Goal: Task Accomplishment & Management: Complete application form

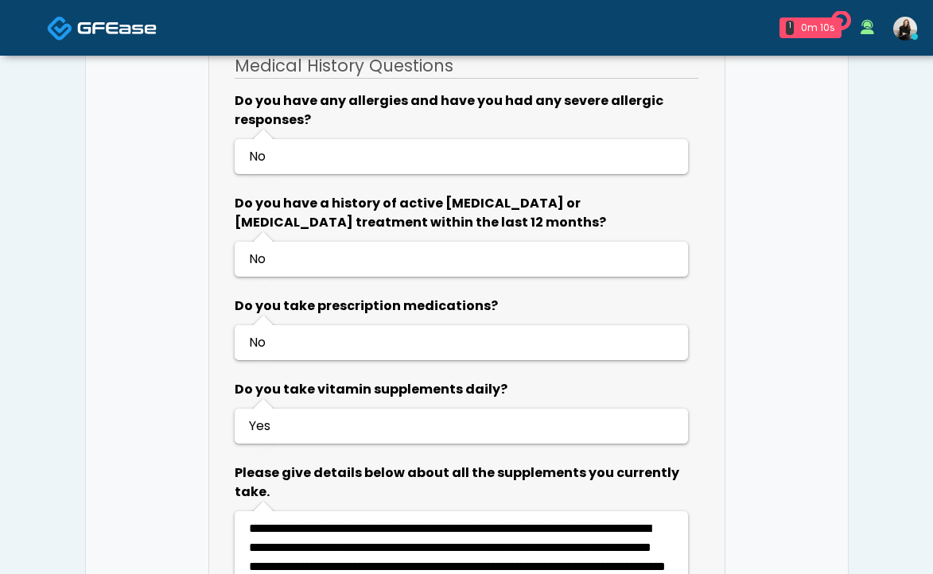
scroll to position [1036, 0]
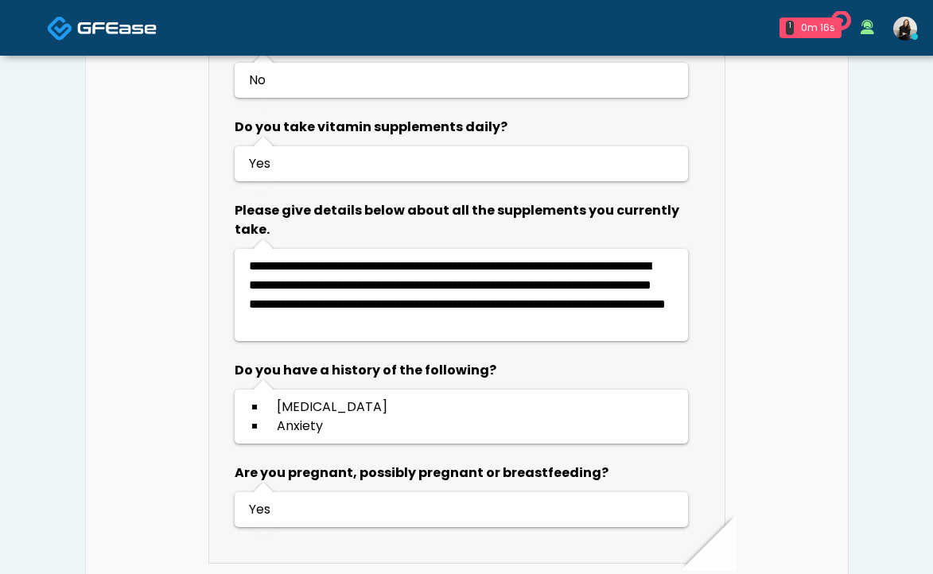
click at [150, 27] on img at bounding box center [117, 28] width 80 height 16
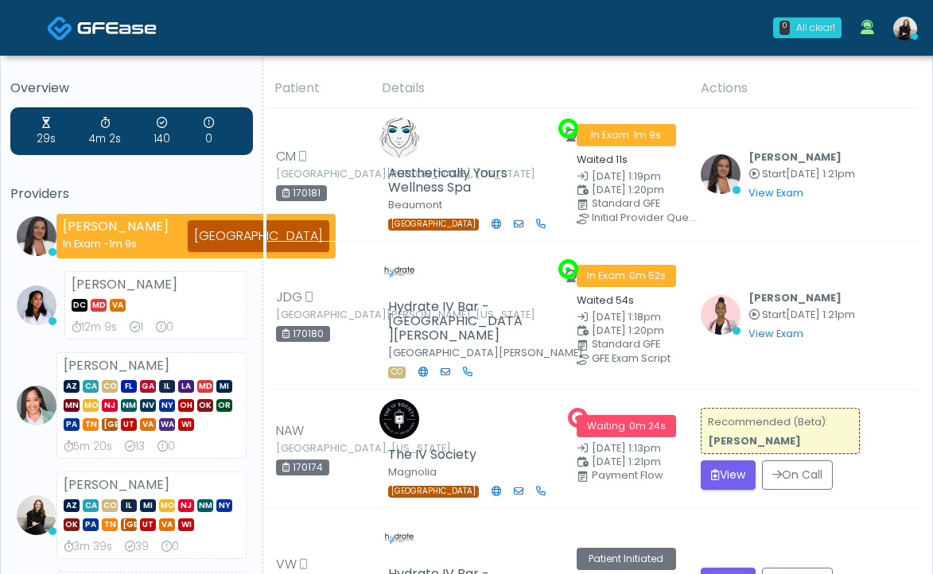
click at [119, 33] on img at bounding box center [117, 28] width 80 height 16
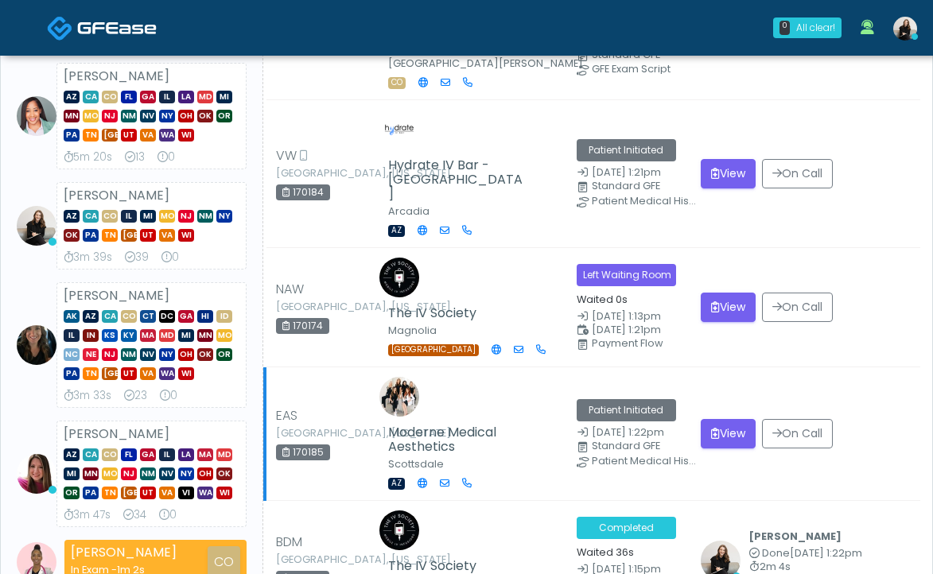
scroll to position [301, 0]
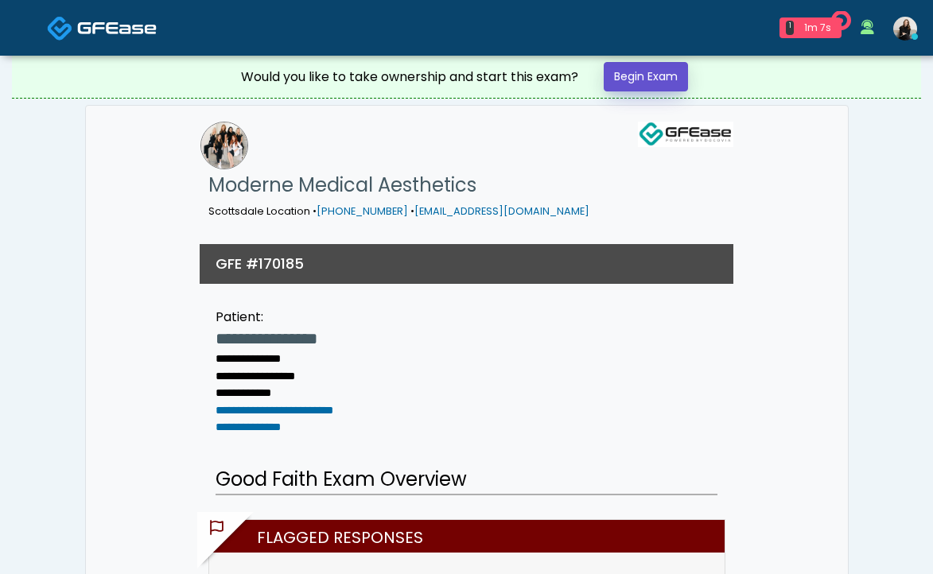
click at [649, 84] on link "Begin Exam" at bounding box center [646, 76] width 84 height 29
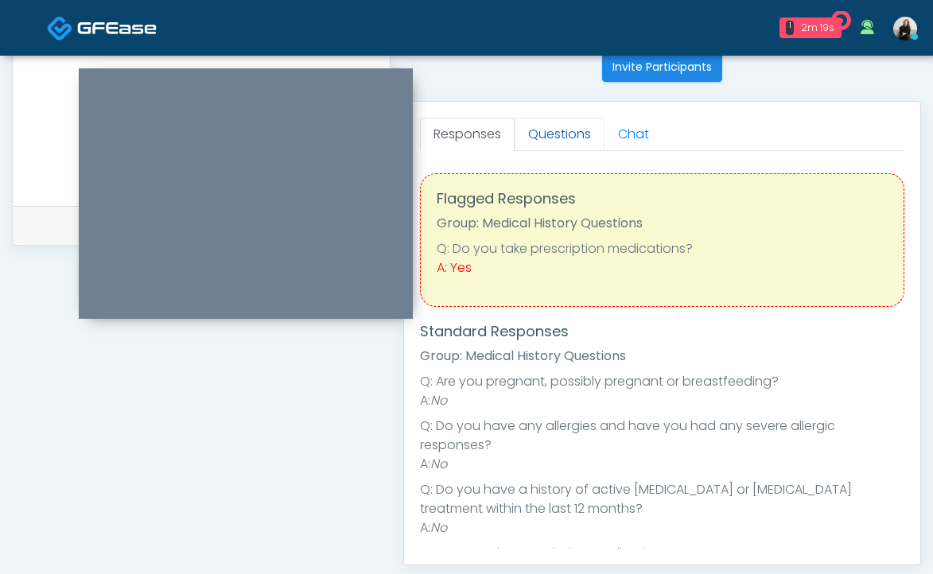
click at [542, 142] on link "Questions" at bounding box center [560, 134] width 90 height 33
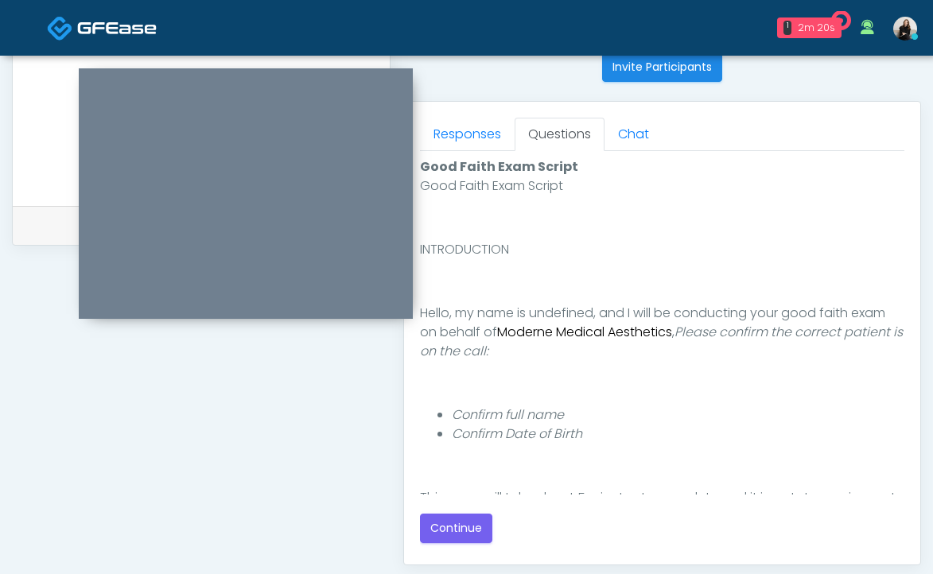
scroll to position [853, 0]
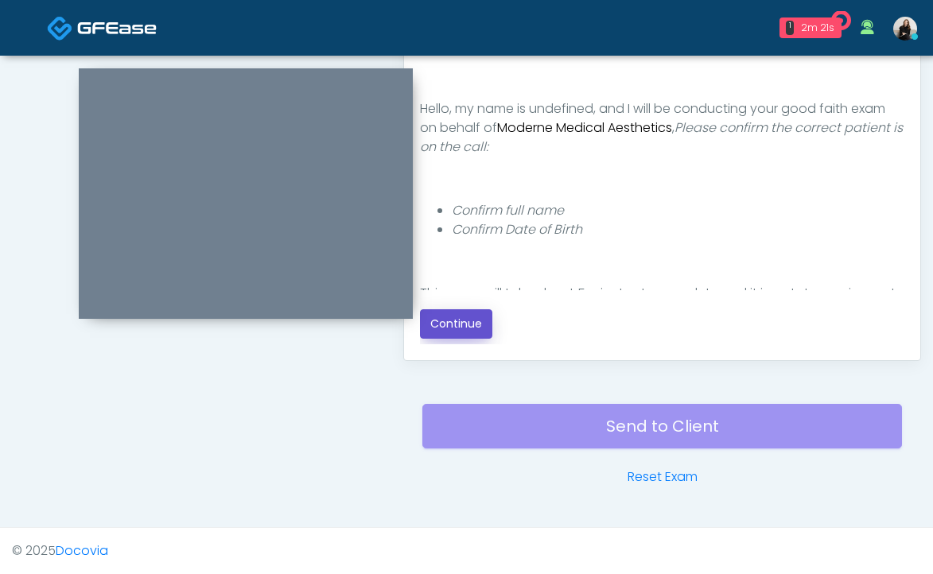
click at [435, 328] on button "Continue" at bounding box center [456, 323] width 72 height 29
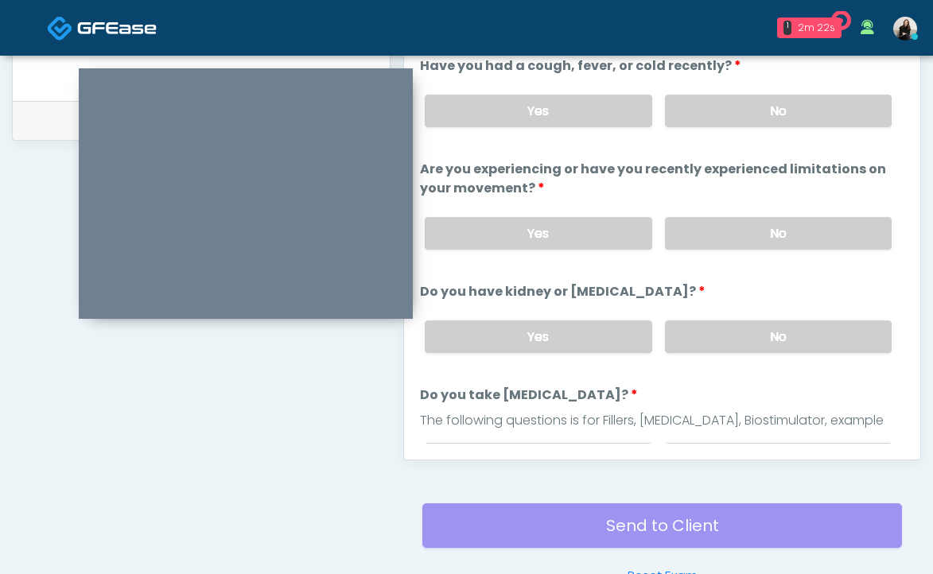
scroll to position [692, 0]
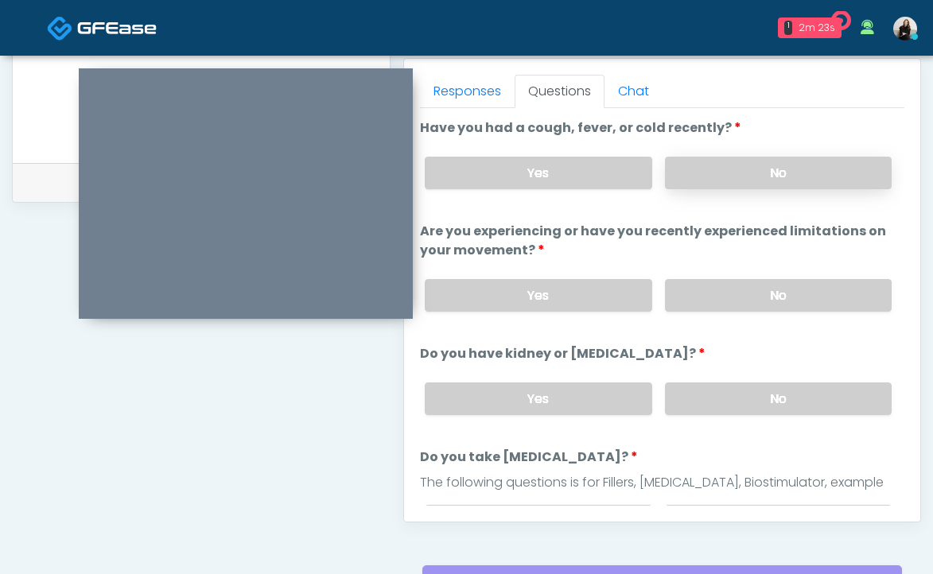
click at [745, 181] on label "No" at bounding box center [778, 173] width 227 height 33
click at [742, 296] on label "No" at bounding box center [778, 295] width 227 height 33
click at [733, 391] on label "No" at bounding box center [778, 399] width 227 height 33
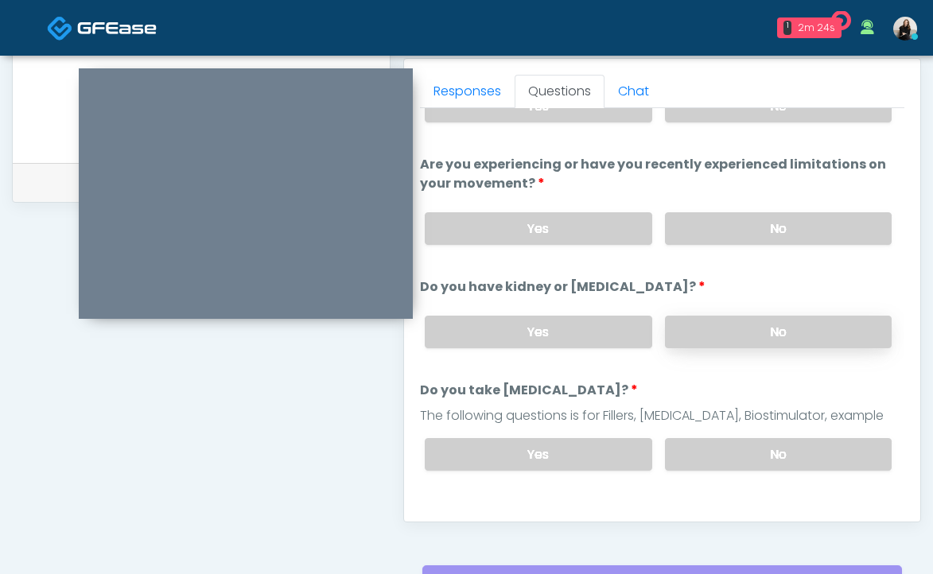
scroll to position [166, 0]
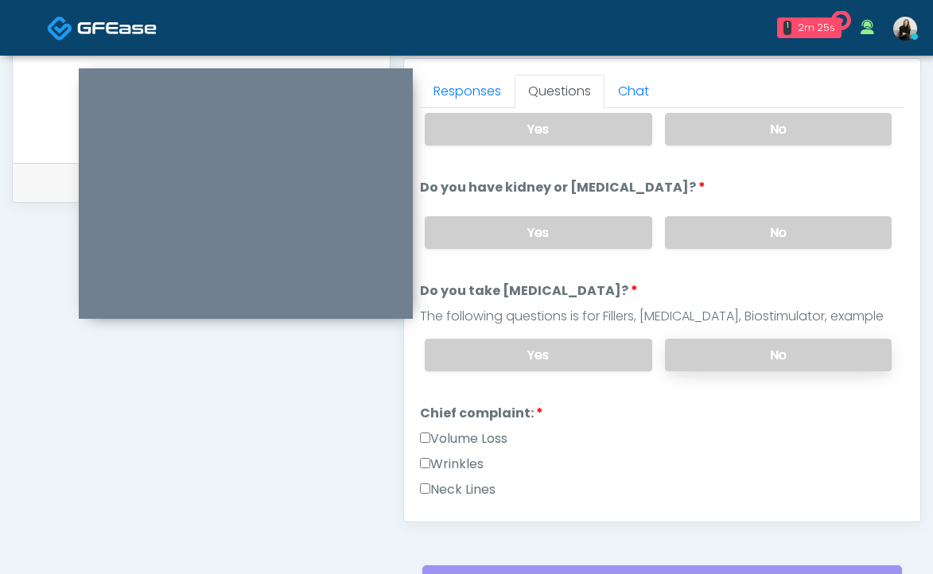
click at [731, 339] on label "No" at bounding box center [778, 355] width 227 height 33
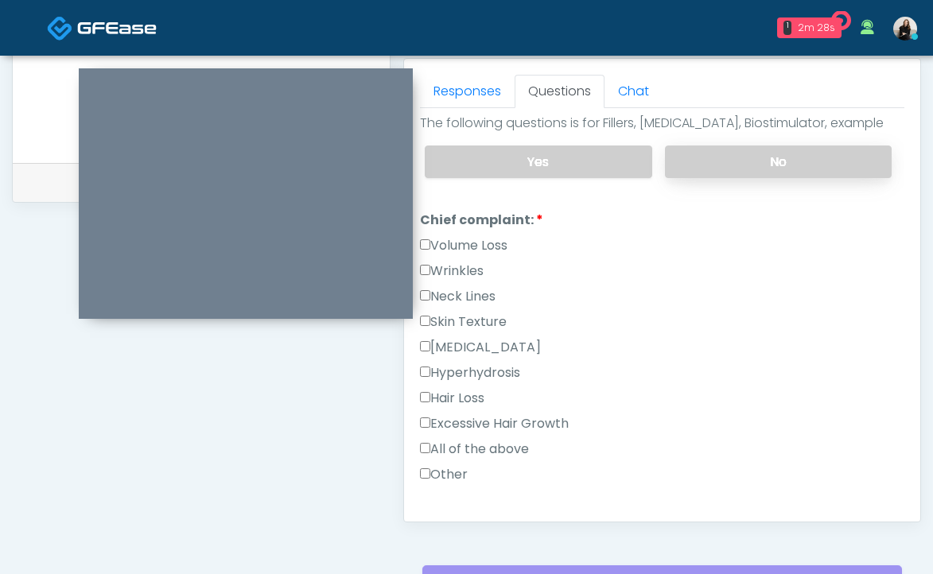
scroll to position [440, 0]
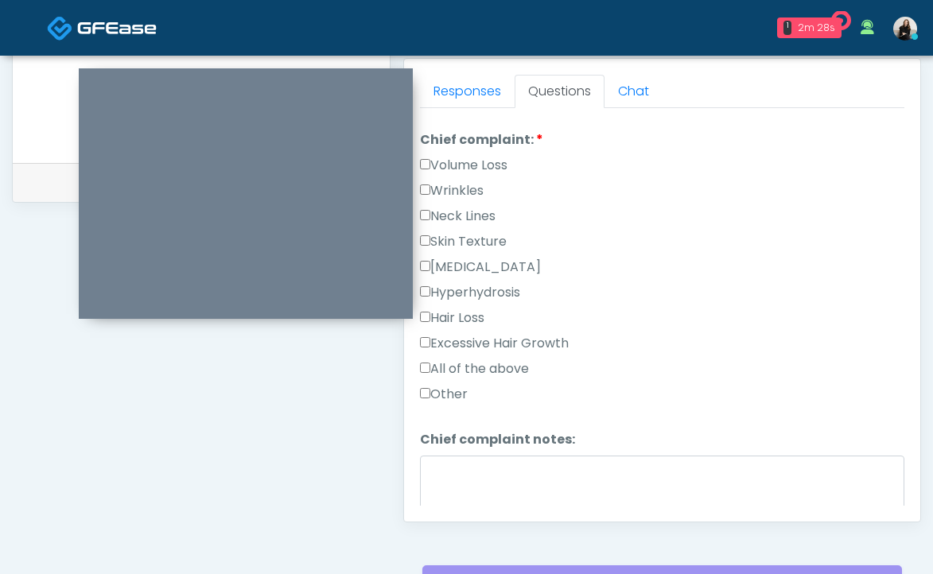
click at [472, 190] on label "Wrinkles" at bounding box center [452, 190] width 64 height 19
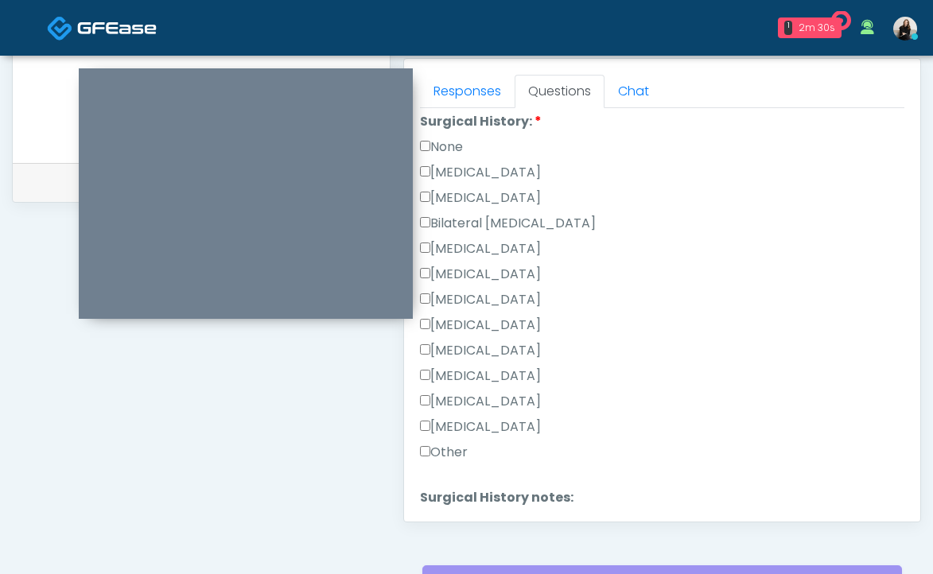
scroll to position [835, 0]
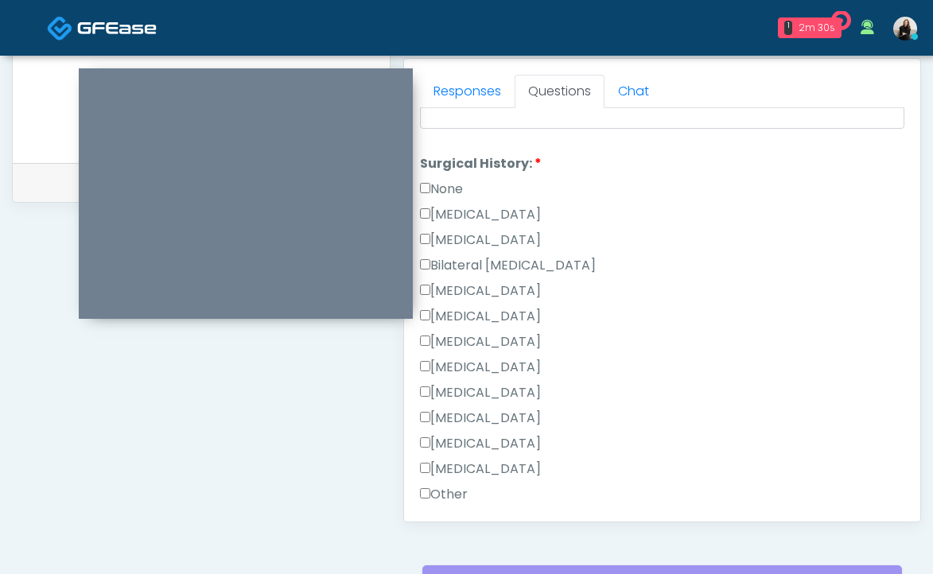
click at [457, 190] on label "None" at bounding box center [441, 189] width 43 height 19
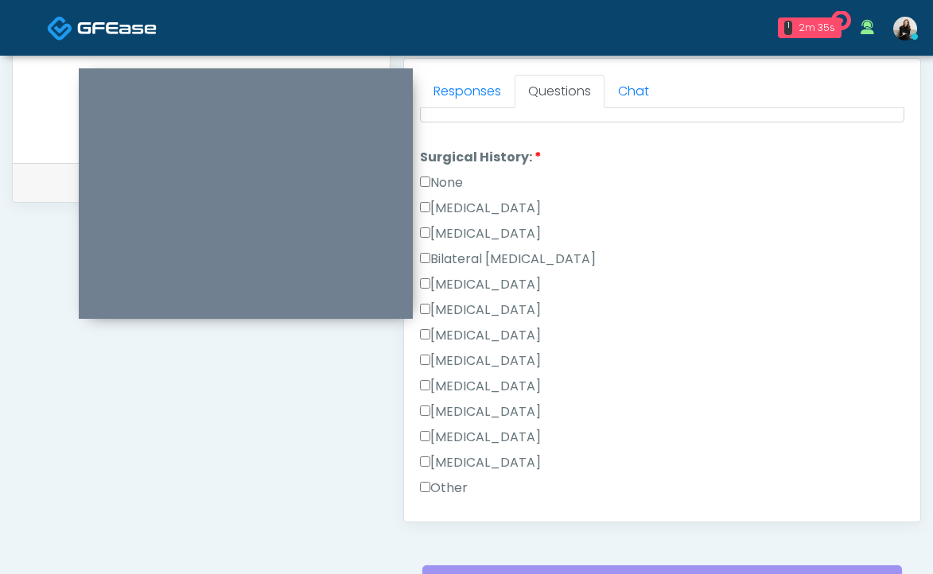
click at [450, 181] on label "None" at bounding box center [441, 182] width 43 height 19
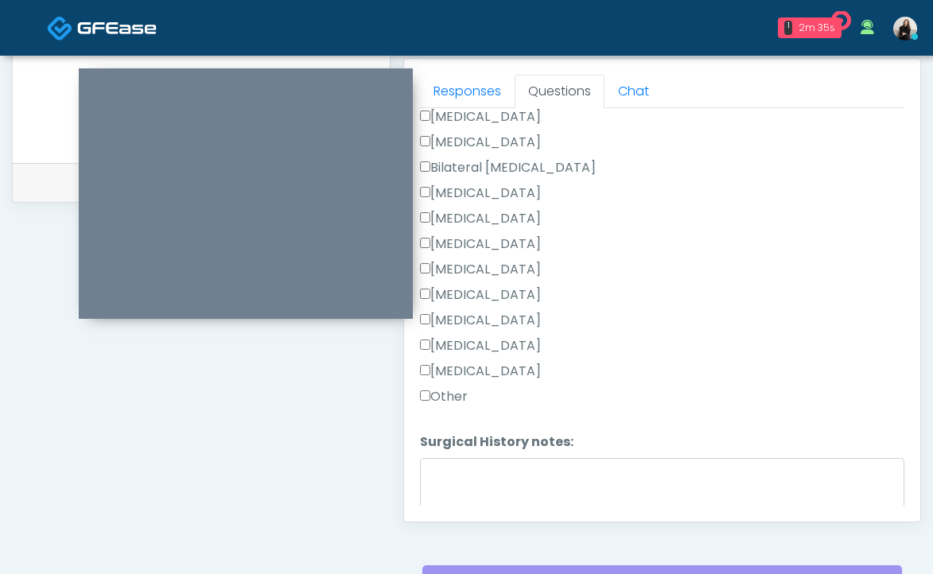
scroll to position [989, 0]
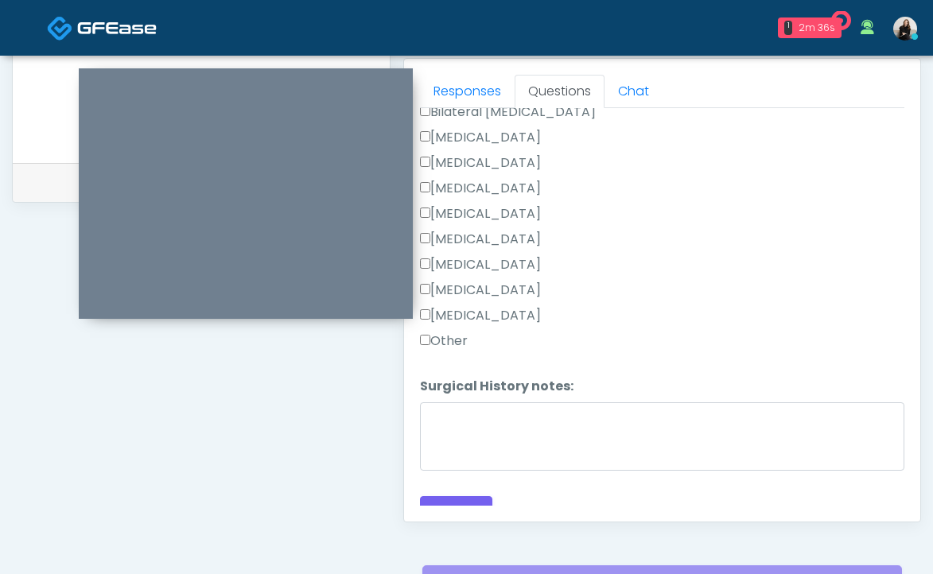
click at [451, 337] on label "Other" at bounding box center [444, 341] width 48 height 19
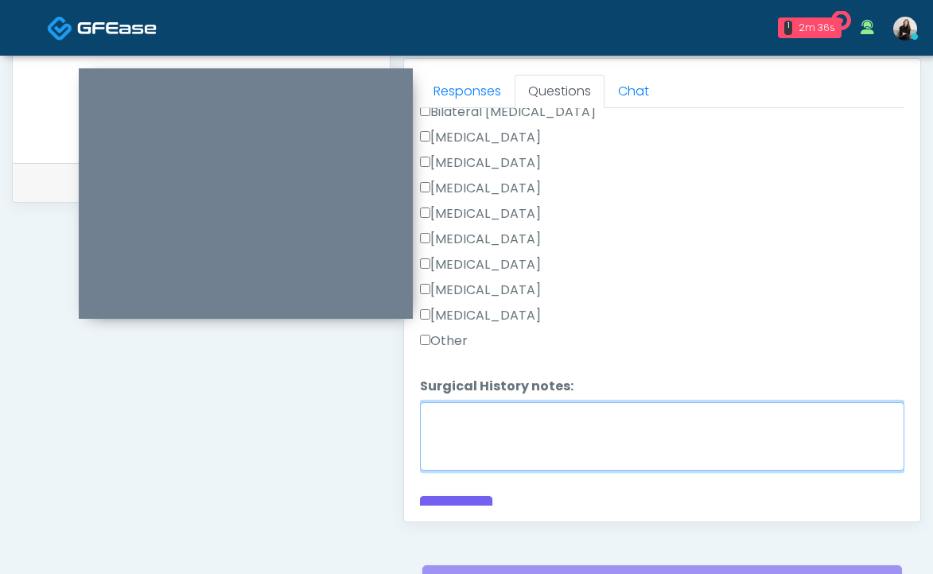
click at [464, 445] on textarea "Surgical History notes:" at bounding box center [662, 436] width 484 height 68
click at [513, 463] on textarea "**********" at bounding box center [662, 436] width 484 height 68
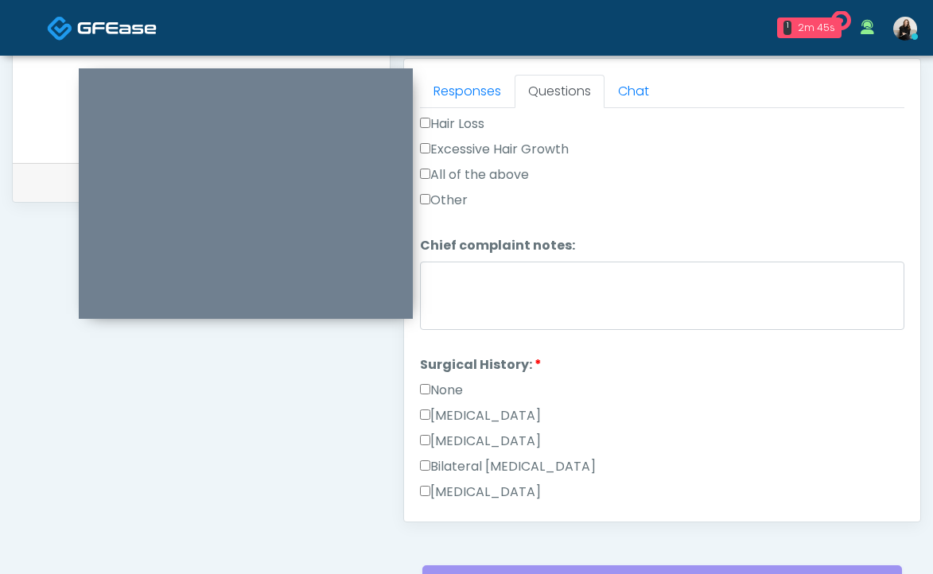
scroll to position [1005, 0]
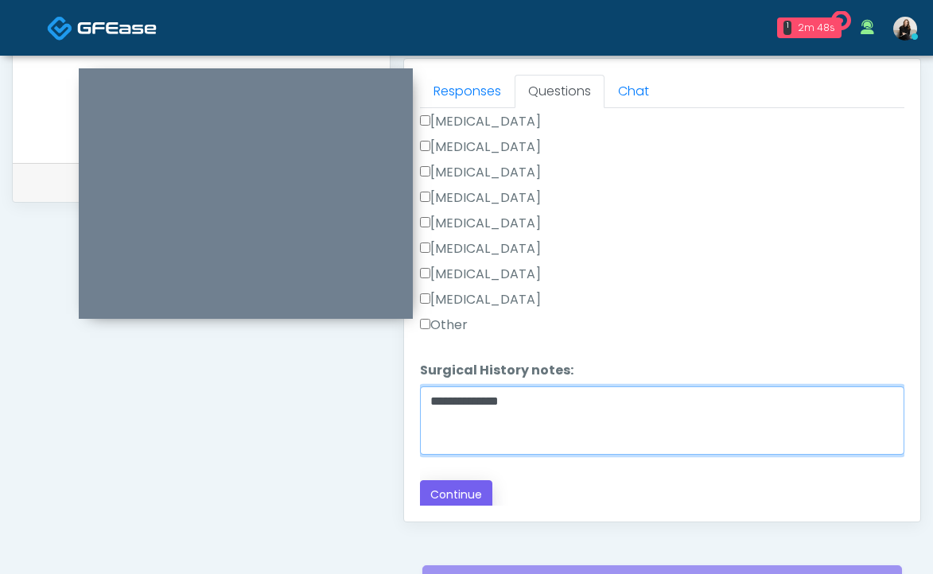
type textarea "**********"
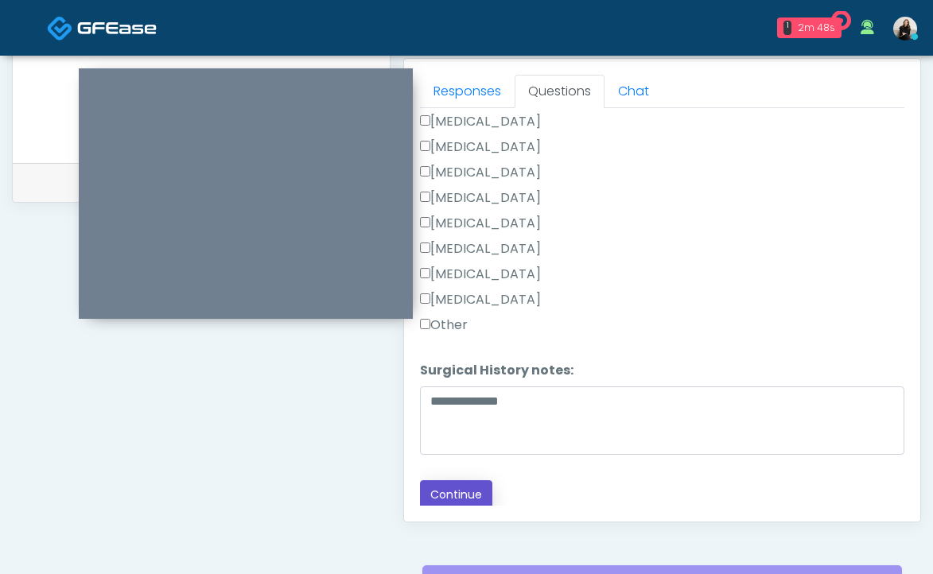
click at [471, 492] on button "Continue" at bounding box center [456, 494] width 72 height 29
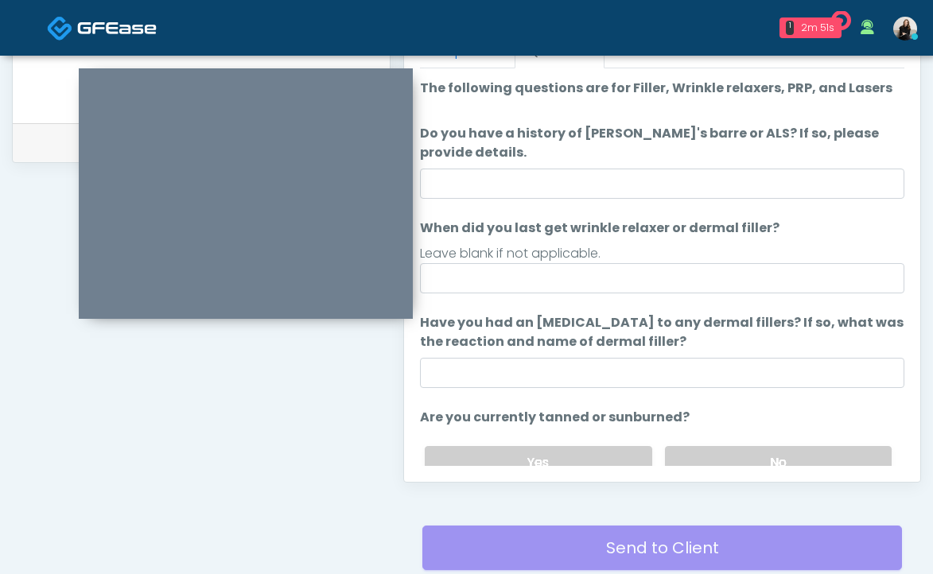
scroll to position [614, 0]
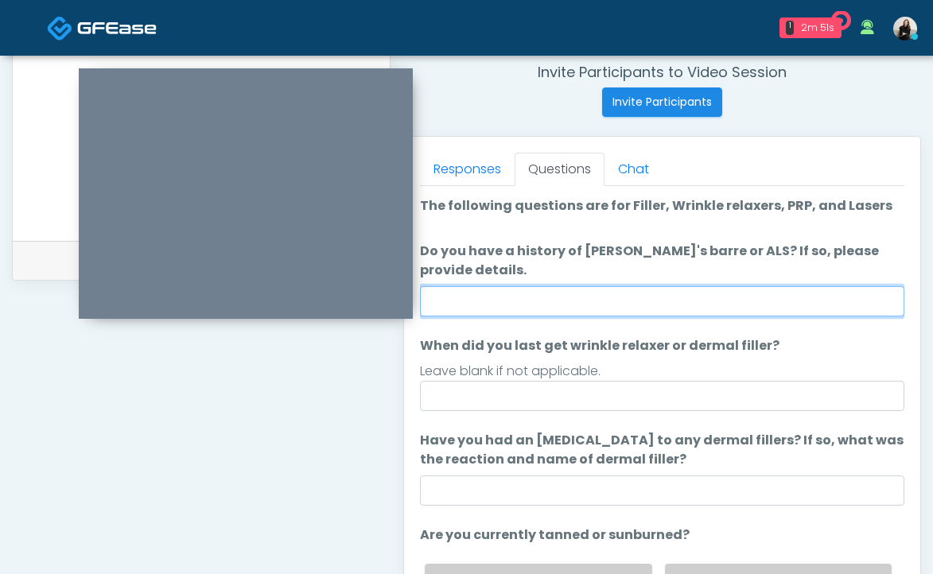
click at [538, 290] on input "Do you have a history of Guillain's barre or ALS? If so, please provide details." at bounding box center [662, 301] width 484 height 30
type input "**"
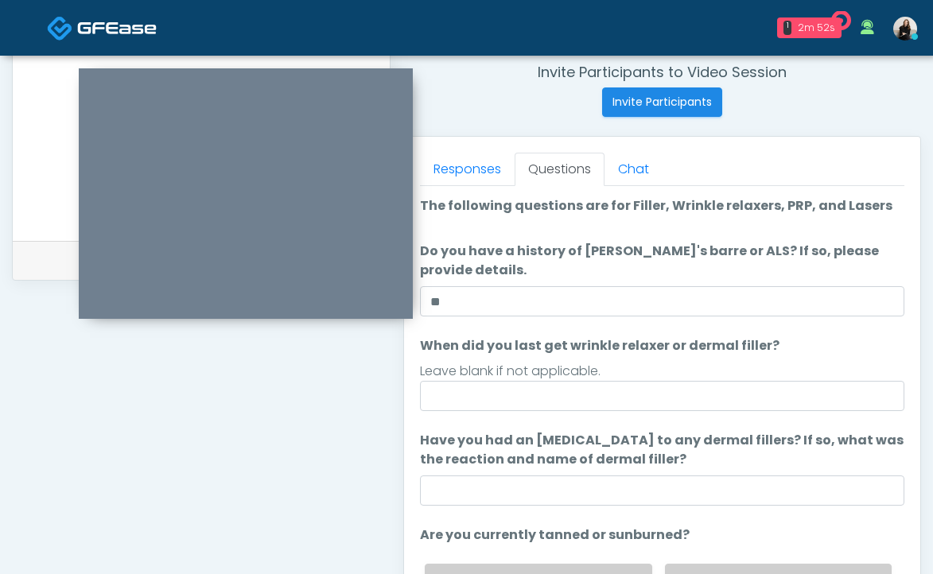
click at [526, 419] on ol "The following questions are for Filler, Wrinkle relaxers, PRP, and Lasers The f…" at bounding box center [662, 459] width 484 height 527
click at [524, 380] on div "Leave blank if not applicable." at bounding box center [662, 371] width 484 height 19
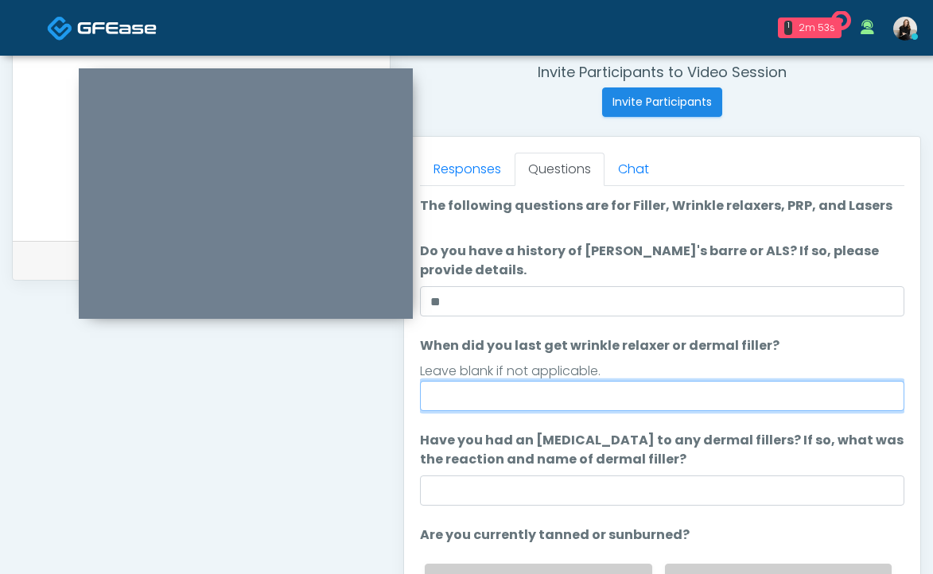
click at [527, 405] on input "When did you last get wrinkle relaxer or dermal filler?" at bounding box center [662, 396] width 484 height 30
type input "********"
drag, startPoint x: 503, startPoint y: 396, endPoint x: 413, endPoint y: 396, distance: 89.9
click at [413, 396] on div "Responses Questions Chat Good Faith Exam Script Good Faith Exam Script INTRODUC…" at bounding box center [662, 368] width 516 height 463
click at [464, 394] on input "When did you last get wrinkle relaxer or dermal filler?" at bounding box center [662, 396] width 484 height 30
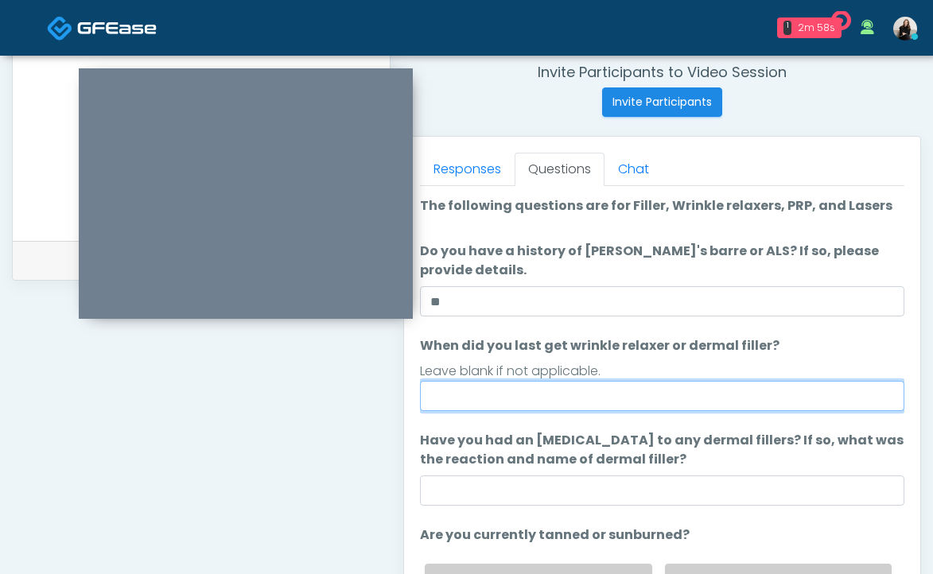
type input "********"
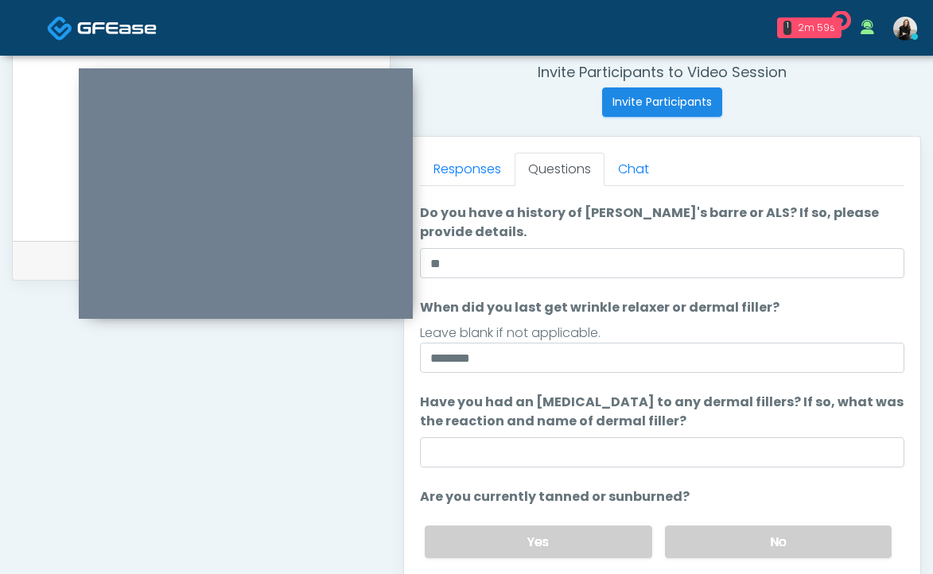
click at [483, 468] on ol "The following questions are for Filler, Wrinkle relaxers, PRP, and Lasers The f…" at bounding box center [662, 421] width 484 height 527
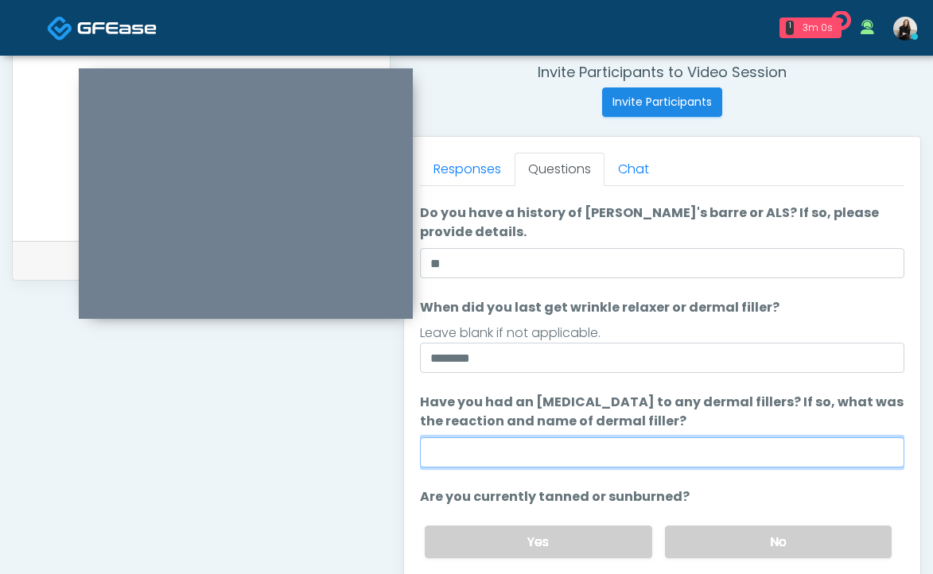
click at [487, 461] on input "Have you had an allergic response to any dermal fillers? If so, what was the re…" at bounding box center [662, 452] width 484 height 30
type input "**"
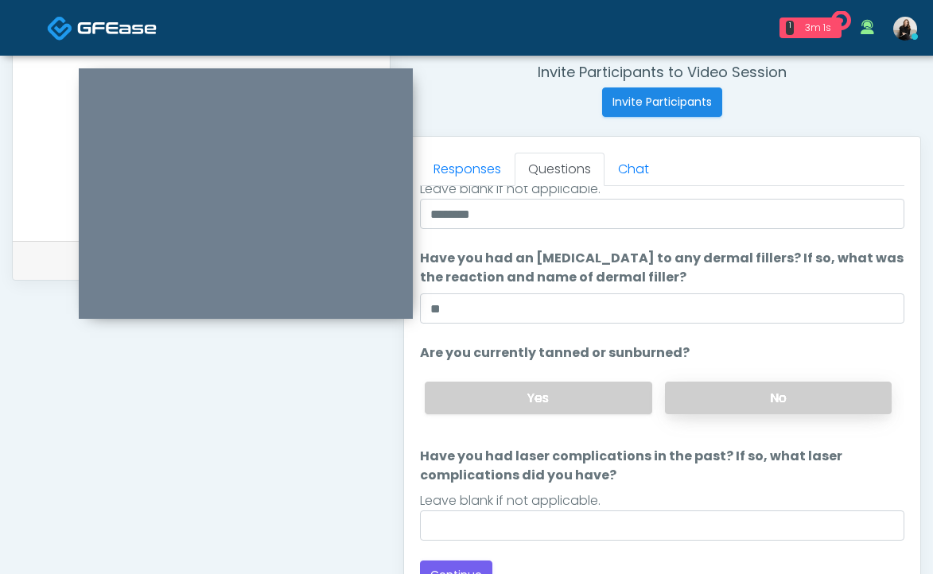
click at [710, 398] on label "No" at bounding box center [778, 398] width 227 height 33
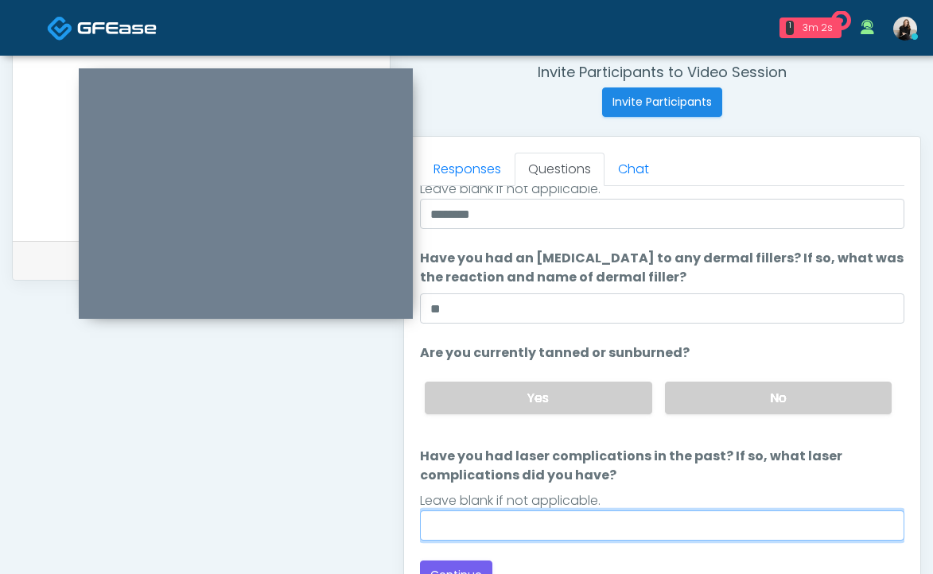
click at [659, 526] on input "Have you had laser complications in the past? If so, what laser complications d…" at bounding box center [662, 526] width 484 height 30
type input "**"
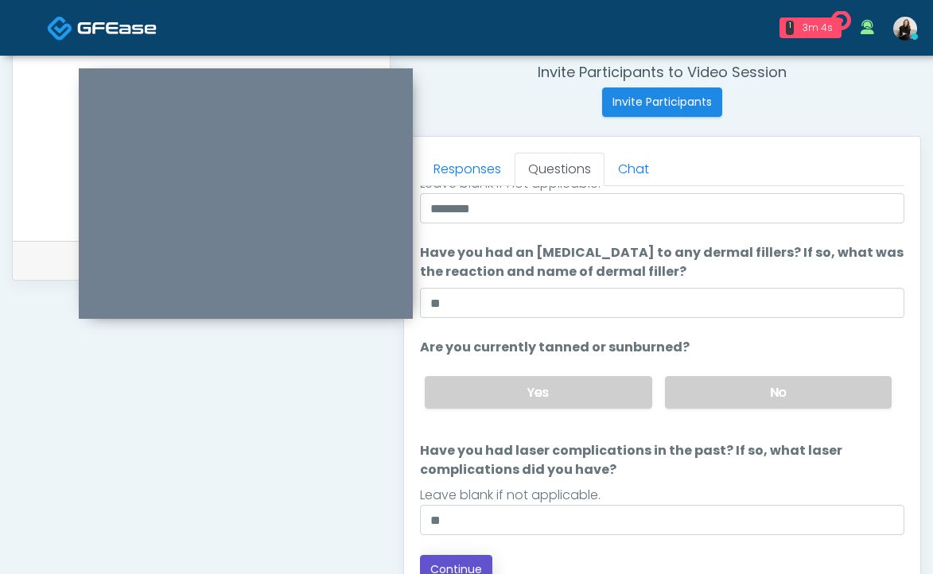
click at [446, 560] on button "Continue" at bounding box center [456, 569] width 72 height 29
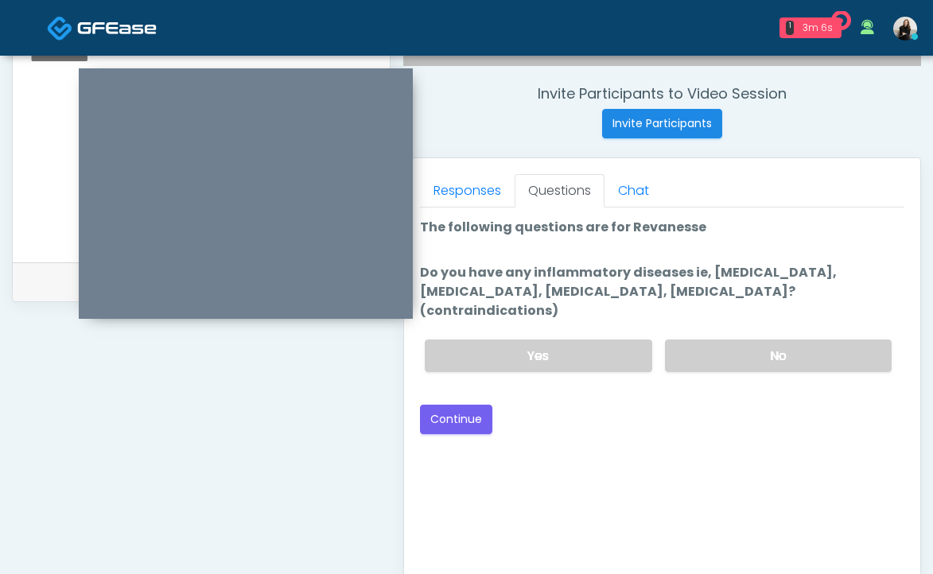
scroll to position [530, 0]
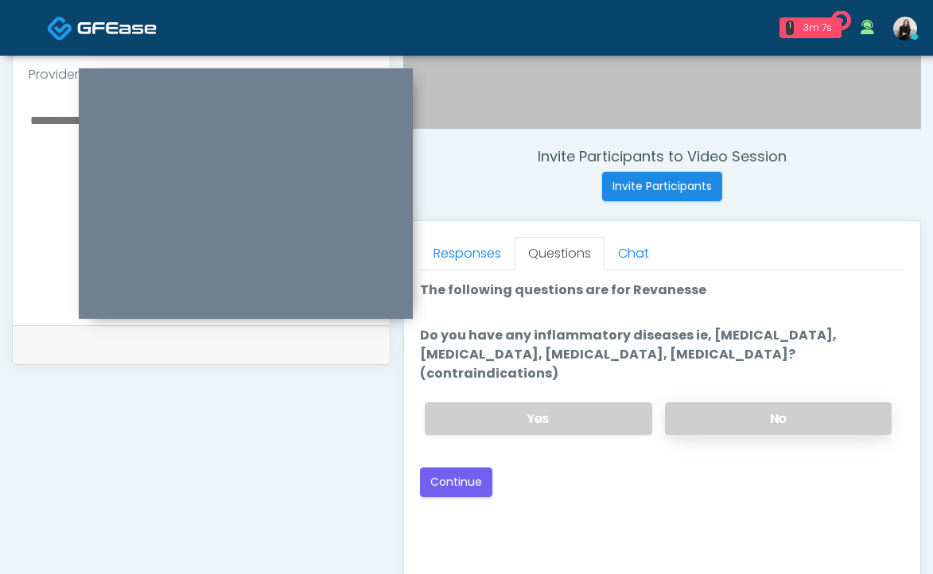
click at [721, 402] on label "No" at bounding box center [778, 418] width 227 height 33
click at [466, 468] on button "Continue" at bounding box center [456, 482] width 72 height 29
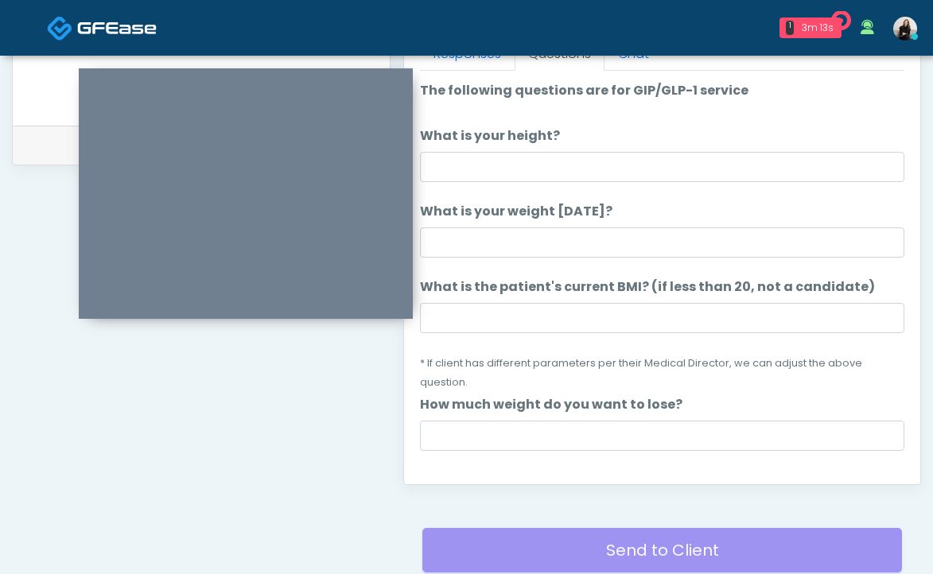
scroll to position [728, 0]
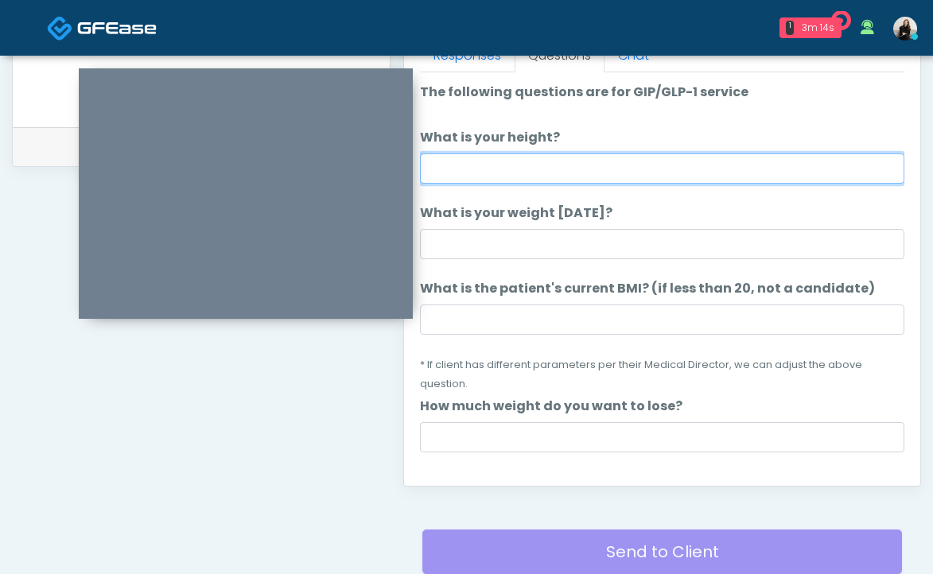
click at [576, 168] on input "What is your height?" at bounding box center [662, 169] width 484 height 30
click at [451, 173] on input "******" at bounding box center [662, 169] width 484 height 30
type input "******"
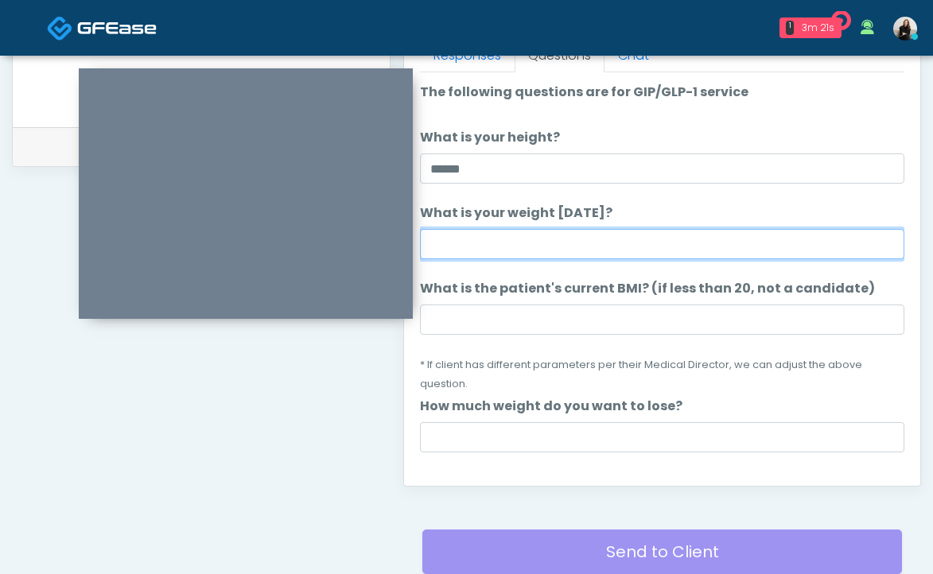
click at [472, 251] on input "What is your weight today?" at bounding box center [662, 244] width 484 height 30
type input "***"
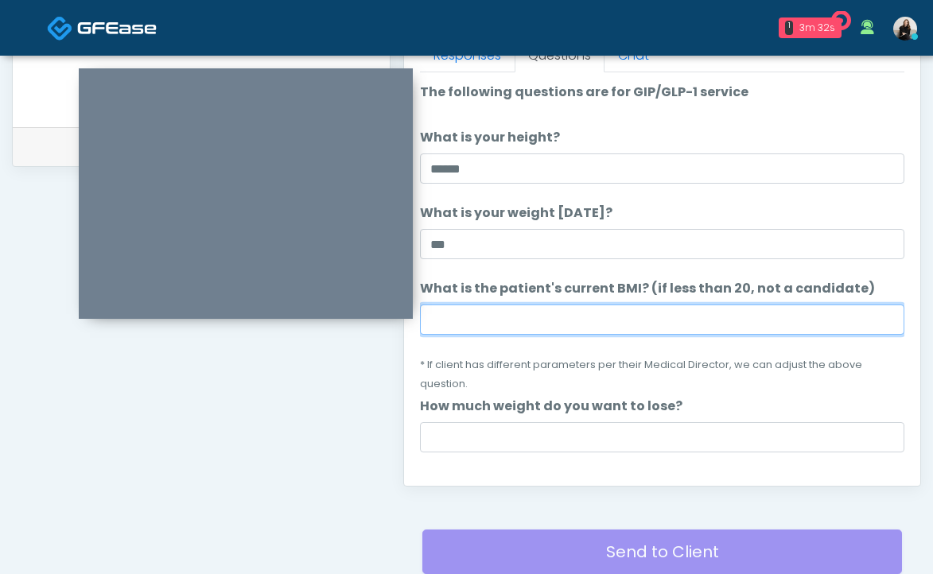
click at [556, 332] on input "What is the patient's current BMI? (if less than 20, not a candidate)" at bounding box center [662, 320] width 484 height 30
paste input "****"
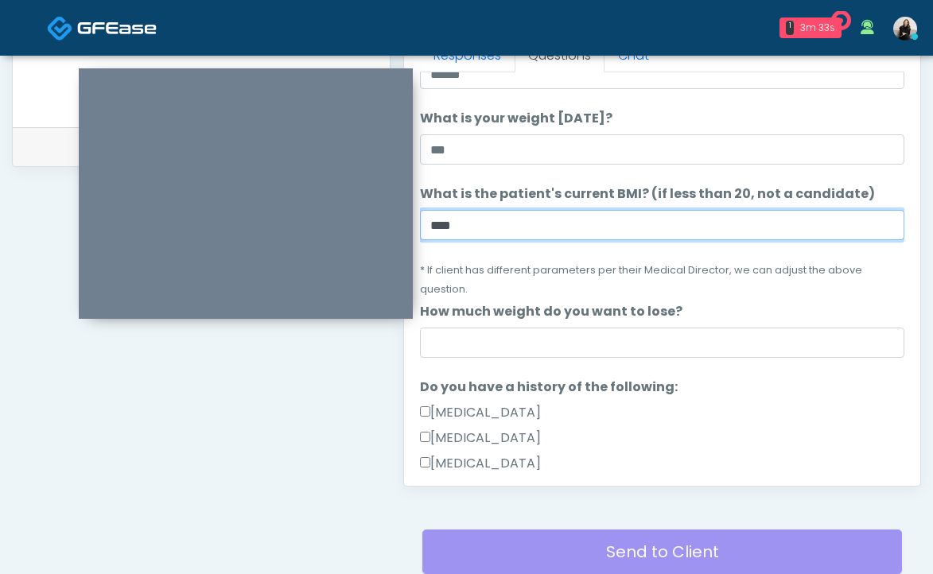
scroll to position [146, 0]
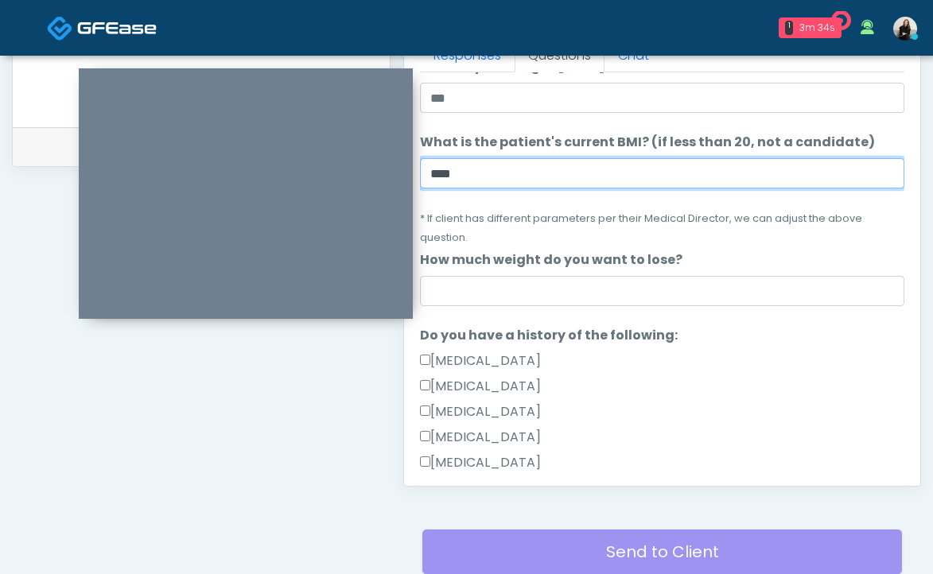
type input "****"
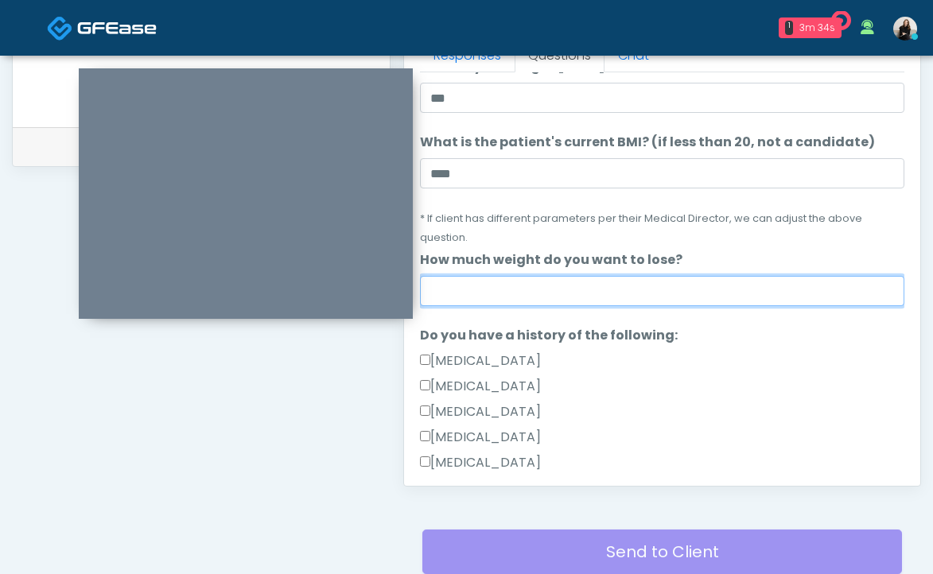
click at [546, 299] on input "How much weight do you want to lose?" at bounding box center [662, 291] width 484 height 30
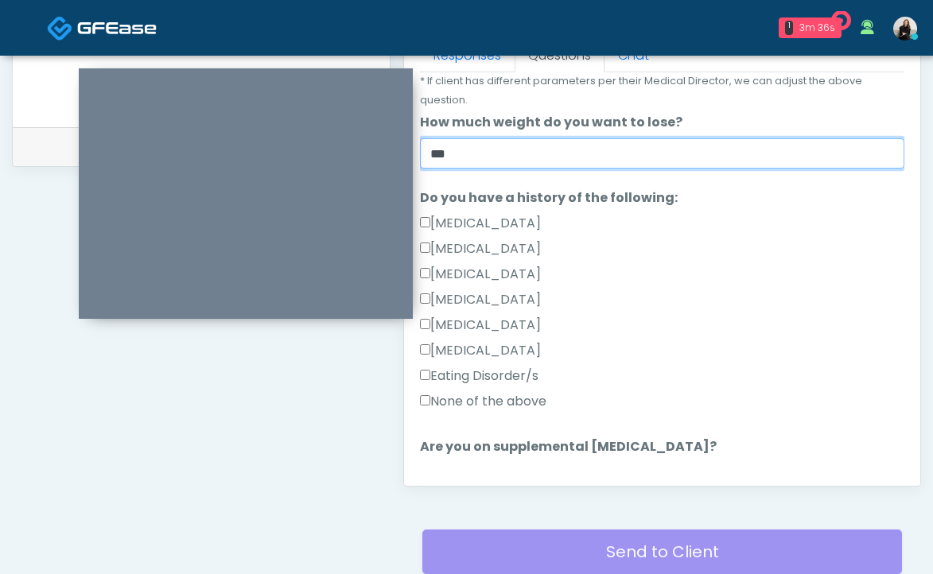
scroll to position [467, 0]
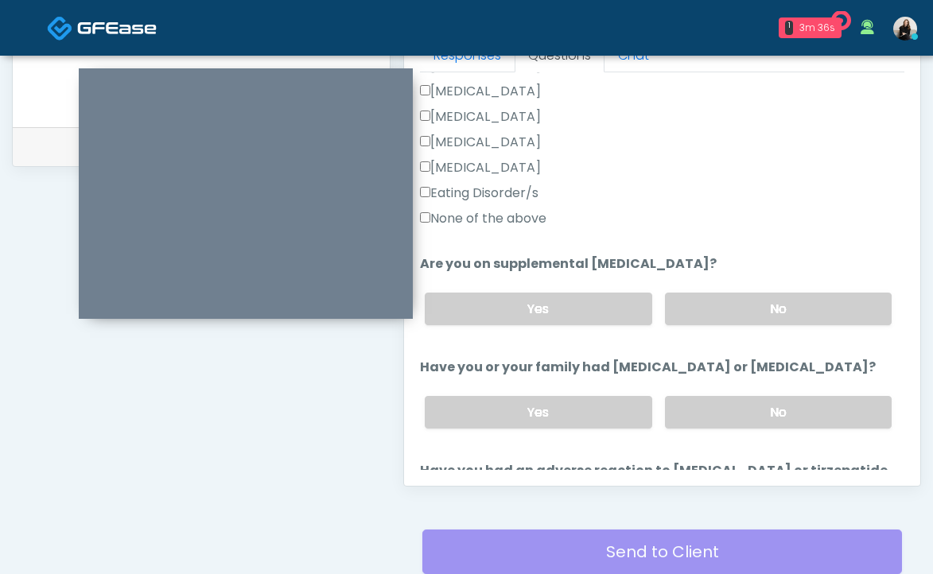
type input "***"
click at [470, 225] on label "None of the above" at bounding box center [483, 218] width 126 height 19
click at [692, 297] on label "No" at bounding box center [778, 309] width 227 height 33
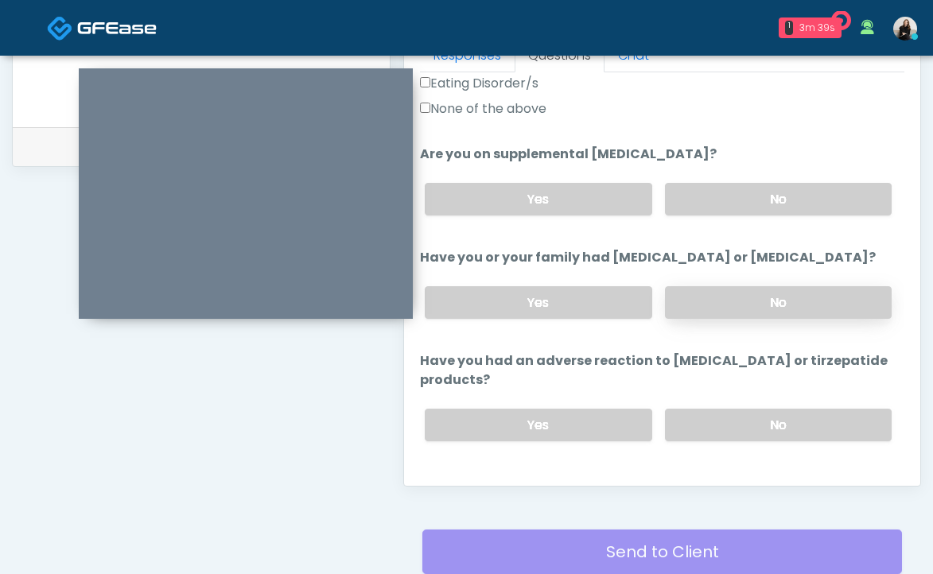
click at [692, 312] on label "No" at bounding box center [778, 302] width 227 height 33
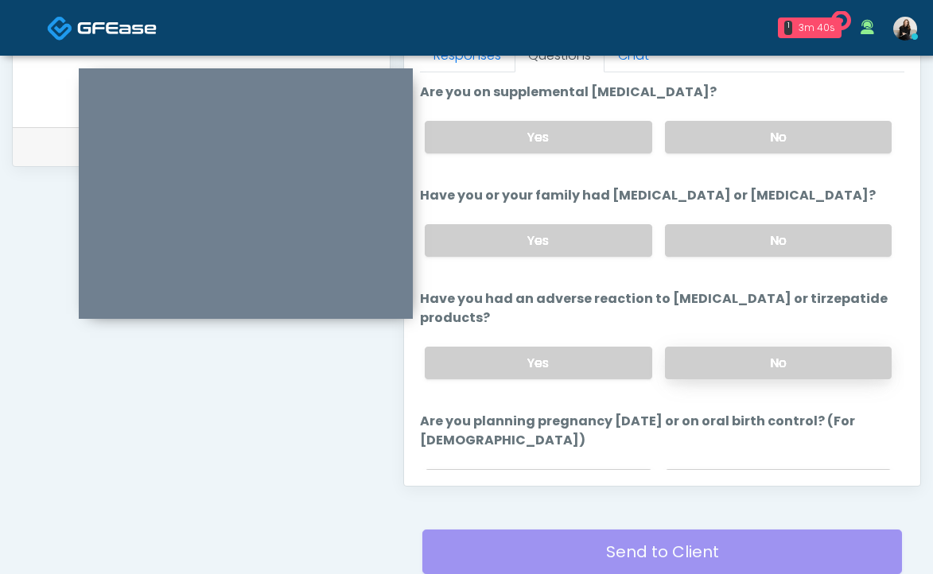
click at [686, 359] on label "No" at bounding box center [778, 363] width 227 height 33
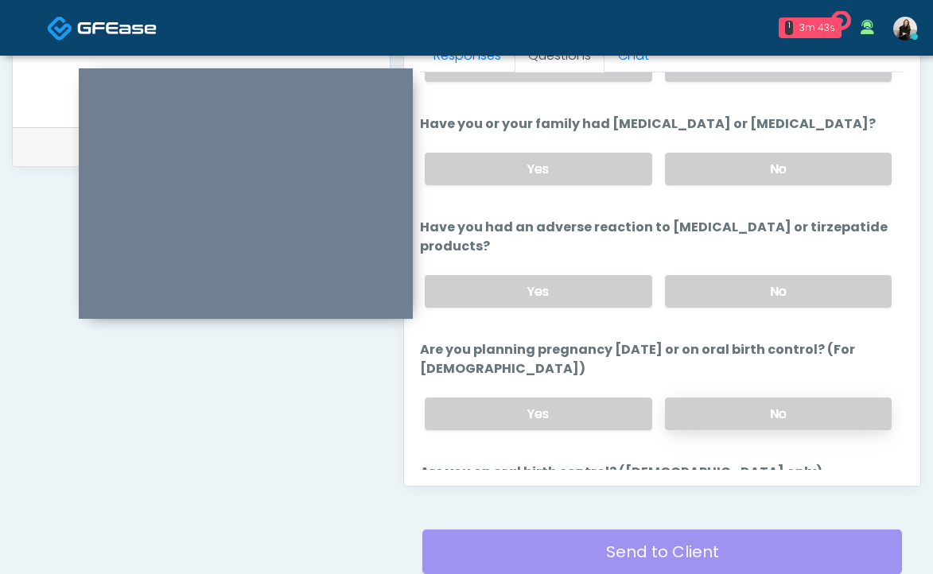
click at [682, 414] on label "No" at bounding box center [778, 414] width 227 height 33
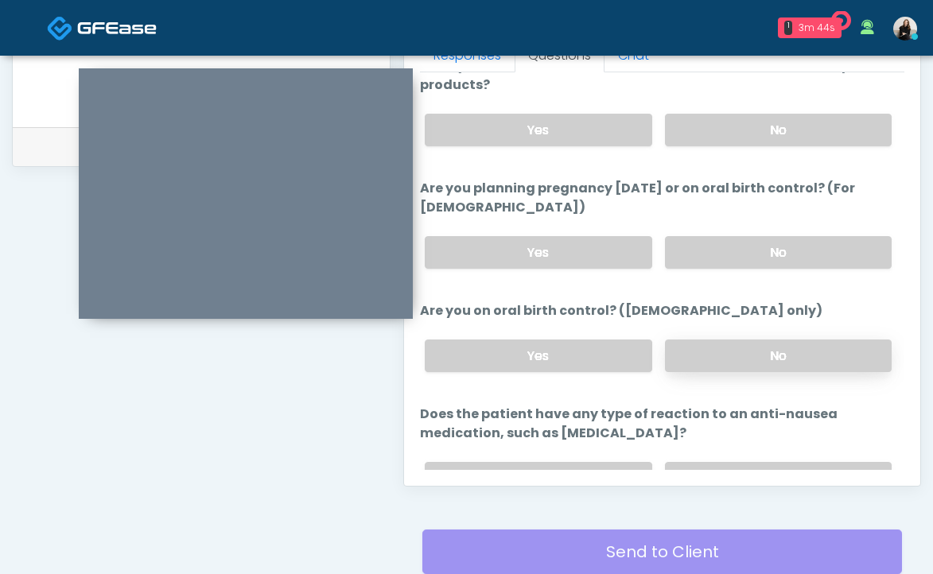
click at [694, 356] on label "No" at bounding box center [778, 356] width 227 height 33
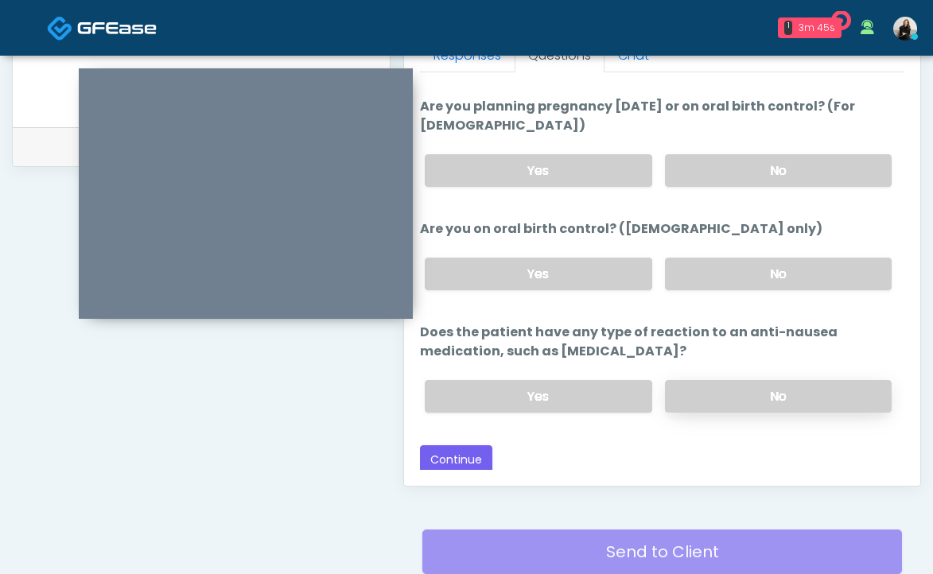
click at [692, 391] on label "No" at bounding box center [778, 396] width 227 height 33
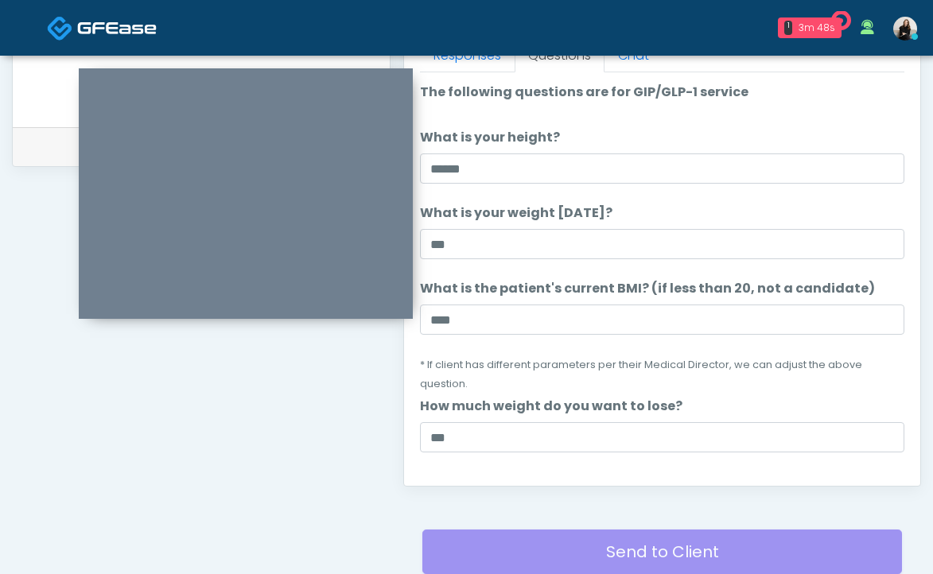
scroll to position [954, 0]
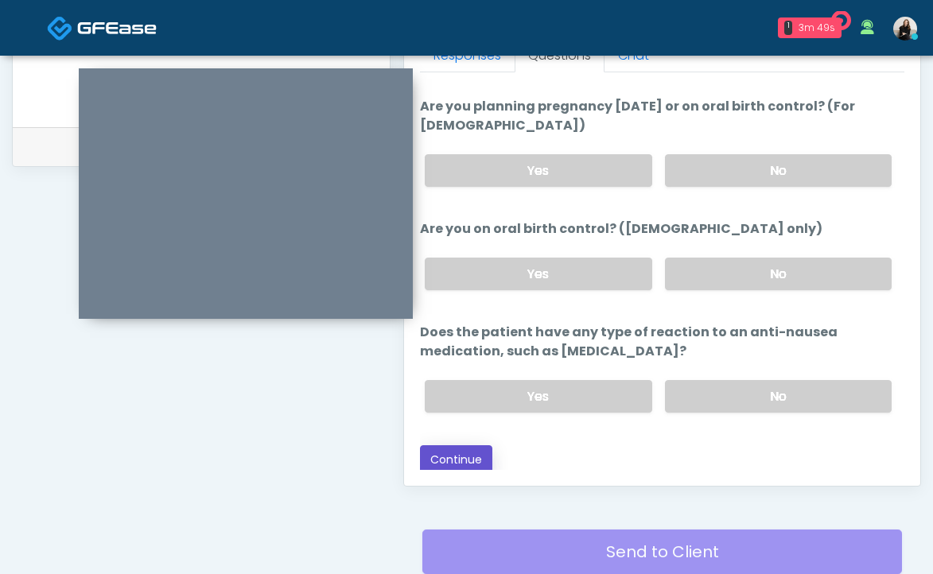
click at [442, 454] on button "Continue" at bounding box center [456, 459] width 72 height 29
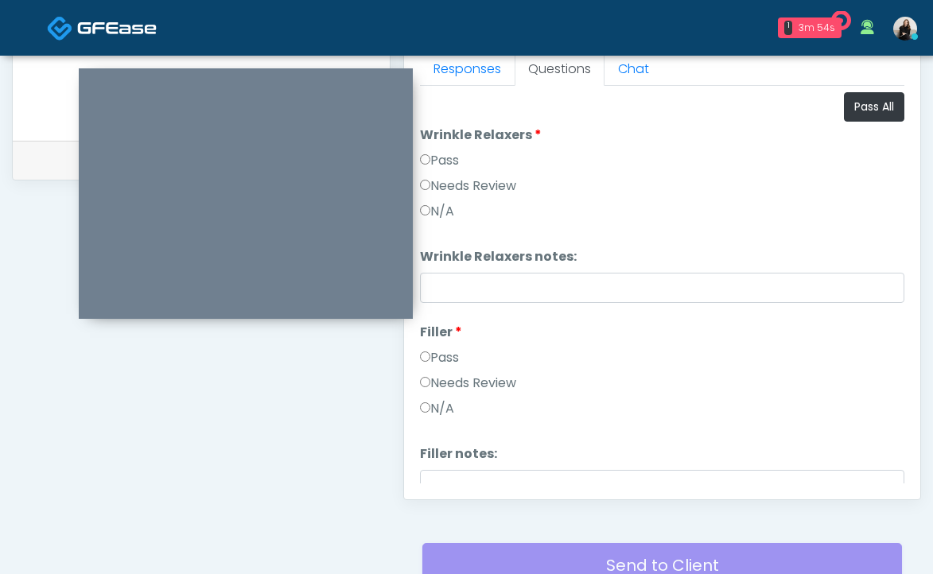
scroll to position [613, 0]
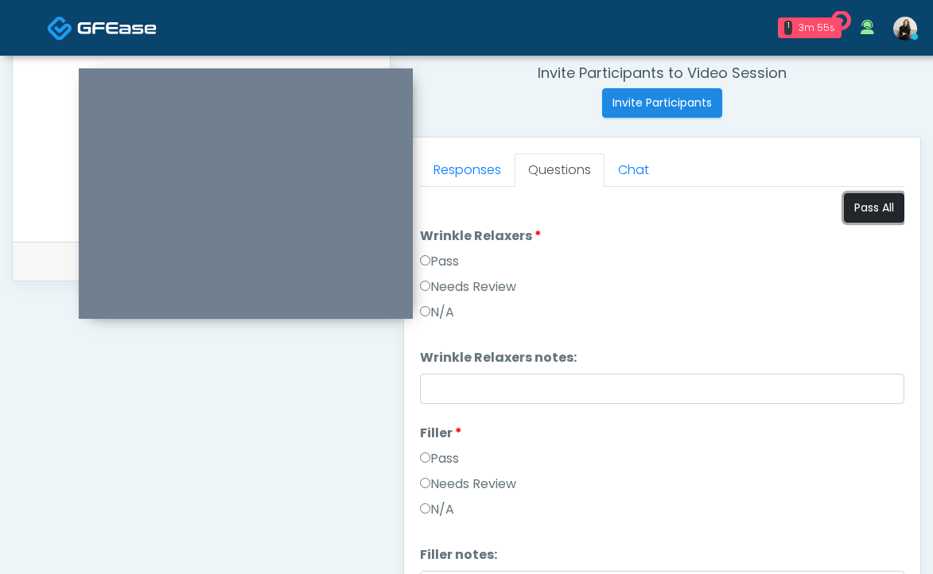
click at [881, 212] on button "Pass All" at bounding box center [874, 207] width 60 height 29
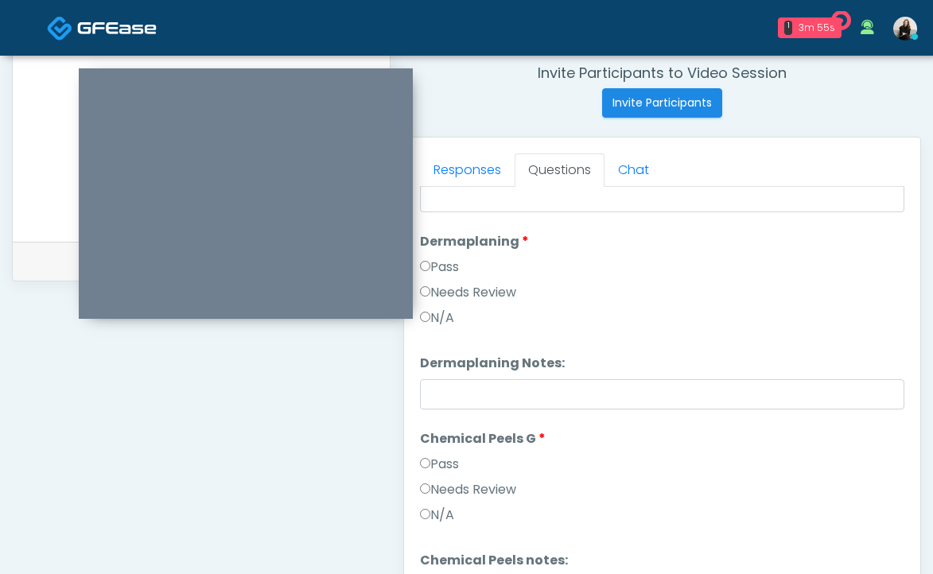
scroll to position [1841, 0]
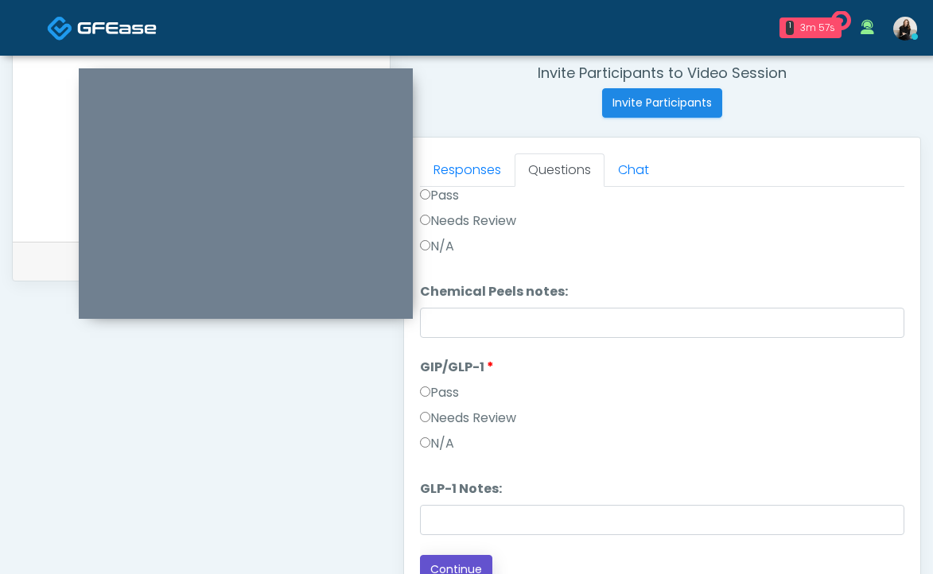
click at [453, 562] on button "Continue" at bounding box center [456, 569] width 72 height 29
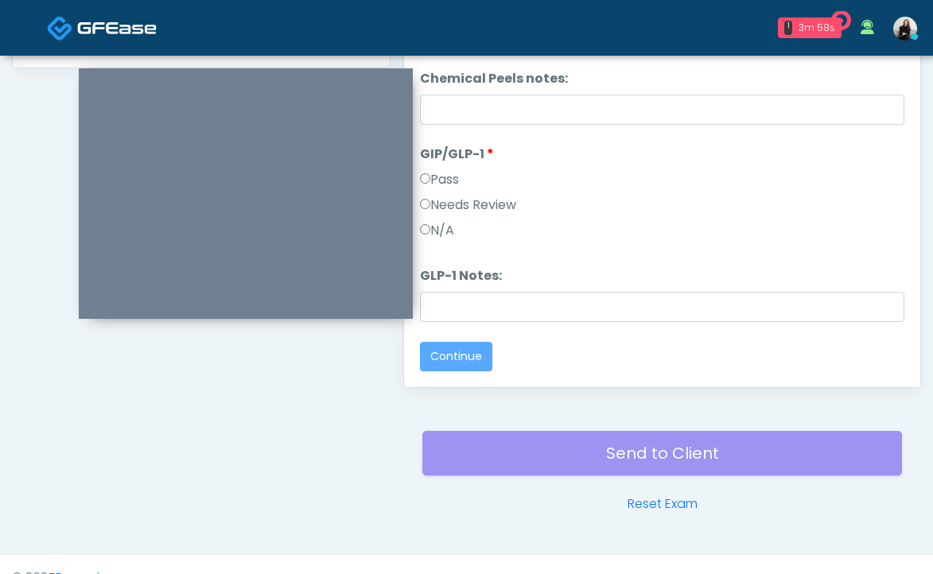
scroll to position [0, 0]
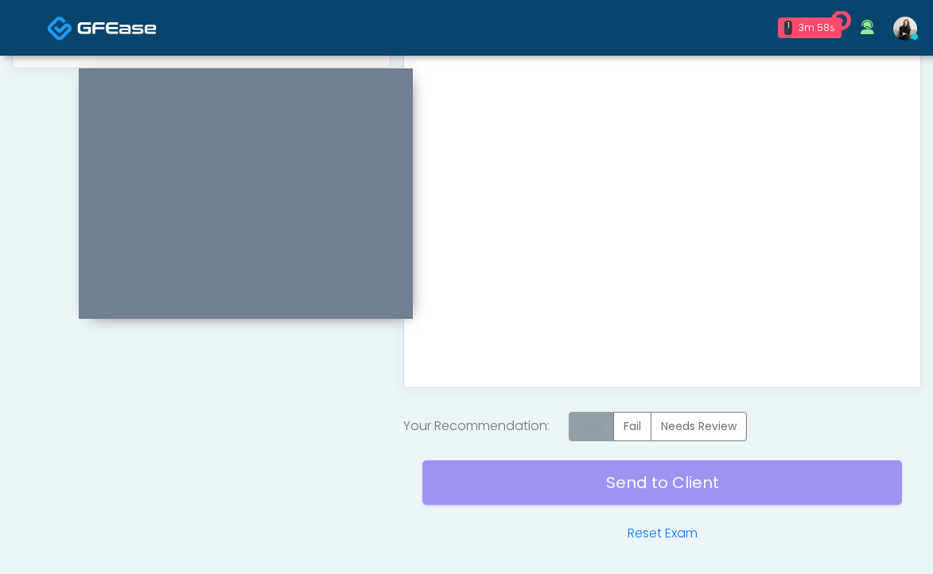
click at [581, 418] on label "Pass" at bounding box center [591, 426] width 45 height 29
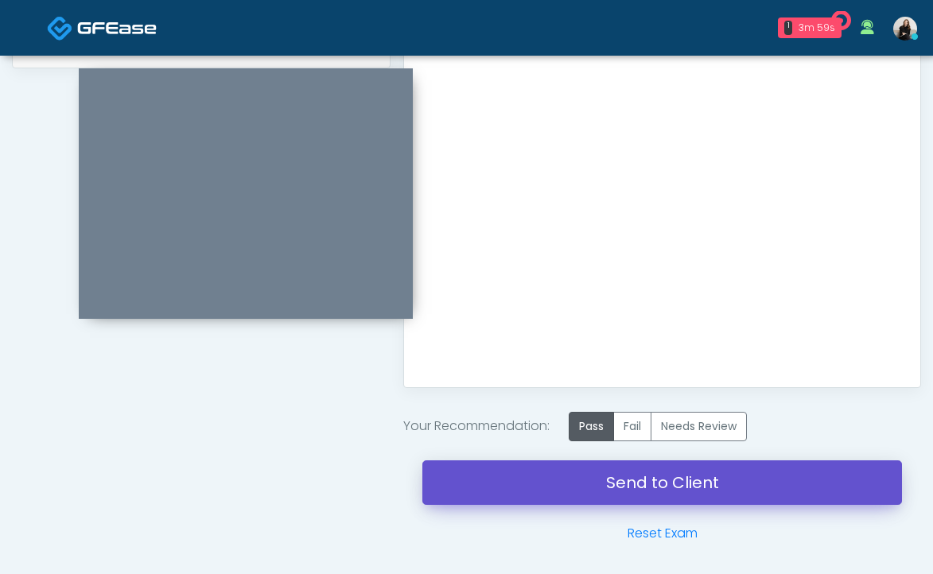
click at [593, 476] on link "Send to Client" at bounding box center [662, 483] width 480 height 45
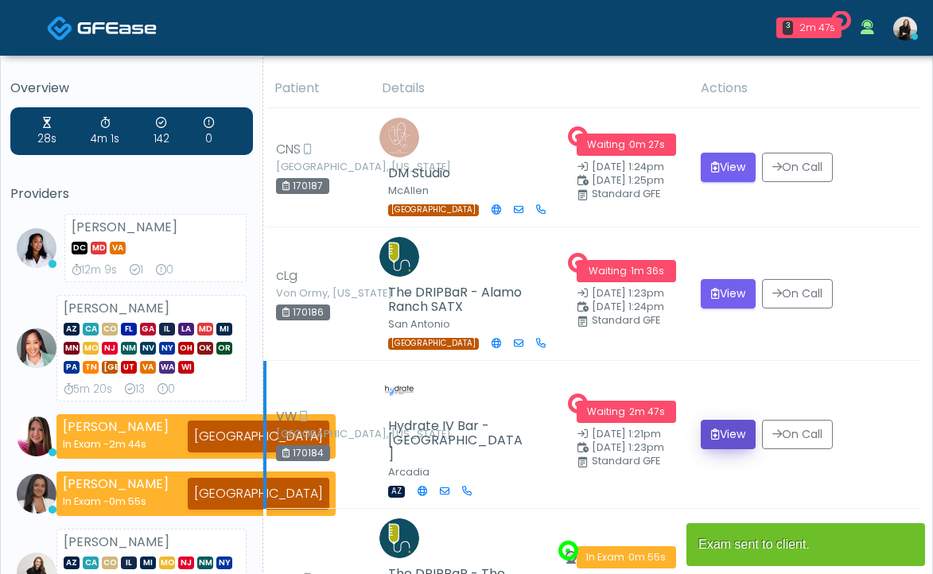
click at [712, 429] on icon "submit" at bounding box center [715, 434] width 9 height 11
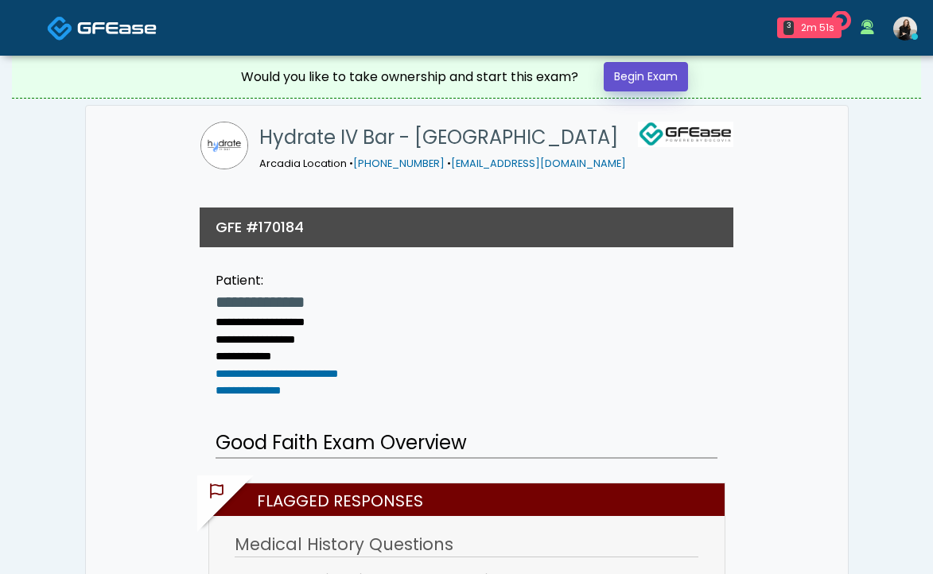
click at [664, 72] on link "Begin Exam" at bounding box center [646, 76] width 84 height 29
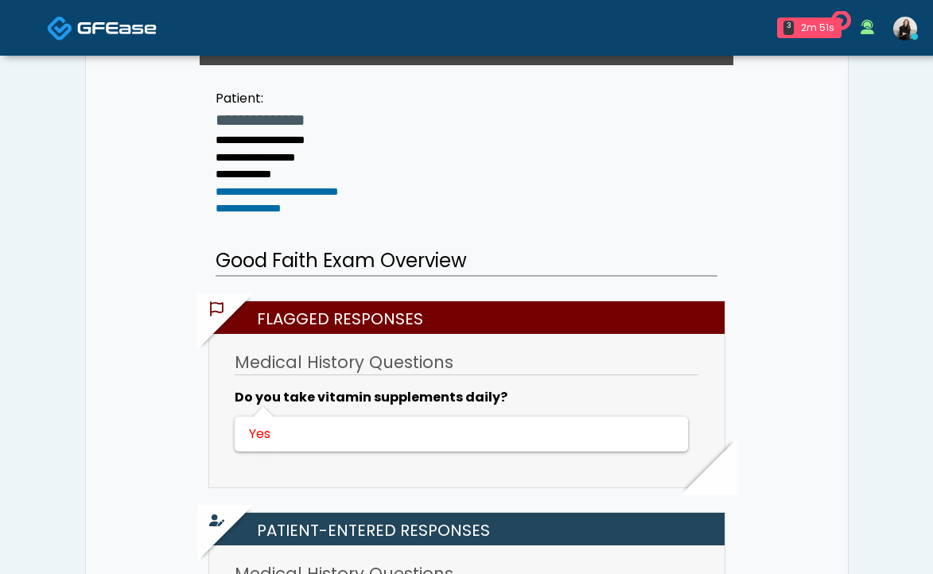
scroll to position [531, 0]
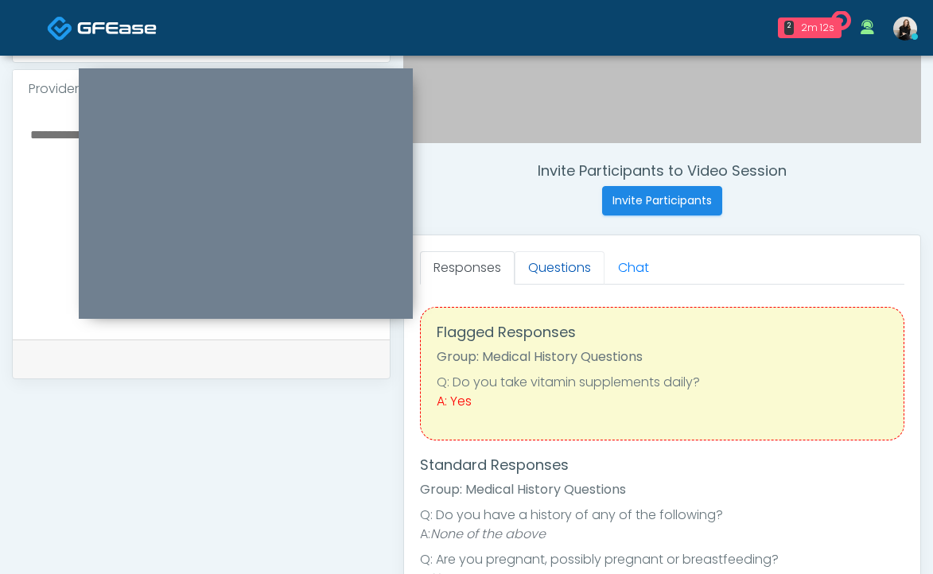
click at [554, 272] on link "Questions" at bounding box center [560, 267] width 90 height 33
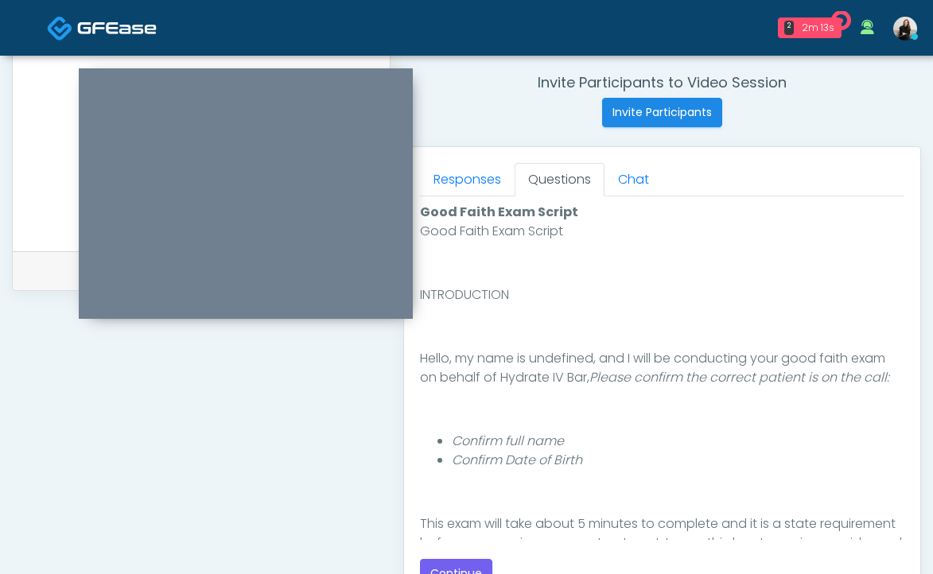
scroll to position [727, 0]
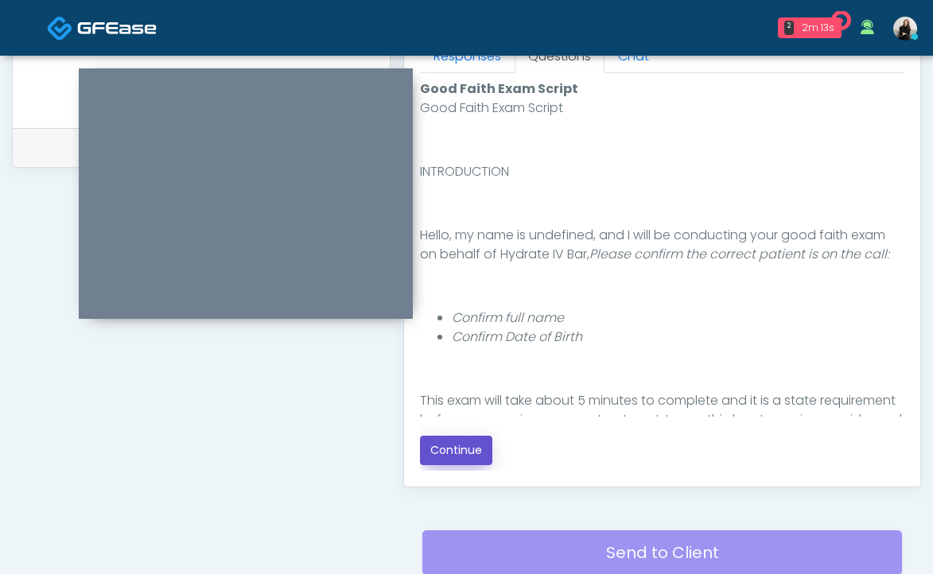
click at [479, 446] on button "Continue" at bounding box center [456, 450] width 72 height 29
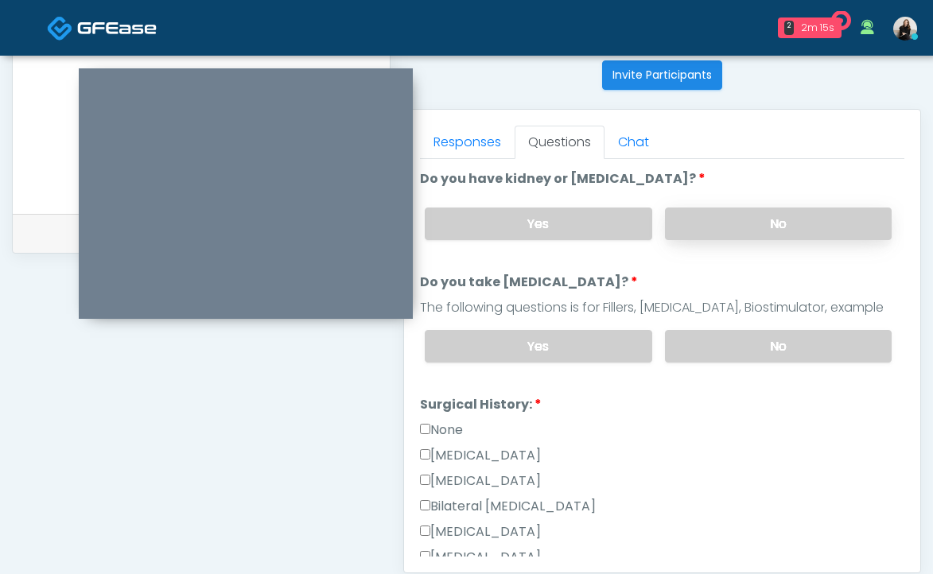
scroll to position [637, 0]
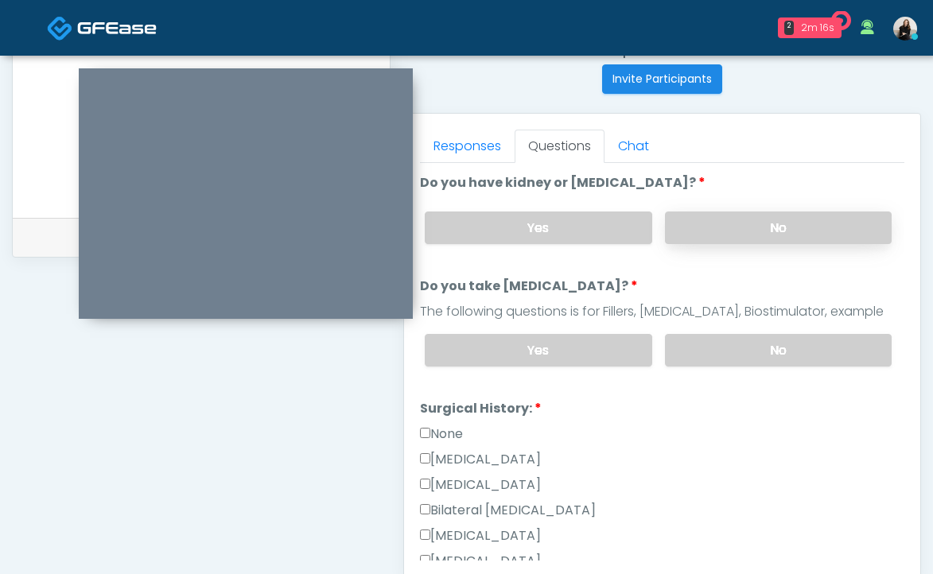
click at [750, 226] on label "No" at bounding box center [778, 228] width 227 height 33
click at [738, 365] on div "Yes No" at bounding box center [658, 350] width 492 height 58
click at [736, 348] on label "No" at bounding box center [778, 350] width 227 height 33
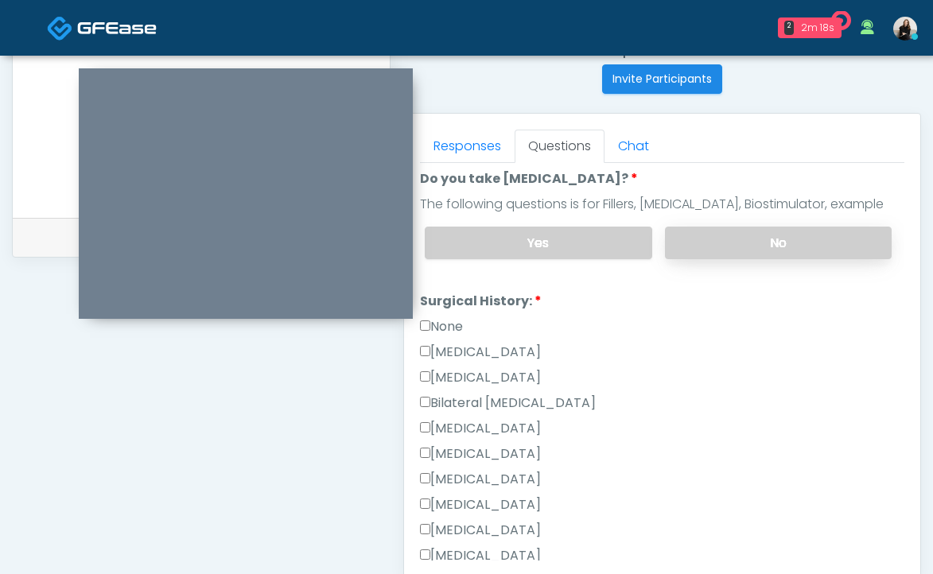
scroll to position [177, 0]
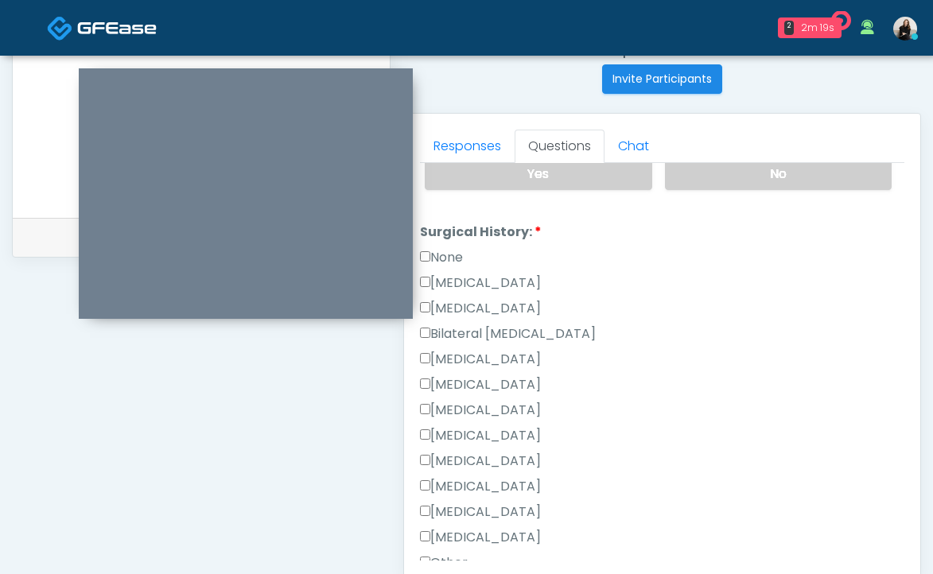
click at [457, 258] on label "None" at bounding box center [441, 257] width 43 height 19
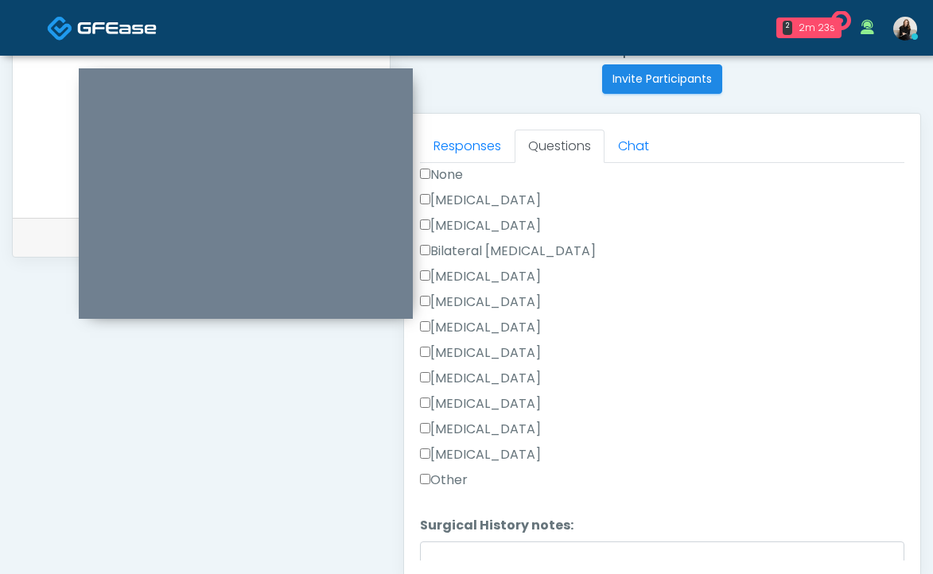
scroll to position [195, 0]
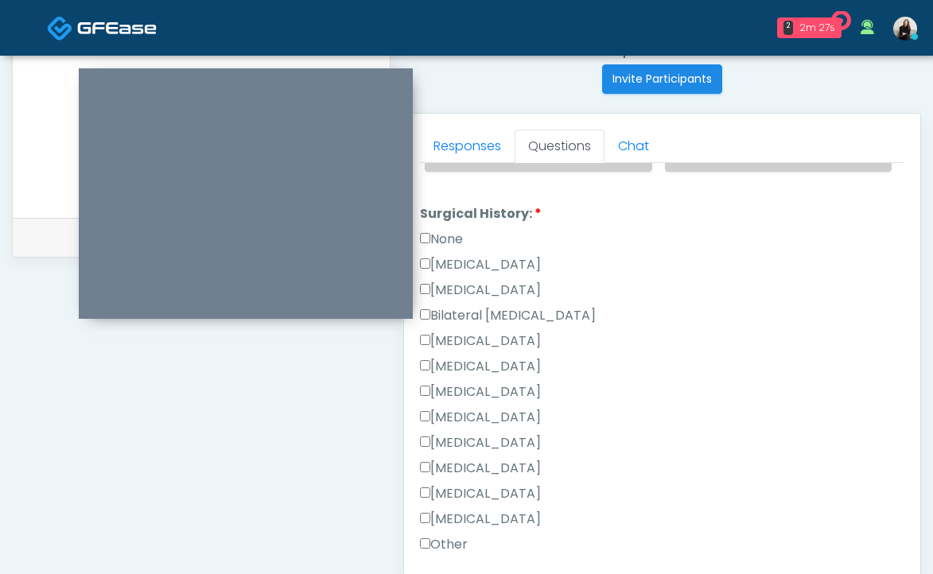
click at [441, 239] on label "None" at bounding box center [441, 239] width 43 height 19
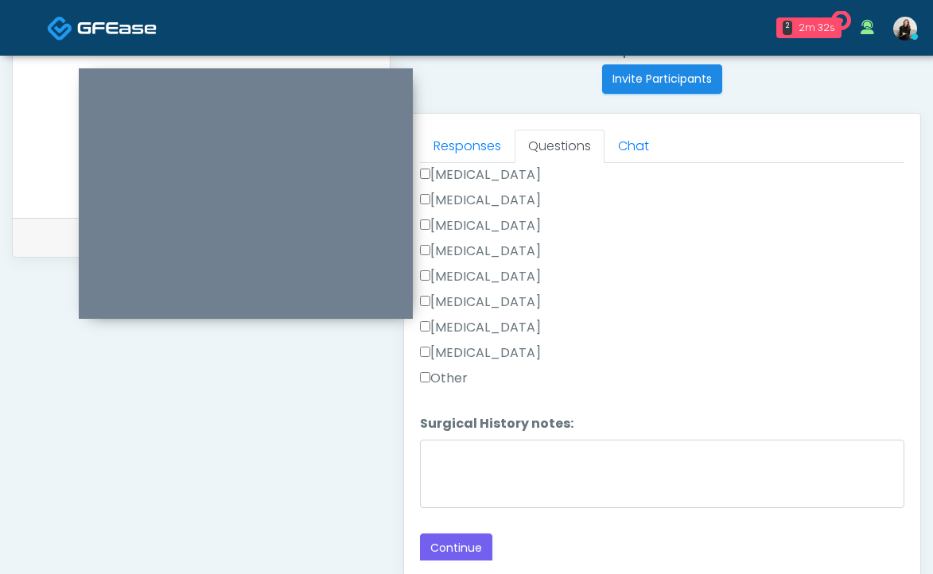
click at [441, 379] on label "Other" at bounding box center [444, 378] width 48 height 19
click at [447, 355] on label "Tonsillectomy" at bounding box center [480, 353] width 121 height 19
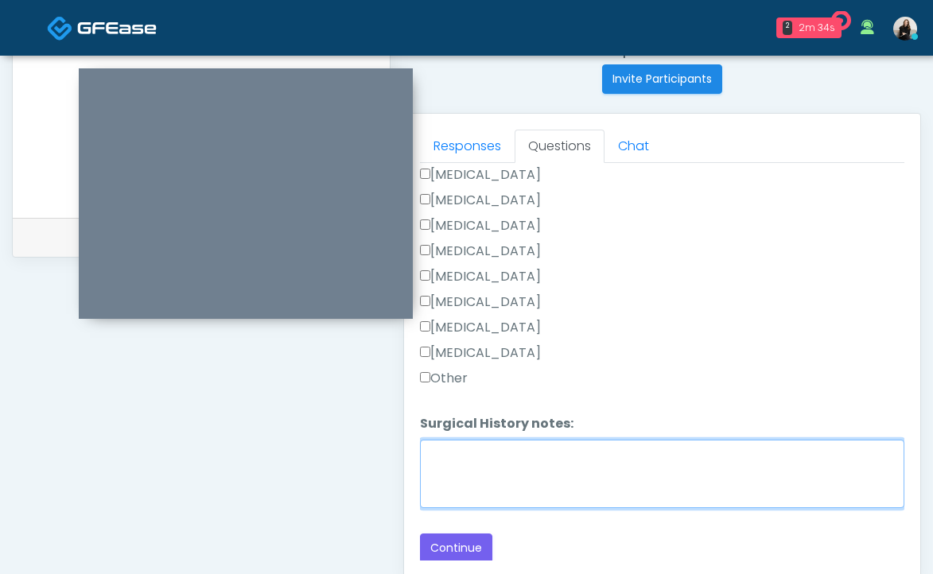
click at [463, 467] on textarea "Surgical History notes:" at bounding box center [662, 474] width 484 height 68
type textarea "**********"
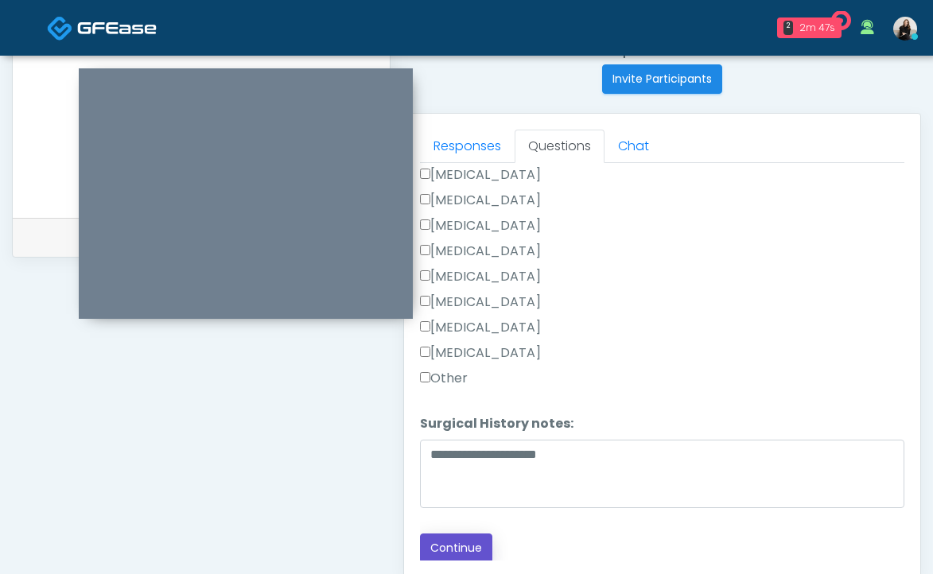
click at [454, 551] on button "Continue" at bounding box center [456, 548] width 72 height 29
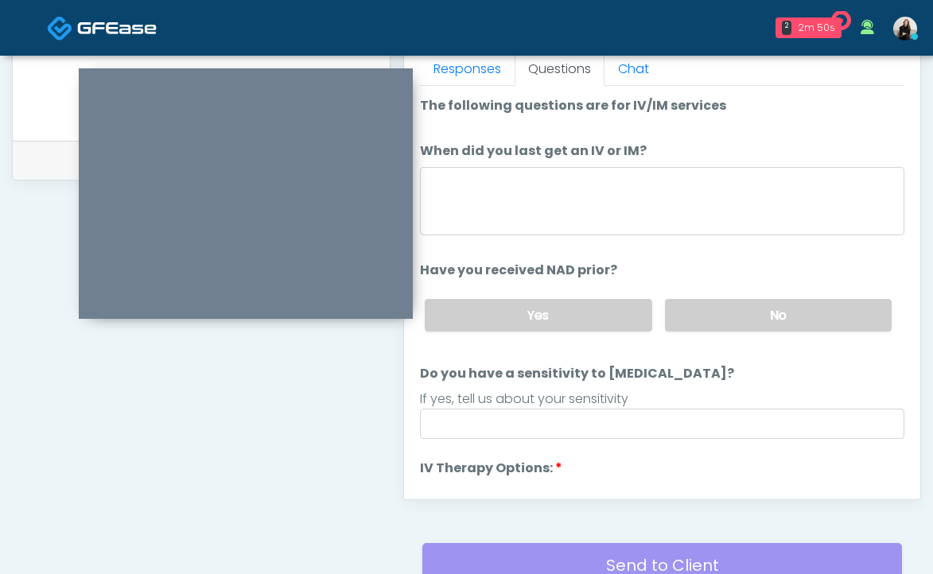
scroll to position [682, 0]
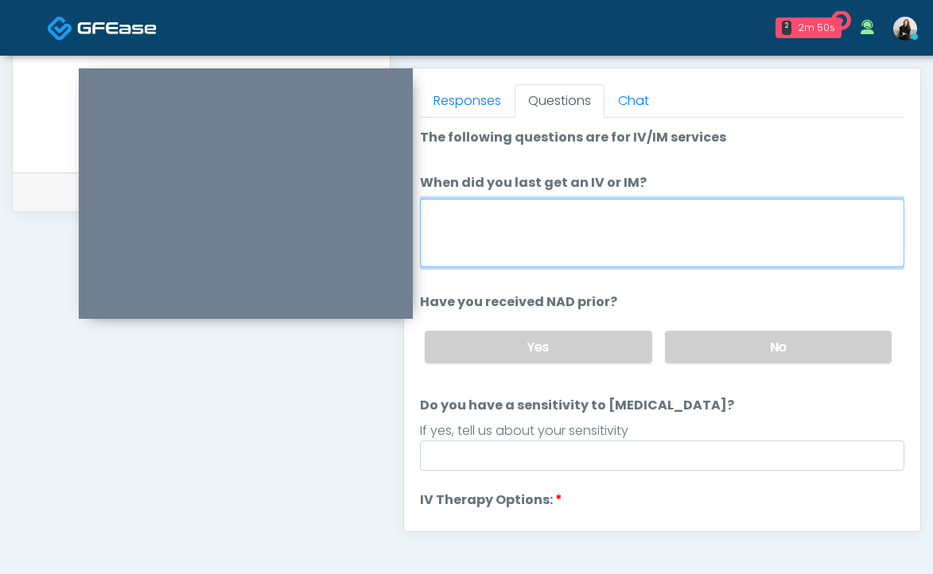
click at [584, 215] on textarea "When did you last get an IV or IM?" at bounding box center [662, 233] width 484 height 68
type textarea "**********"
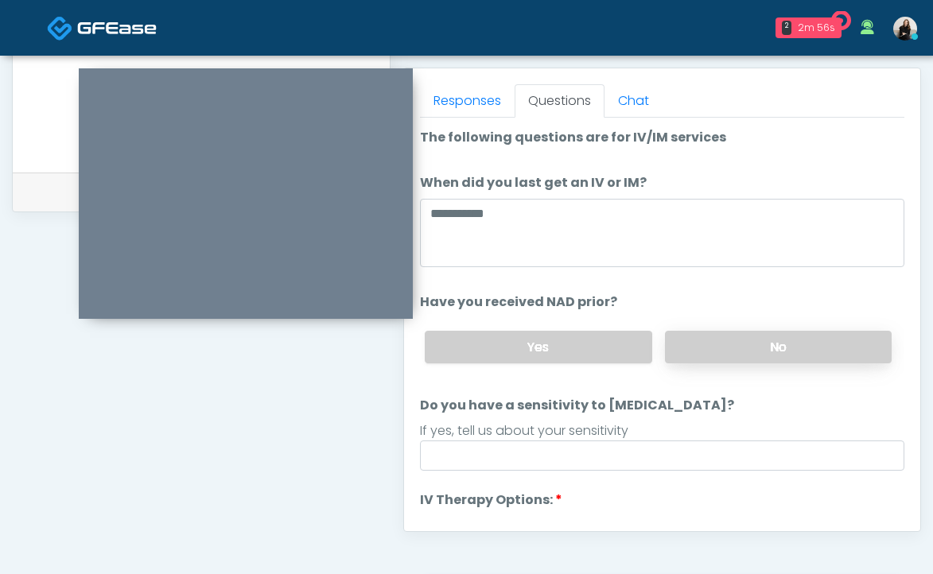
click at [719, 337] on label "No" at bounding box center [778, 347] width 227 height 33
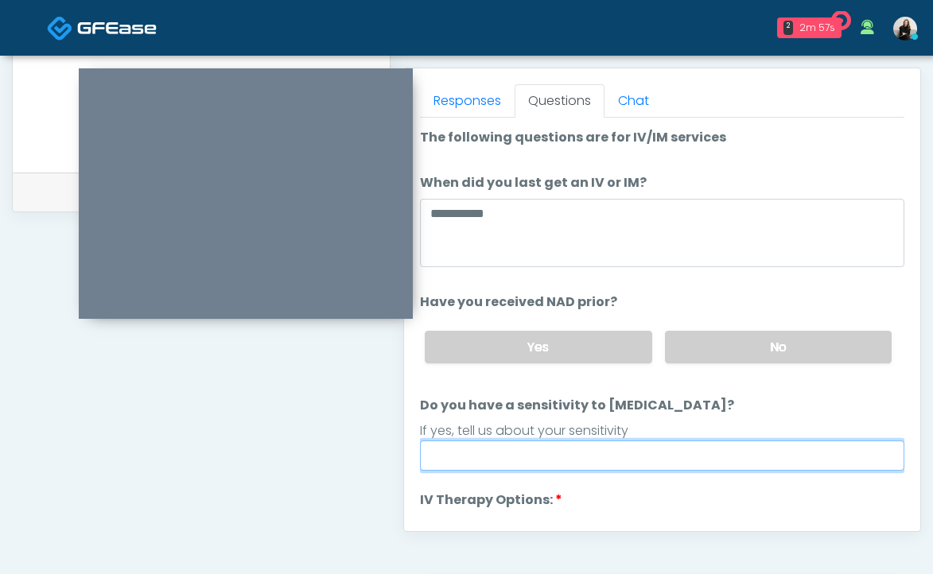
click at [629, 457] on input "Do you have a sensitivity to Niacin?" at bounding box center [662, 456] width 484 height 30
type input "********"
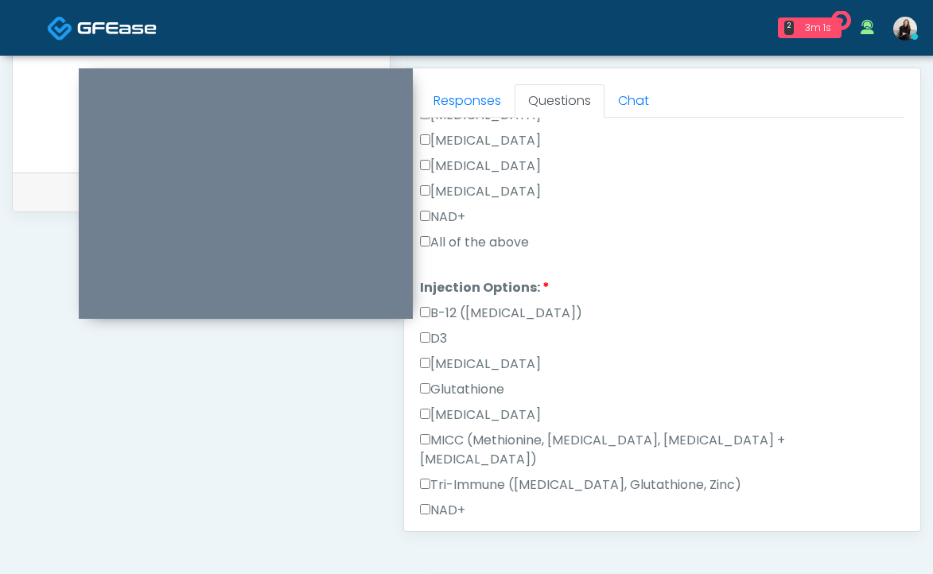
scroll to position [806, 0]
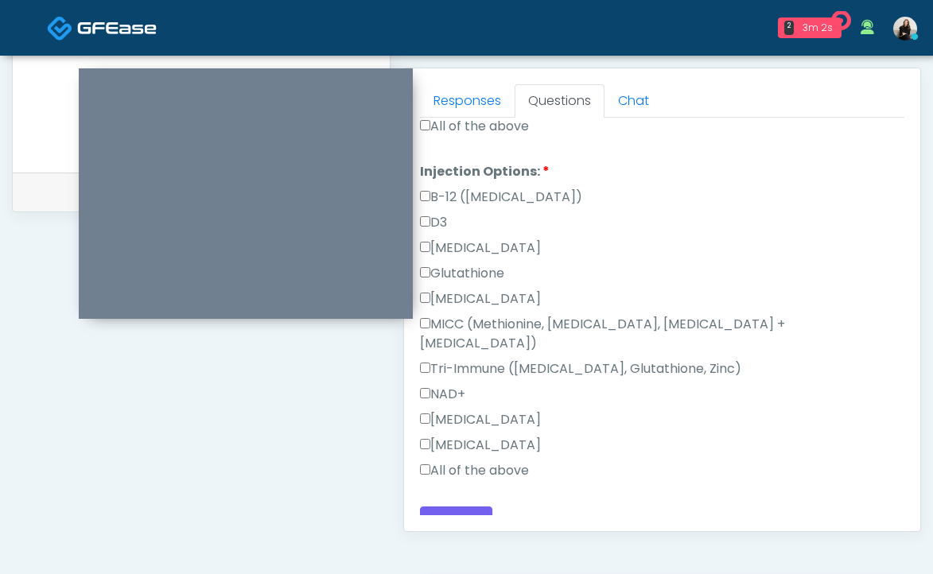
click at [468, 461] on label "All of the above" at bounding box center [474, 470] width 109 height 19
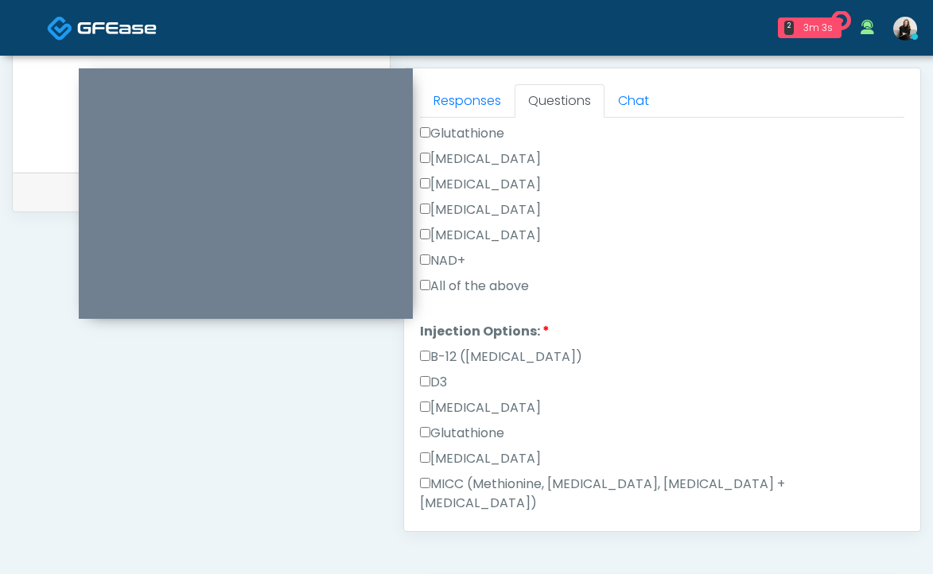
scroll to position [615, 0]
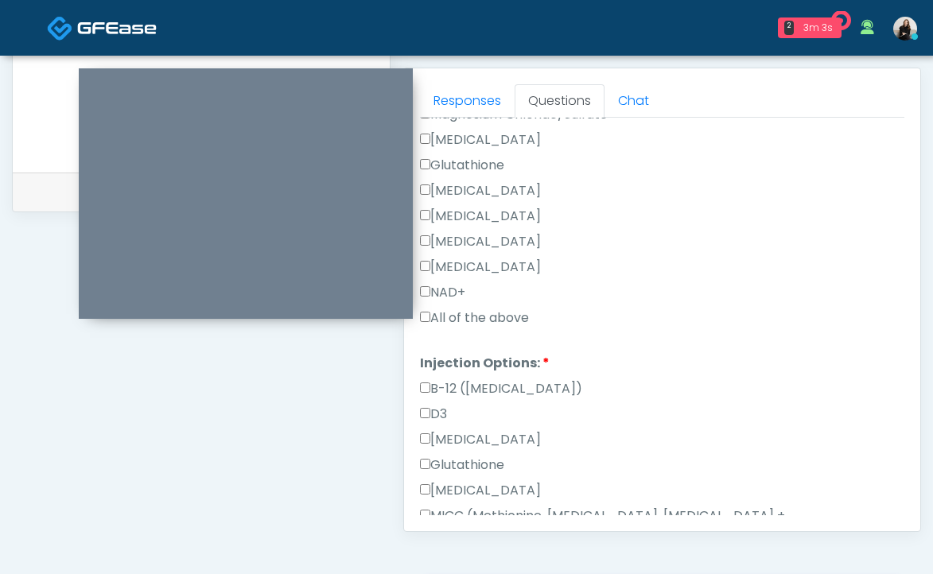
click at [470, 320] on label "All of the above" at bounding box center [474, 318] width 109 height 19
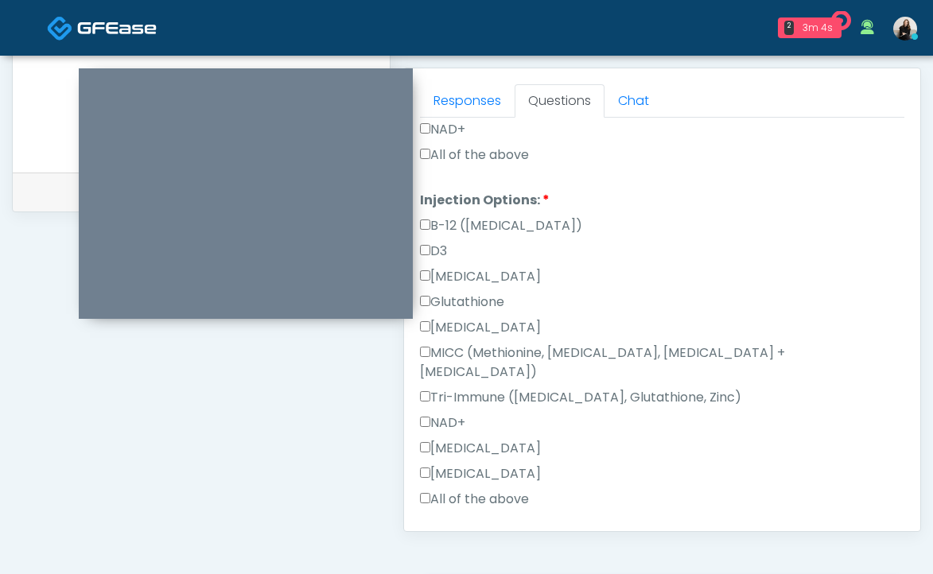
scroll to position [806, 0]
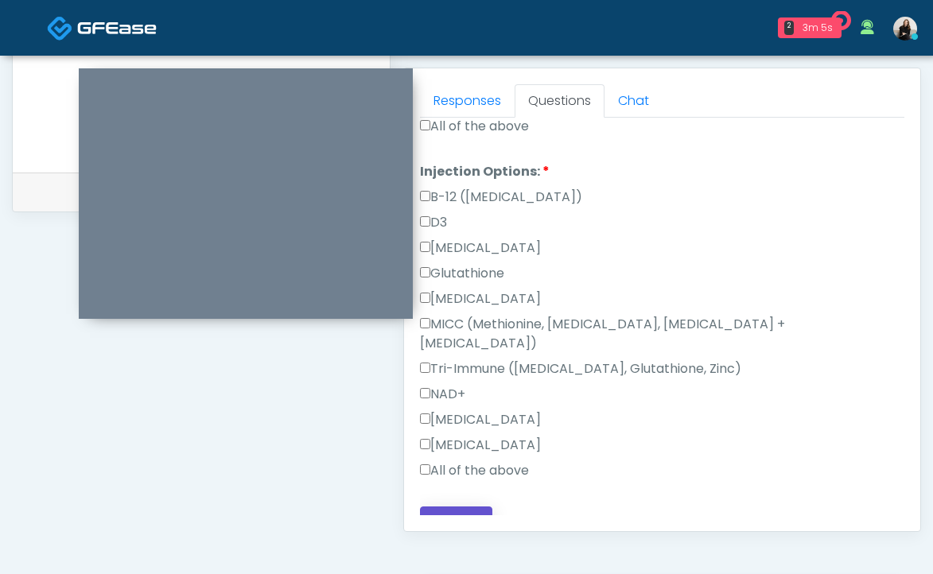
click at [453, 507] on button "Continue" at bounding box center [456, 521] width 72 height 29
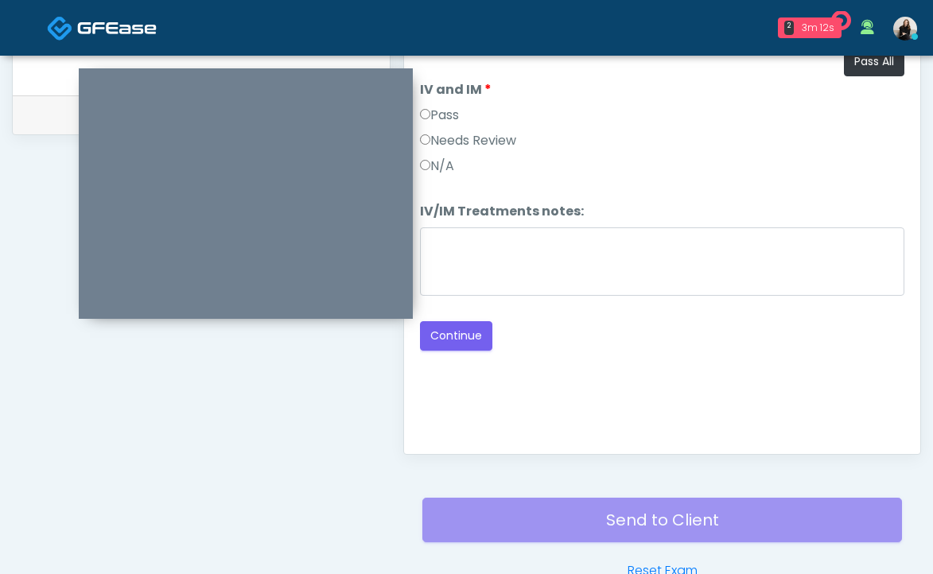
scroll to position [631, 0]
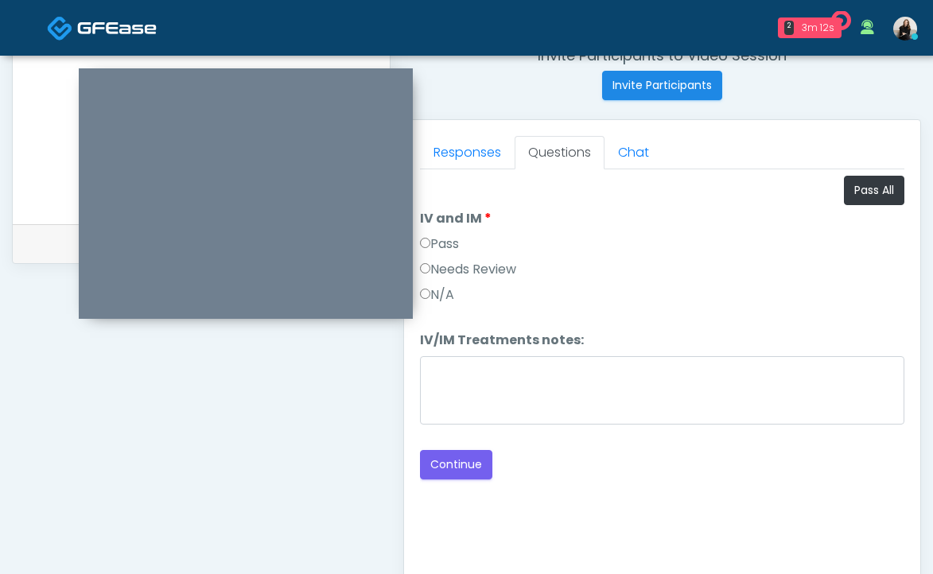
click at [455, 242] on label "Pass" at bounding box center [439, 244] width 39 height 19
click at [452, 468] on button "Continue" at bounding box center [456, 464] width 72 height 29
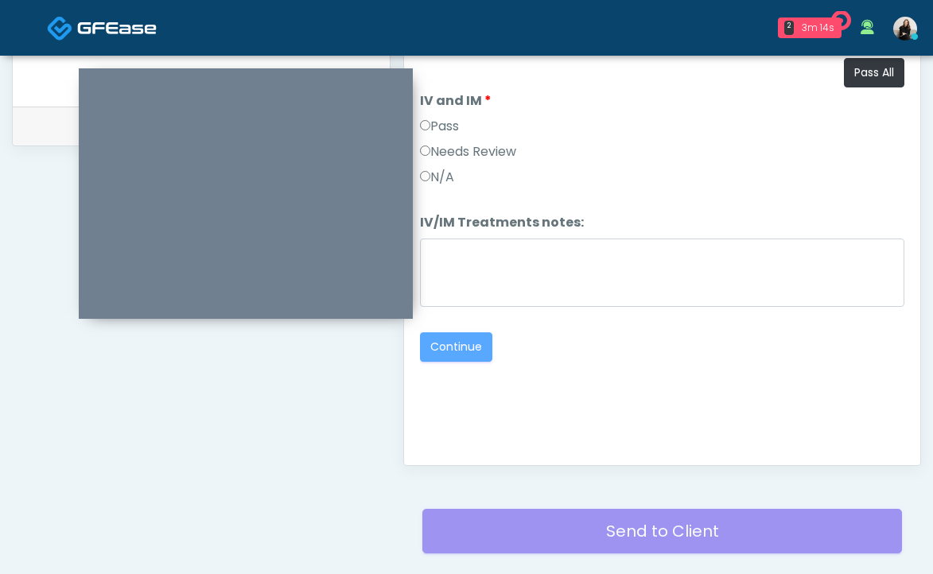
scroll to position [752, 0]
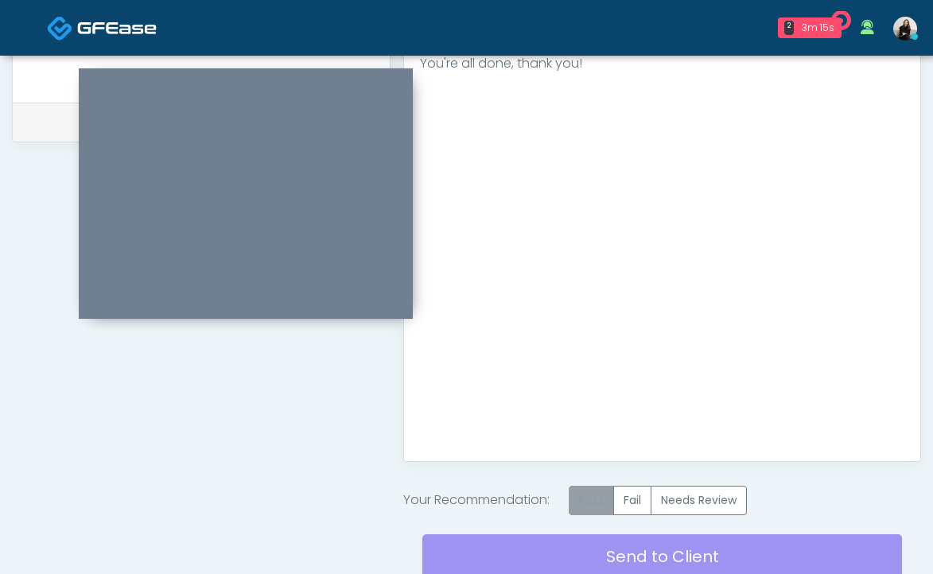
click at [588, 496] on label "Pass" at bounding box center [591, 500] width 45 height 29
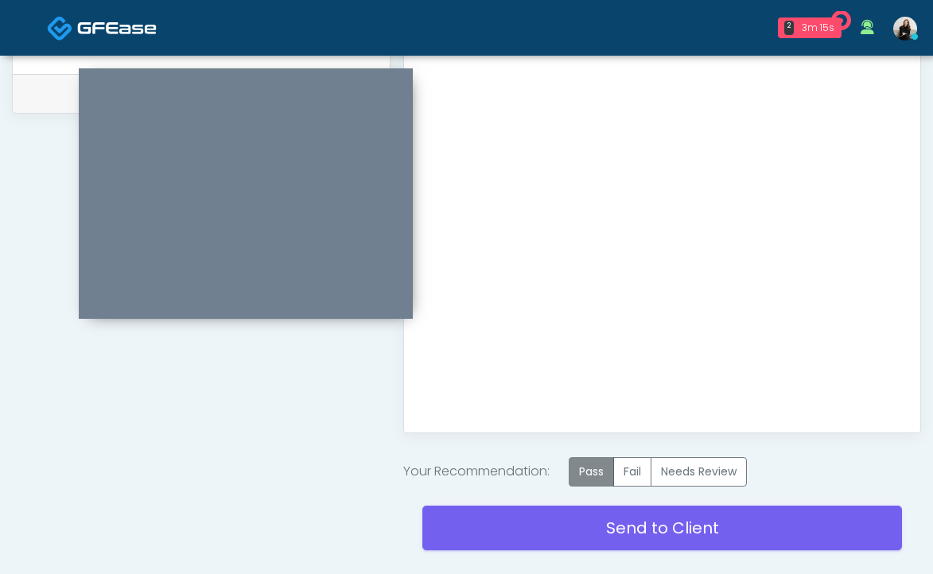
scroll to position [817, 0]
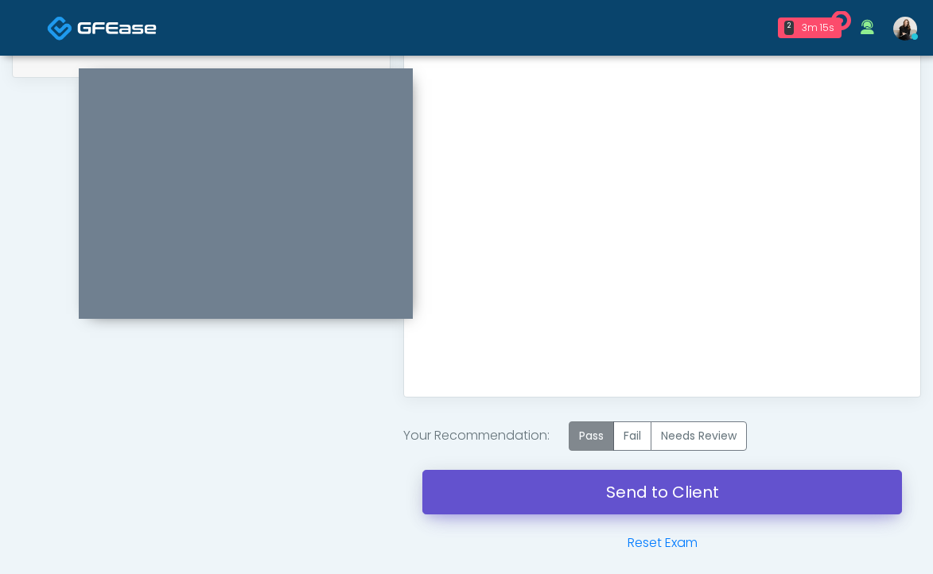
click at [586, 496] on link "Send to Client" at bounding box center [662, 492] width 480 height 45
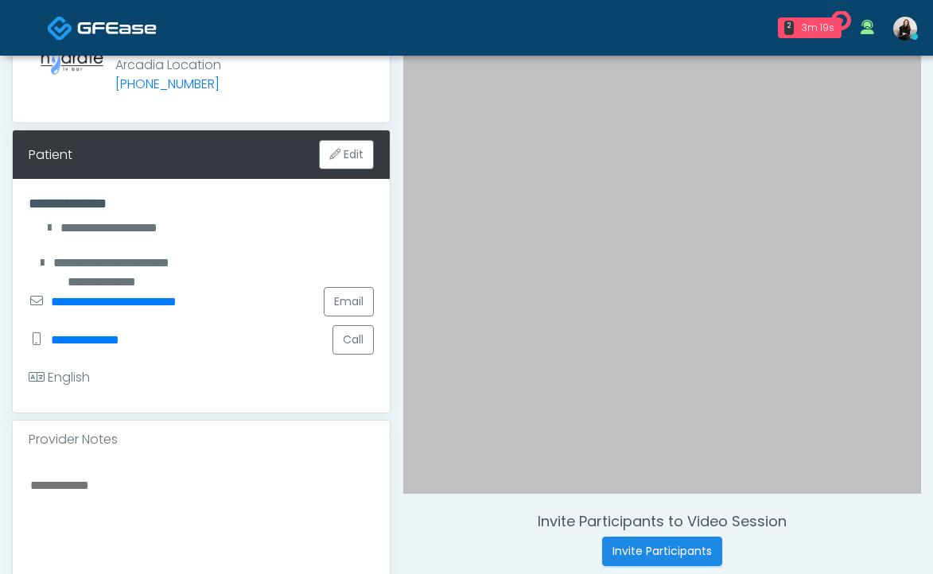
scroll to position [241, 0]
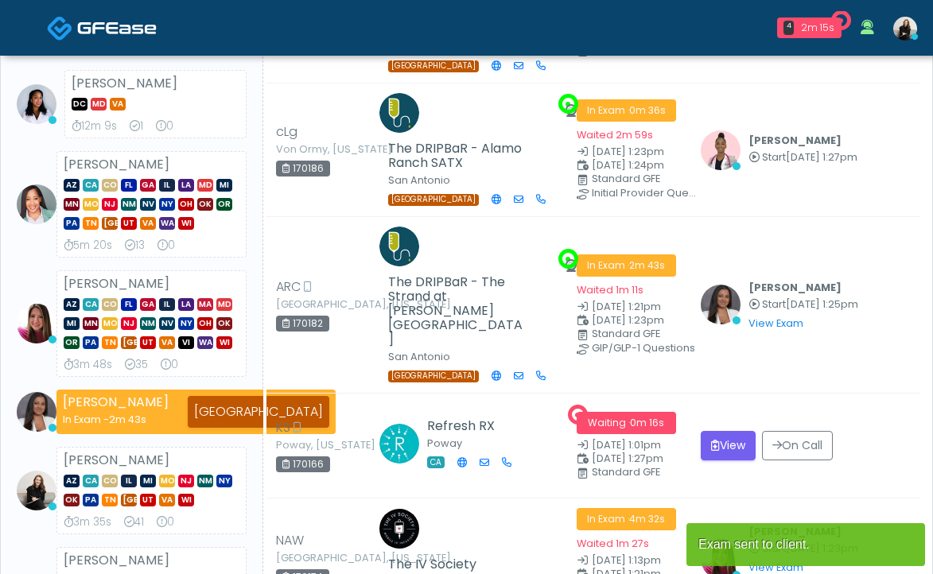
scroll to position [63, 0]
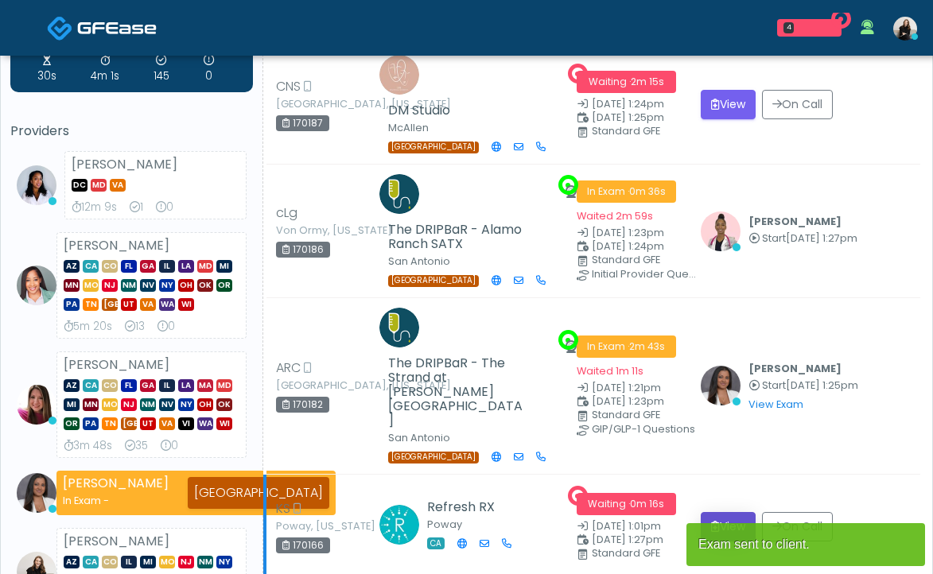
click at [736, 512] on button "View" at bounding box center [728, 526] width 55 height 29
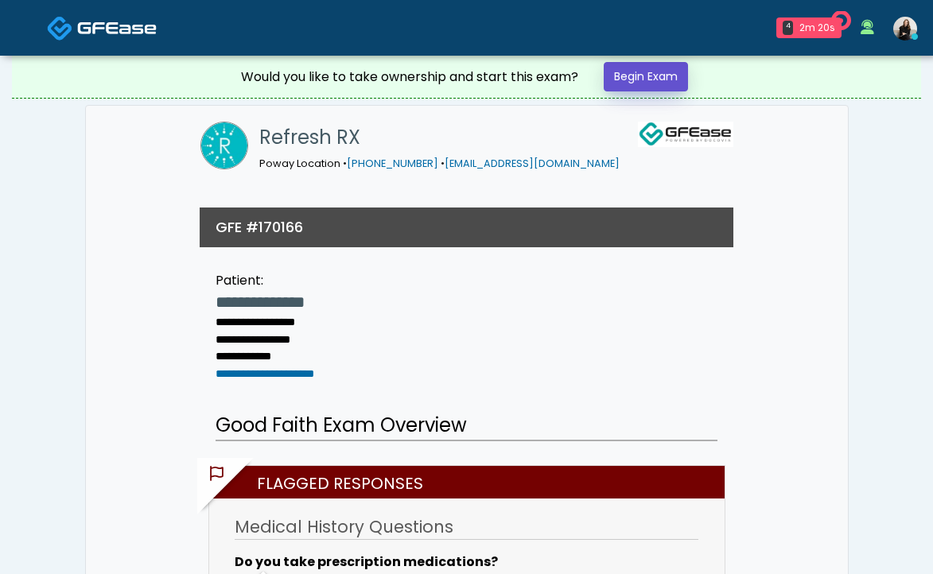
click at [651, 76] on link "Begin Exam" at bounding box center [646, 76] width 84 height 29
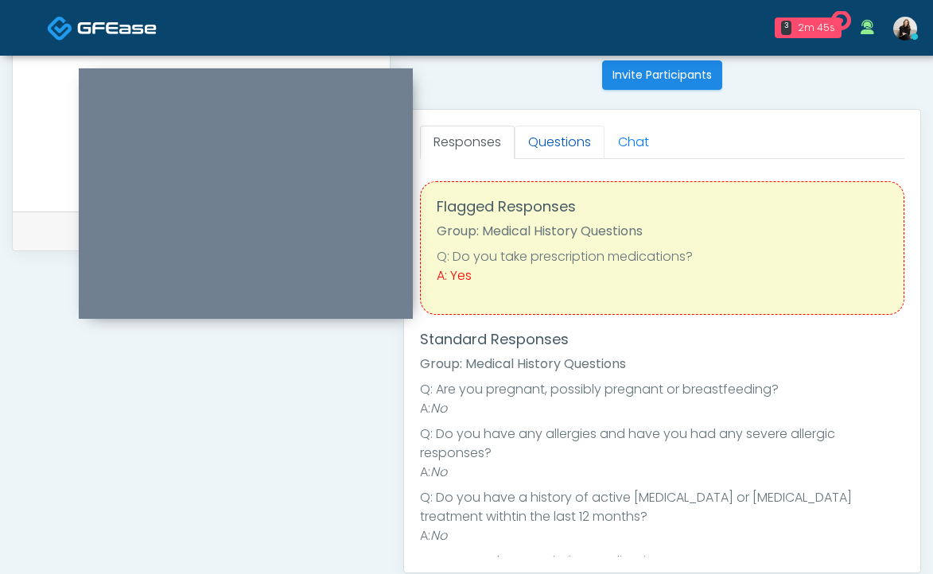
click at [562, 143] on link "Questions" at bounding box center [560, 142] width 90 height 33
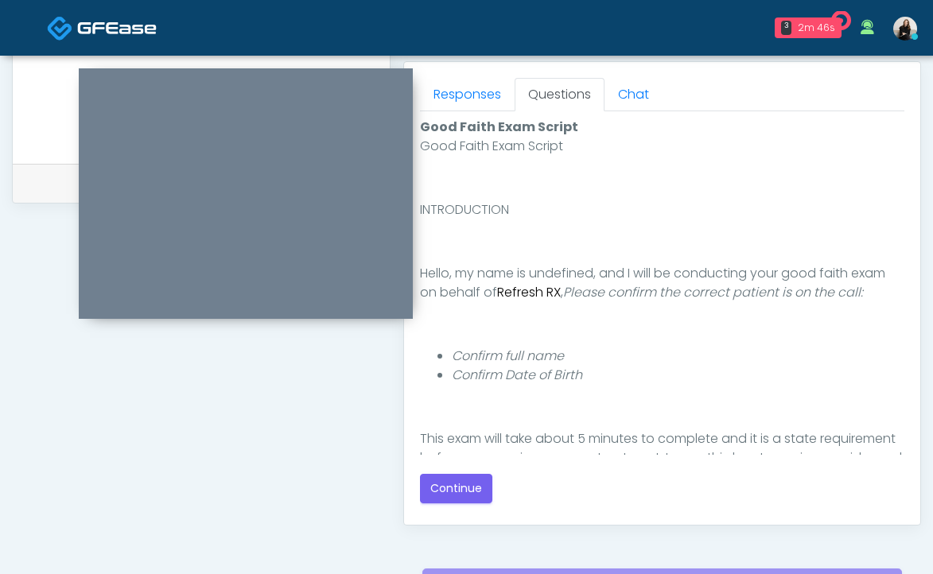
scroll to position [765, 0]
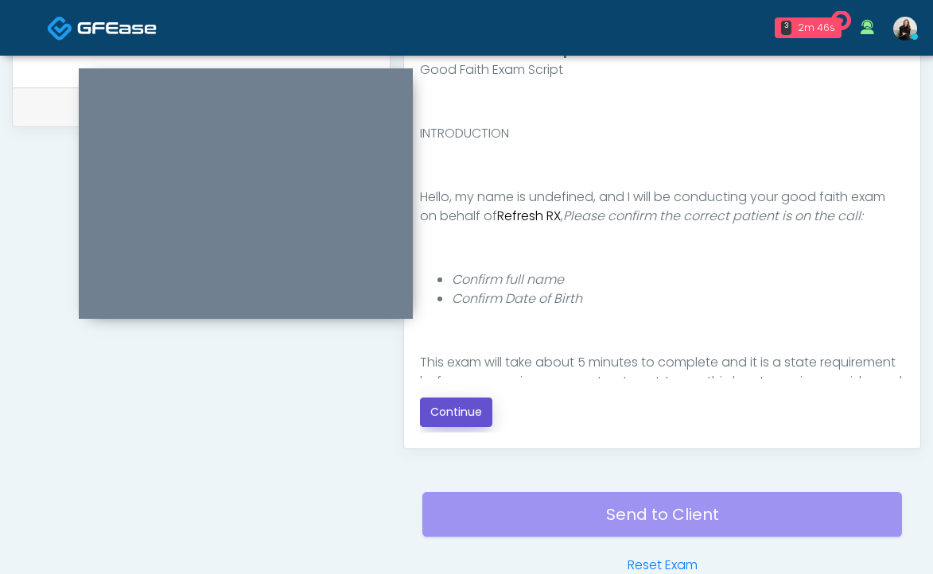
click at [457, 402] on button "Continue" at bounding box center [456, 412] width 72 height 29
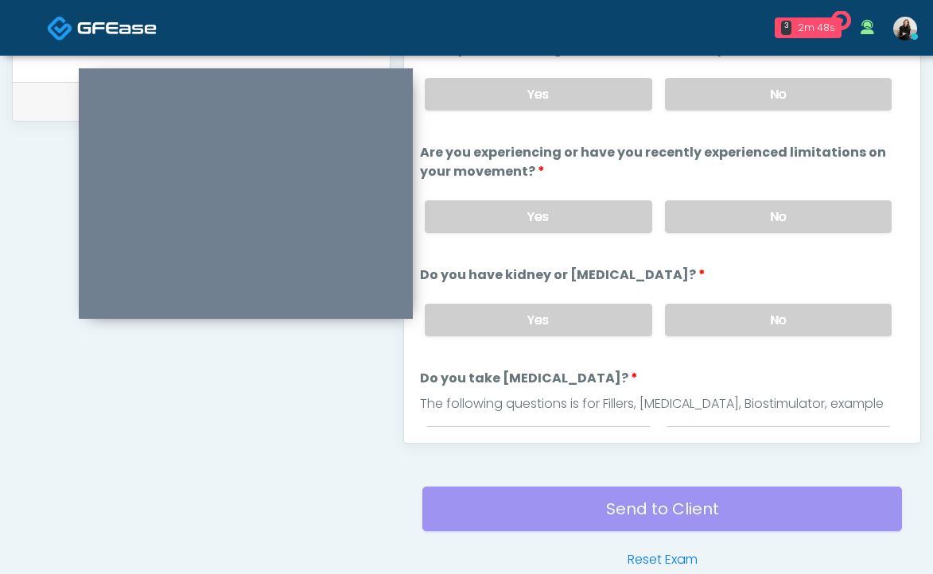
scroll to position [626, 0]
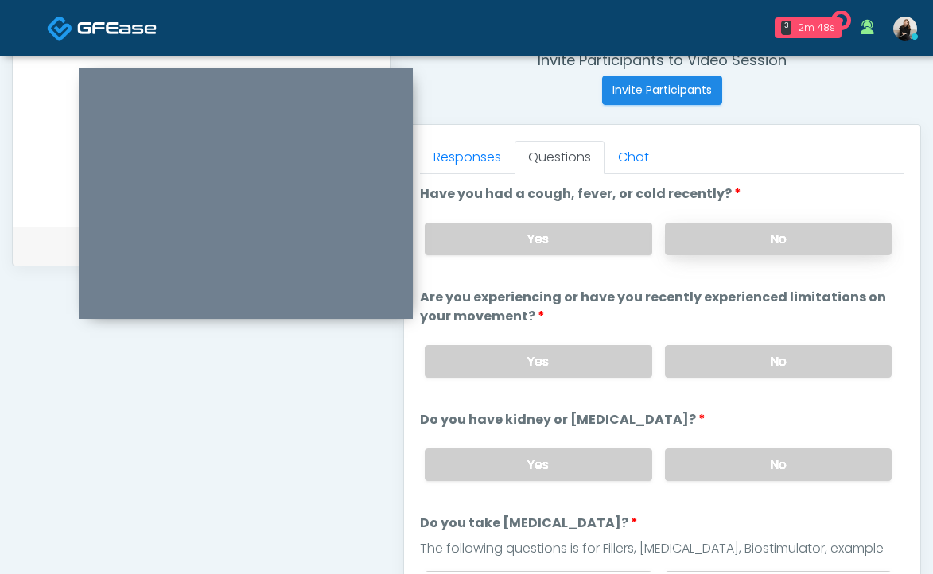
click at [711, 243] on label "No" at bounding box center [778, 239] width 227 height 33
click at [690, 354] on label "No" at bounding box center [778, 361] width 227 height 33
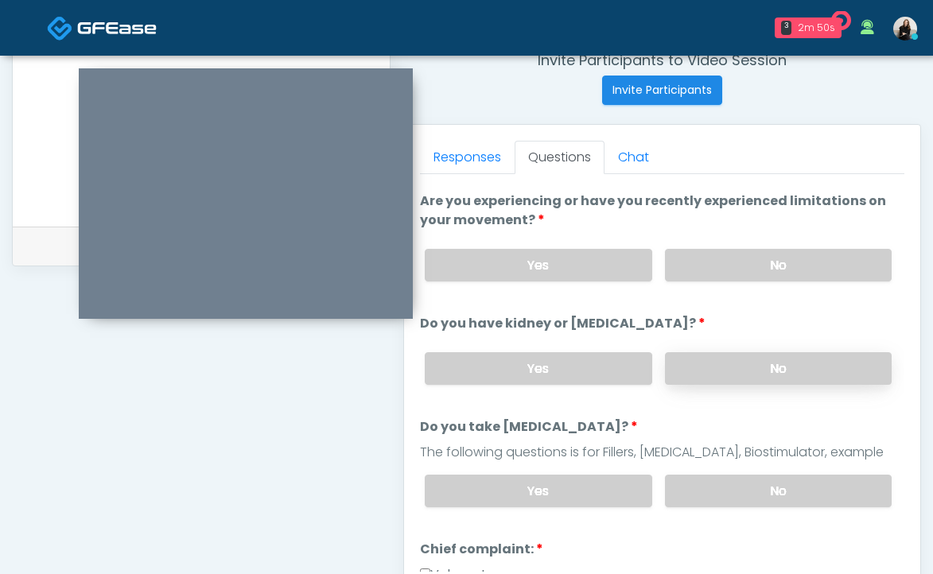
click at [690, 361] on label "No" at bounding box center [778, 368] width 227 height 33
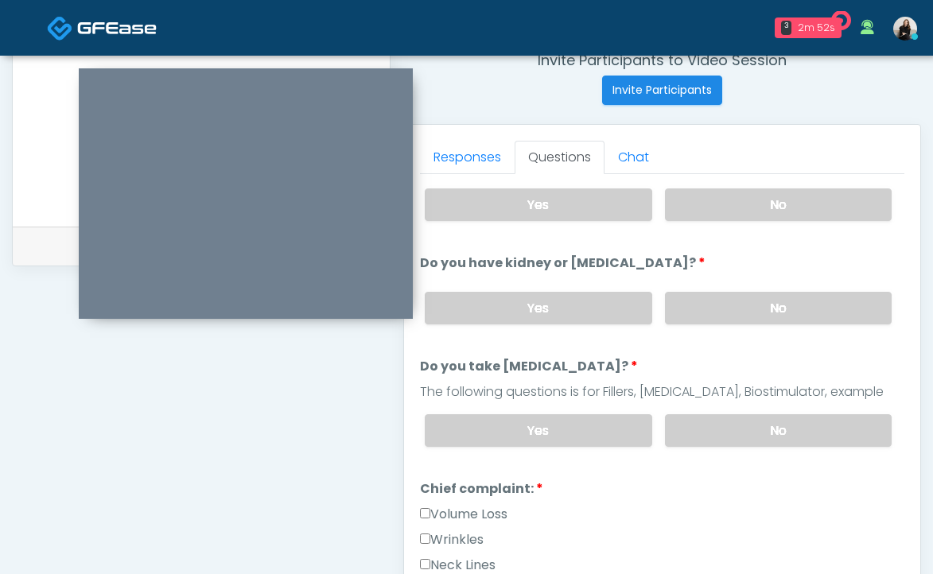
click at [706, 444] on div "Yes No" at bounding box center [658, 431] width 492 height 58
click at [705, 429] on label "No" at bounding box center [778, 430] width 227 height 33
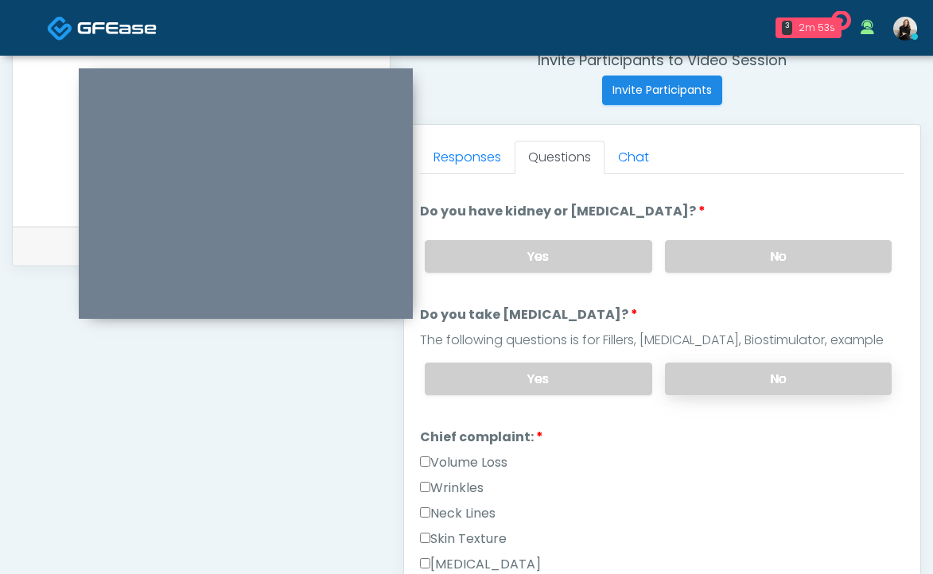
scroll to position [301, 0]
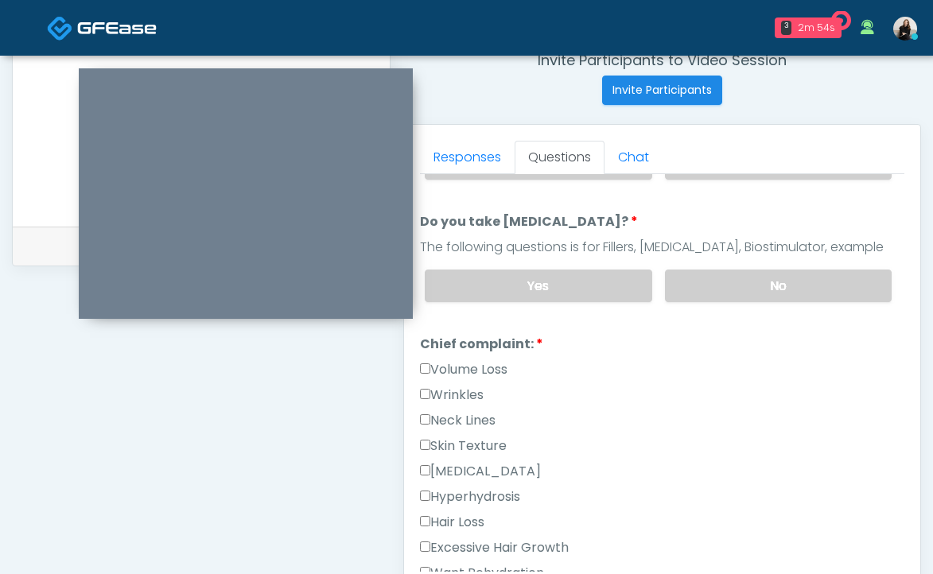
click at [449, 393] on label "Wrinkles" at bounding box center [452, 395] width 64 height 19
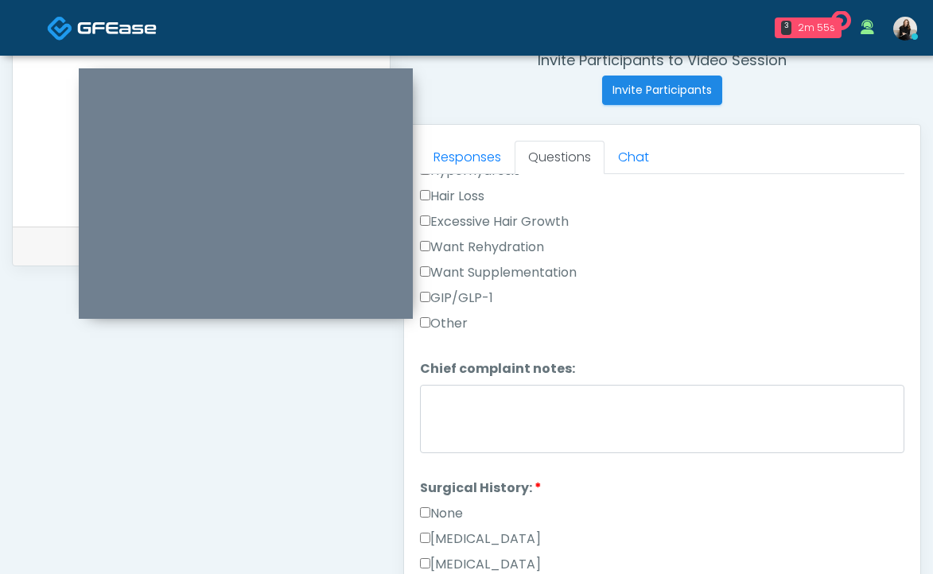
scroll to position [632, 0]
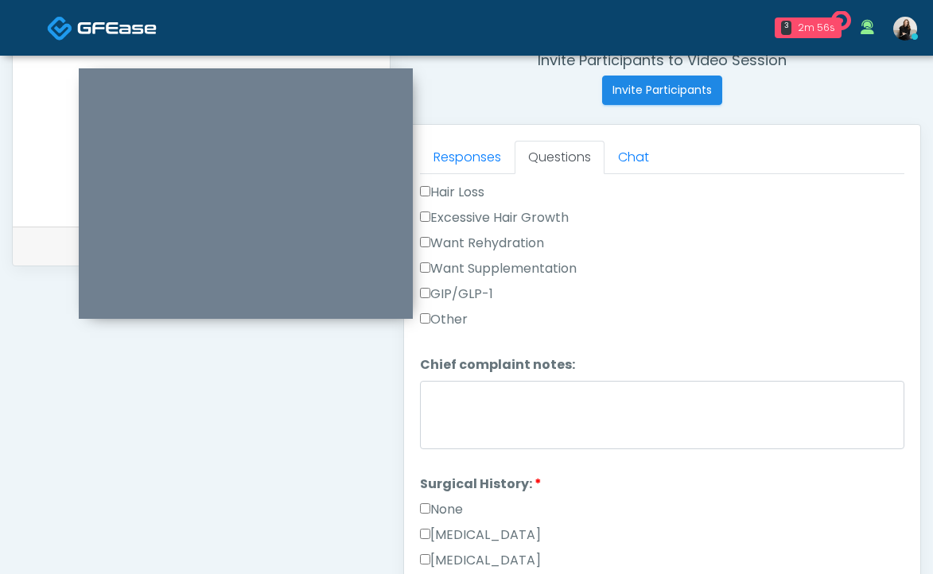
click at [445, 511] on label "None" at bounding box center [441, 509] width 43 height 19
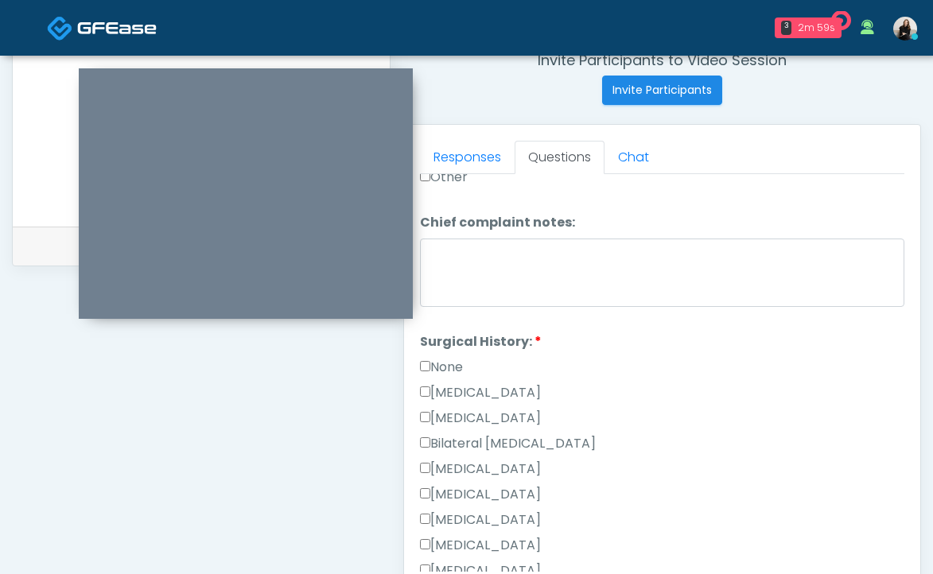
scroll to position [816, 0]
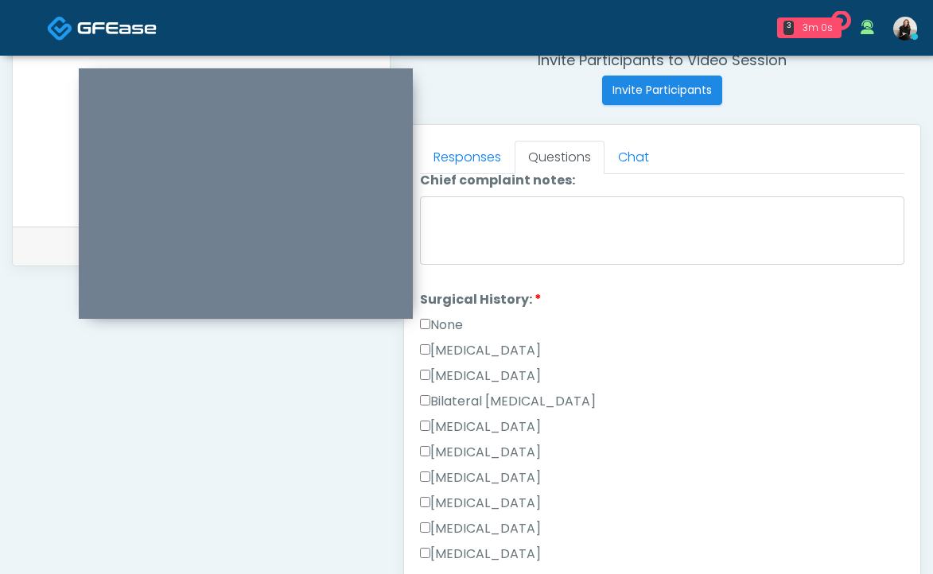
click at [439, 320] on label "None" at bounding box center [441, 325] width 43 height 19
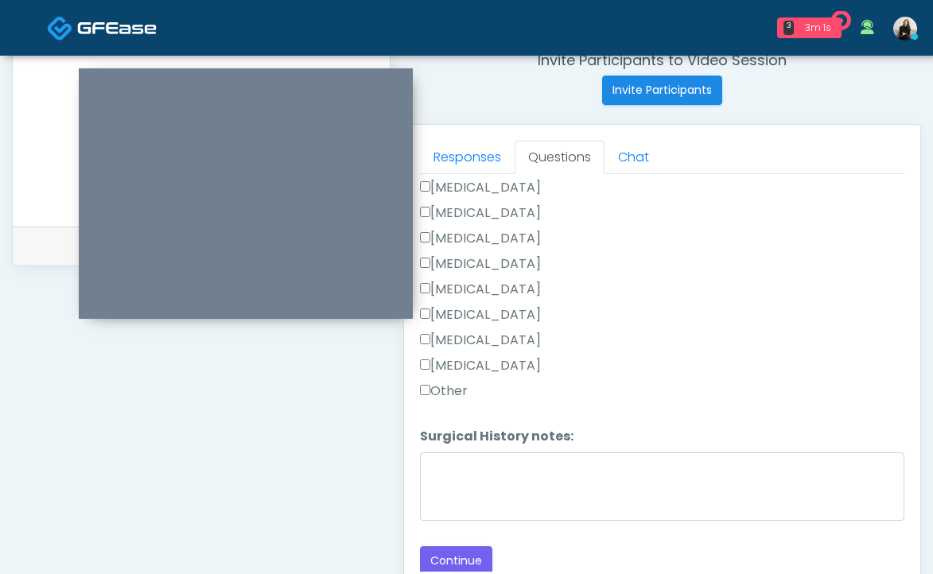
click at [442, 394] on label "Other" at bounding box center [444, 391] width 48 height 19
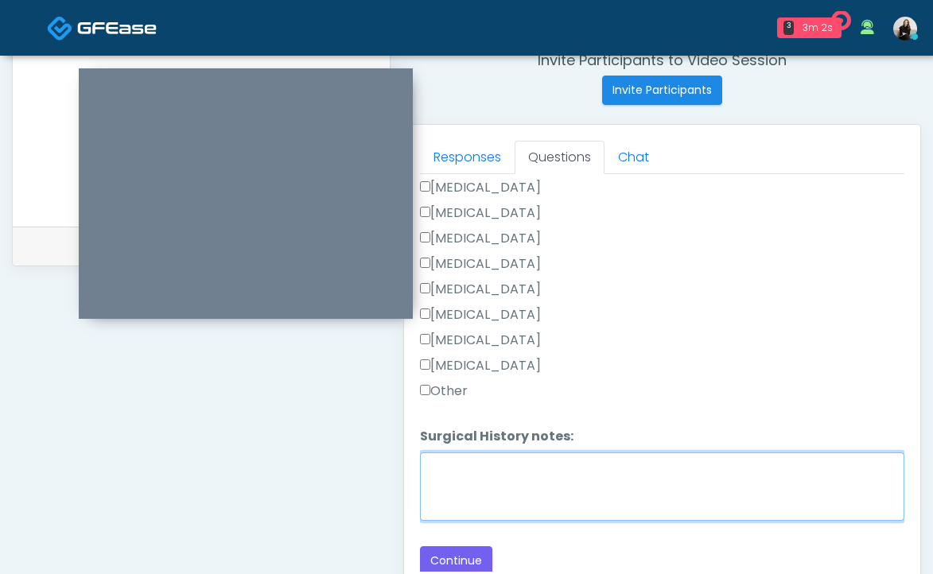
click at [453, 517] on textarea "Surgical History notes:" at bounding box center [662, 487] width 484 height 68
click at [429, 464] on textarea "**********" at bounding box center [662, 487] width 484 height 68
click at [428, 481] on textarea "**********" at bounding box center [662, 487] width 484 height 68
click at [499, 469] on textarea "**********" at bounding box center [662, 487] width 484 height 68
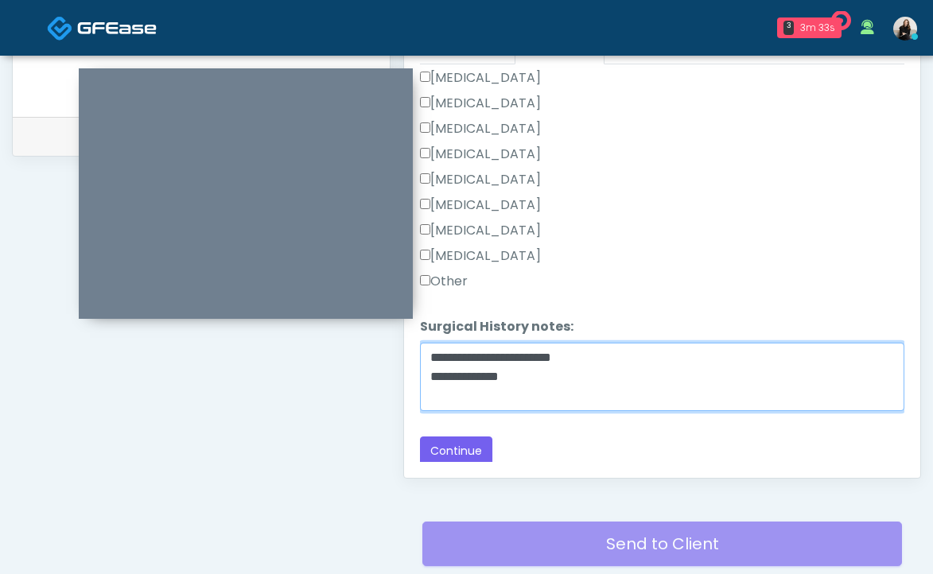
scroll to position [801, 0]
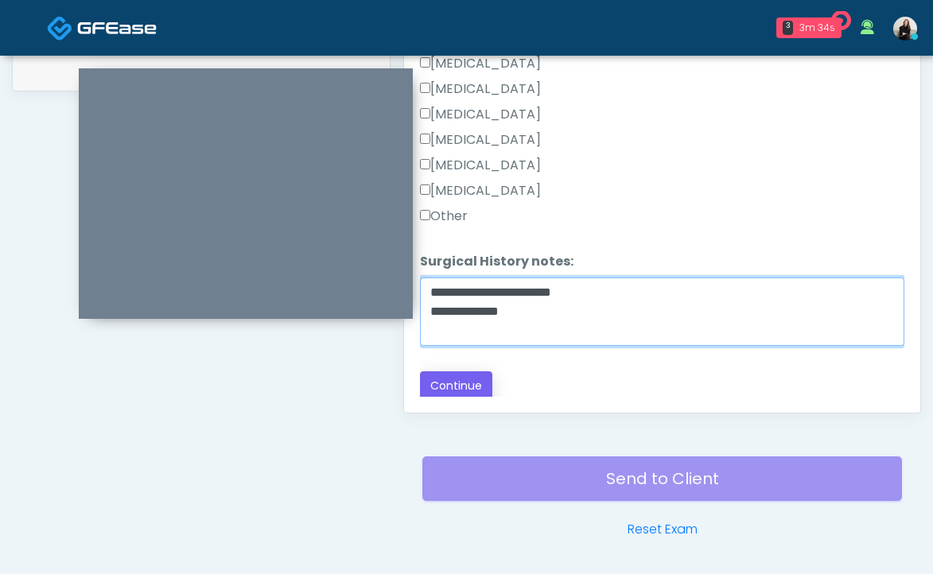
type textarea "**********"
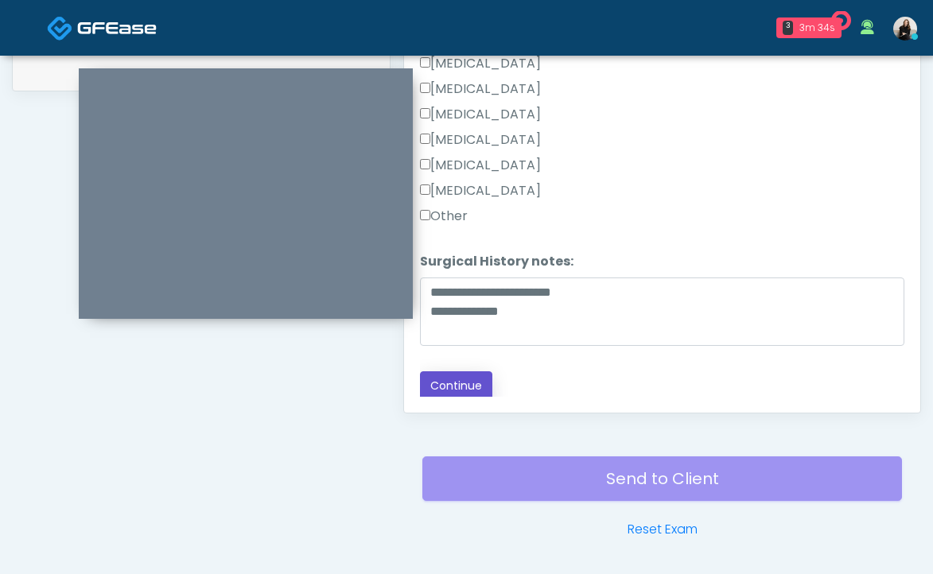
click at [449, 382] on button "Continue" at bounding box center [456, 385] width 72 height 29
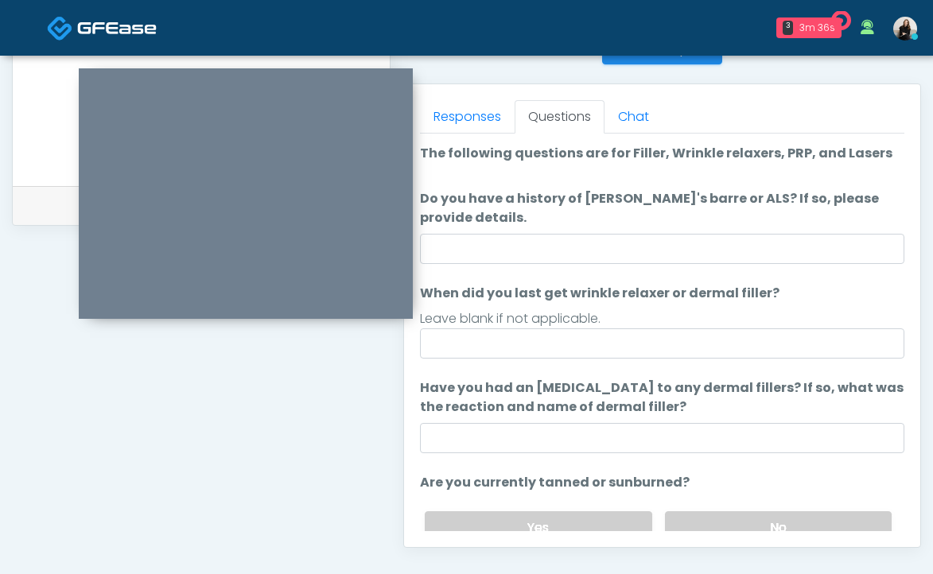
scroll to position [648, 0]
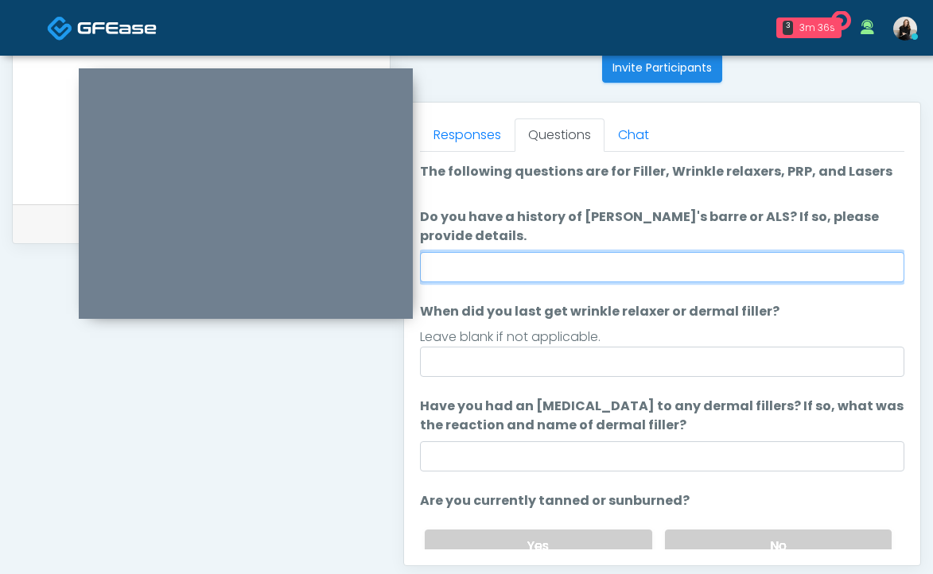
click at [519, 260] on input "Do you have a history of Guillain's barre or ALS? If so, please provide details." at bounding box center [662, 267] width 484 height 30
type input "**"
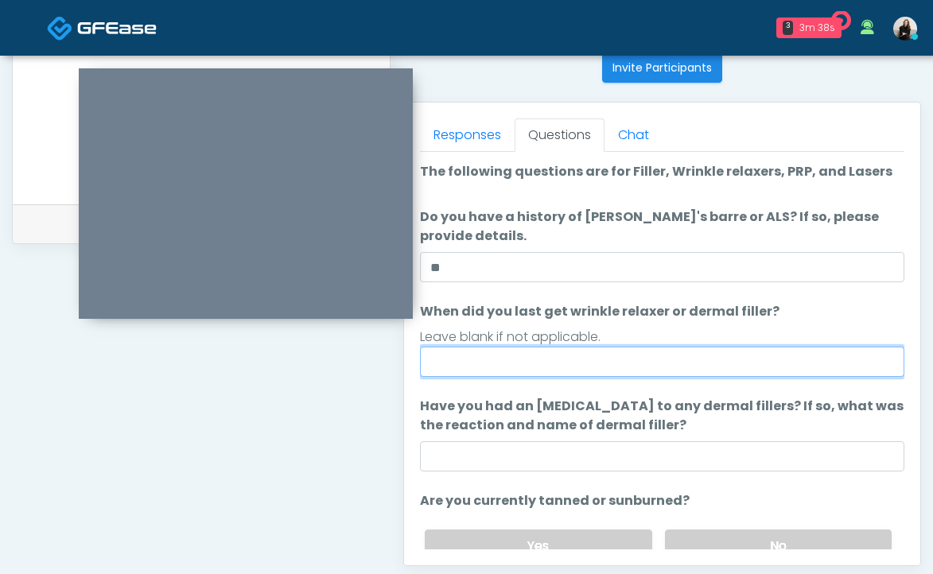
click at [509, 373] on input "When did you last get wrinkle relaxer or dermal filler?" at bounding box center [662, 362] width 484 height 30
type input "*******"
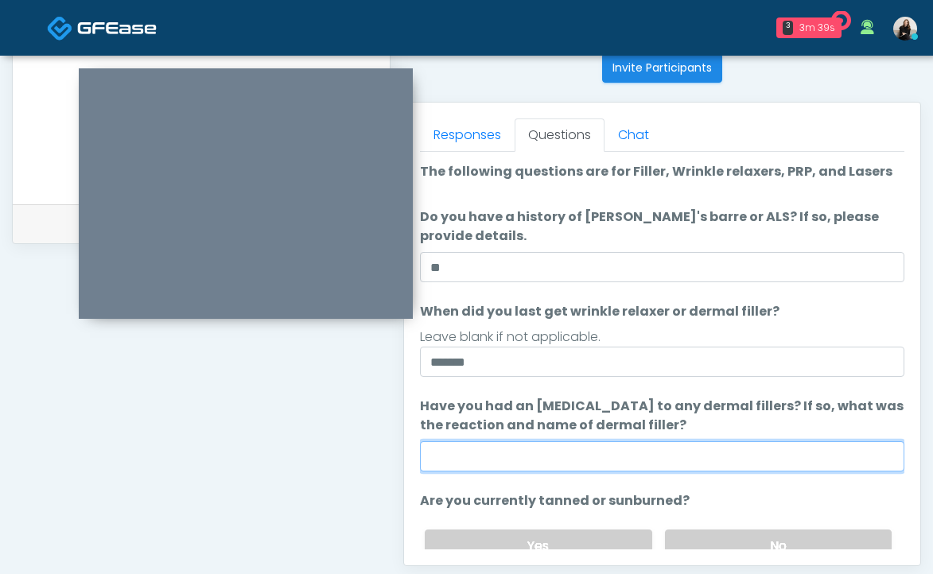
click at [514, 453] on input "Have you had an allergic response to any dermal fillers? If so, what was the re…" at bounding box center [662, 456] width 484 height 30
type input "**"
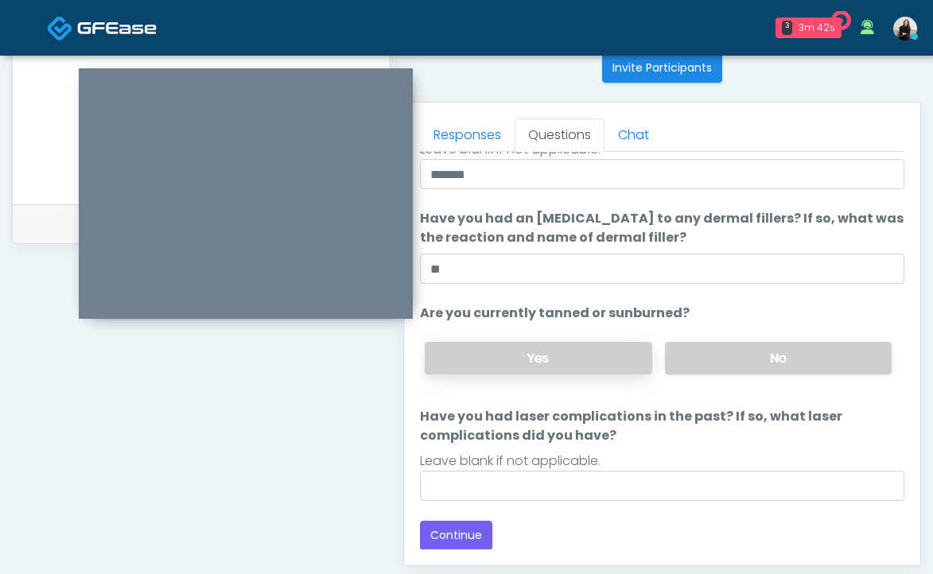
click at [638, 363] on label "Yes" at bounding box center [538, 358] width 227 height 33
click at [572, 507] on div "Loading... Connecting to your agent... Please wait while we prepare your person…" at bounding box center [662, 263] width 484 height 576
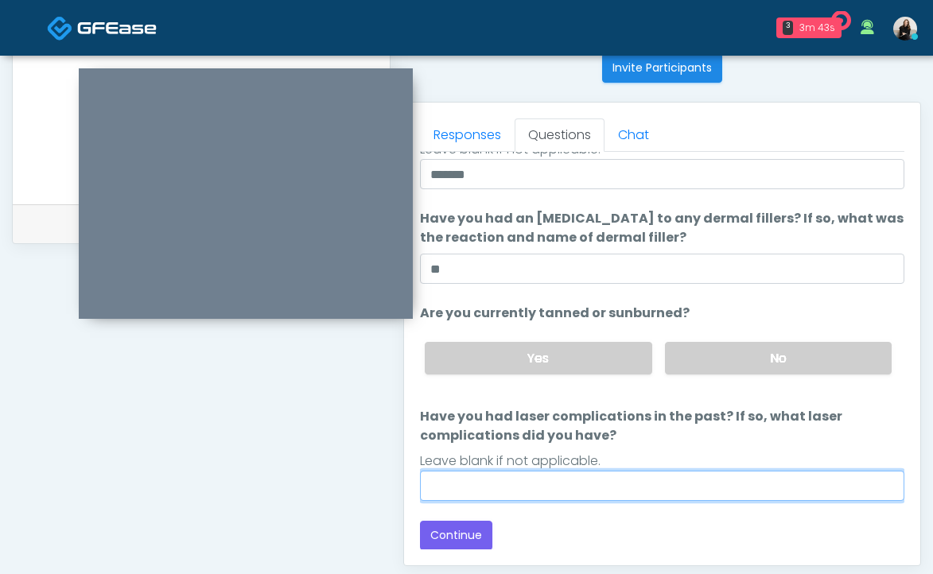
click at [571, 496] on input "Have you had laser complications in the past? If so, what laser complications d…" at bounding box center [662, 486] width 484 height 30
type input "**"
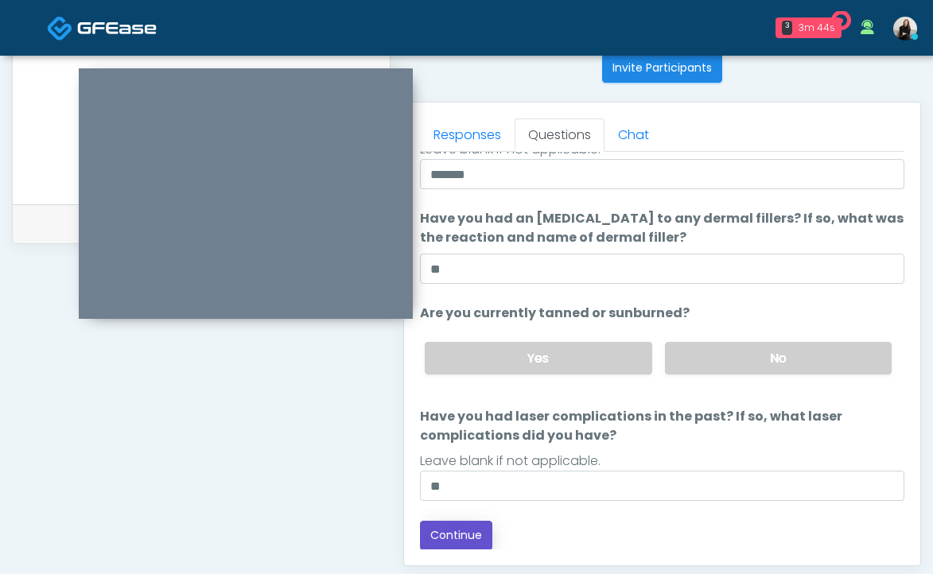
click at [468, 528] on button "Continue" at bounding box center [456, 535] width 72 height 29
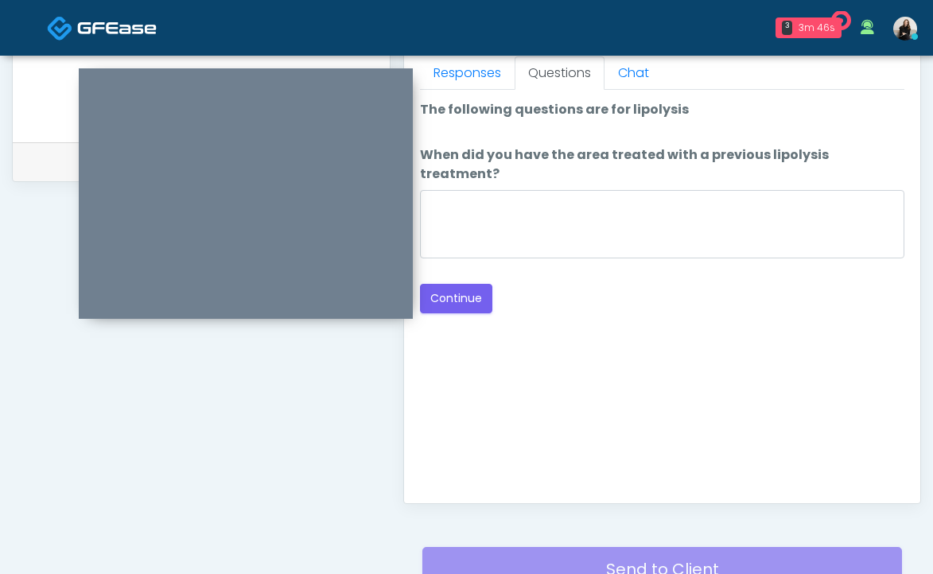
scroll to position [709, 0]
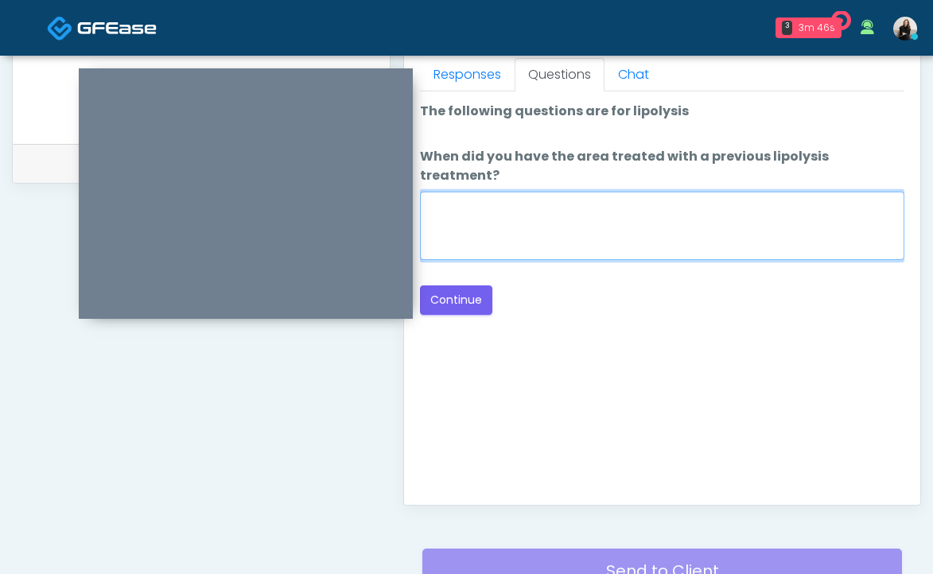
click at [545, 220] on textarea "When did you have the area treated with a previous lipolysis treatment?" at bounding box center [662, 226] width 484 height 68
type textarea "*****"
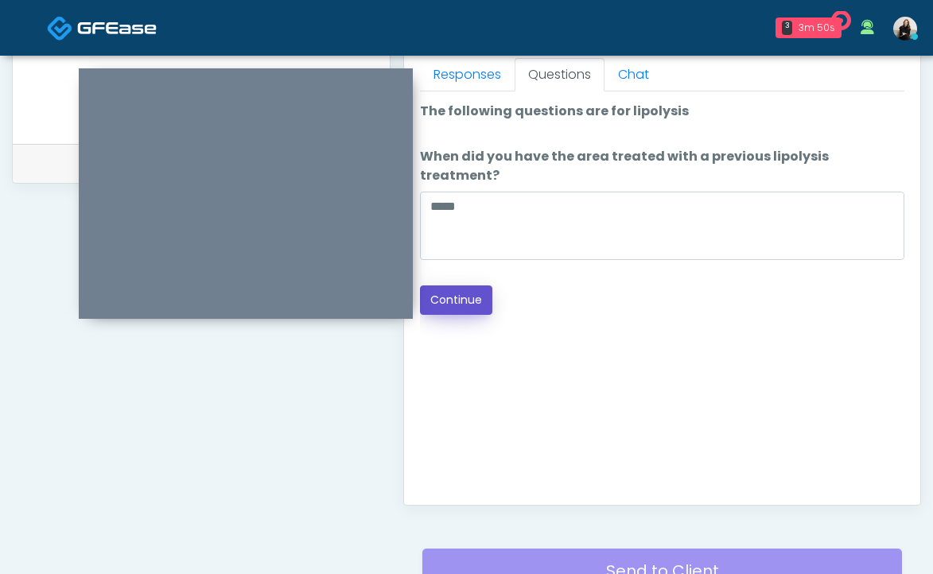
click at [469, 286] on button "Continue" at bounding box center [456, 300] width 72 height 29
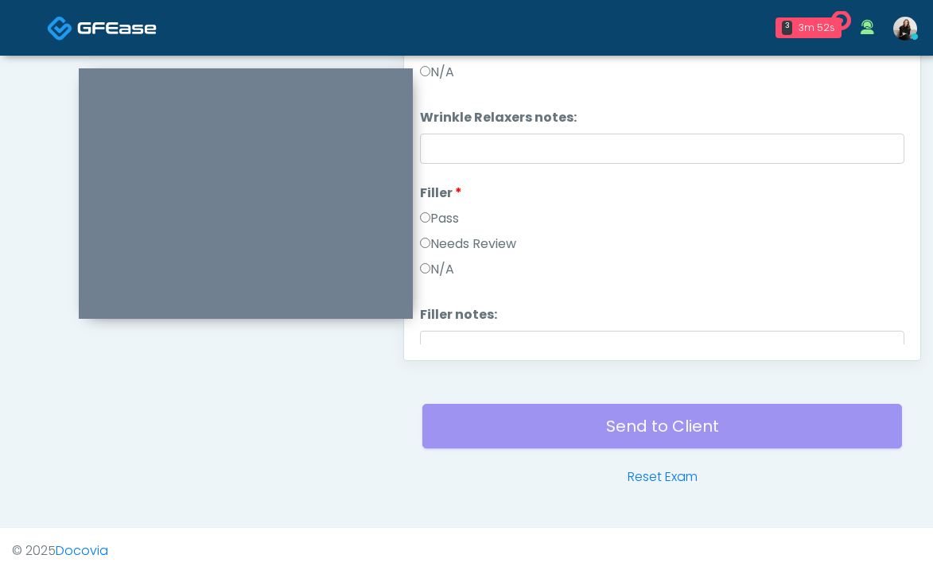
scroll to position [740, 0]
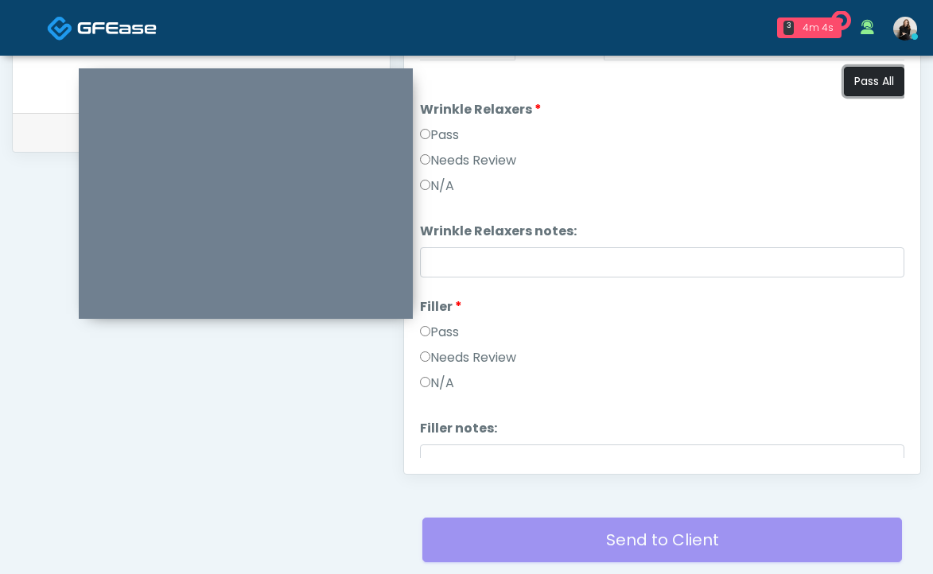
click at [867, 90] on button "Pass All" at bounding box center [874, 81] width 60 height 29
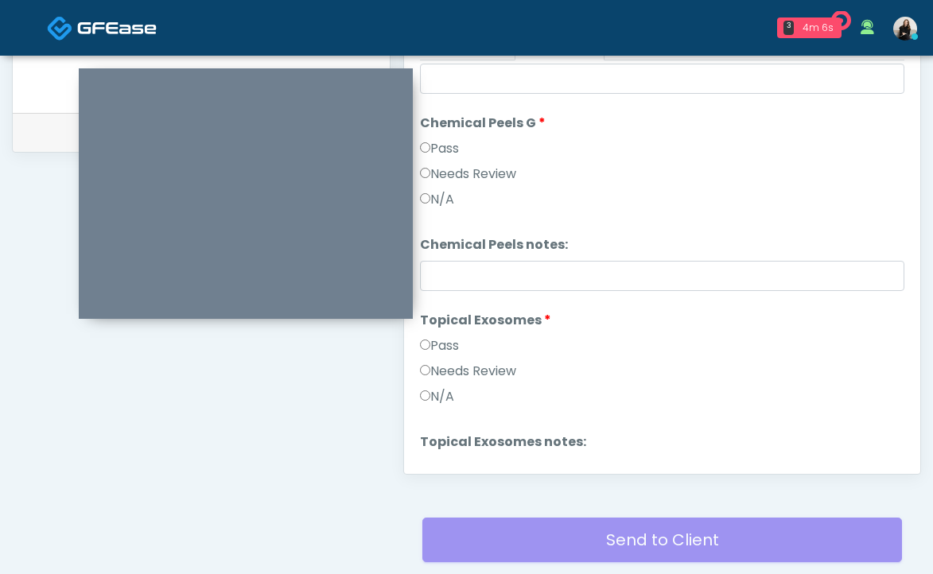
scroll to position [1447, 0]
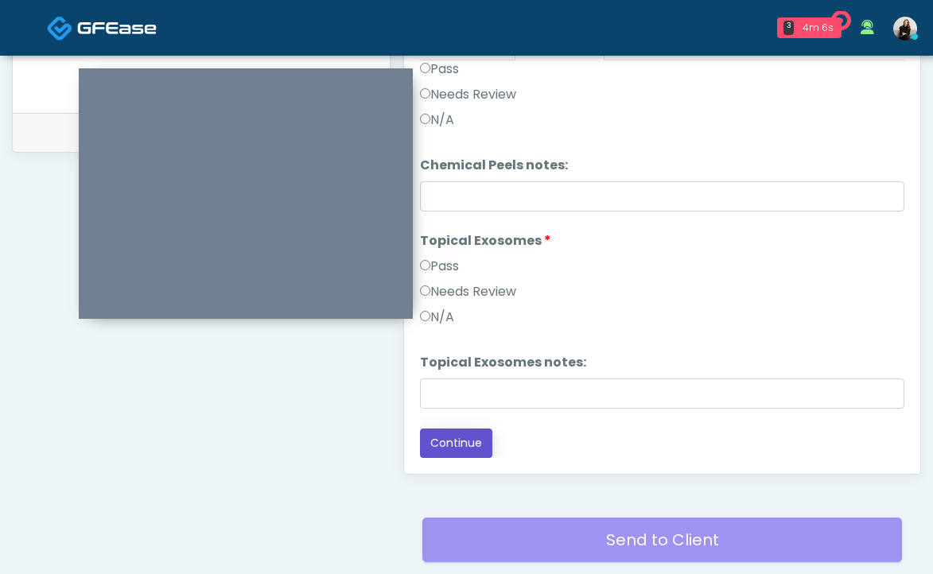
click at [472, 438] on button "Continue" at bounding box center [456, 443] width 72 height 29
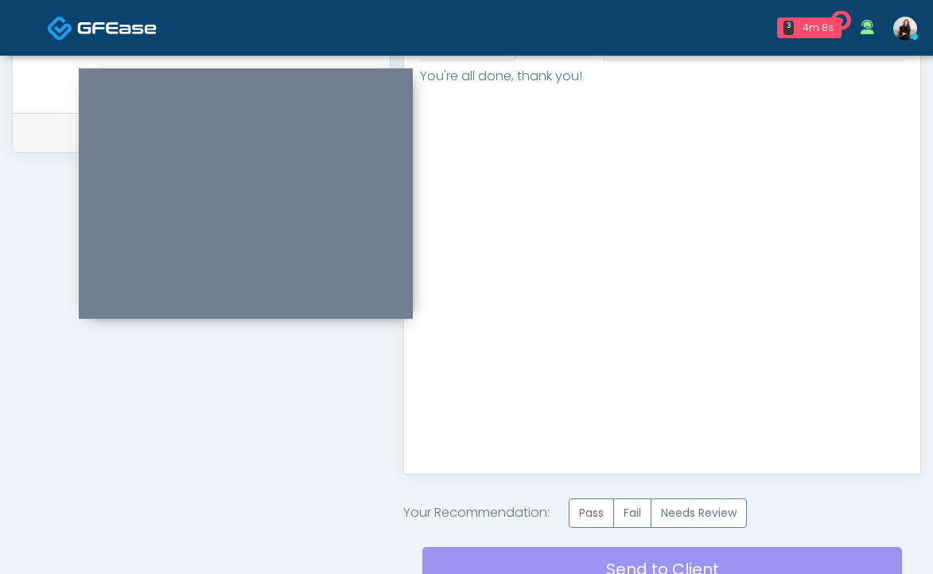
scroll to position [0, 0]
click at [604, 523] on label "Pass" at bounding box center [591, 513] width 45 height 29
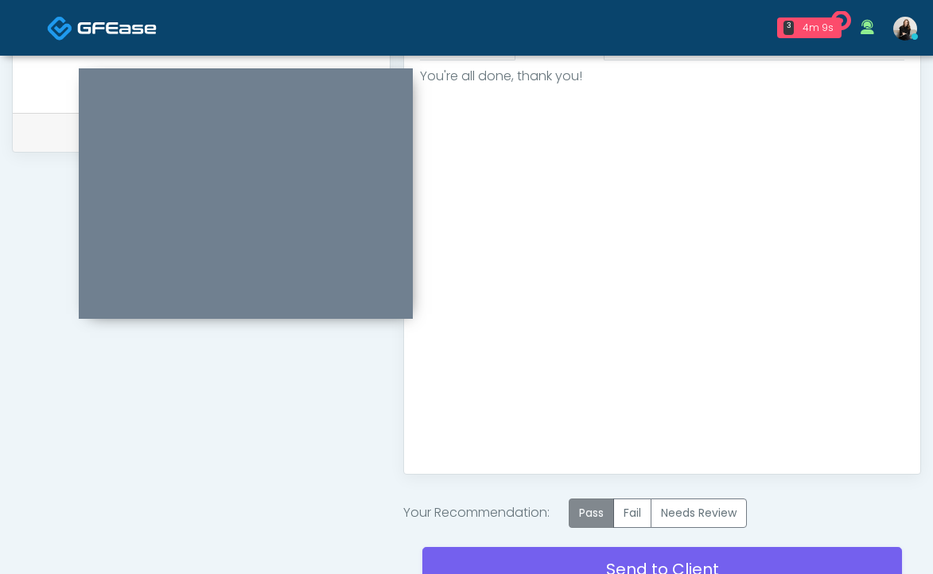
scroll to position [748, 0]
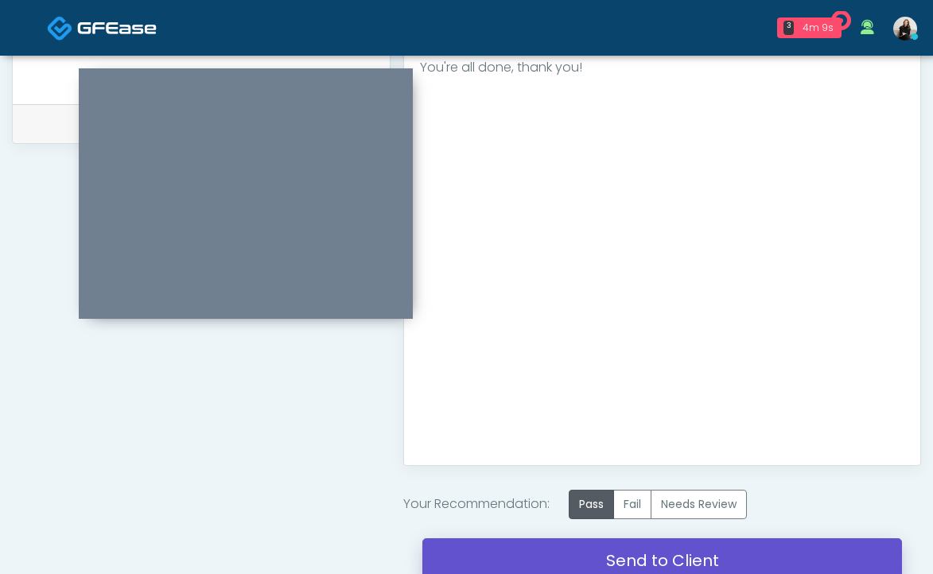
click at [594, 550] on link "Send to Client" at bounding box center [662, 560] width 480 height 45
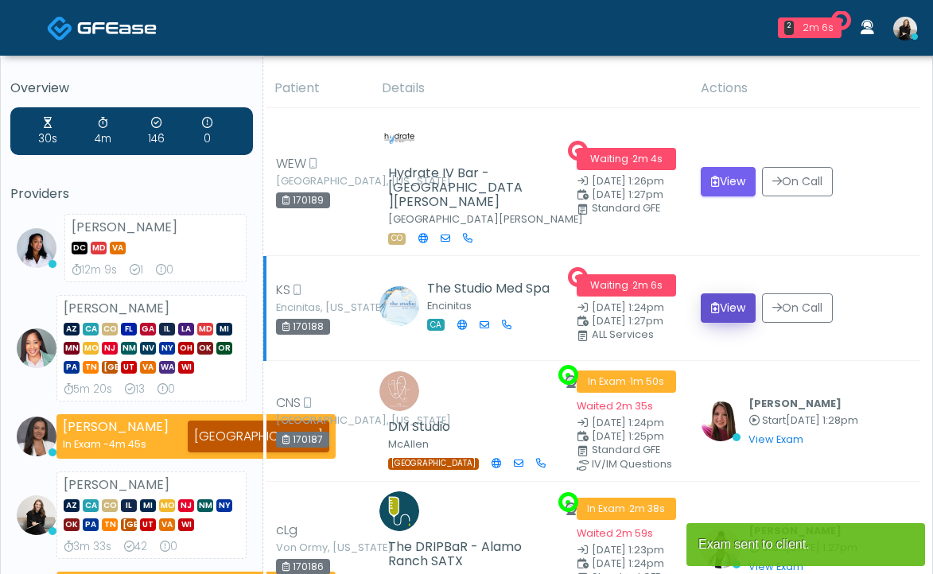
click at [736, 297] on button "View" at bounding box center [728, 307] width 55 height 29
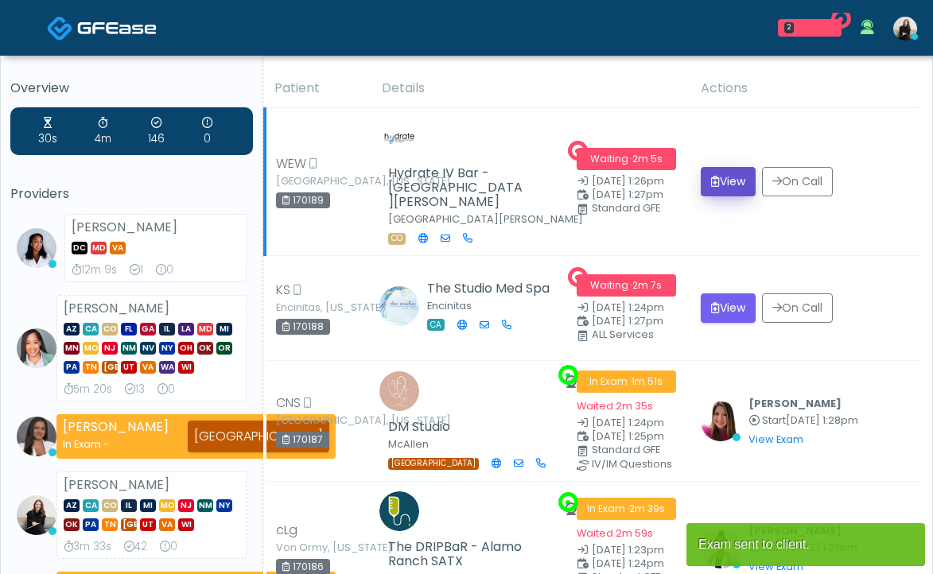
click at [713, 167] on button "View" at bounding box center [728, 181] width 55 height 29
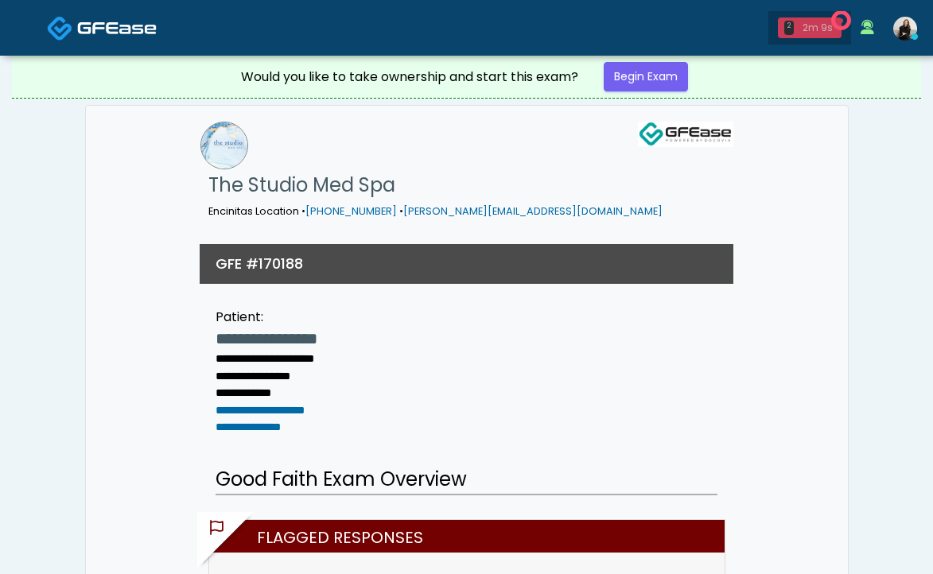
click at [794, 27] on div "2" at bounding box center [789, 28] width 10 height 14
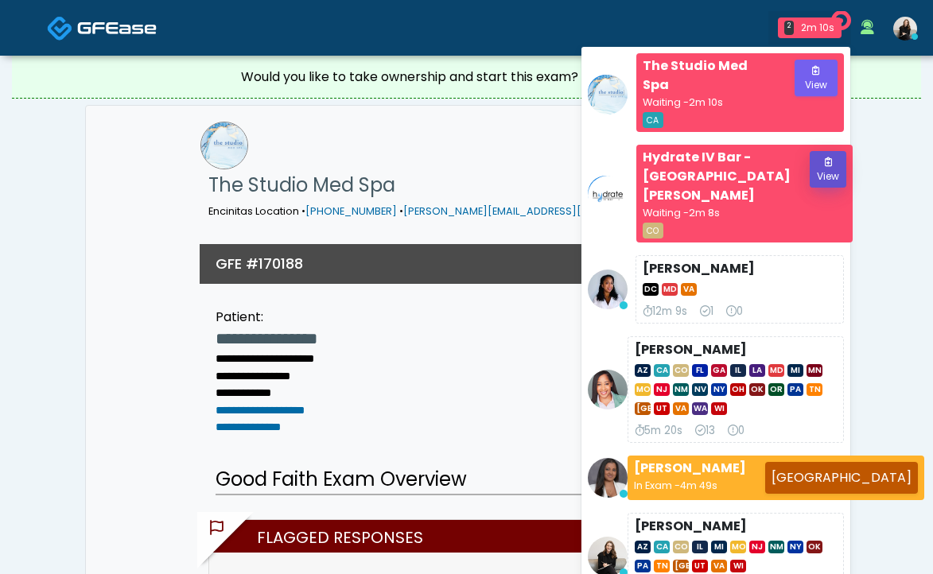
click at [810, 151] on button "View" at bounding box center [828, 169] width 37 height 37
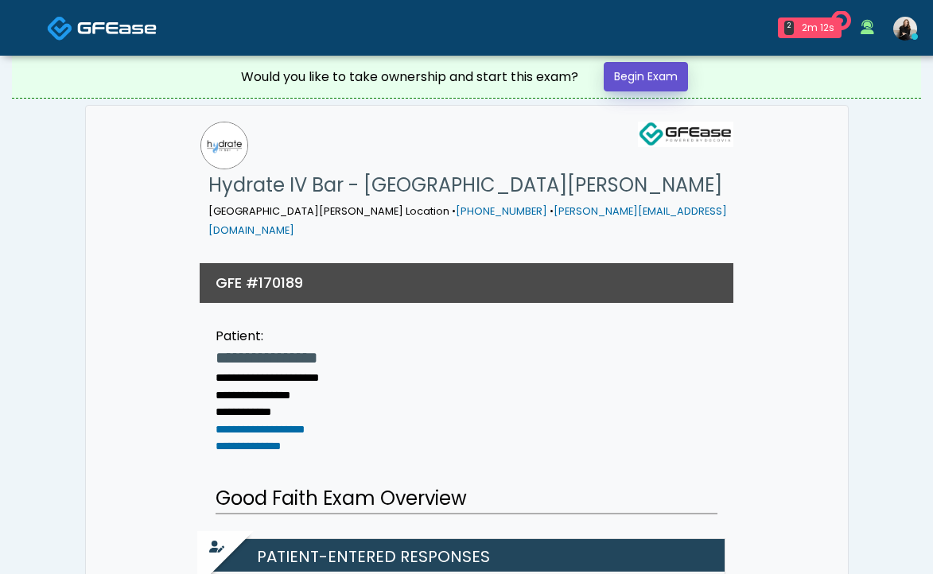
click at [624, 86] on link "Begin Exam" at bounding box center [646, 76] width 84 height 29
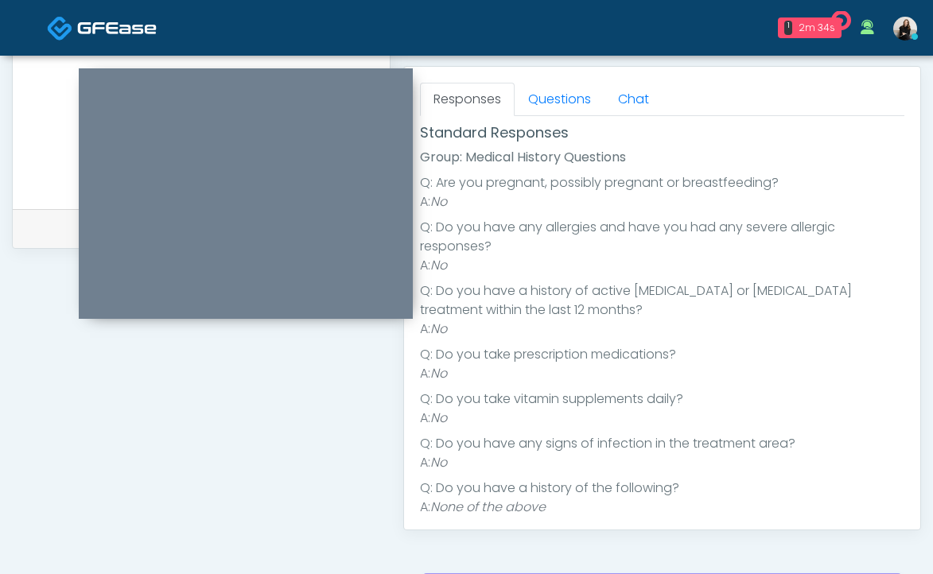
scroll to position [192, 0]
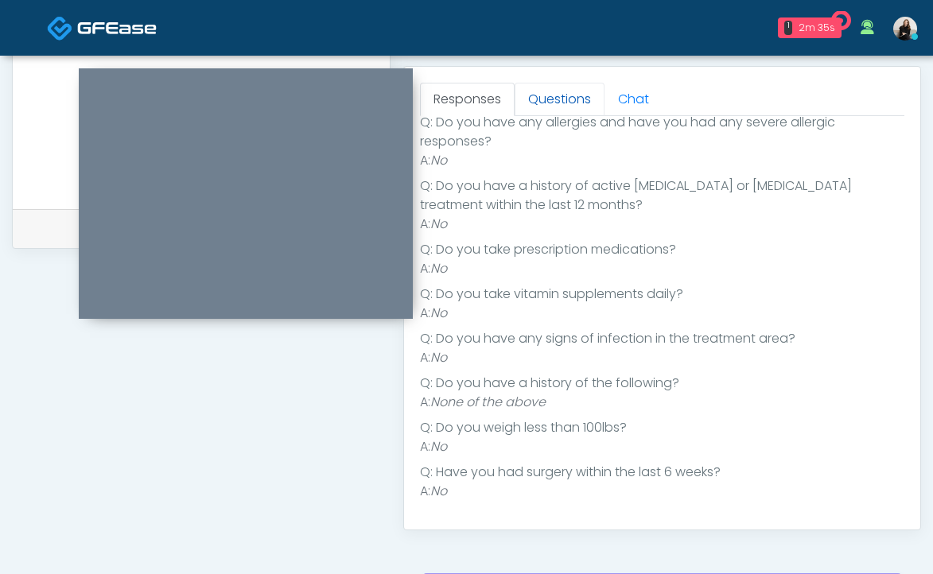
click at [563, 98] on link "Questions" at bounding box center [560, 99] width 90 height 33
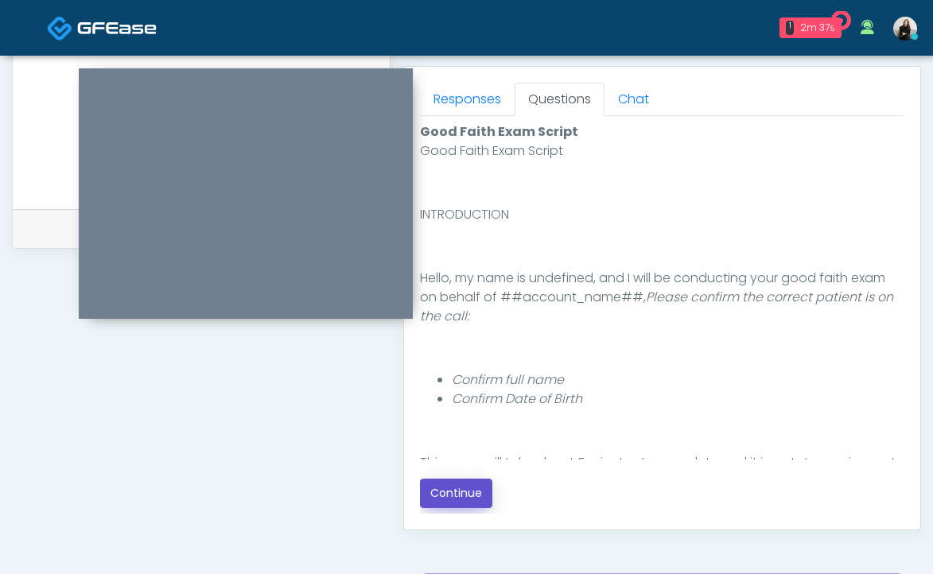
click at [451, 492] on button "Continue" at bounding box center [456, 493] width 72 height 29
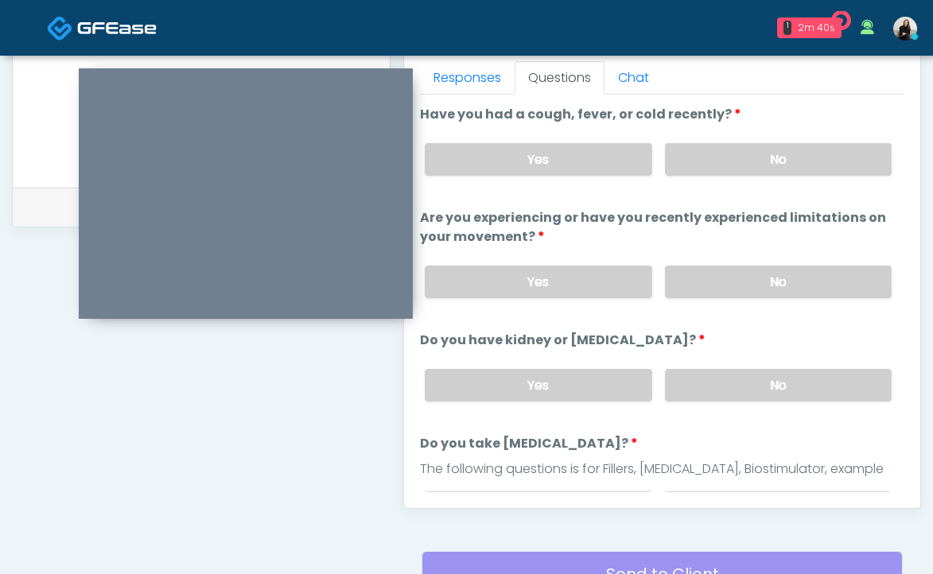
scroll to position [663, 0]
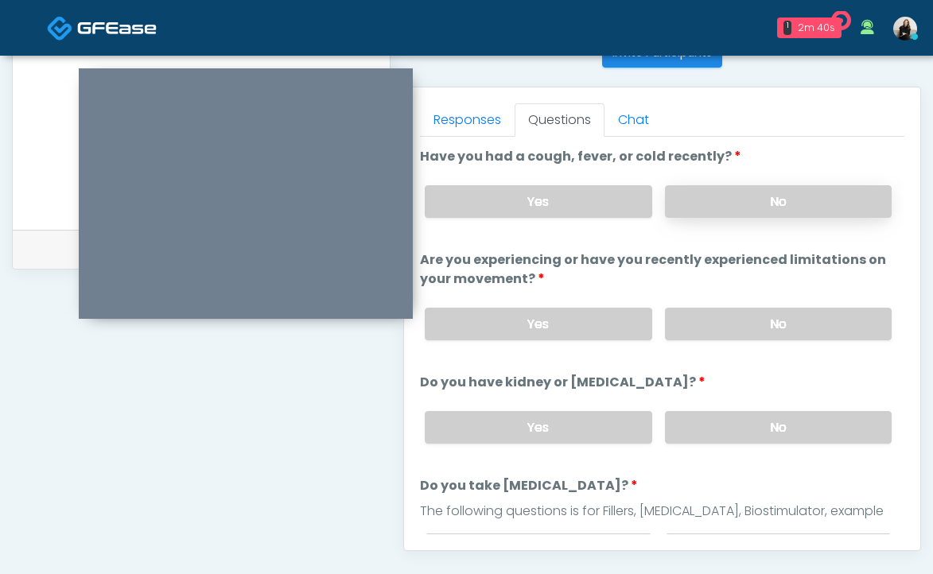
click at [707, 193] on label "No" at bounding box center [778, 201] width 227 height 33
click at [685, 310] on label "No" at bounding box center [778, 324] width 227 height 33
click at [668, 431] on label "No" at bounding box center [778, 427] width 227 height 33
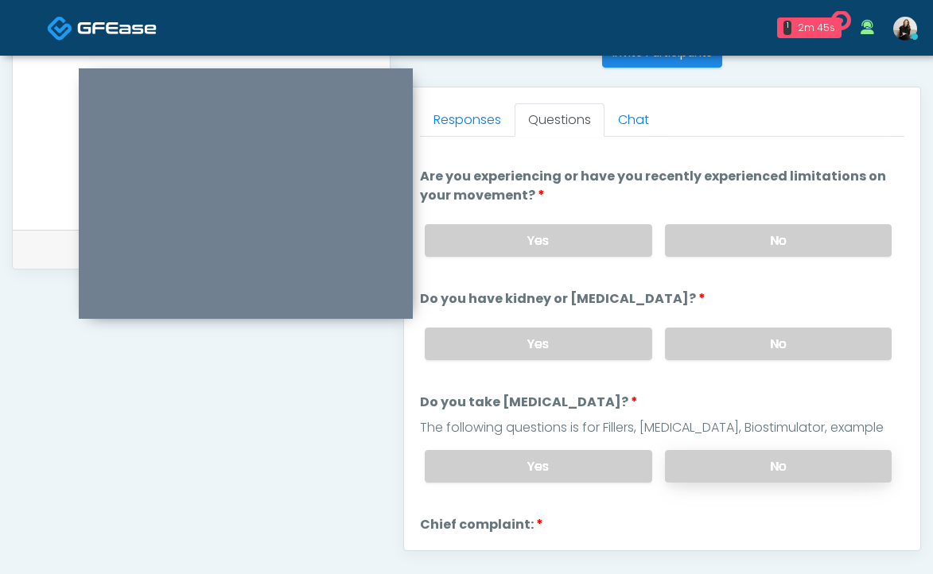
click at [688, 457] on label "No" at bounding box center [778, 466] width 227 height 33
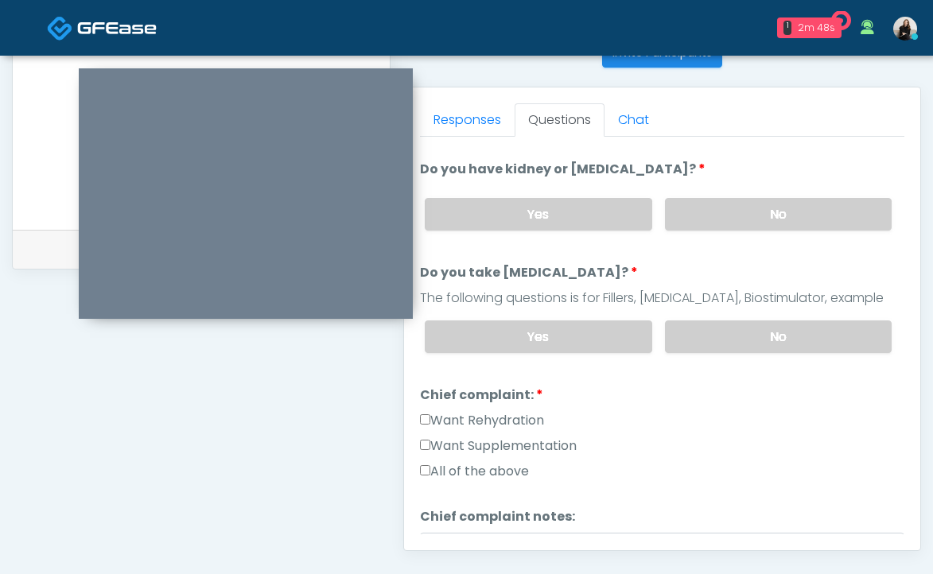
click at [525, 418] on label "Want Rehydration" at bounding box center [482, 420] width 124 height 19
click at [525, 442] on label "Want Supplementation" at bounding box center [498, 446] width 157 height 19
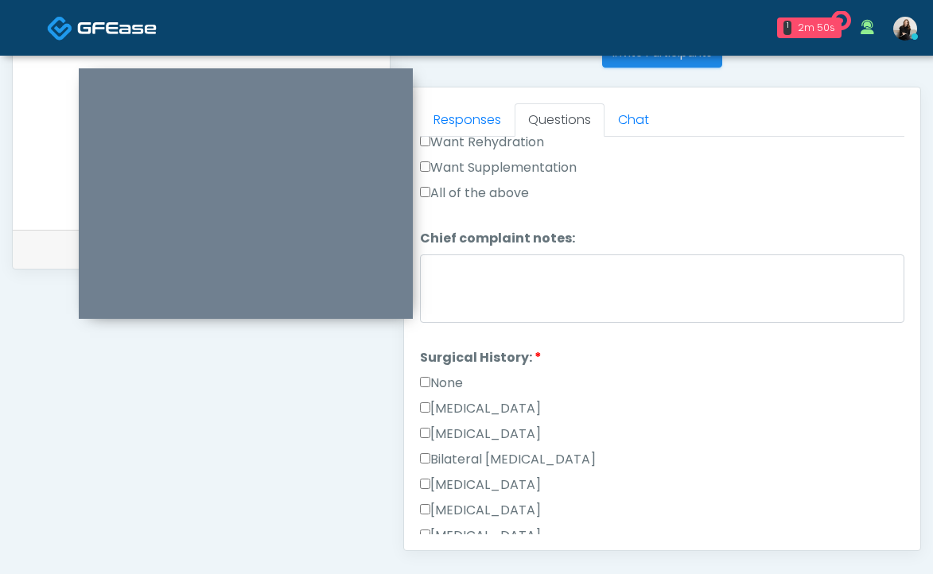
scroll to position [513, 0]
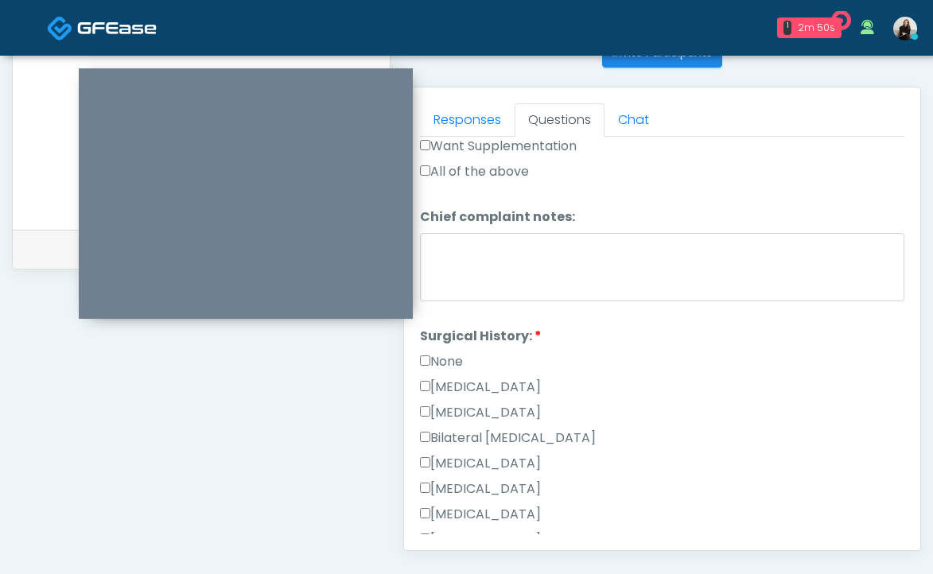
click at [441, 356] on label "None" at bounding box center [441, 361] width 43 height 19
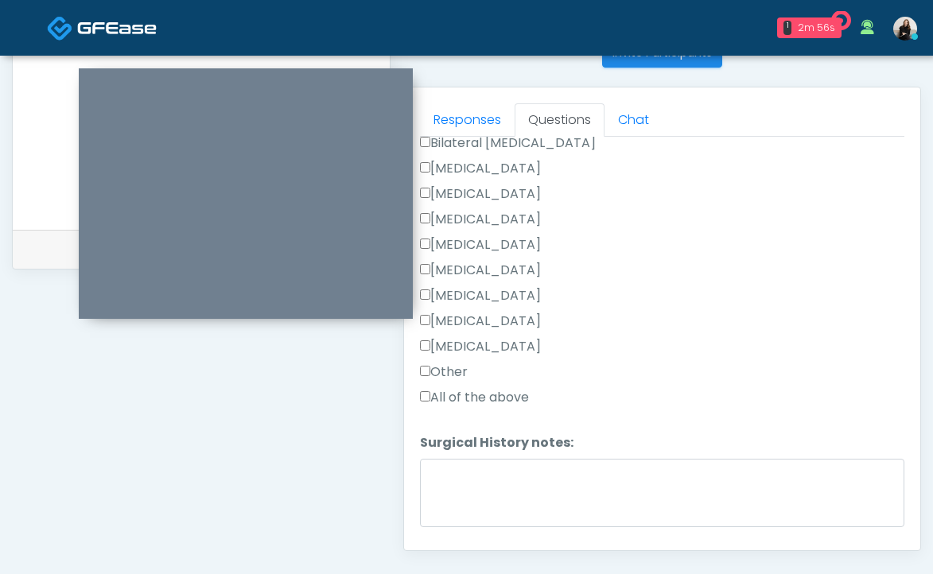
scroll to position [852, 0]
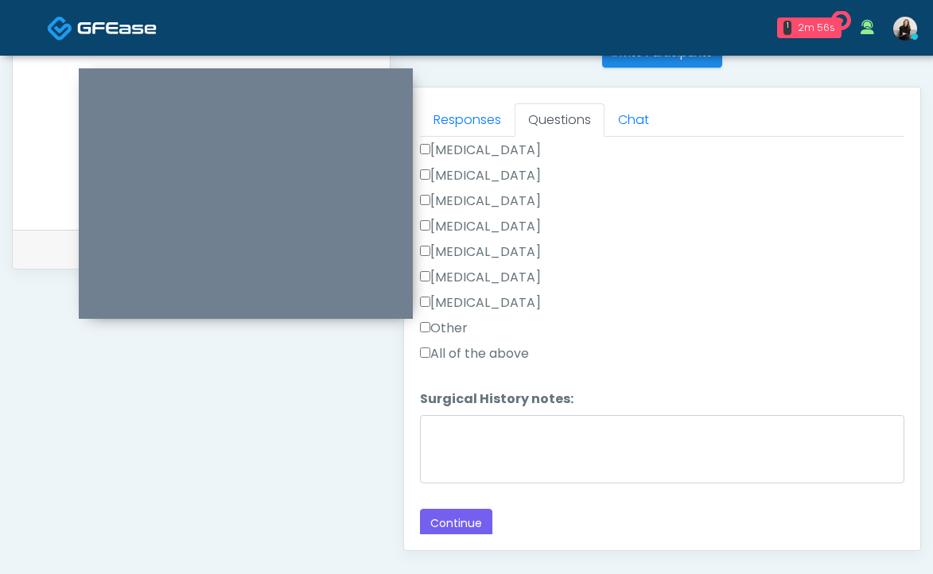
click at [444, 321] on label "Other" at bounding box center [444, 328] width 48 height 19
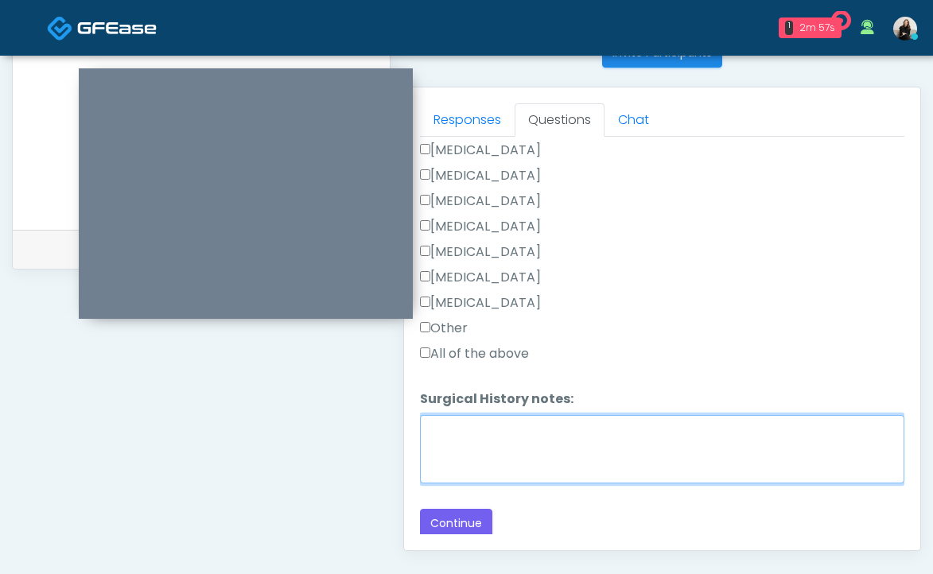
click at [453, 423] on textarea "Surgical History notes:" at bounding box center [662, 449] width 484 height 68
type textarea "**********"
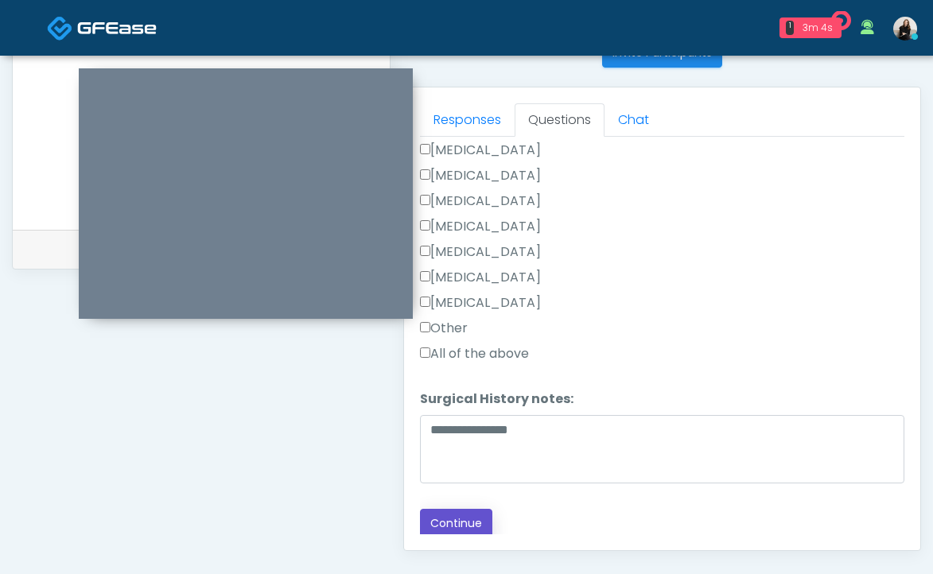
click at [457, 510] on button "Continue" at bounding box center [456, 523] width 72 height 29
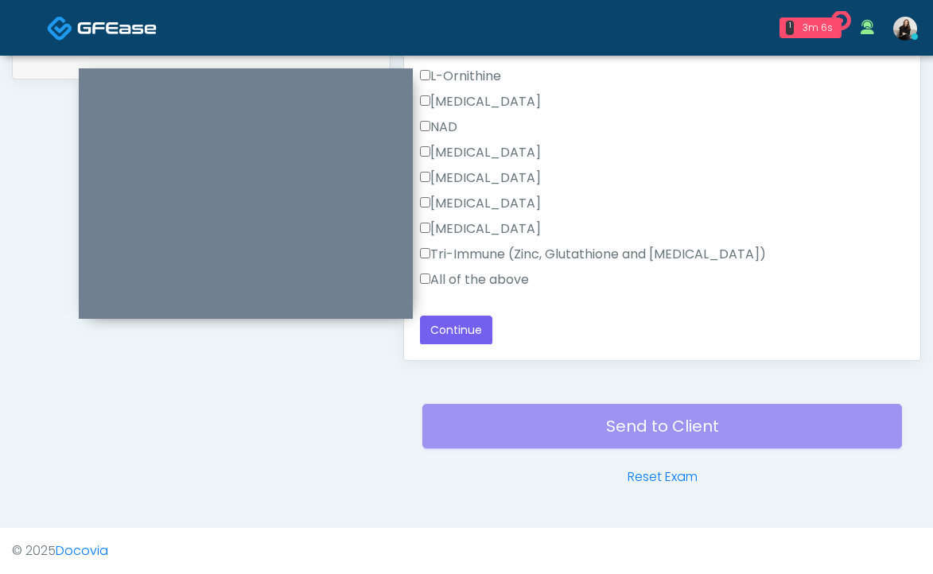
click at [500, 277] on label "All of the above" at bounding box center [474, 279] width 109 height 19
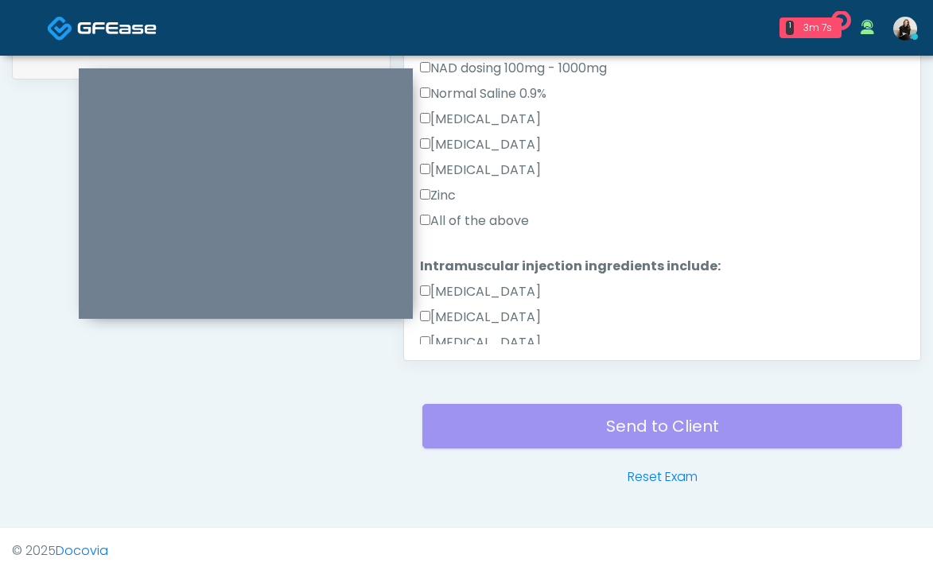
click at [507, 218] on label "All of the above" at bounding box center [474, 221] width 109 height 19
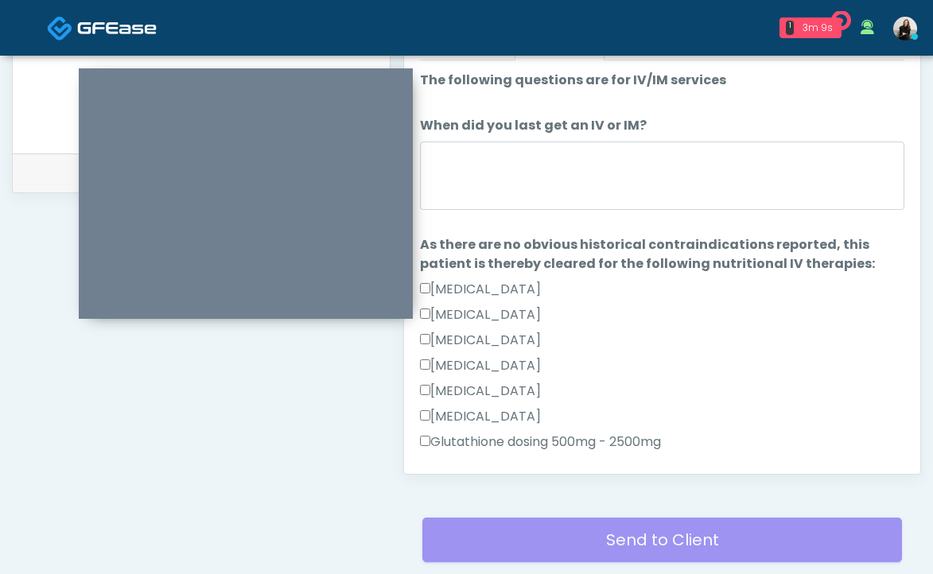
scroll to position [730, 0]
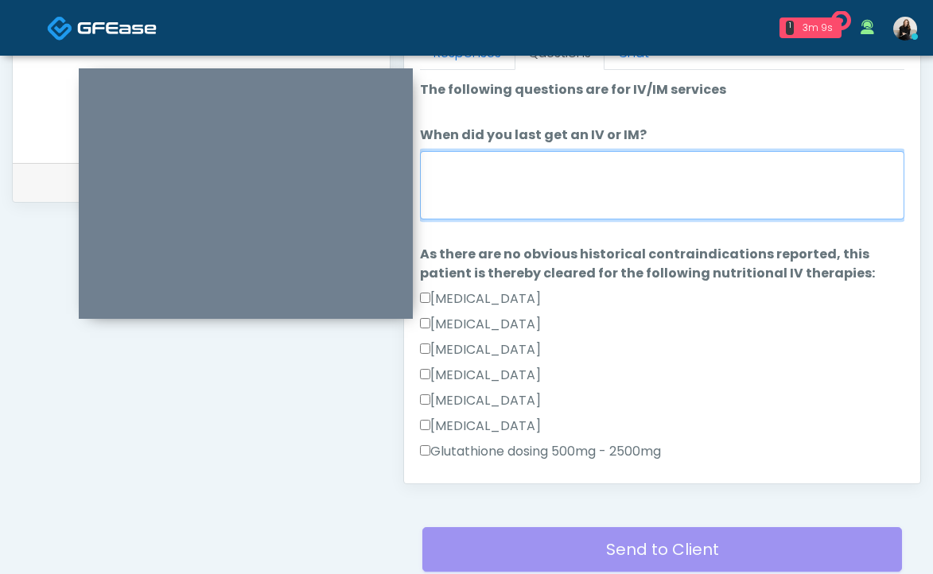
click at [502, 183] on textarea "When did you last get an IV or IM?" at bounding box center [662, 185] width 484 height 68
click at [453, 166] on textarea "**********" at bounding box center [662, 185] width 484 height 68
click at [450, 172] on textarea "**********" at bounding box center [662, 185] width 484 height 68
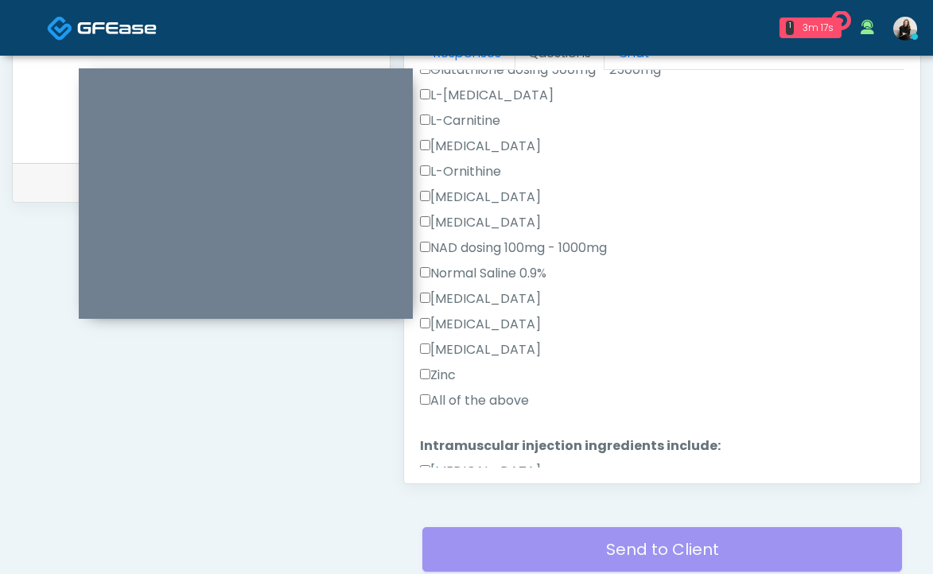
scroll to position [857, 0]
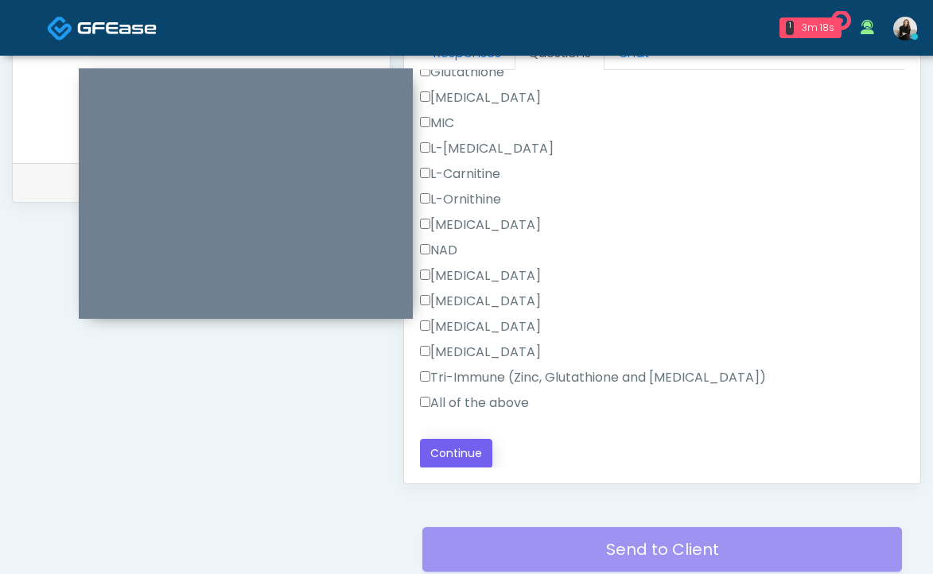
type textarea "**********"
click at [452, 453] on button "Continue" at bounding box center [456, 453] width 72 height 29
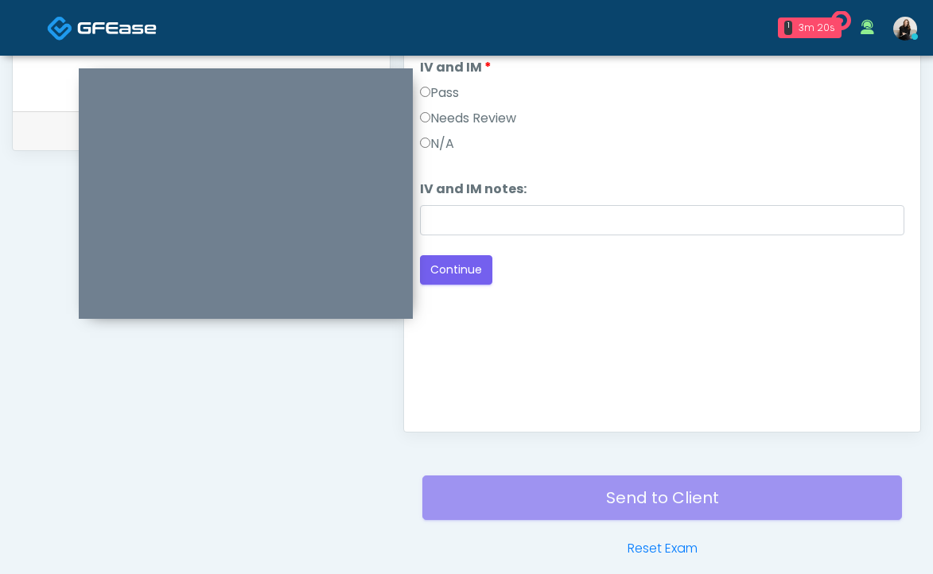
scroll to position [618, 0]
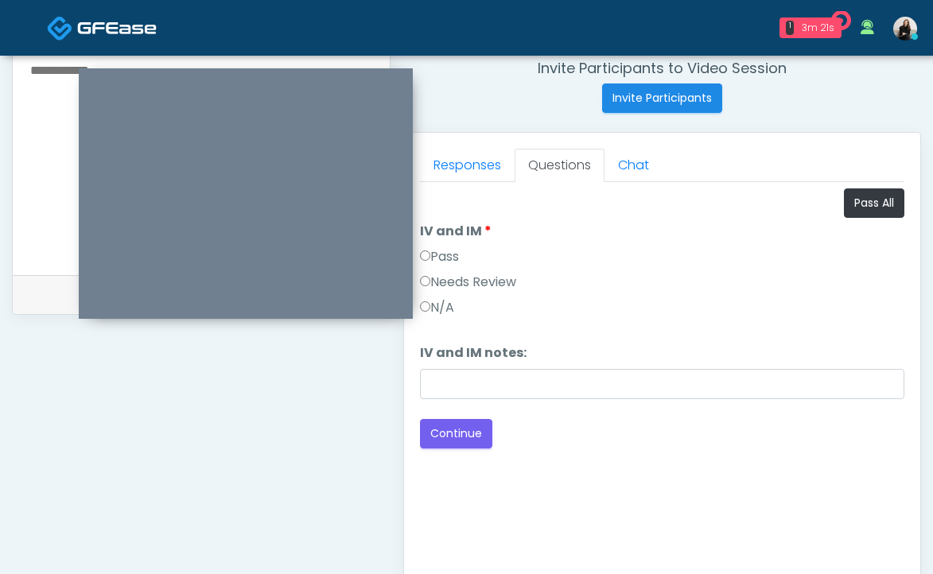
click at [450, 249] on label "Pass" at bounding box center [439, 256] width 39 height 19
click at [441, 425] on button "Continue" at bounding box center [456, 433] width 72 height 29
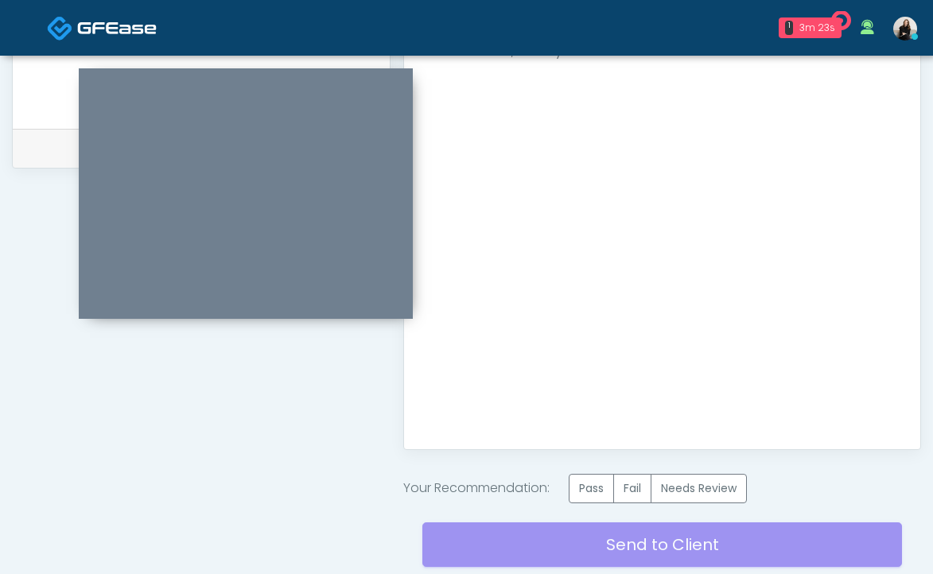
scroll to position [838, 0]
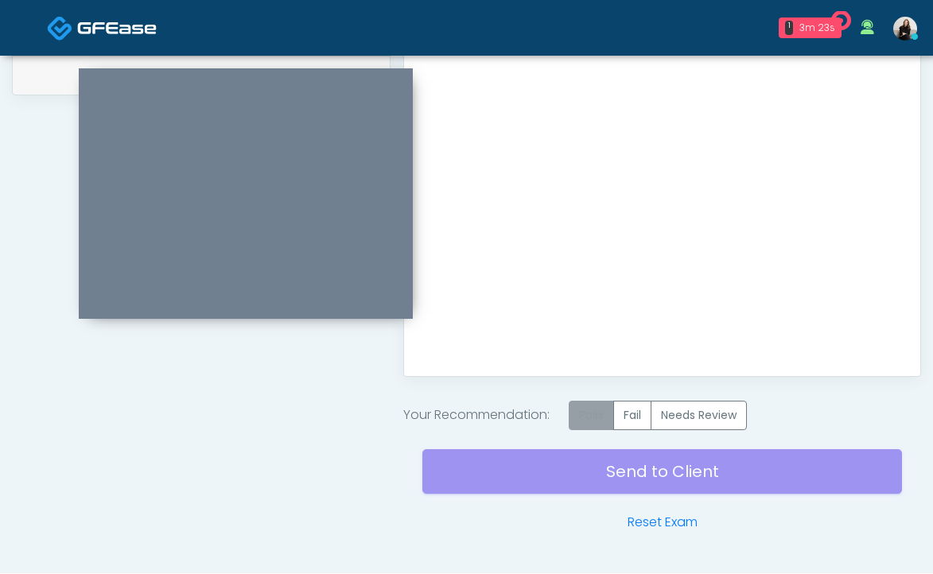
click at [584, 420] on label "Pass" at bounding box center [591, 415] width 45 height 29
click at [581, 471] on div "Send to Client Reset Exam" at bounding box center [662, 481] width 480 height 102
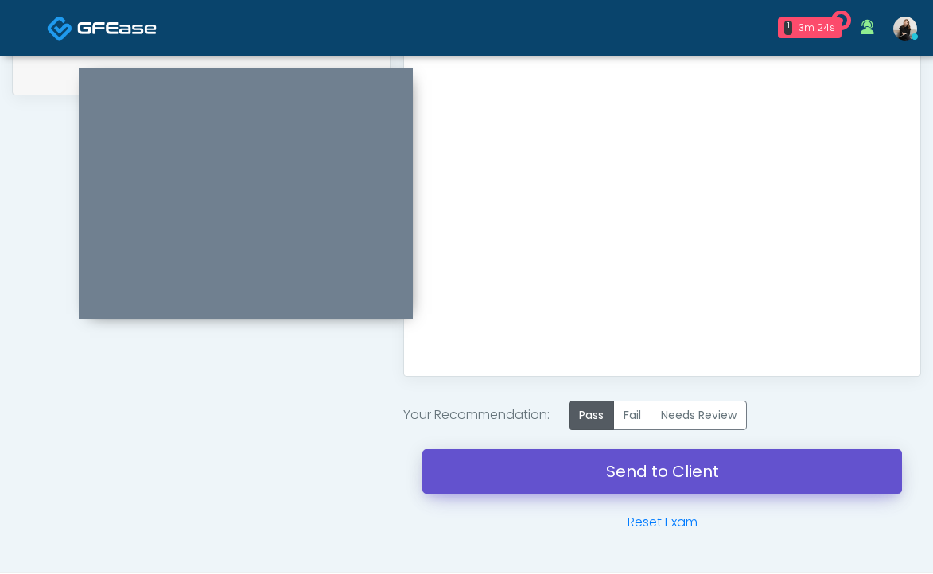
click at [593, 468] on link "Send to Client" at bounding box center [662, 471] width 480 height 45
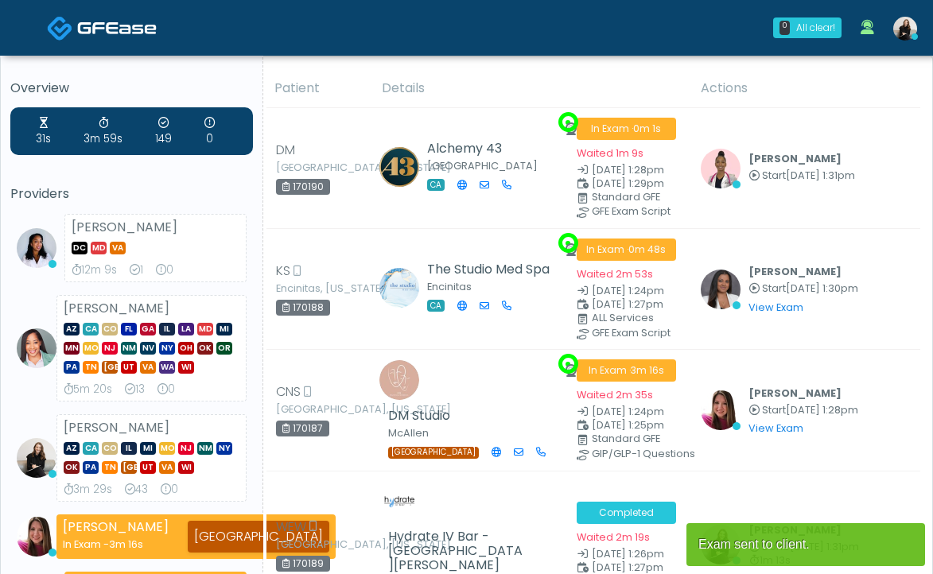
scroll to position [93, 0]
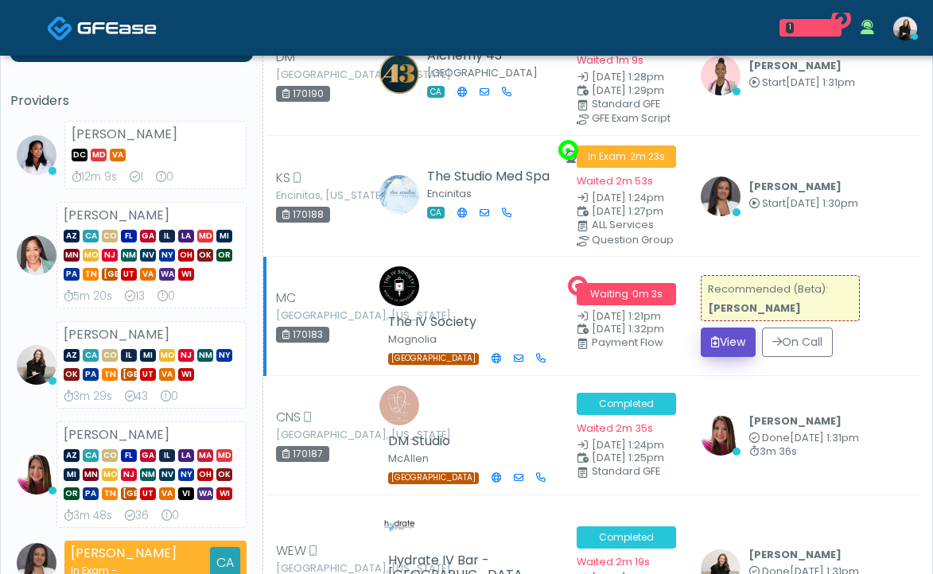
click at [724, 339] on button "View" at bounding box center [728, 342] width 55 height 29
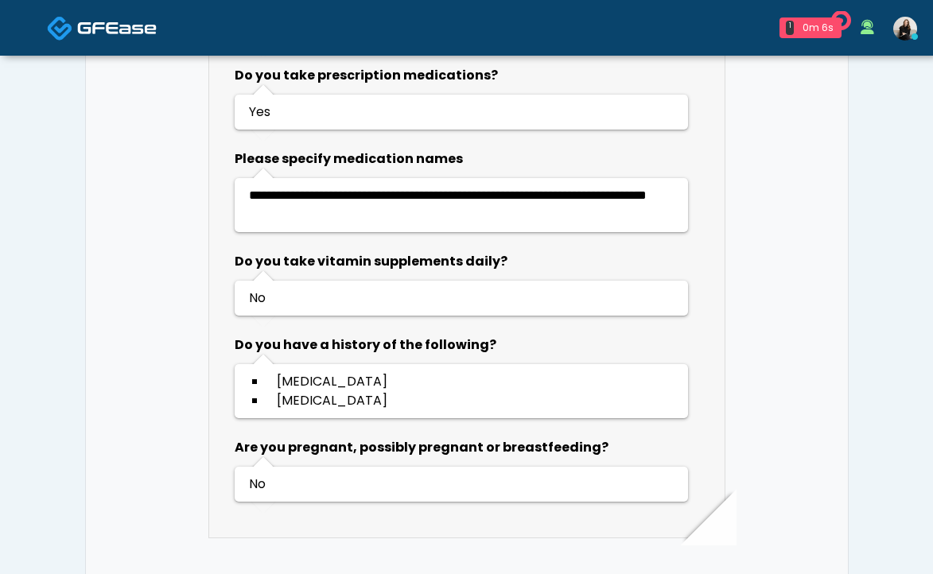
scroll to position [922, 0]
click at [77, 38] on span at bounding box center [117, 27] width 80 height 22
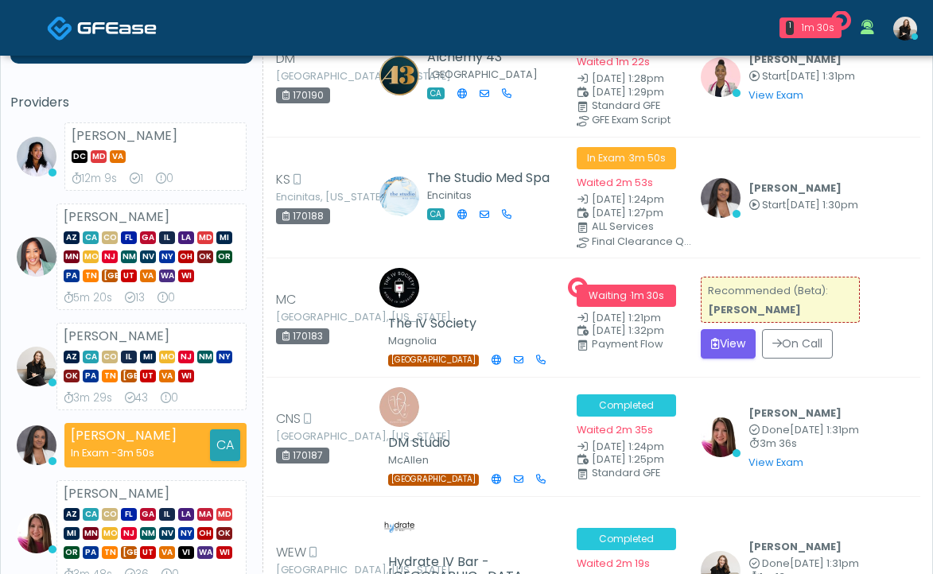
scroll to position [25, 0]
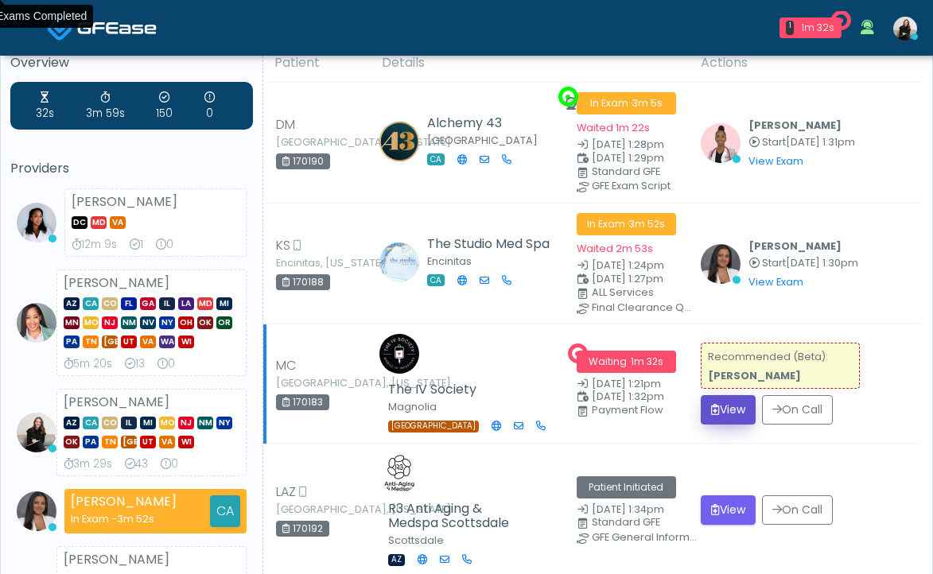
click at [720, 400] on button "View" at bounding box center [728, 409] width 55 height 29
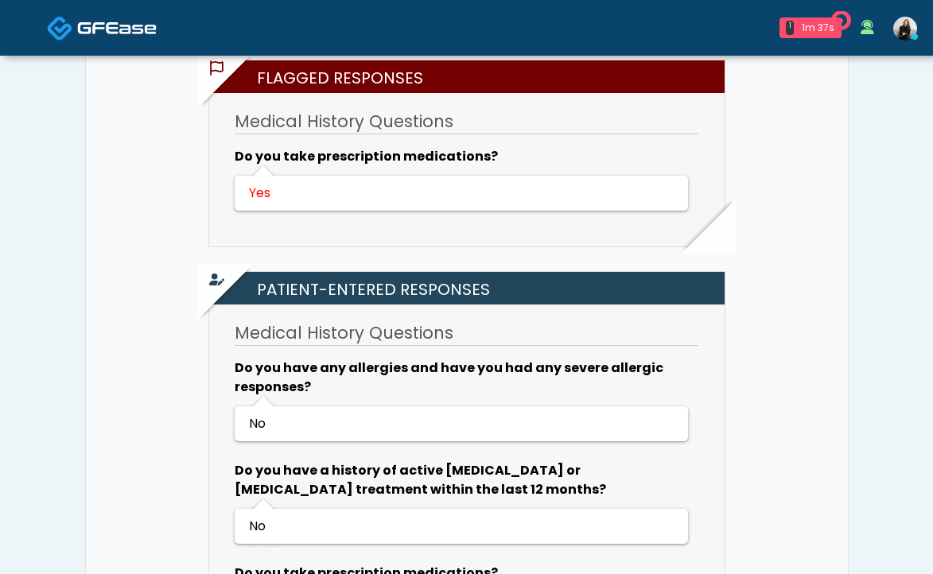
scroll to position [329, 0]
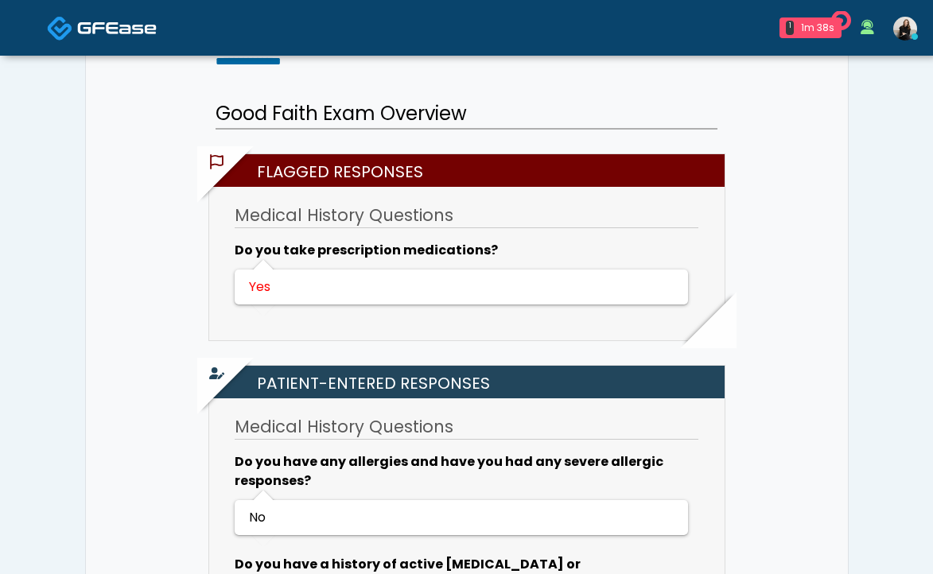
click at [134, 40] on link at bounding box center [102, 28] width 110 height 52
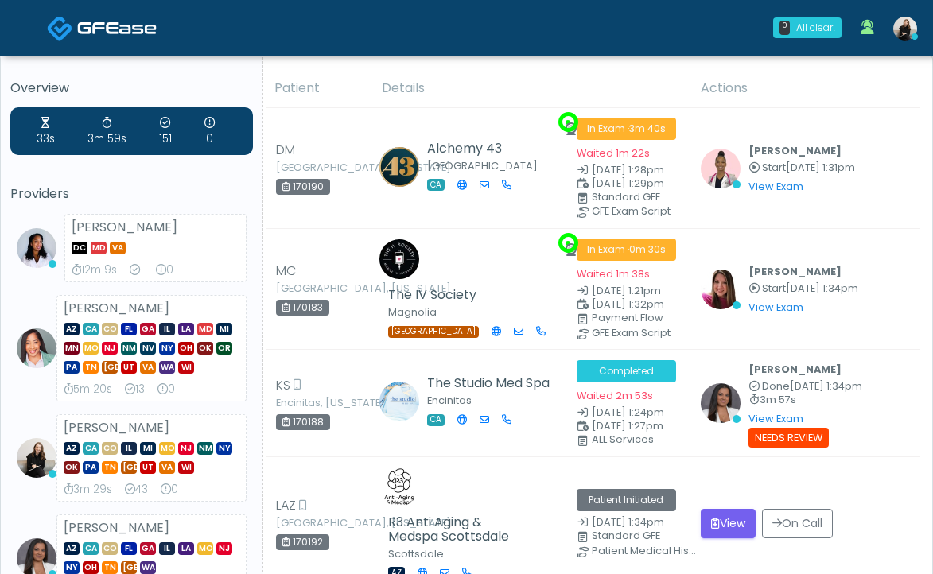
click at [101, 47] on link at bounding box center [102, 28] width 110 height 52
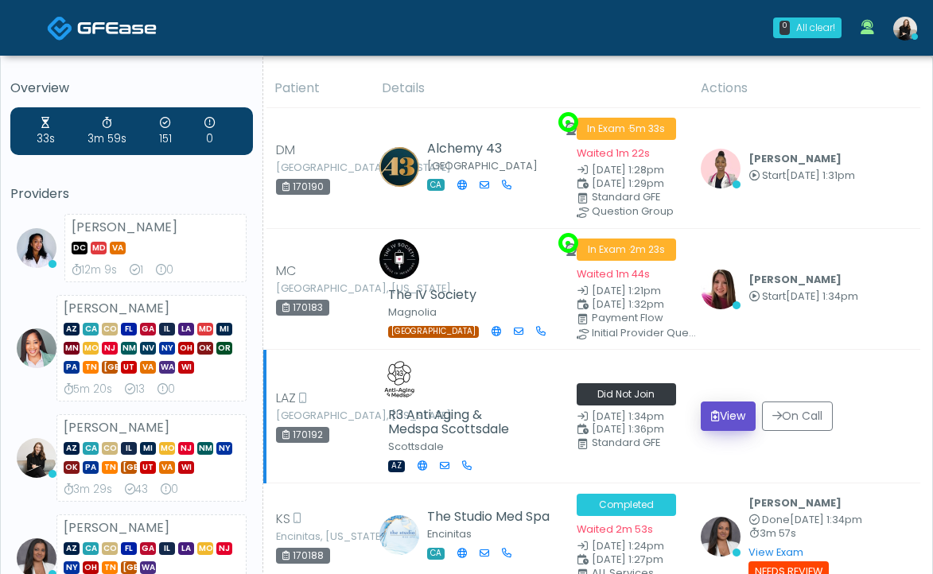
click at [746, 420] on button "View" at bounding box center [728, 416] width 55 height 29
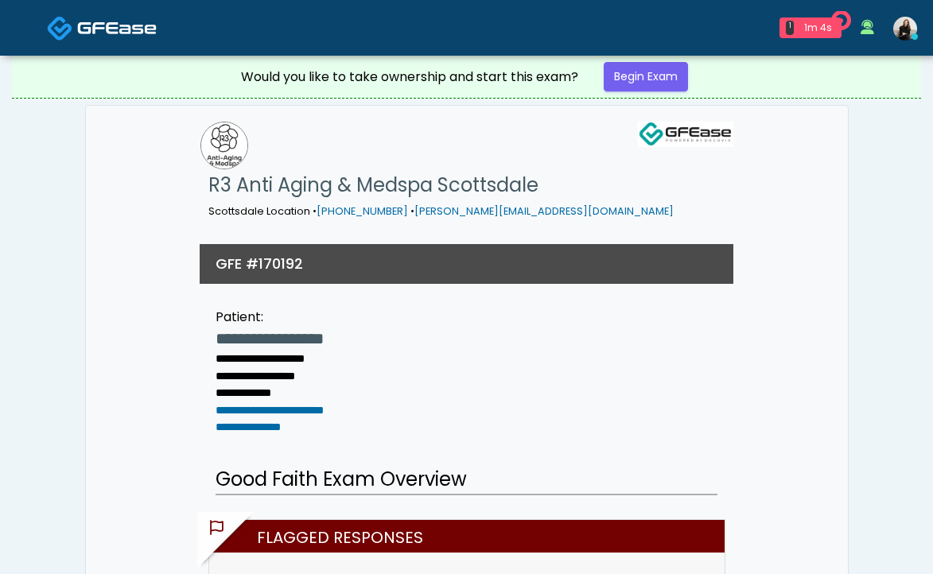
click at [150, 30] on img at bounding box center [117, 28] width 80 height 16
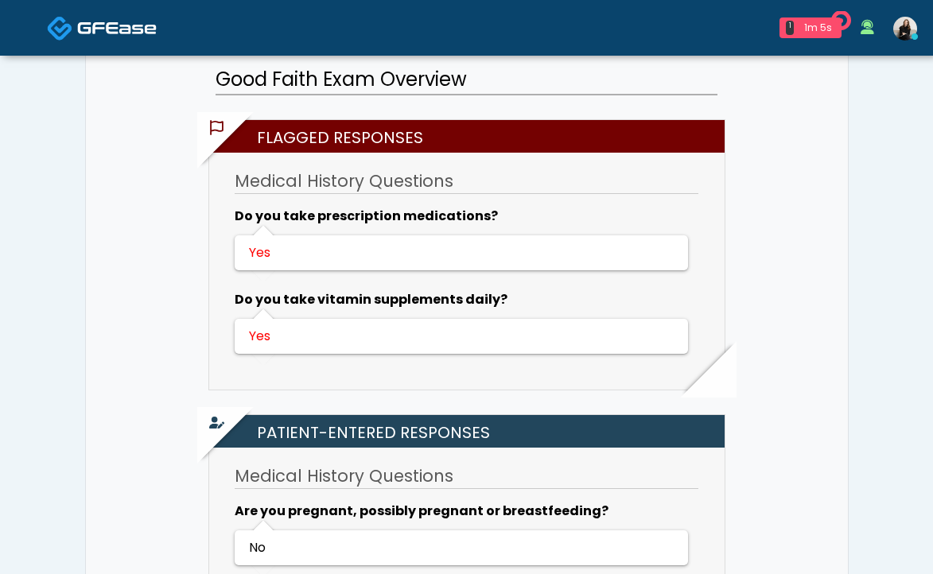
scroll to position [579, 0]
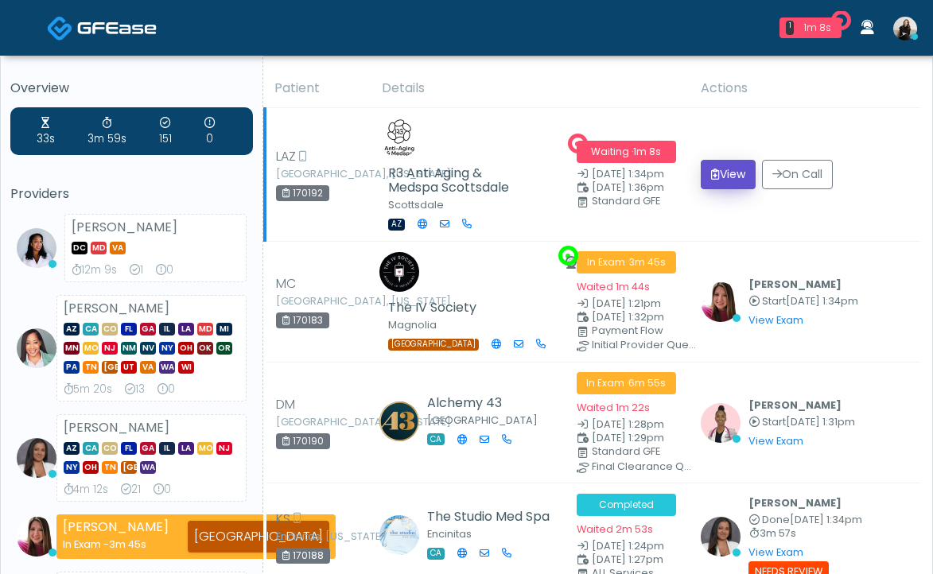
click at [717, 187] on button "View" at bounding box center [728, 174] width 55 height 29
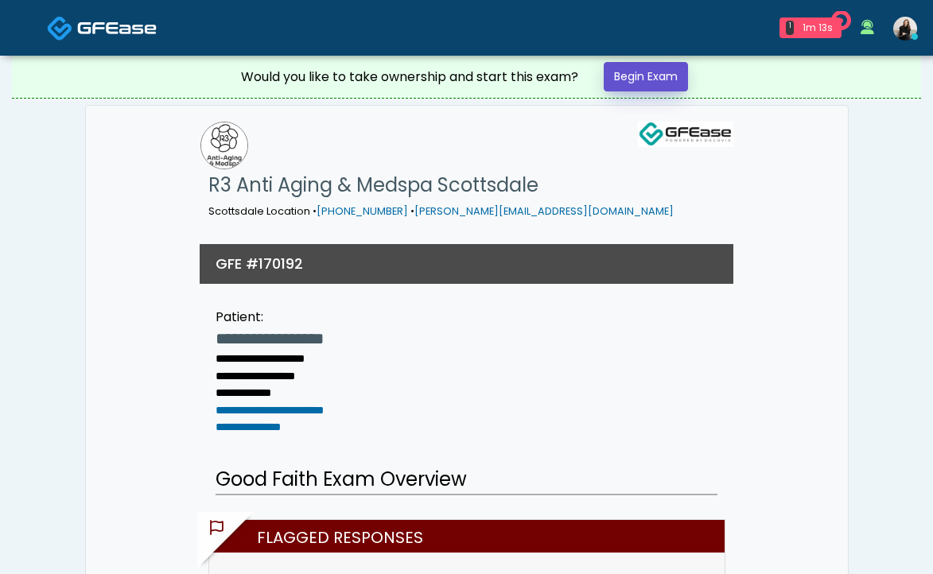
click at [648, 87] on link "Begin Exam" at bounding box center [646, 76] width 84 height 29
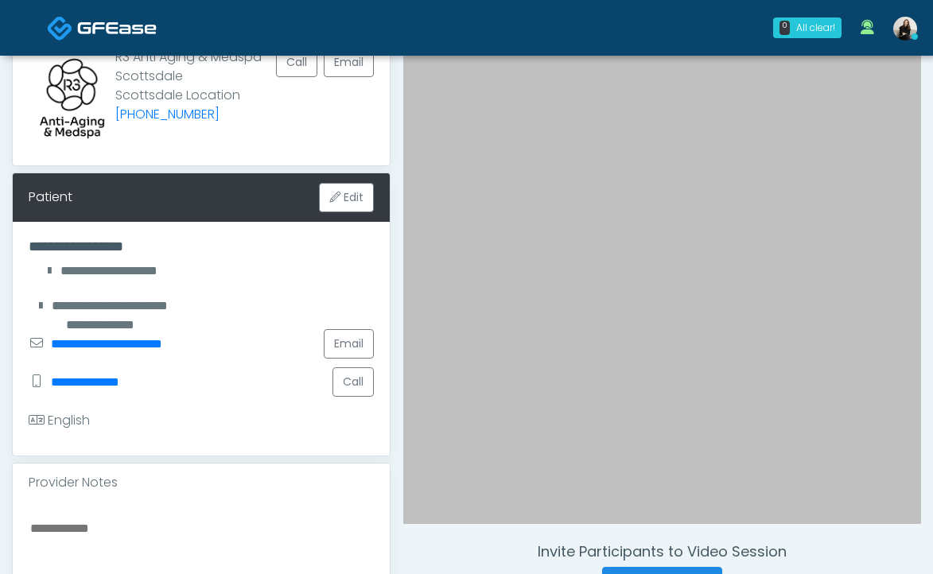
scroll to position [35, 0]
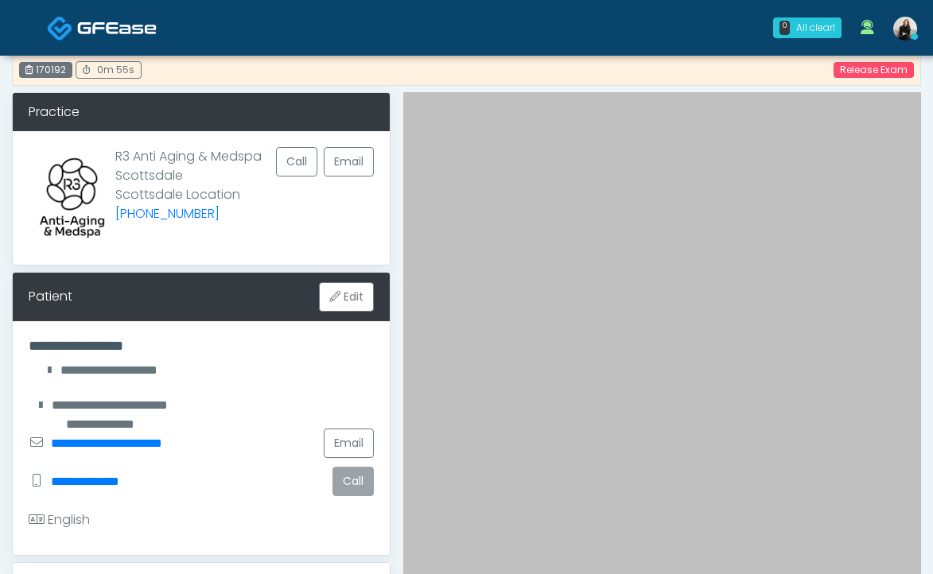
click at [360, 486] on button "Call" at bounding box center [352, 481] width 41 height 29
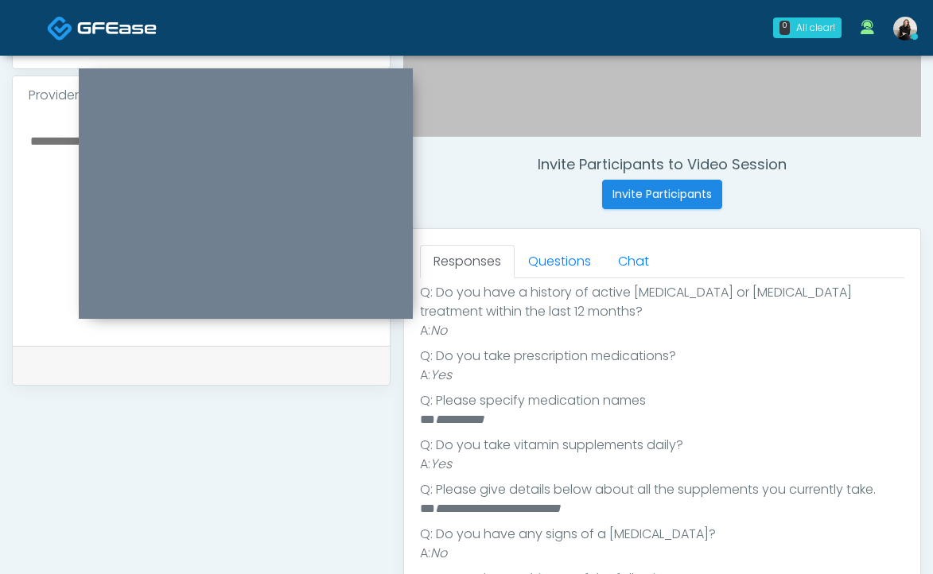
scroll to position [430, 0]
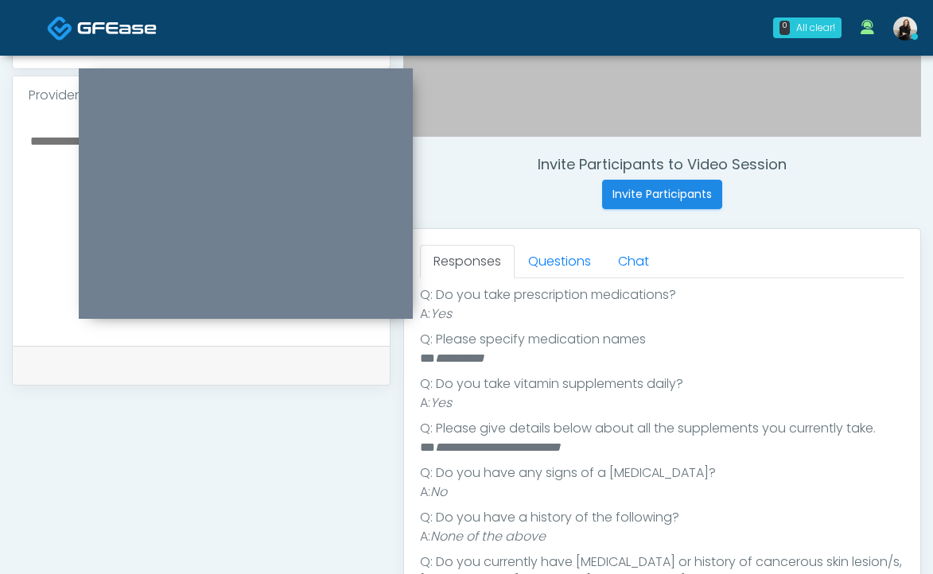
click at [465, 355] on em "**********" at bounding box center [459, 358] width 49 height 12
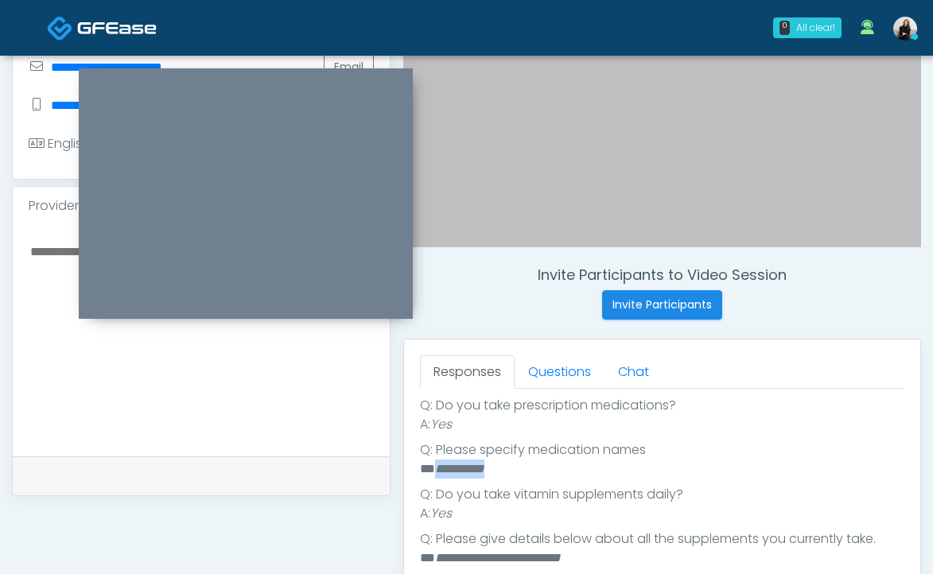
scroll to position [353, 0]
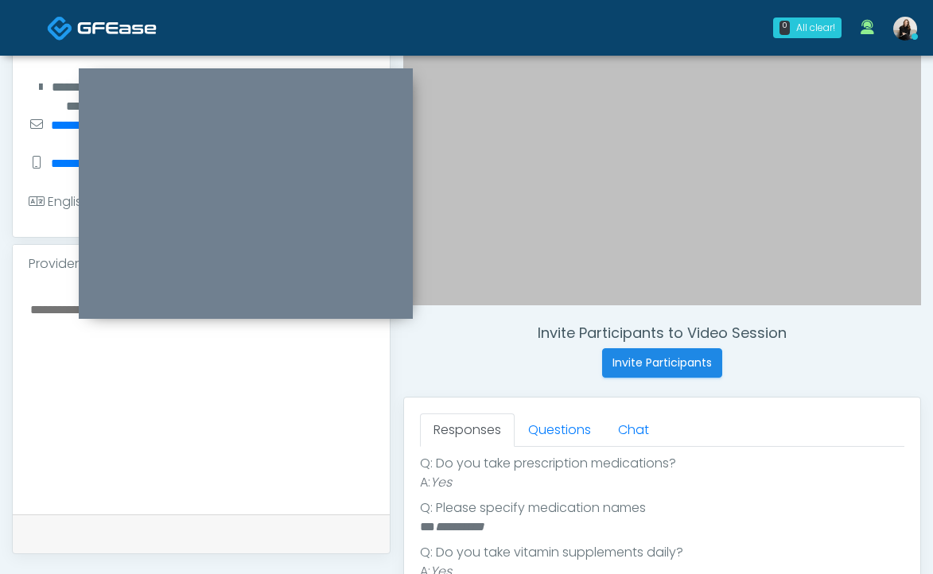
click at [237, 352] on textarea at bounding box center [201, 396] width 345 height 194
paste textarea "**********"
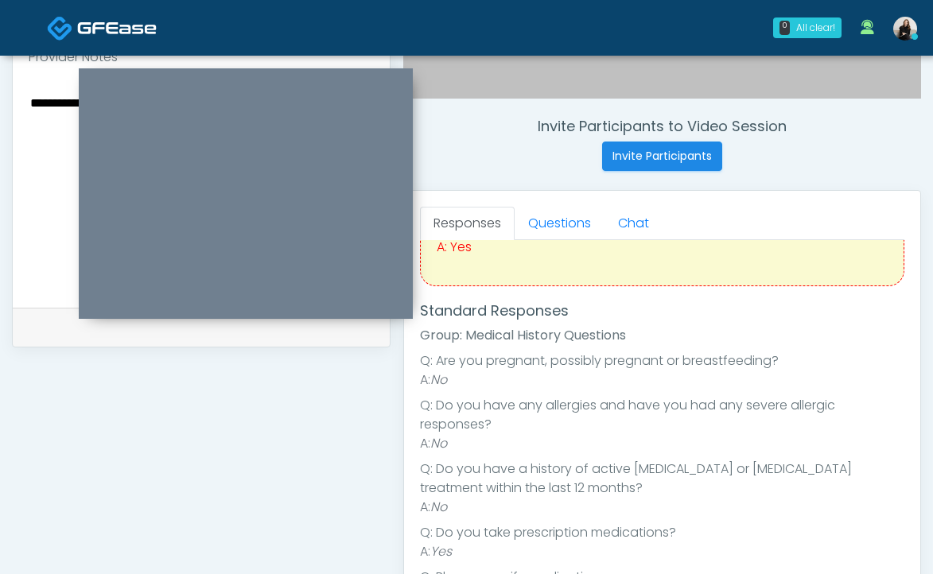
scroll to position [229, 0]
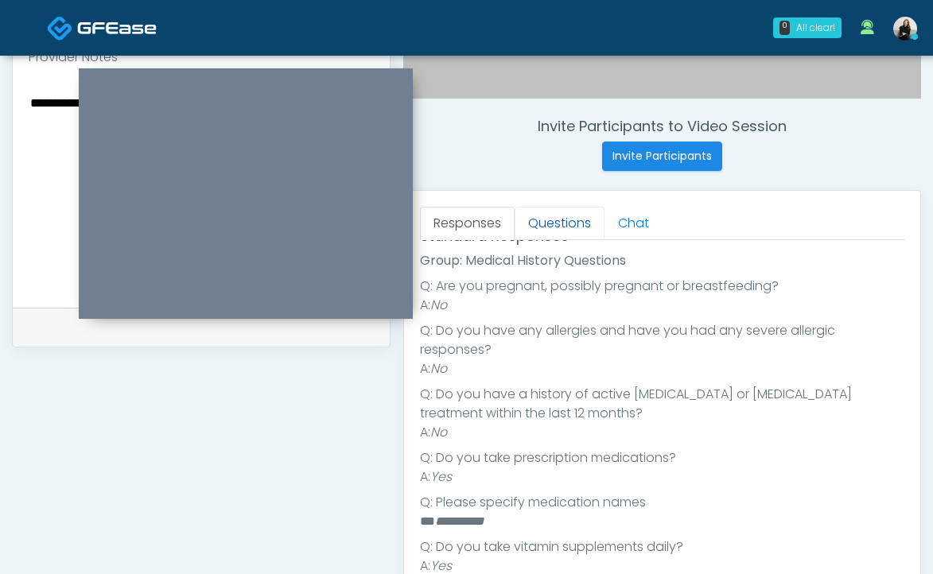
type textarea "**********"
click at [579, 232] on link "Questions" at bounding box center [560, 223] width 90 height 33
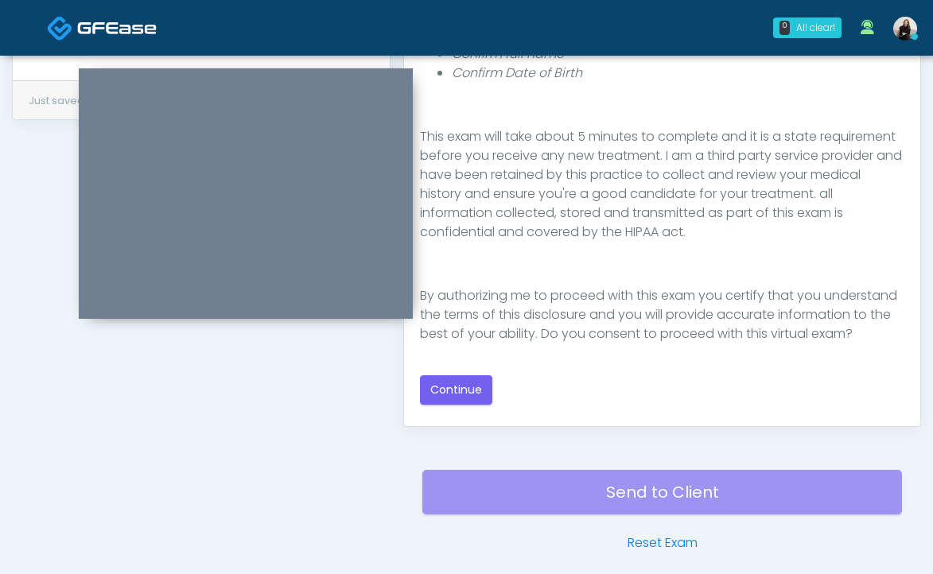
scroll to position [853, 0]
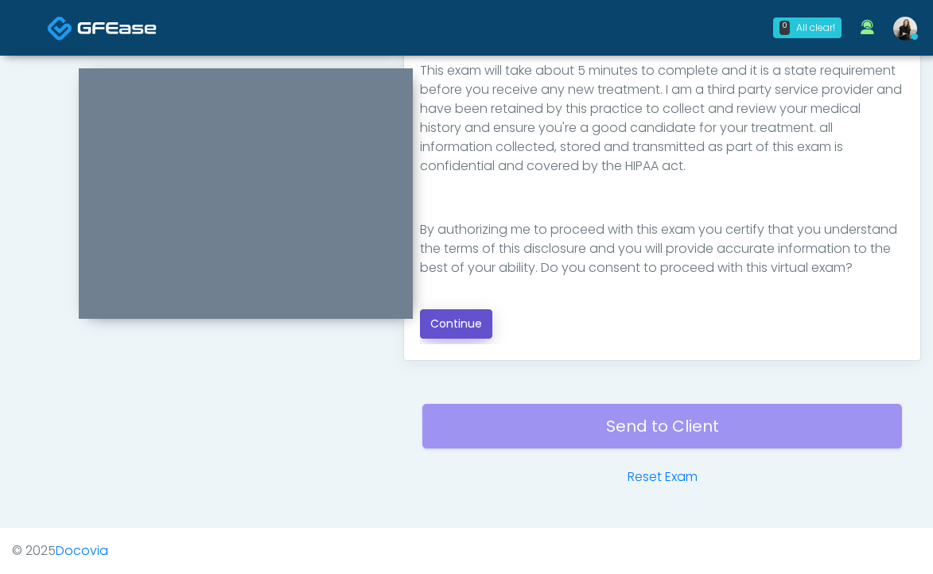
click at [475, 325] on button "Continue" at bounding box center [456, 323] width 72 height 29
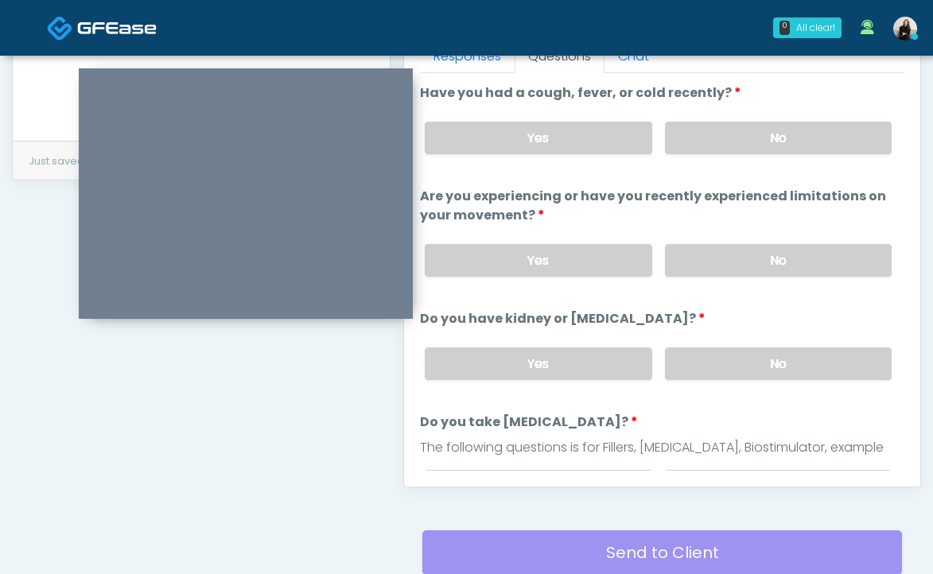
scroll to position [592, 0]
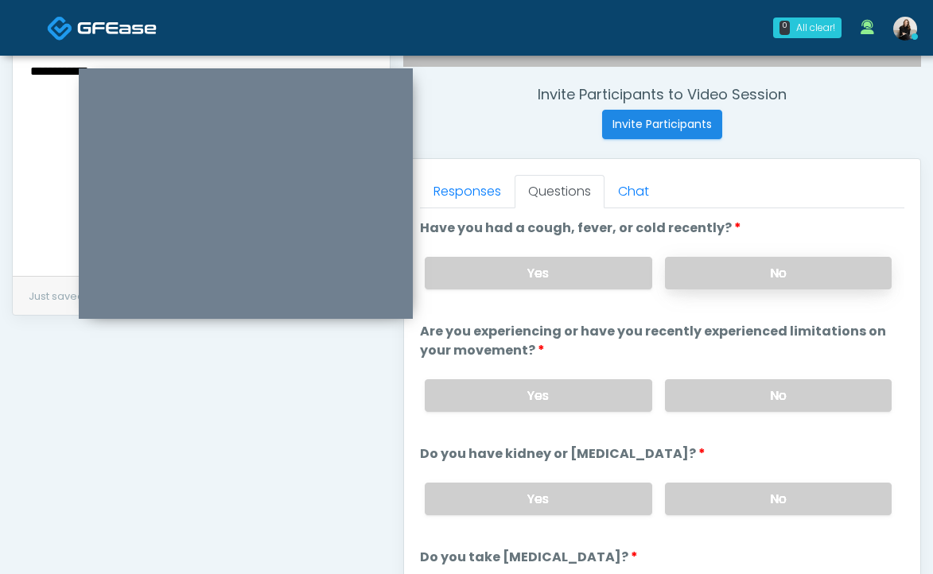
click at [725, 275] on label "No" at bounding box center [778, 273] width 227 height 33
click at [716, 397] on label "No" at bounding box center [778, 395] width 227 height 33
click at [713, 485] on label "No" at bounding box center [778, 499] width 227 height 33
click at [496, 200] on link "Responses" at bounding box center [467, 191] width 95 height 33
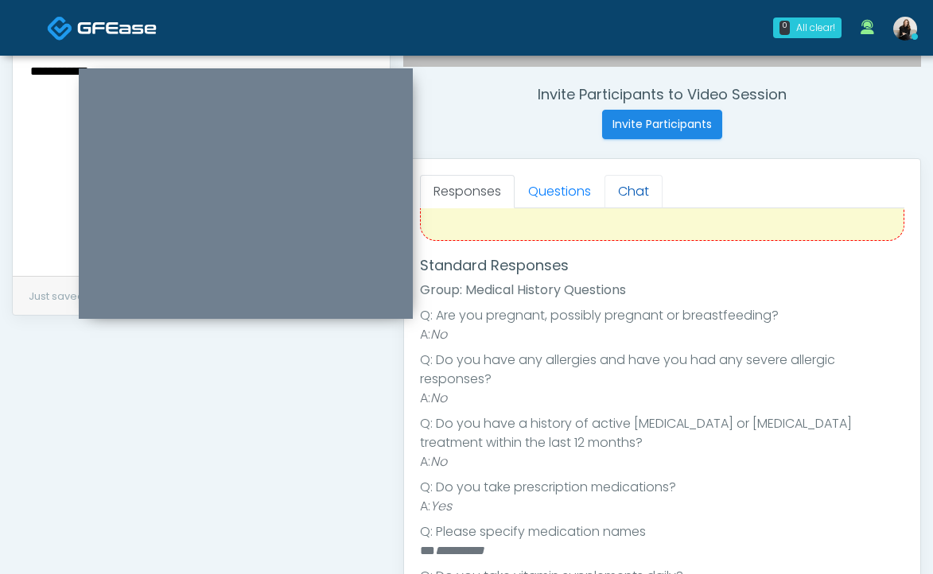
scroll to position [225, 0]
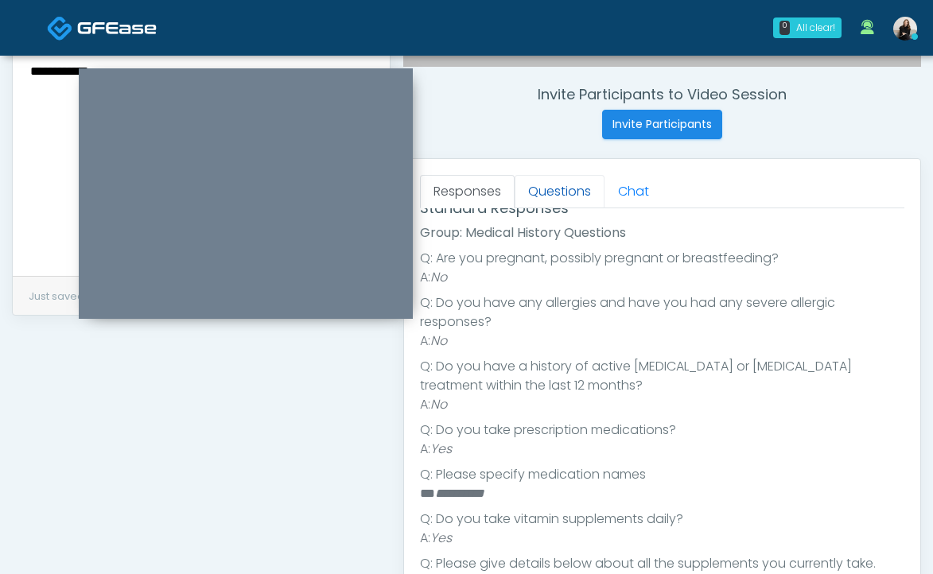
click at [570, 181] on link "Questions" at bounding box center [560, 191] width 90 height 33
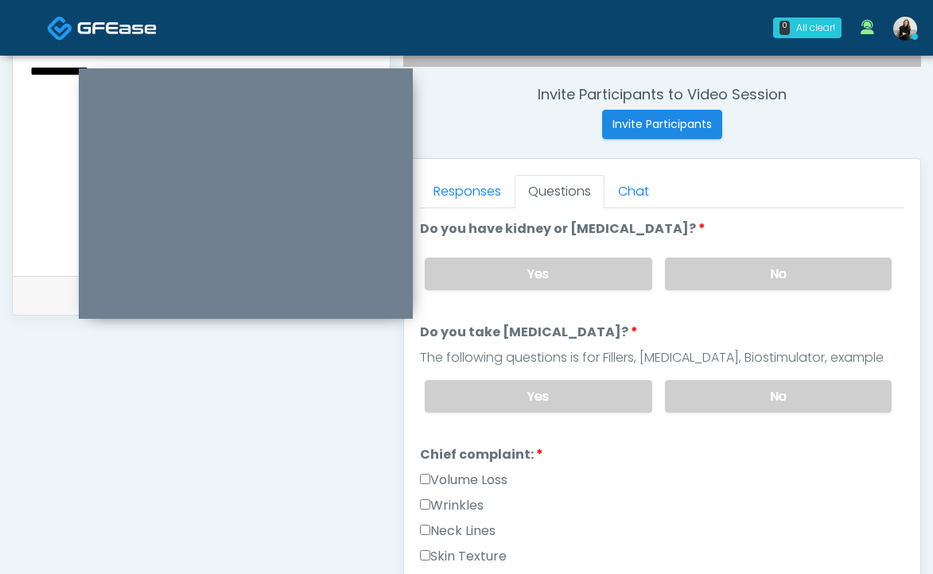
scroll to position [240, 0]
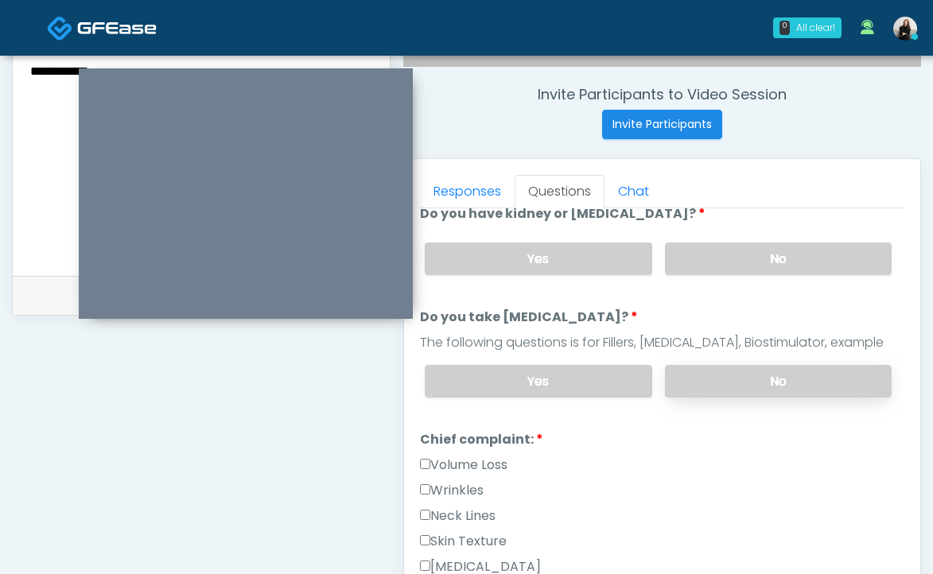
click at [711, 367] on label "No" at bounding box center [778, 381] width 227 height 33
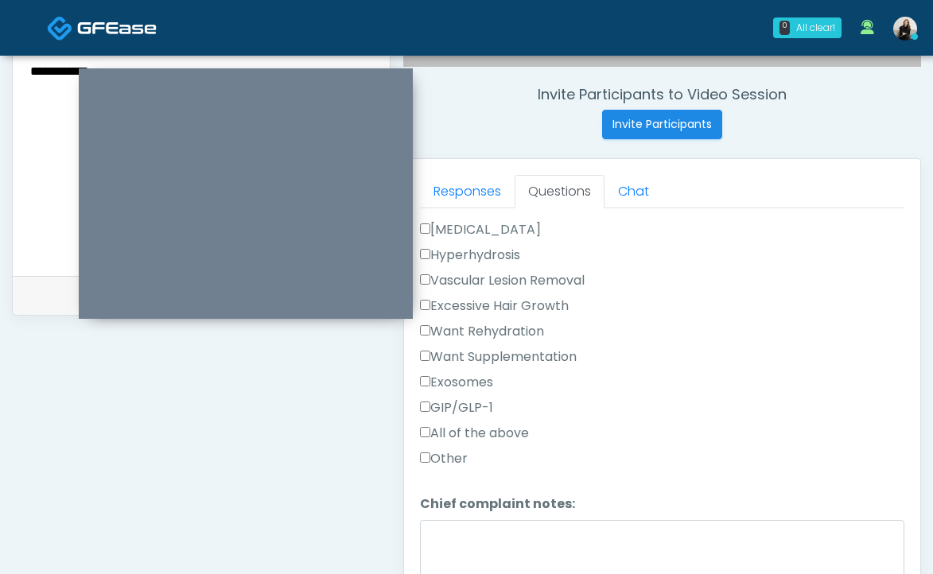
scroll to position [433, 0]
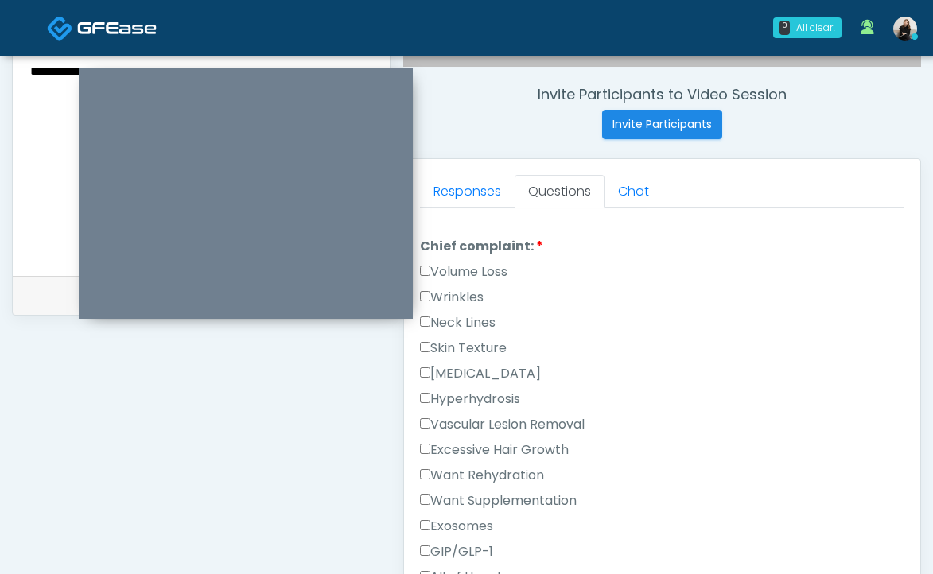
click at [497, 474] on label "Want Rehydration" at bounding box center [482, 475] width 124 height 19
click at [497, 492] on label "Want Supplementation" at bounding box center [498, 501] width 157 height 19
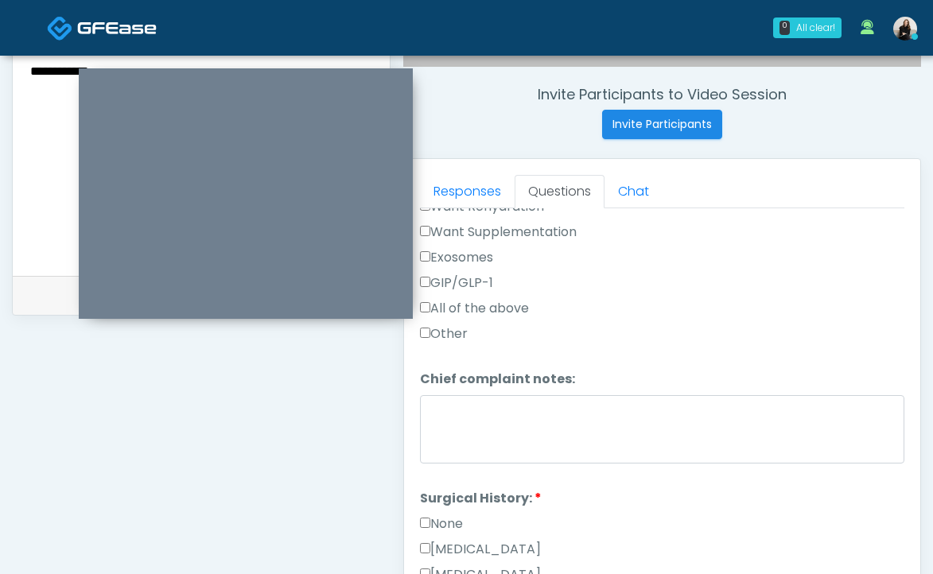
scroll to position [723, 0]
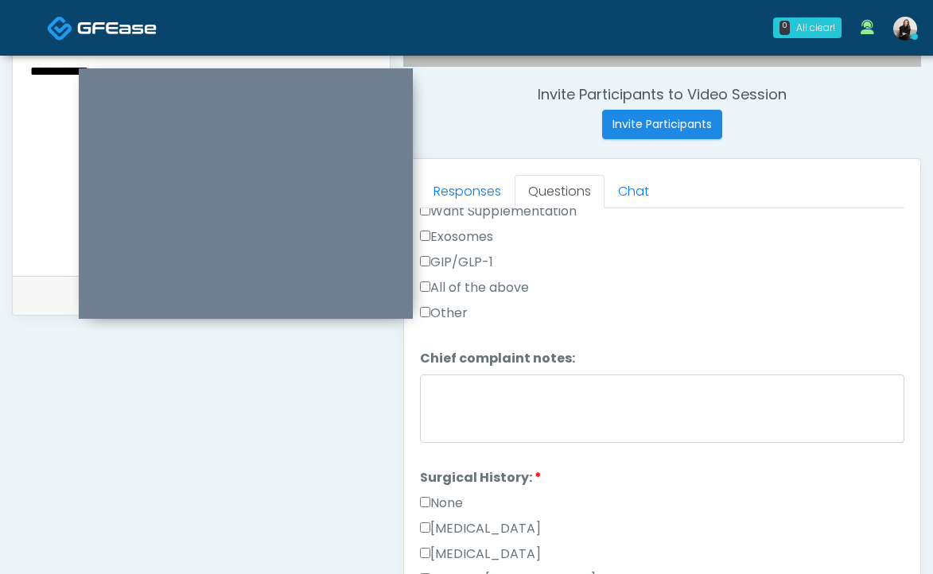
click at [453, 499] on label "None" at bounding box center [441, 503] width 43 height 19
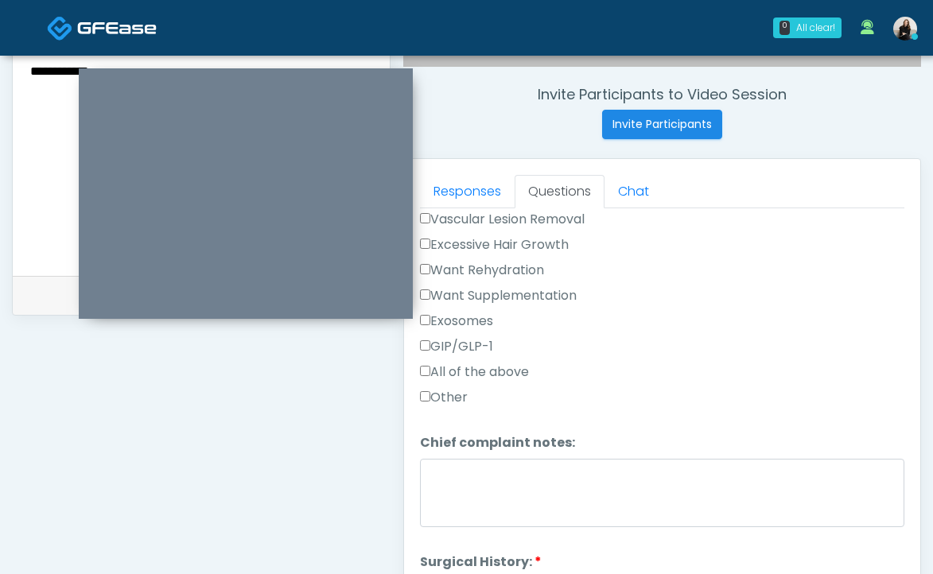
scroll to position [390, 0]
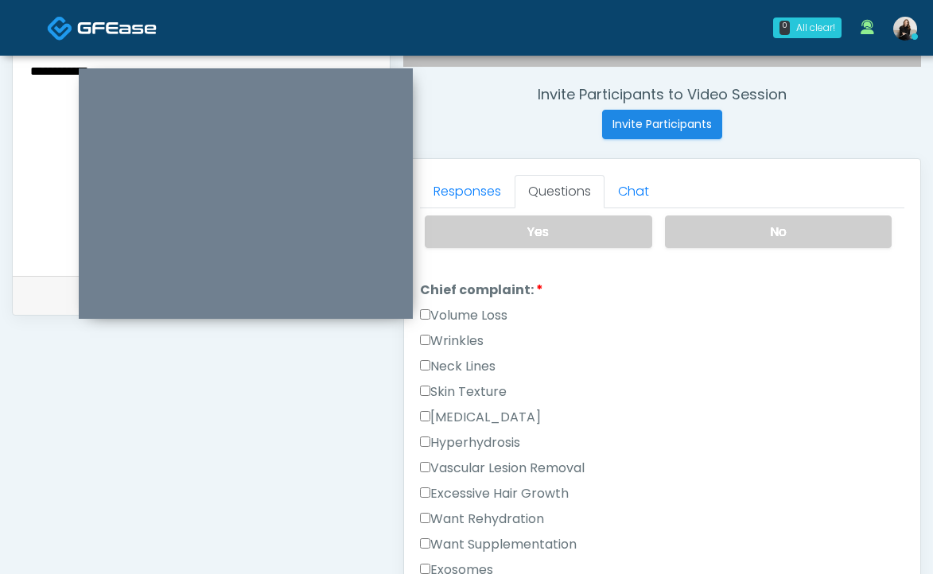
click at [470, 510] on label "Want Rehydration" at bounding box center [482, 519] width 124 height 19
click at [470, 544] on label "Want Supplementation" at bounding box center [498, 544] width 157 height 19
click at [463, 392] on label "Skin Texture" at bounding box center [463, 392] width 87 height 19
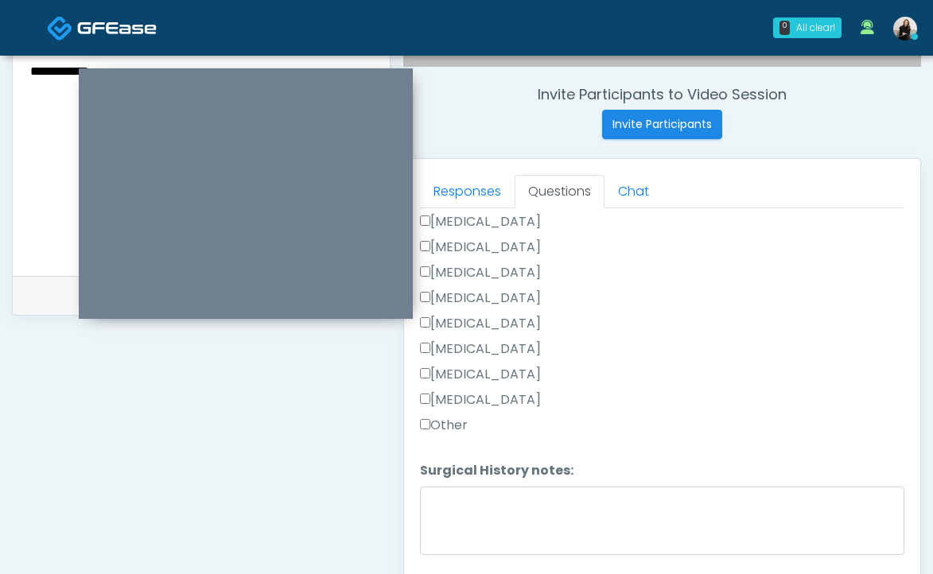
scroll to position [720, 0]
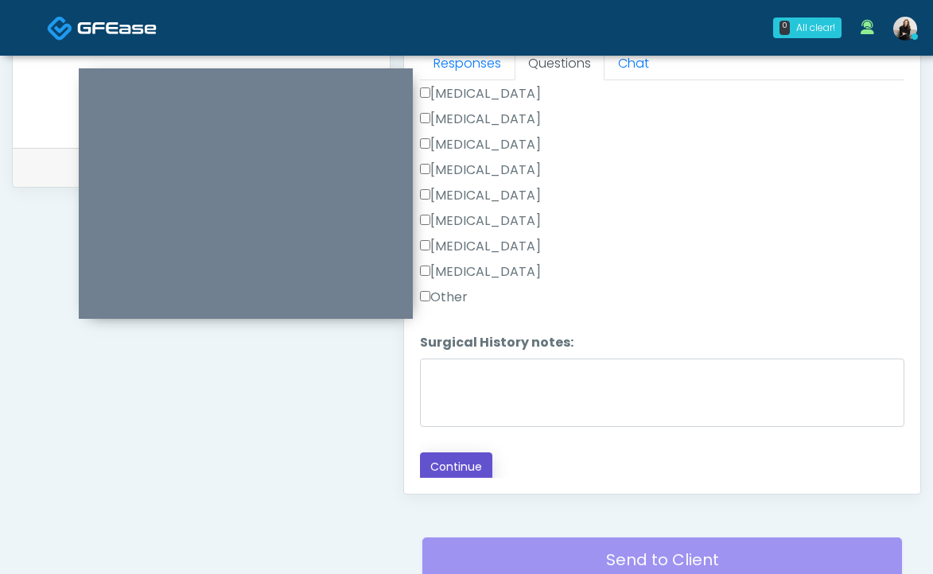
click at [441, 464] on button "Continue" at bounding box center [456, 467] width 72 height 29
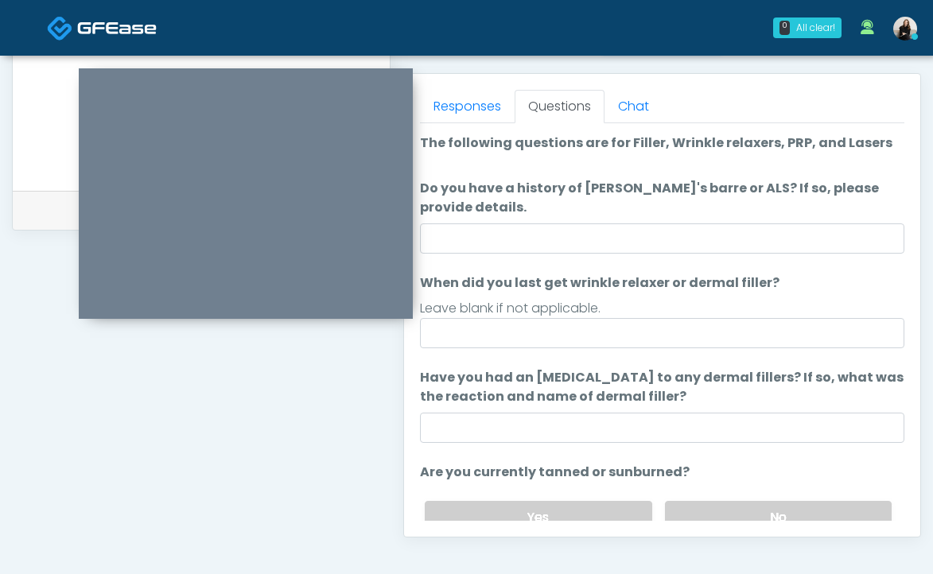
scroll to position [659, 0]
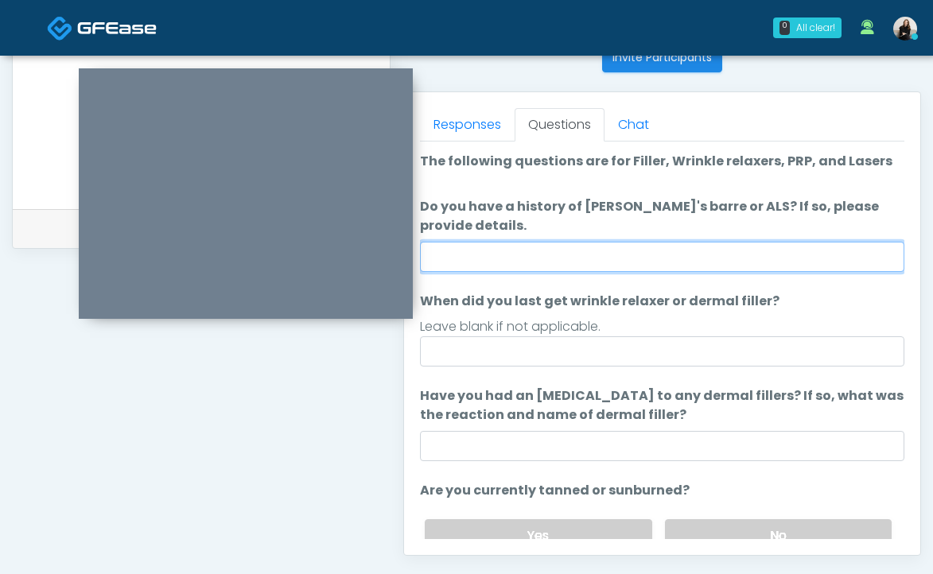
click at [513, 260] on input "Do you have a history of Guillain's barre or ALS? If so, please provide details." at bounding box center [662, 257] width 484 height 30
type input "**"
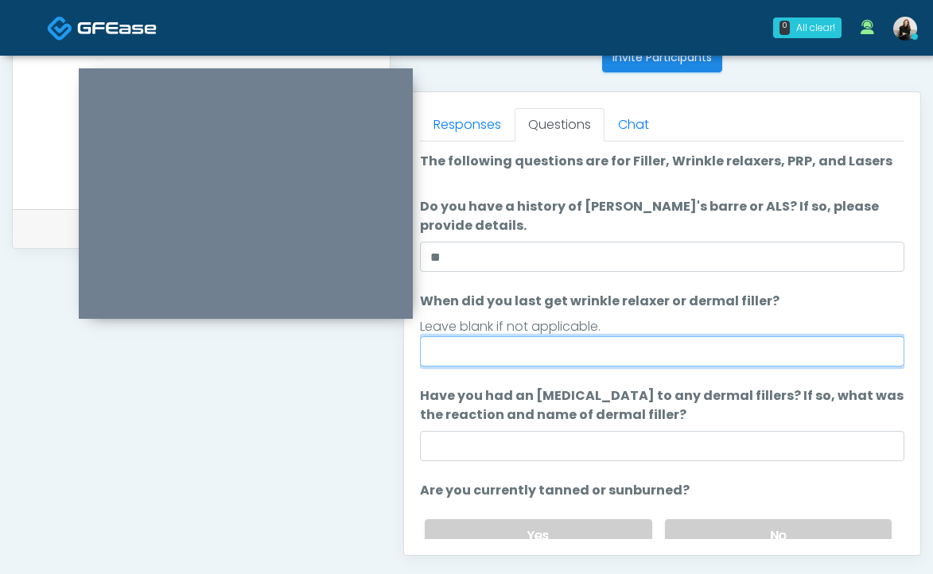
click at [491, 361] on input "When did you last get wrinkle relaxer or dermal filler?" at bounding box center [662, 351] width 484 height 30
type input "*****"
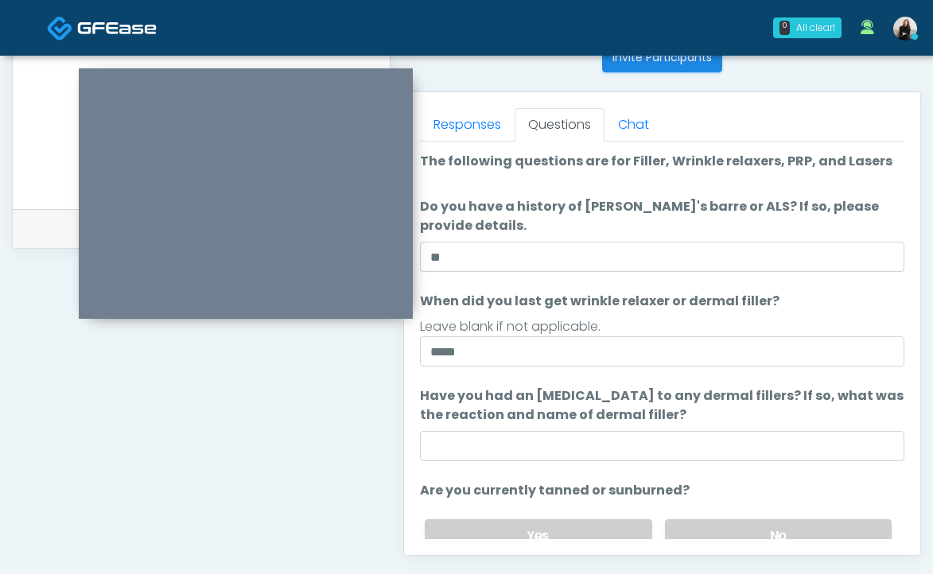
click at [499, 463] on ol "The following questions are for Filler, Wrinkle relaxers, PRP, and Lasers The f…" at bounding box center [662, 415] width 484 height 527
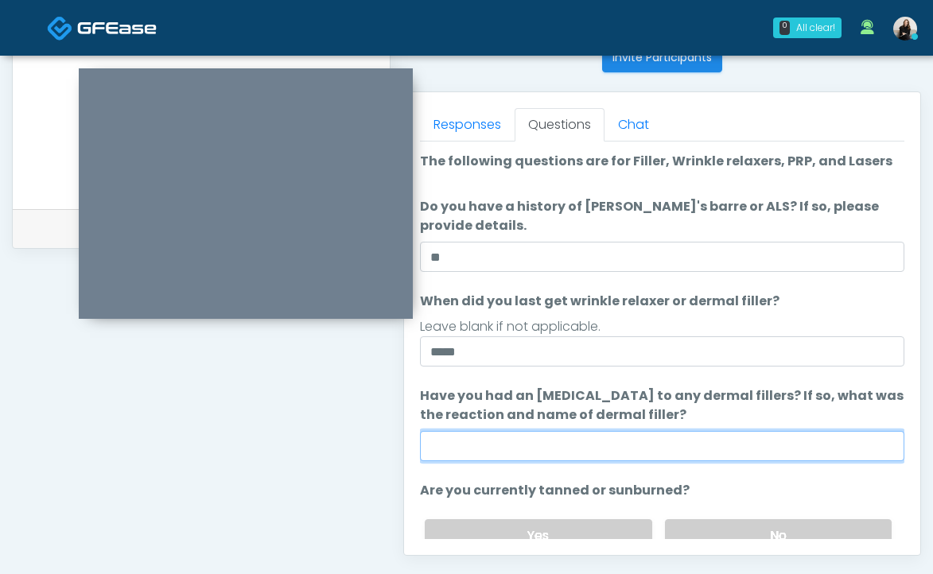
click at [502, 447] on input "Have you had an allergic response to any dermal fillers? If so, what was the re…" at bounding box center [662, 446] width 484 height 30
type input "**"
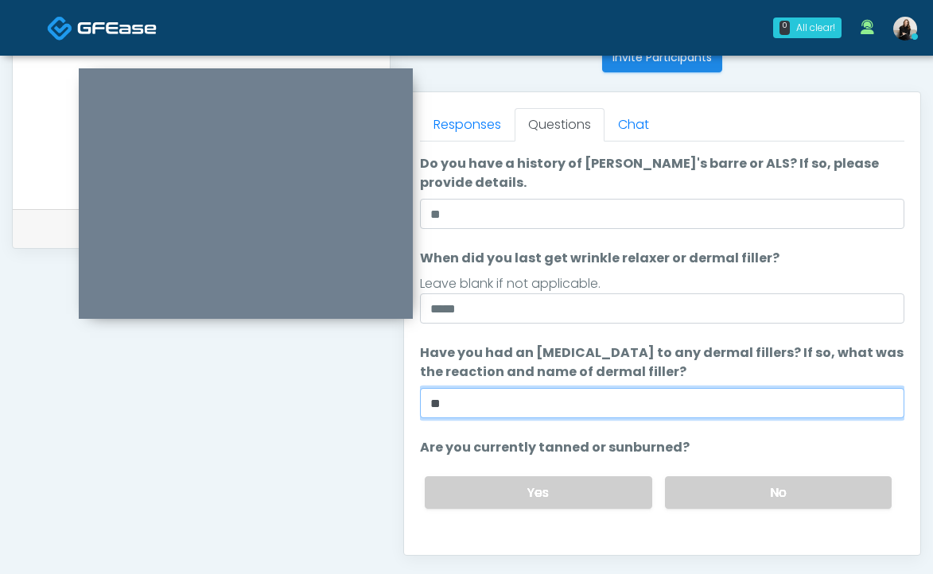
scroll to position [111, 0]
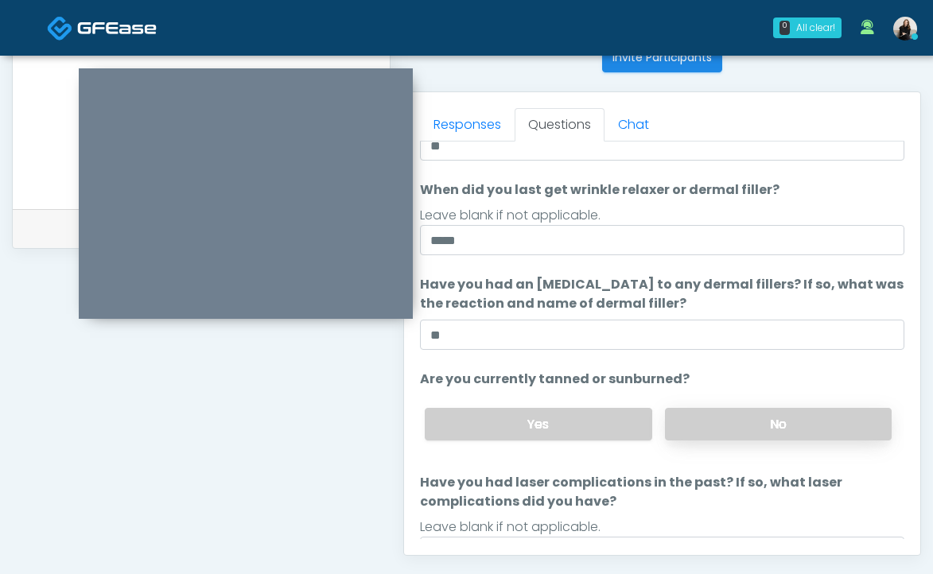
click at [671, 420] on label "No" at bounding box center [778, 424] width 227 height 33
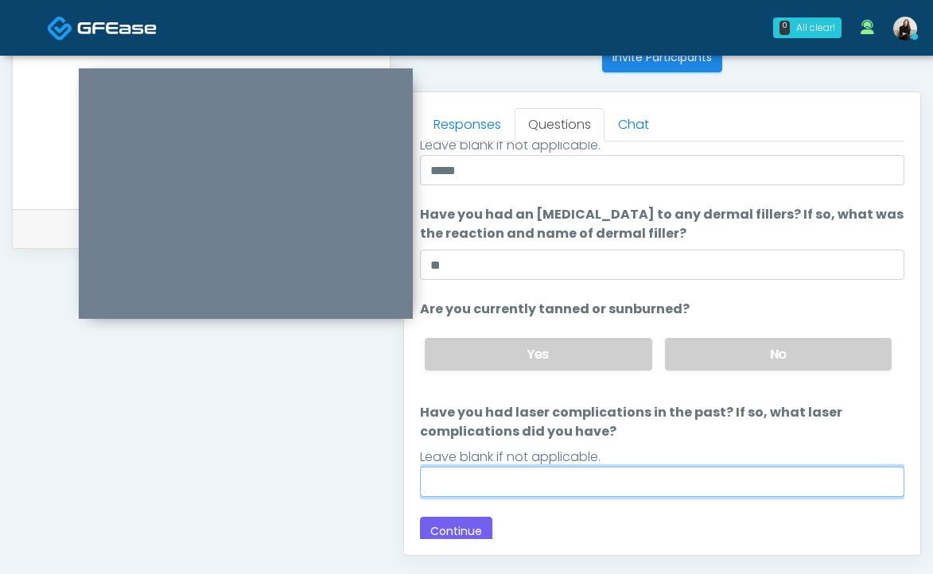
click at [602, 484] on input "Have you had laser complications in the past? If so, what laser complications d…" at bounding box center [662, 482] width 484 height 30
type input "**"
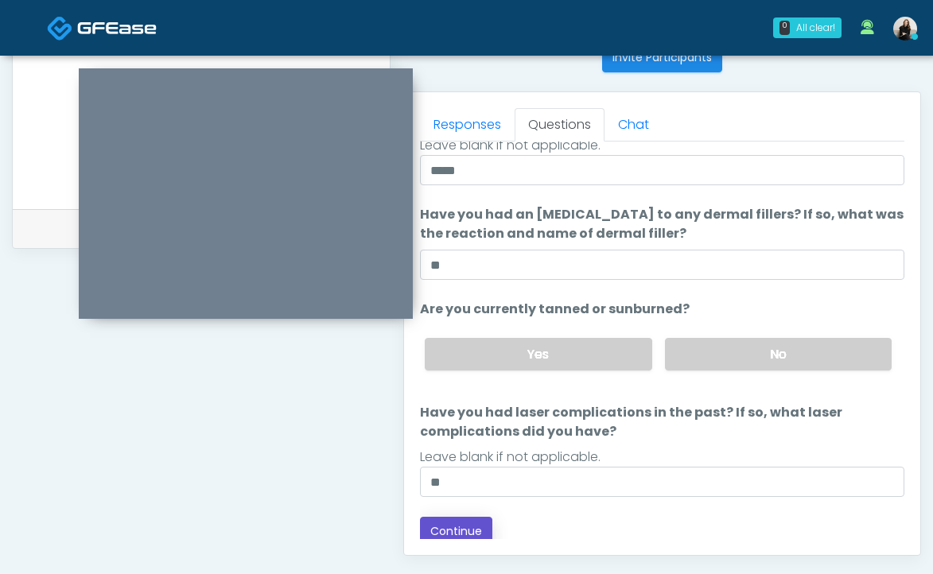
click at [447, 526] on button "Continue" at bounding box center [456, 531] width 72 height 29
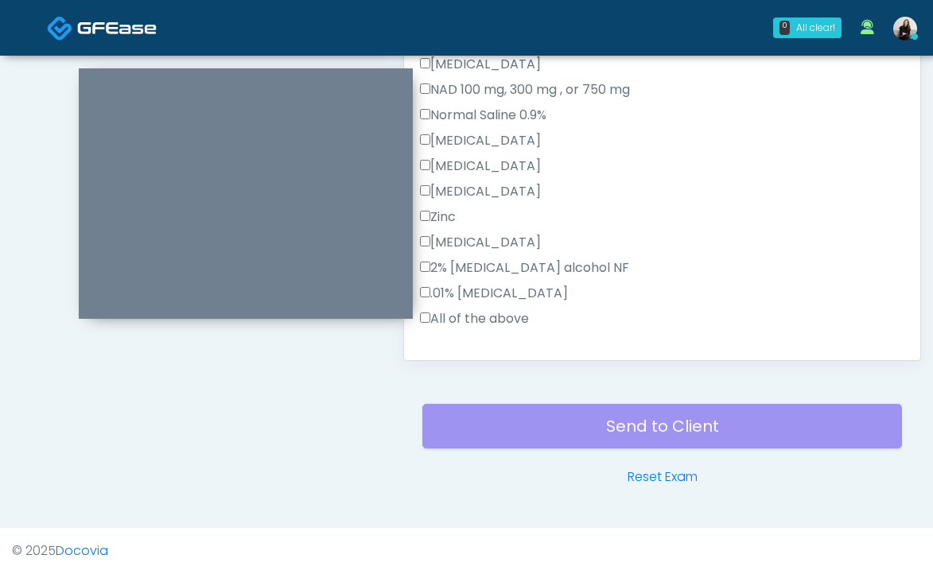
scroll to position [323, 0]
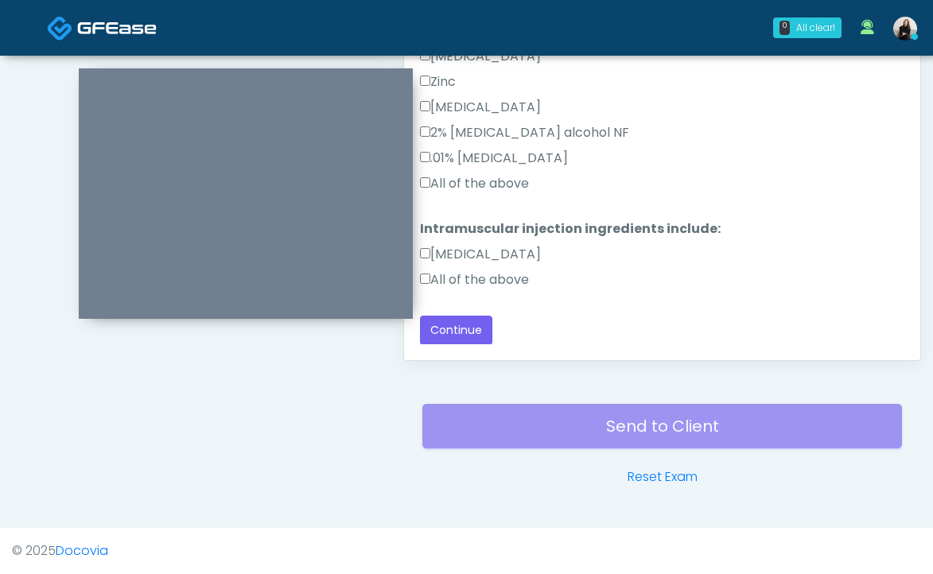
click at [508, 282] on label "All of the above" at bounding box center [474, 279] width 109 height 19
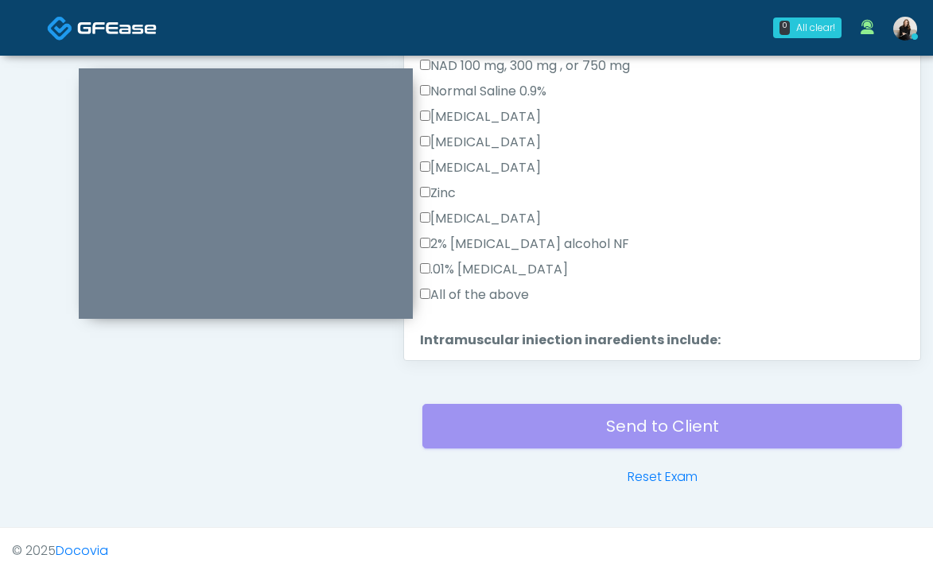
scroll to position [199, 0]
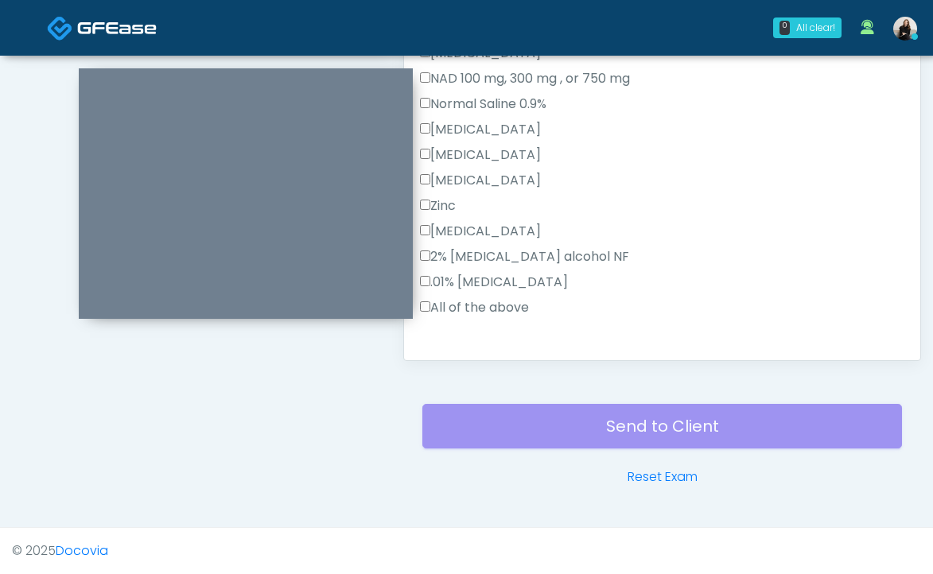
click at [501, 293] on div ".01% Hydroxocobalamin" at bounding box center [662, 285] width 484 height 25
click at [499, 303] on label "All of the above" at bounding box center [474, 307] width 109 height 19
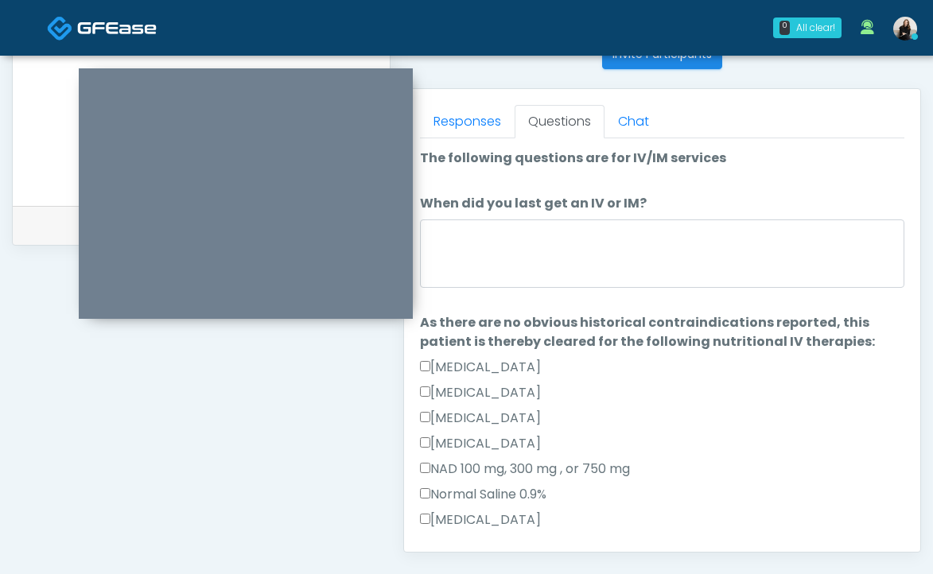
scroll to position [655, 0]
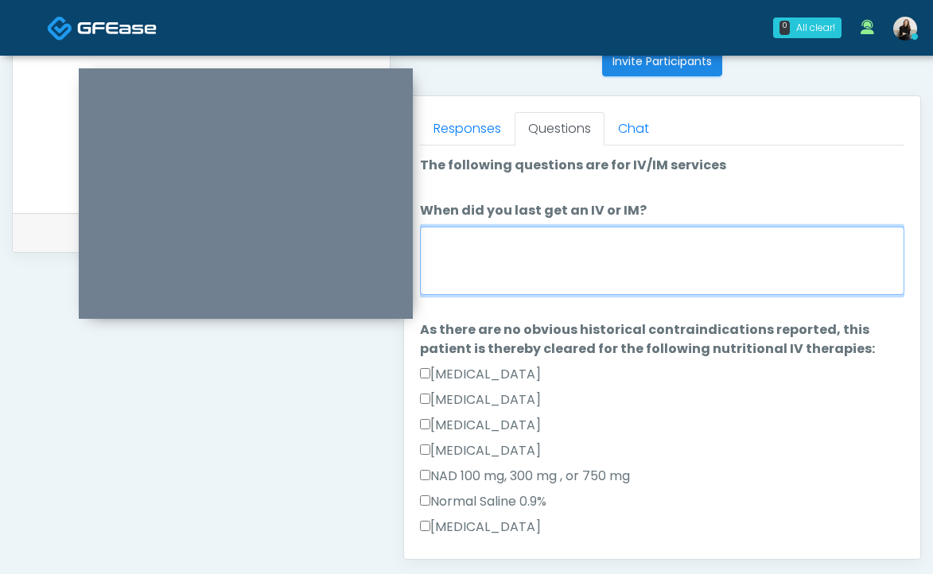
click at [506, 271] on textarea "When did you last get an IV or IM?" at bounding box center [662, 261] width 484 height 68
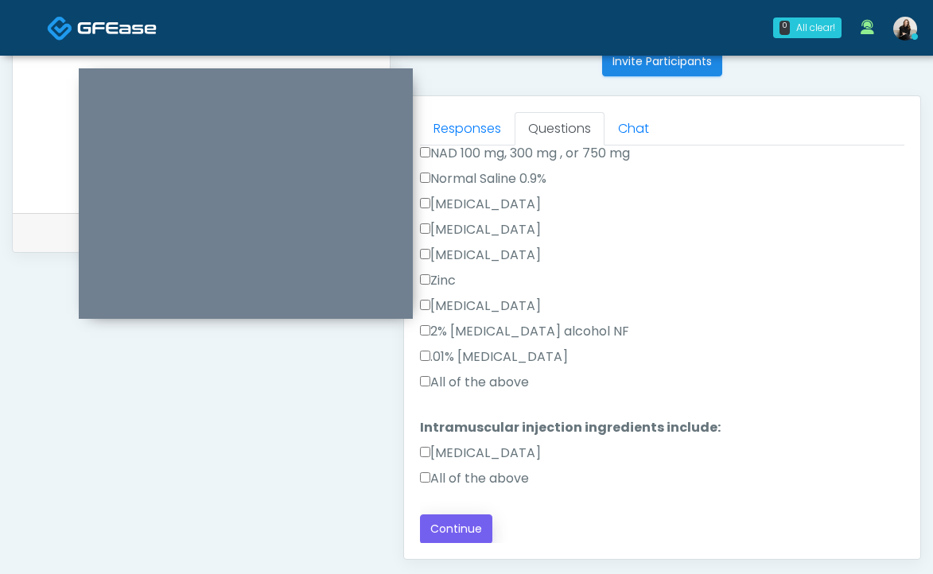
type textarea "**********"
click at [477, 523] on button "Continue" at bounding box center [456, 529] width 72 height 29
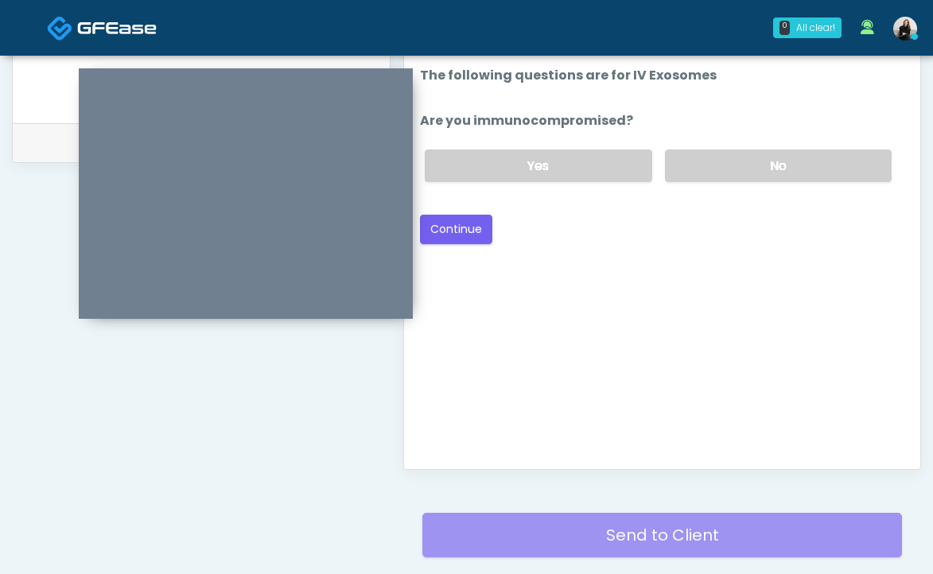
scroll to position [543, 0]
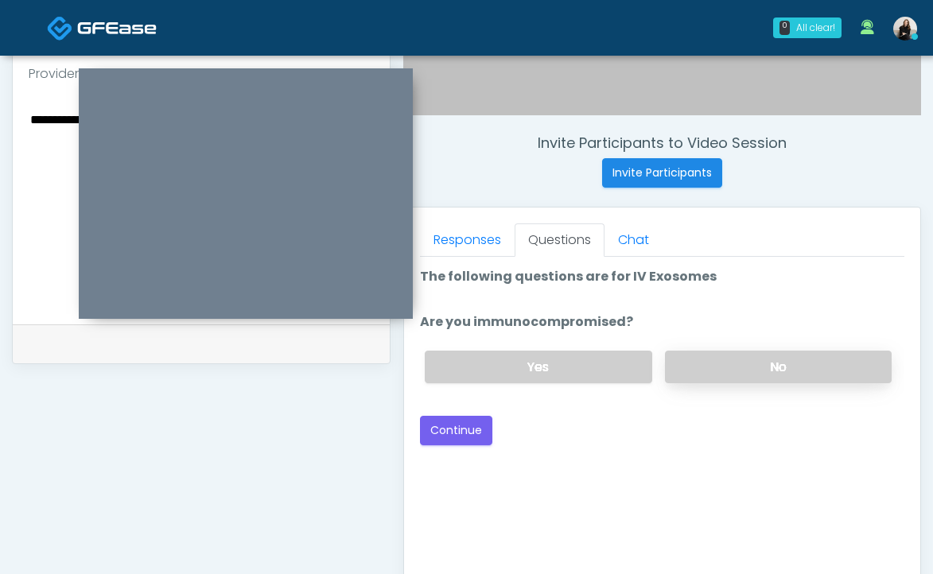
click at [733, 363] on label "No" at bounding box center [778, 367] width 227 height 33
click at [479, 429] on button "Continue" at bounding box center [456, 430] width 72 height 29
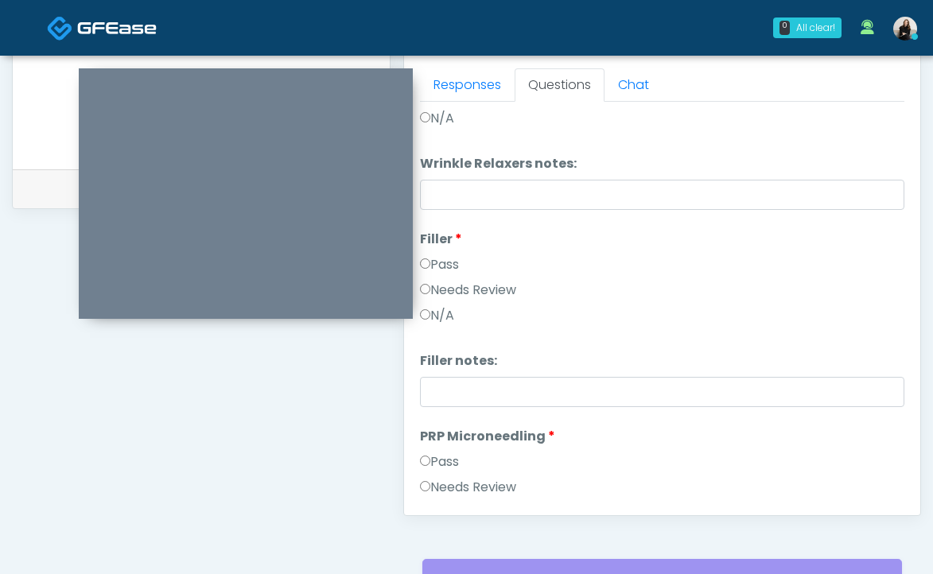
scroll to position [0, 0]
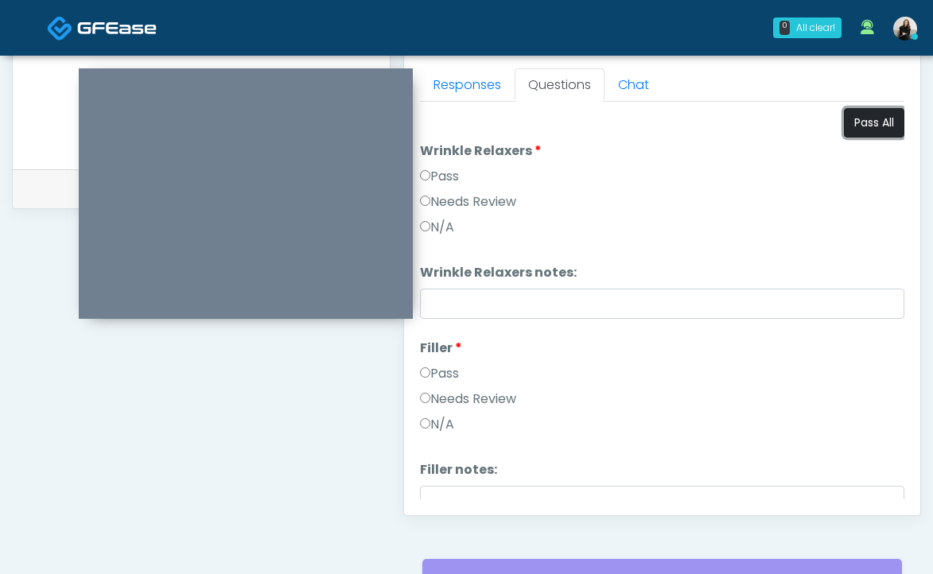
click at [851, 130] on button "Pass All" at bounding box center [874, 122] width 60 height 29
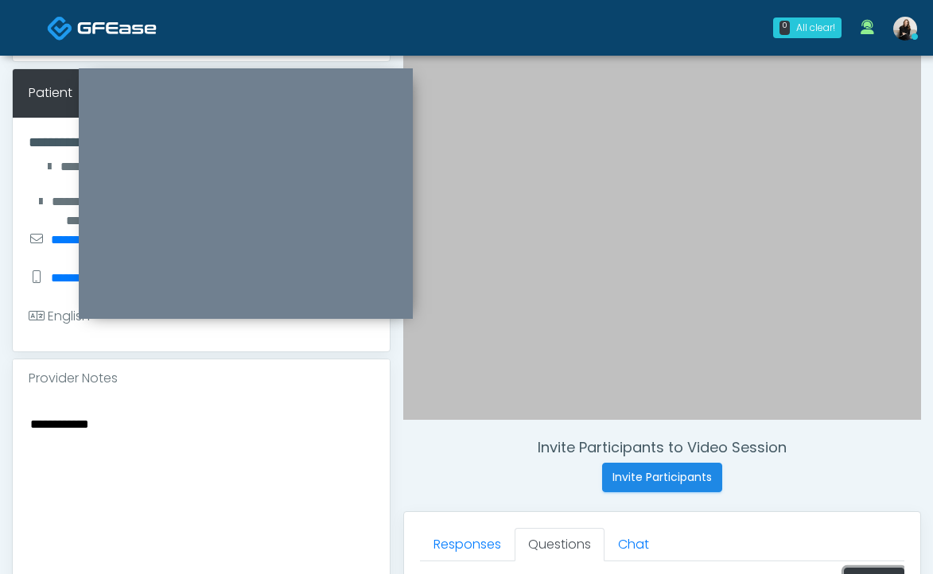
scroll to position [231, 0]
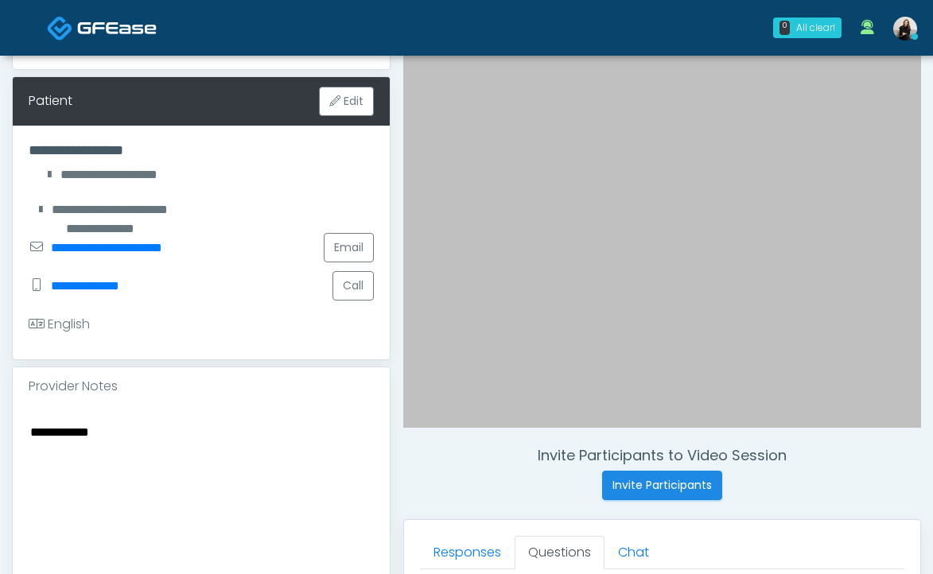
click at [30, 431] on textarea "**********" at bounding box center [201, 519] width 345 height 194
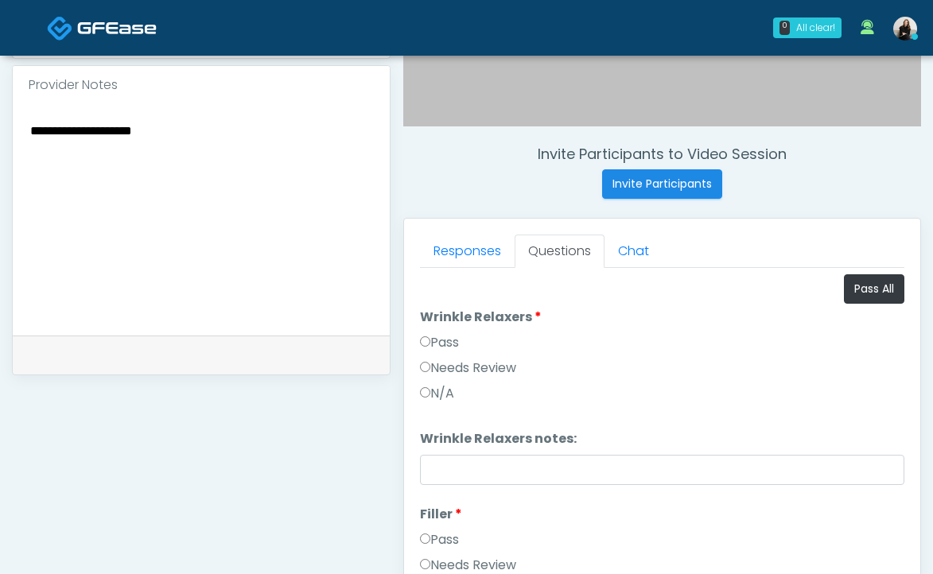
scroll to position [542, 0]
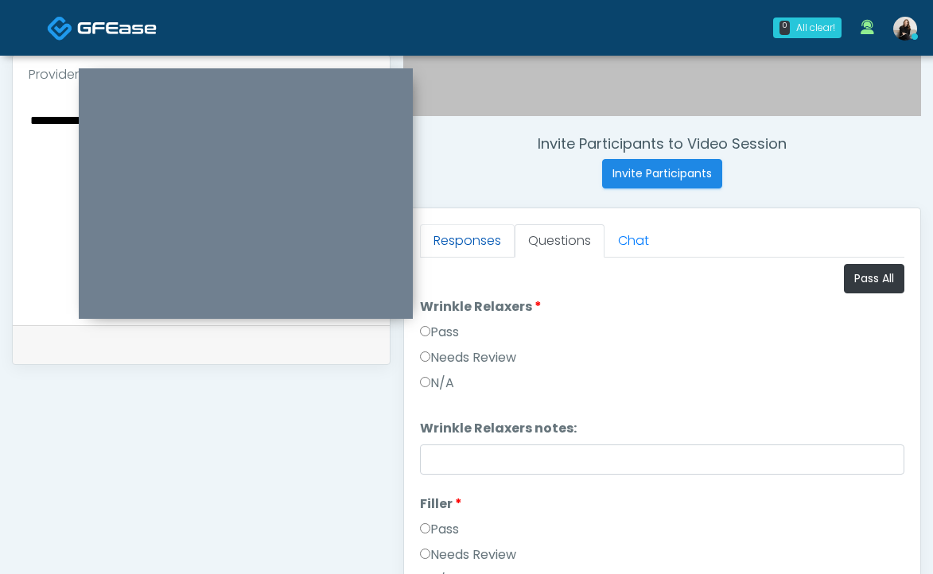
type textarea "**********"
click at [472, 232] on link "Responses" at bounding box center [467, 240] width 95 height 33
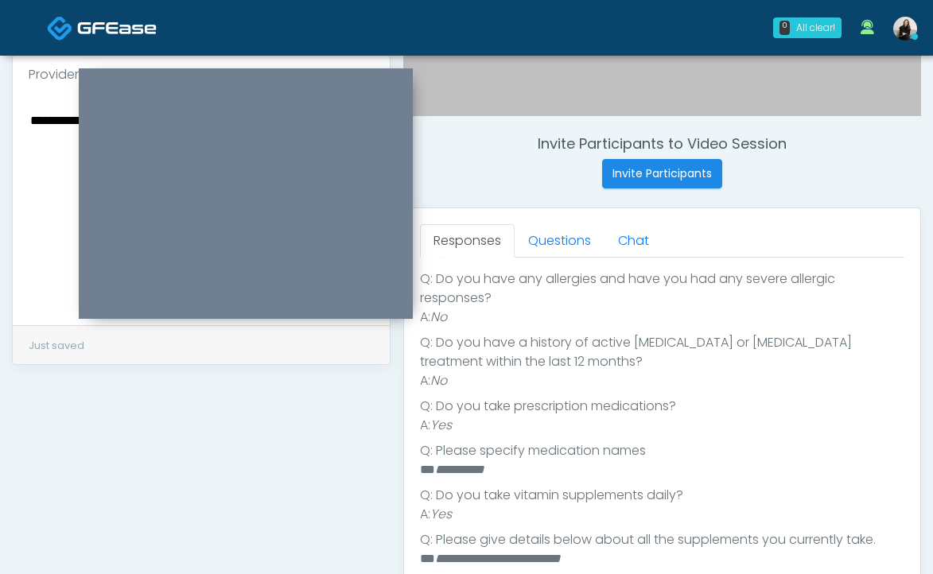
scroll to position [473, 0]
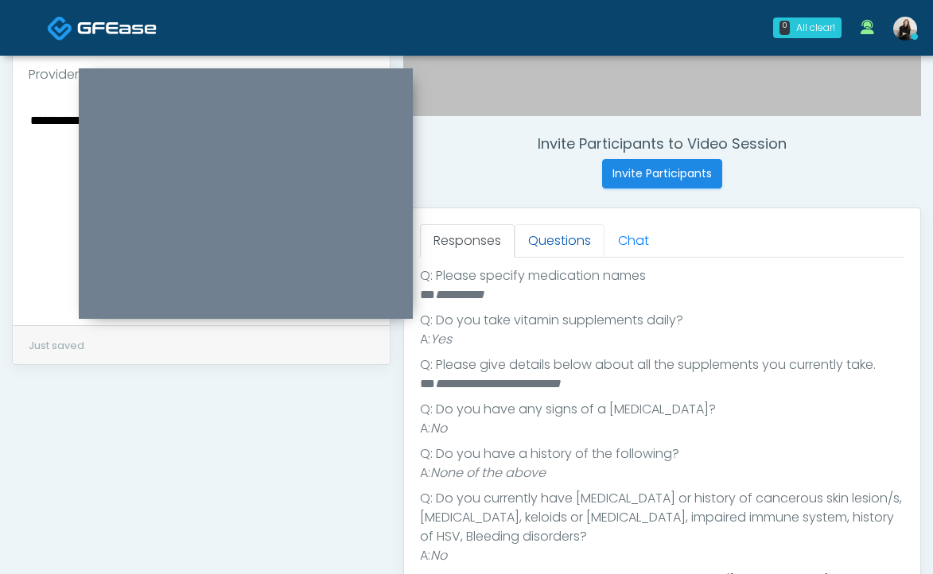
click at [555, 240] on link "Questions" at bounding box center [560, 240] width 90 height 33
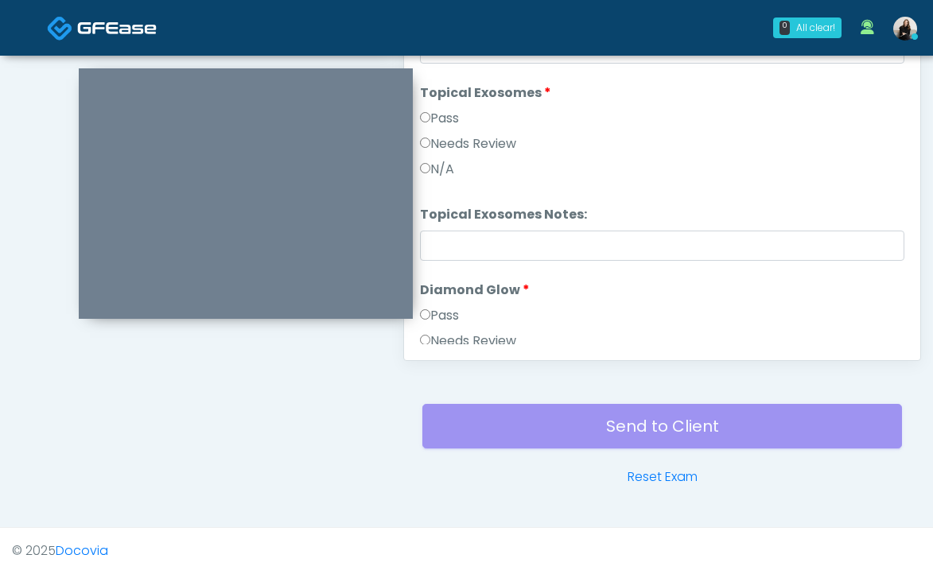
scroll to position [1249, 0]
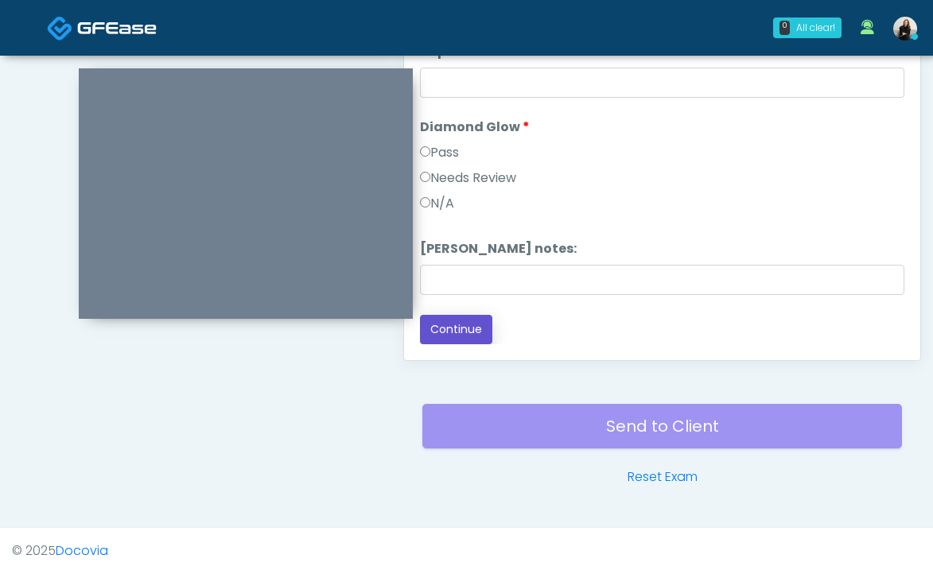
click at [462, 322] on button "Continue" at bounding box center [456, 329] width 72 height 29
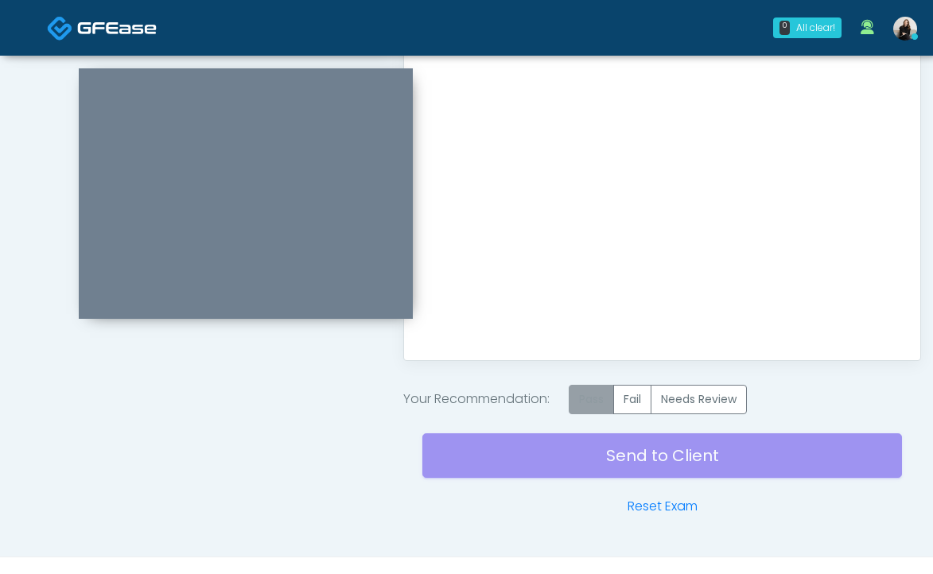
click at [602, 405] on label "Pass" at bounding box center [591, 399] width 45 height 29
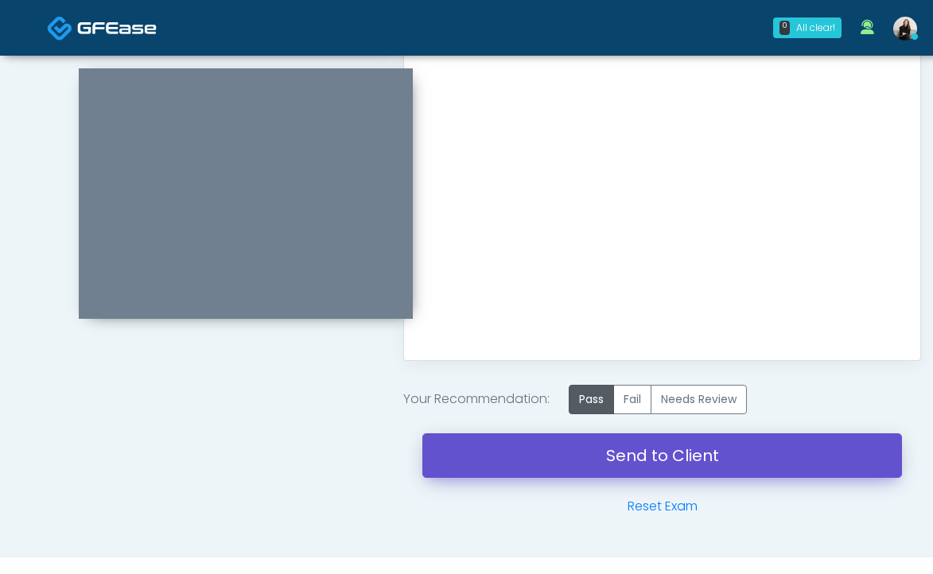
click at [608, 456] on link "Send to Client" at bounding box center [662, 455] width 480 height 45
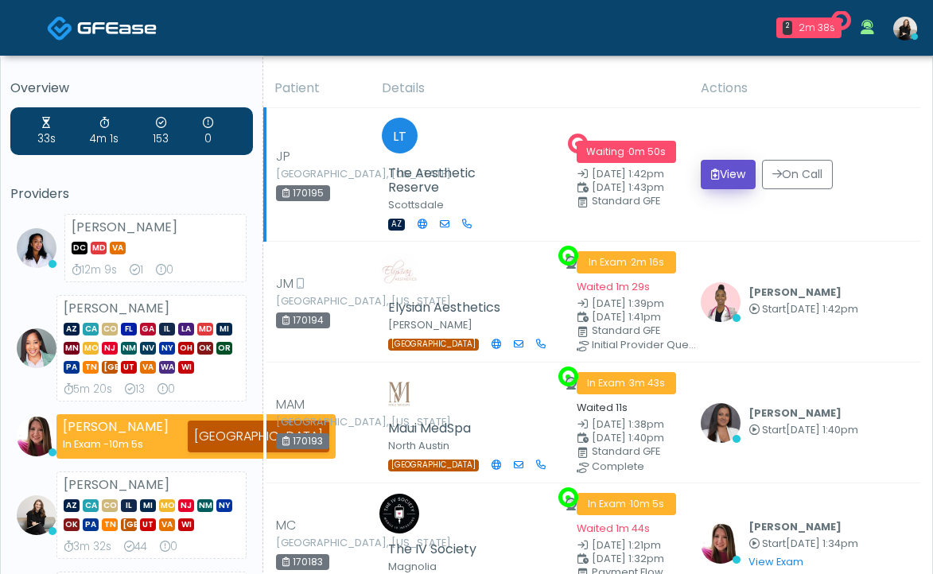
click at [744, 168] on button "View" at bounding box center [728, 174] width 55 height 29
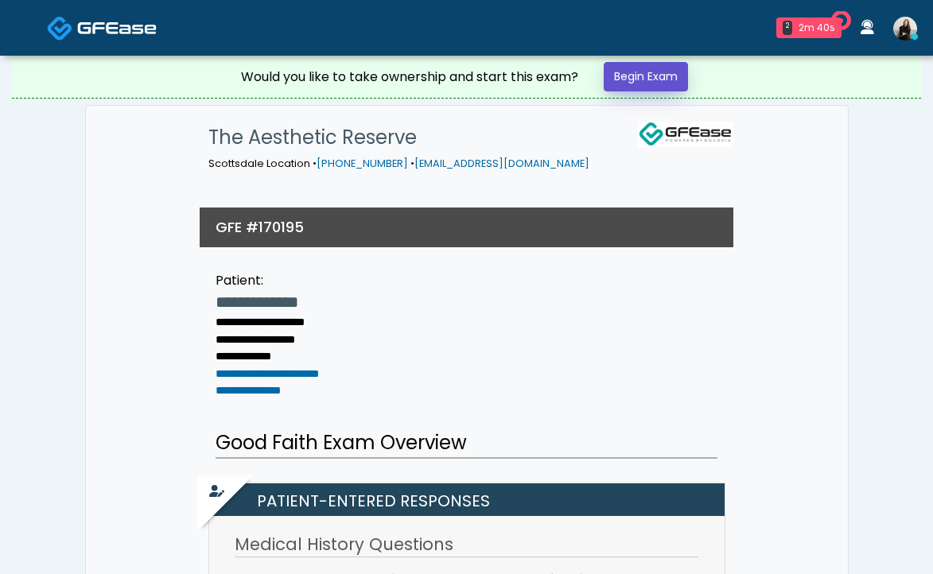
click at [671, 76] on link "Begin Exam" at bounding box center [646, 76] width 84 height 29
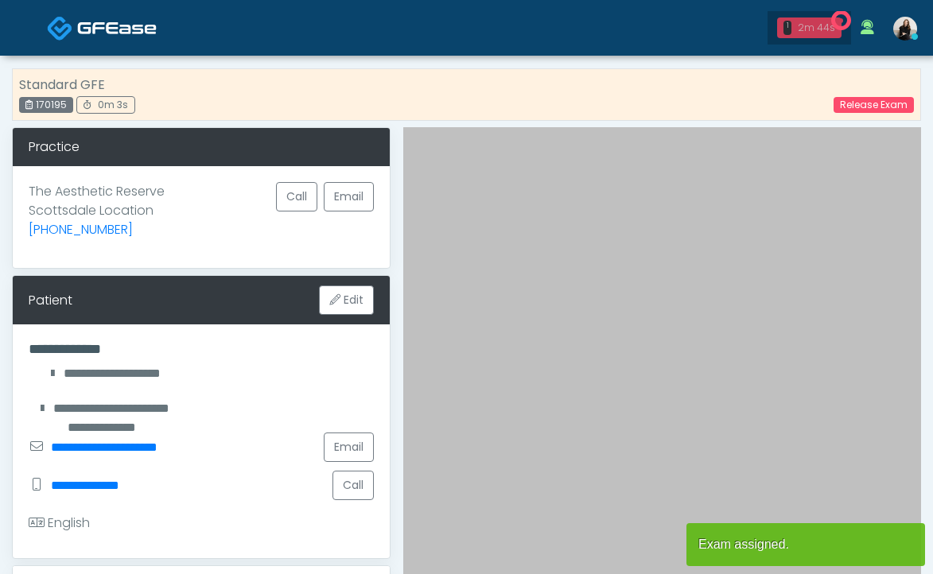
click at [831, 33] on div "2m 44s" at bounding box center [816, 28] width 37 height 14
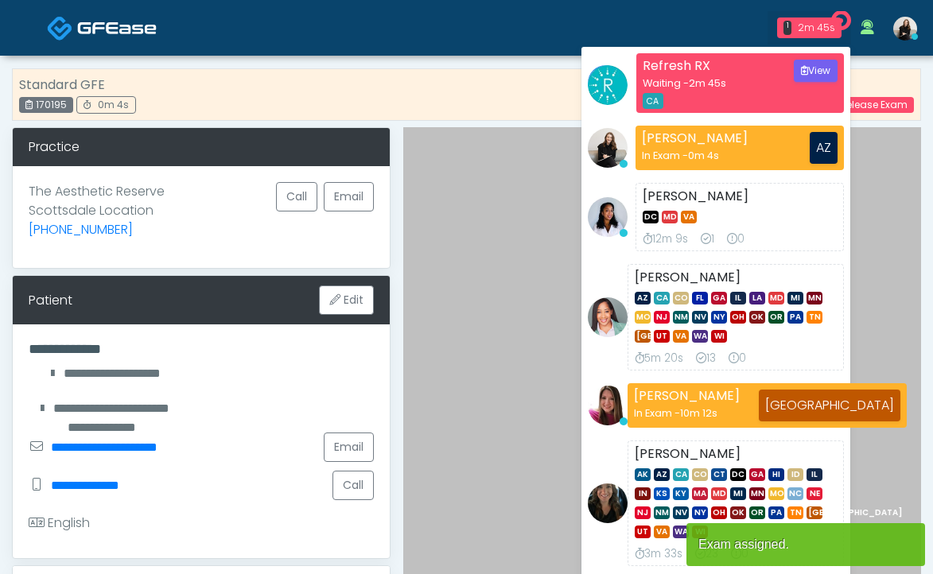
click at [646, 46] on div "Refresh RX Waiting - 2m 45s CA View Sydney Lundberg In Exam - 0m 4s AZ Teresa S…" at bounding box center [716, 367] width 270 height 642
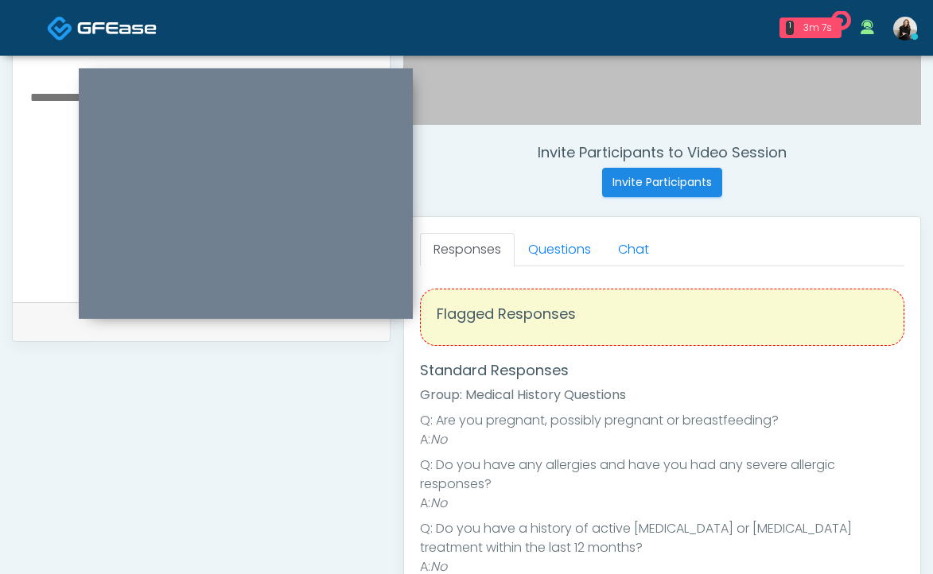
scroll to position [103, 0]
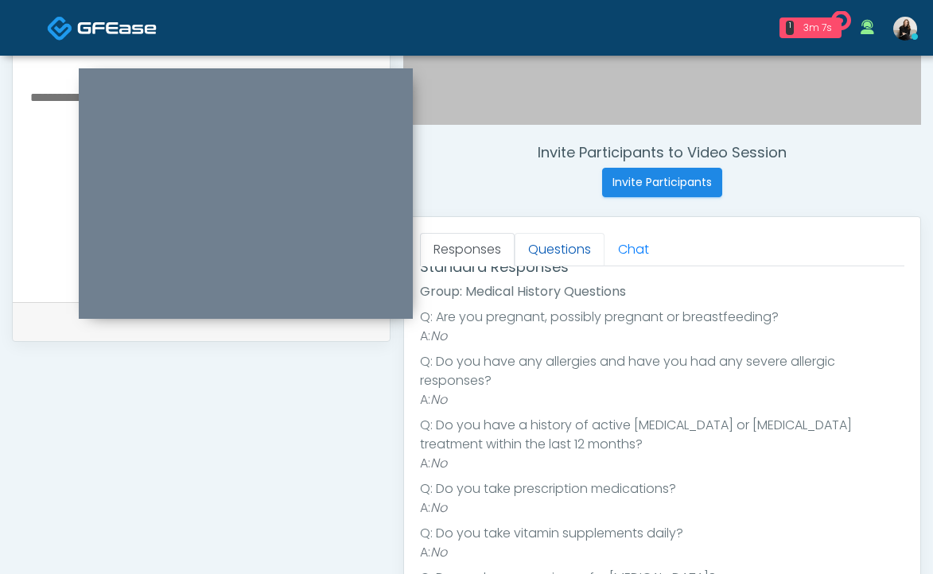
click at [566, 253] on link "Questions" at bounding box center [560, 249] width 90 height 33
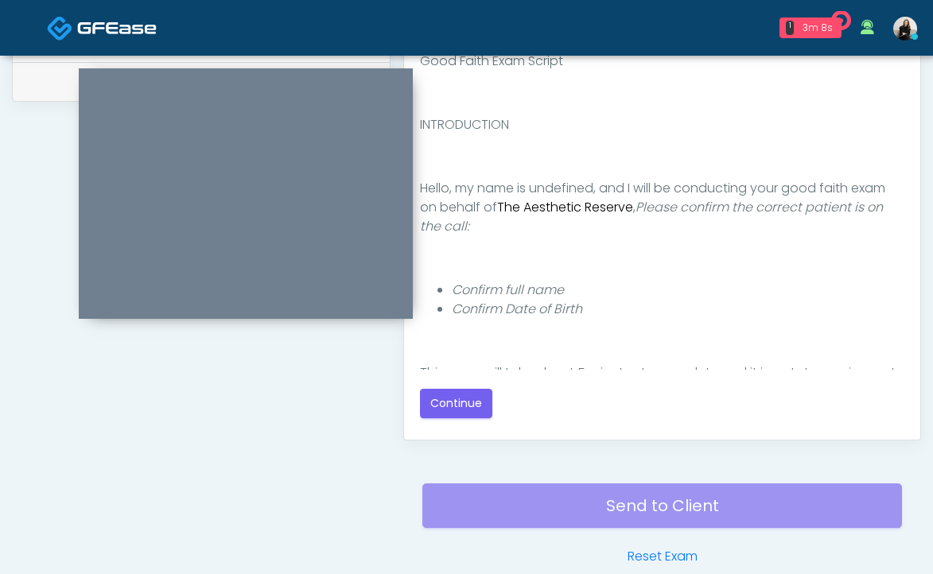
scroll to position [853, 0]
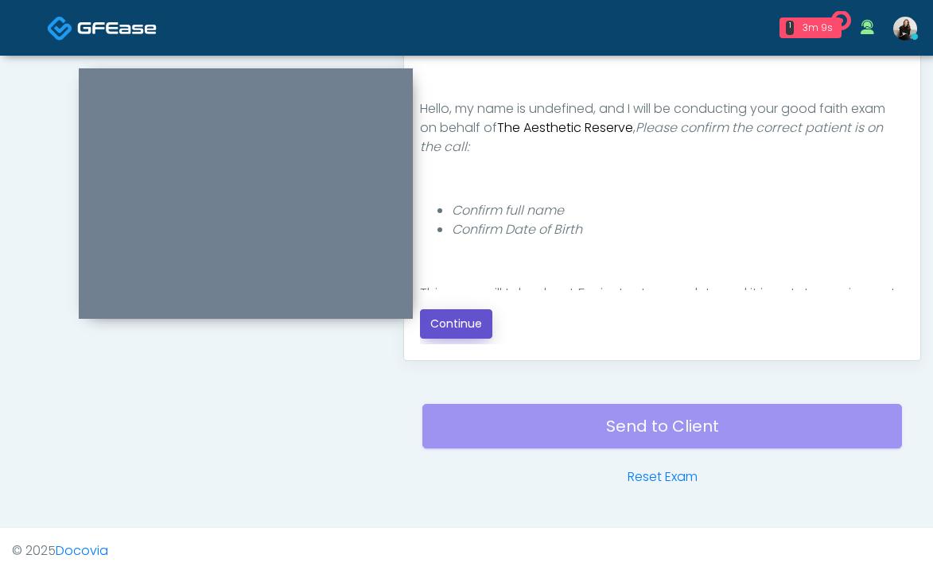
click at [481, 335] on button "Continue" at bounding box center [456, 323] width 72 height 29
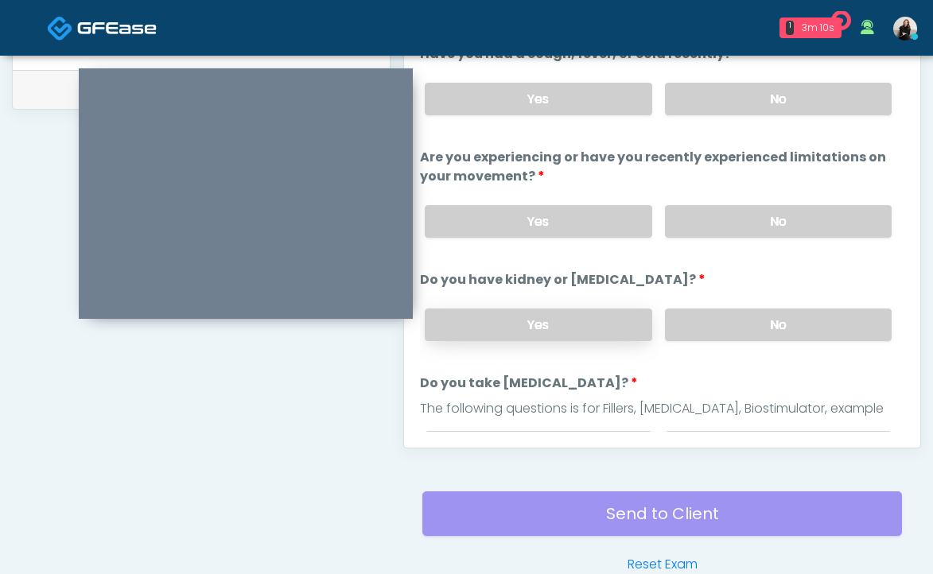
scroll to position [676, 0]
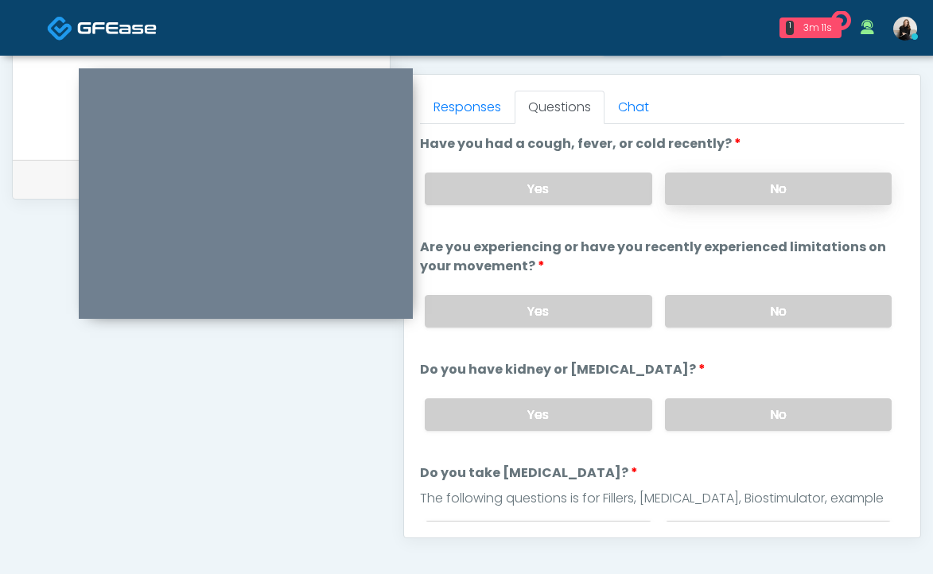
click at [721, 196] on label "No" at bounding box center [778, 189] width 227 height 33
click at [701, 305] on label "No" at bounding box center [778, 311] width 227 height 33
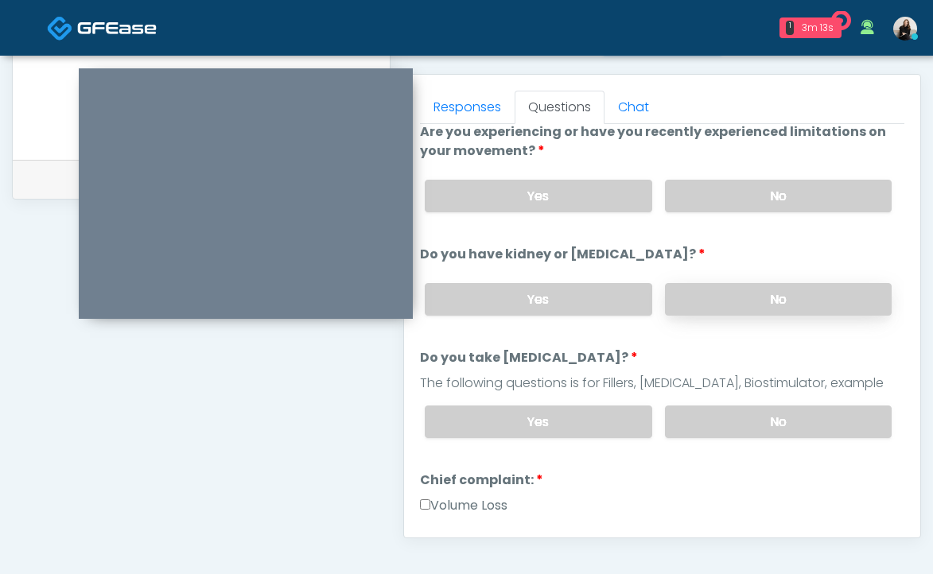
click at [700, 306] on label "No" at bounding box center [778, 299] width 227 height 33
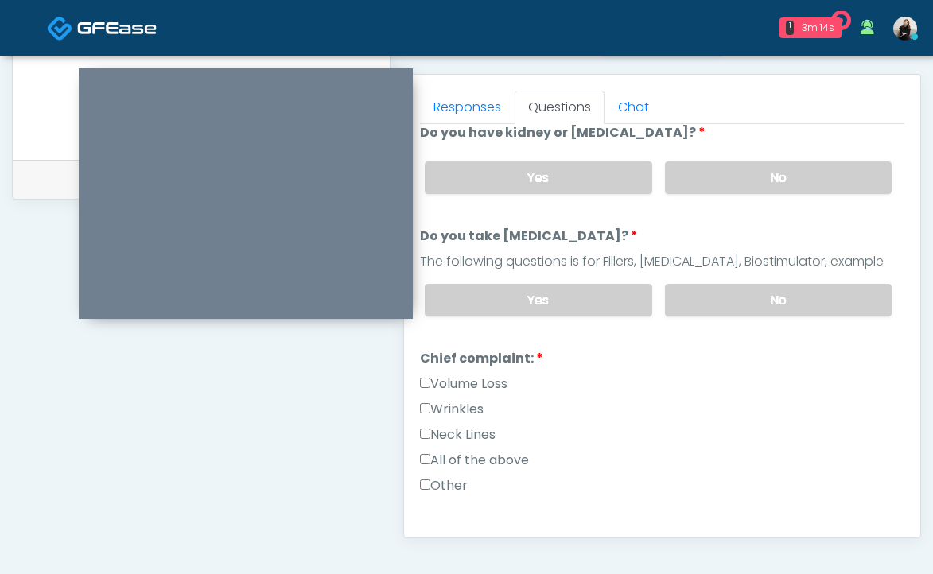
scroll to position [254, 0]
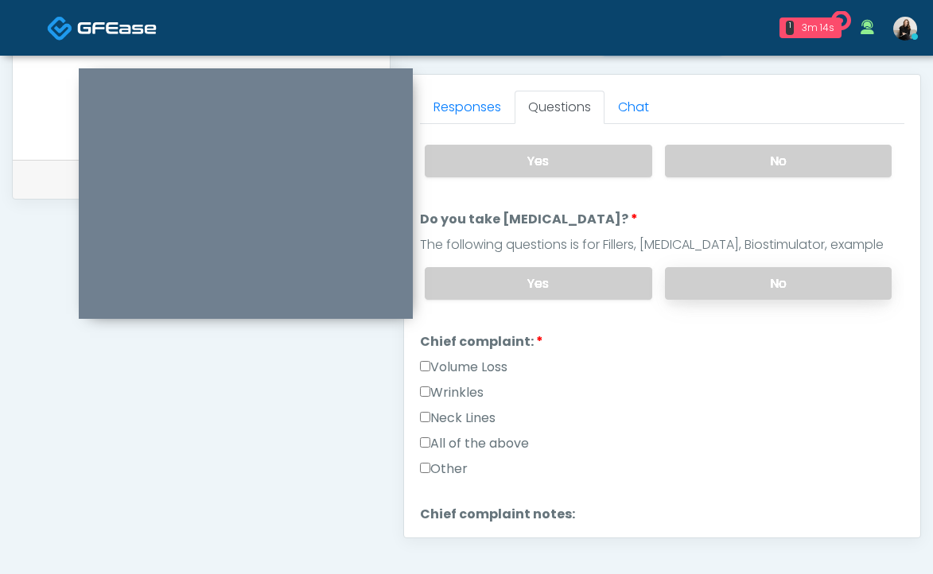
click at [698, 282] on label "No" at bounding box center [778, 283] width 227 height 33
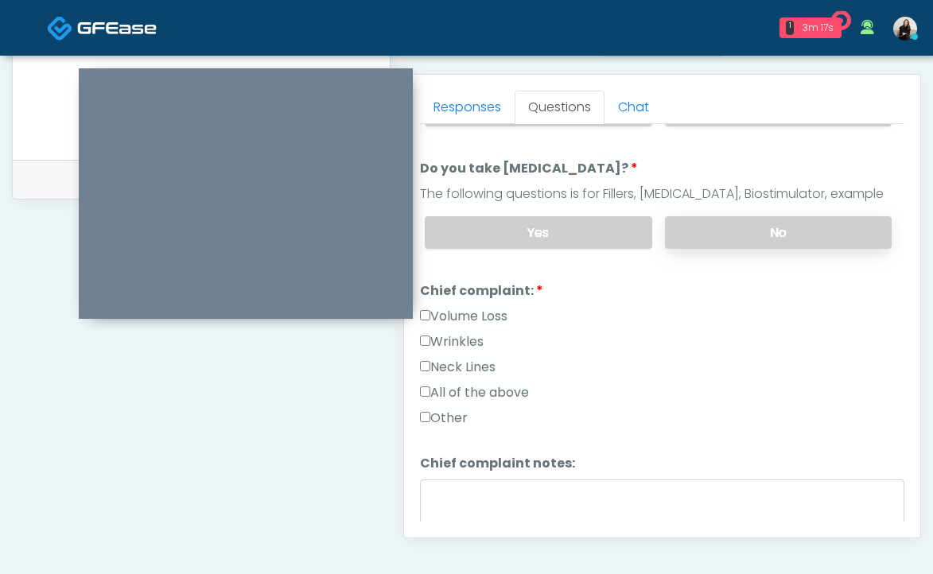
scroll to position [377, 0]
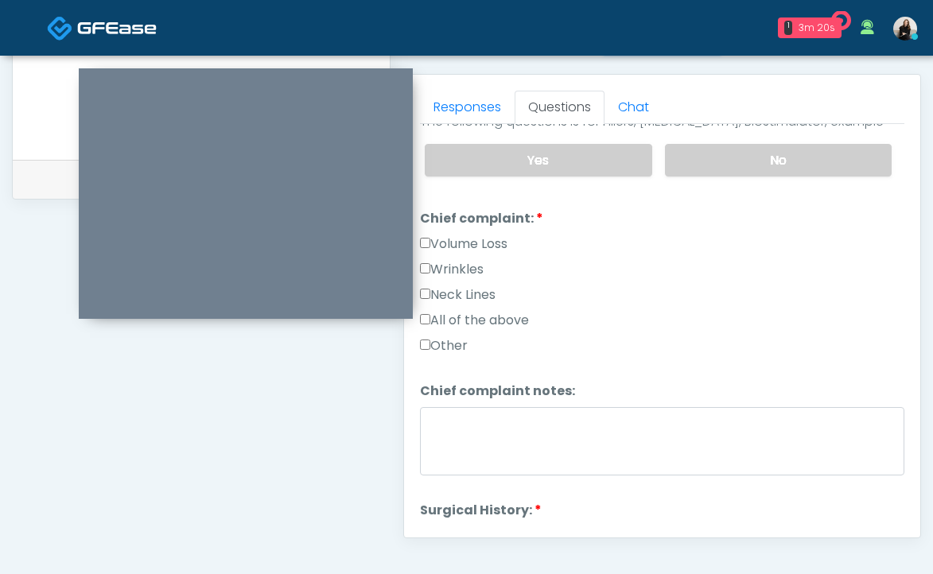
click at [477, 266] on label "Wrinkles" at bounding box center [452, 269] width 64 height 19
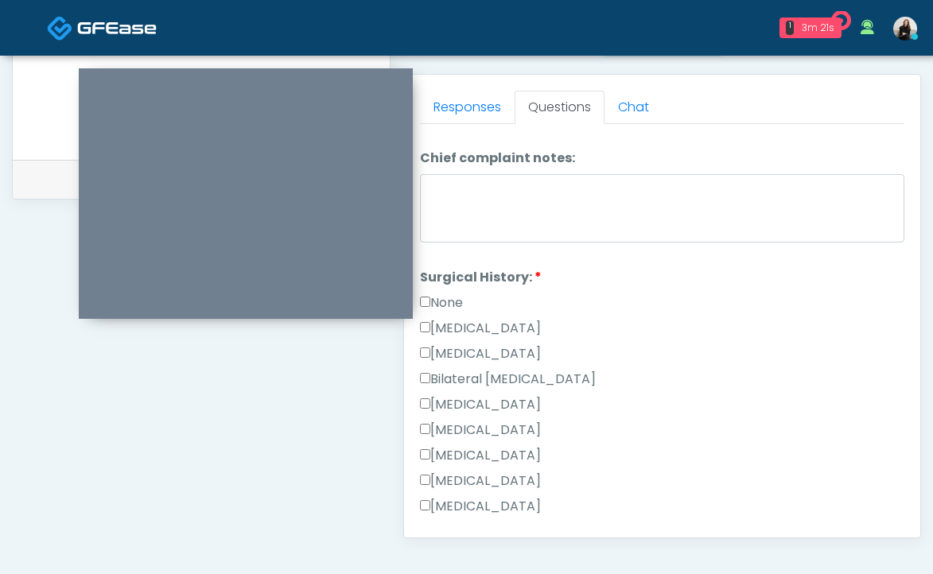
scroll to position [642, 0]
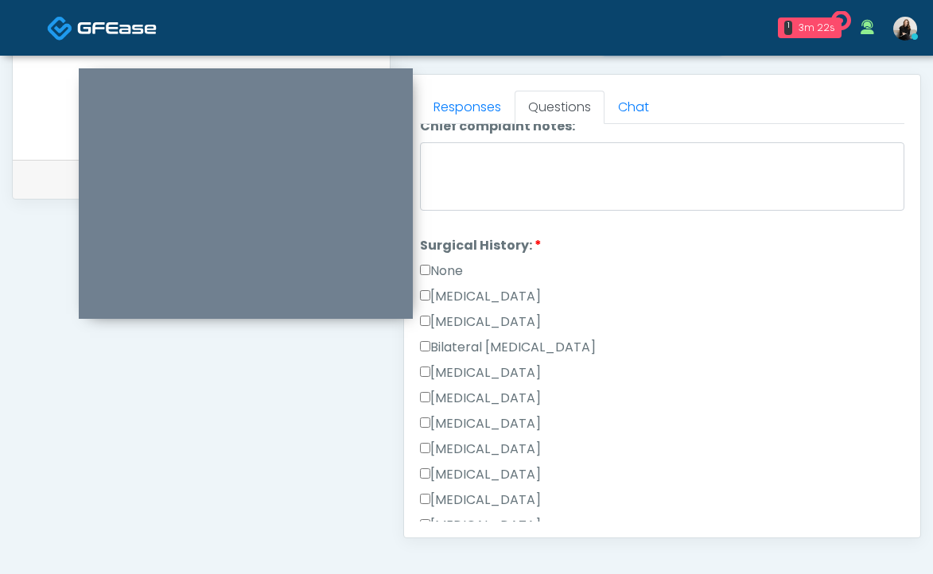
click at [453, 269] on label "None" at bounding box center [441, 271] width 43 height 19
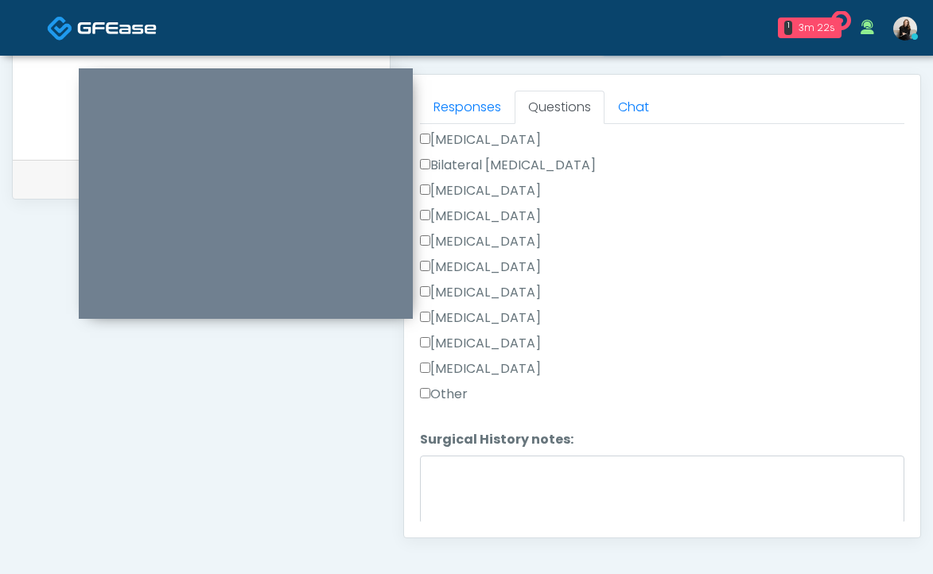
scroll to position [877, 0]
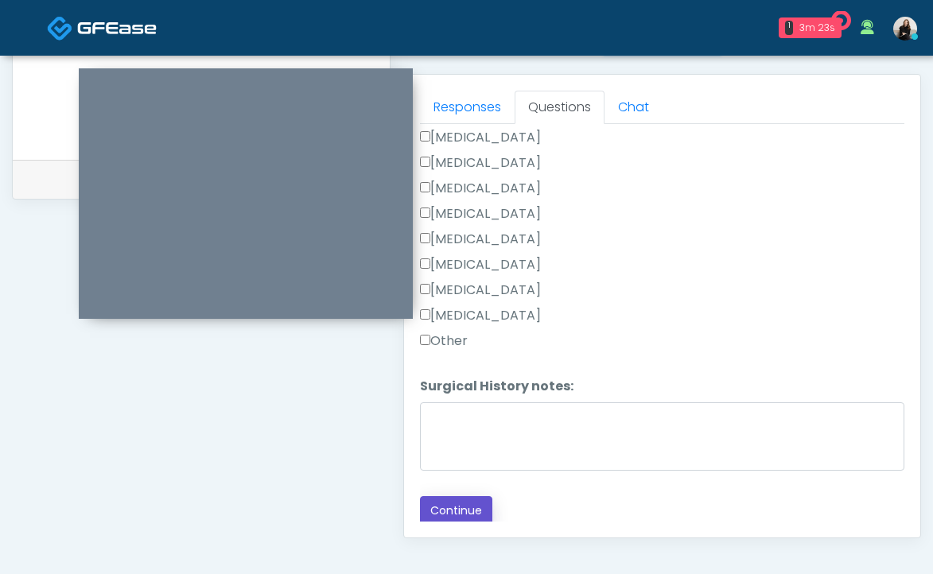
click at [461, 496] on button "Continue" at bounding box center [456, 510] width 72 height 29
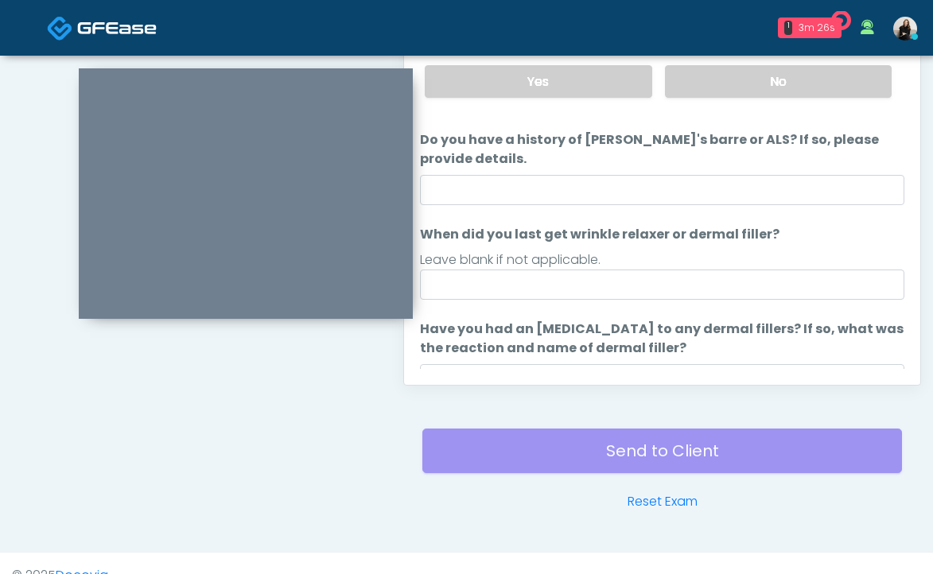
scroll to position [810, 0]
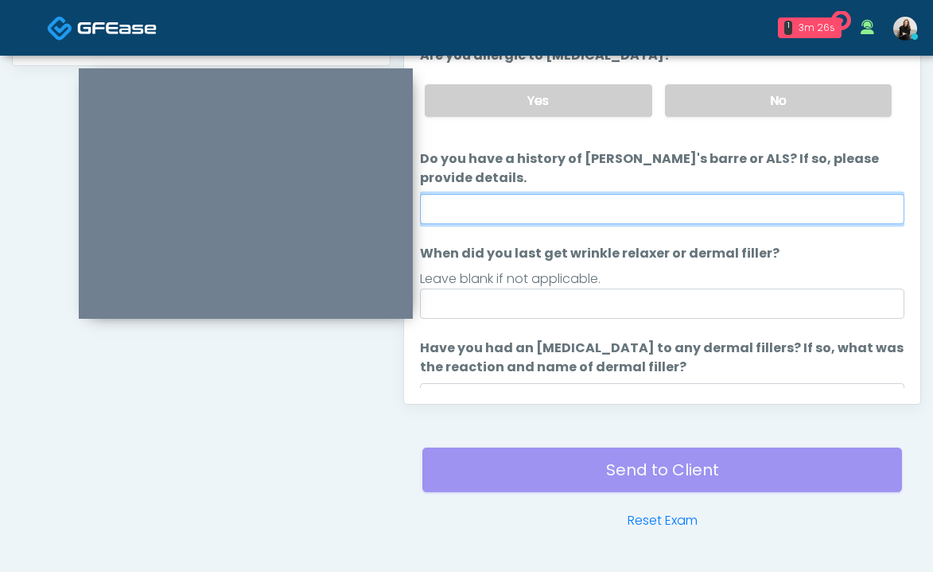
click at [514, 201] on input "Do you have a history of Guillain's barre or ALS? If so, please provide details." at bounding box center [662, 209] width 484 height 30
type input "**"
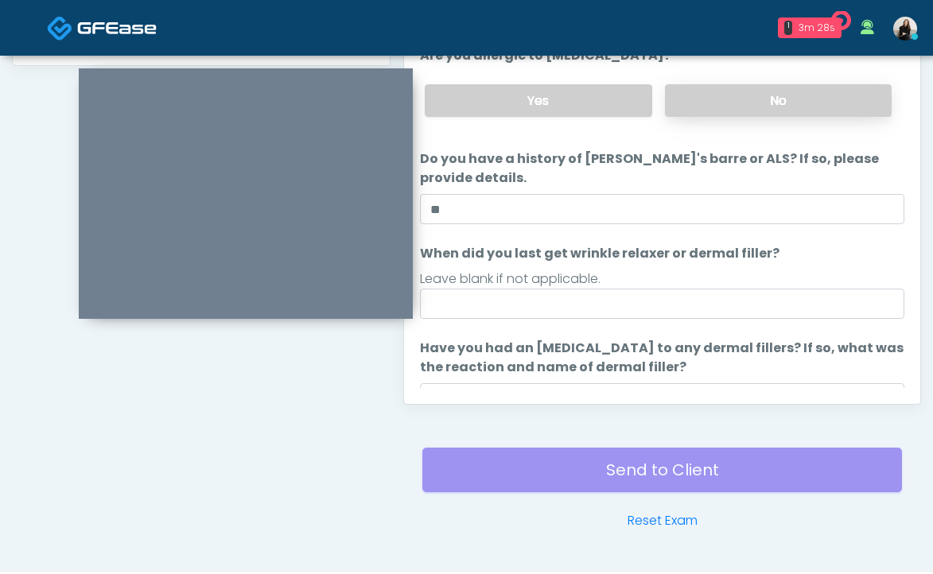
click at [689, 95] on label "No" at bounding box center [778, 100] width 227 height 33
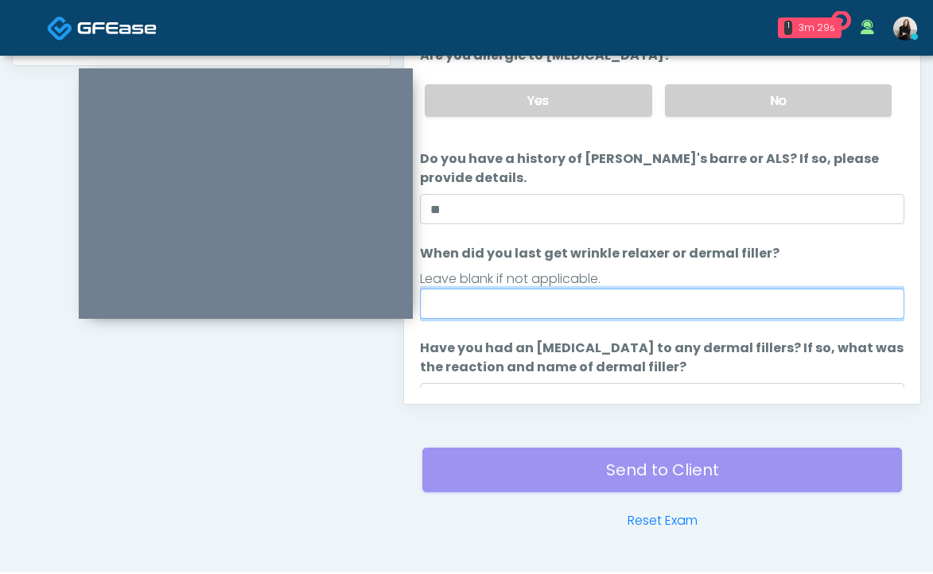
click at [513, 297] on input "When did you last get wrinkle relaxer or dermal filler?" at bounding box center [662, 304] width 484 height 30
type input "********"
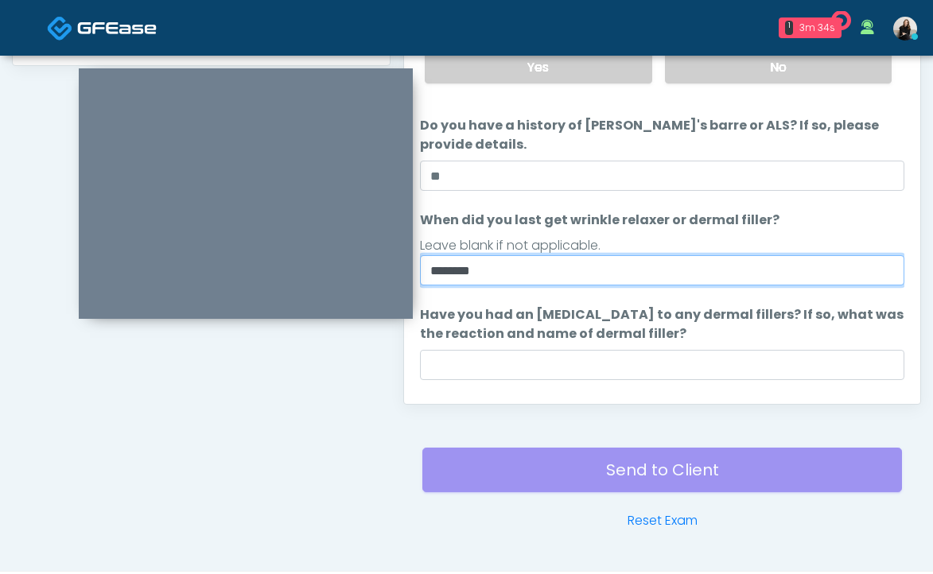
scroll to position [74, 0]
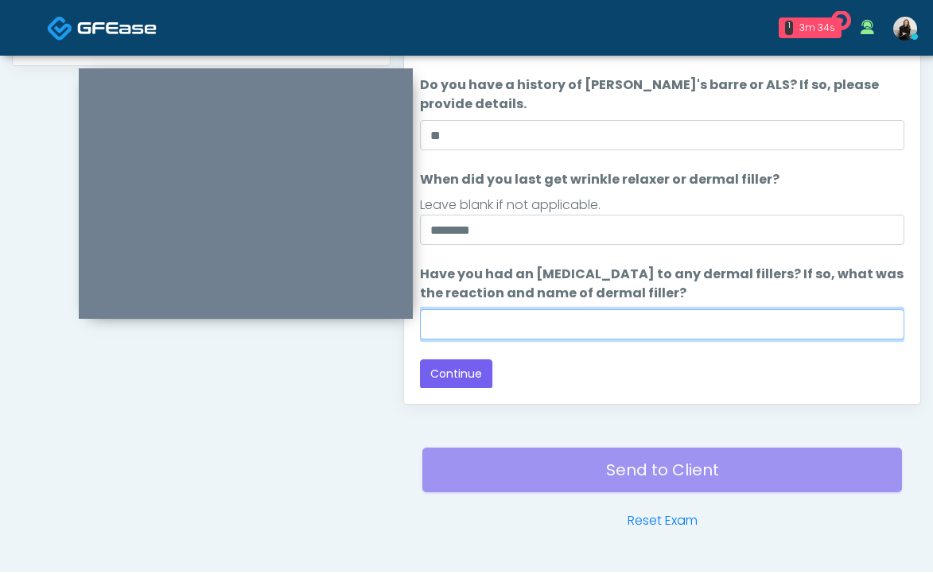
click at [528, 328] on input "Have you had an allergic response to any dermal fillers? If so, what was the re…" at bounding box center [662, 324] width 484 height 30
type input "**"
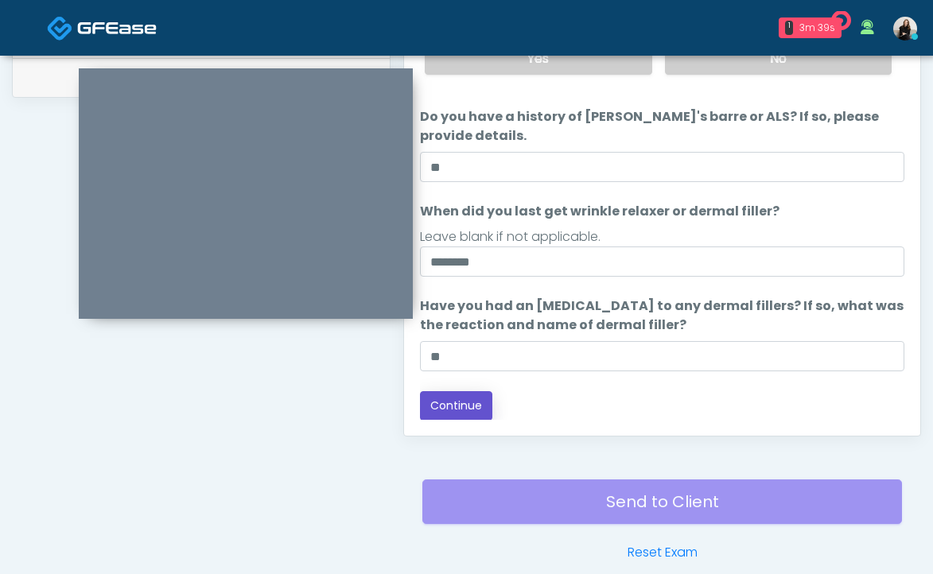
click at [476, 407] on button "Continue" at bounding box center [456, 405] width 72 height 29
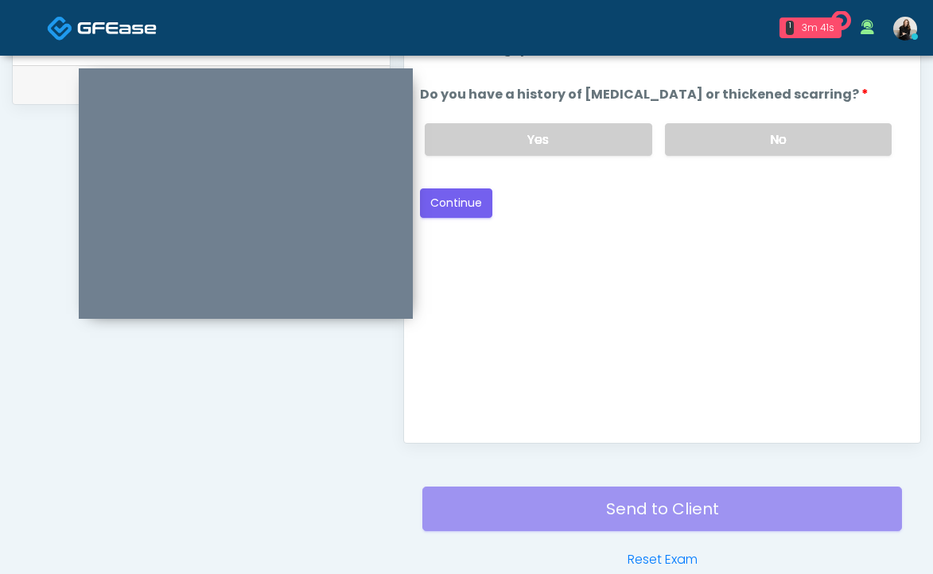
scroll to position [685, 0]
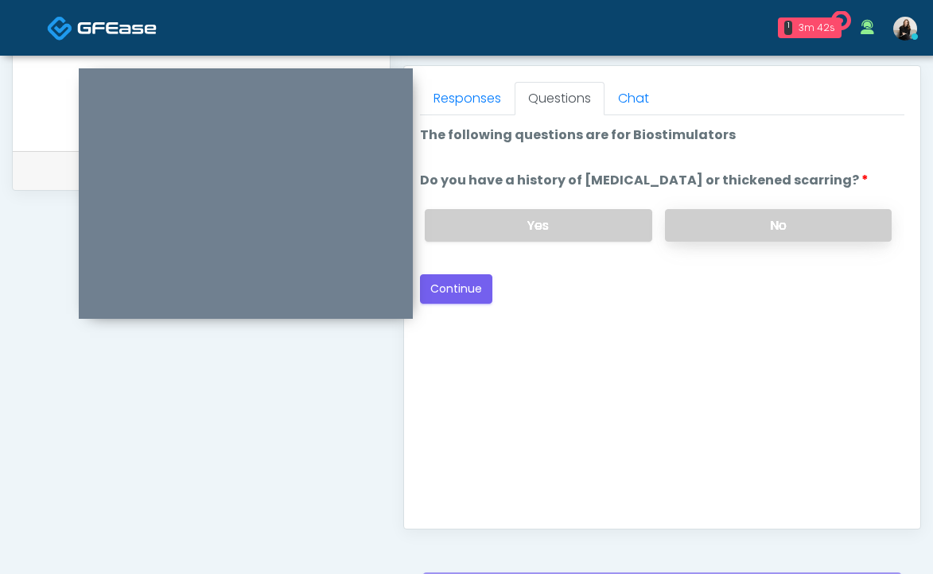
click at [746, 226] on label "No" at bounding box center [778, 225] width 227 height 33
click at [447, 295] on button "Continue" at bounding box center [456, 288] width 72 height 29
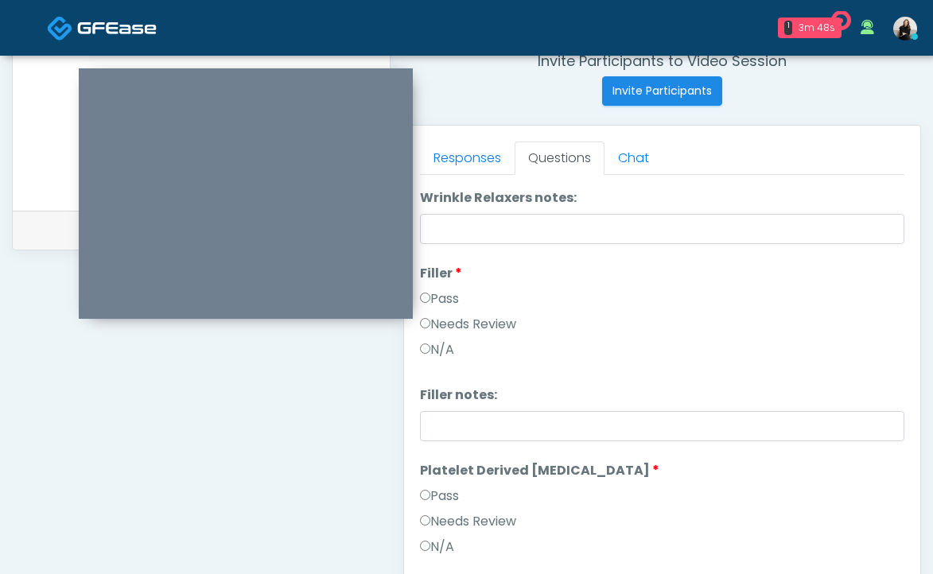
scroll to position [0, 0]
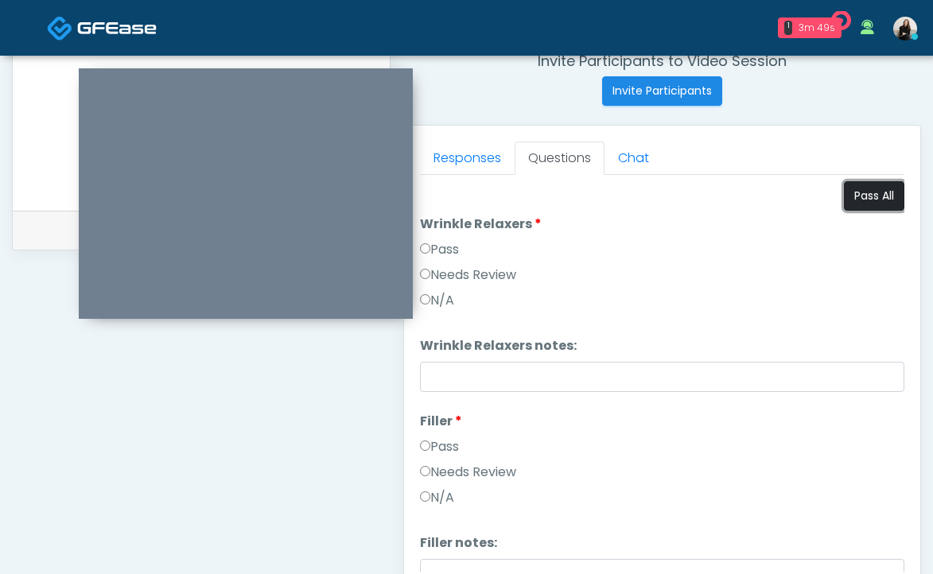
click at [876, 196] on button "Pass All" at bounding box center [874, 195] width 60 height 29
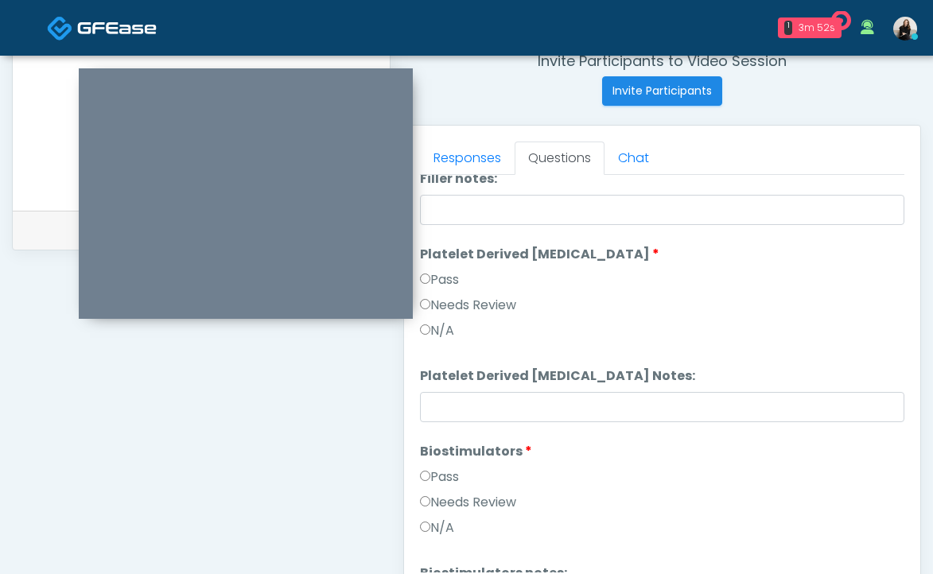
scroll to position [461, 0]
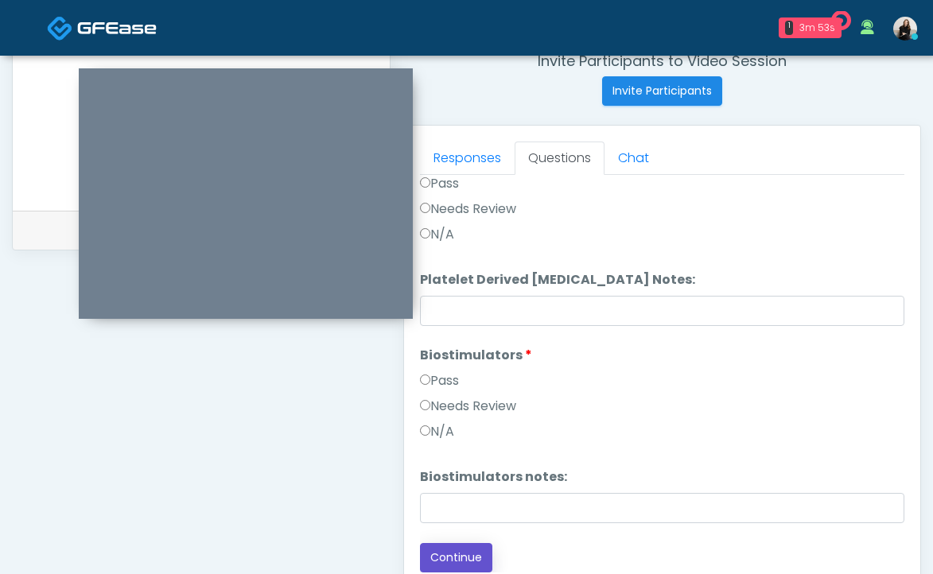
click at [458, 559] on button "Continue" at bounding box center [456, 557] width 72 height 29
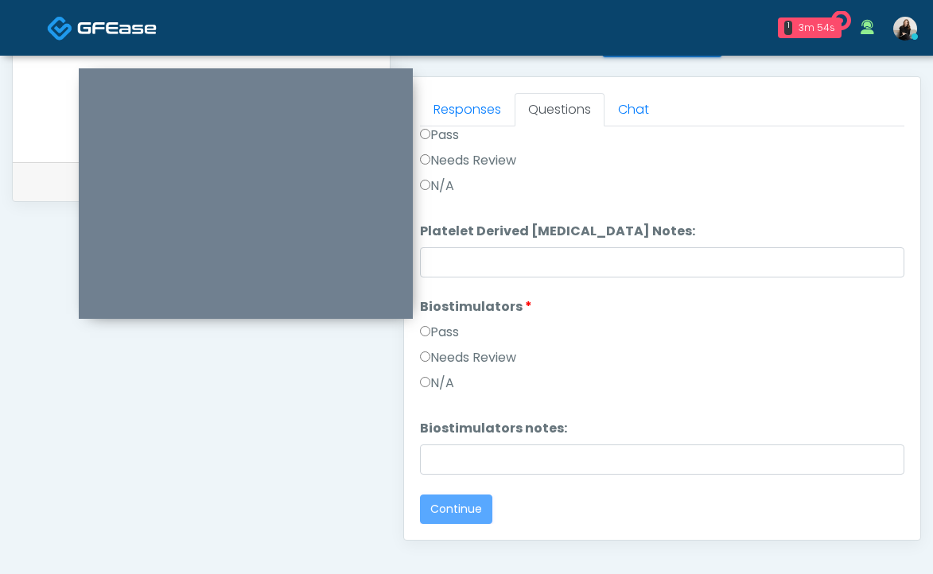
scroll to position [0, 0]
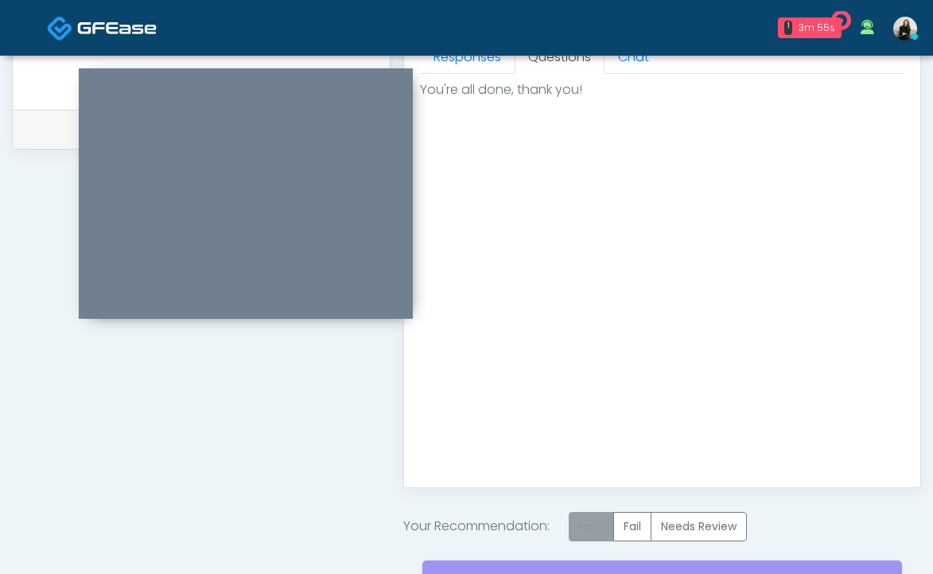
click at [596, 522] on label "Pass" at bounding box center [591, 526] width 45 height 29
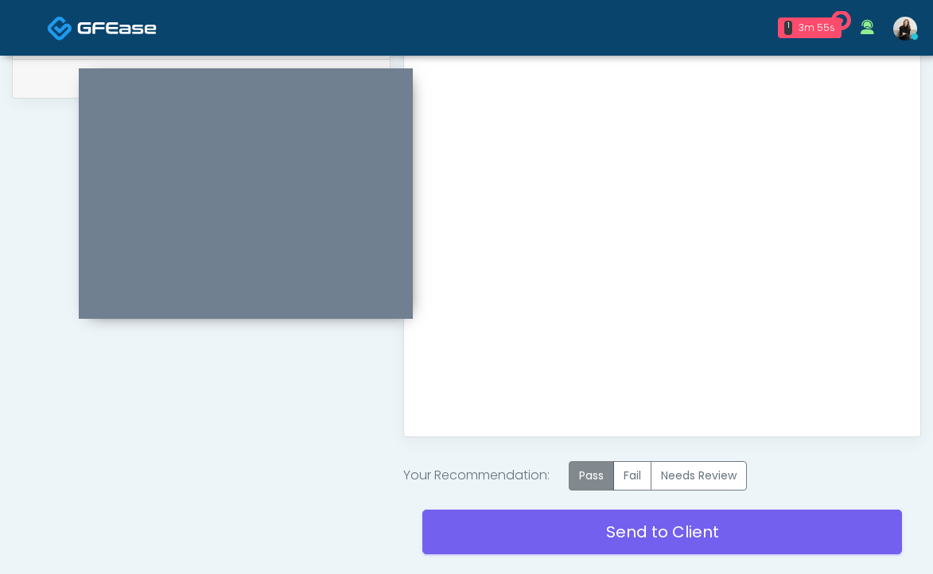
scroll to position [808, 0]
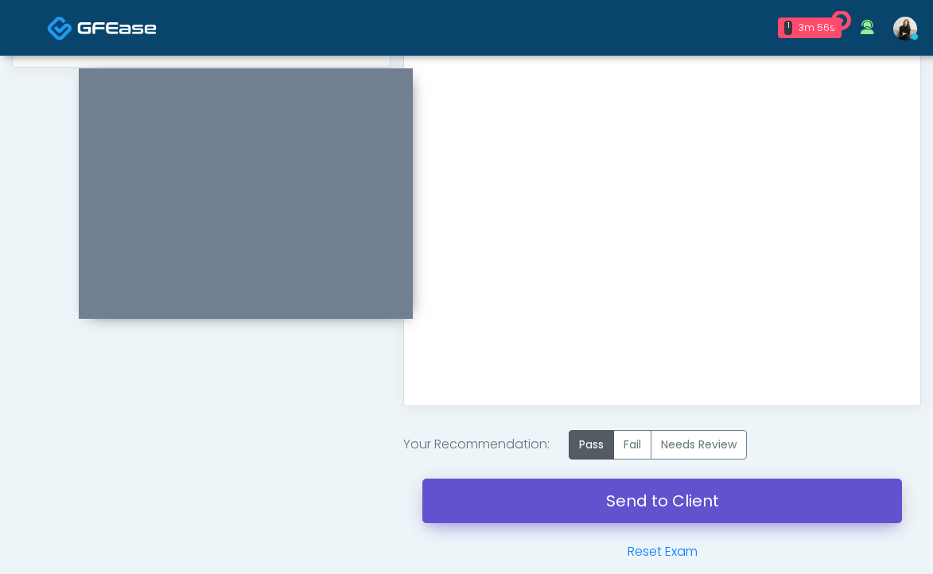
click at [596, 504] on link "Send to Client" at bounding box center [662, 501] width 480 height 45
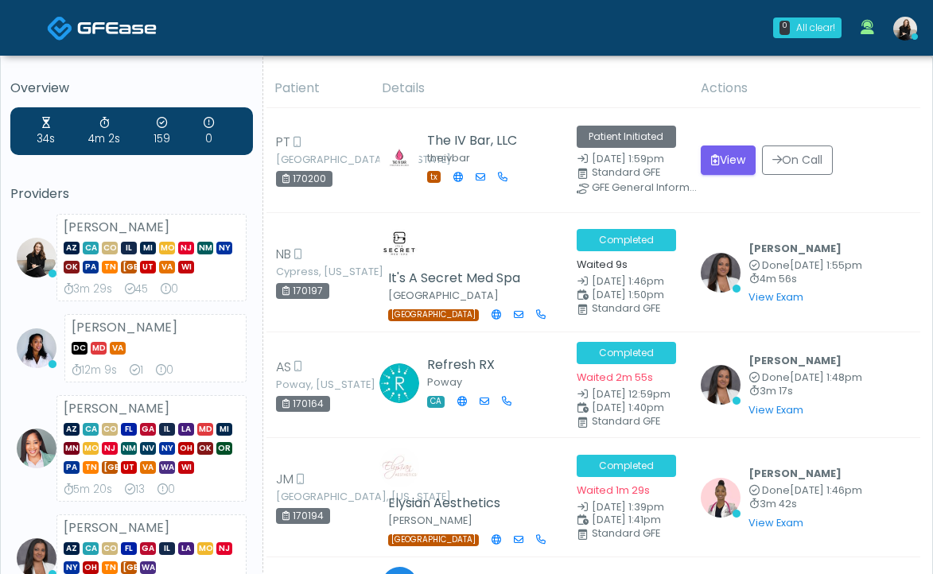
click at [111, 11] on link at bounding box center [102, 28] width 110 height 52
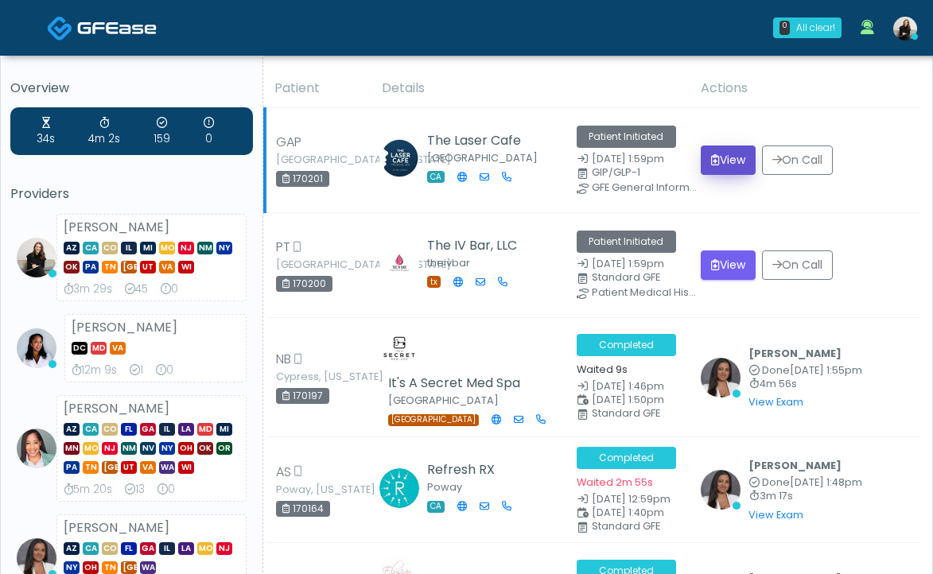
click at [739, 168] on button "View" at bounding box center [728, 160] width 55 height 29
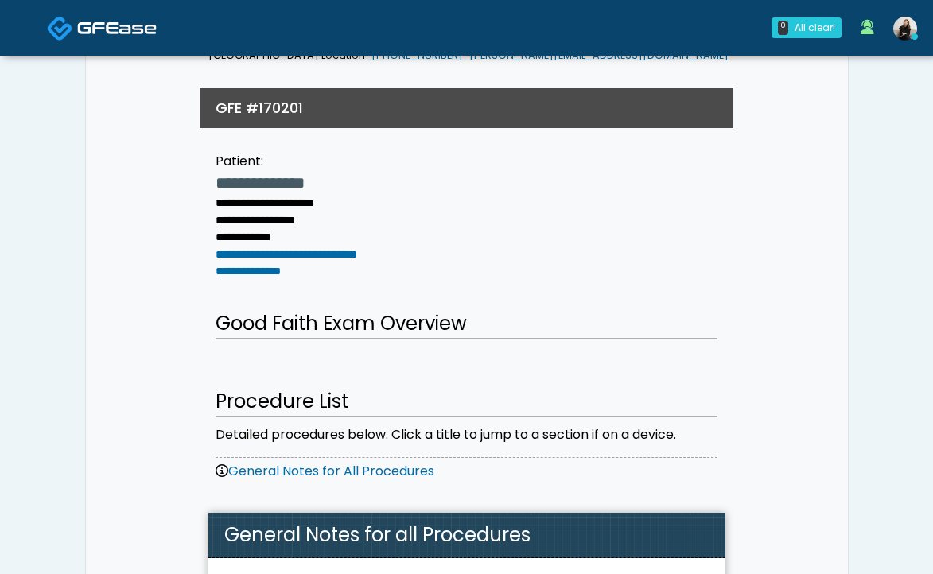
scroll to position [126, 0]
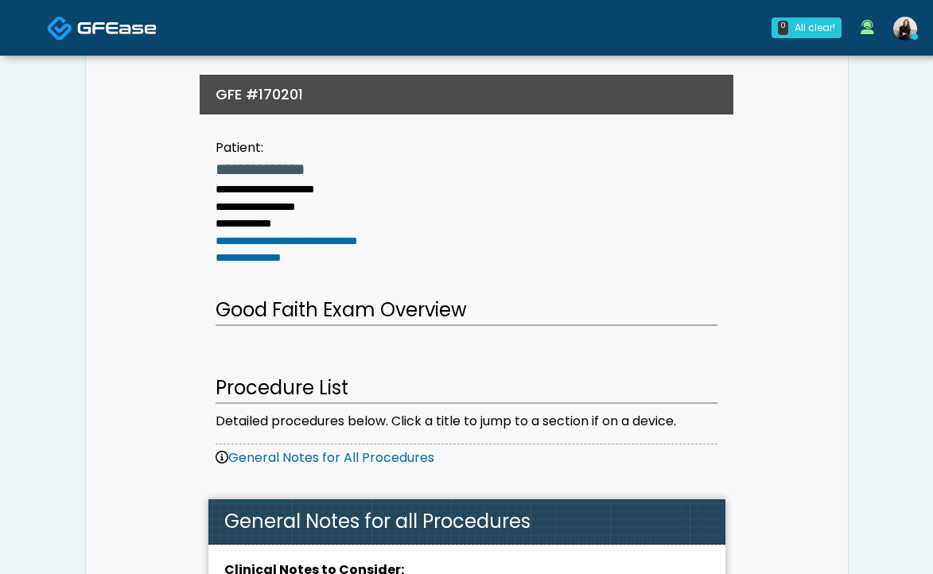
click at [56, 40] on img at bounding box center [60, 28] width 26 height 26
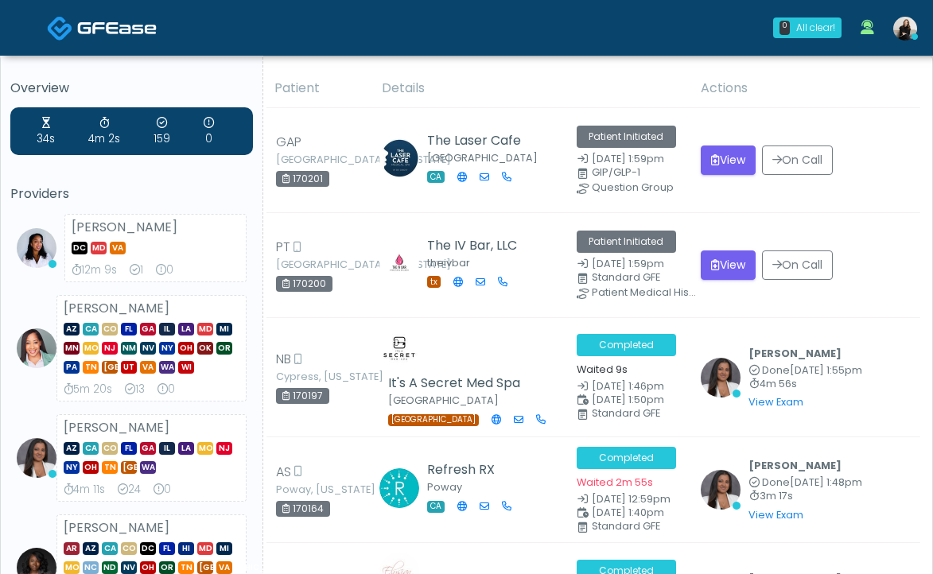
click at [124, 34] on img at bounding box center [117, 28] width 80 height 16
click at [142, 41] on link at bounding box center [102, 28] width 110 height 52
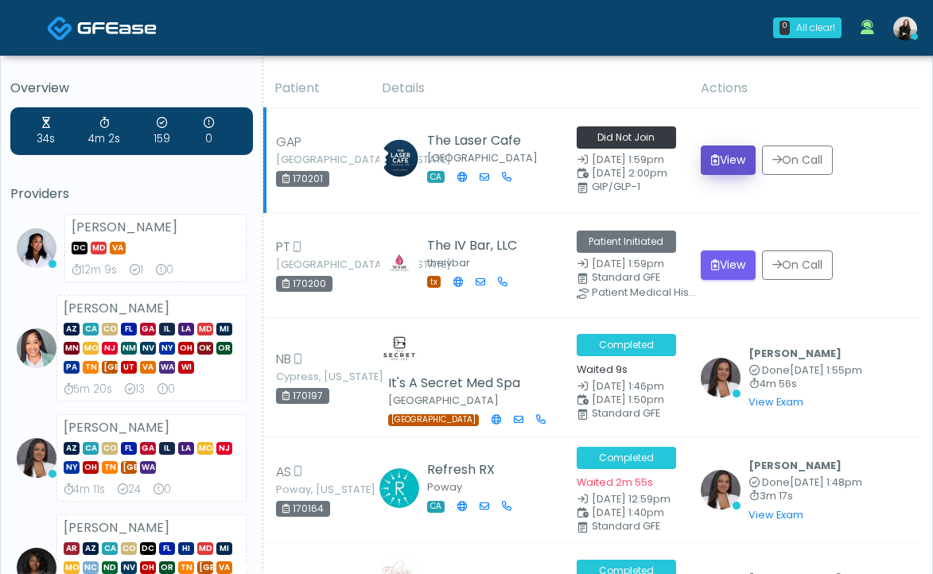
click at [730, 158] on button "View" at bounding box center [728, 160] width 55 height 29
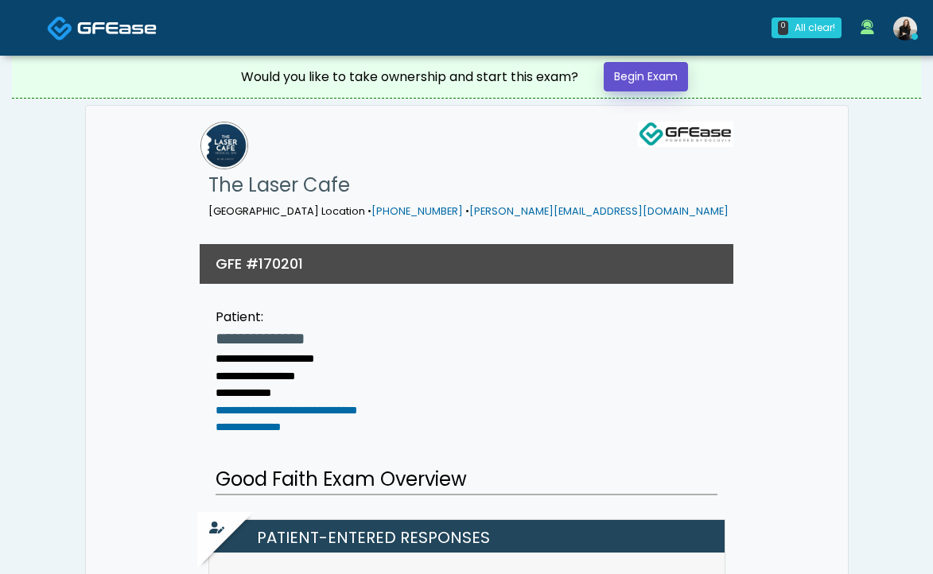
click at [657, 87] on link "Begin Exam" at bounding box center [646, 76] width 84 height 29
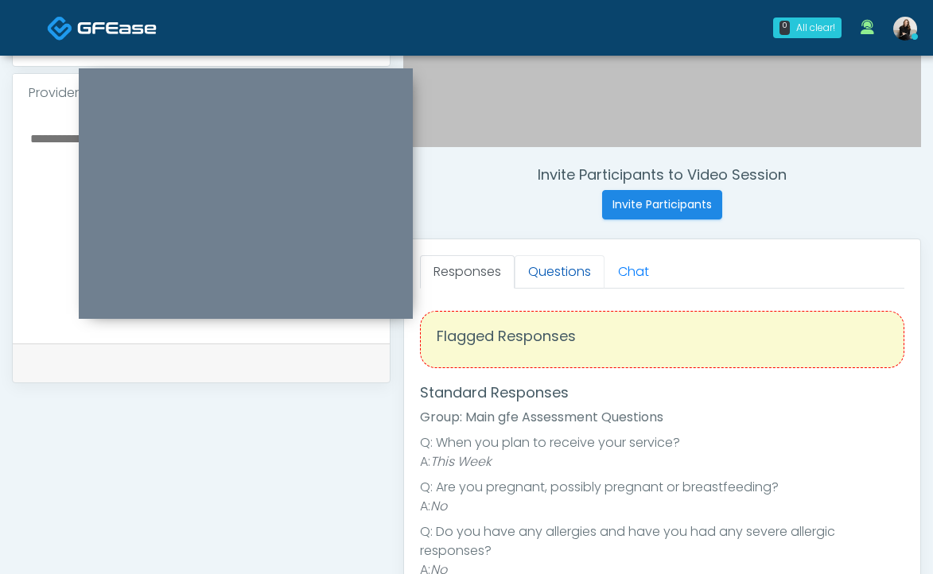
click at [542, 285] on link "Questions" at bounding box center [560, 271] width 90 height 33
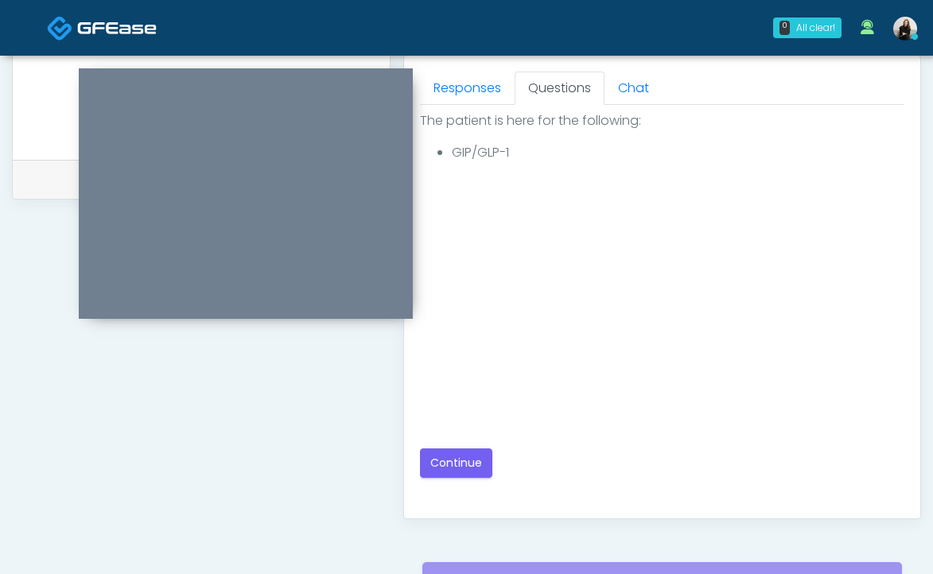
scroll to position [754, 0]
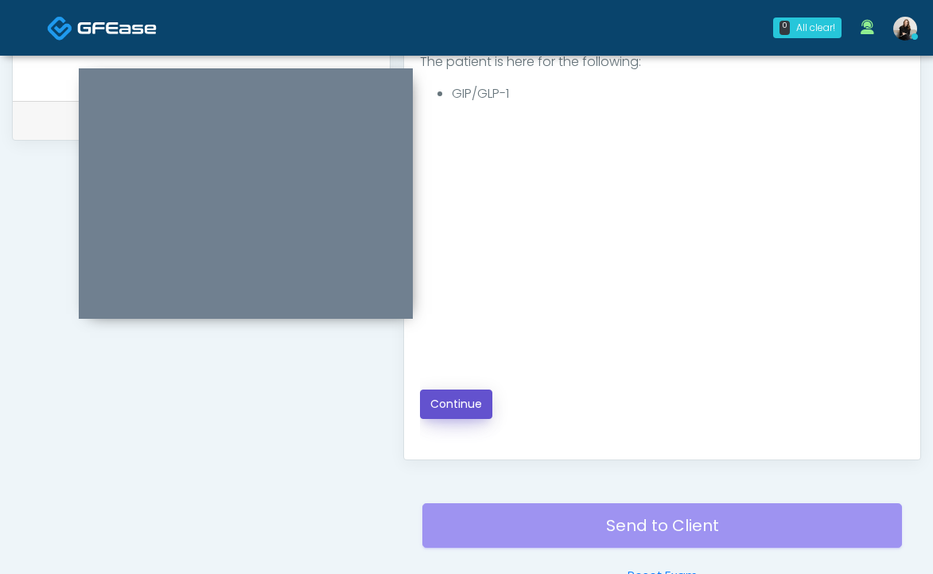
click at [470, 395] on button "Continue" at bounding box center [456, 404] width 72 height 29
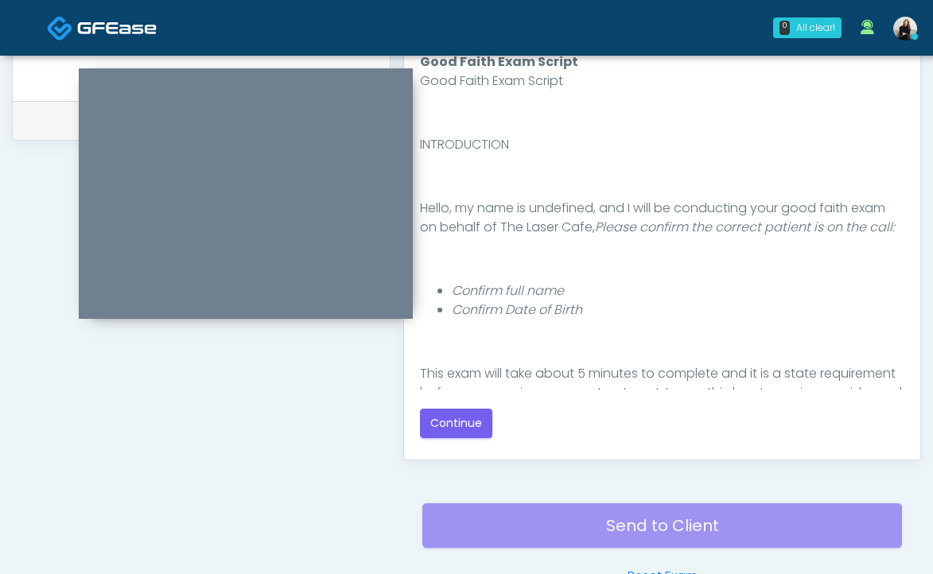
scroll to position [729, 0]
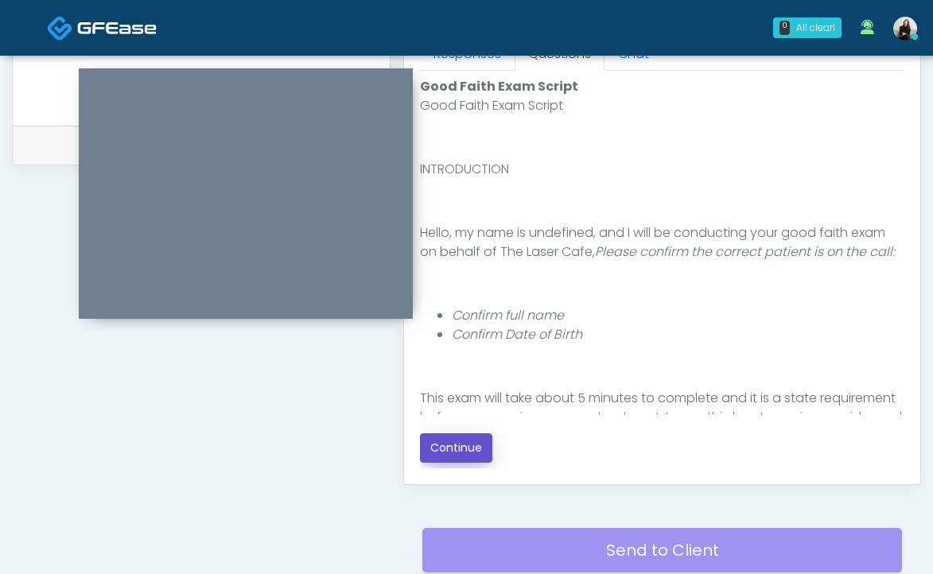
click at [453, 437] on button "Continue" at bounding box center [456, 447] width 72 height 29
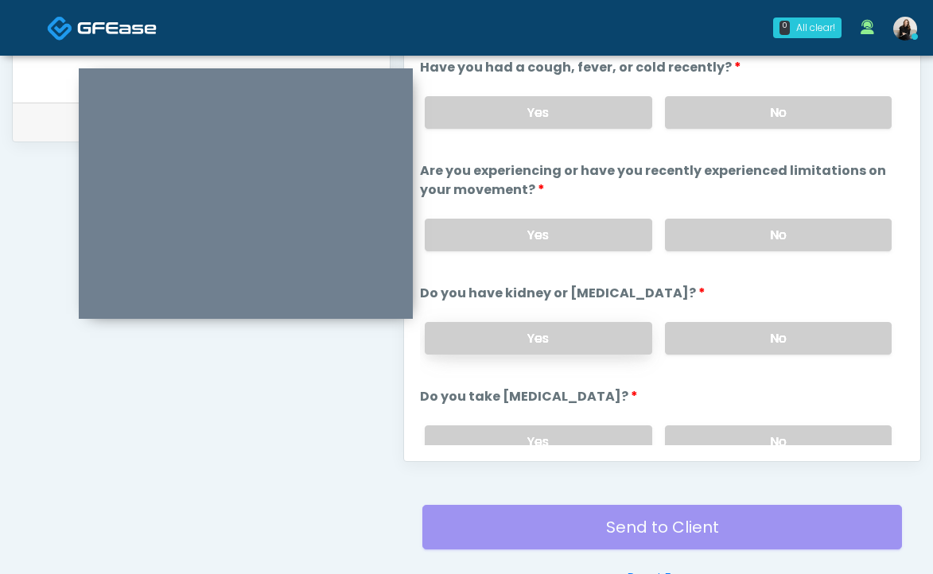
scroll to position [727, 0]
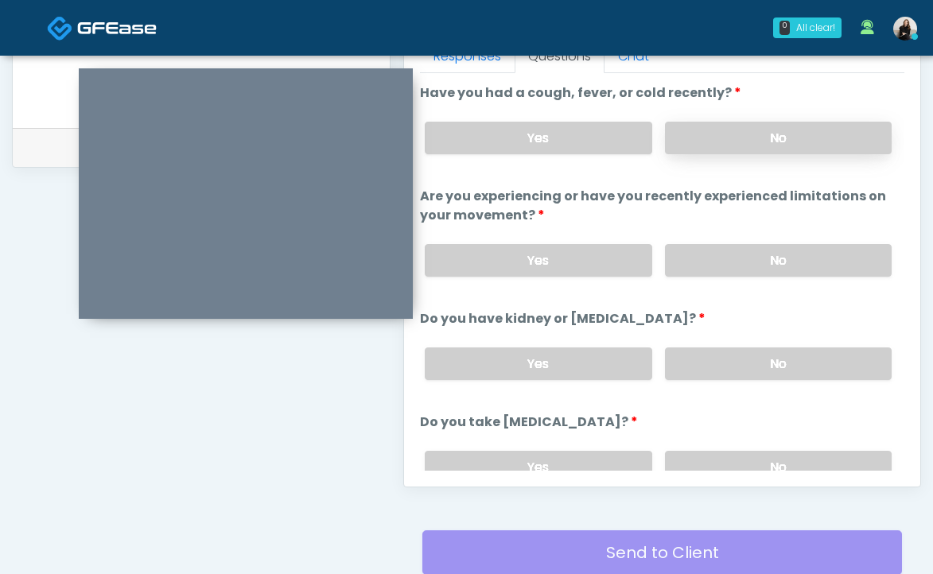
click at [818, 149] on label "No" at bounding box center [778, 138] width 227 height 33
click at [789, 259] on label "No" at bounding box center [778, 260] width 227 height 33
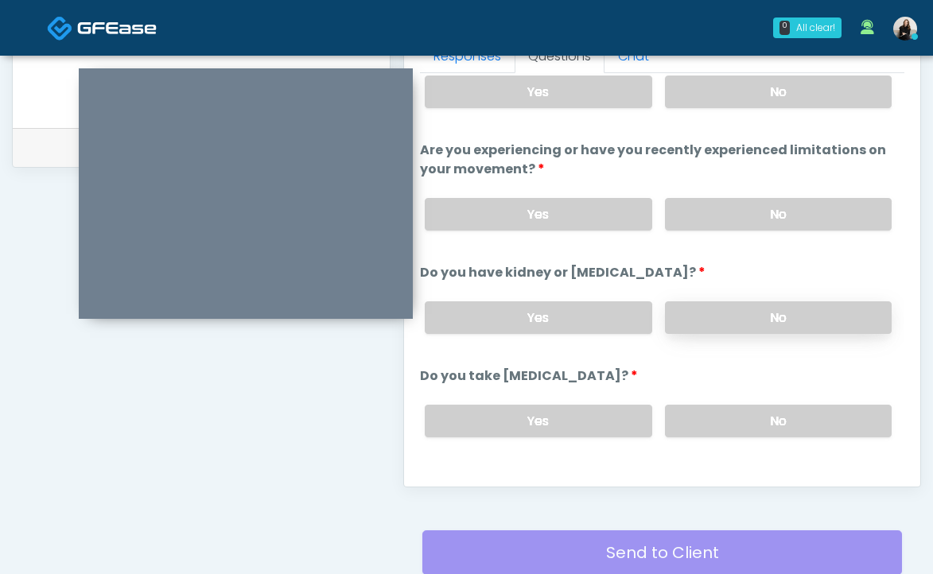
click at [790, 321] on label "No" at bounding box center [778, 317] width 227 height 33
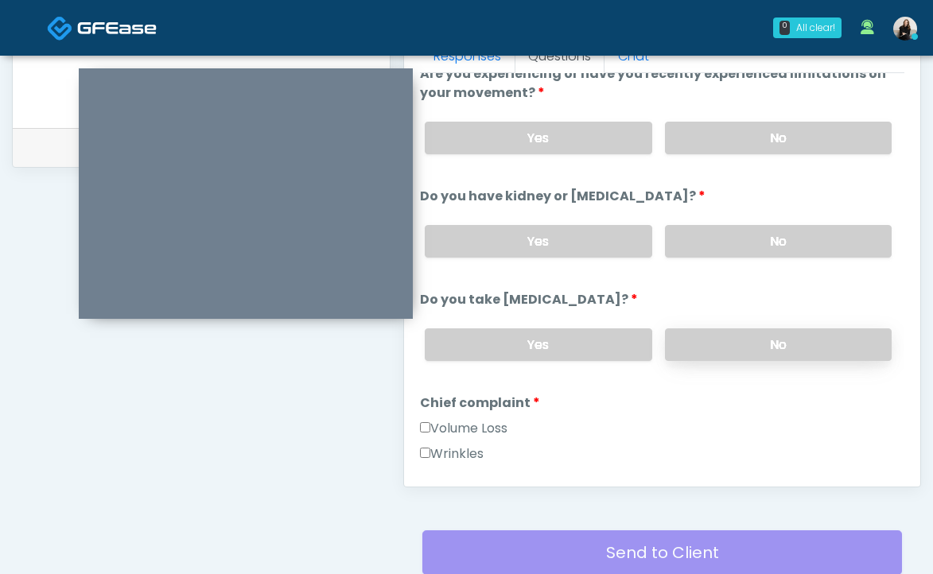
click at [783, 348] on label "No" at bounding box center [778, 344] width 227 height 33
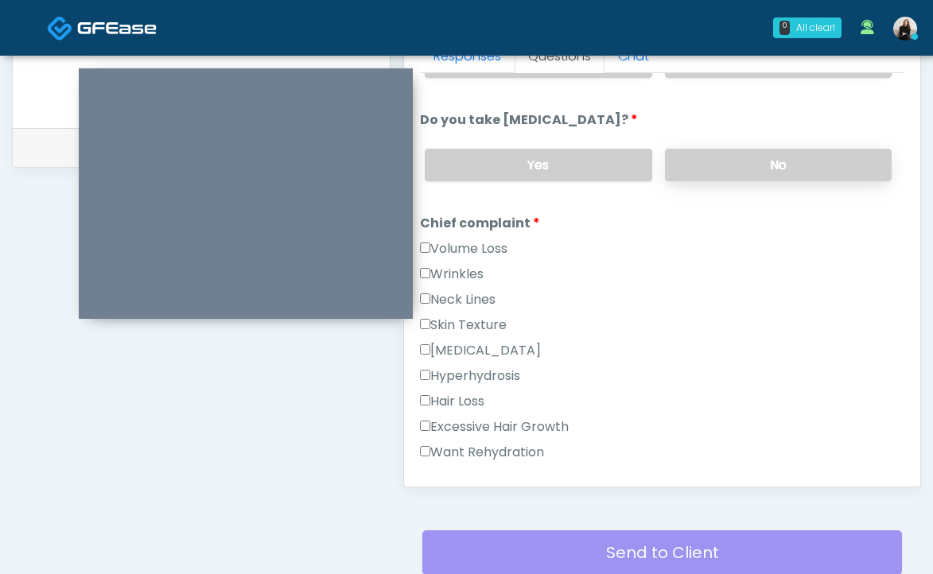
scroll to position [362, 0]
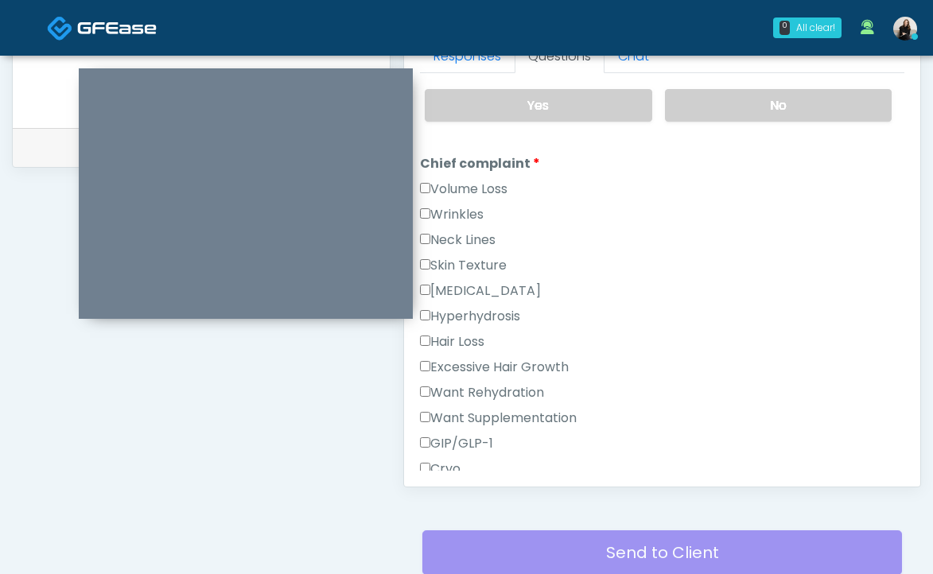
click at [472, 217] on label "Wrinkles" at bounding box center [452, 214] width 64 height 19
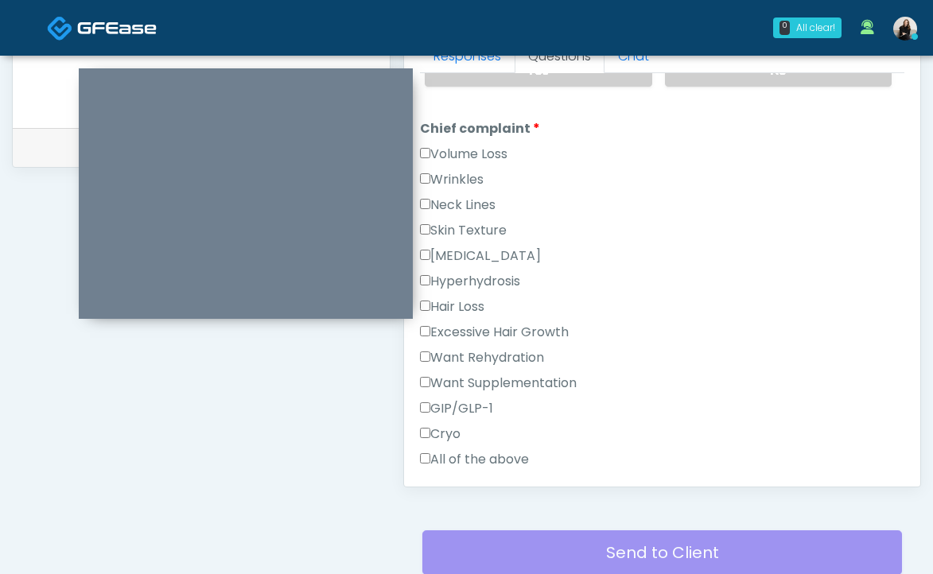
scroll to position [480, 0]
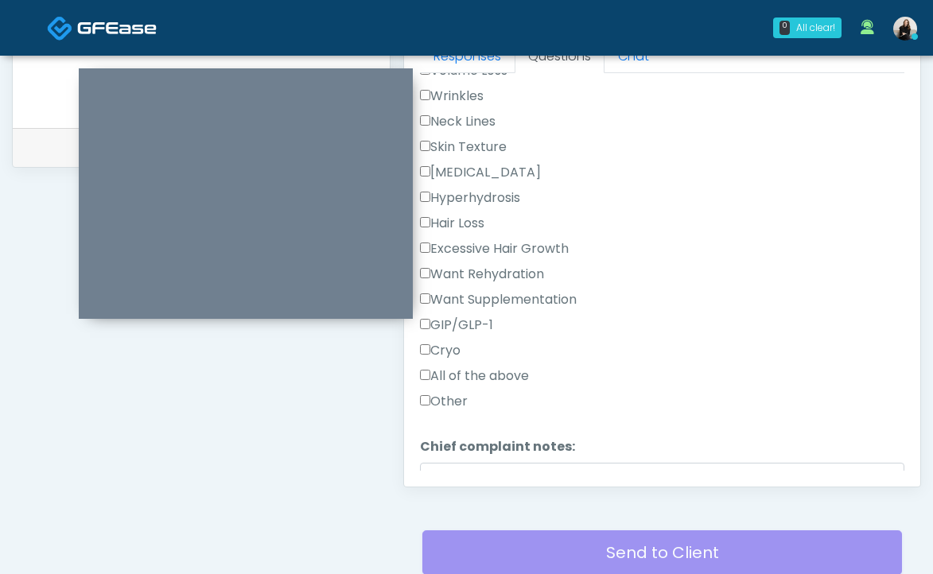
click at [482, 316] on label "GIP/GLP-1" at bounding box center [456, 325] width 73 height 19
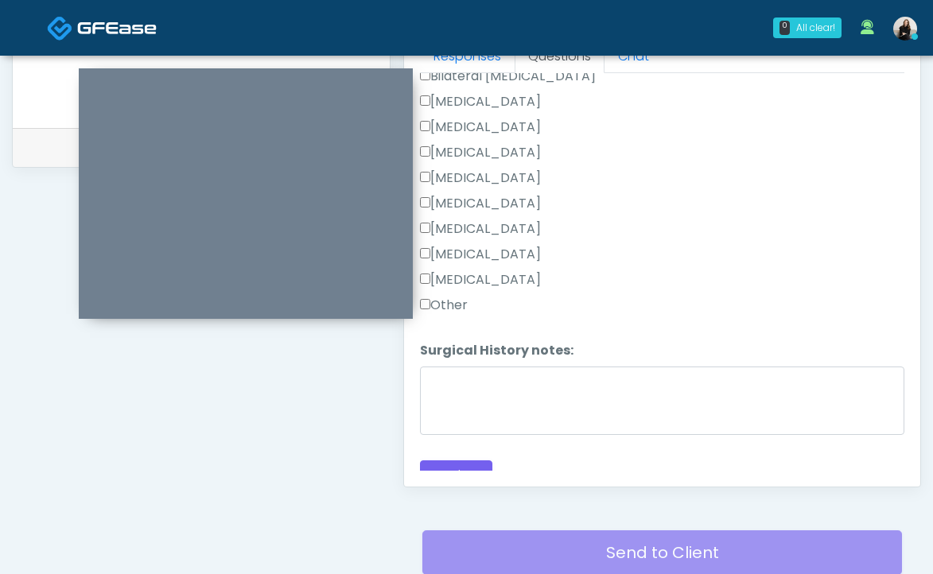
scroll to position [1087, 0]
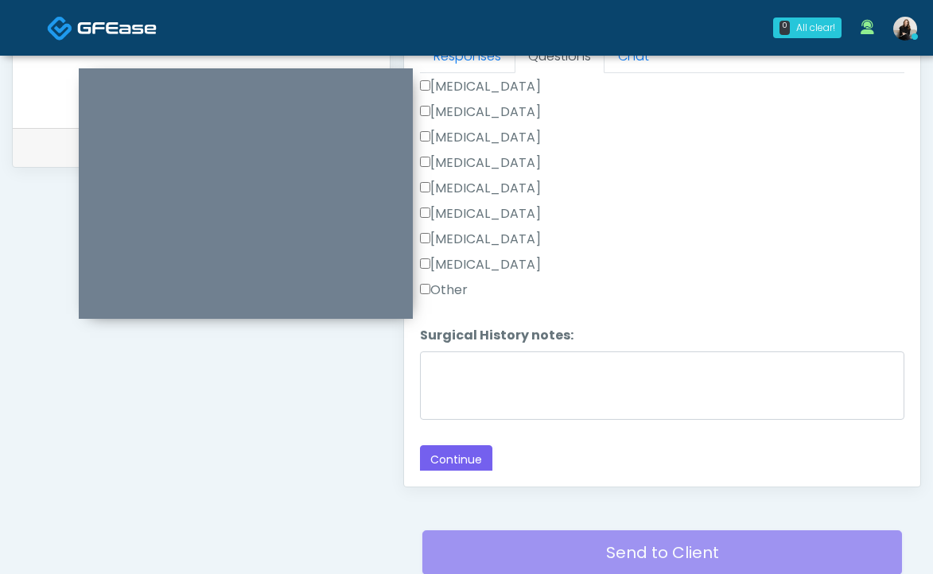
click at [454, 288] on label "Other" at bounding box center [444, 290] width 48 height 19
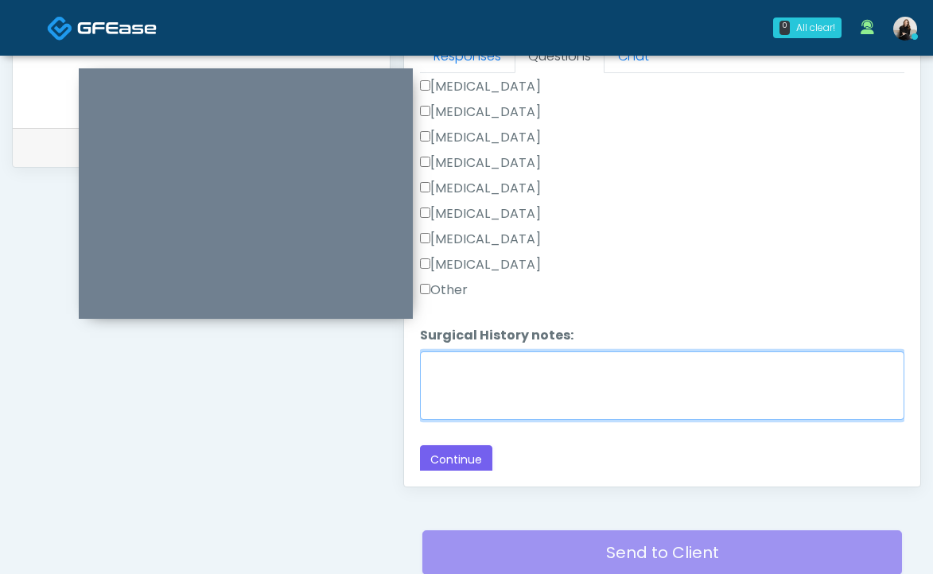
click at [473, 383] on textarea "Surgical History notes:" at bounding box center [662, 386] width 484 height 68
type textarea "**********"
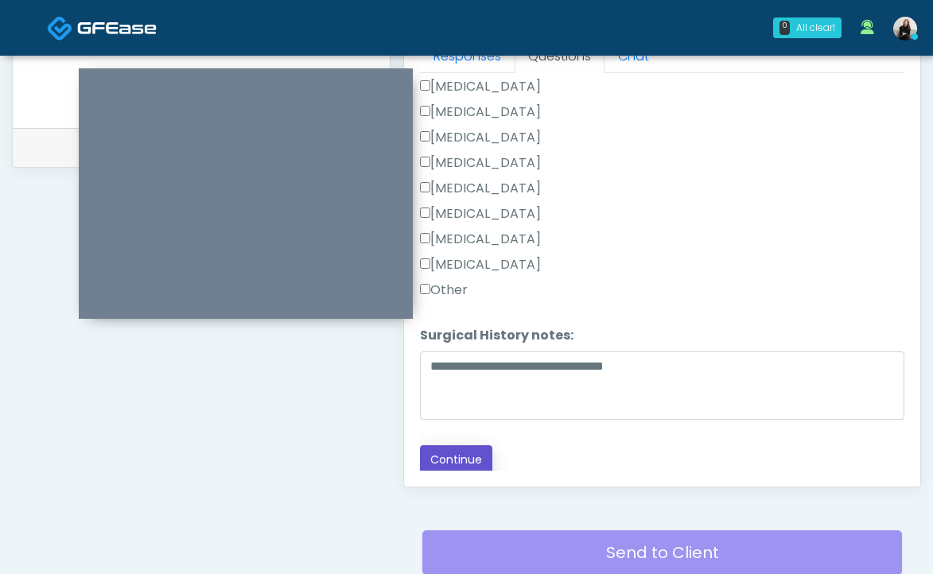
click at [464, 453] on button "Continue" at bounding box center [456, 459] width 72 height 29
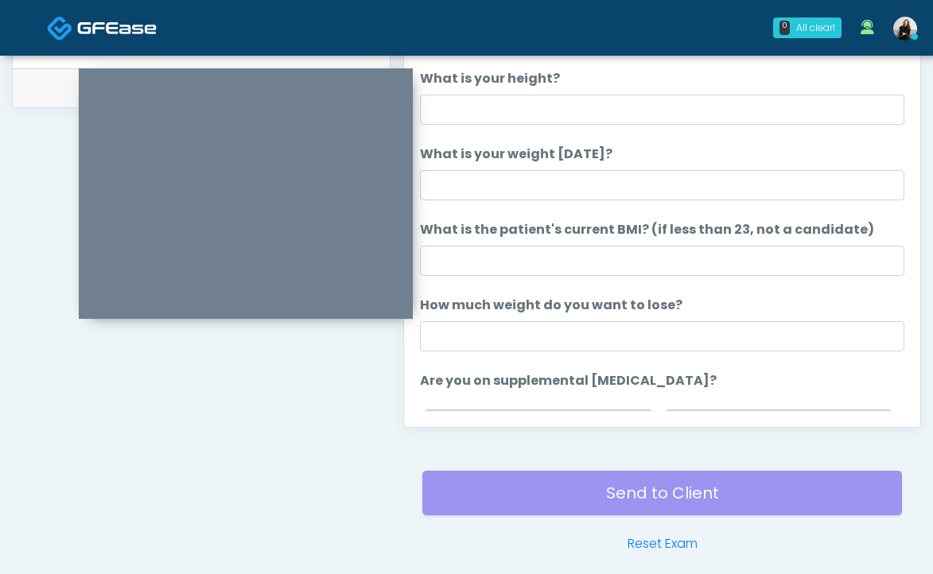
scroll to position [719, 0]
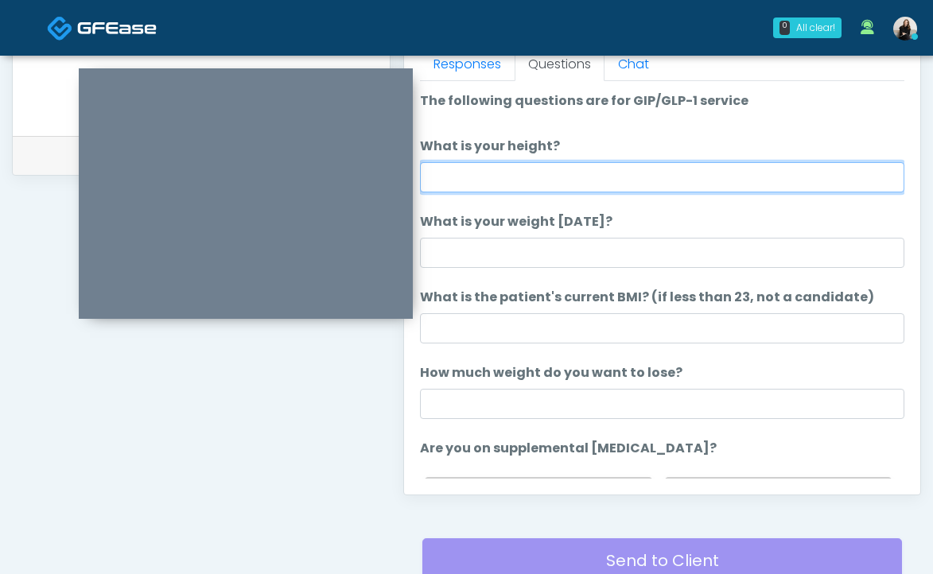
click at [657, 181] on input "What is your height?" at bounding box center [662, 177] width 484 height 30
type input "********"
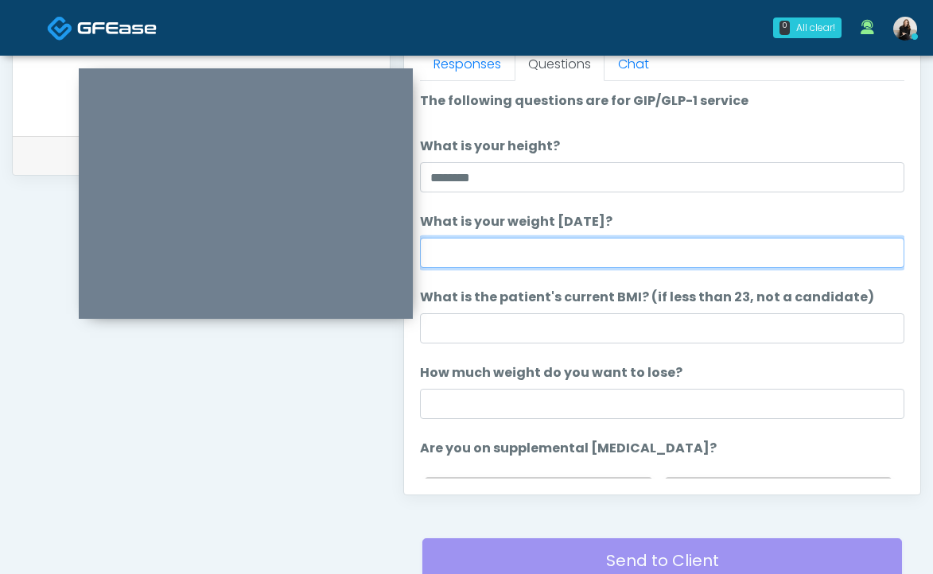
click at [543, 246] on input "What is your weight today?" at bounding box center [662, 253] width 484 height 30
type input "*"
type input "***"
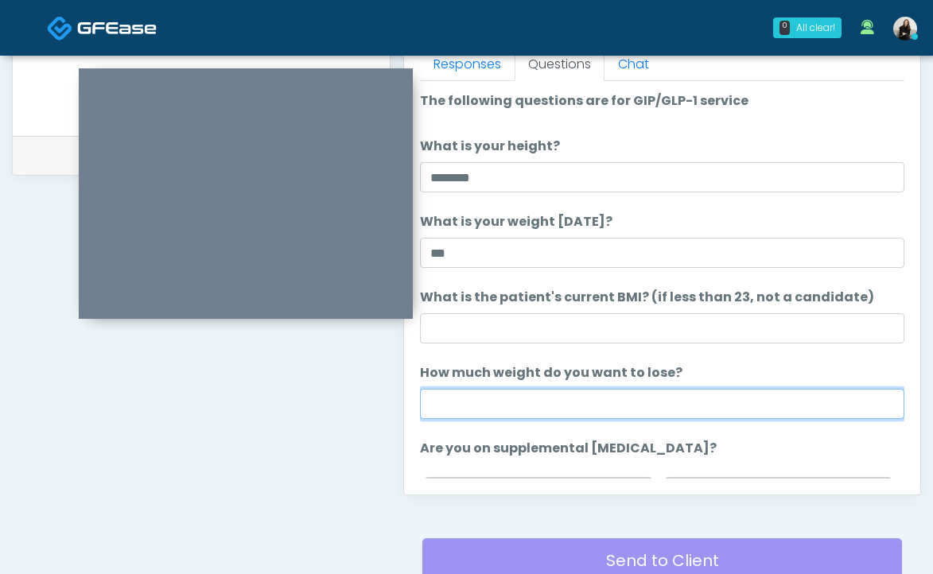
click at [615, 404] on input "How much weight do you want to lose?" at bounding box center [662, 404] width 484 height 30
type input "**"
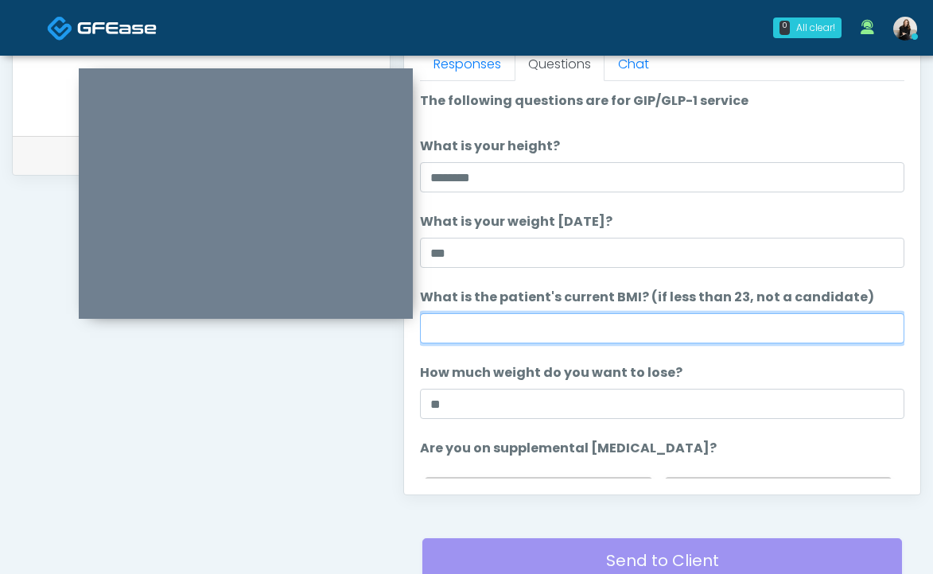
click at [453, 343] on input "What is the patient's current BMI? (if less than 23, not a candidate)" at bounding box center [662, 328] width 484 height 30
paste input "****"
drag, startPoint x: 470, startPoint y: 328, endPoint x: 387, endPoint y: 328, distance: 83.5
click at [387, 328] on div "**********" at bounding box center [466, 14] width 909 height 1213
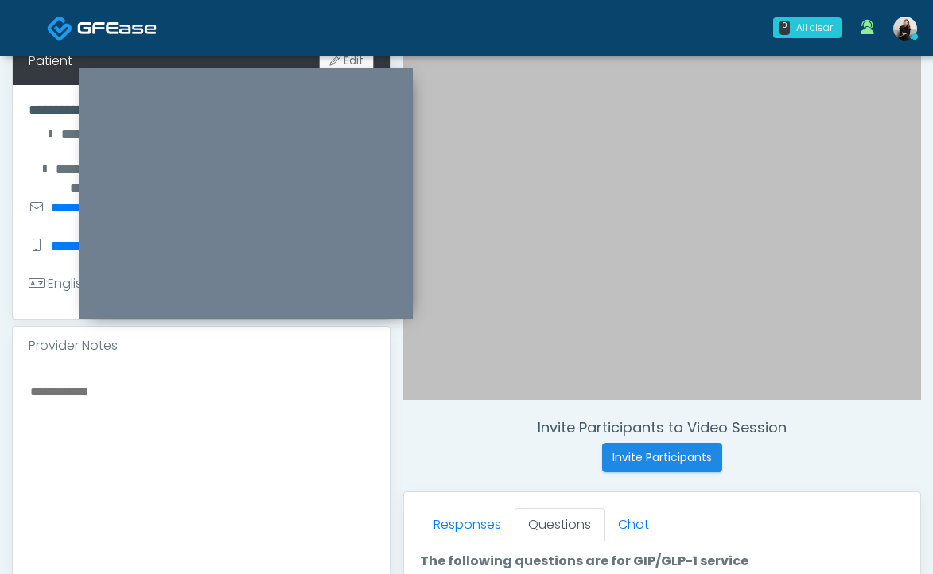
type input "****"
click at [259, 382] on textarea at bounding box center [201, 478] width 345 height 194
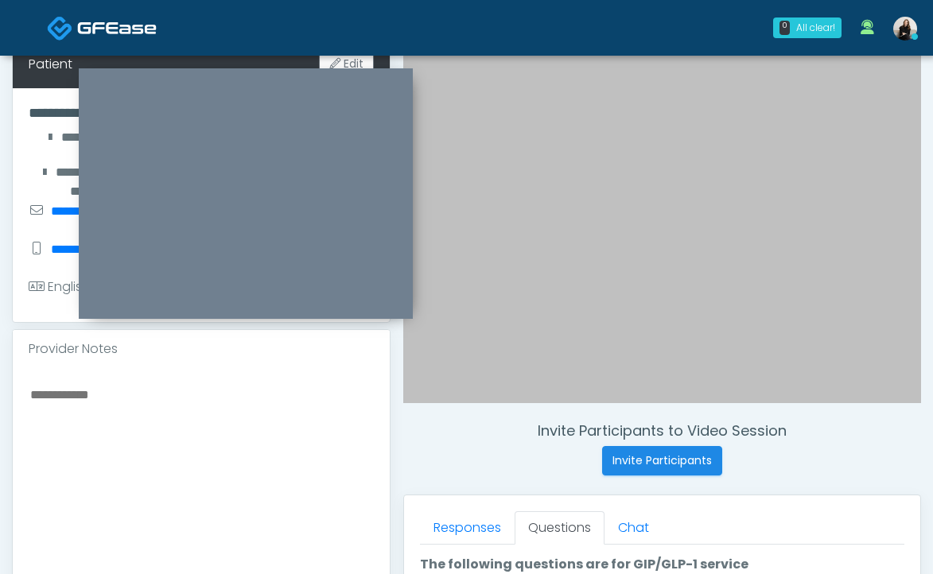
paste textarea "****"
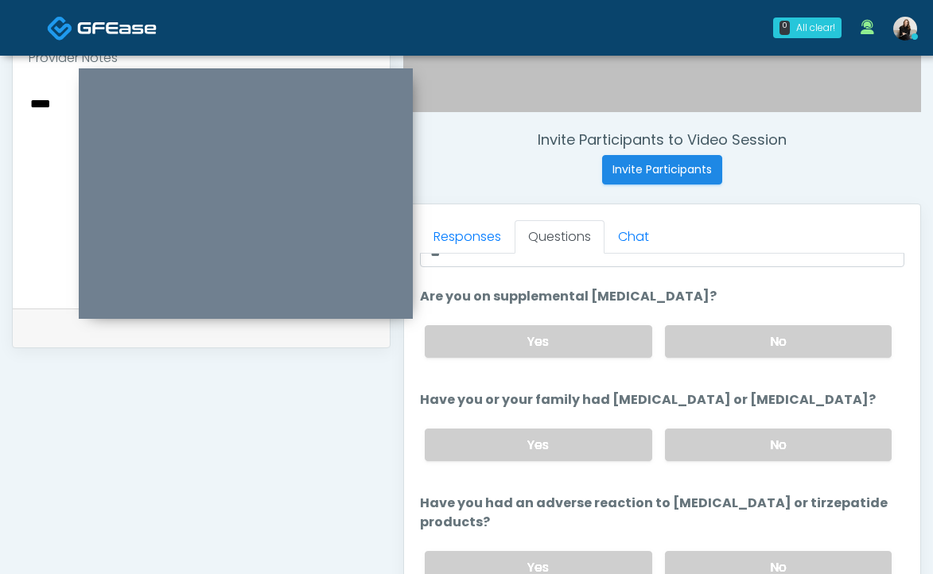
scroll to position [362, 0]
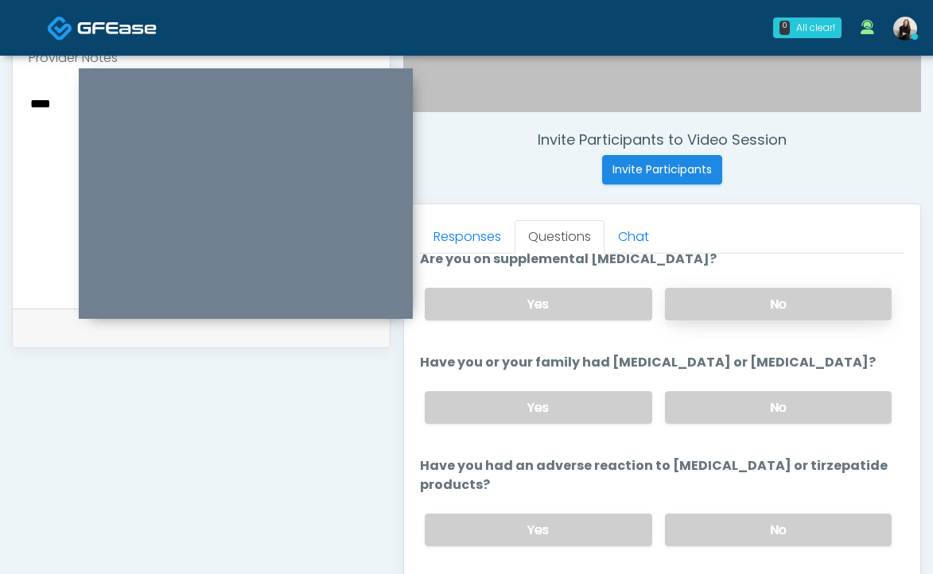
type textarea "****"
click at [761, 300] on label "No" at bounding box center [778, 304] width 227 height 33
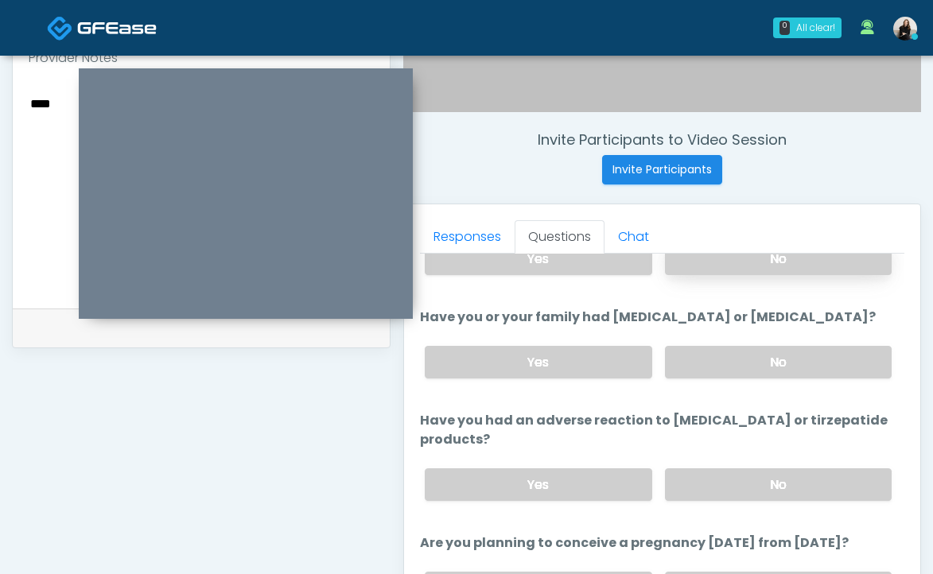
scroll to position [409, 0]
click at [754, 347] on label "No" at bounding box center [778, 360] width 227 height 33
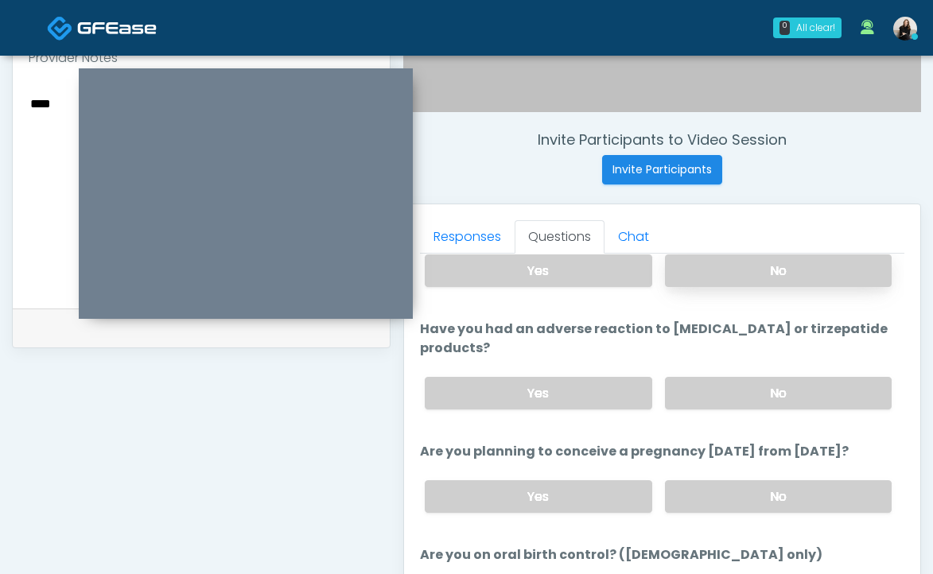
scroll to position [498, 0]
click at [752, 399] on label "No" at bounding box center [778, 394] width 227 height 33
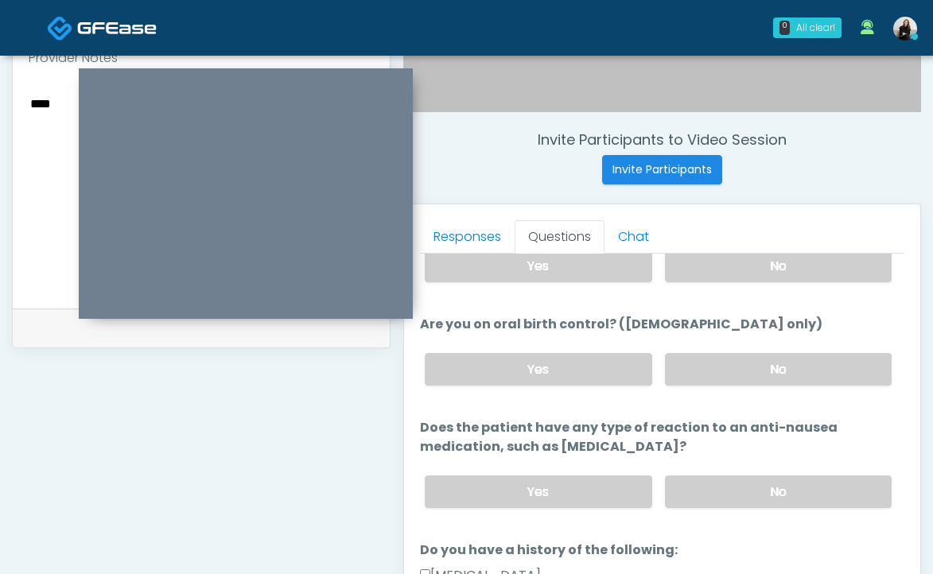
scroll to position [867, 0]
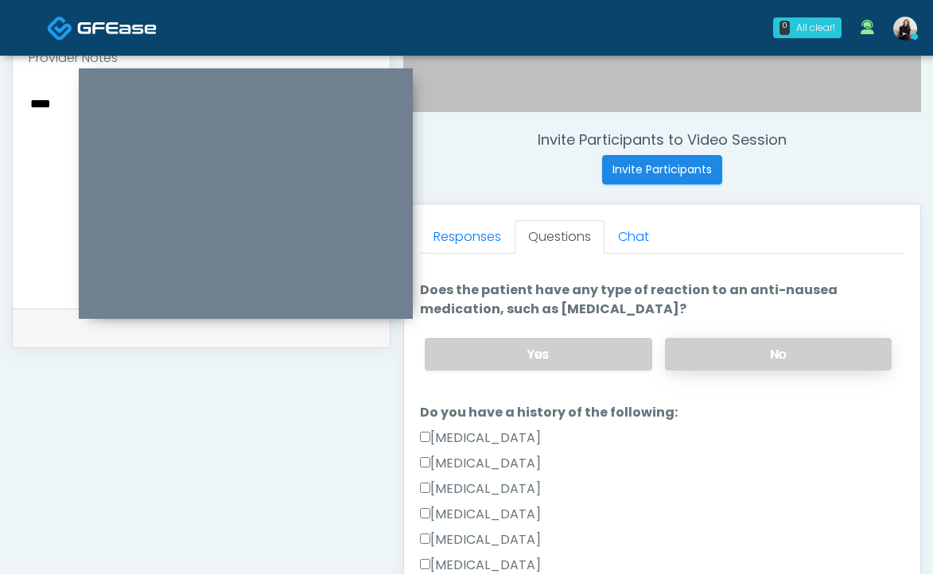
click at [755, 356] on label "No" at bounding box center [778, 354] width 227 height 33
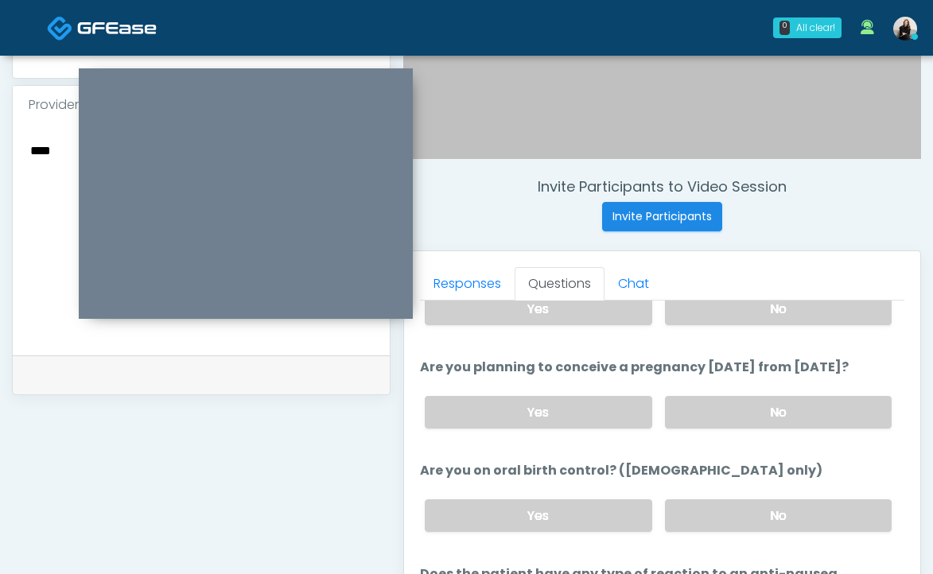
scroll to position [643, 0]
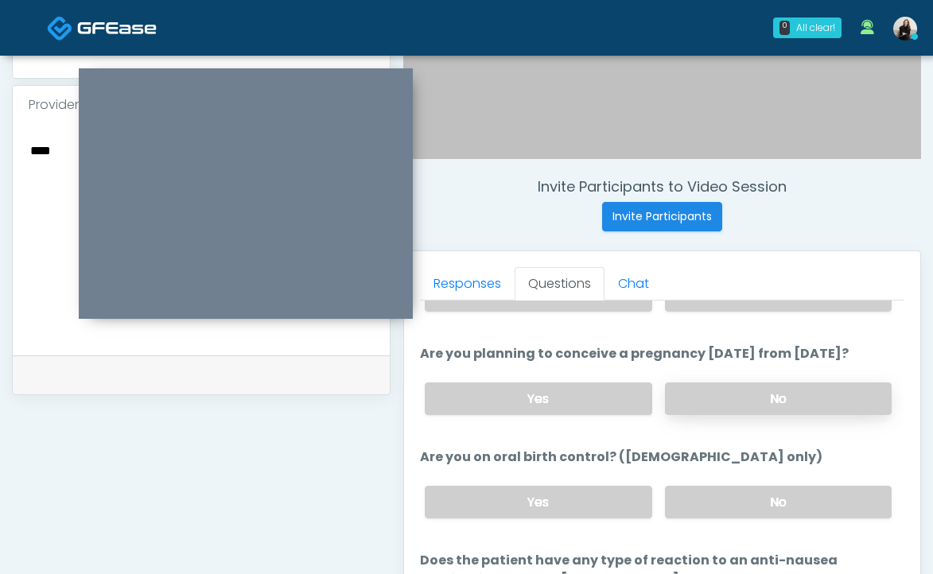
click at [753, 391] on label "No" at bounding box center [778, 399] width 227 height 33
click at [740, 490] on label "No" at bounding box center [778, 502] width 227 height 33
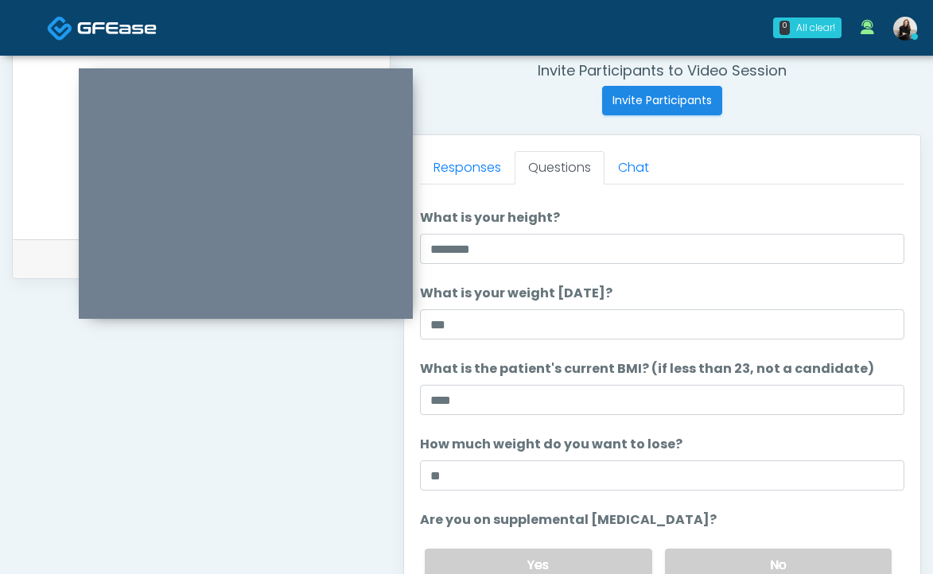
scroll to position [35, 0]
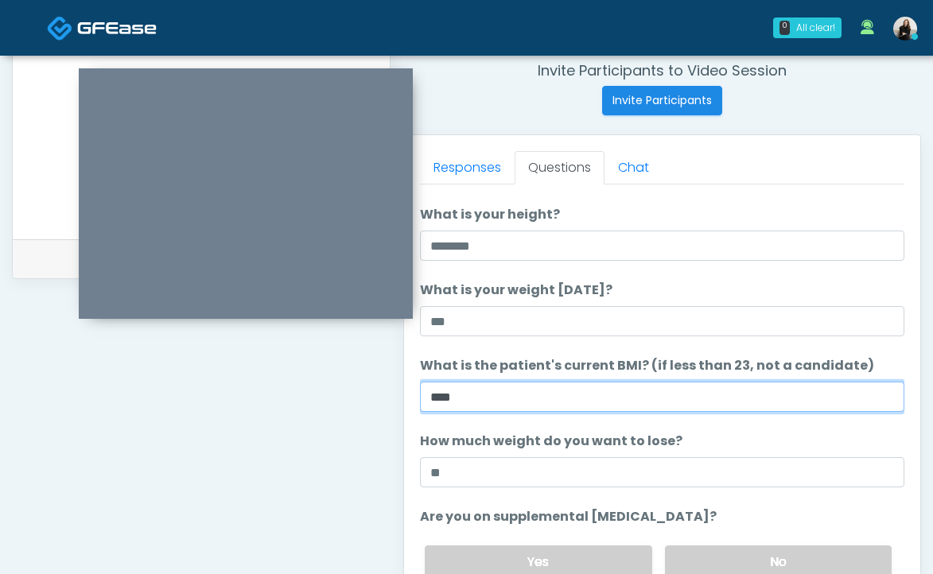
drag, startPoint x: 463, startPoint y: 401, endPoint x: 394, endPoint y: 401, distance: 68.4
click at [394, 401] on div "Invite Participants to Video Session Invite Participants Responses Questions Ch…" at bounding box center [656, 118] width 530 height 1213
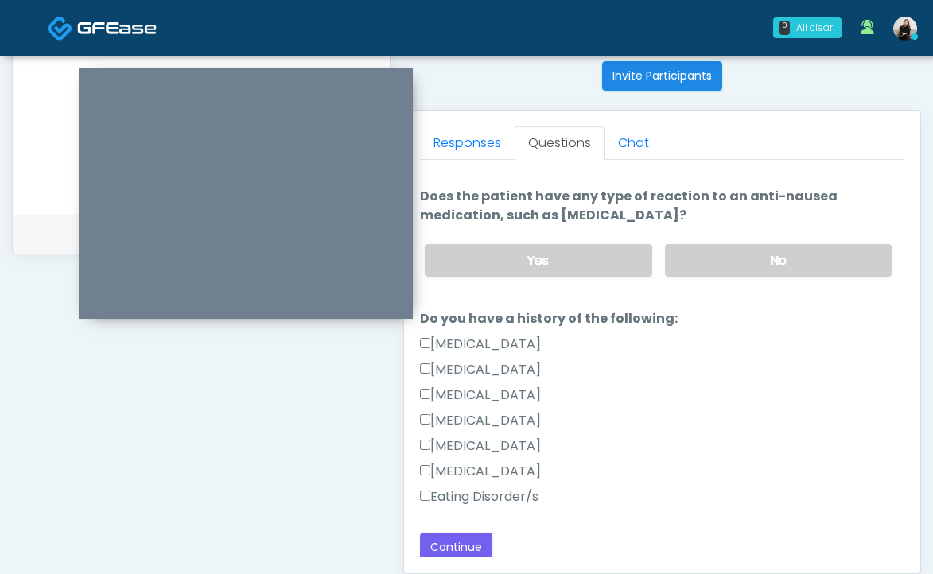
scroll to position [674, 0]
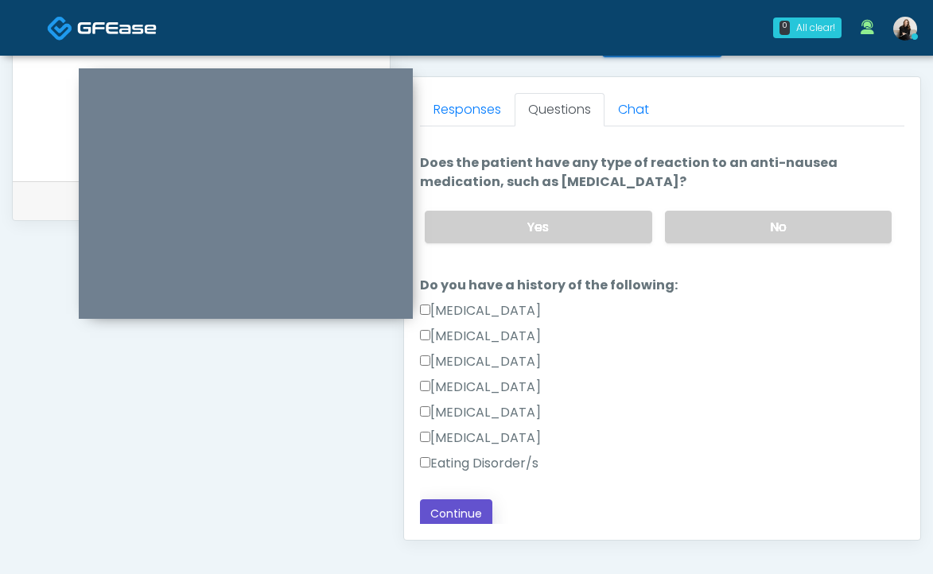
click at [467, 499] on button "Continue" at bounding box center [456, 513] width 72 height 29
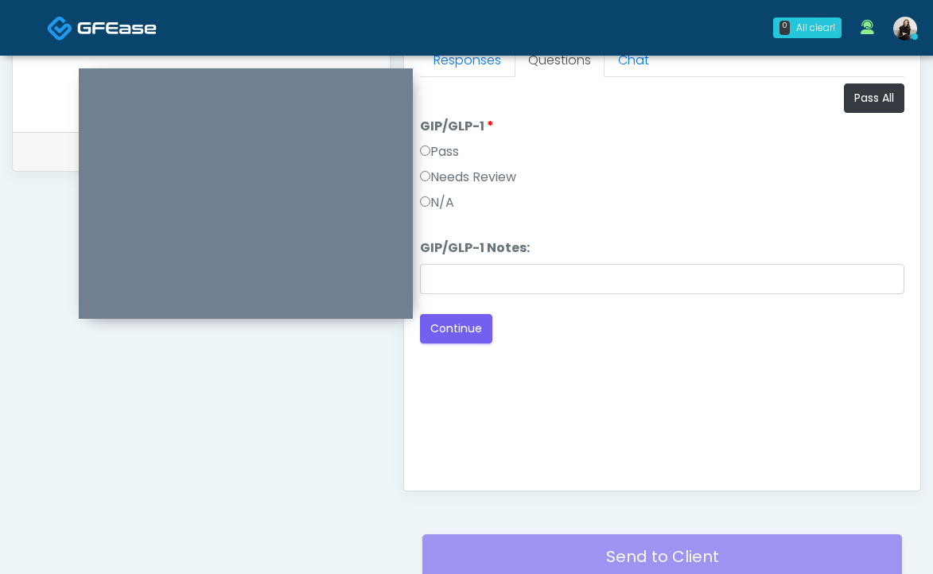
scroll to position [597, 0]
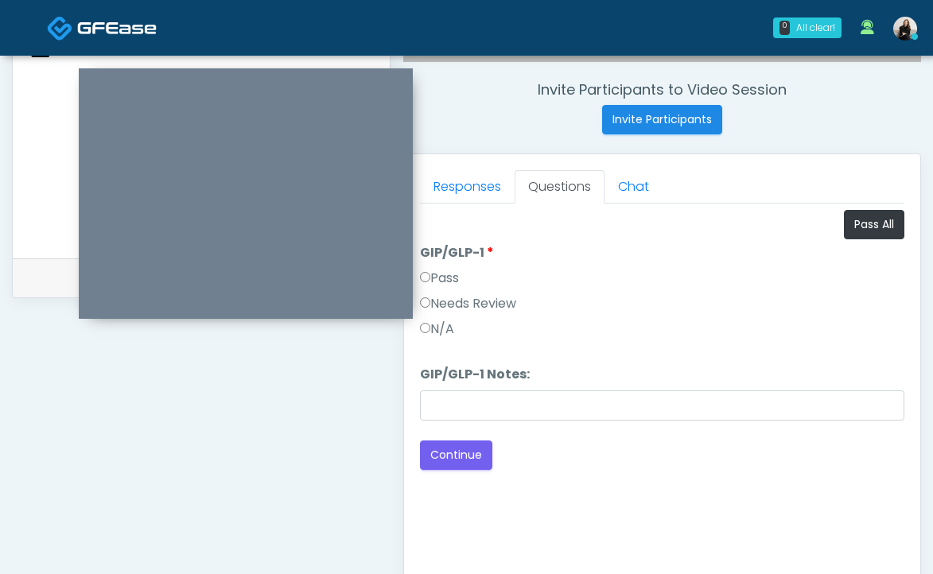
click at [449, 302] on label "Needs Review" at bounding box center [468, 303] width 96 height 19
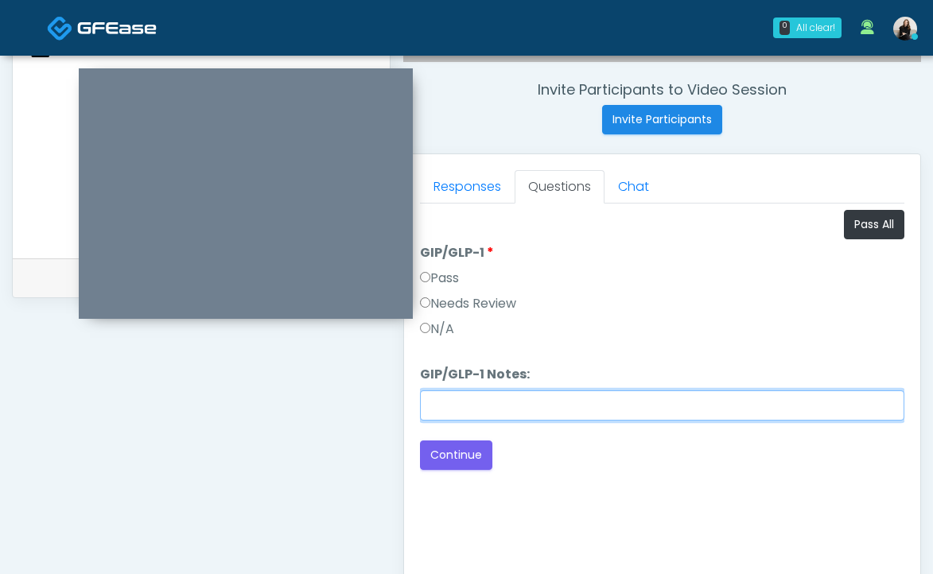
click at [453, 394] on input "GIP/GLP-1 Notes:" at bounding box center [662, 406] width 484 height 30
paste input "****"
click at [451, 402] on input "*******" at bounding box center [662, 406] width 484 height 30
drag, startPoint x: 498, startPoint y: 404, endPoint x: 241, endPoint y: 395, distance: 257.0
click at [241, 395] on div "**********" at bounding box center [466, 137] width 909 height 1213
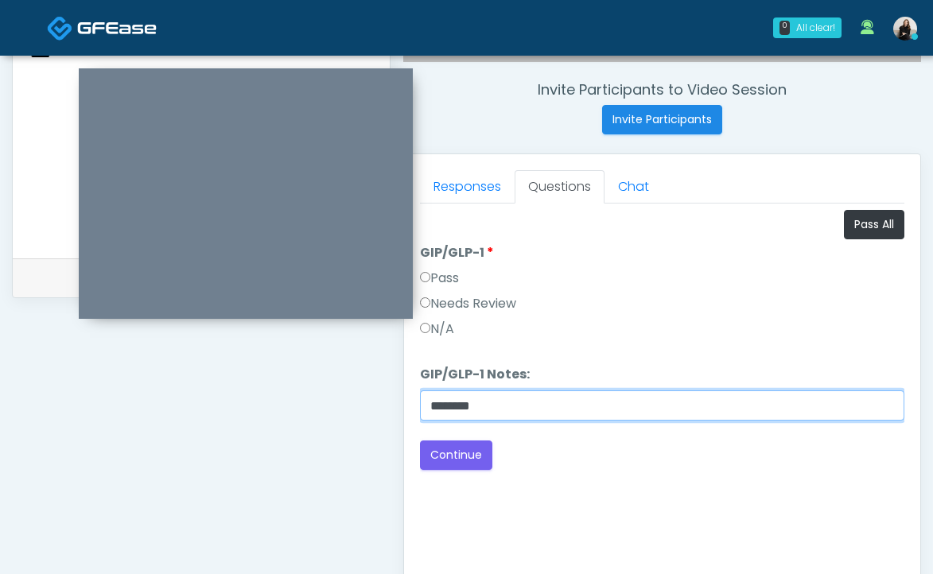
type input "********"
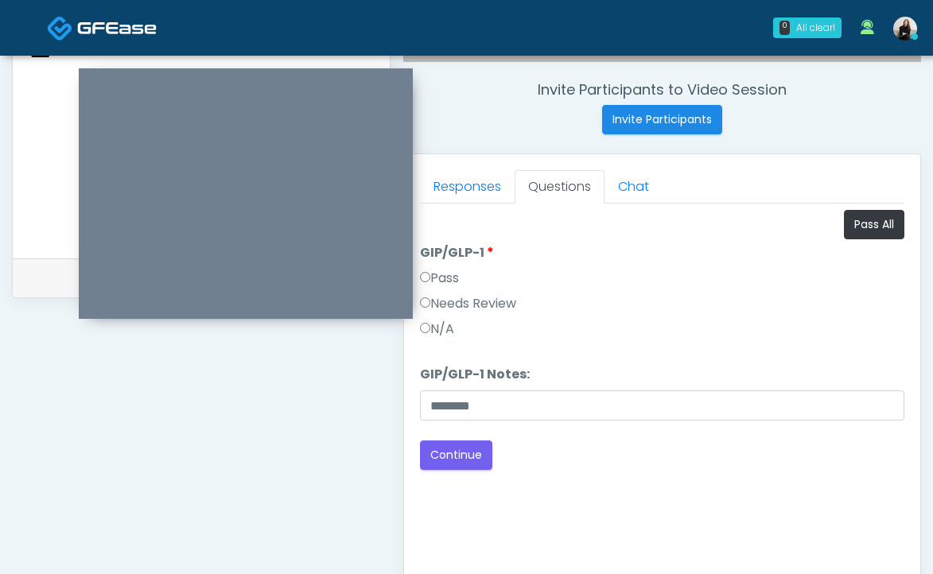
click at [282, 430] on div "**********" at bounding box center [201, 137] width 379 height 1213
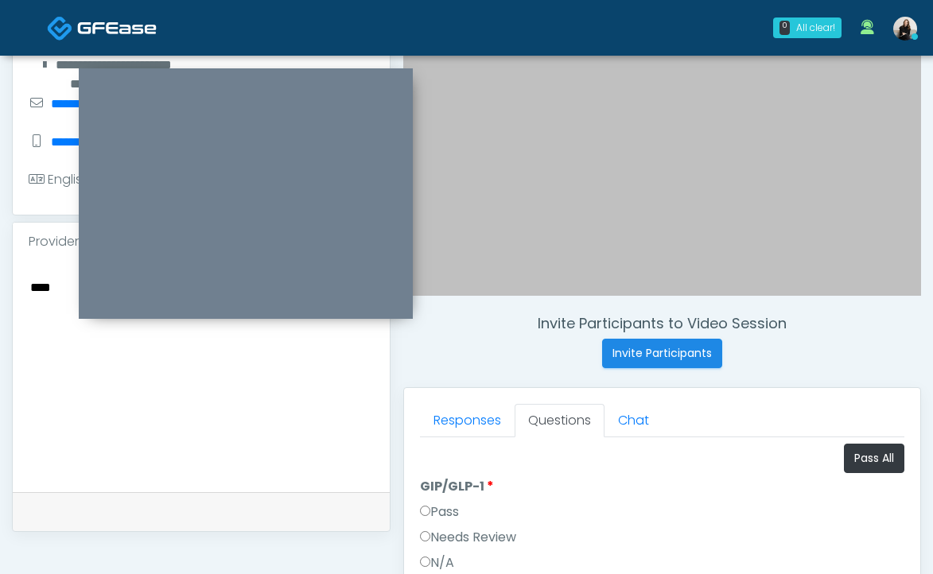
scroll to position [191, 0]
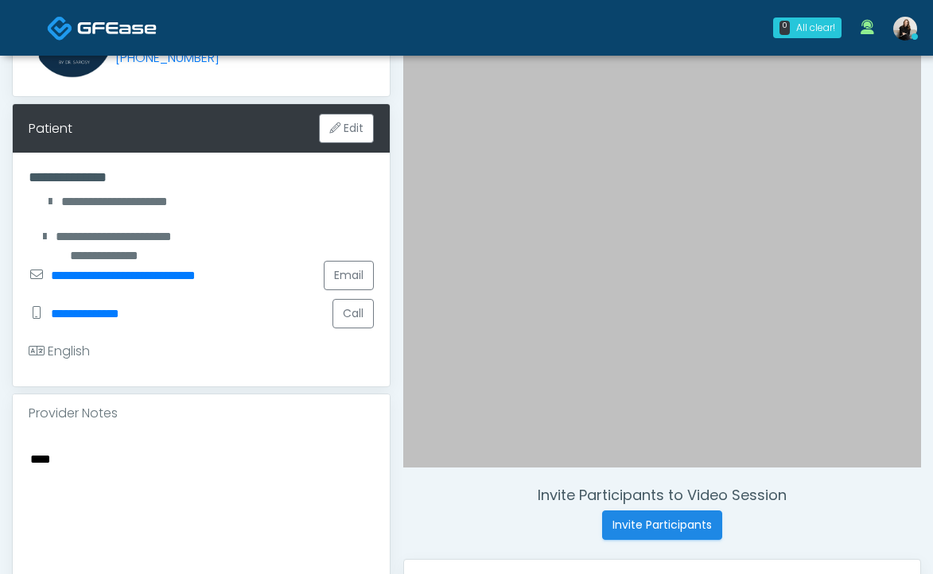
click at [49, 444] on div "****" at bounding box center [201, 548] width 377 height 231
click at [49, 449] on textarea "****" at bounding box center [201, 546] width 345 height 194
paste textarea "****"
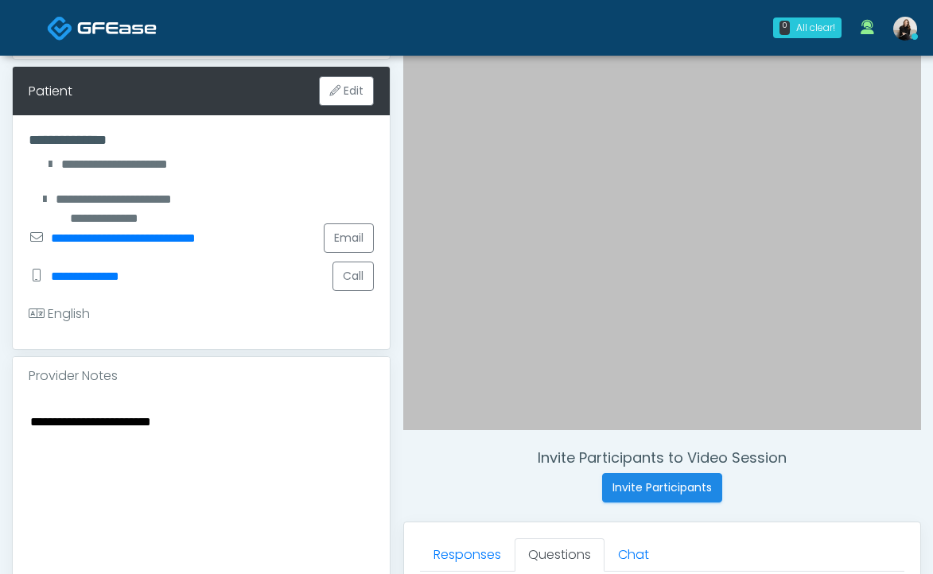
scroll to position [229, 0]
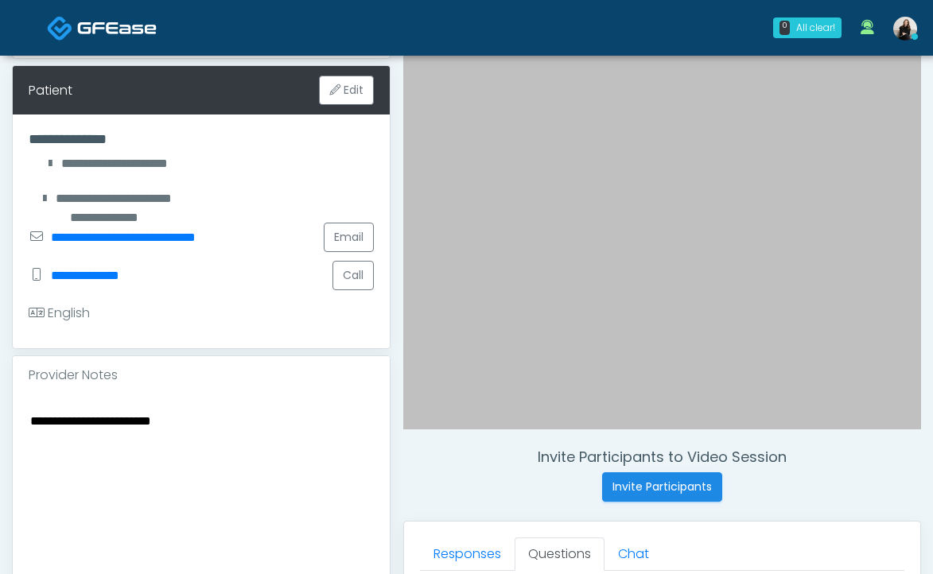
type textarea "**********"
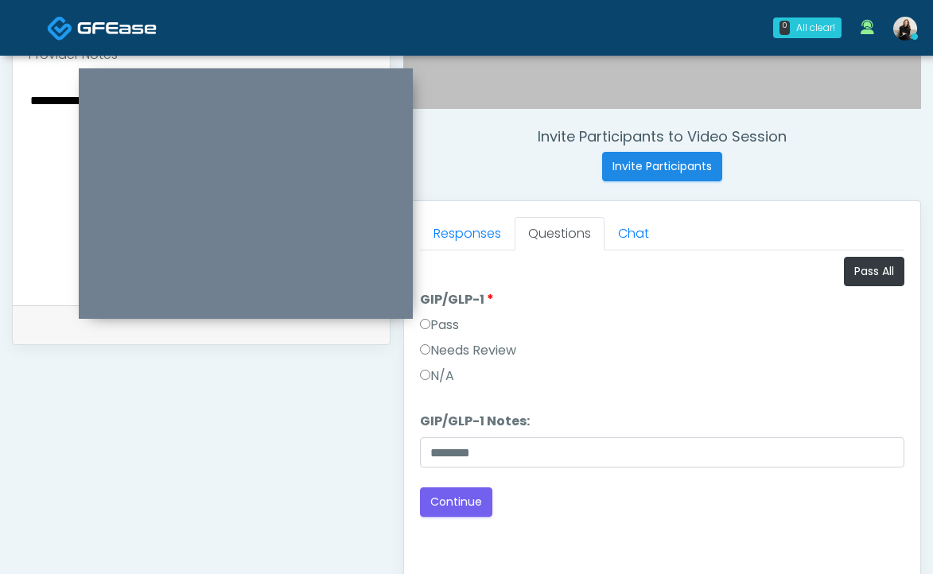
scroll to position [574, 0]
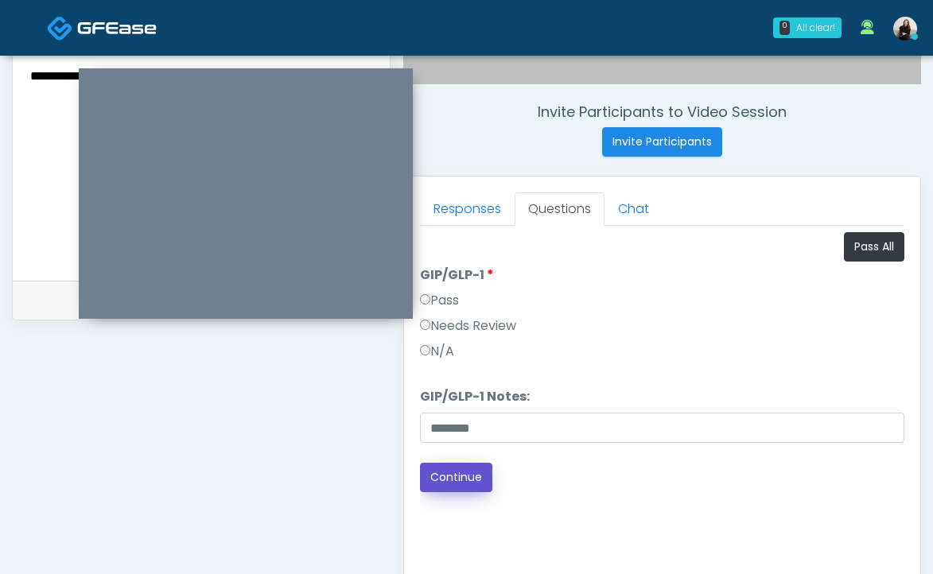
click at [460, 479] on button "Continue" at bounding box center [456, 477] width 72 height 29
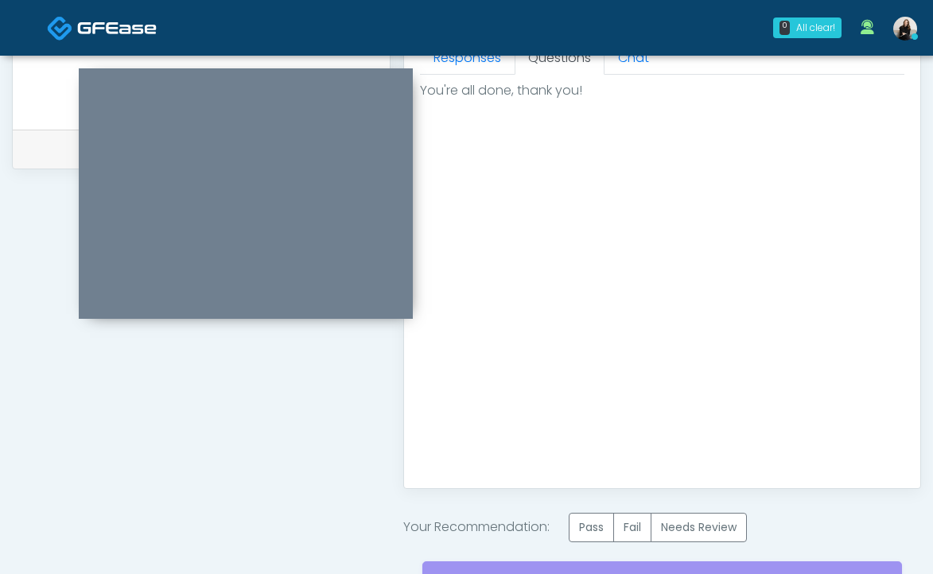
scroll to position [883, 0]
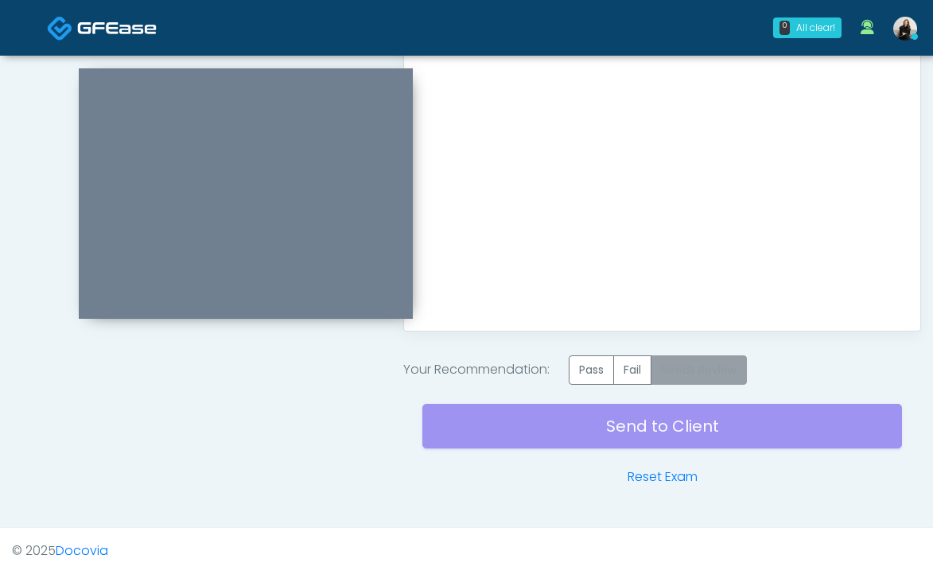
click at [689, 369] on label "Needs Review" at bounding box center [699, 370] width 96 height 29
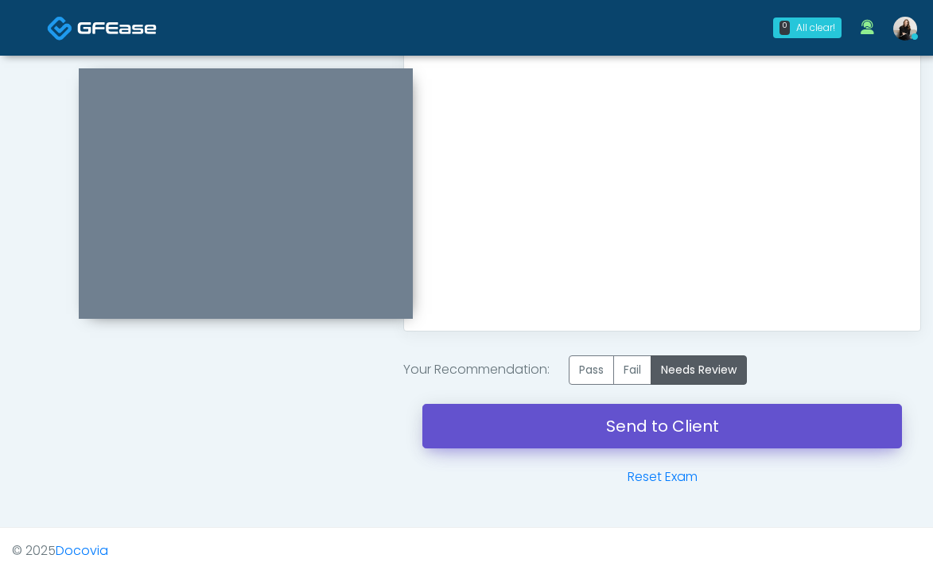
click at [657, 426] on link "Send to Client" at bounding box center [662, 426] width 480 height 45
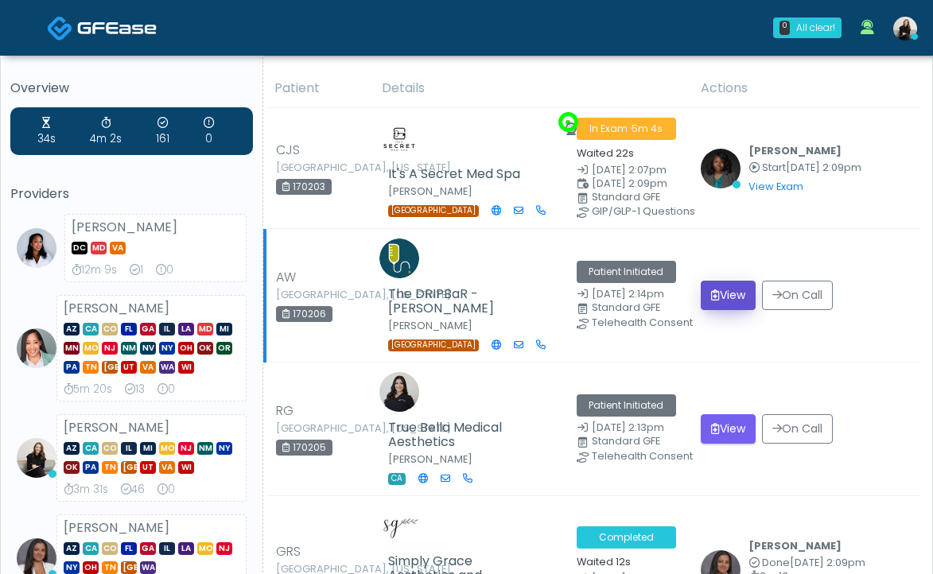
click at [737, 286] on button "View" at bounding box center [728, 295] width 55 height 29
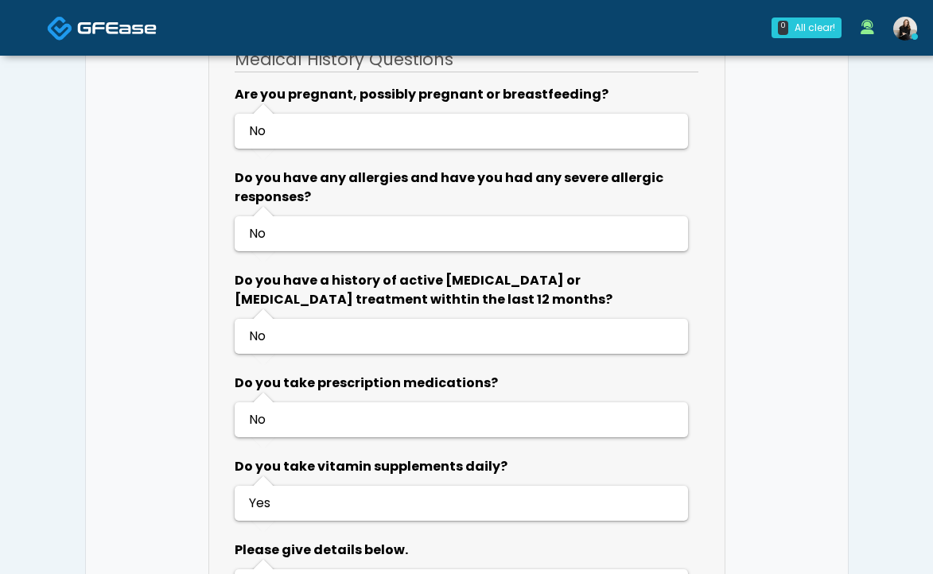
scroll to position [720, 0]
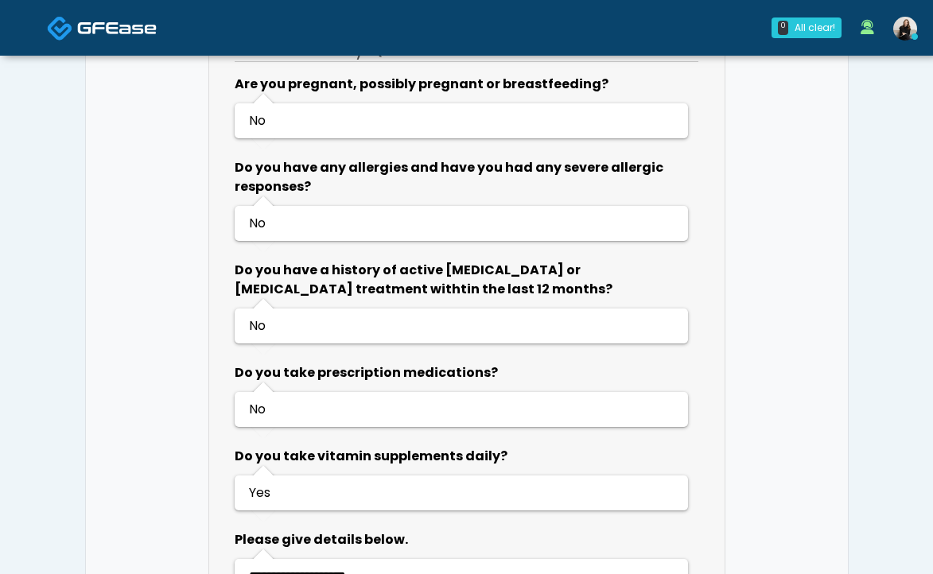
click at [74, 33] on link at bounding box center [102, 28] width 110 height 52
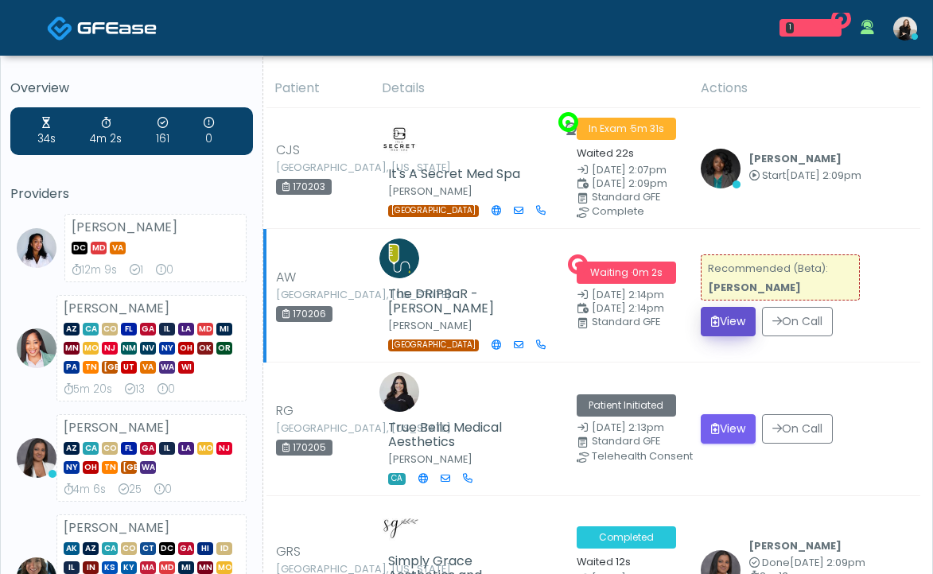
click at [726, 313] on button "View" at bounding box center [728, 321] width 55 height 29
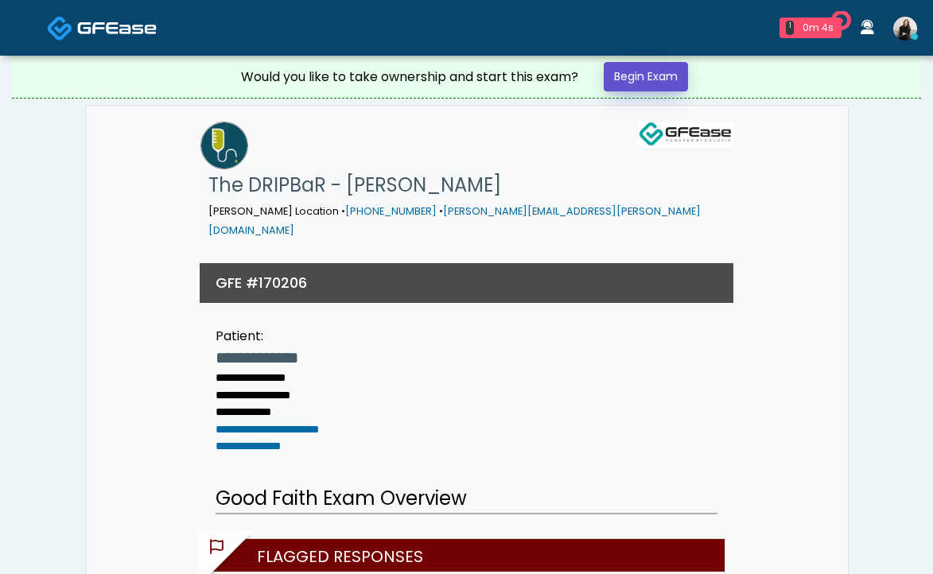
click at [672, 82] on link "Begin Exam" at bounding box center [646, 76] width 84 height 29
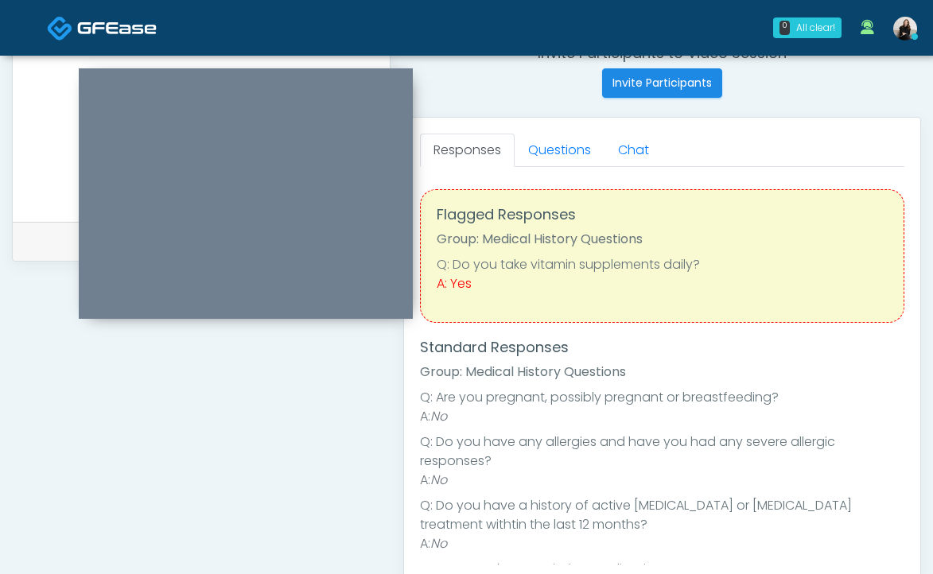
scroll to position [581, 0]
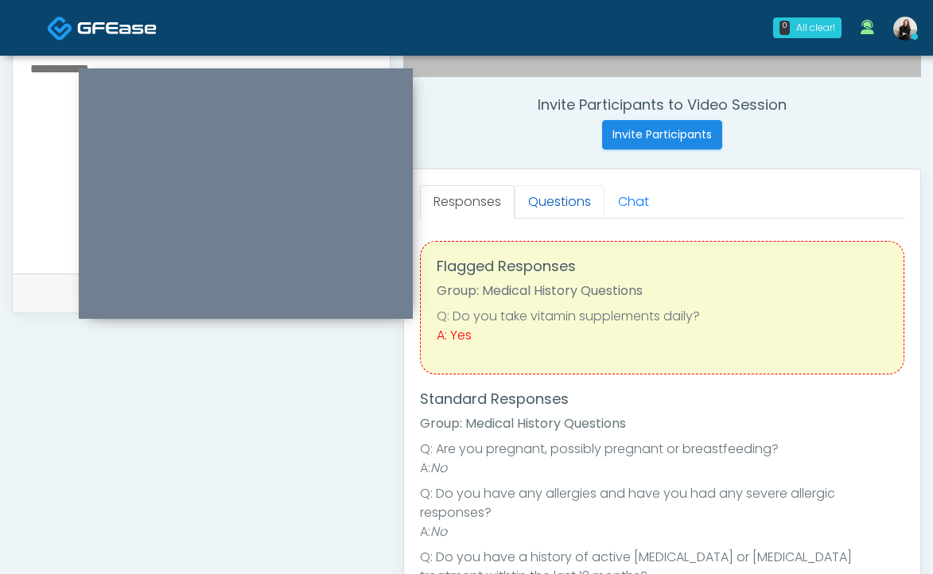
click at [538, 208] on link "Questions" at bounding box center [560, 201] width 90 height 33
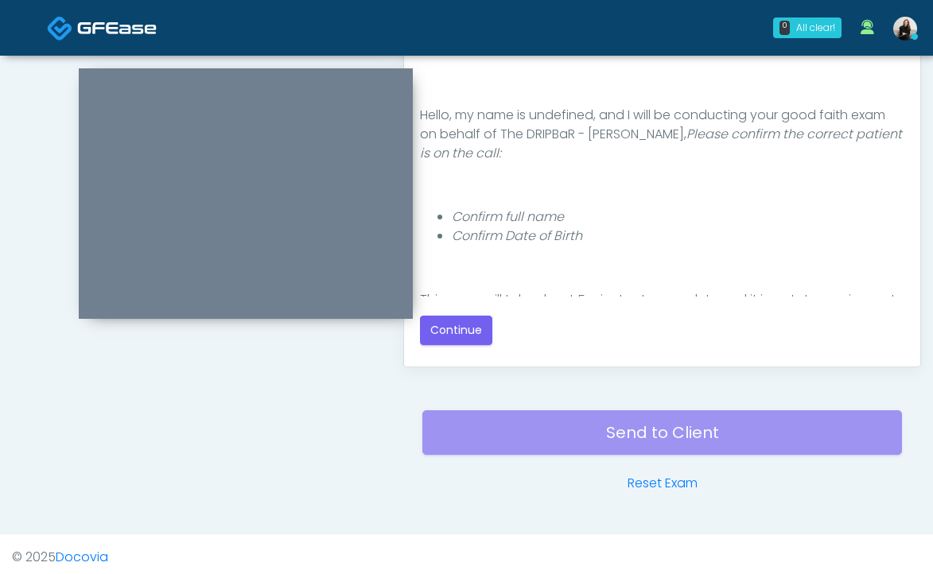
scroll to position [853, 0]
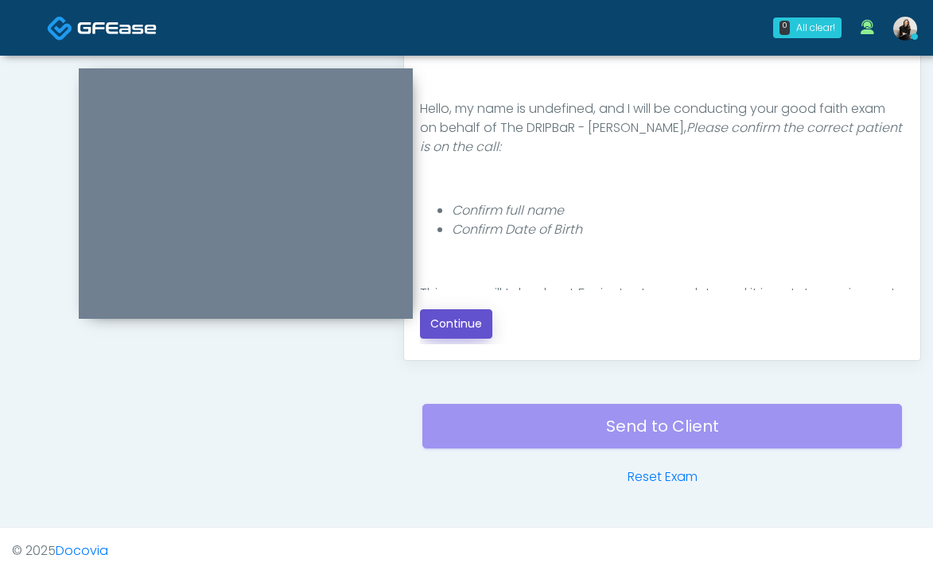
click at [447, 336] on button "Continue" at bounding box center [456, 323] width 72 height 29
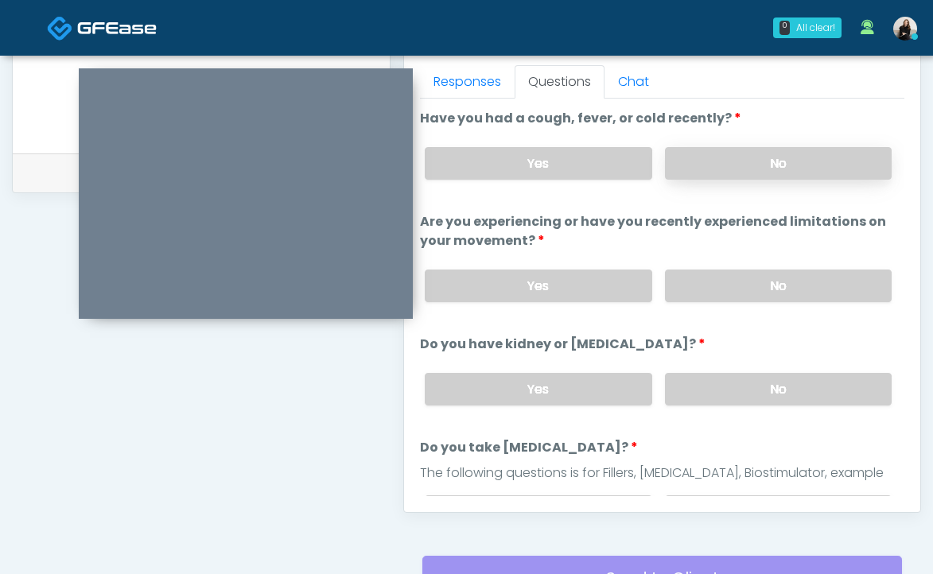
scroll to position [589, 0]
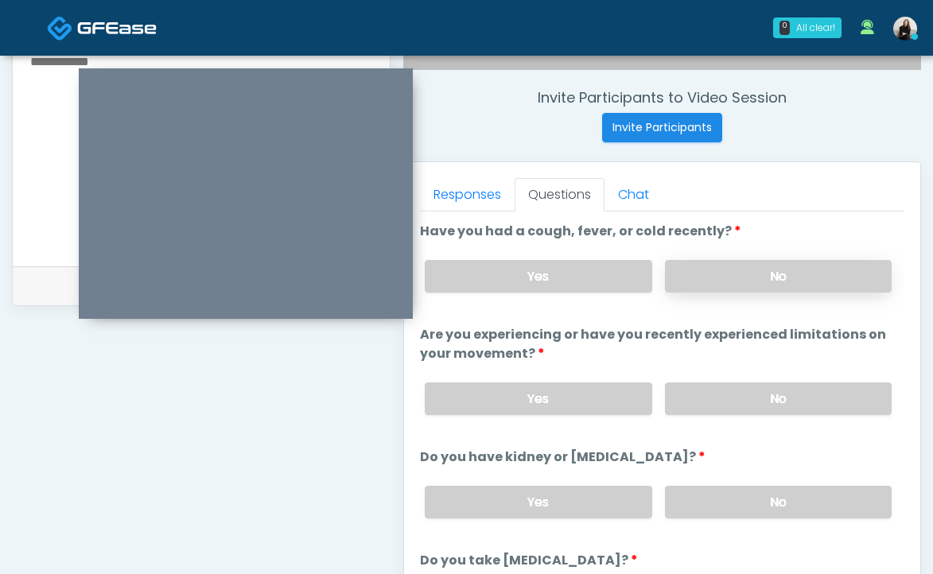
click at [709, 279] on label "No" at bounding box center [778, 276] width 227 height 33
click at [710, 390] on label "No" at bounding box center [778, 399] width 227 height 33
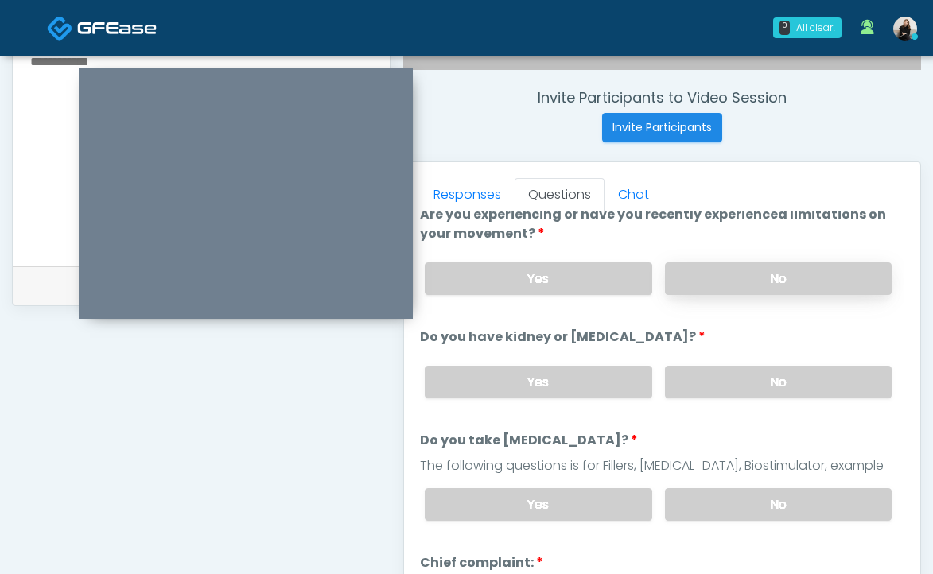
scroll to position [141, 0]
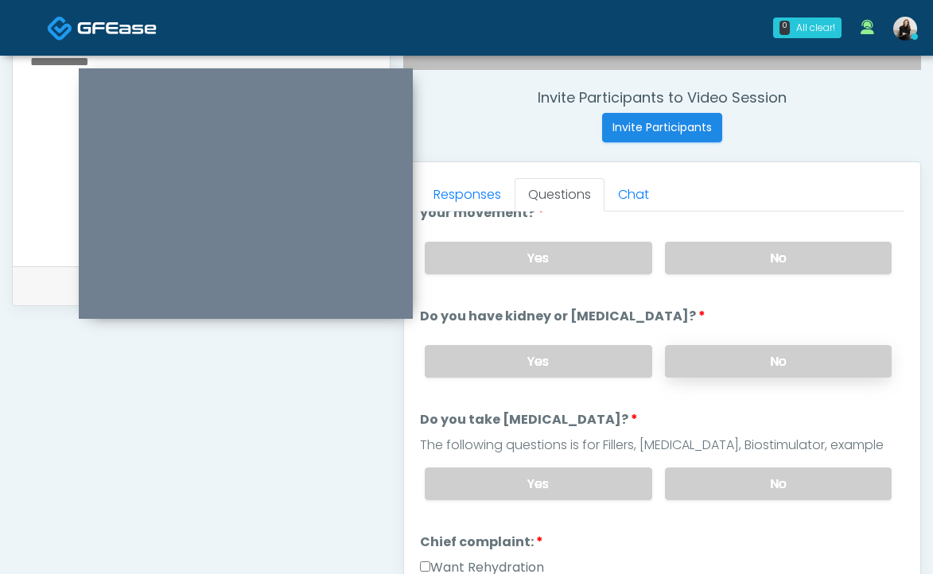
click at [720, 367] on label "No" at bounding box center [778, 361] width 227 height 33
click at [721, 464] on div "Yes No" at bounding box center [658, 484] width 492 height 58
click at [722, 484] on label "No" at bounding box center [778, 484] width 227 height 33
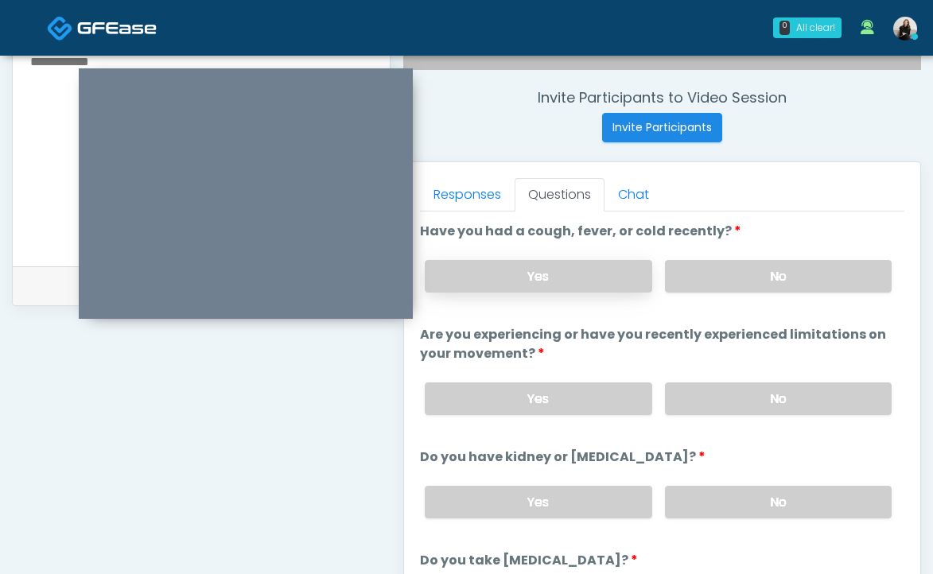
click at [578, 266] on label "Yes" at bounding box center [538, 276] width 227 height 33
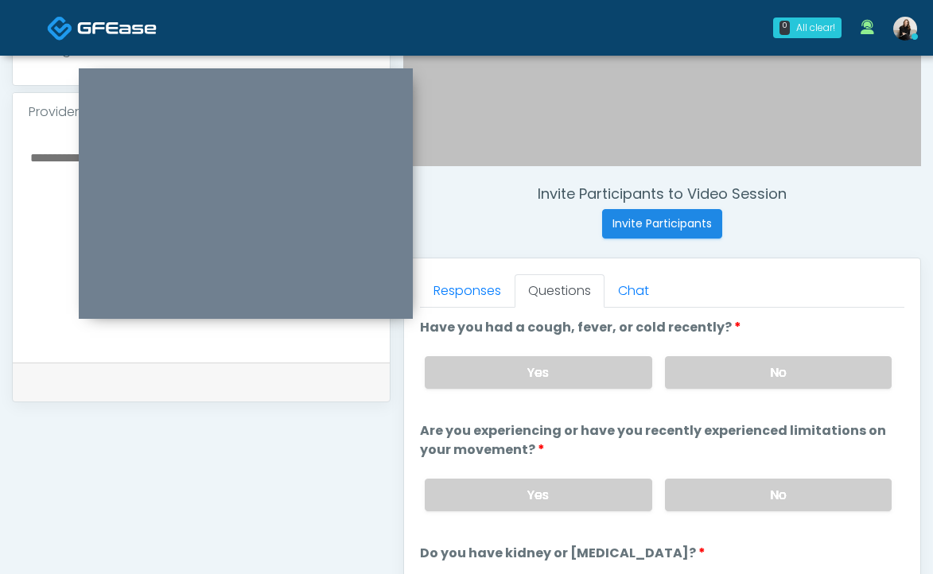
scroll to position [313, 0]
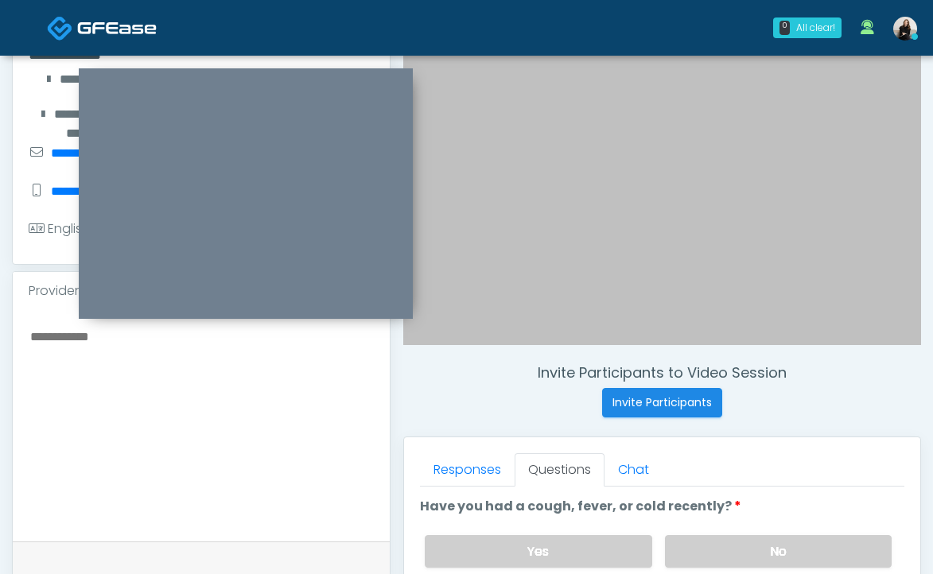
click at [281, 363] on textarea at bounding box center [201, 423] width 345 height 194
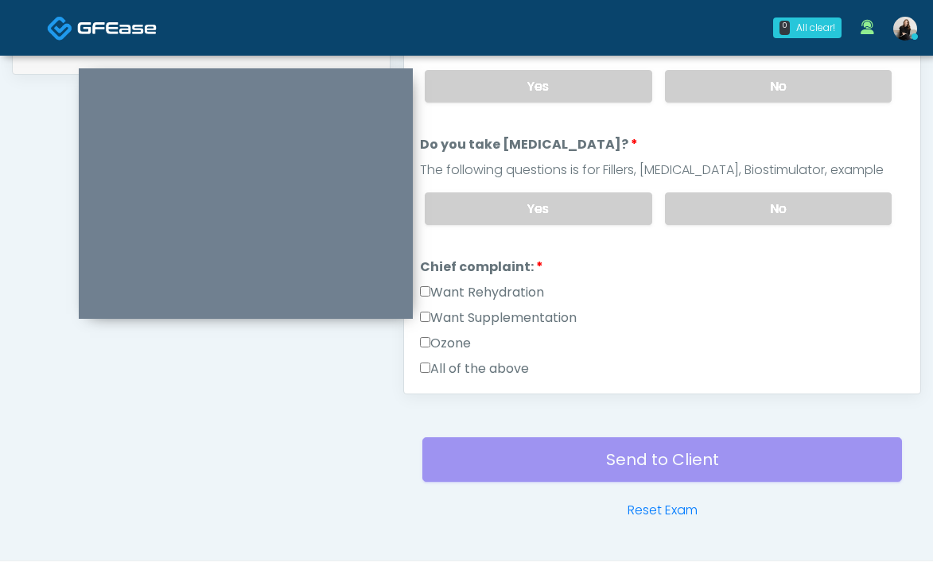
scroll to position [200, 0]
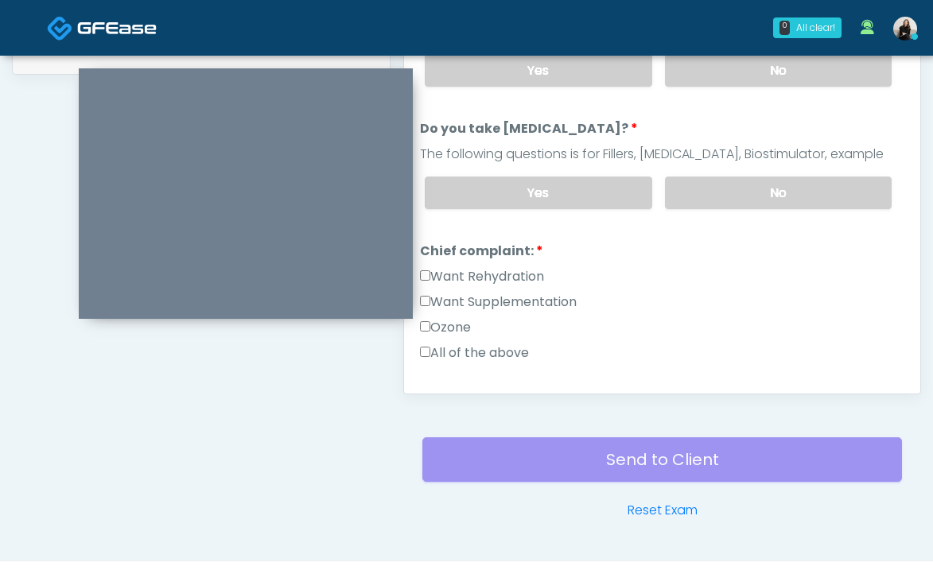
type textarea "**********"
click at [511, 267] on label "Want Rehydration" at bounding box center [482, 276] width 124 height 19
click at [511, 295] on label "Want Supplementation" at bounding box center [498, 302] width 157 height 19
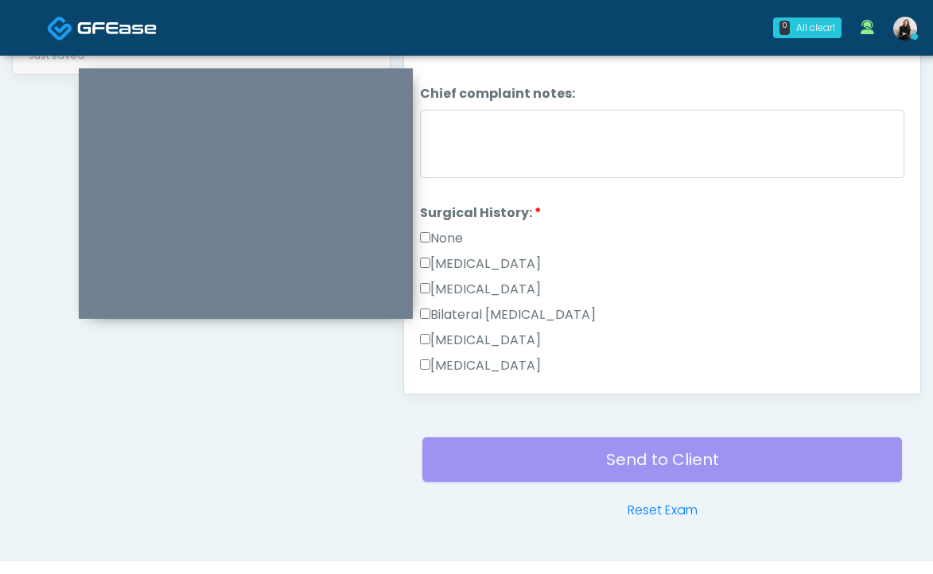
scroll to position [522, 0]
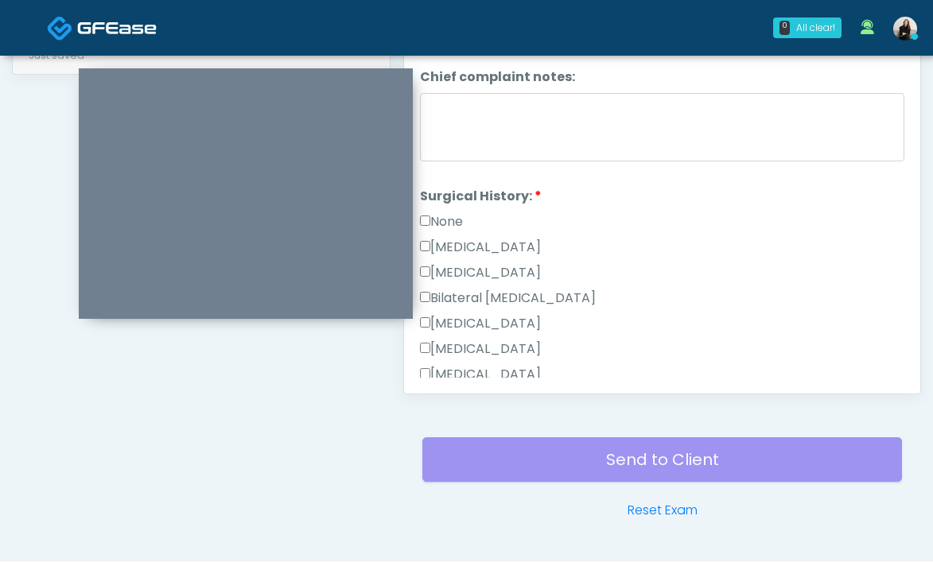
click at [459, 220] on label "None" at bounding box center [441, 221] width 43 height 19
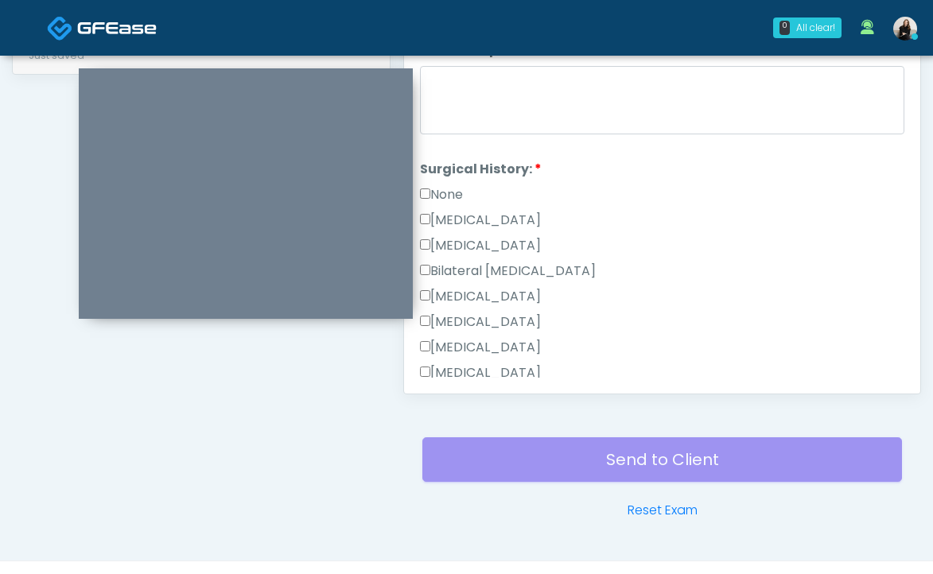
scroll to position [550, 0]
click at [447, 188] on label "None" at bounding box center [441, 194] width 43 height 19
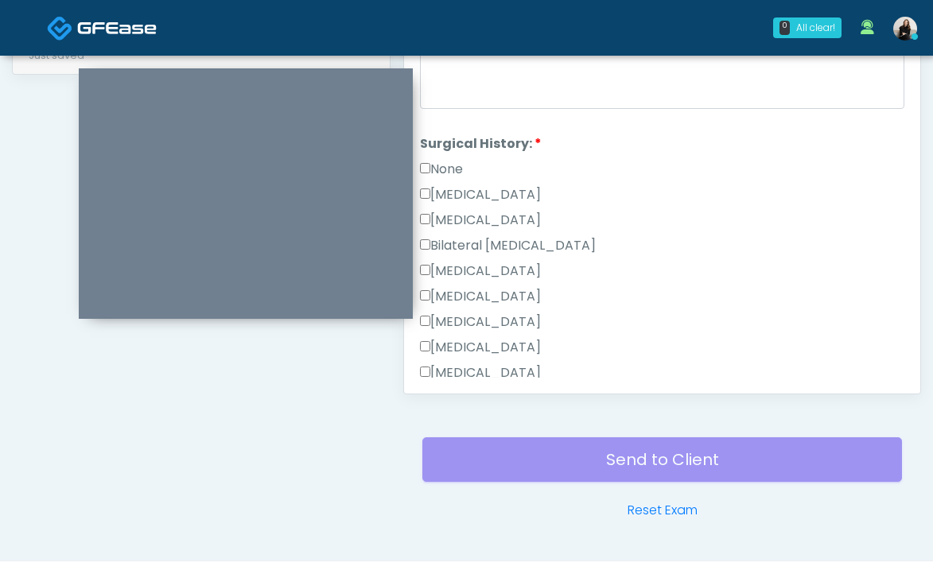
click at [447, 188] on label "[MEDICAL_DATA]" at bounding box center [480, 194] width 121 height 19
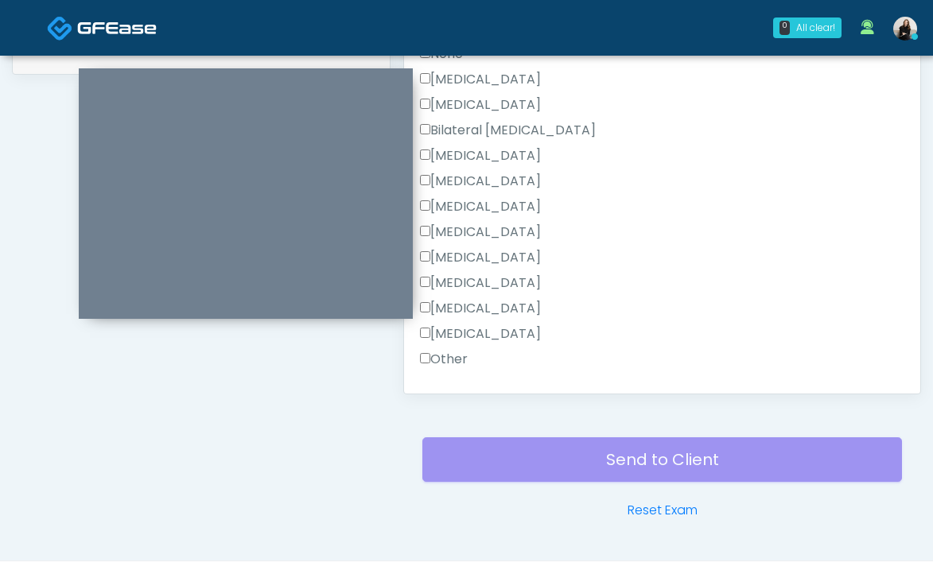
scroll to position [790, 0]
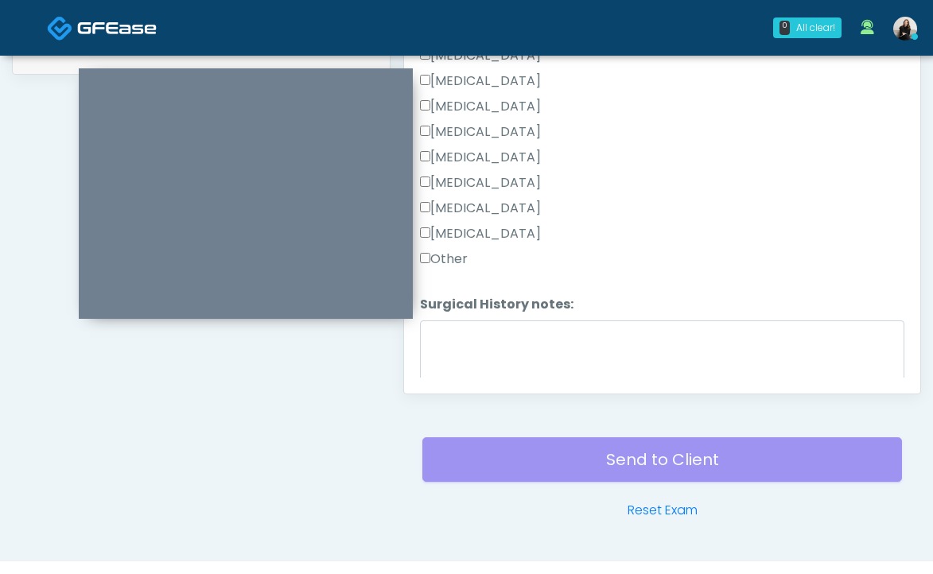
click at [458, 185] on label "[MEDICAL_DATA]" at bounding box center [480, 182] width 121 height 19
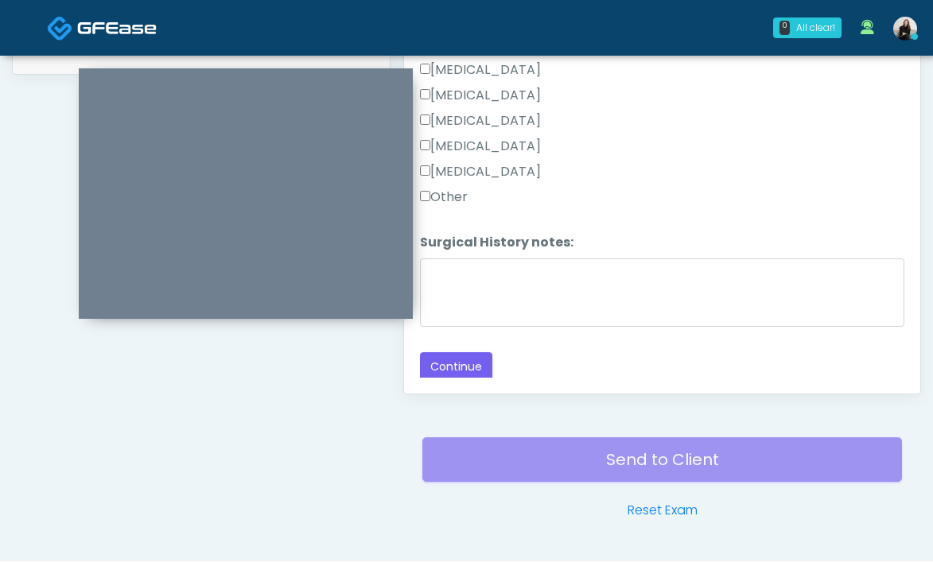
scroll to position [853, 0]
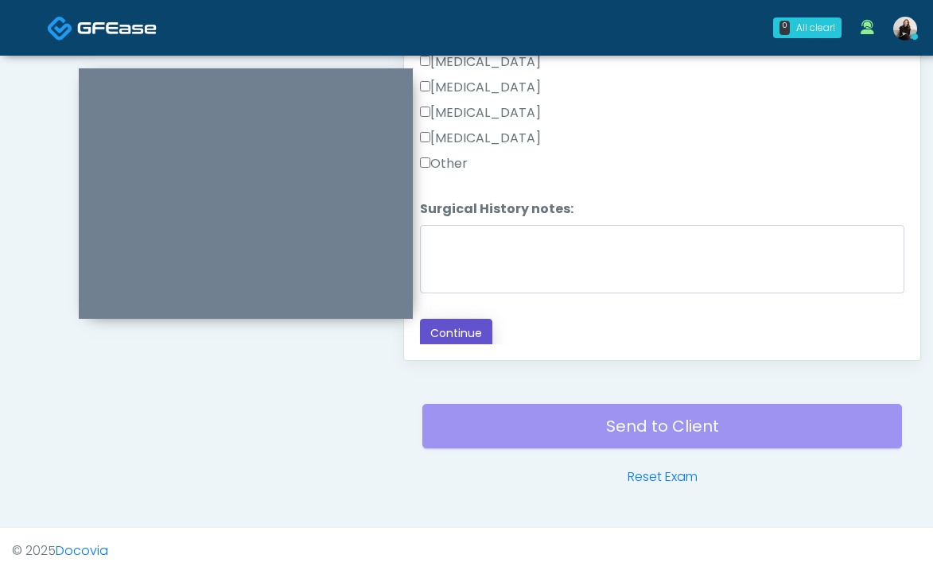
click at [448, 330] on button "Continue" at bounding box center [456, 333] width 72 height 29
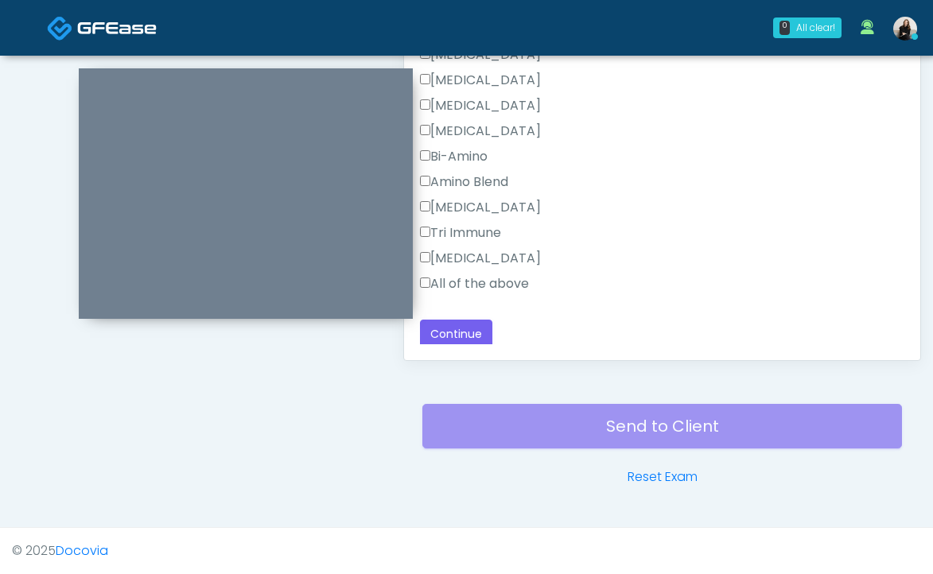
click at [484, 284] on label "All of the above" at bounding box center [474, 283] width 109 height 19
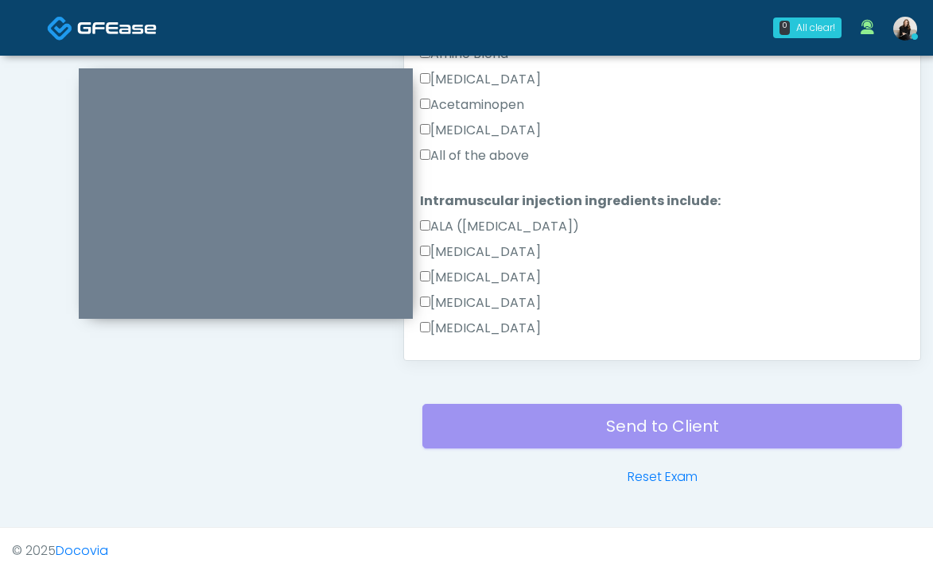
scroll to position [1275, 0]
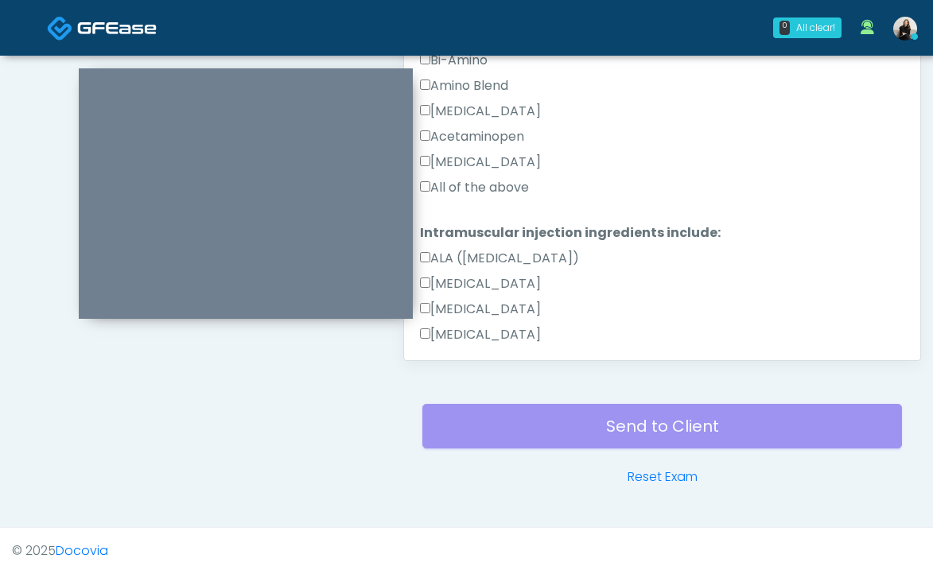
click at [503, 189] on label "All of the above" at bounding box center [474, 187] width 109 height 19
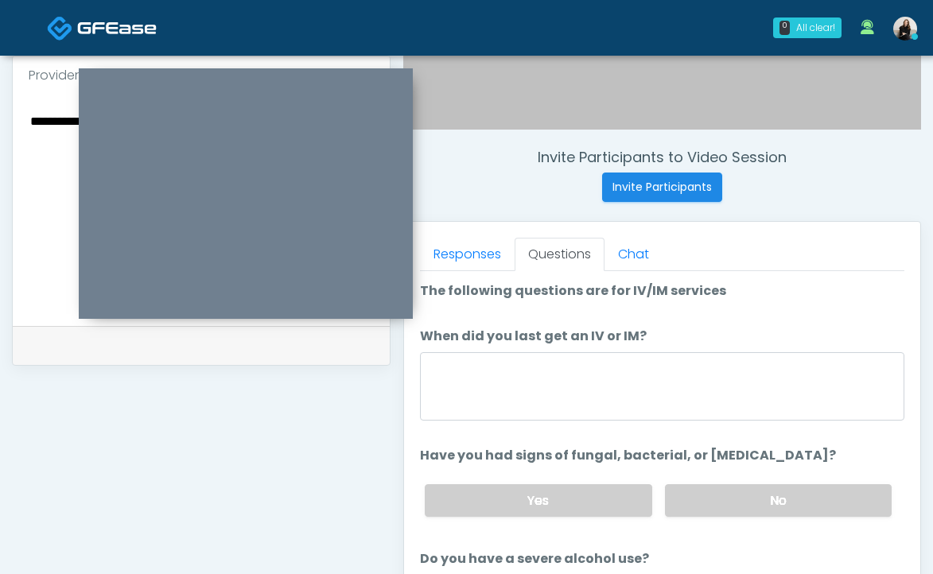
scroll to position [467, 0]
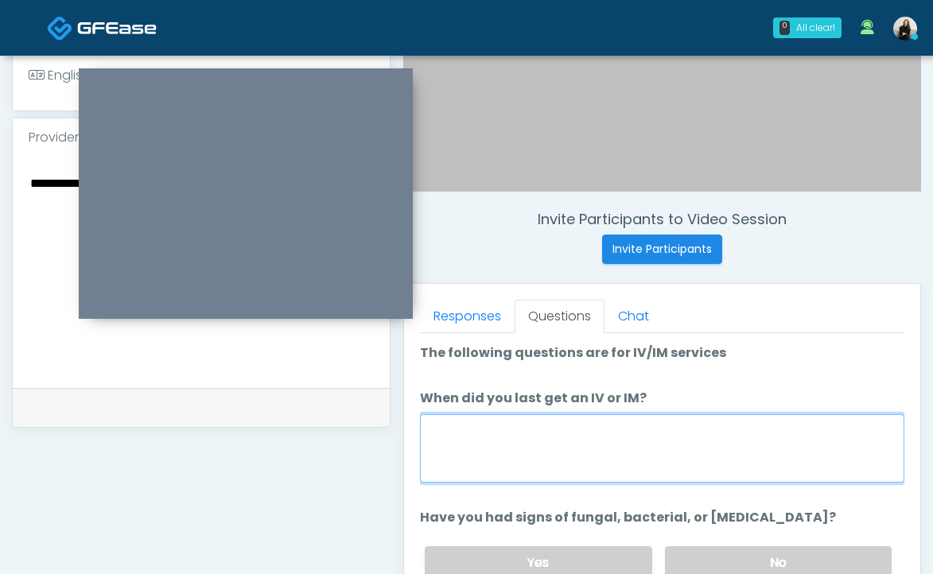
click at [513, 439] on textarea "When did you last get an IV or IM?" at bounding box center [662, 448] width 484 height 68
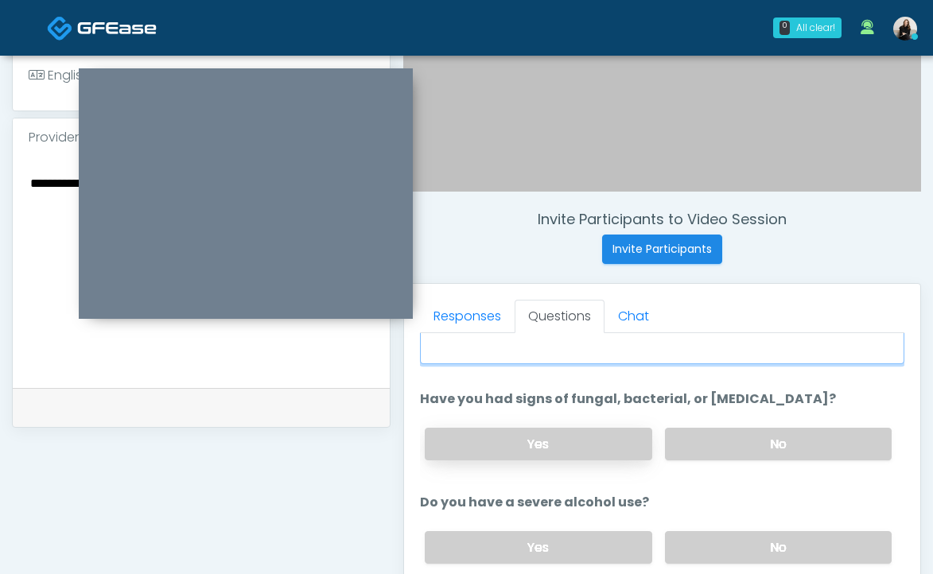
type textarea "*********"
click at [600, 448] on label "Yes" at bounding box center [538, 444] width 227 height 33
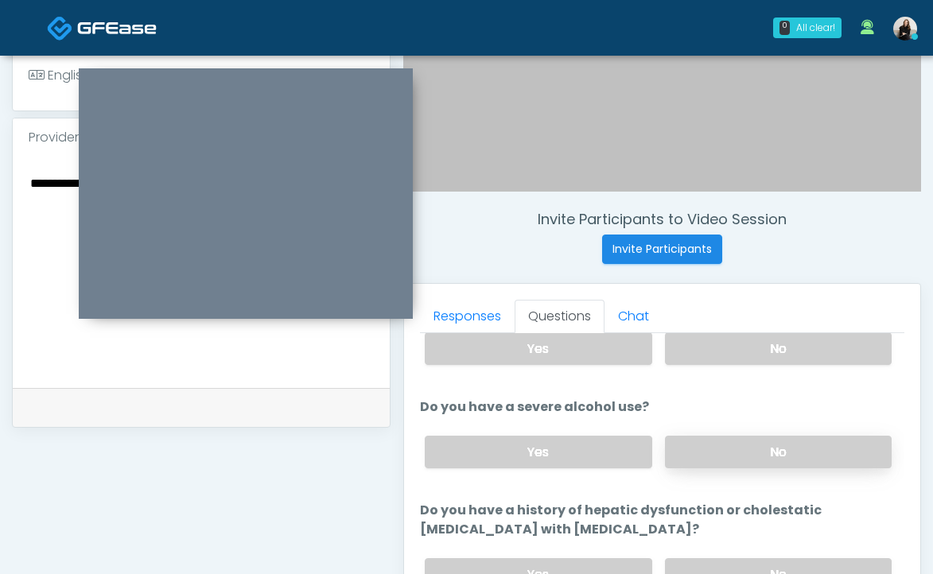
click at [674, 460] on label "No" at bounding box center [778, 452] width 227 height 33
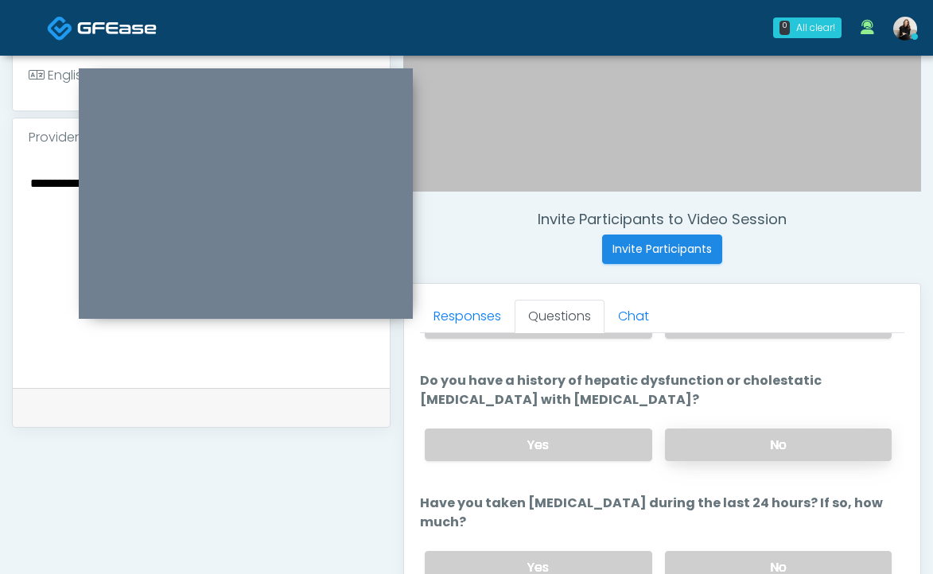
click at [687, 447] on label "No" at bounding box center [778, 445] width 227 height 33
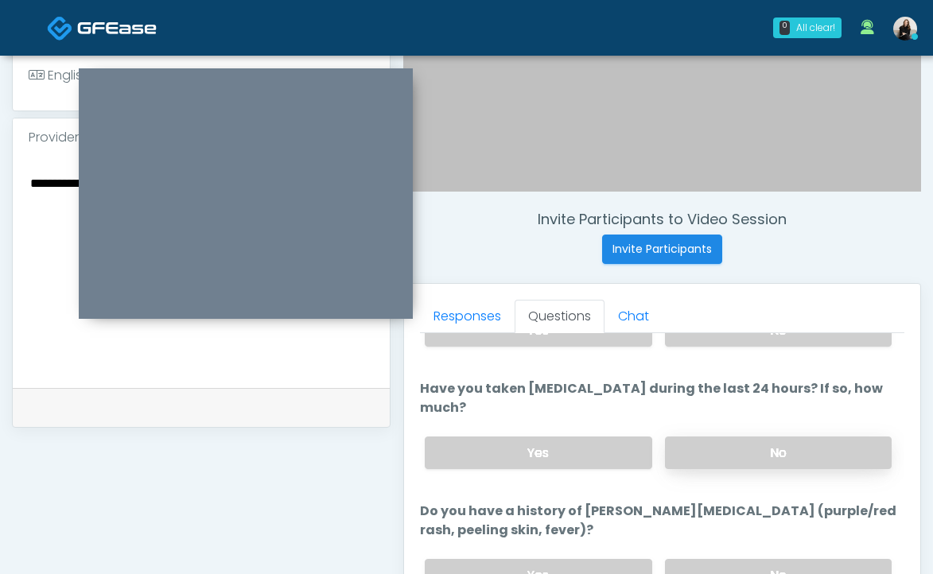
click at [686, 459] on label "No" at bounding box center [778, 453] width 227 height 33
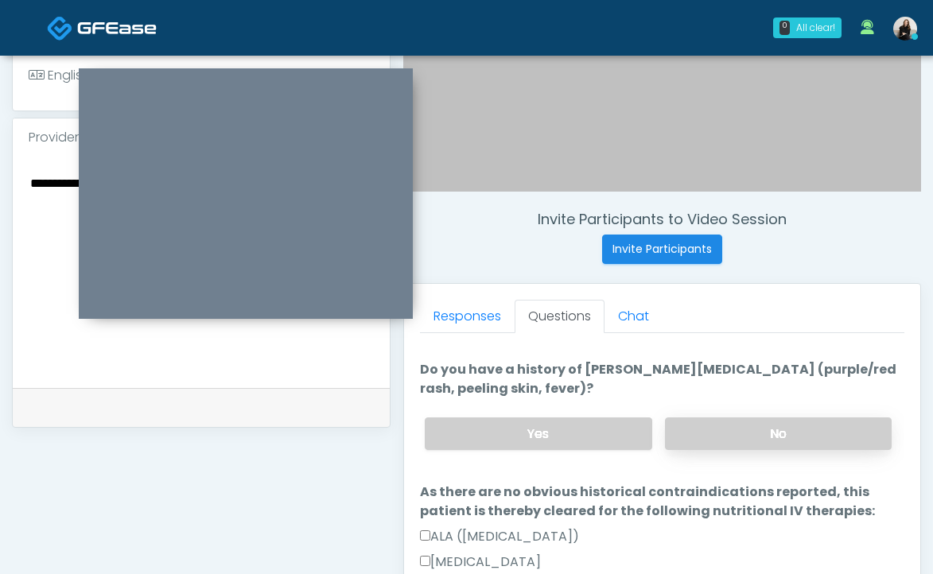
click at [691, 433] on label "No" at bounding box center [778, 434] width 227 height 33
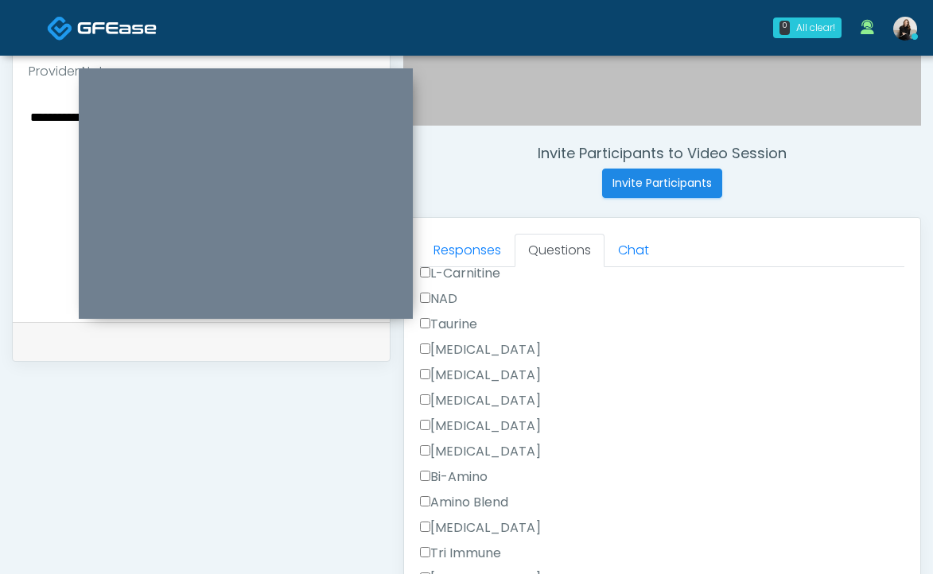
scroll to position [715, 0]
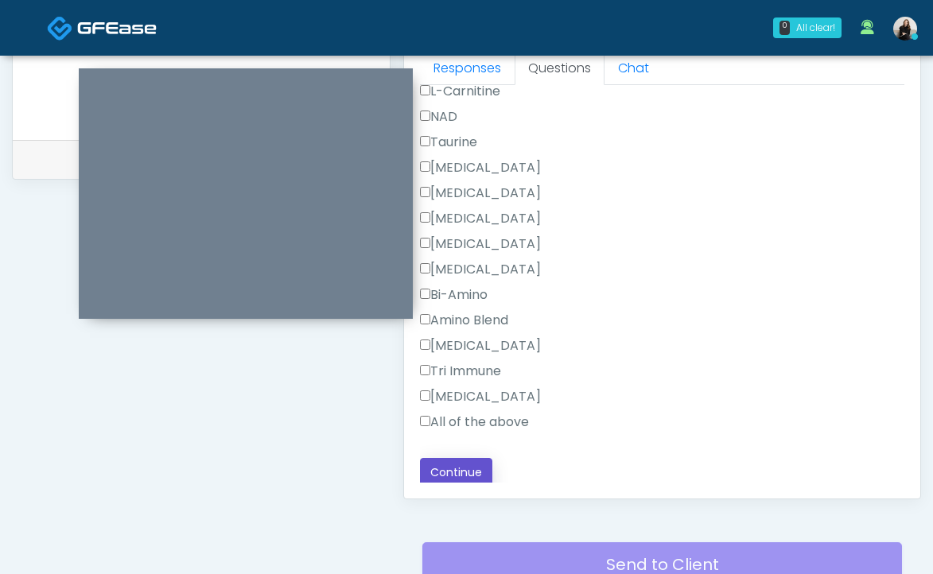
click at [468, 461] on button "Continue" at bounding box center [456, 472] width 72 height 29
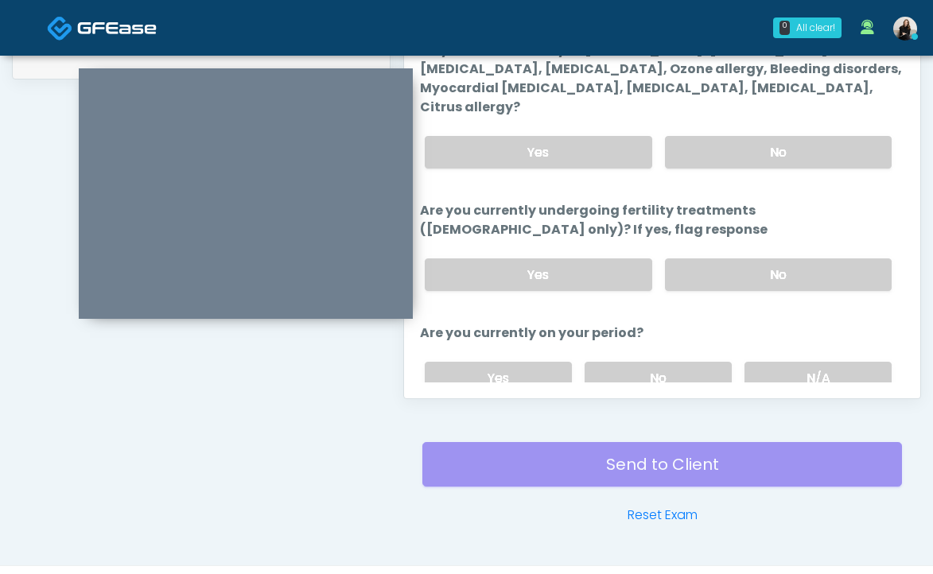
scroll to position [647, 0]
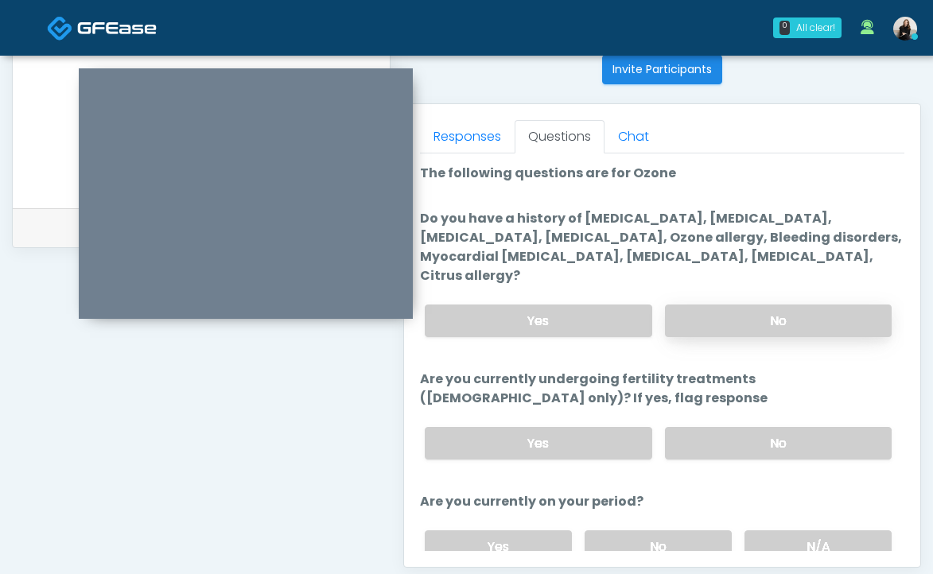
click at [733, 305] on label "No" at bounding box center [778, 321] width 227 height 33
click at [733, 427] on label "No" at bounding box center [778, 443] width 227 height 33
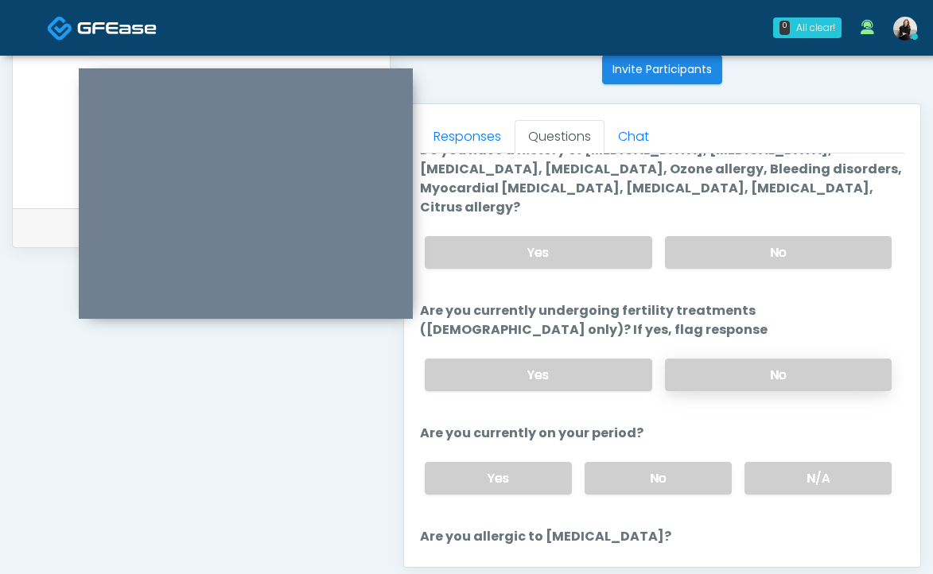
scroll to position [155, 0]
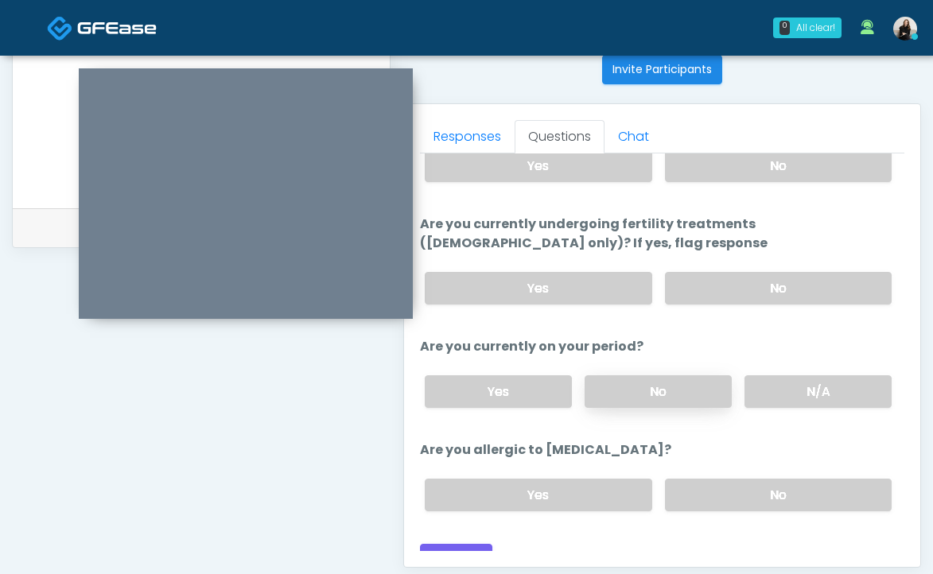
click at [686, 381] on label "No" at bounding box center [658, 391] width 147 height 33
click at [689, 479] on label "No" at bounding box center [778, 495] width 227 height 33
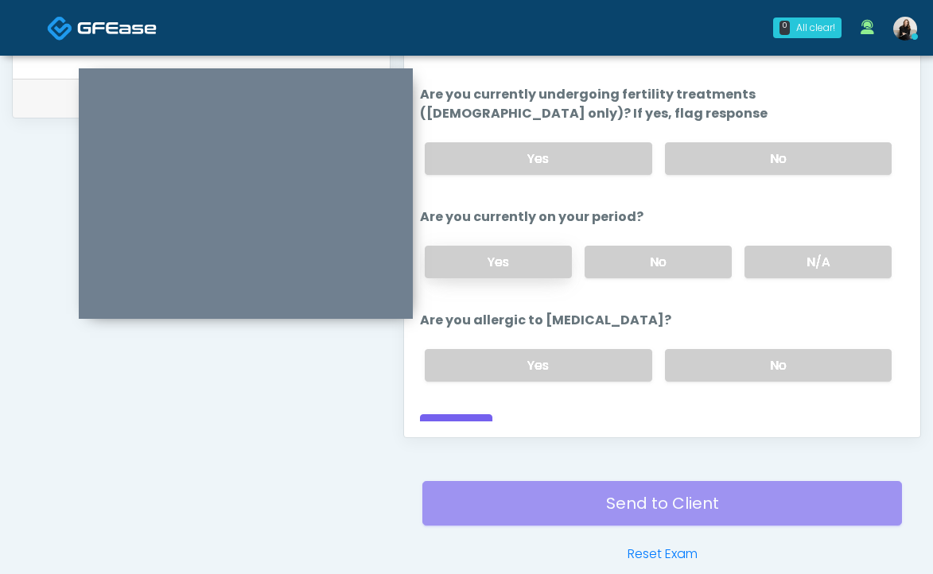
scroll to position [853, 0]
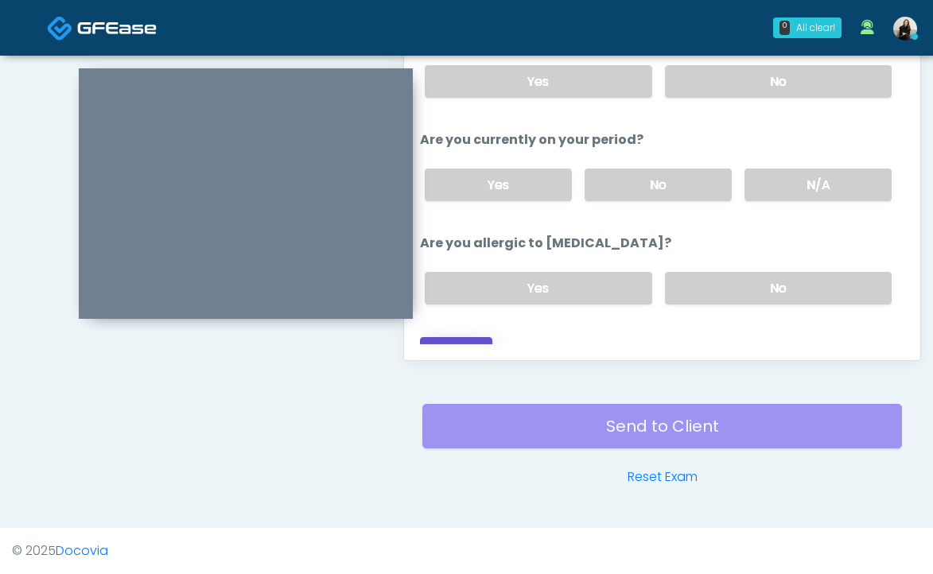
click at [451, 337] on button "Continue" at bounding box center [456, 351] width 72 height 29
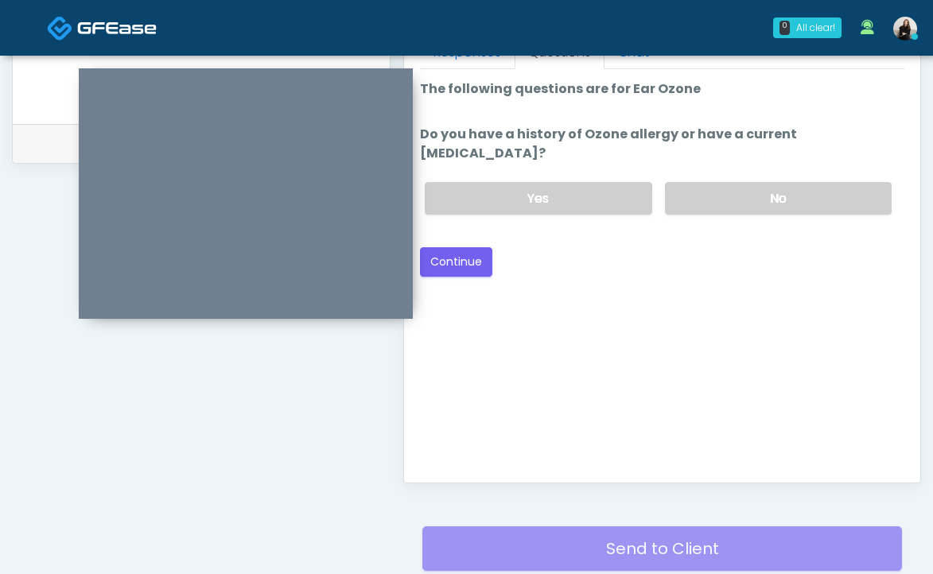
scroll to position [672, 0]
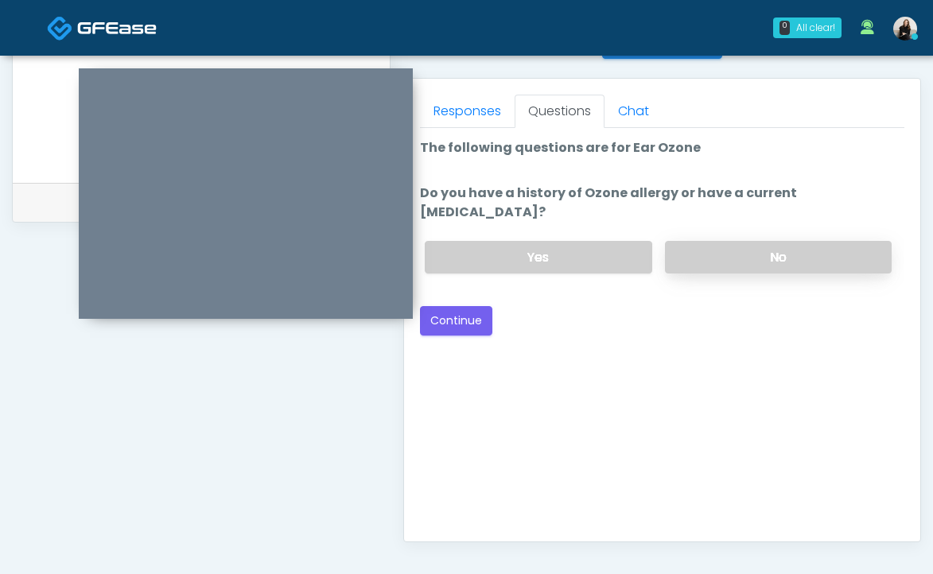
click at [717, 262] on label "No" at bounding box center [778, 257] width 227 height 33
click at [464, 309] on button "Continue" at bounding box center [456, 320] width 72 height 29
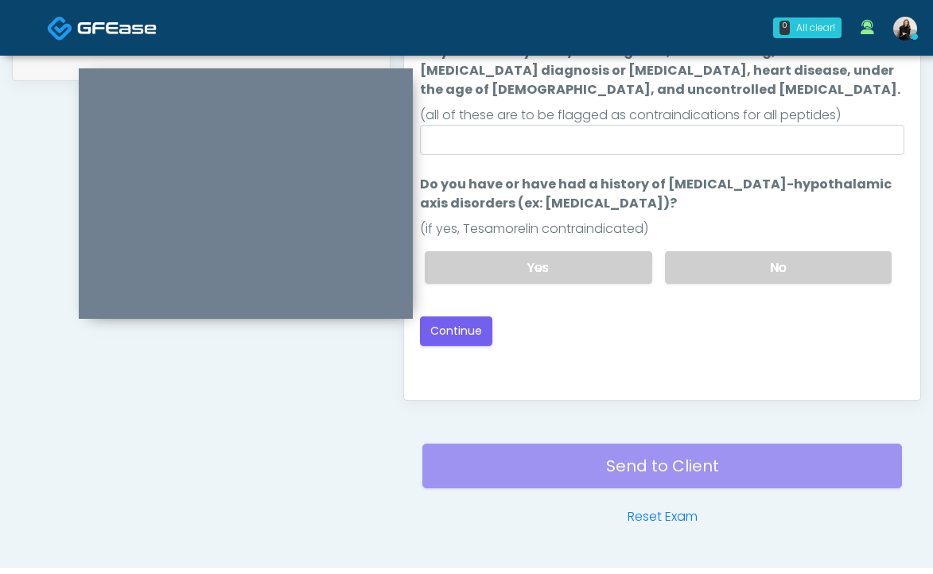
scroll to position [695, 0]
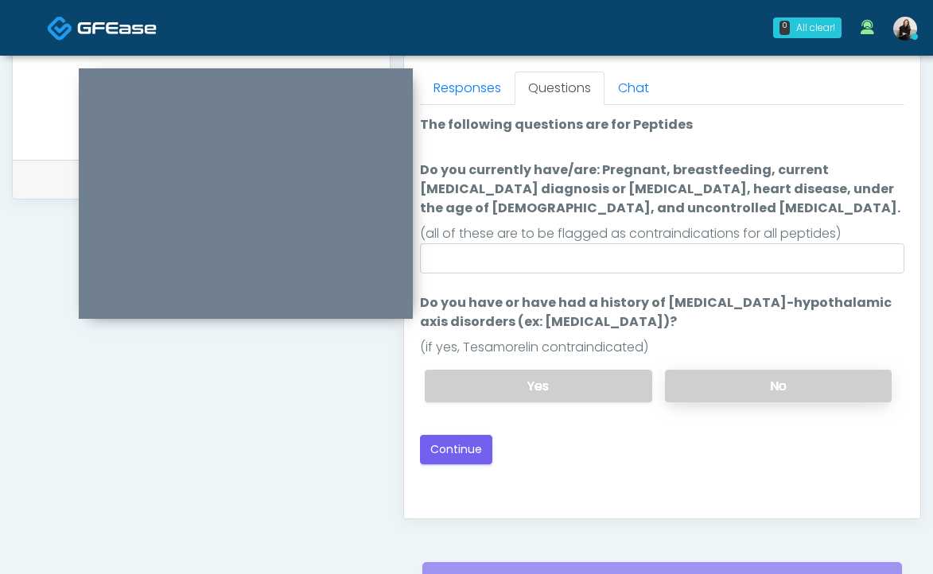
click at [686, 381] on label "No" at bounding box center [778, 386] width 227 height 33
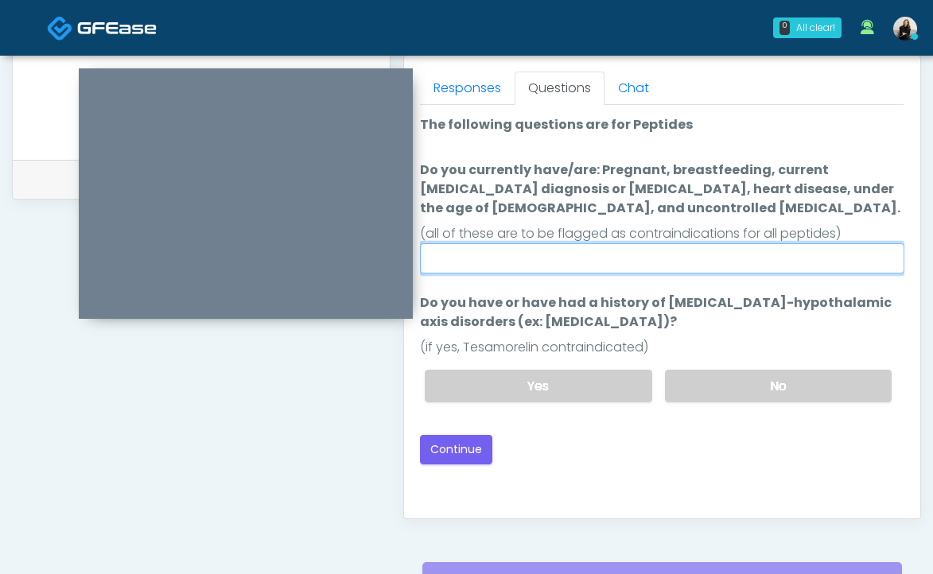
click at [670, 258] on input "Do you currently have/are: Pregnant, breastfeeding, current [MEDICAL_DATA] diag…" at bounding box center [662, 258] width 484 height 30
type input "**"
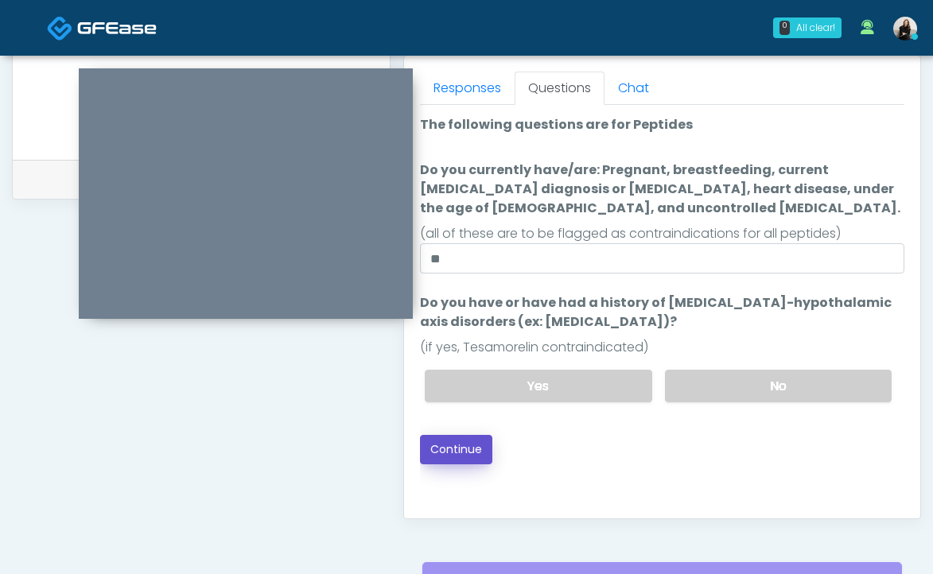
click at [468, 458] on button "Continue" at bounding box center [456, 449] width 72 height 29
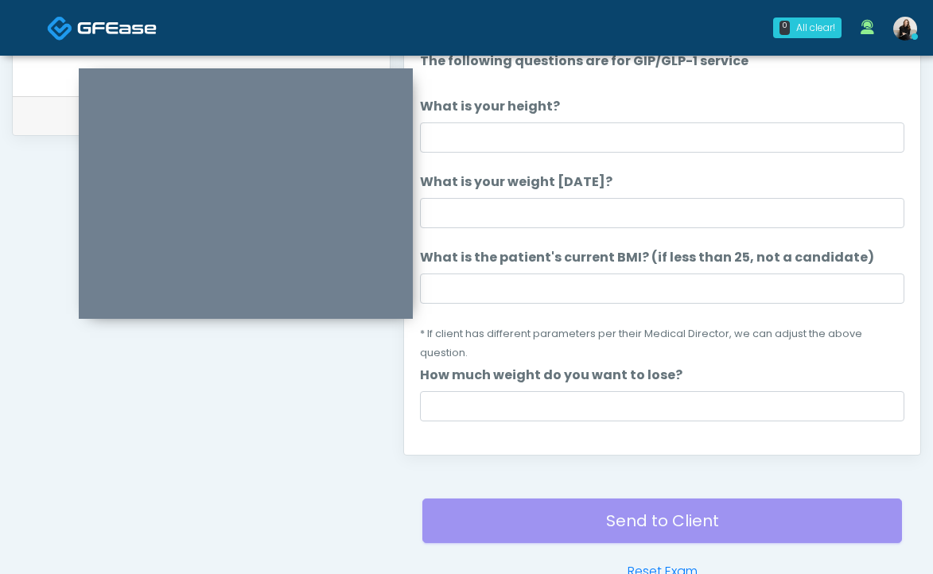
scroll to position [693, 0]
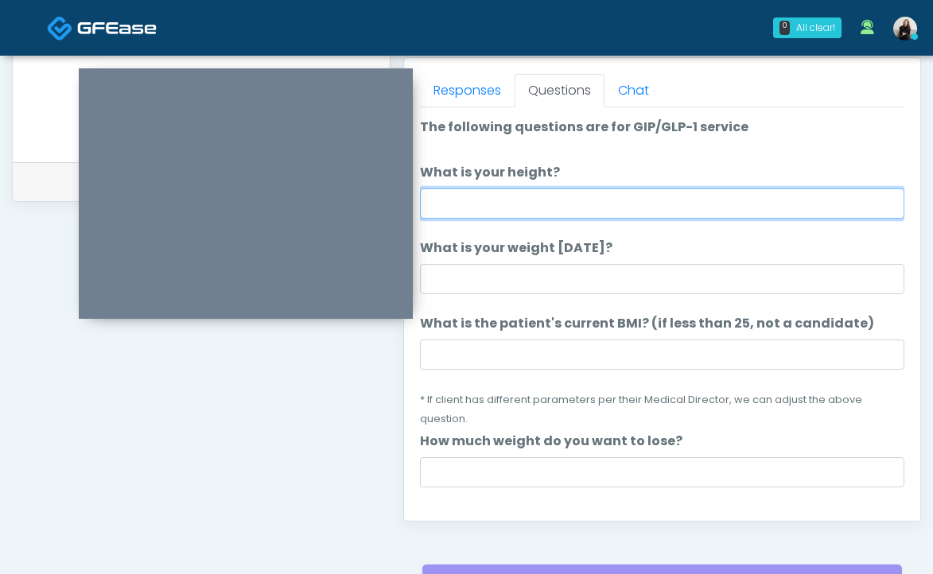
click at [654, 199] on input "What is your height?" at bounding box center [662, 203] width 484 height 30
type input "******"
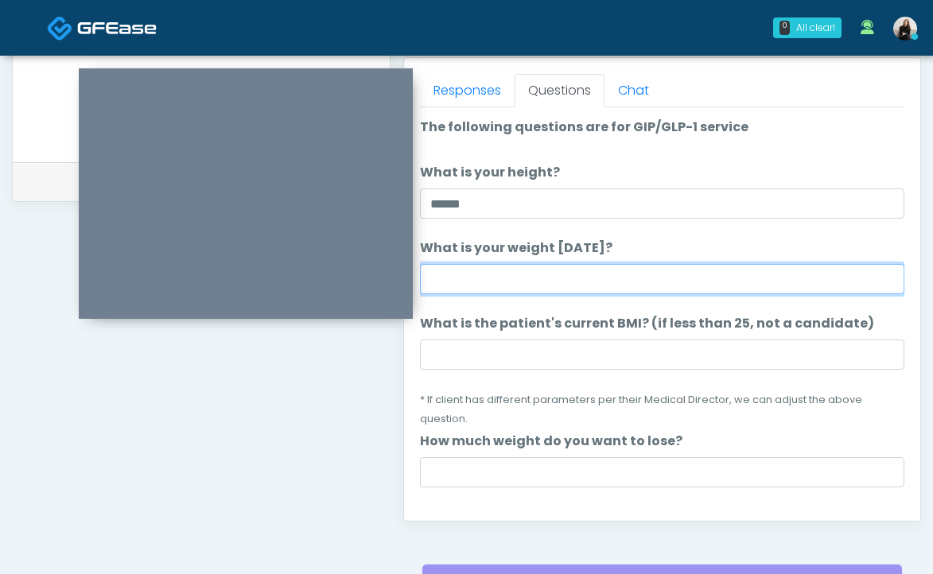
click at [499, 281] on input "What is your weight [DATE]?" at bounding box center [662, 279] width 484 height 30
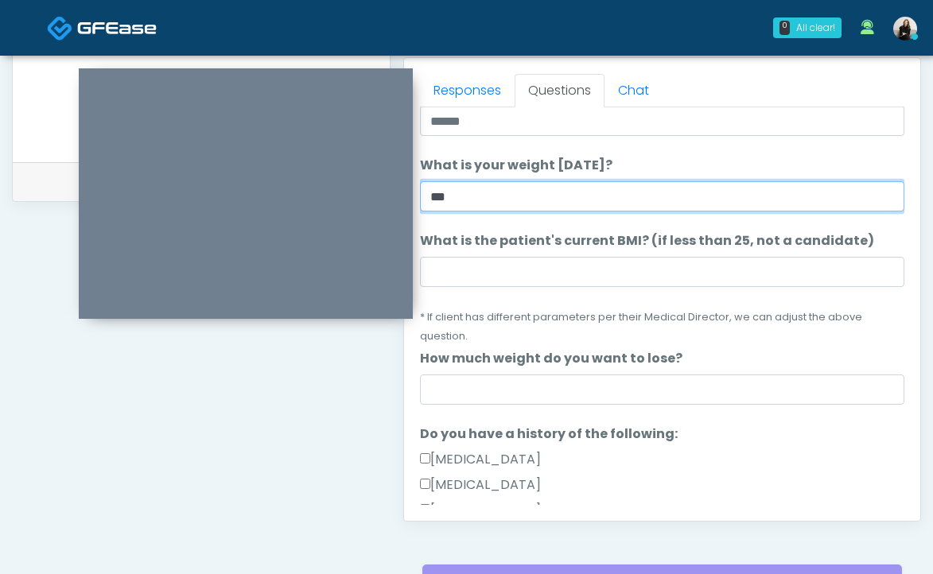
scroll to position [130, 0]
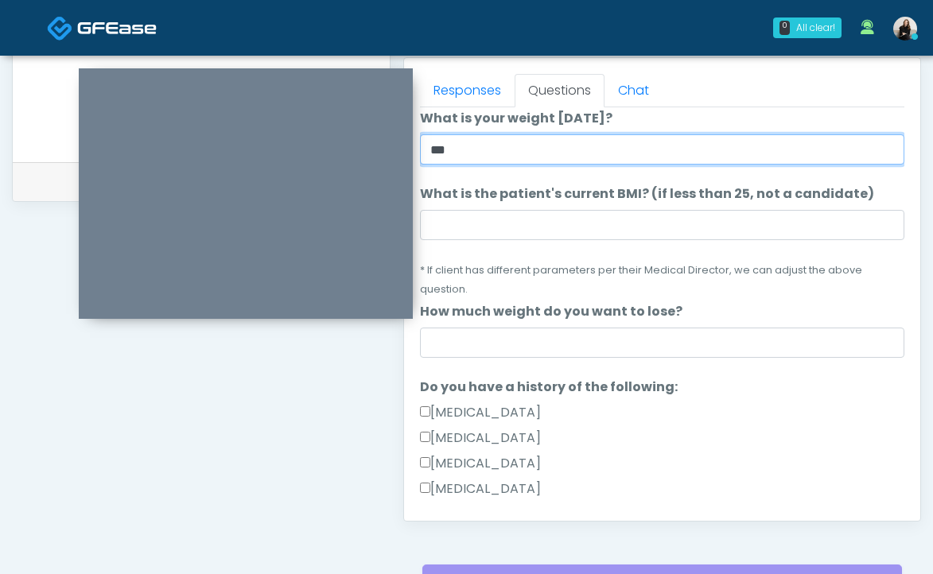
type input "***"
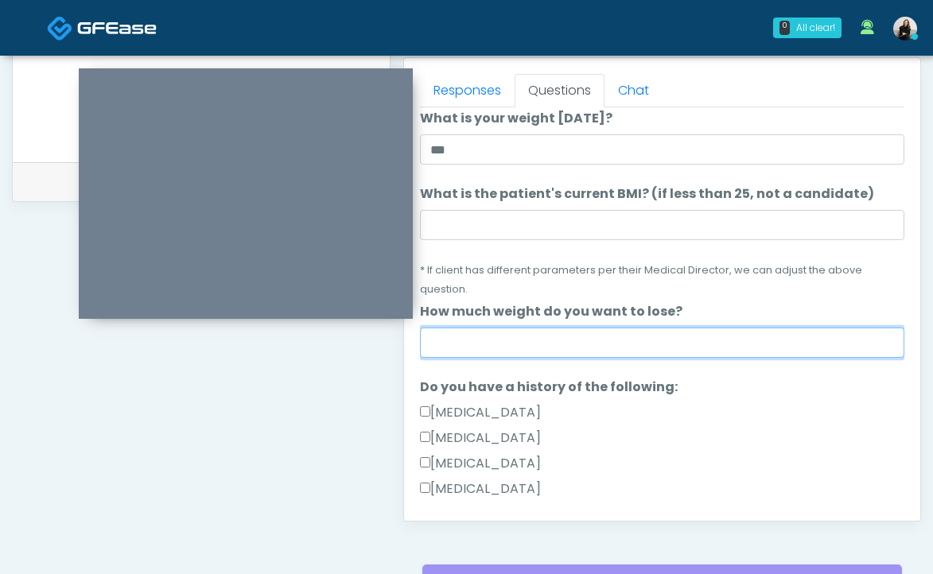
click at [493, 342] on input "How much weight do you want to lose?" at bounding box center [662, 343] width 484 height 30
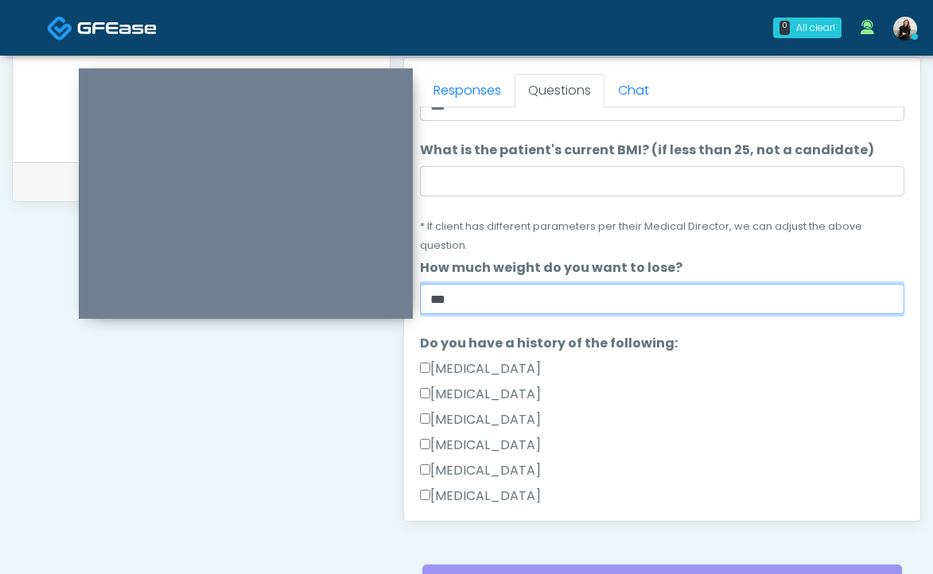
scroll to position [315, 0]
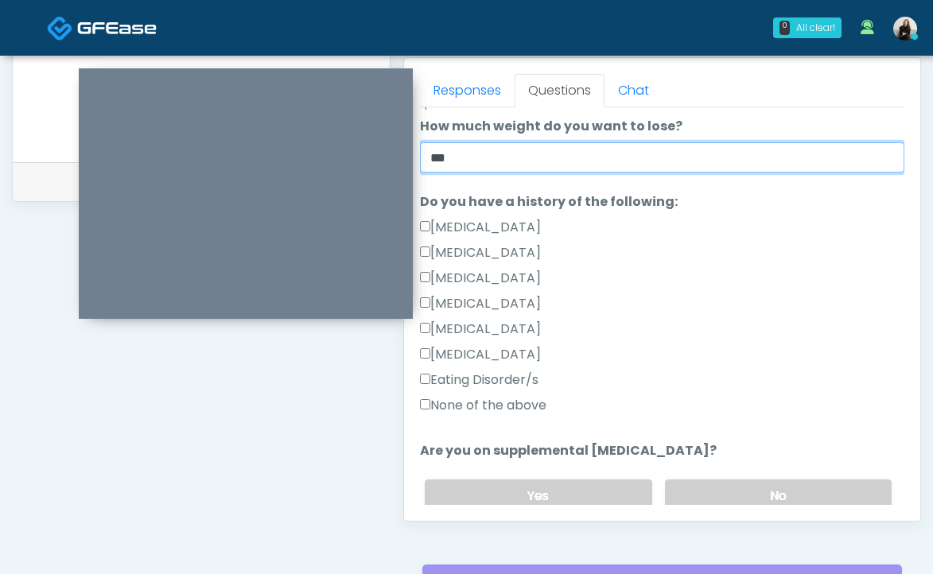
type input "***"
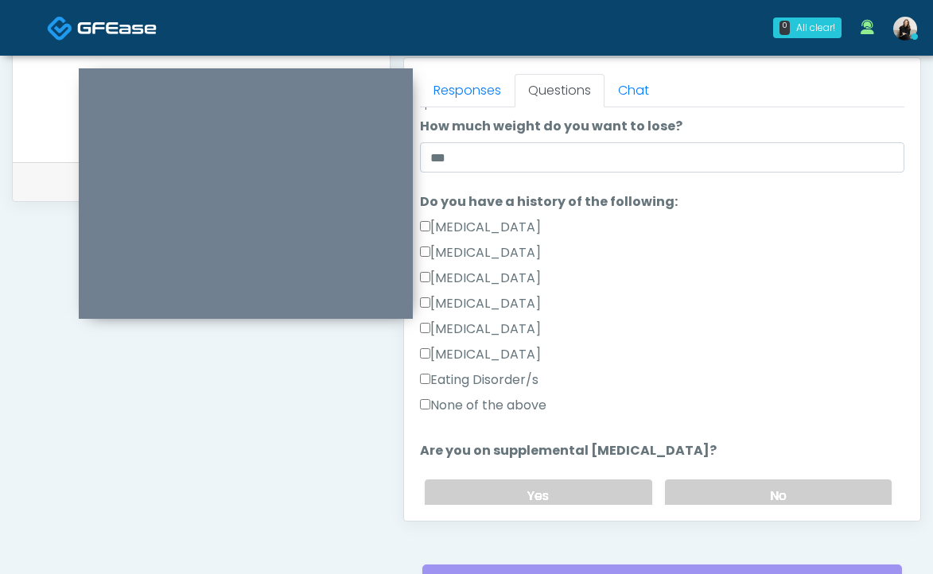
click at [472, 407] on label "None of the above" at bounding box center [483, 405] width 126 height 19
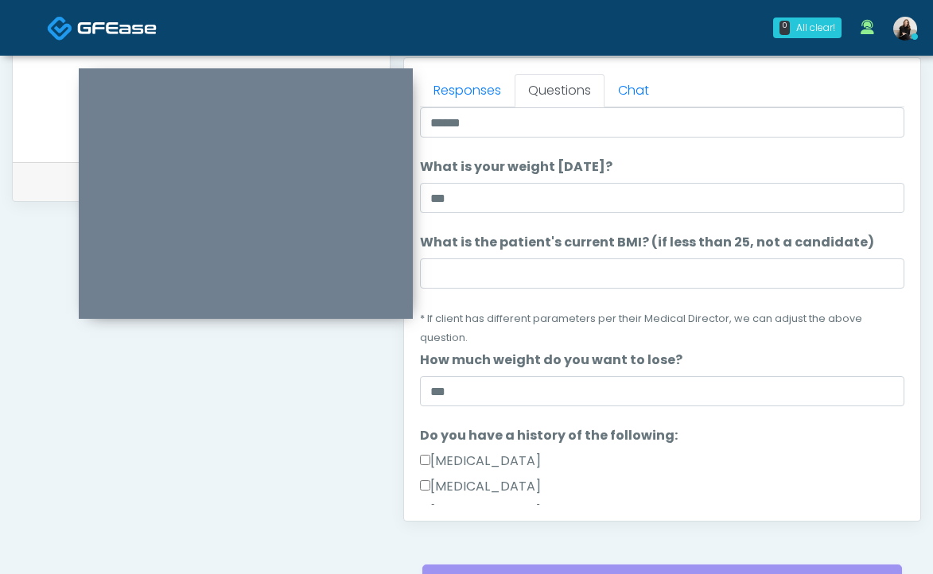
scroll to position [147, 0]
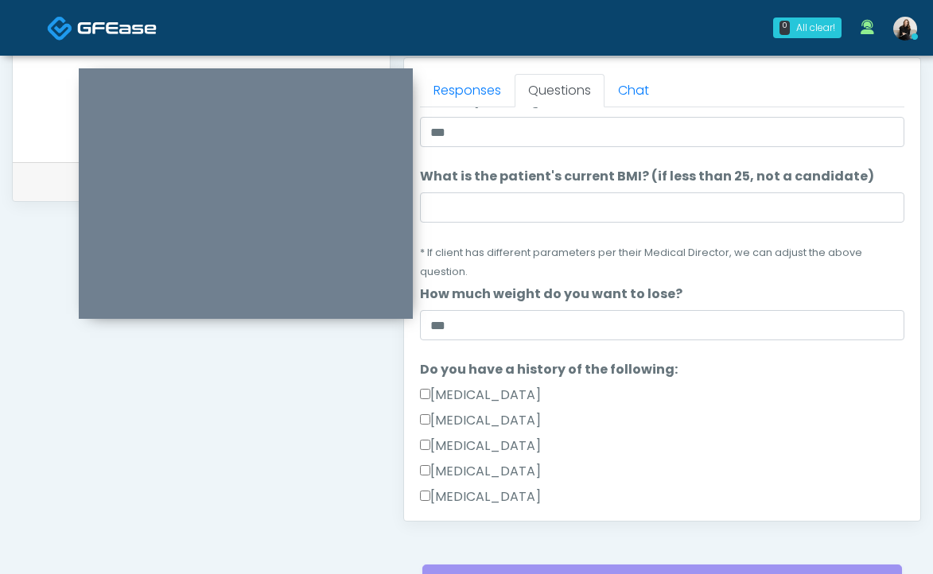
click at [499, 399] on label "[MEDICAL_DATA]" at bounding box center [480, 395] width 121 height 19
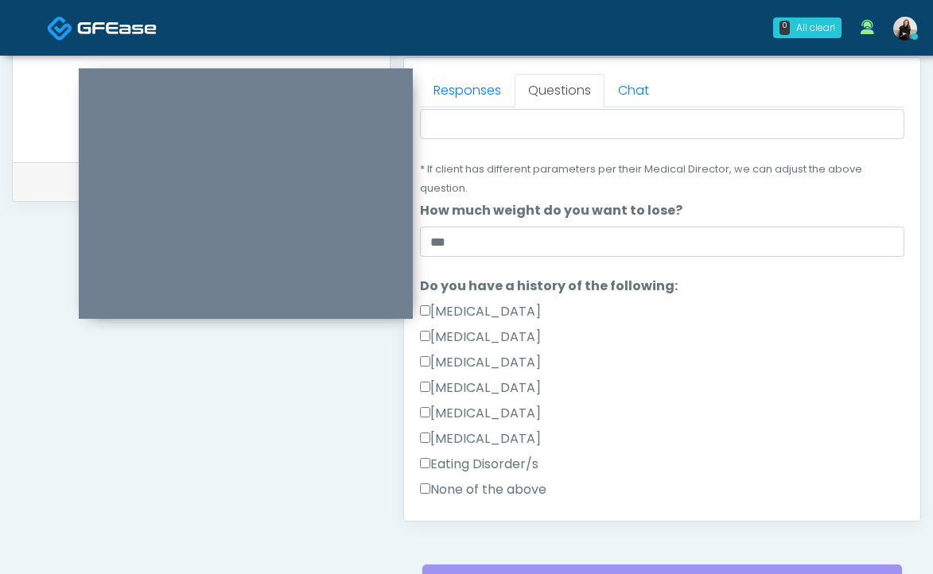
scroll to position [426, 0]
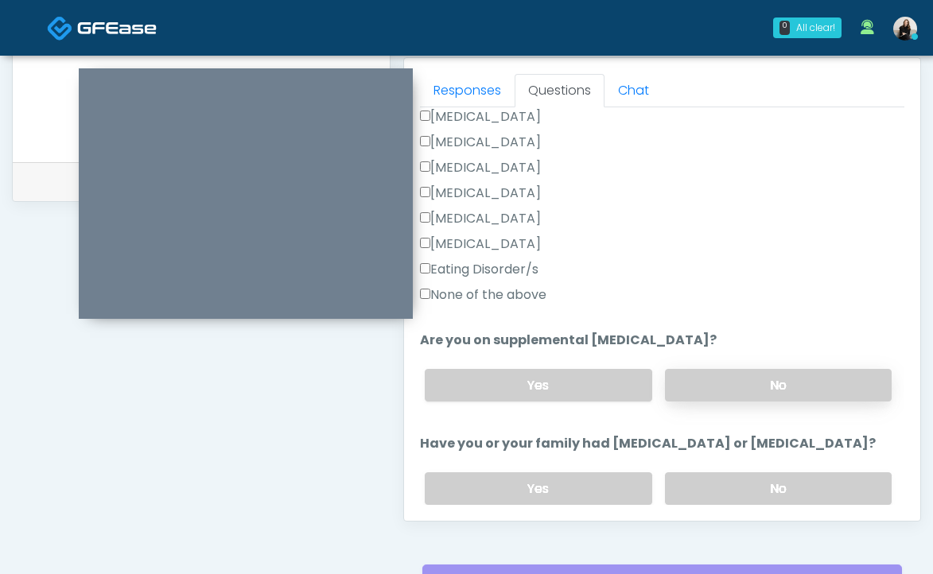
click at [746, 388] on label "No" at bounding box center [778, 385] width 227 height 33
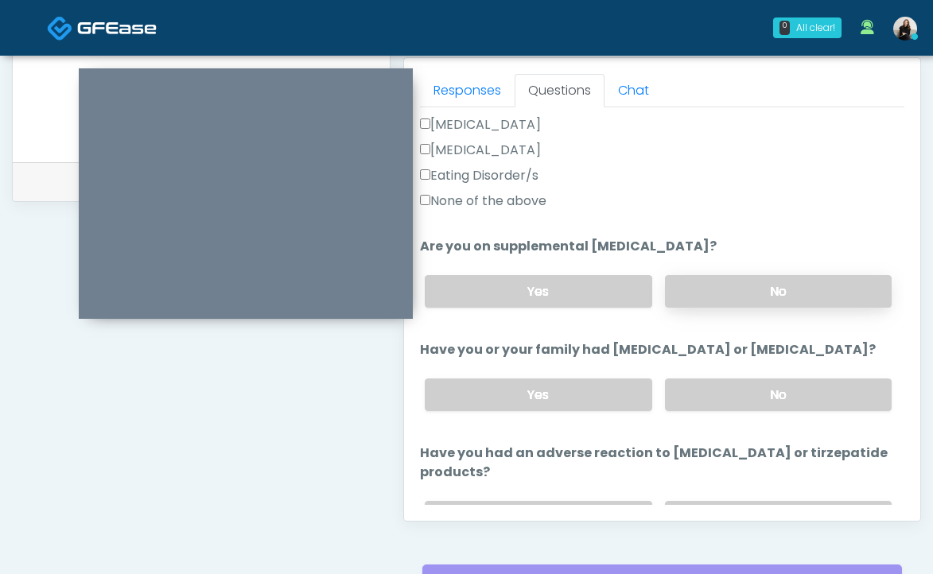
scroll to position [560, 0]
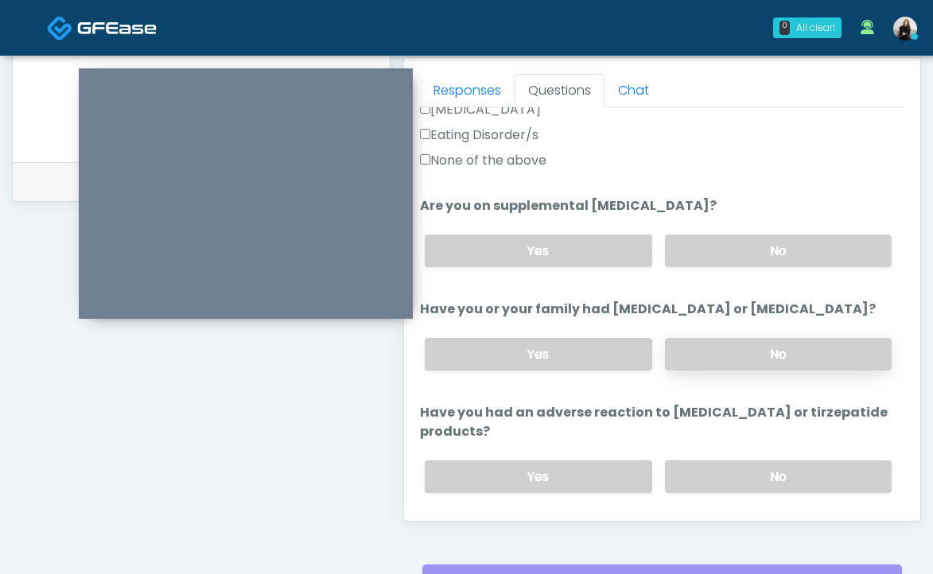
click at [748, 357] on label "No" at bounding box center [778, 354] width 227 height 33
click at [731, 472] on label "No" at bounding box center [778, 477] width 227 height 33
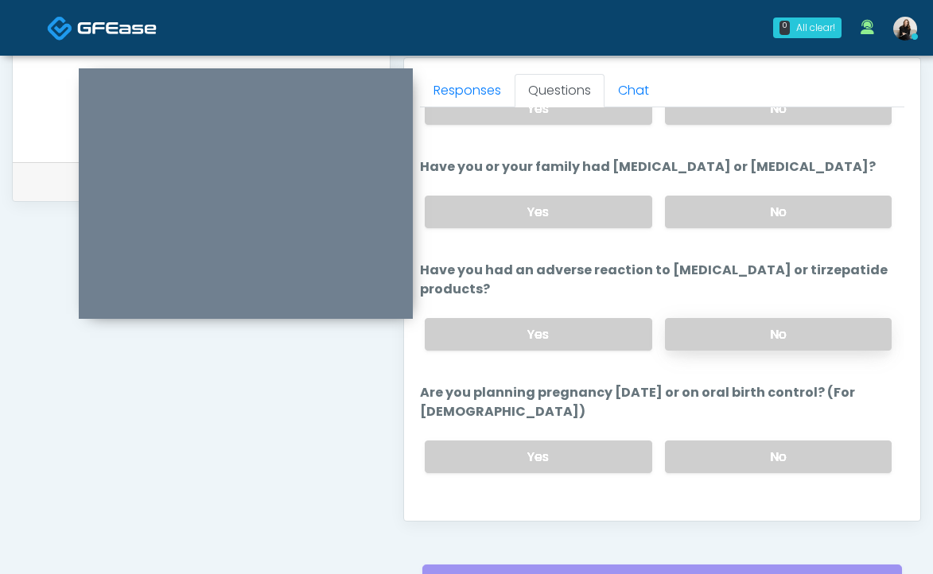
scroll to position [765, 0]
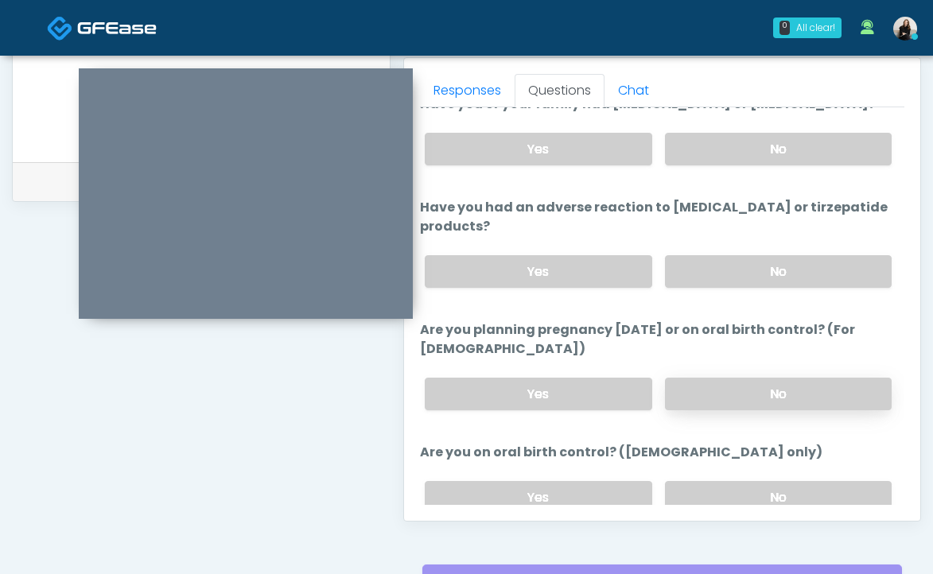
click at [735, 405] on label "No" at bounding box center [778, 394] width 227 height 33
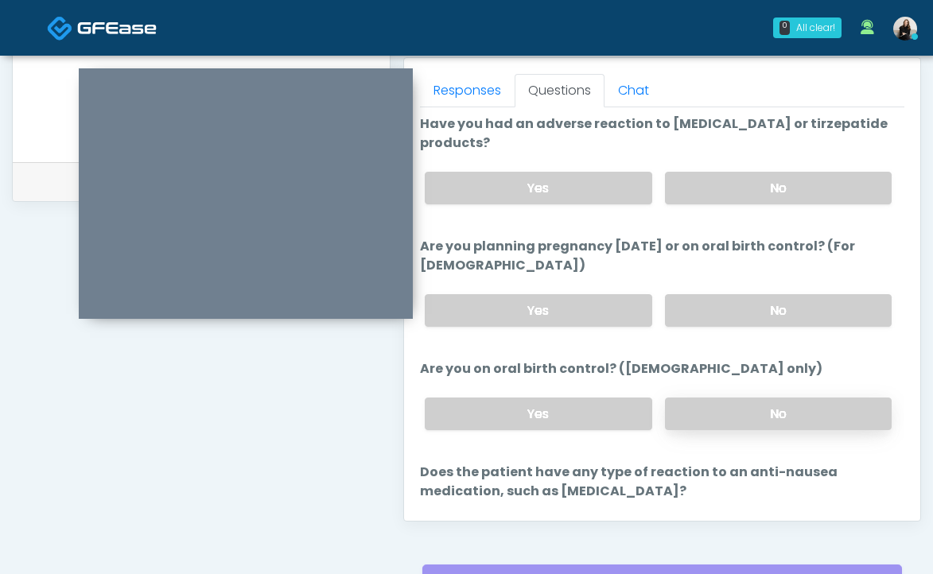
click at [735, 407] on label "No" at bounding box center [778, 414] width 227 height 33
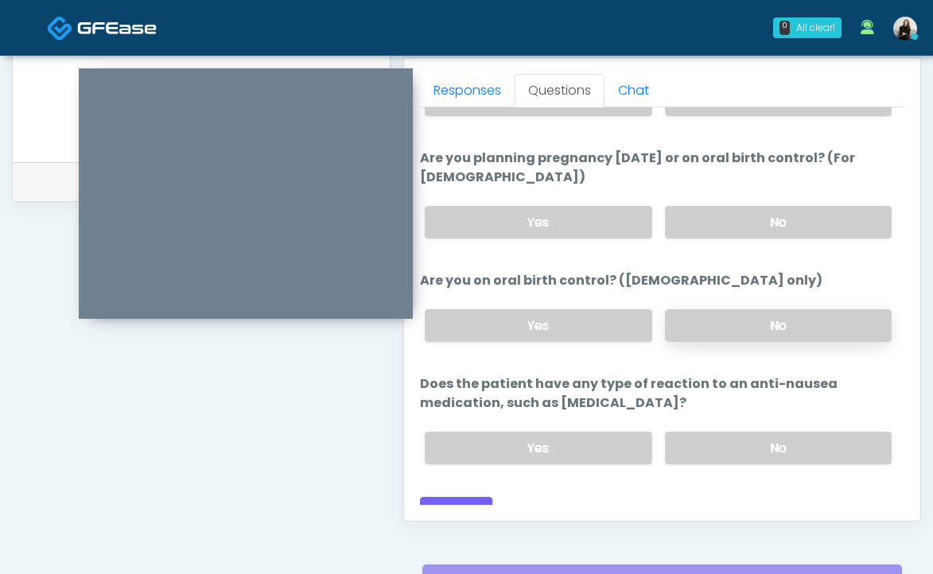
scroll to position [950, 0]
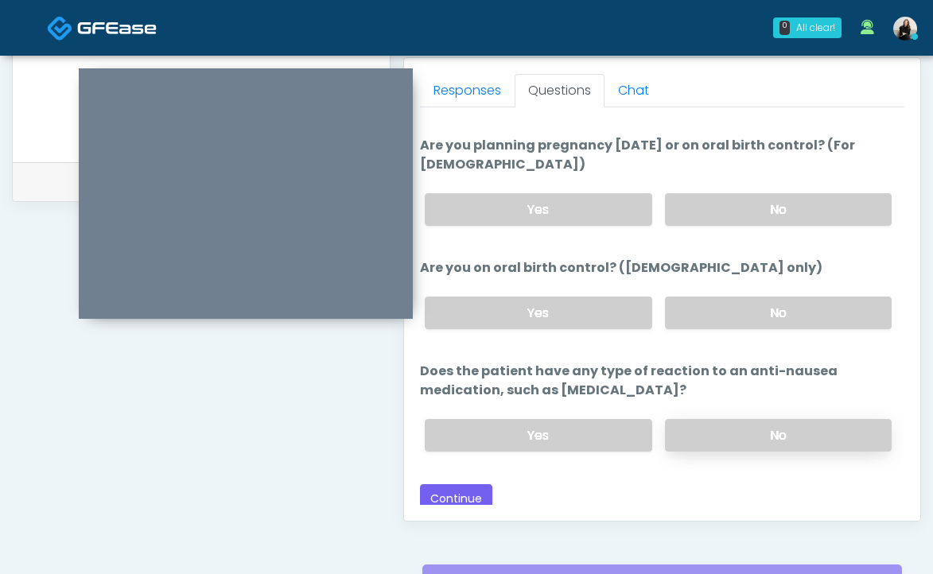
click at [732, 440] on label "No" at bounding box center [778, 435] width 227 height 33
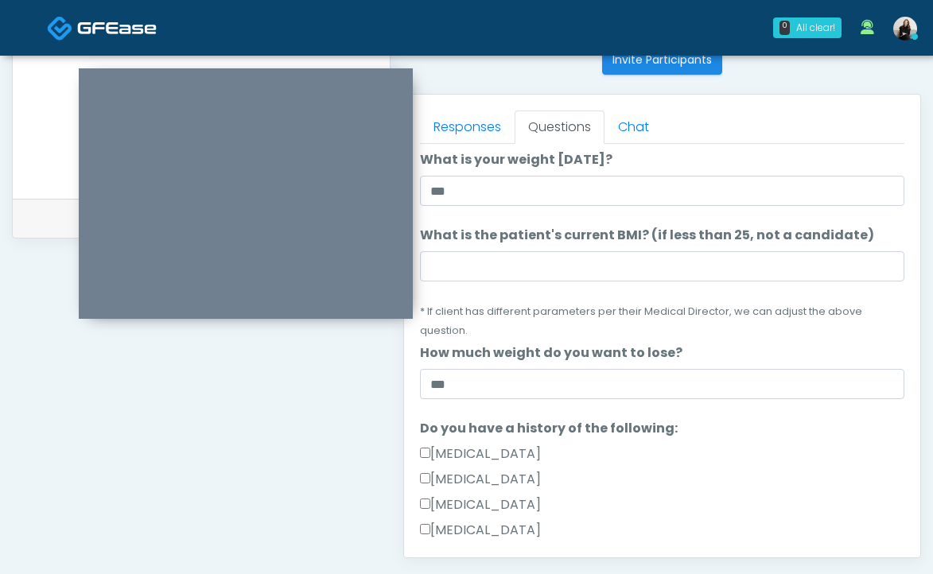
scroll to position [0, 0]
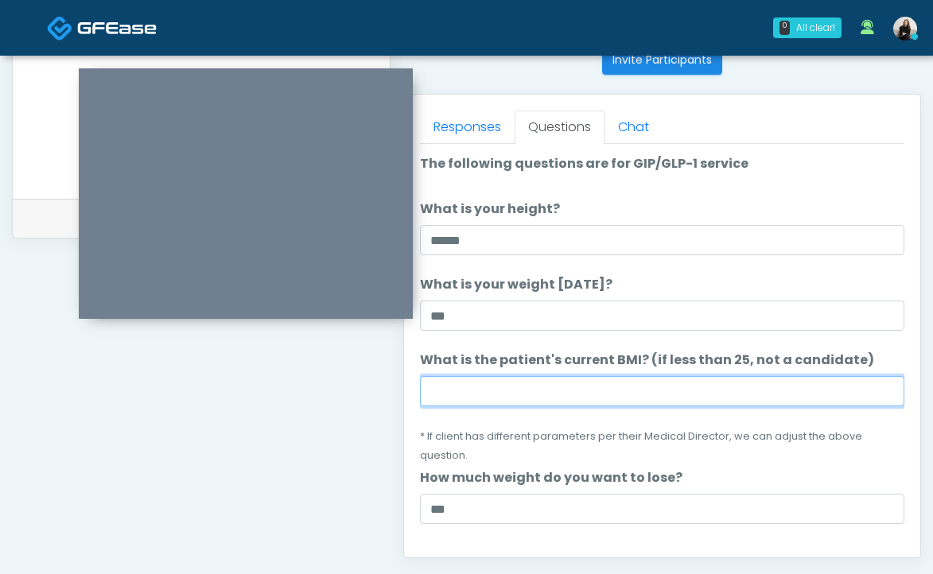
click at [515, 383] on input "What is the patient's current BMI? (if less than 25, not a candidate)" at bounding box center [662, 391] width 484 height 30
click at [504, 395] on input "What is the patient's current BMI? (if less than 25, not a candidate)" at bounding box center [662, 391] width 484 height 30
paste input "****"
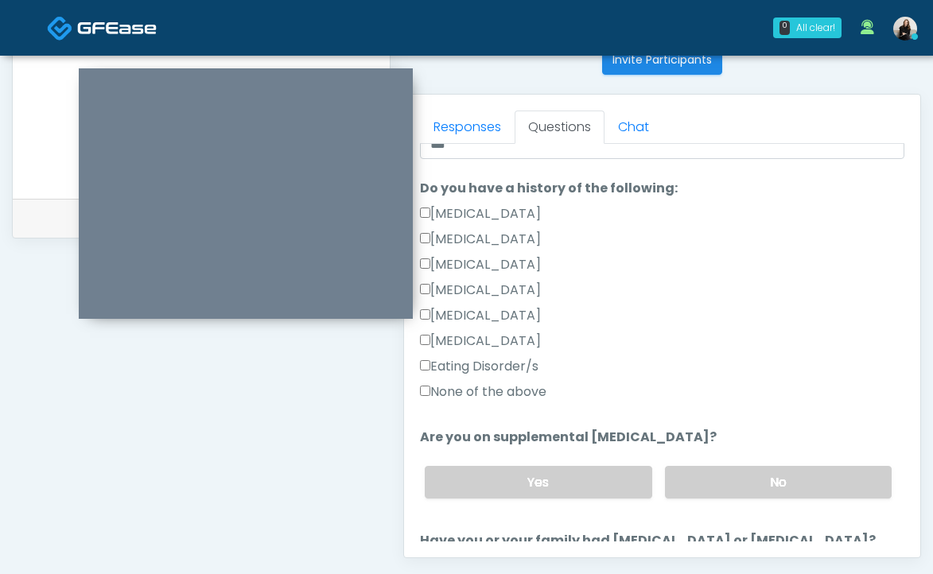
type input "****"
click at [499, 389] on label "None of the above" at bounding box center [483, 392] width 126 height 19
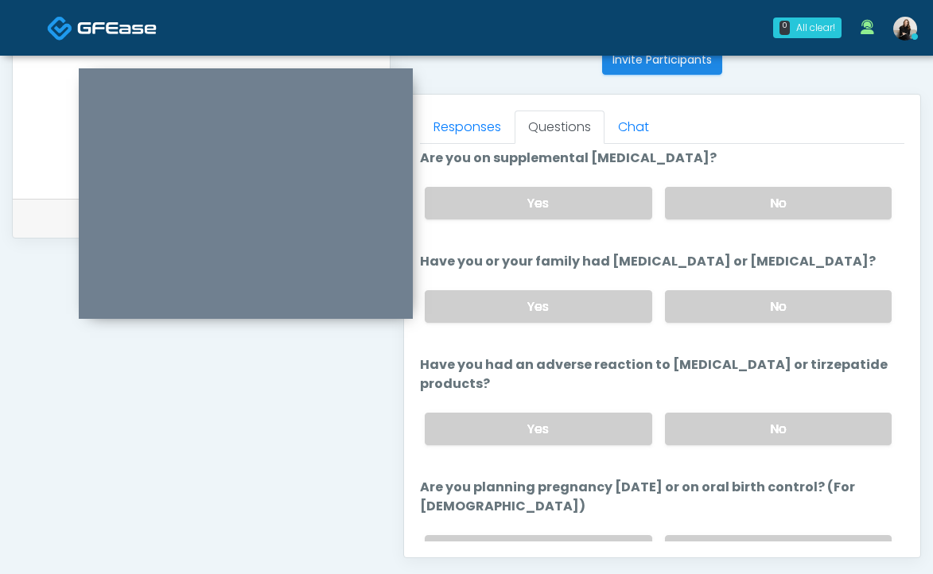
scroll to position [954, 0]
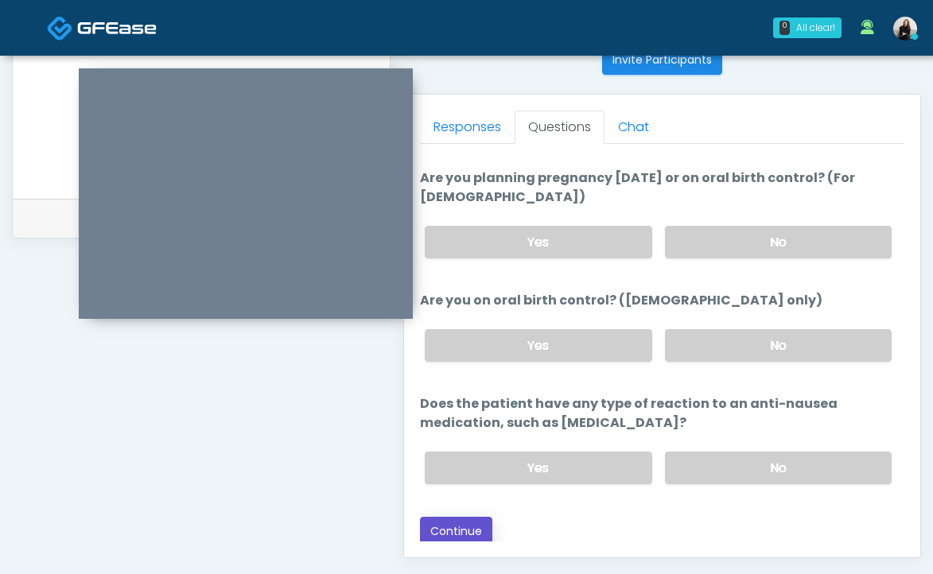
click at [464, 528] on button "Continue" at bounding box center [456, 531] width 72 height 29
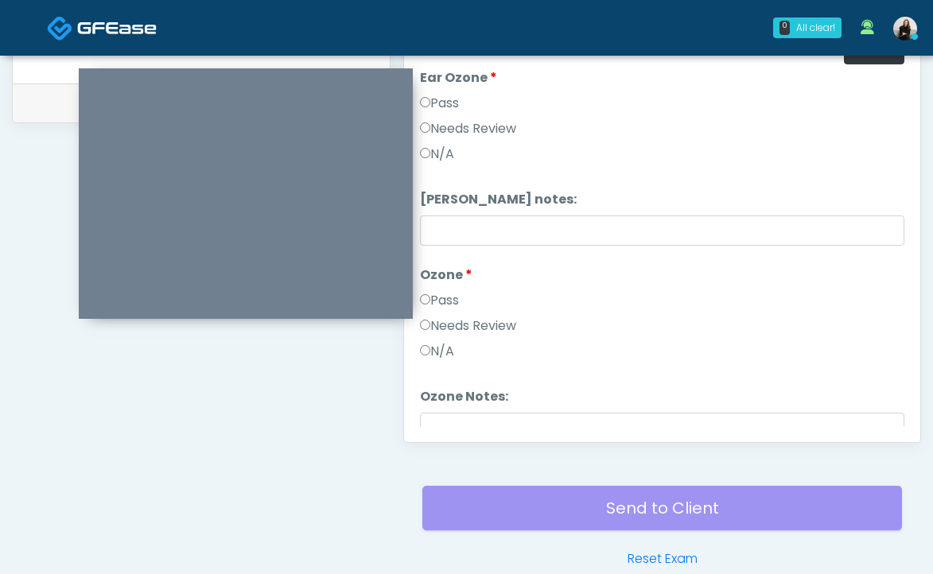
scroll to position [608, 0]
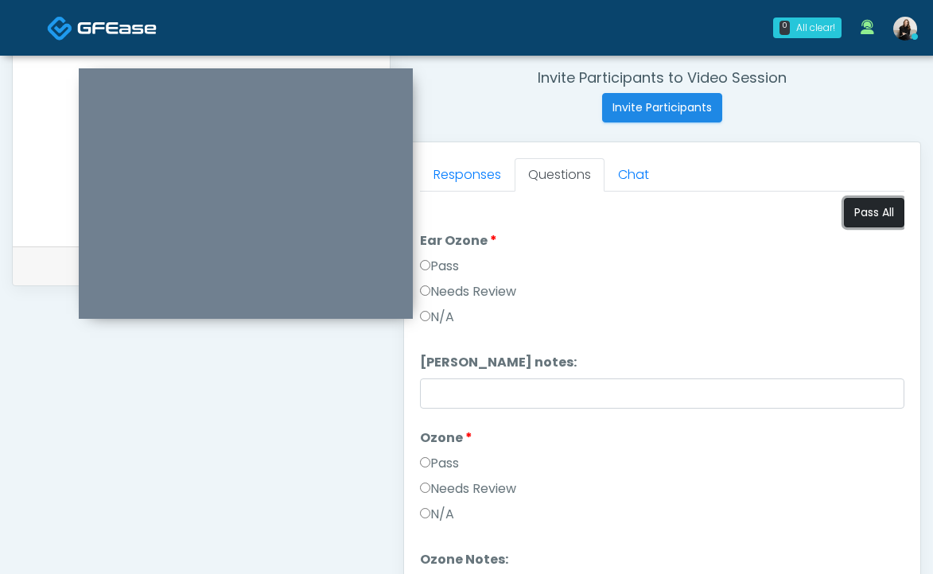
click at [854, 222] on button "Pass All" at bounding box center [874, 212] width 60 height 29
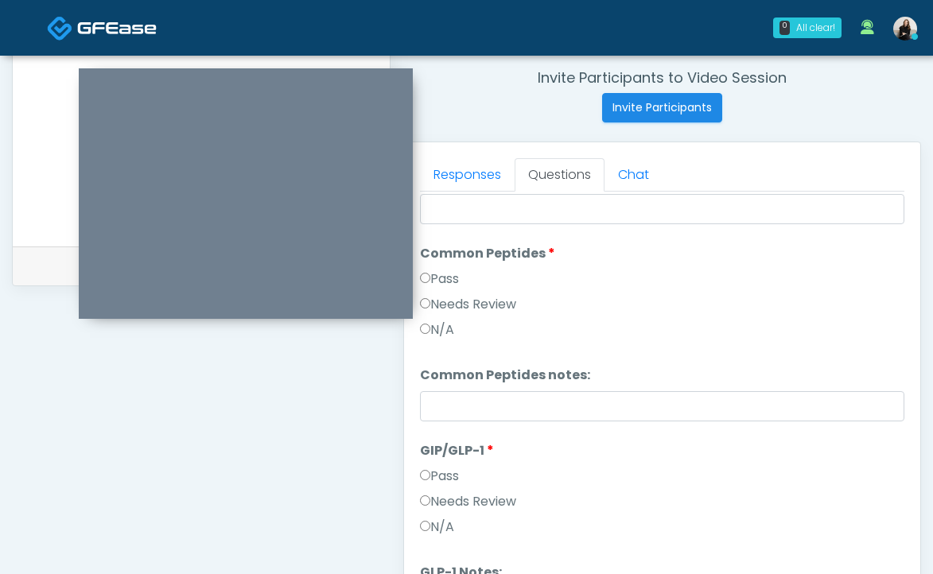
scroll to position [658, 0]
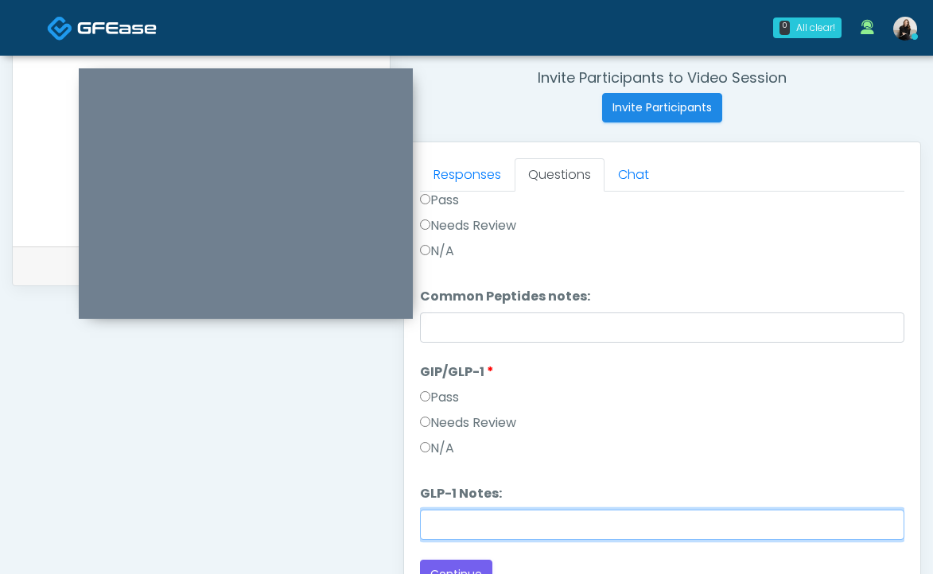
click at [581, 523] on input "GLP-1 Notes:" at bounding box center [662, 525] width 484 height 30
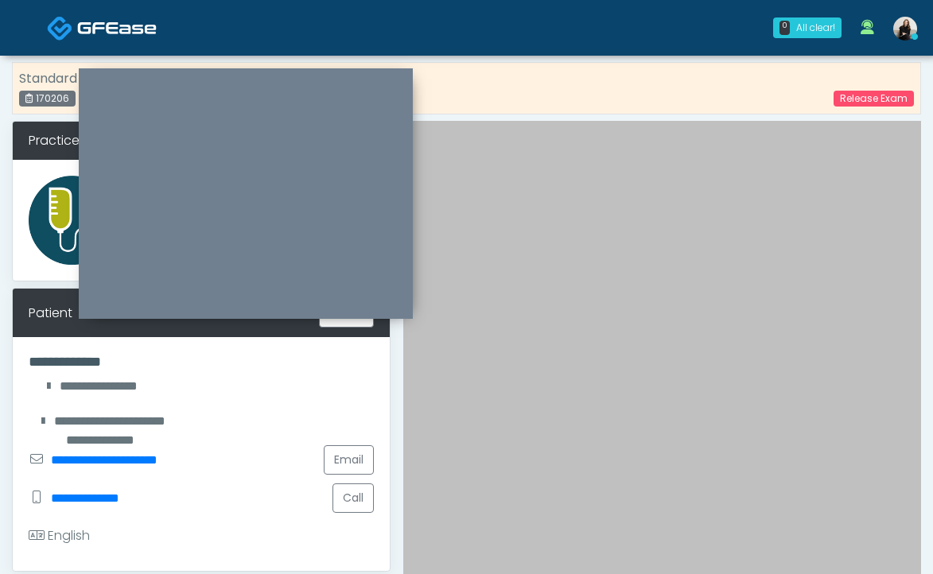
scroll to position [0, 0]
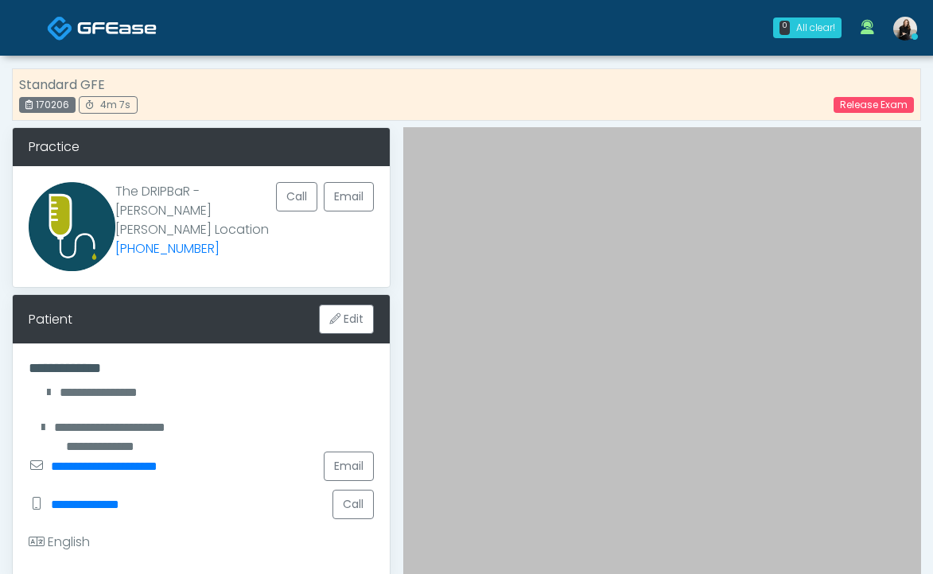
type input "**********"
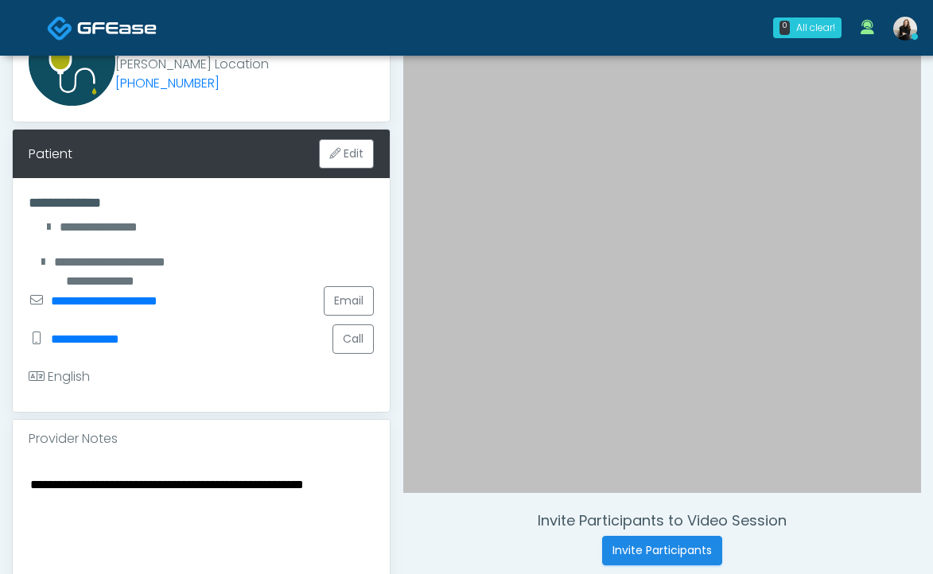
scroll to position [190, 0]
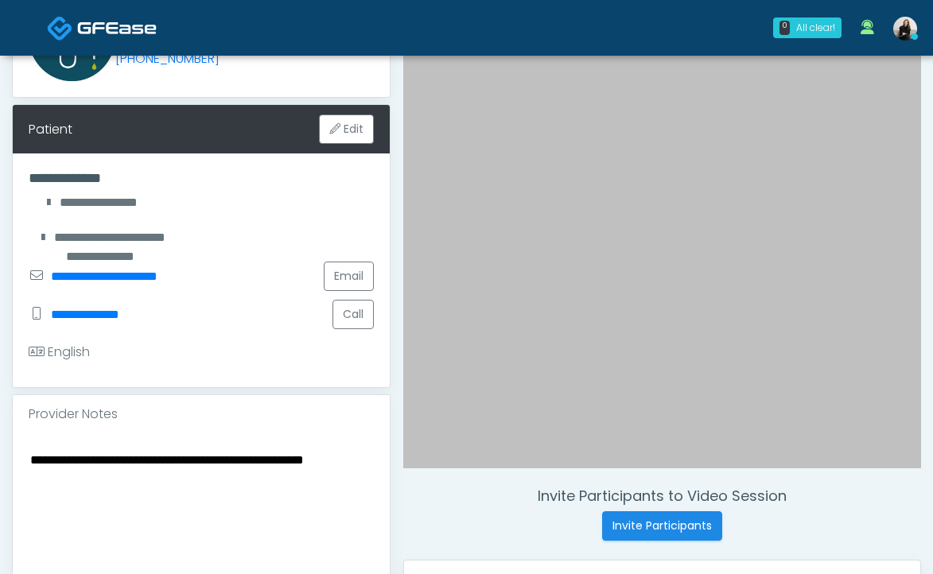
click at [220, 503] on textarea "**********" at bounding box center [201, 546] width 345 height 194
paste textarea "**********"
click at [39, 461] on textarea "**********" at bounding box center [201, 546] width 345 height 194
click at [261, 460] on textarea "**********" at bounding box center [201, 546] width 345 height 194
click at [197, 482] on textarea "**********" at bounding box center [201, 546] width 345 height 194
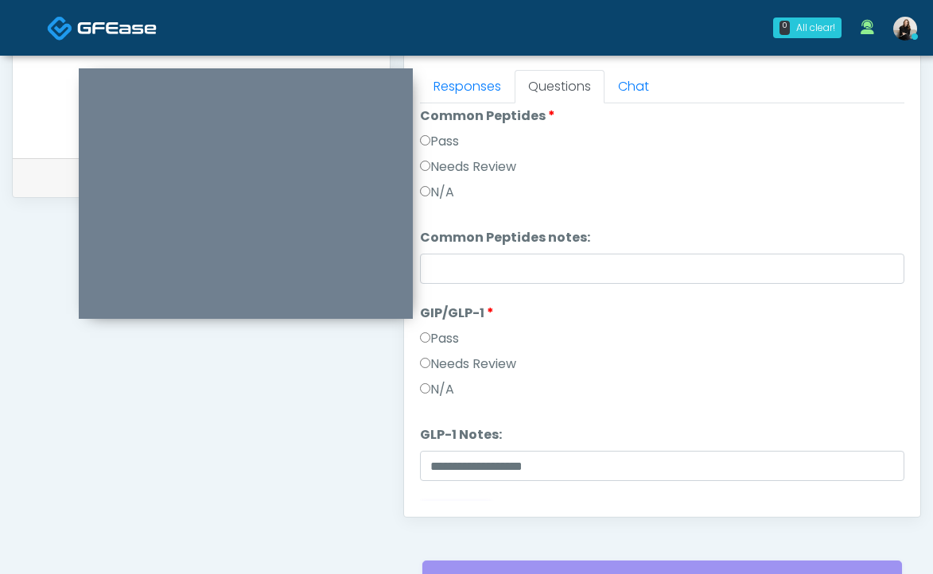
scroll to position [658, 0]
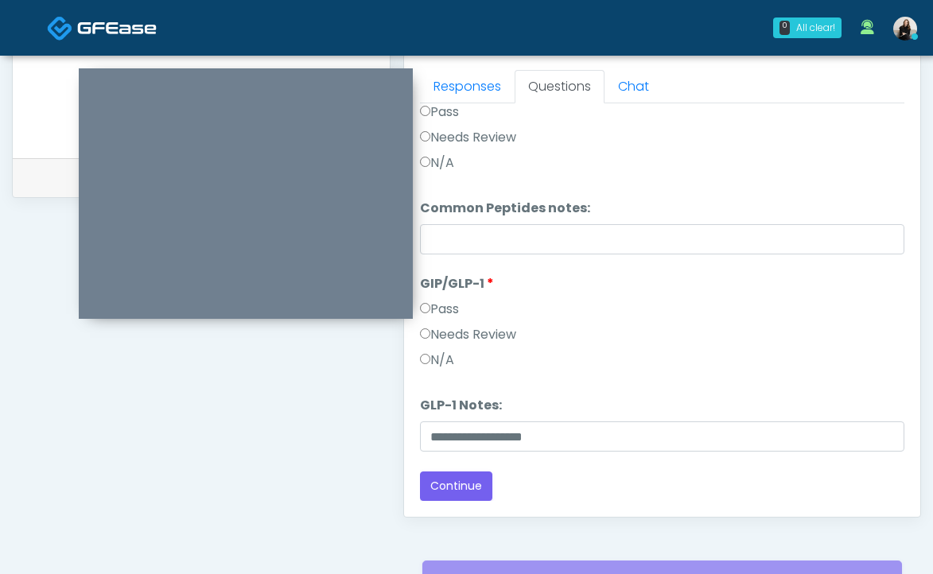
type textarea "**********"
click at [466, 481] on button "Continue" at bounding box center [456, 486] width 72 height 29
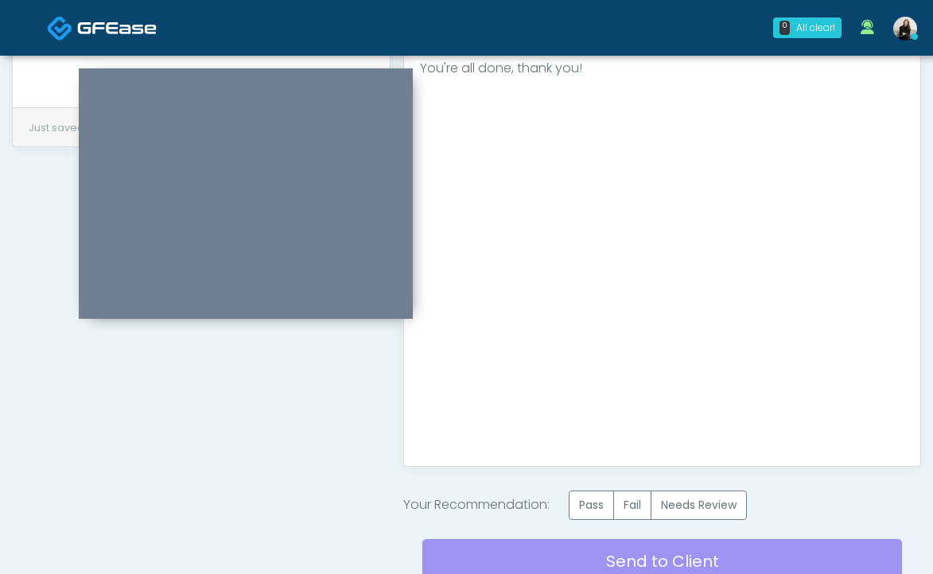
scroll to position [0, 0]
click at [593, 500] on label "Pass" at bounding box center [591, 505] width 45 height 29
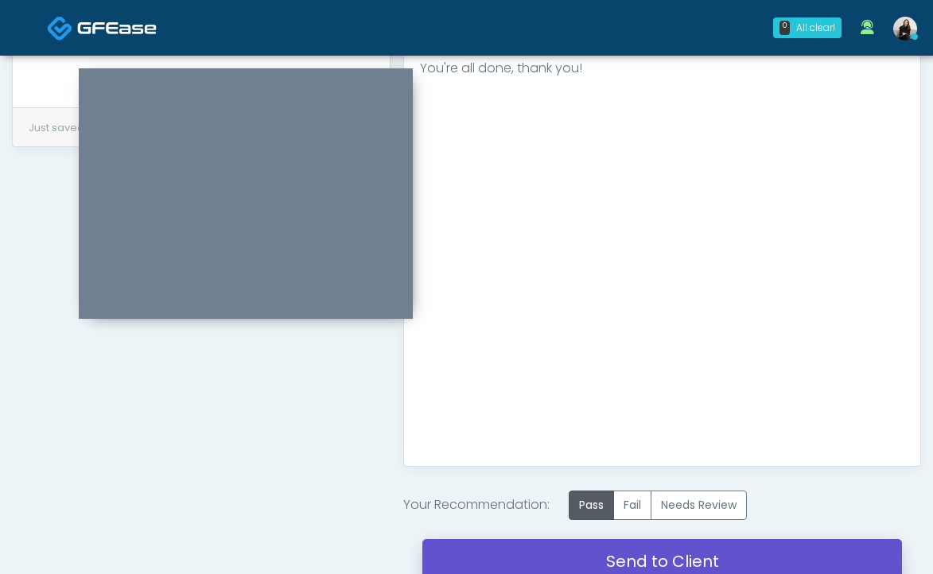
click at [601, 551] on link "Send to Client" at bounding box center [662, 561] width 480 height 45
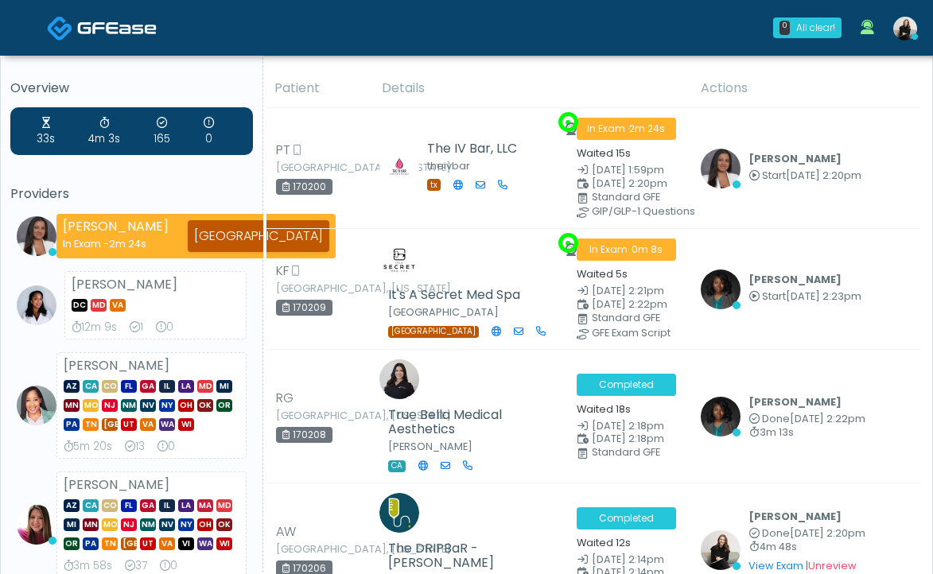
click at [152, 25] on img at bounding box center [117, 28] width 80 height 16
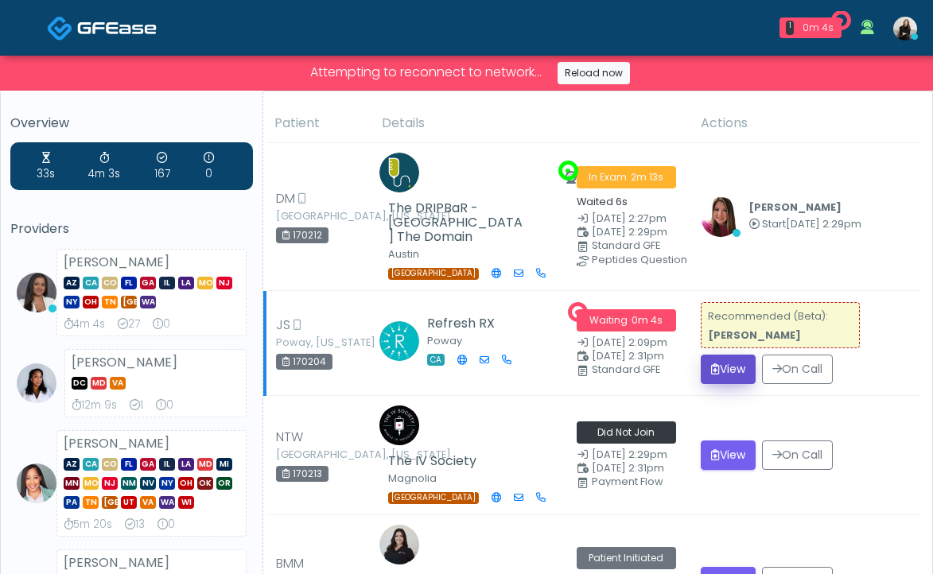
click at [727, 356] on button "View" at bounding box center [728, 369] width 55 height 29
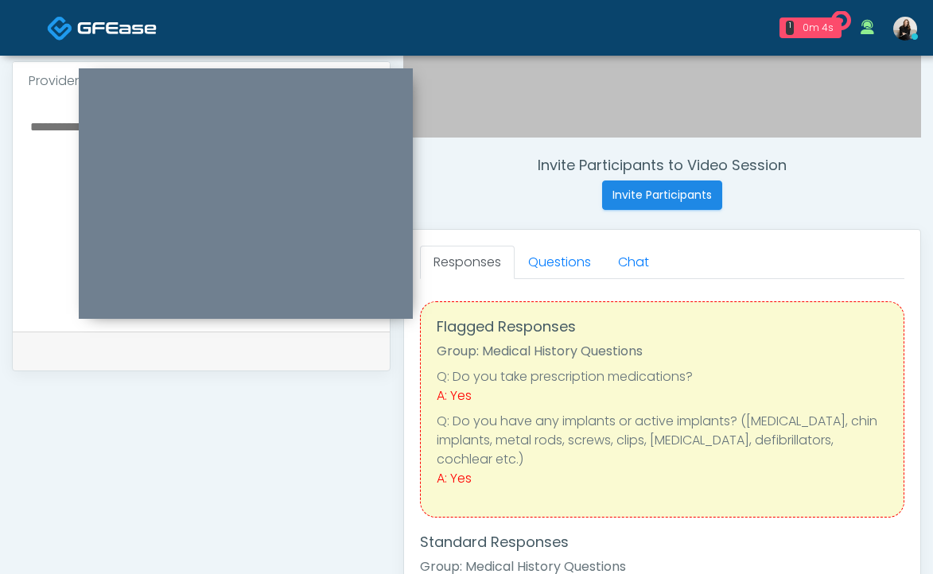
click at [52, 41] on link at bounding box center [102, 28] width 110 height 52
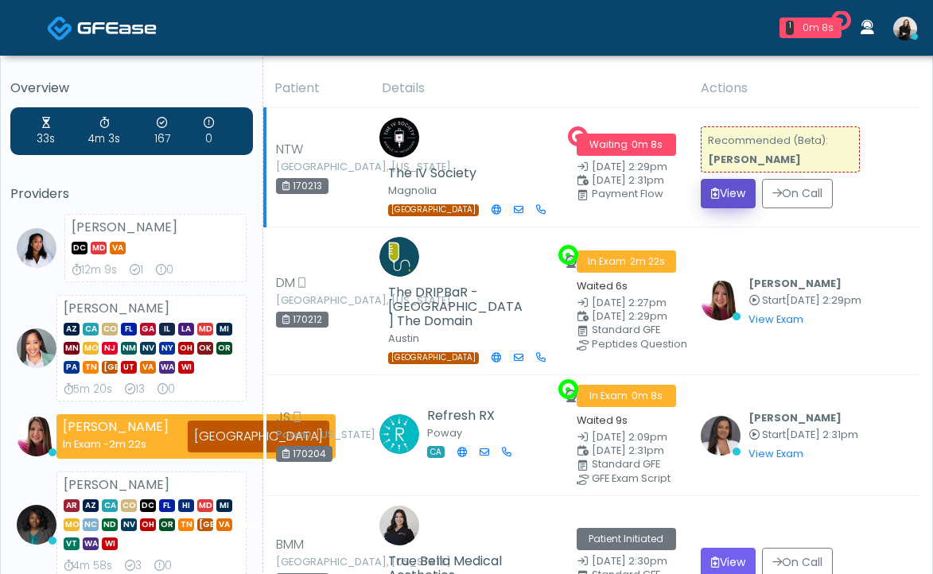
click at [731, 183] on button "View" at bounding box center [728, 193] width 55 height 29
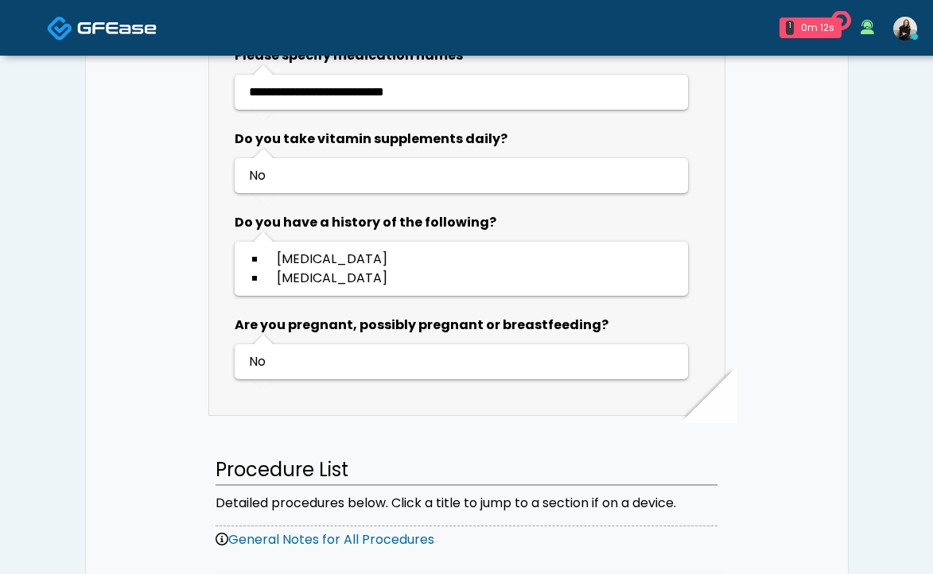
scroll to position [1025, 0]
click at [106, 37] on span at bounding box center [117, 27] width 80 height 22
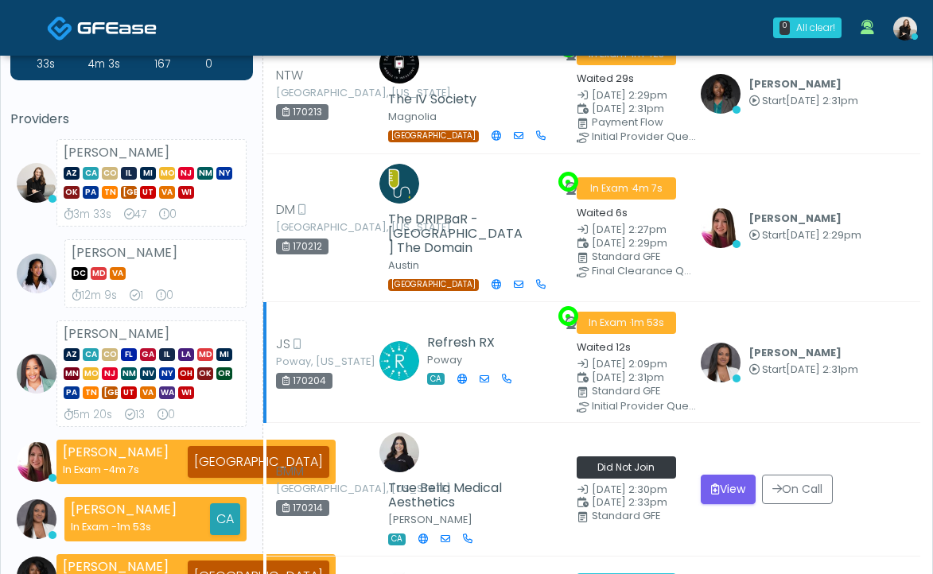
scroll to position [147, 0]
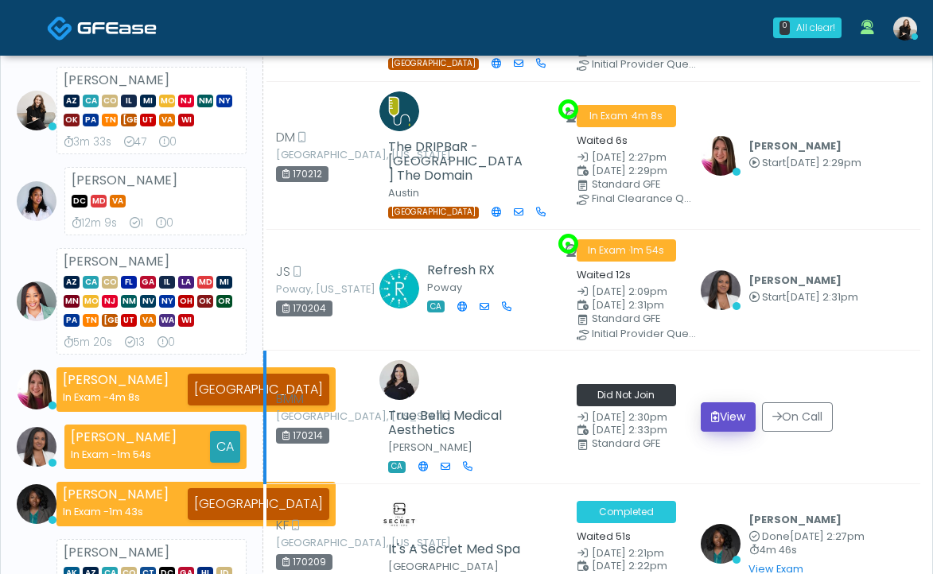
click at [739, 409] on button "View" at bounding box center [728, 416] width 55 height 29
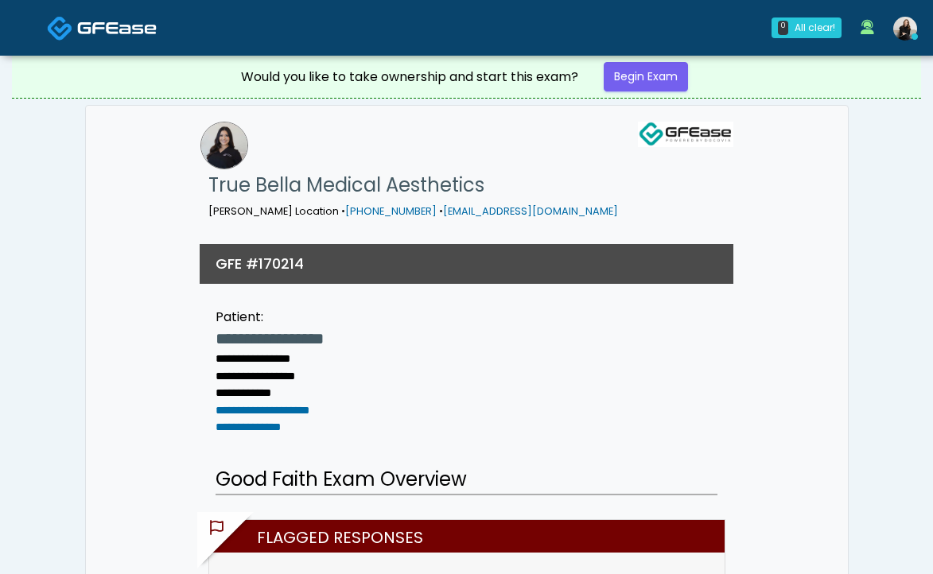
click at [136, 33] on img at bounding box center [117, 28] width 80 height 16
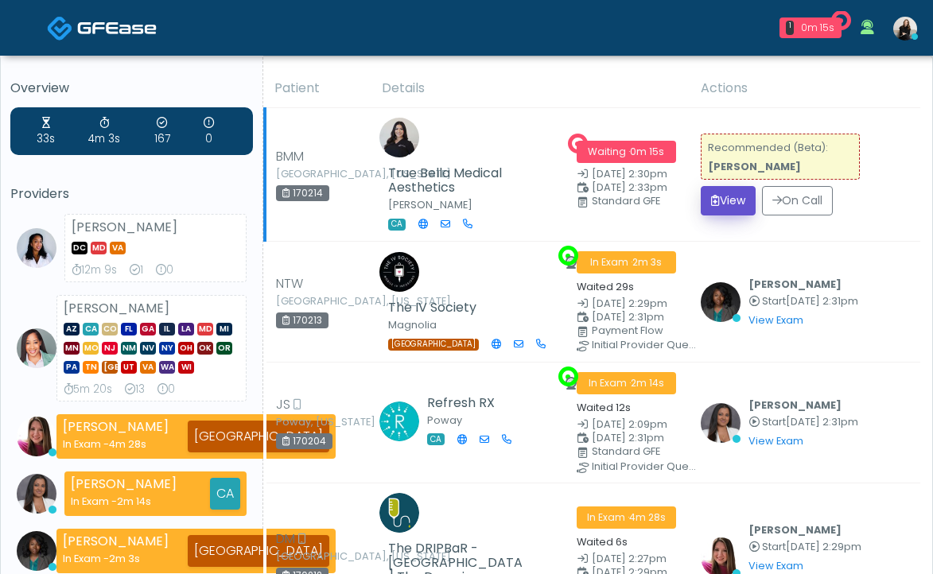
click at [735, 196] on button "View" at bounding box center [728, 200] width 55 height 29
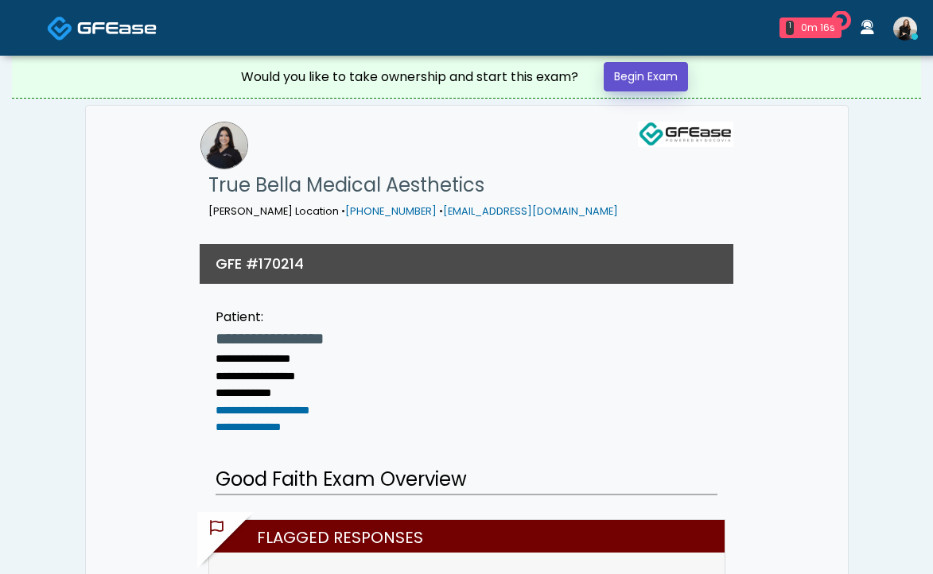
click at [678, 86] on link "Begin Exam" at bounding box center [646, 76] width 84 height 29
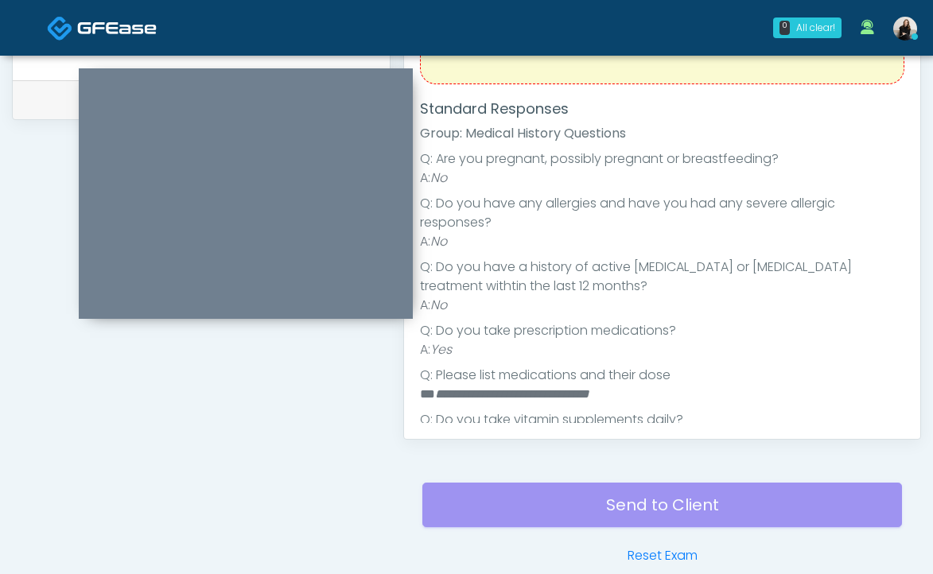
scroll to position [184, 0]
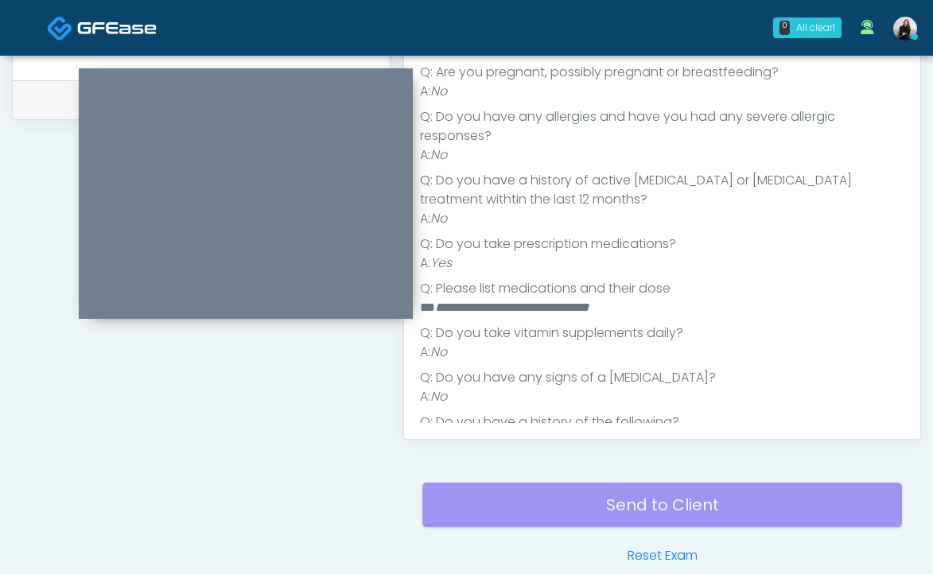
click at [496, 301] on em "**********" at bounding box center [512, 307] width 154 height 12
copy em "**********"
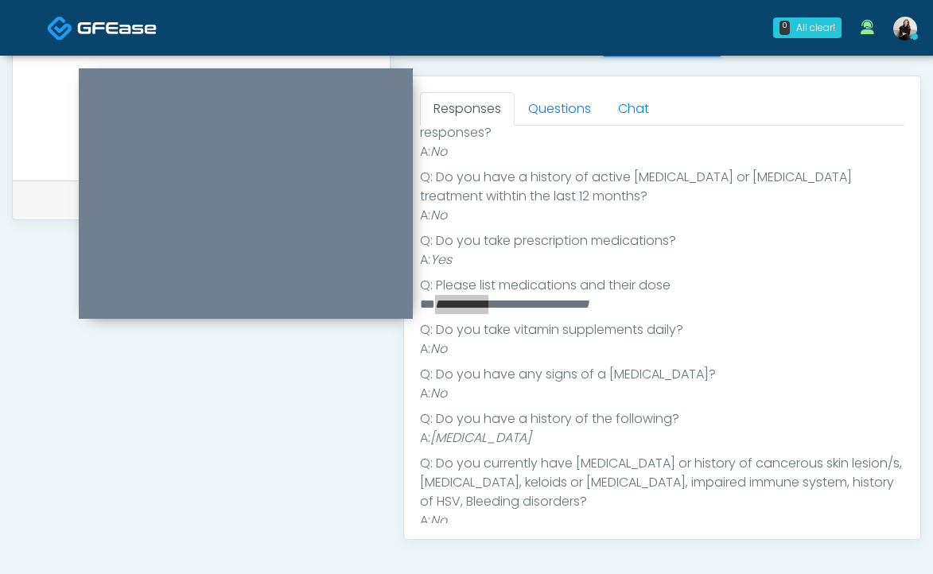
scroll to position [98, 0]
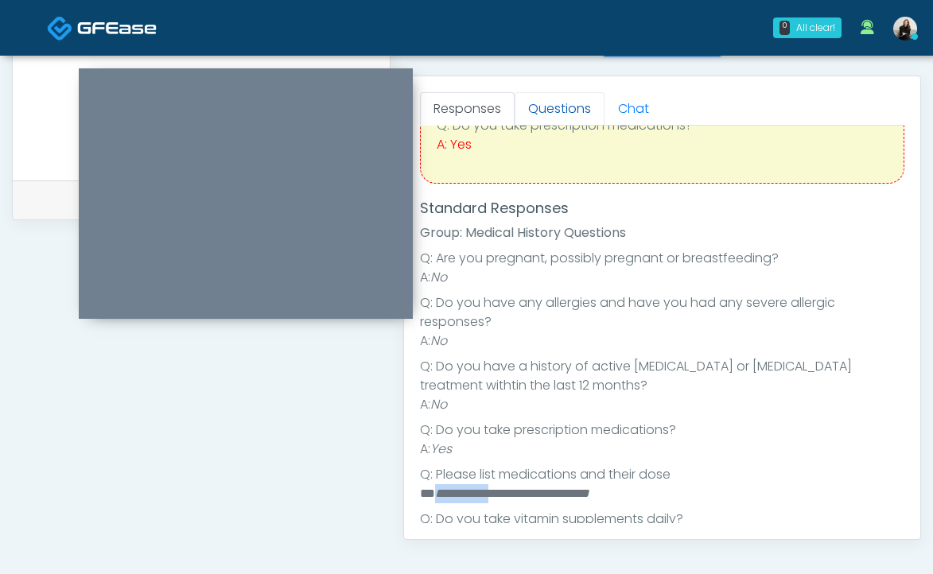
click at [568, 111] on link "Questions" at bounding box center [560, 108] width 90 height 33
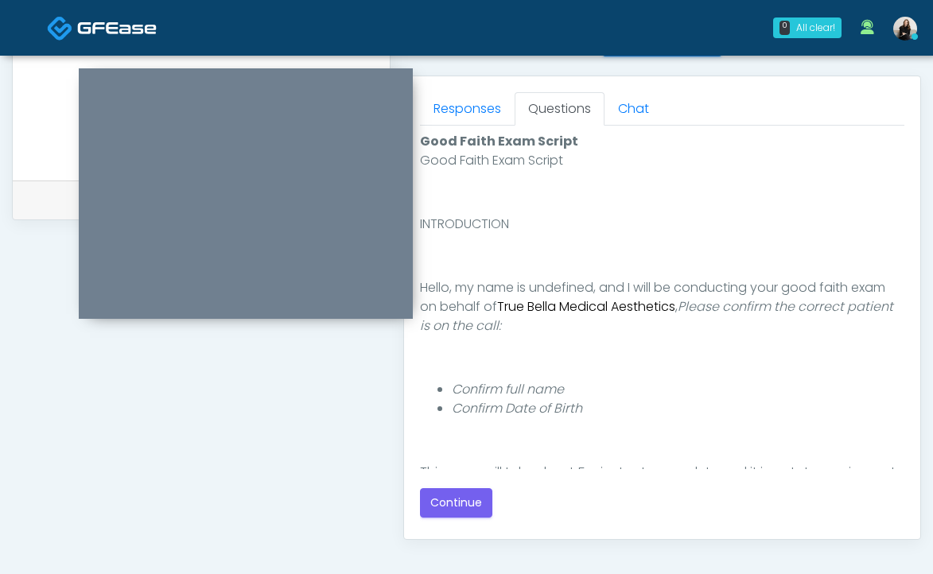
scroll to position [0, 0]
click at [445, 506] on button "Continue" at bounding box center [456, 502] width 72 height 29
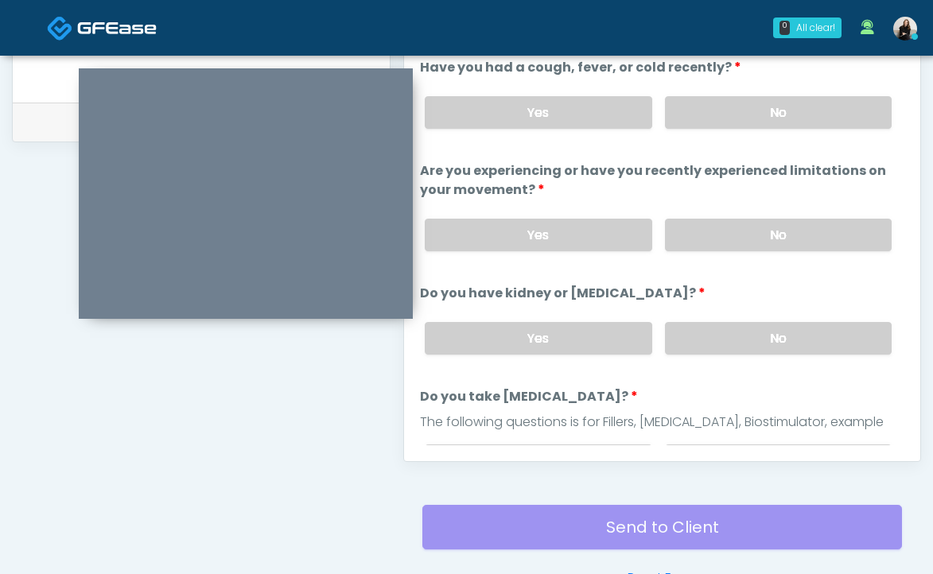
scroll to position [692, 0]
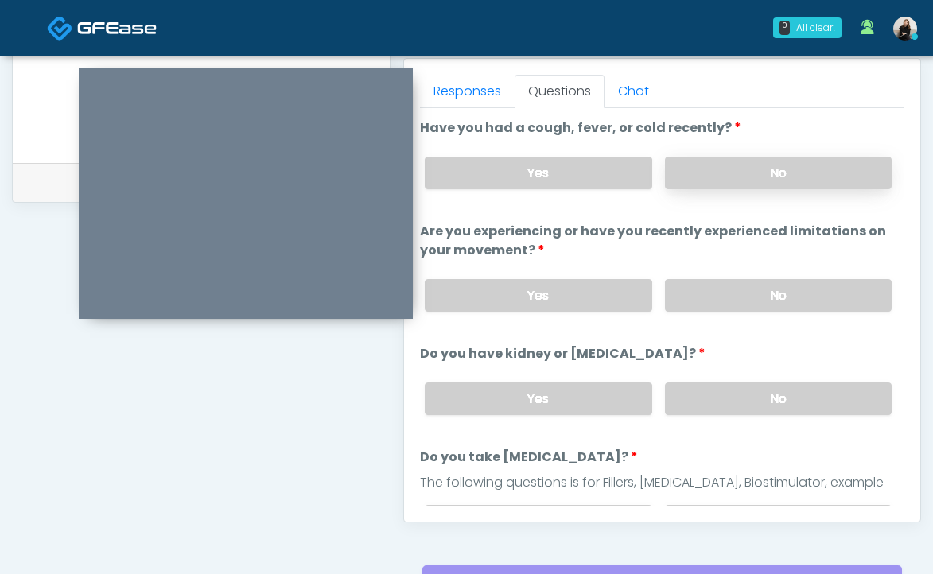
click at [687, 164] on label "No" at bounding box center [778, 173] width 227 height 33
click at [688, 286] on label "No" at bounding box center [778, 295] width 227 height 33
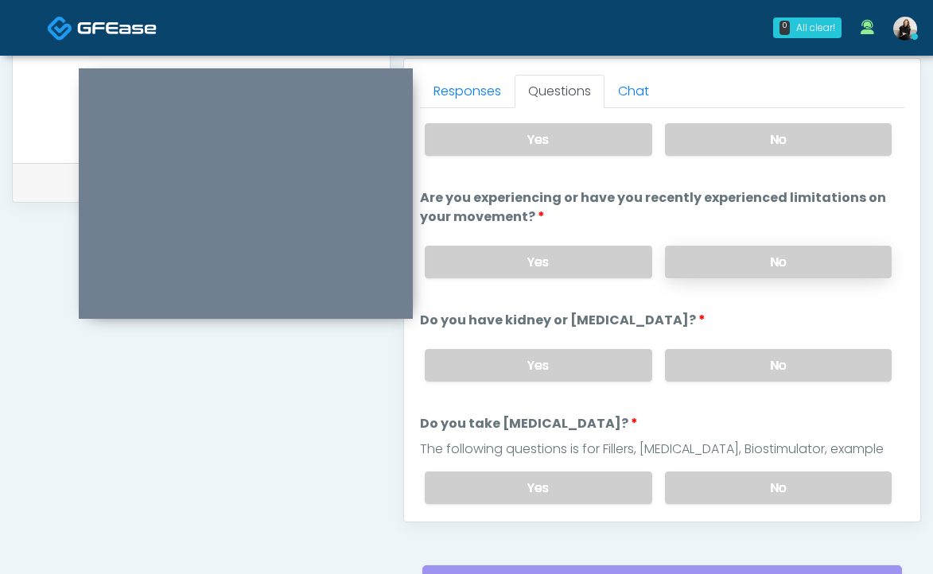
scroll to position [56, 0]
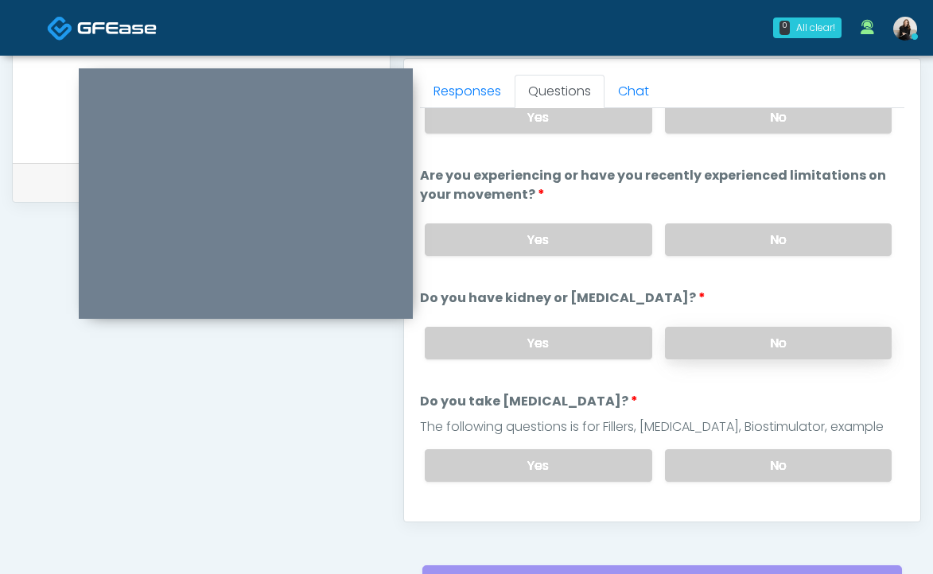
click at [686, 332] on label "No" at bounding box center [778, 343] width 227 height 33
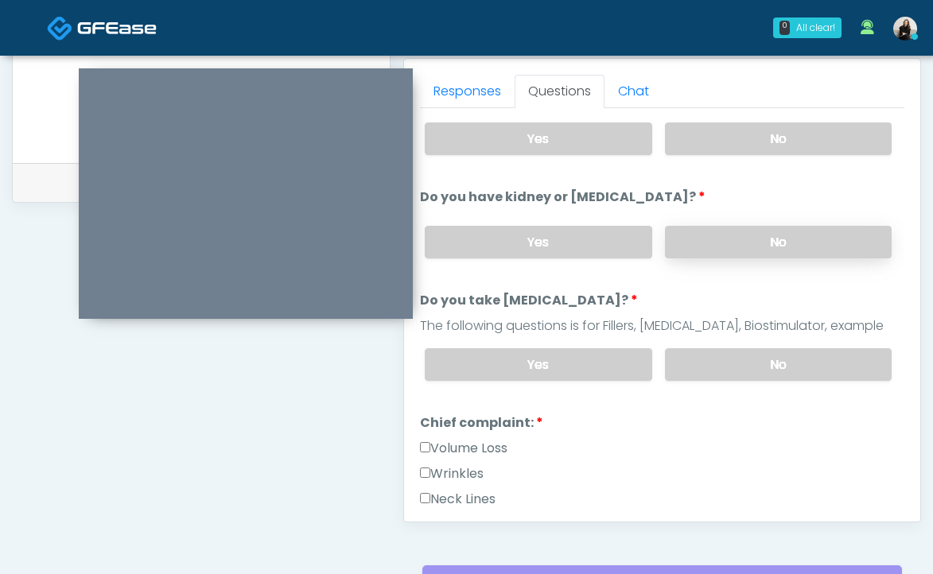
scroll to position [169, 0]
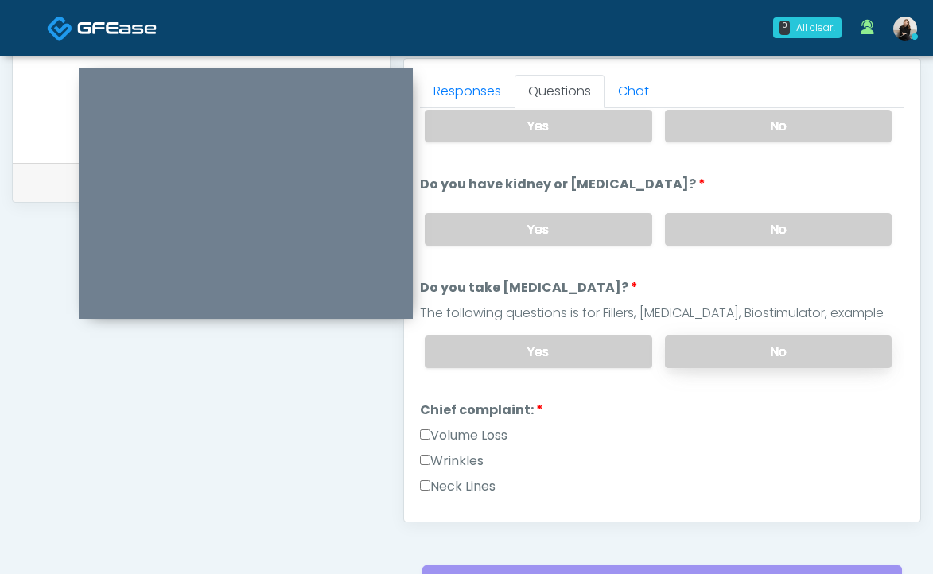
click at [701, 359] on label "No" at bounding box center [778, 352] width 227 height 33
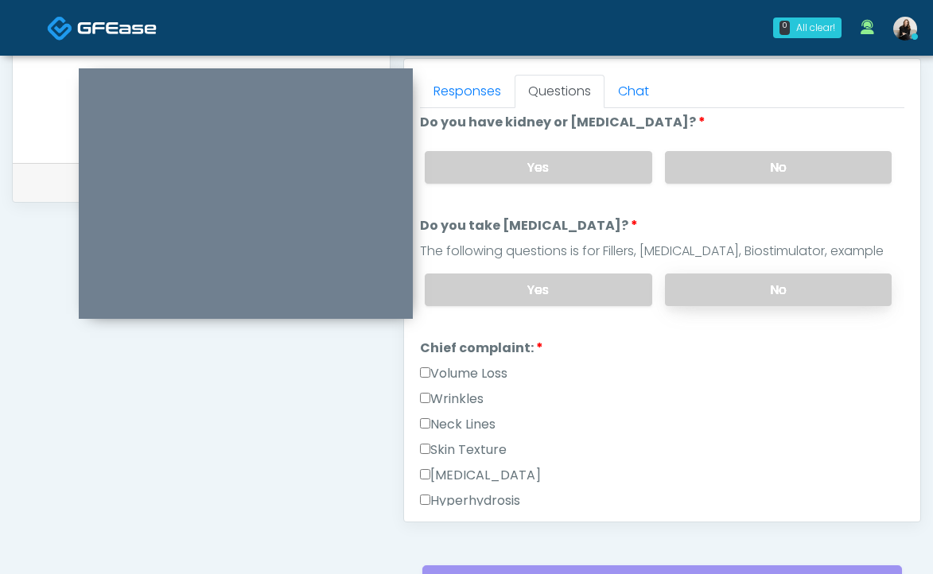
scroll to position [255, 0]
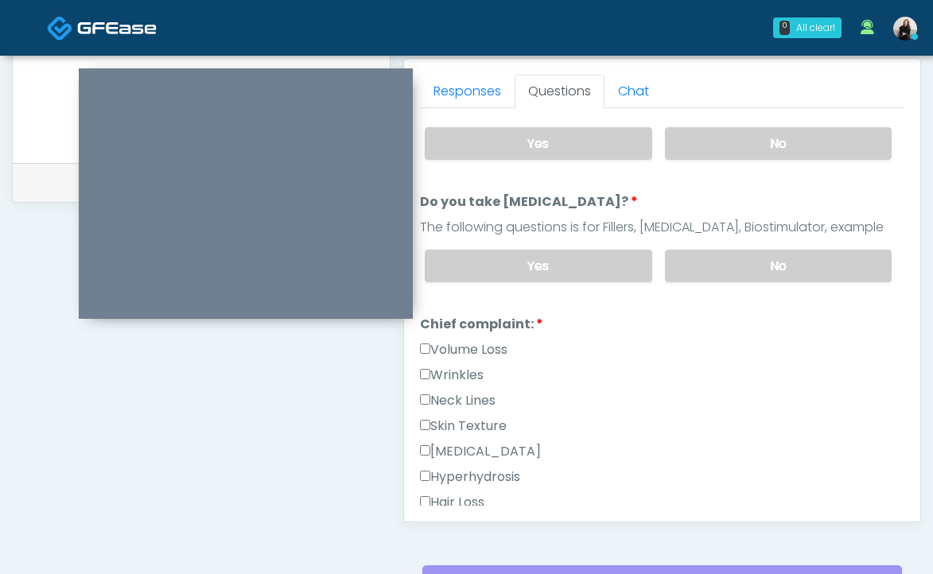
click at [441, 369] on label "Wrinkles" at bounding box center [452, 375] width 64 height 19
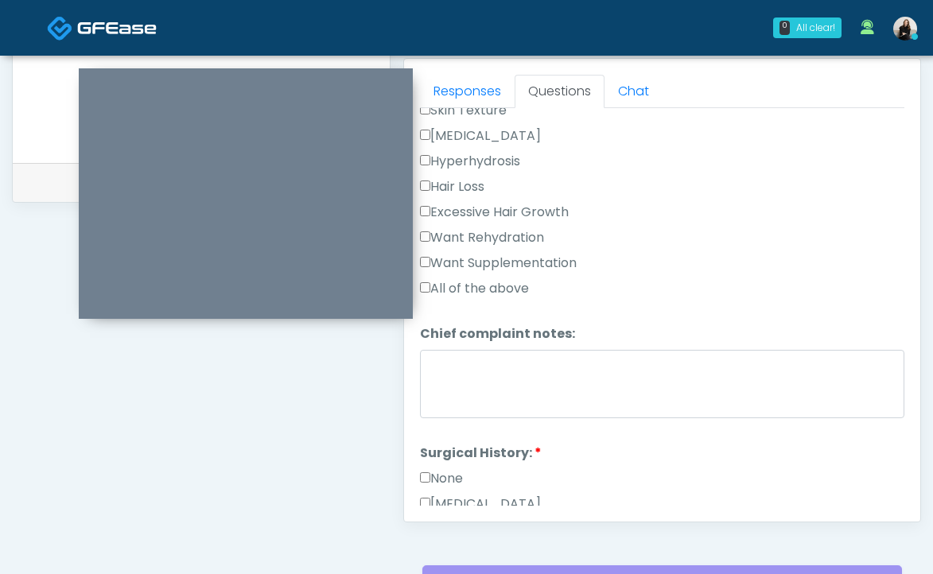
scroll to position [659, 0]
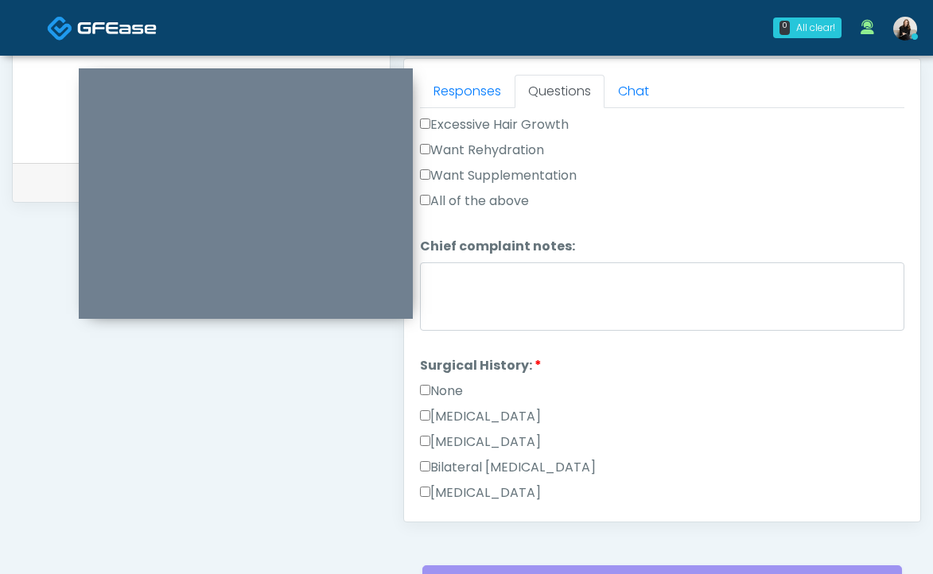
click at [445, 390] on label "None" at bounding box center [441, 391] width 43 height 19
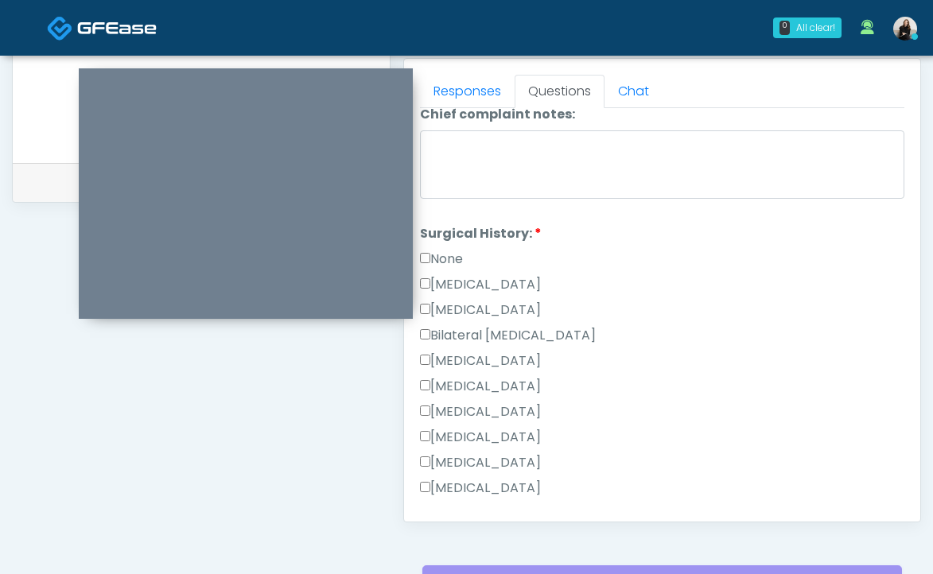
scroll to position [799, 0]
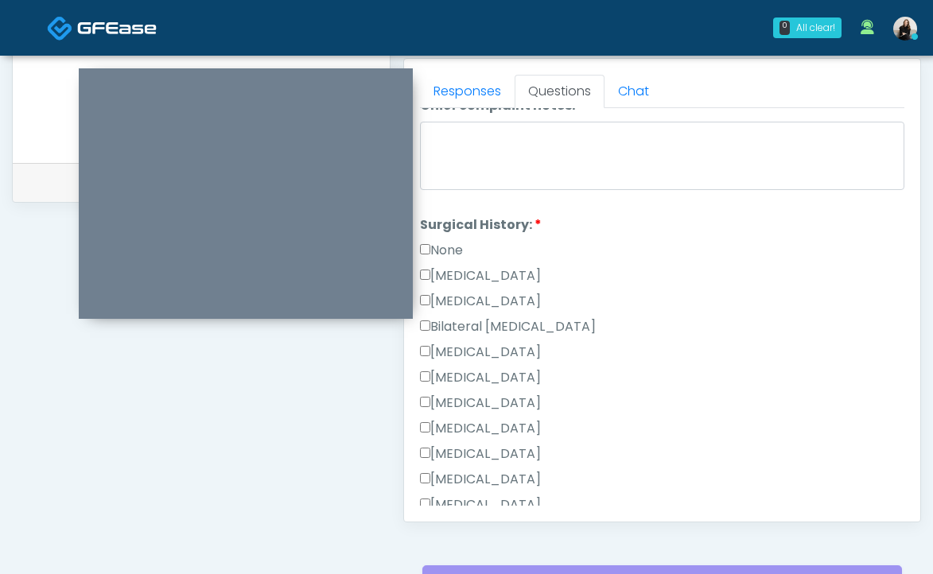
click at [463, 266] on label "[MEDICAL_DATA]" at bounding box center [480, 275] width 121 height 19
click at [449, 247] on label "None" at bounding box center [441, 250] width 43 height 19
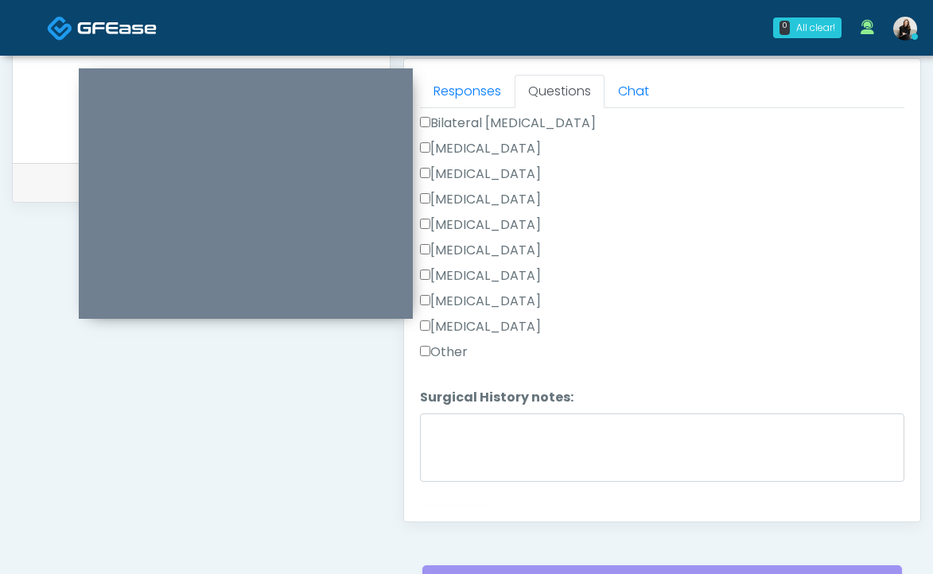
scroll to position [1030, 0]
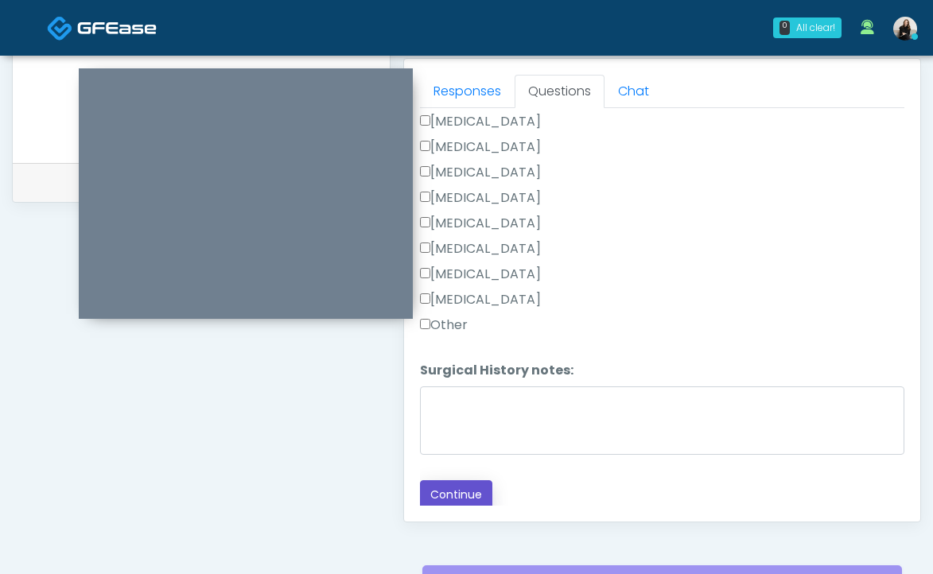
click at [438, 484] on button "Continue" at bounding box center [456, 494] width 72 height 29
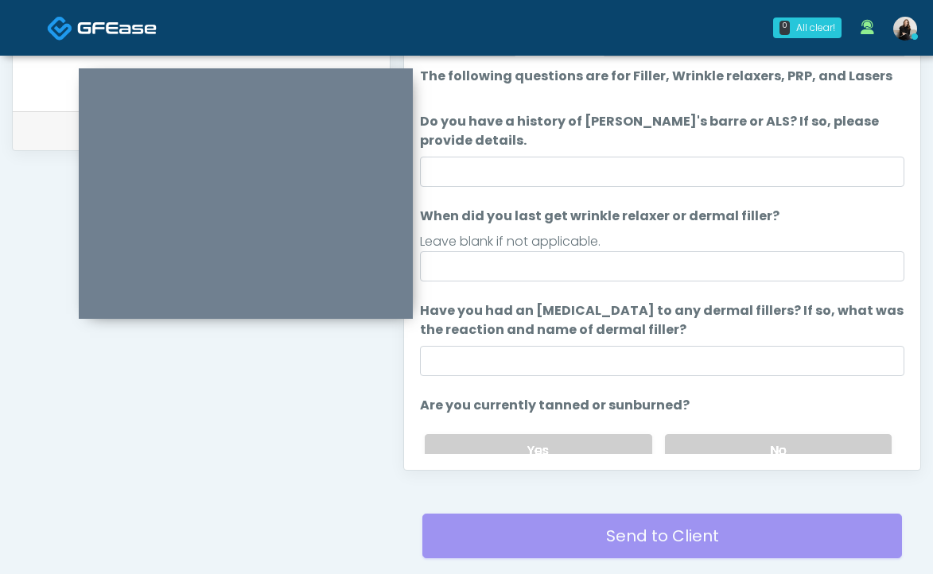
scroll to position [643, 0]
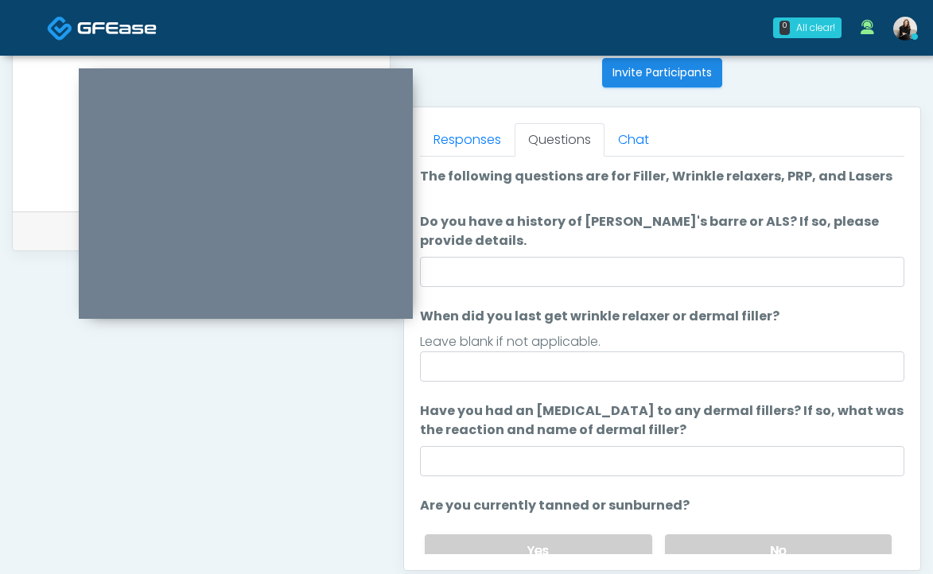
click at [491, 289] on ol "The following questions are for Filler, Wrinkle relaxers, PRP, and Lasers The f…" at bounding box center [662, 430] width 484 height 527
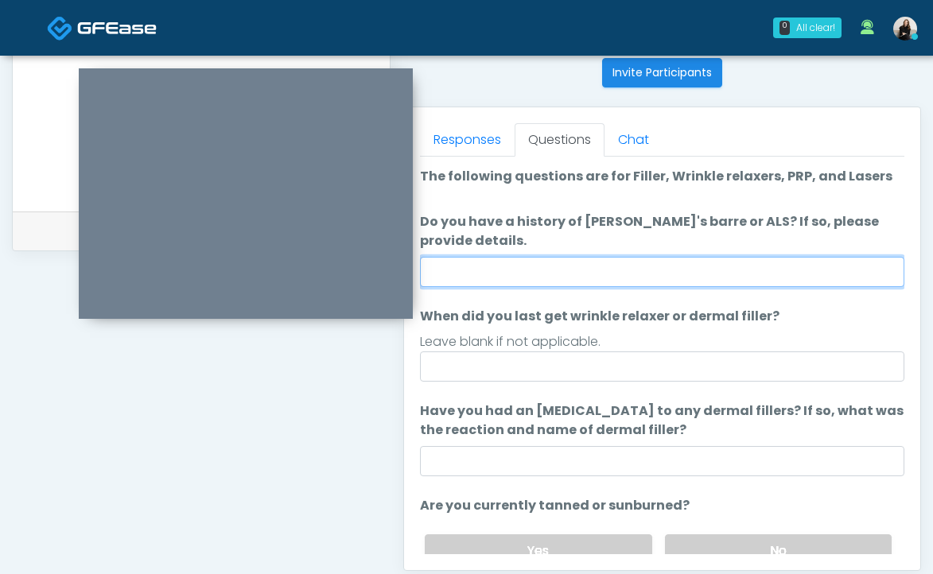
click at [491, 273] on input "Do you have a history of [PERSON_NAME]'s barre or ALS? If so, please provide de…" at bounding box center [662, 272] width 484 height 30
type input "**"
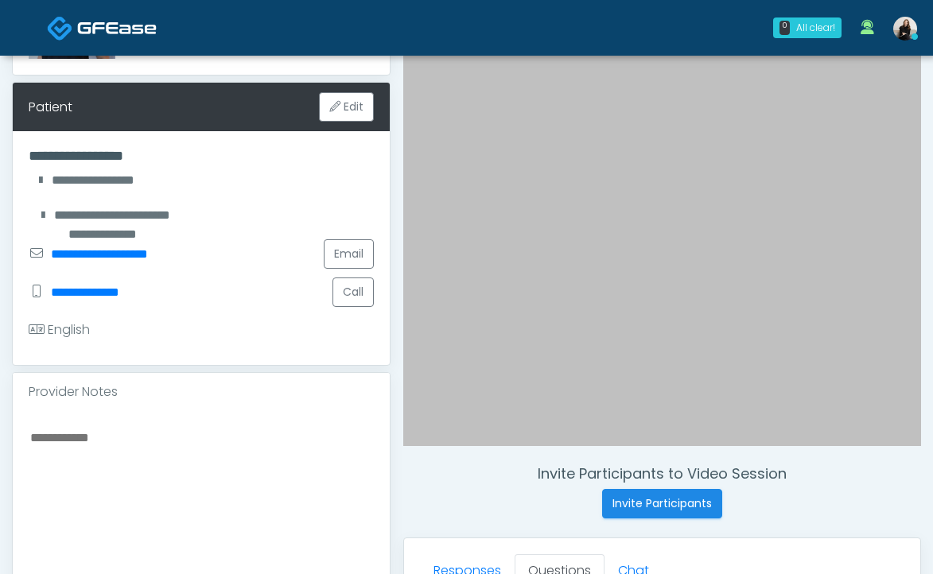
scroll to position [484, 0]
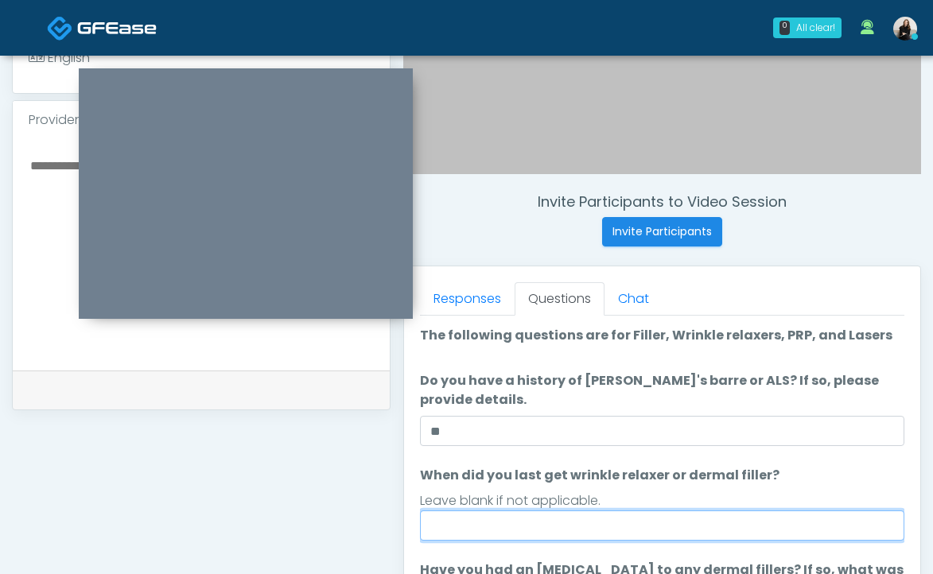
click at [441, 511] on input "When did you last get wrinkle relaxer or dermal filler?" at bounding box center [662, 526] width 484 height 30
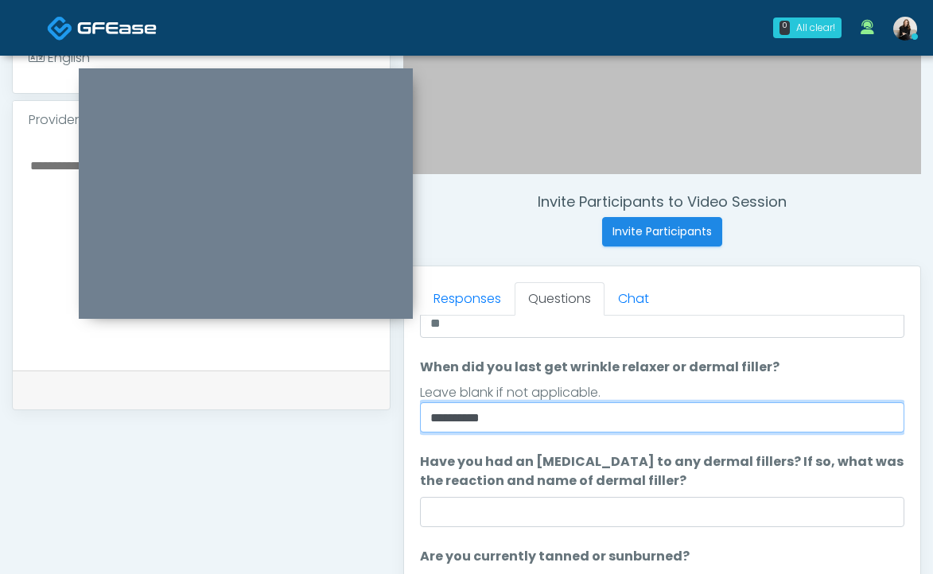
scroll to position [188, 0]
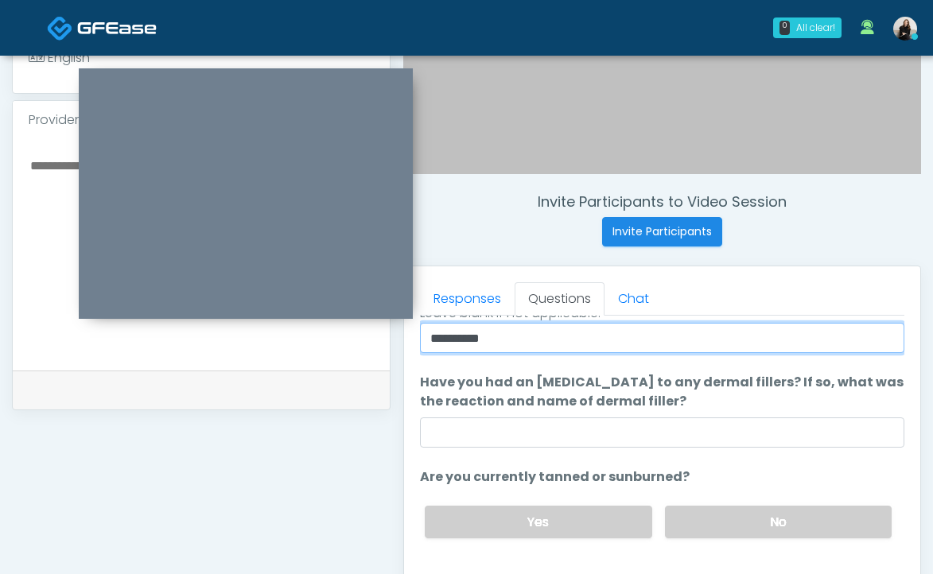
type input "**********"
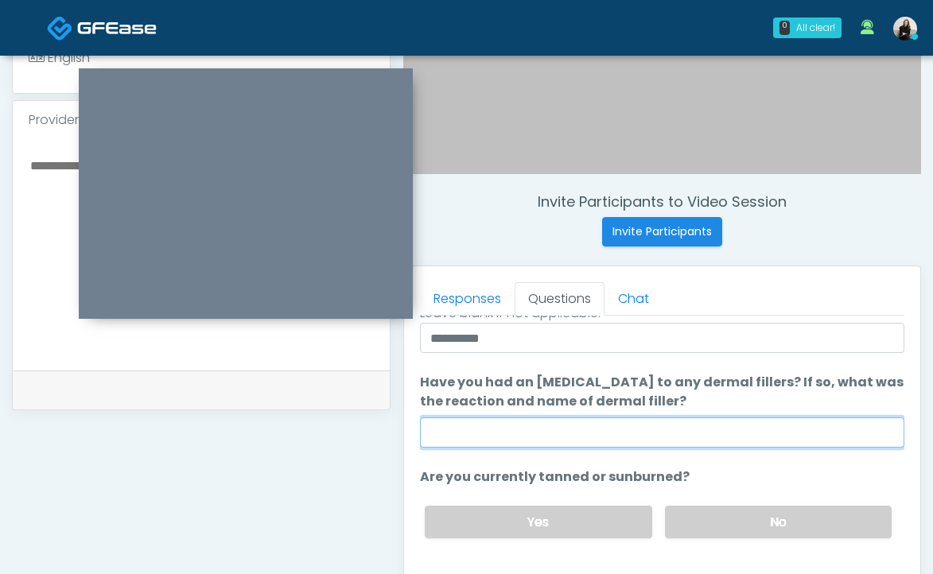
click at [499, 436] on input "Have you had an [MEDICAL_DATA] to any dermal fillers? If so, what was the react…" at bounding box center [662, 433] width 484 height 30
type input "**"
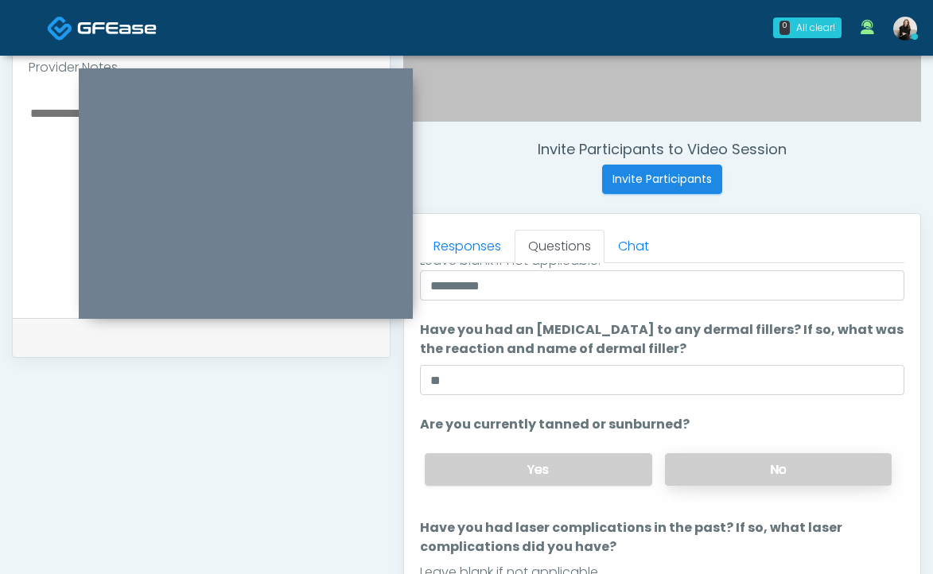
click at [810, 471] on label "No" at bounding box center [778, 469] width 227 height 33
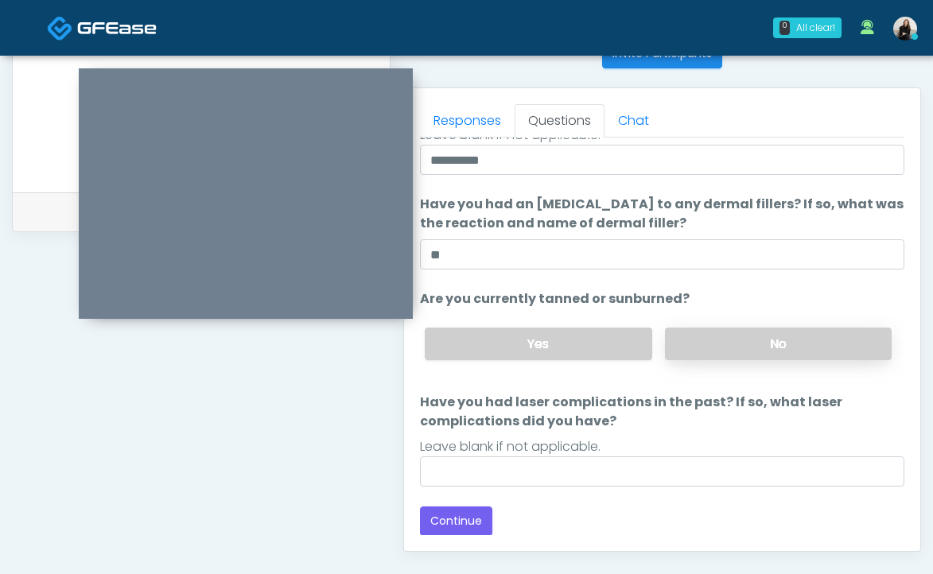
scroll to position [752, 0]
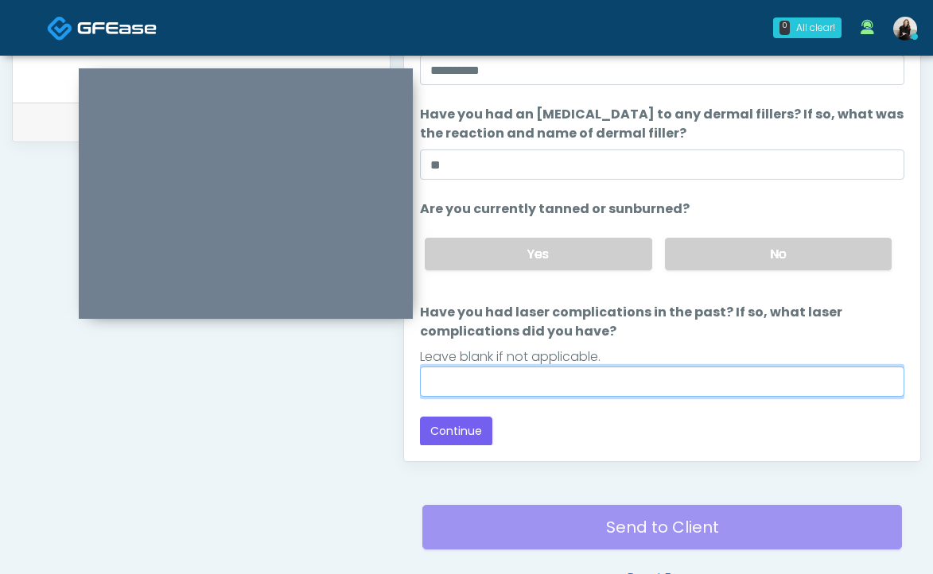
click at [613, 380] on input "Have you had laser complications in the past? If so, what laser complications d…" at bounding box center [662, 382] width 484 height 30
type input "**"
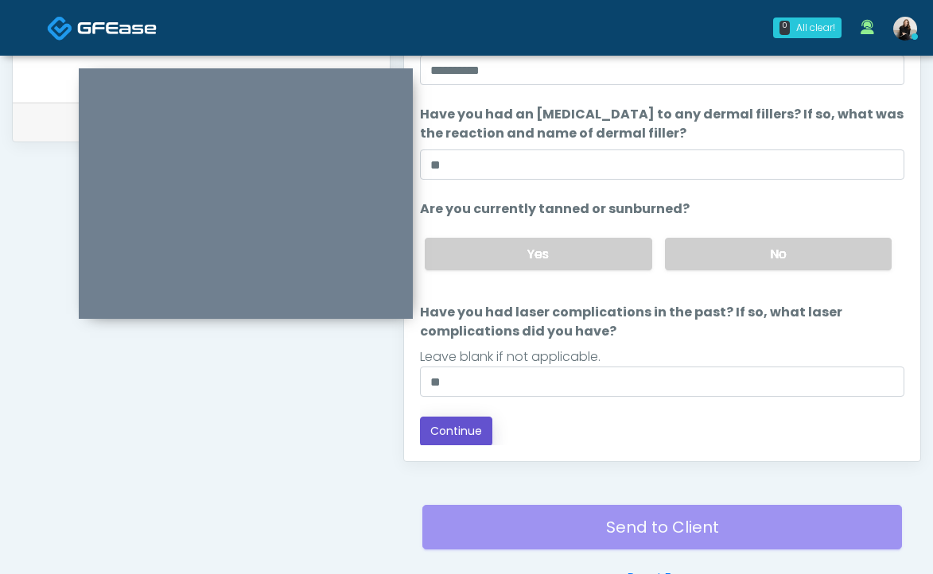
click at [453, 435] on button "Continue" at bounding box center [456, 431] width 72 height 29
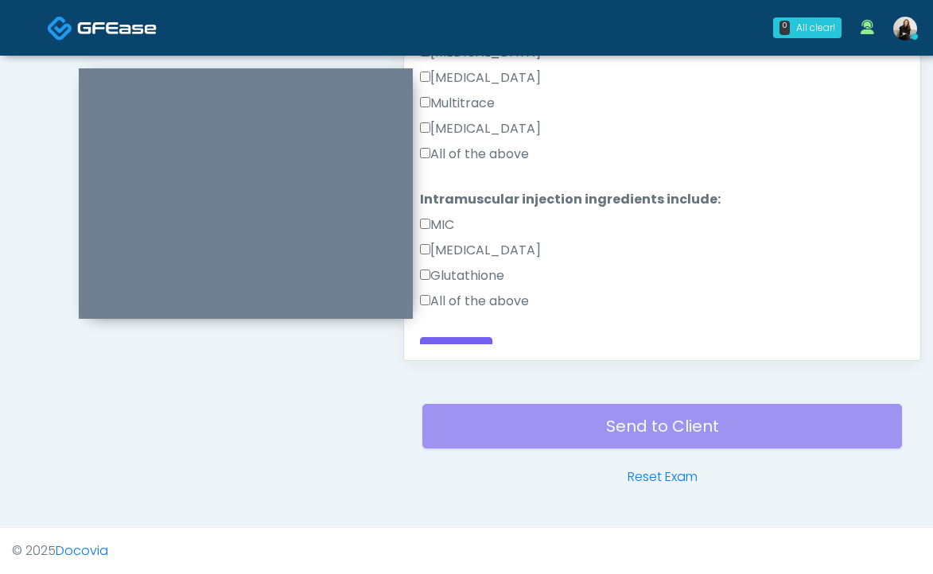
scroll to position [527, 0]
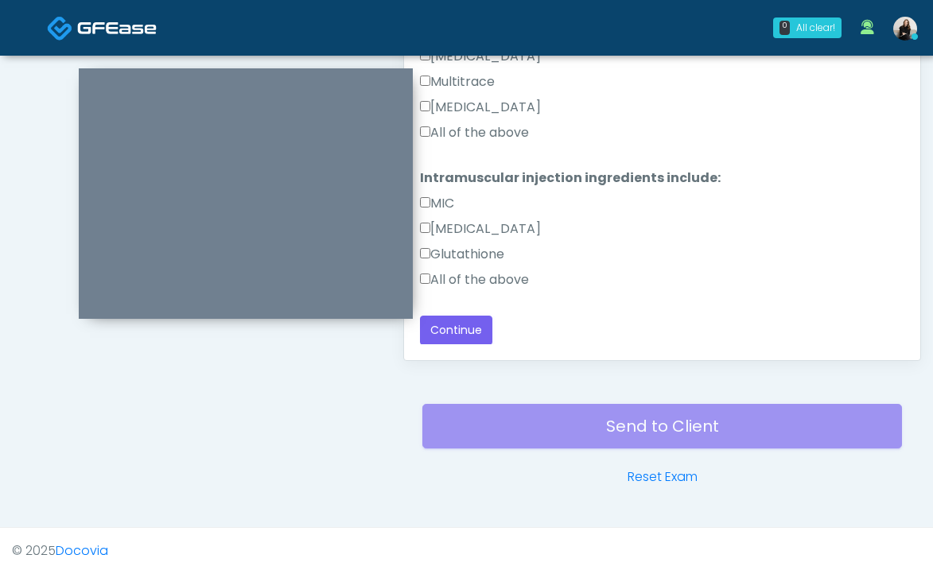
click at [484, 273] on label "All of the above" at bounding box center [474, 279] width 109 height 19
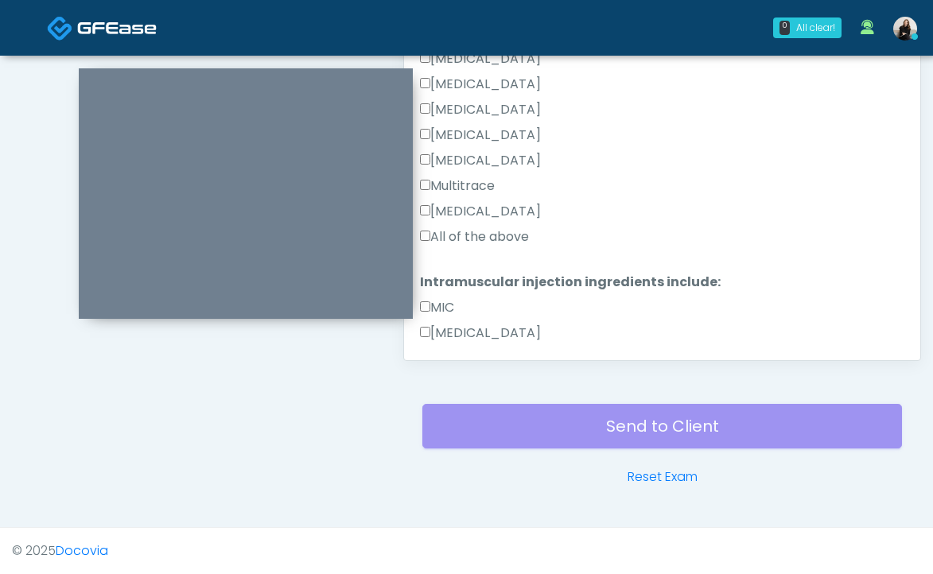
scroll to position [382, 0]
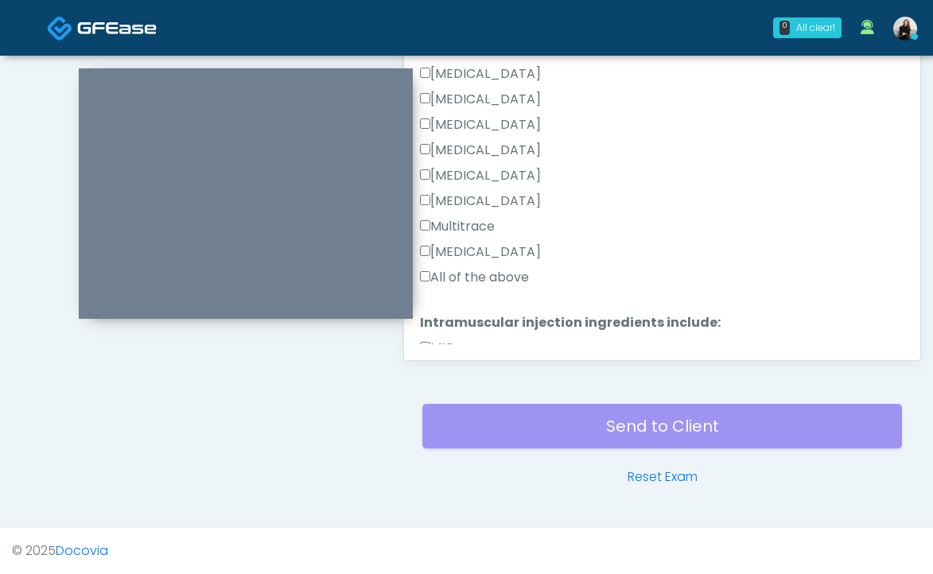
click at [484, 271] on label "All of the above" at bounding box center [474, 277] width 109 height 19
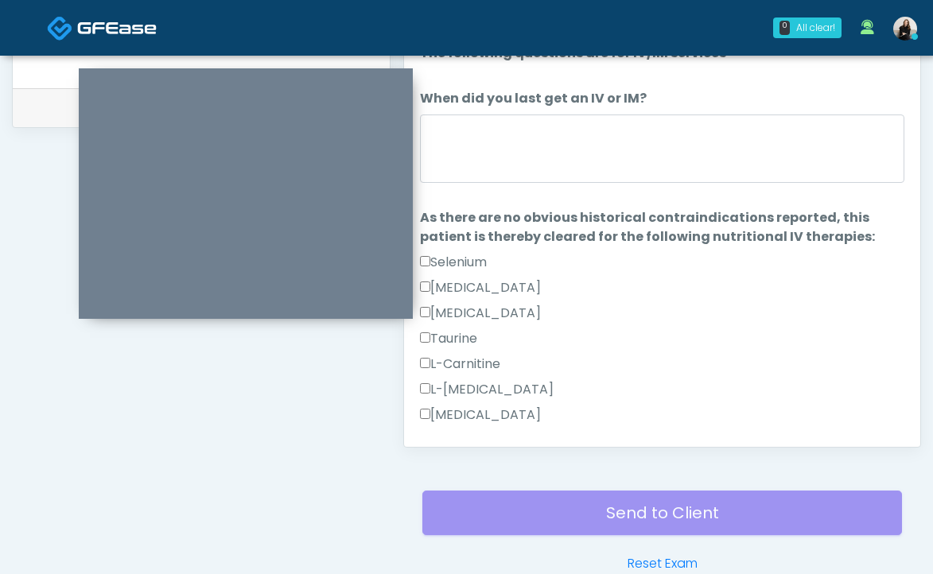
scroll to position [745, 0]
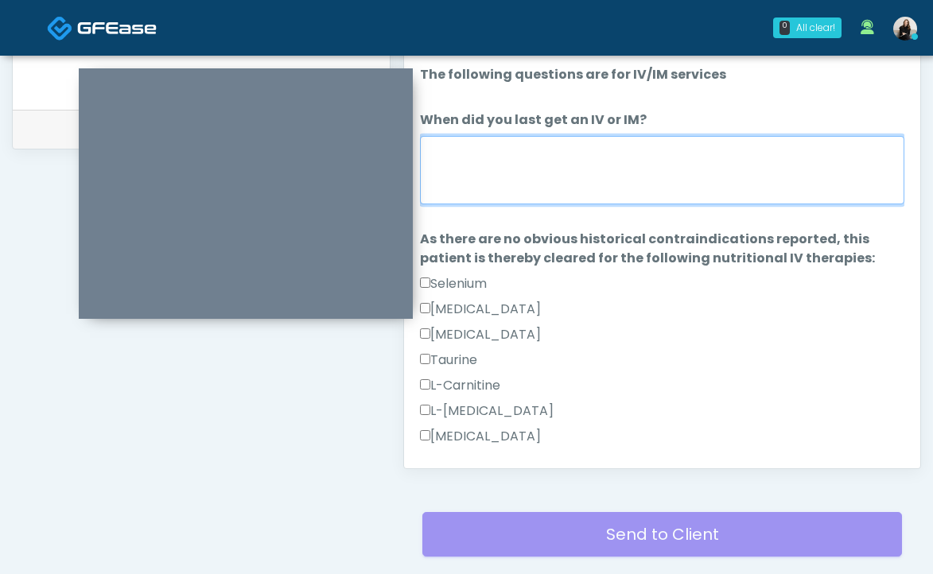
click at [474, 201] on textarea "When did you last get an IV or IM?" at bounding box center [662, 170] width 484 height 68
drag, startPoint x: 507, startPoint y: 152, endPoint x: 410, endPoint y: 152, distance: 97.0
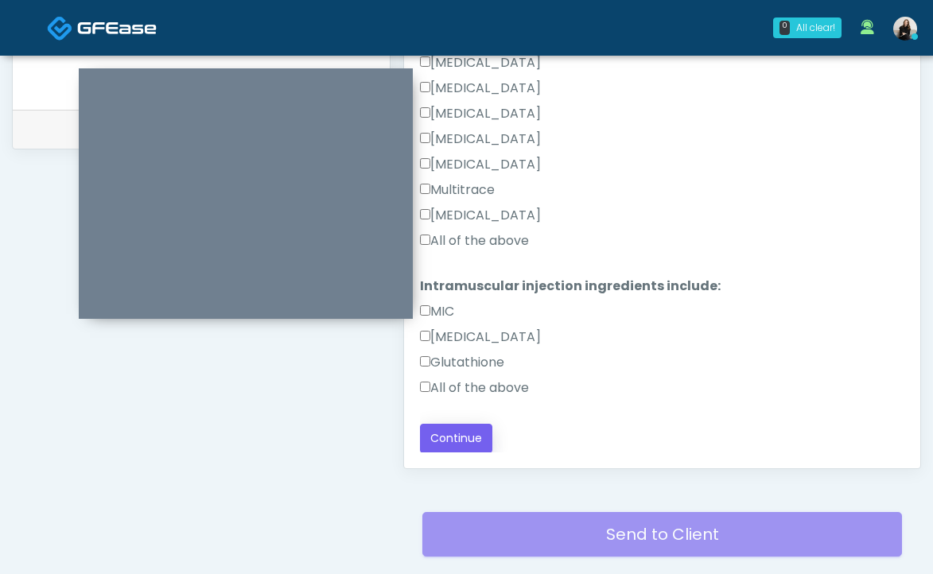
type textarea "*******"
click at [469, 438] on button "Continue" at bounding box center [456, 438] width 72 height 29
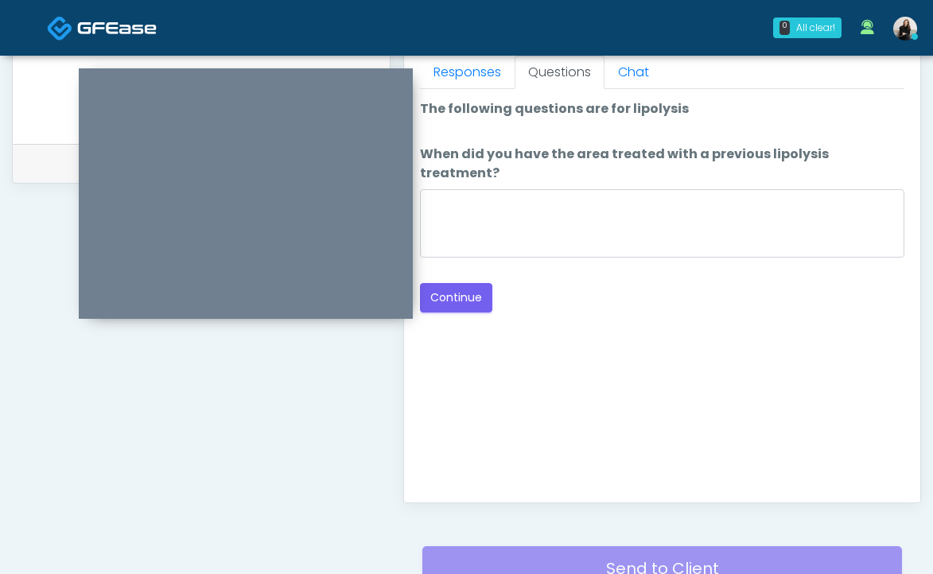
scroll to position [689, 0]
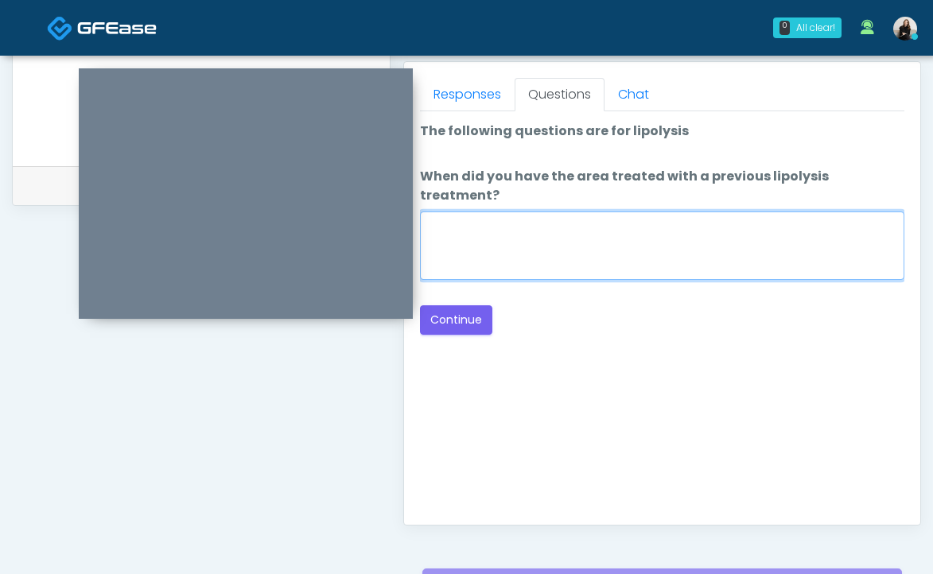
click at [546, 227] on textarea "When did you have the area treated with a previous lipolysis treatment?" at bounding box center [662, 246] width 484 height 68
type textarea "*****"
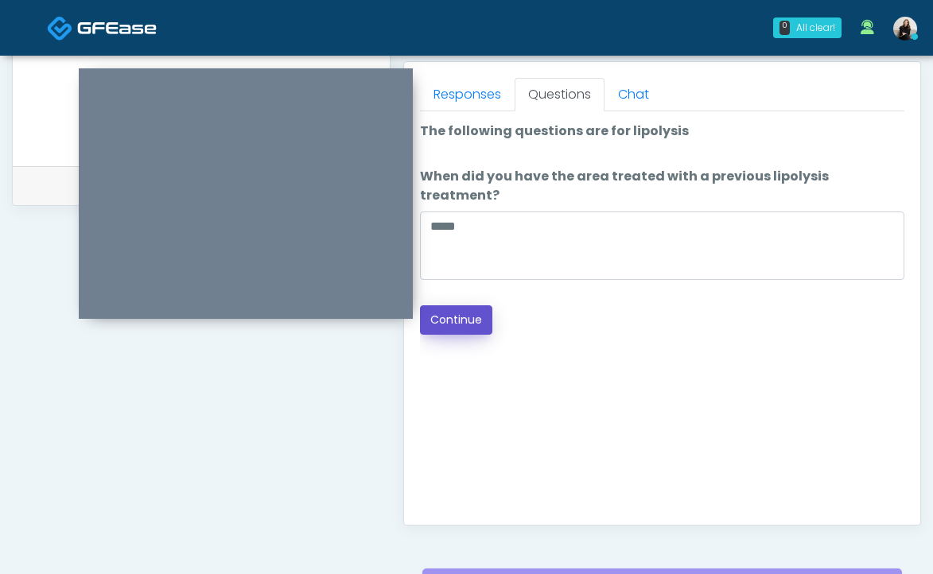
click at [463, 305] on button "Continue" at bounding box center [456, 319] width 72 height 29
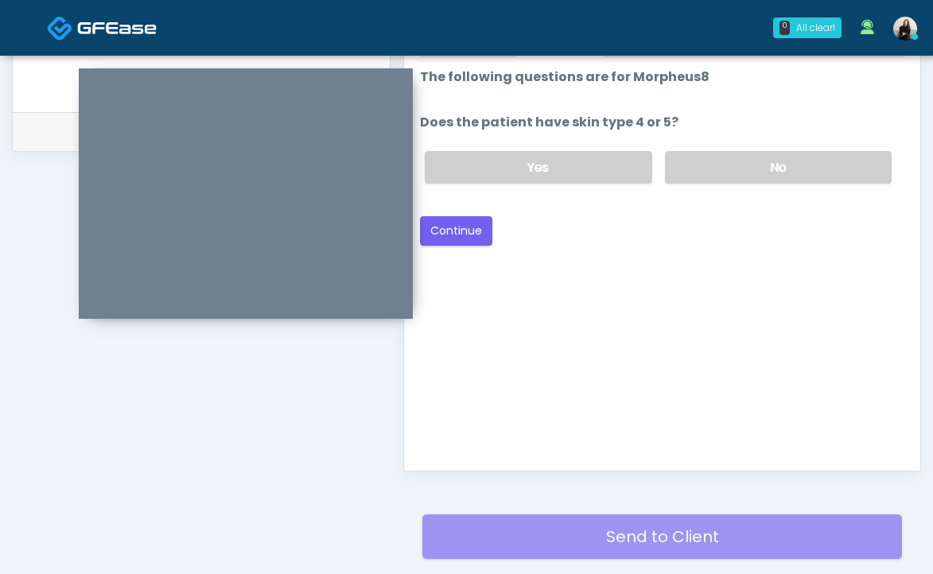
scroll to position [725, 0]
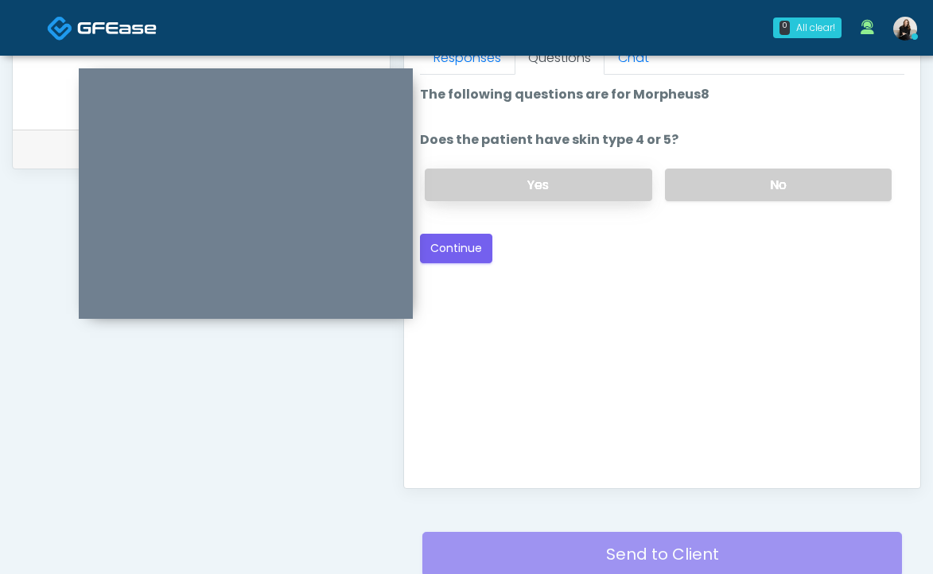
click at [560, 176] on label "Yes" at bounding box center [538, 185] width 227 height 33
click at [477, 239] on button "Continue" at bounding box center [456, 248] width 72 height 29
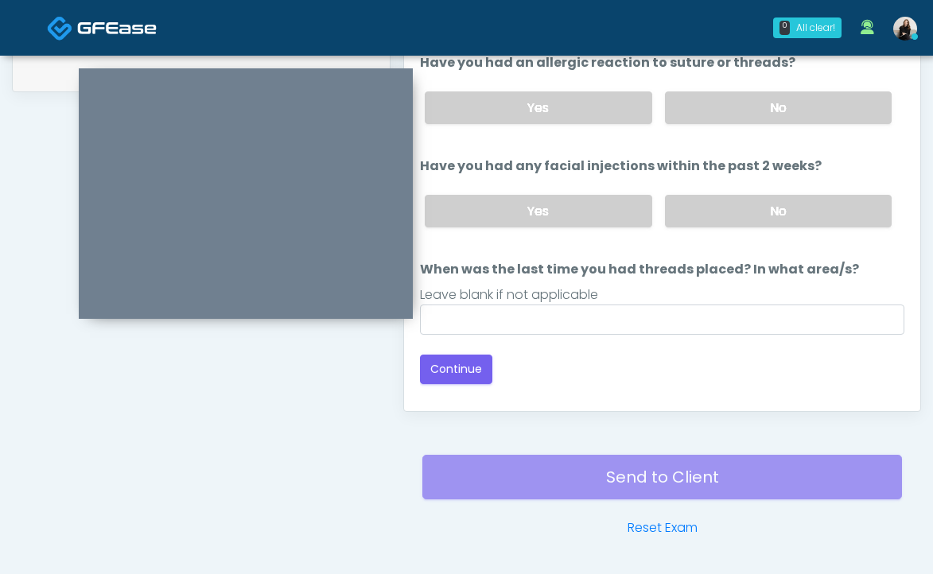
scroll to position [683, 0]
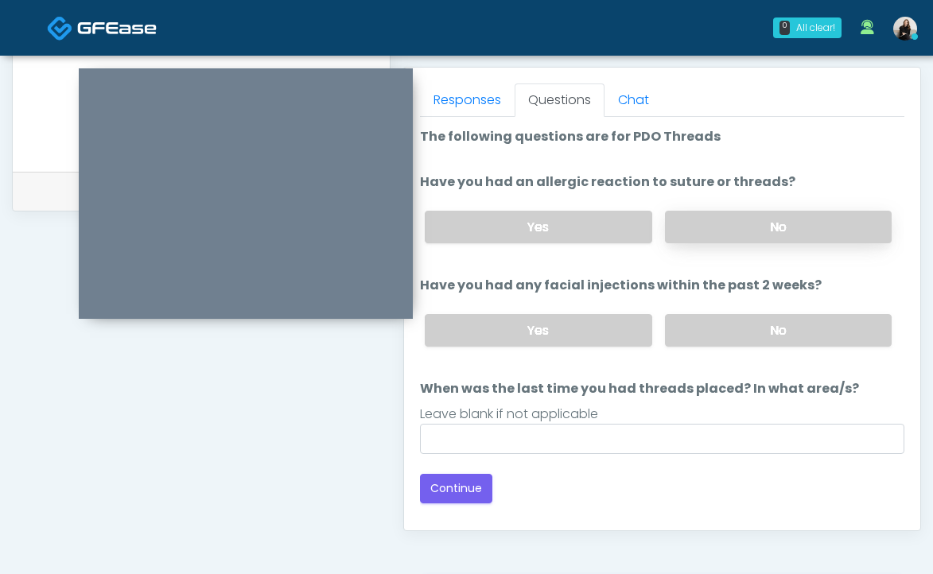
click at [701, 231] on label "No" at bounding box center [778, 227] width 227 height 33
click at [692, 321] on label "No" at bounding box center [778, 330] width 227 height 33
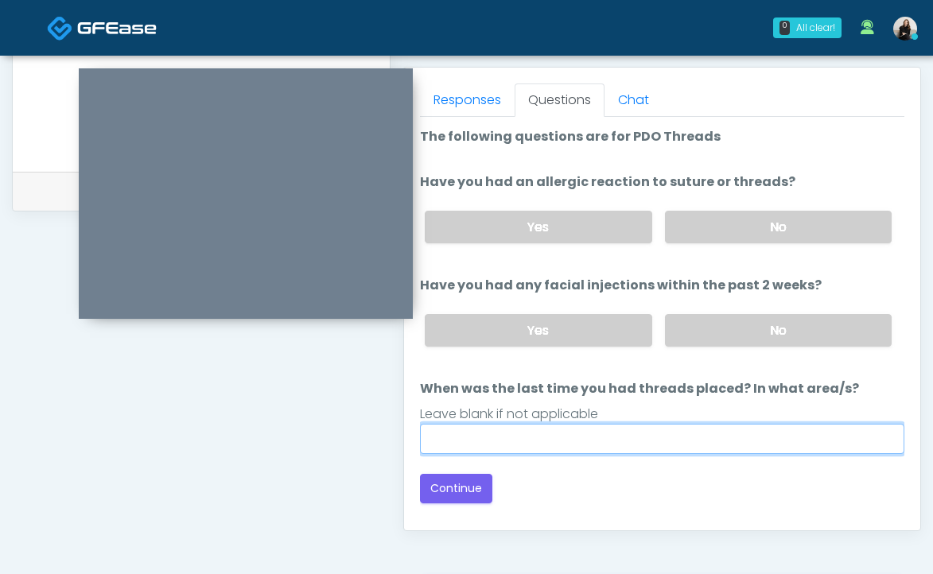
click at [620, 427] on input "When was the last time you had threads placed? In what area/s?" at bounding box center [662, 439] width 484 height 30
type input "*****"
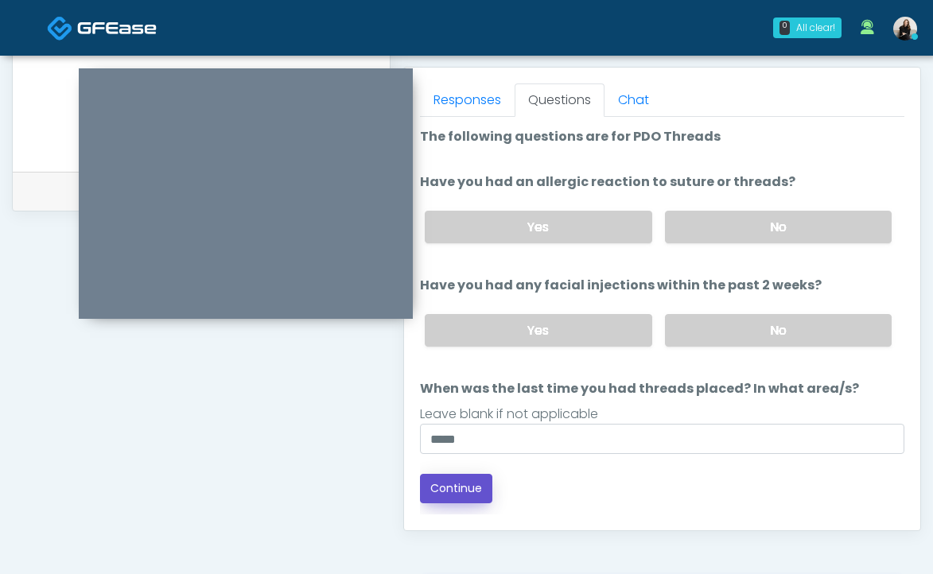
click at [453, 492] on button "Continue" at bounding box center [456, 488] width 72 height 29
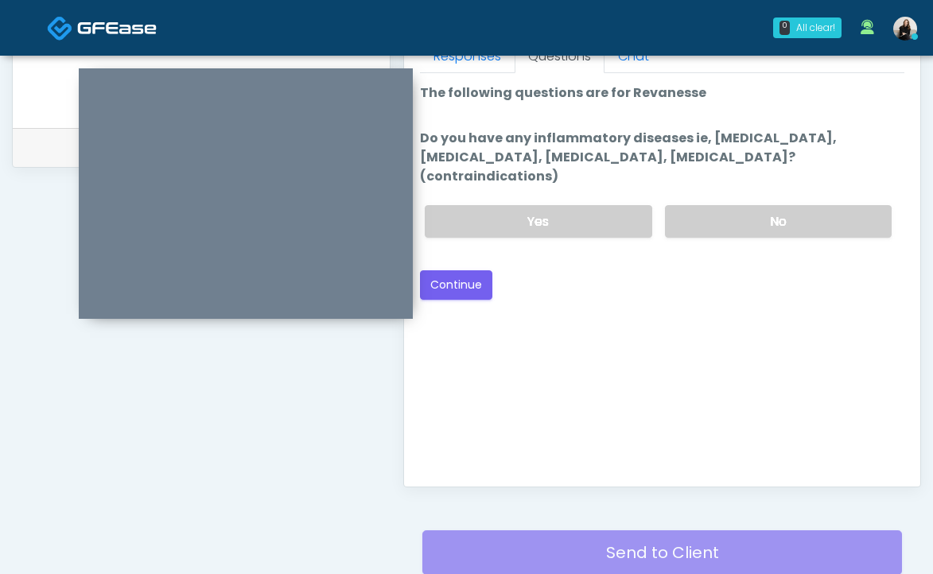
scroll to position [635, 0]
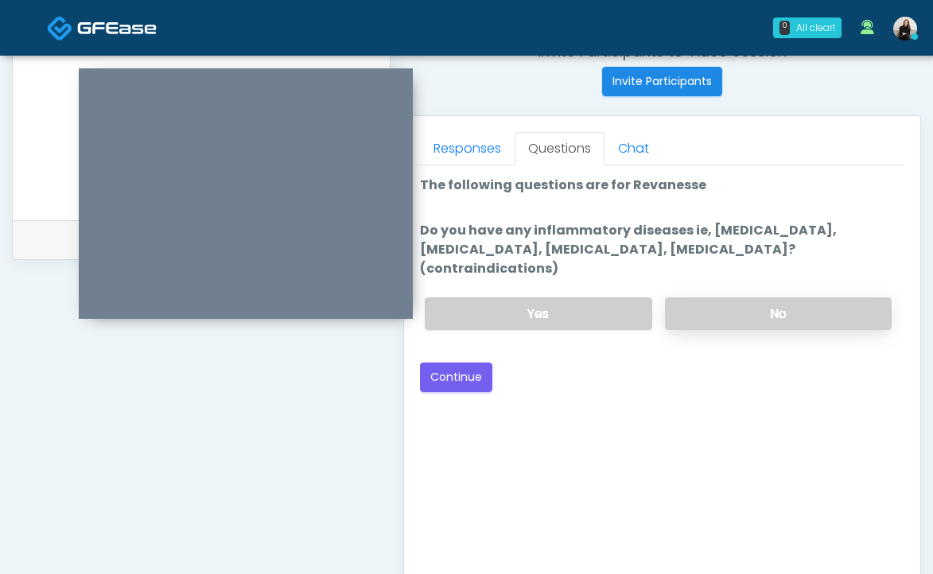
click at [744, 302] on label "No" at bounding box center [778, 313] width 227 height 33
click at [470, 365] on button "Continue" at bounding box center [456, 377] width 72 height 29
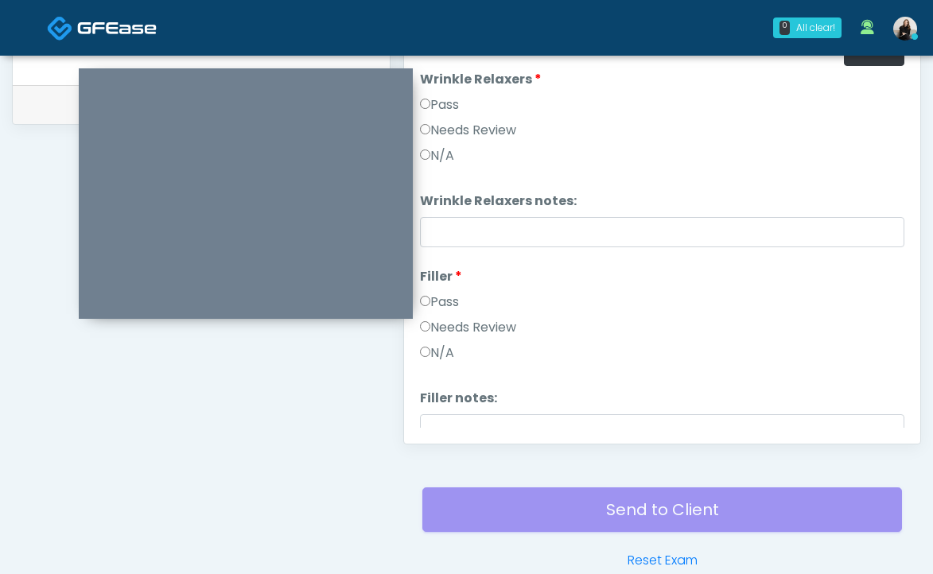
scroll to position [643, 0]
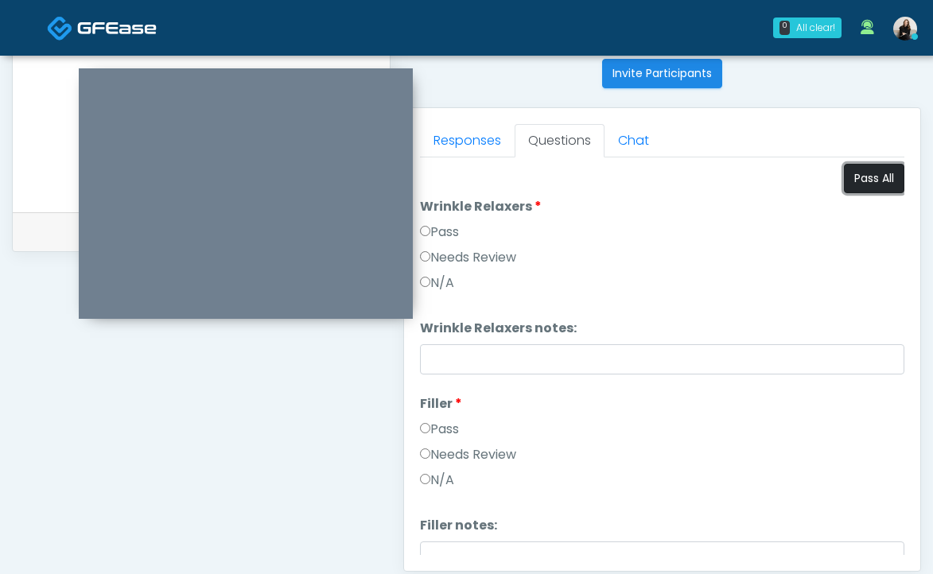
click at [879, 171] on button "Pass All" at bounding box center [874, 178] width 60 height 29
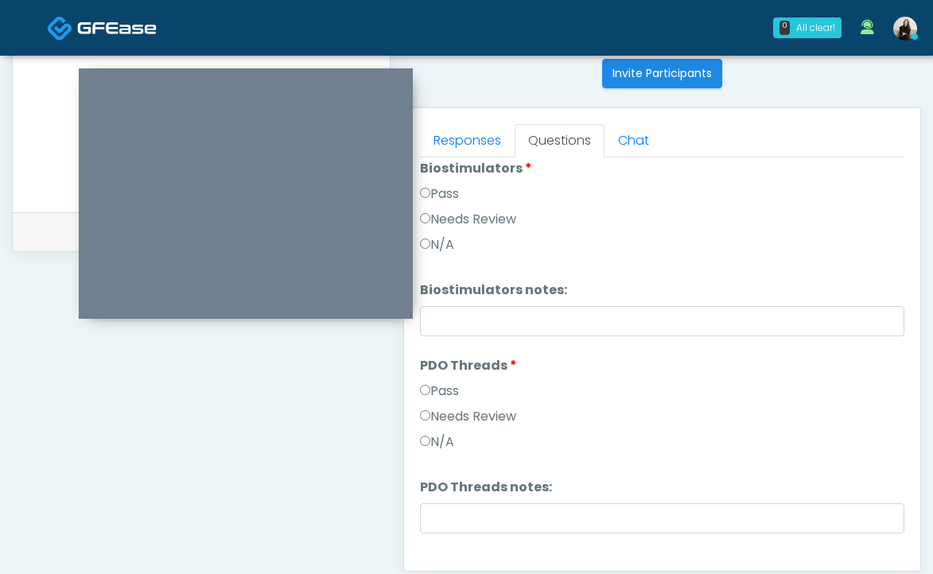
scroll to position [2236, 0]
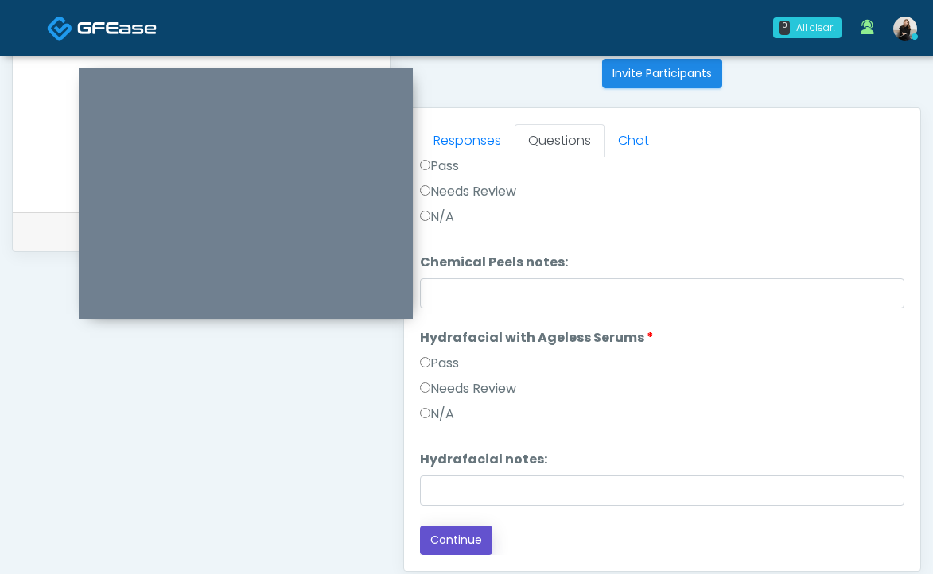
click at [463, 542] on button "Continue" at bounding box center [456, 540] width 72 height 29
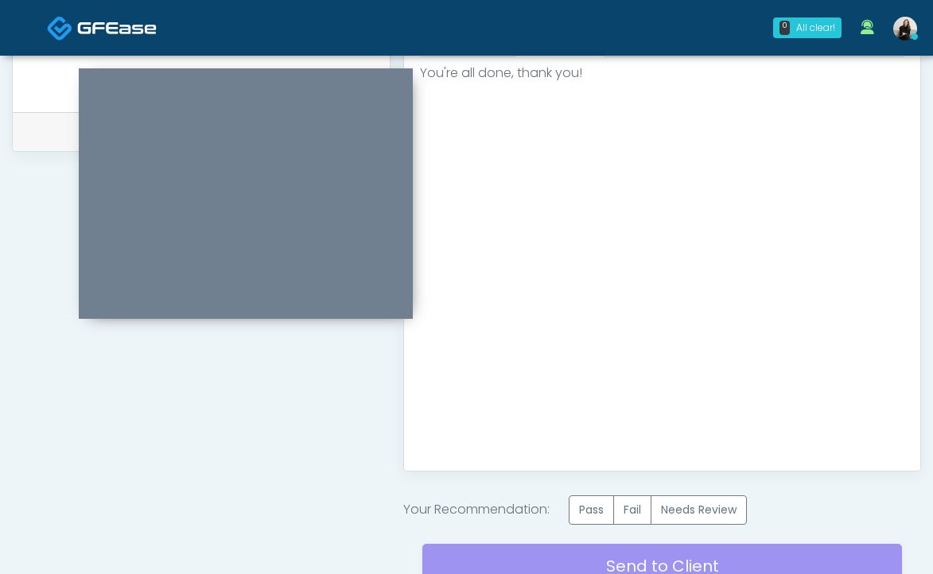
scroll to position [770, 0]
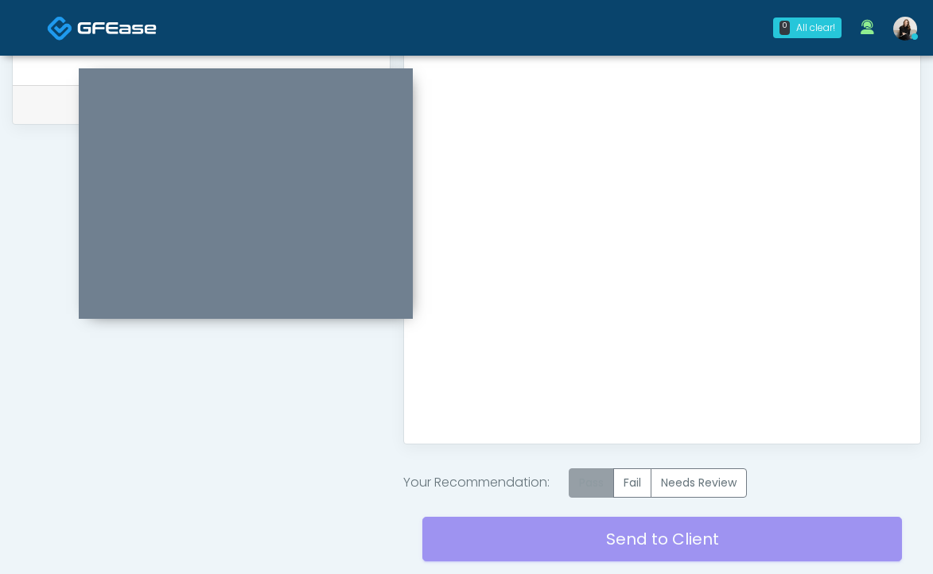
click at [598, 485] on label "Pass" at bounding box center [591, 482] width 45 height 29
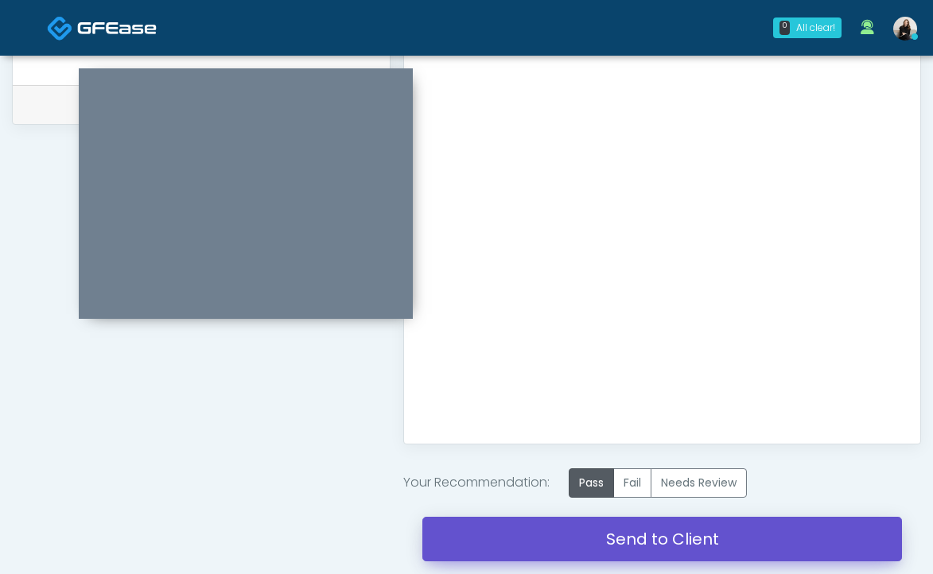
click at [598, 538] on link "Send to Client" at bounding box center [662, 539] width 480 height 45
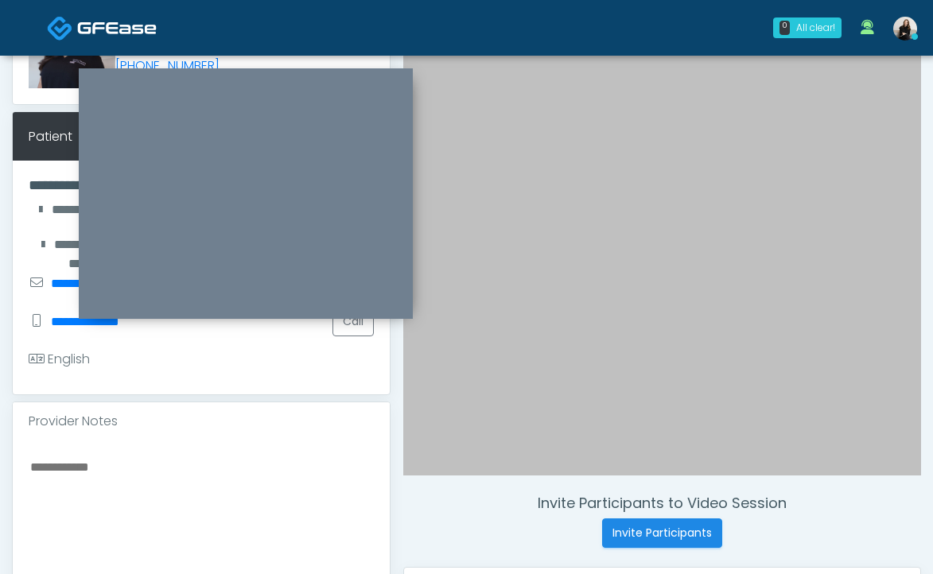
scroll to position [161, 0]
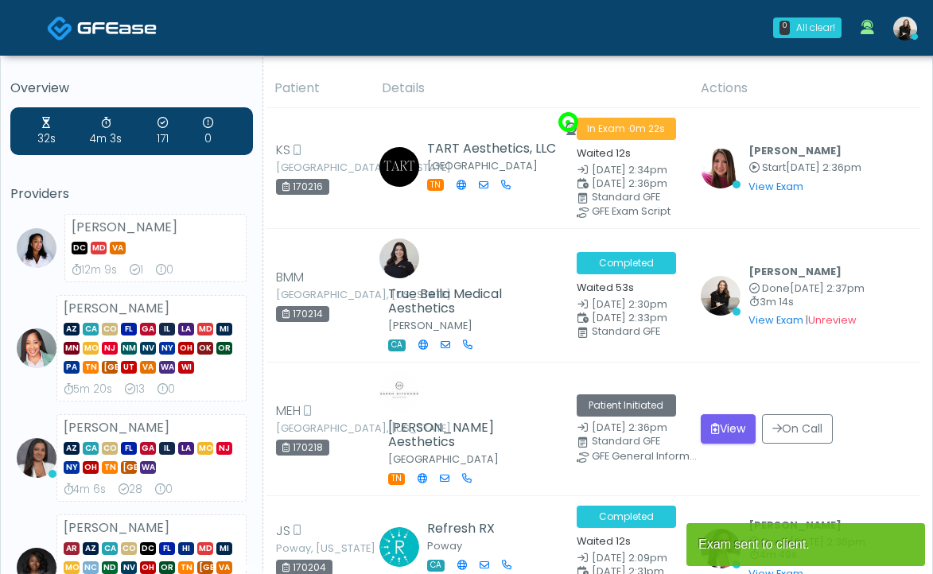
scroll to position [427, 0]
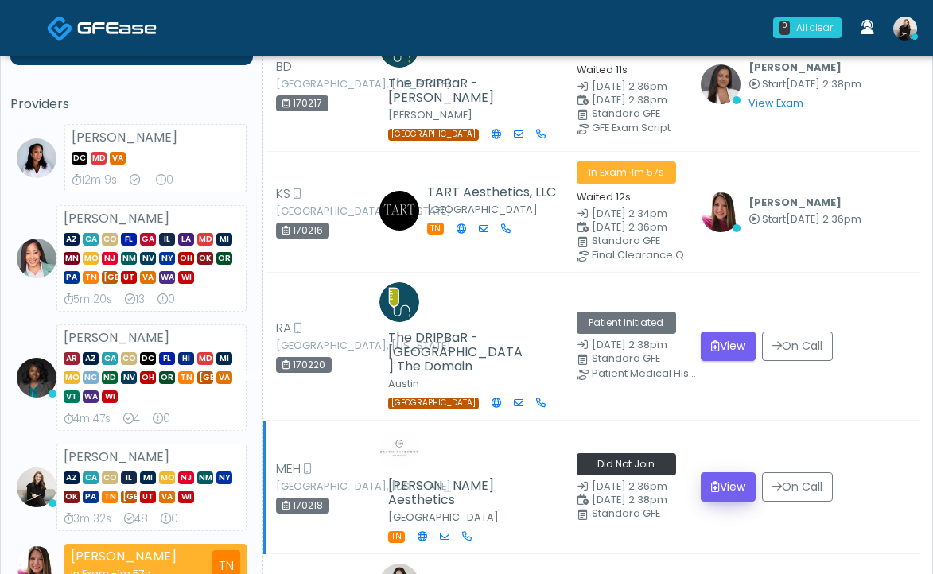
scroll to position [90, 0]
click at [708, 472] on button "View" at bounding box center [728, 486] width 55 height 29
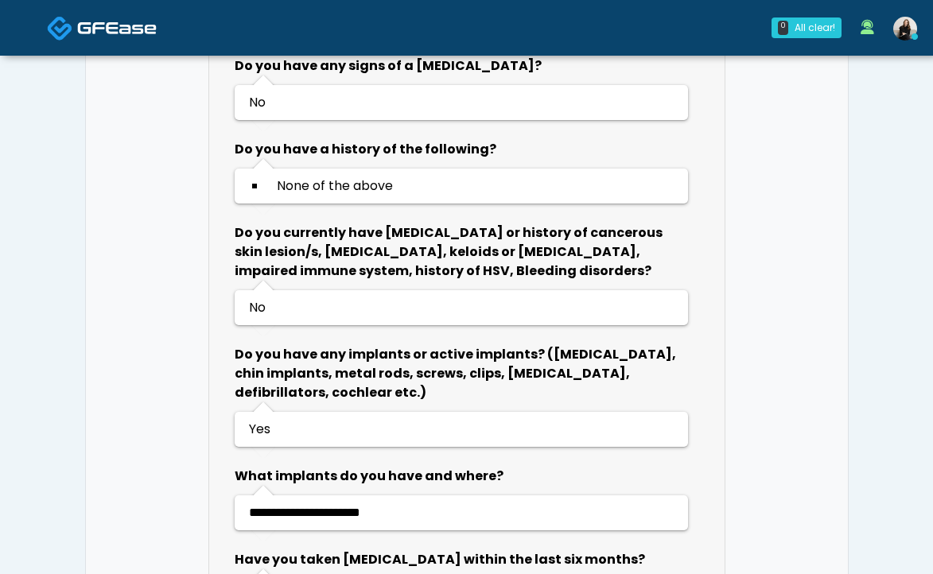
scroll to position [1310, 0]
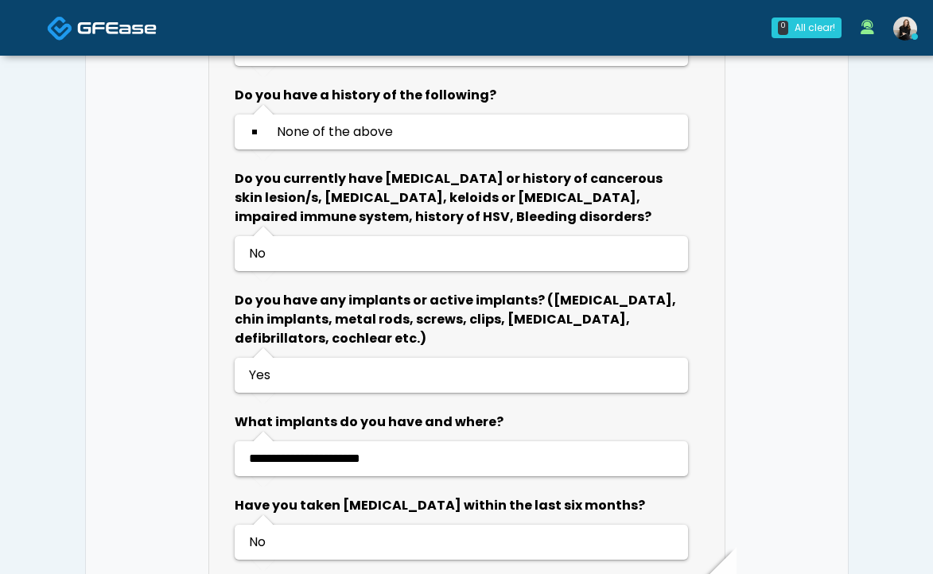
click at [132, 22] on img at bounding box center [117, 28] width 80 height 16
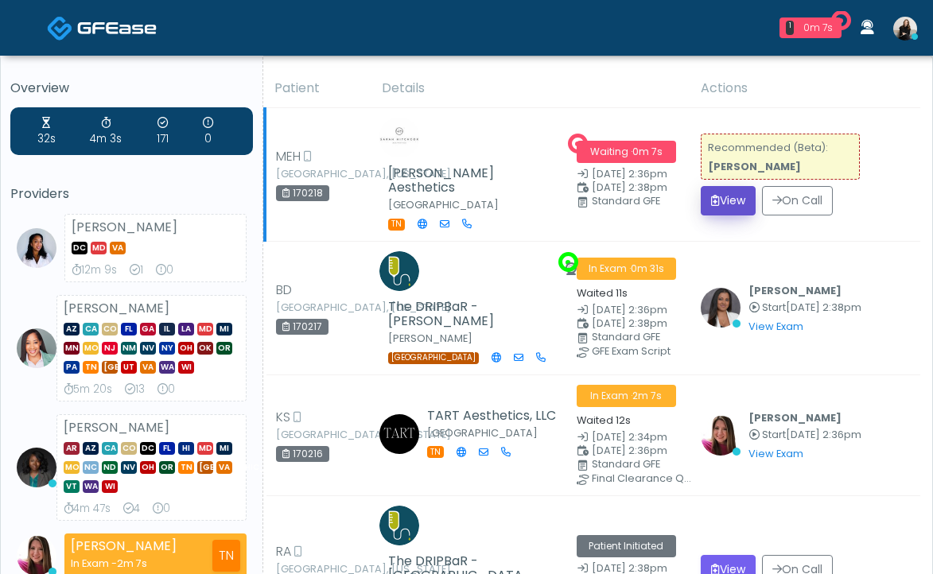
click at [721, 200] on button "View" at bounding box center [728, 200] width 55 height 29
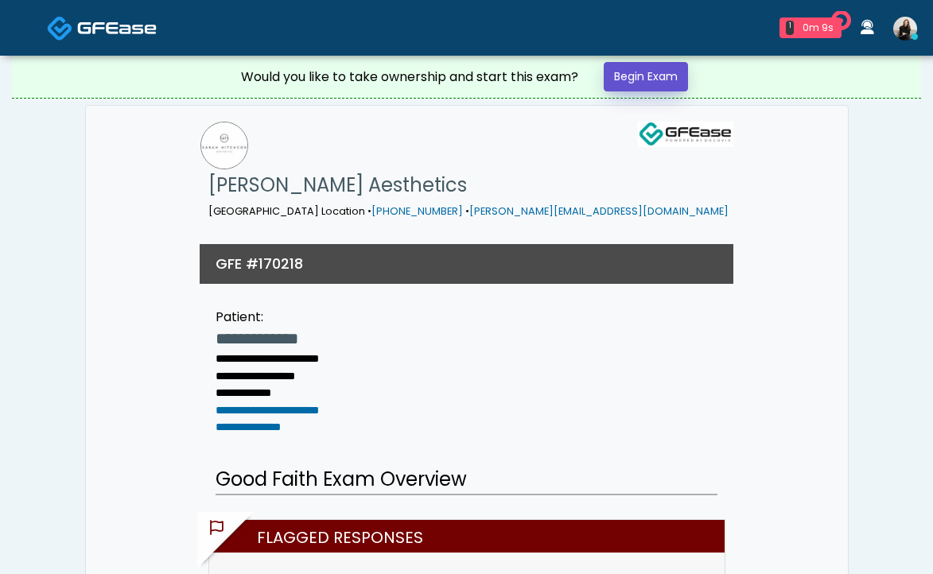
click at [677, 69] on link "Begin Exam" at bounding box center [646, 76] width 84 height 29
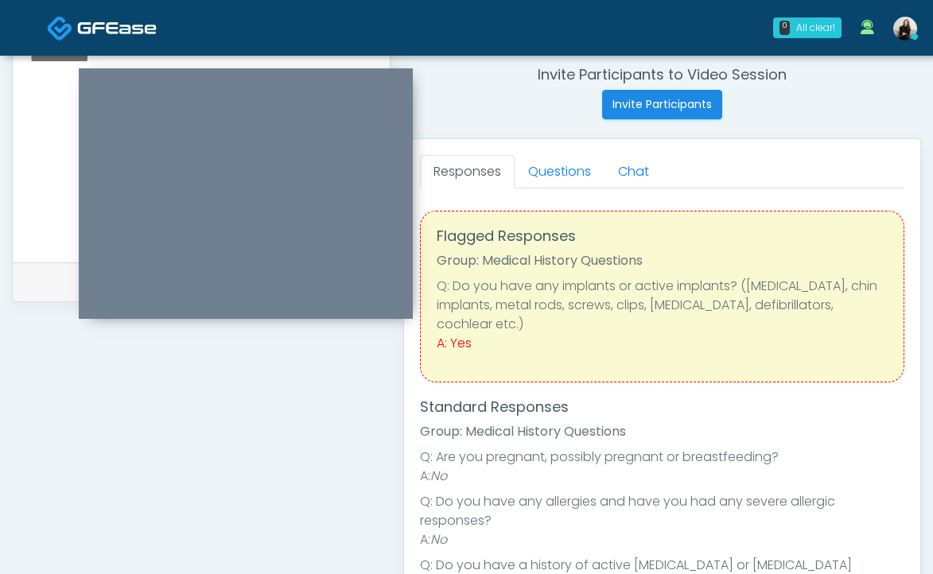
scroll to position [477, 0]
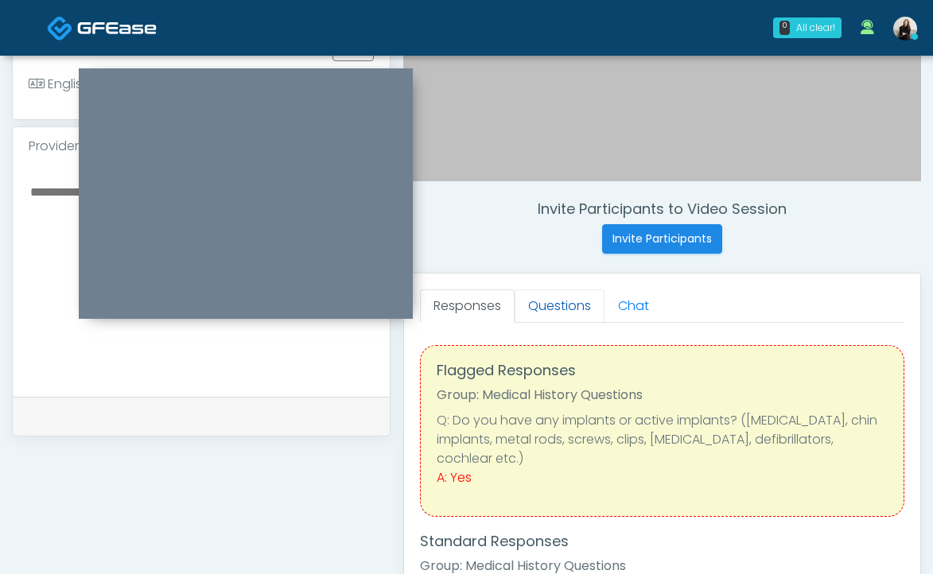
click at [554, 302] on link "Questions" at bounding box center [560, 306] width 90 height 33
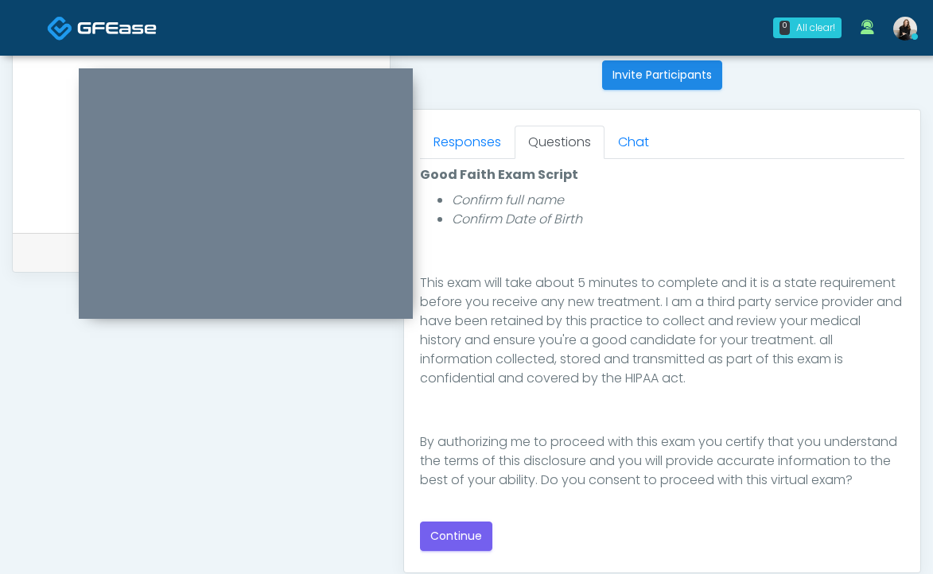
scroll to position [671, 0]
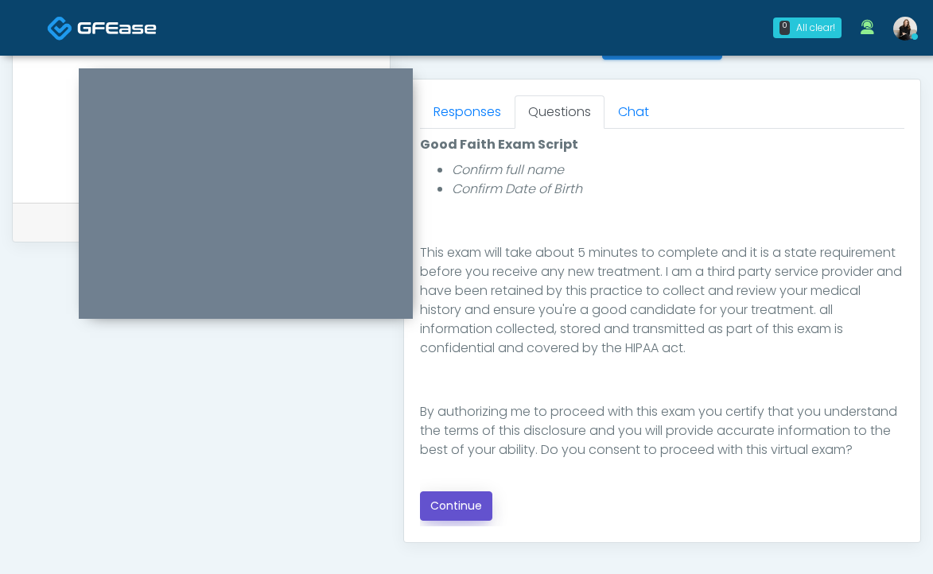
click at [470, 505] on button "Continue" at bounding box center [456, 506] width 72 height 29
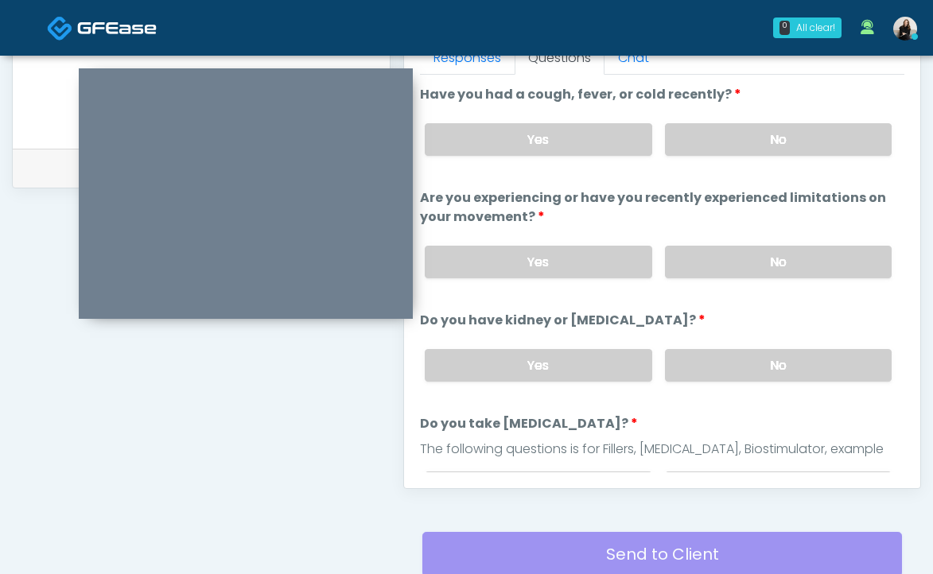
scroll to position [691, 0]
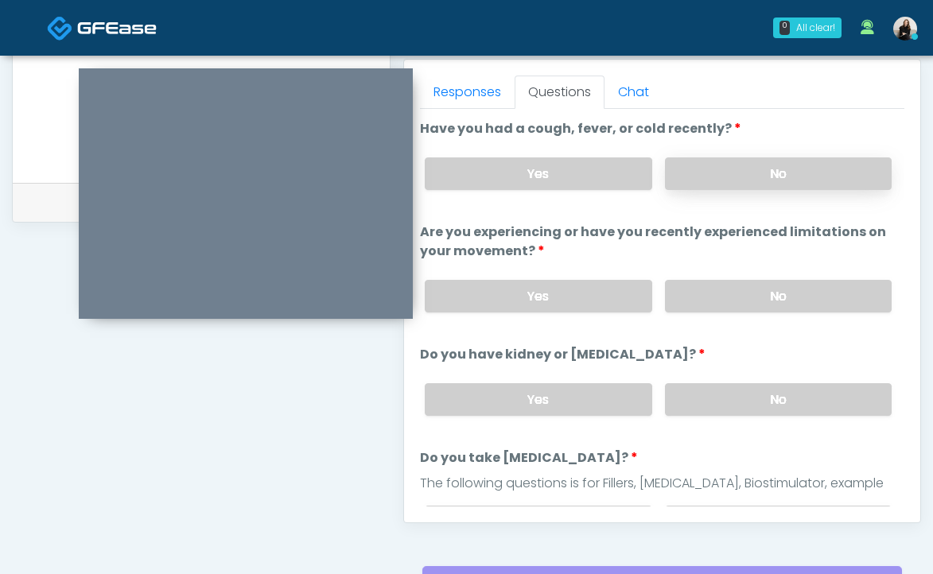
click at [705, 169] on label "No" at bounding box center [778, 173] width 227 height 33
click at [694, 302] on label "No" at bounding box center [778, 296] width 227 height 33
click at [687, 404] on label "No" at bounding box center [778, 399] width 227 height 33
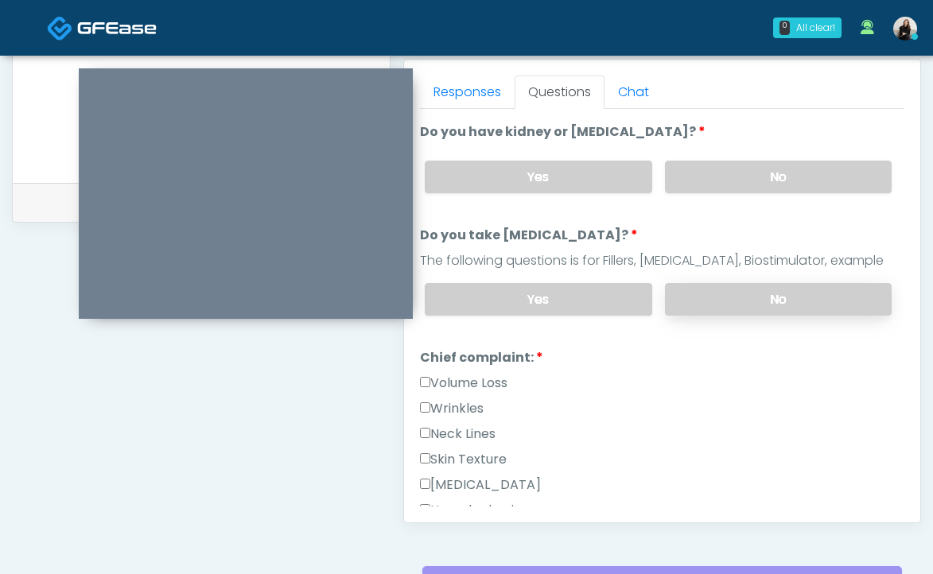
click at [705, 301] on label "No" at bounding box center [778, 299] width 227 height 33
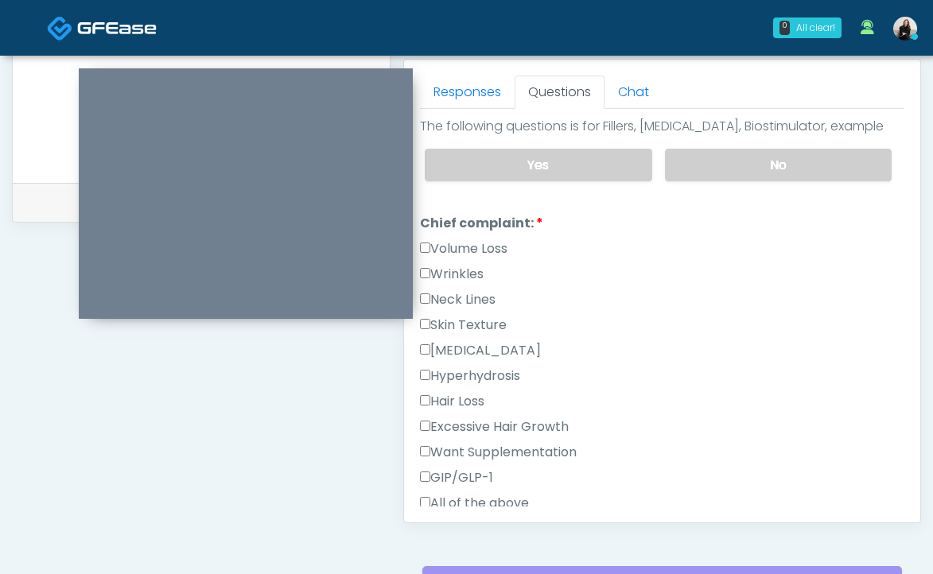
click at [465, 268] on label "Wrinkles" at bounding box center [452, 274] width 64 height 19
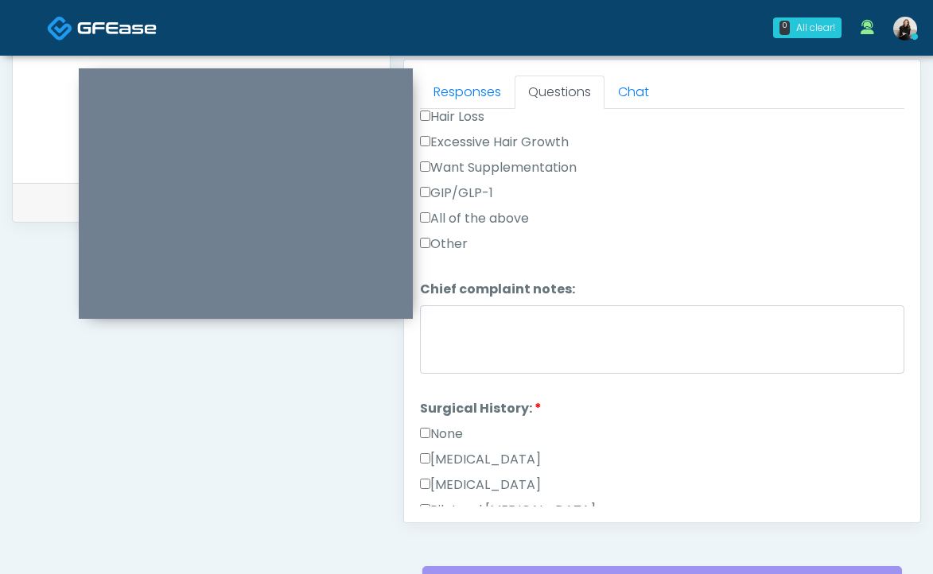
scroll to position [699, 0]
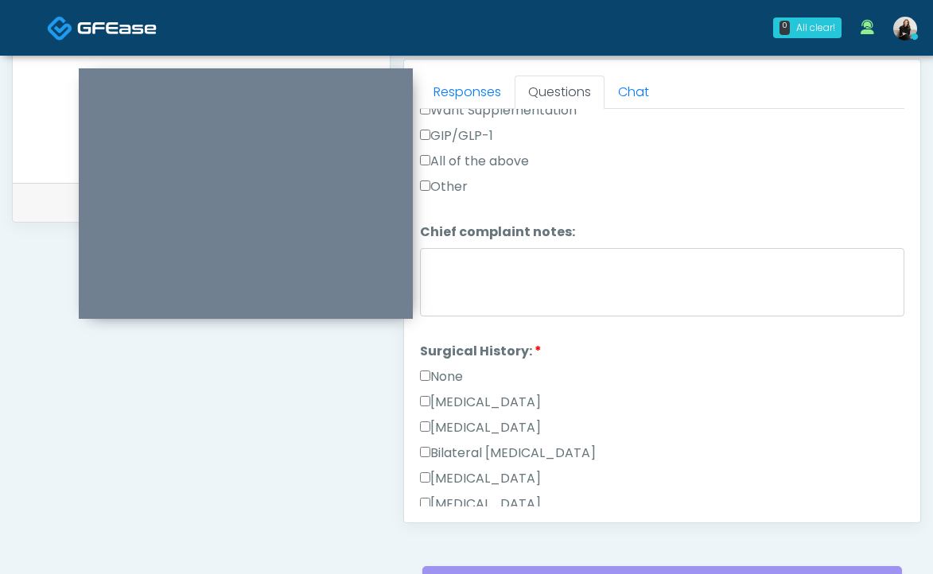
click at [461, 372] on label "None" at bounding box center [441, 376] width 43 height 19
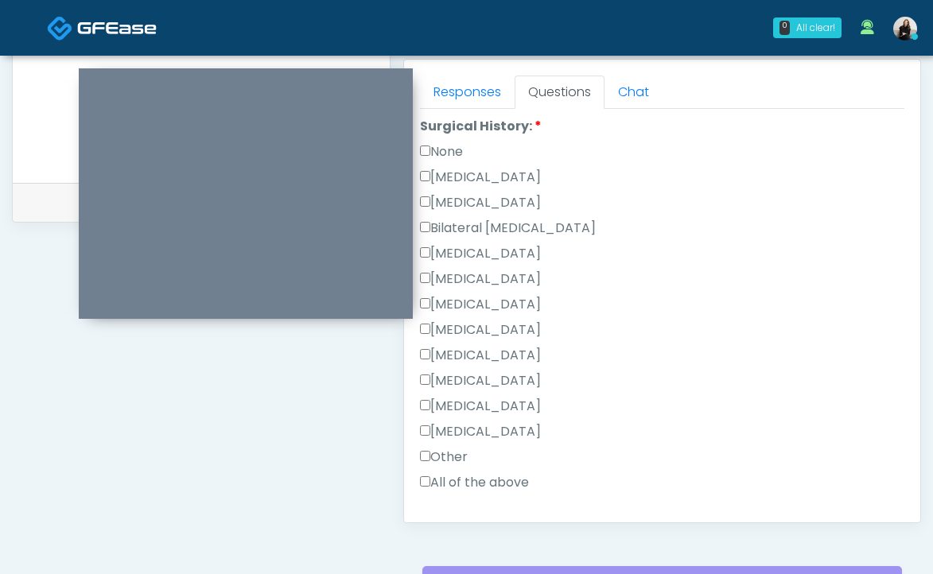
click at [455, 454] on label "Other" at bounding box center [444, 457] width 48 height 19
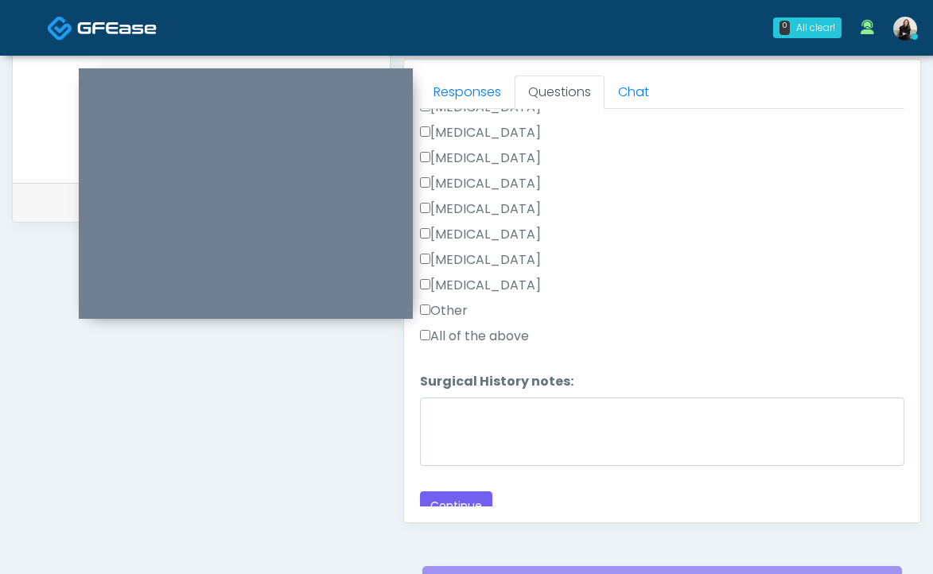
scroll to position [1081, 0]
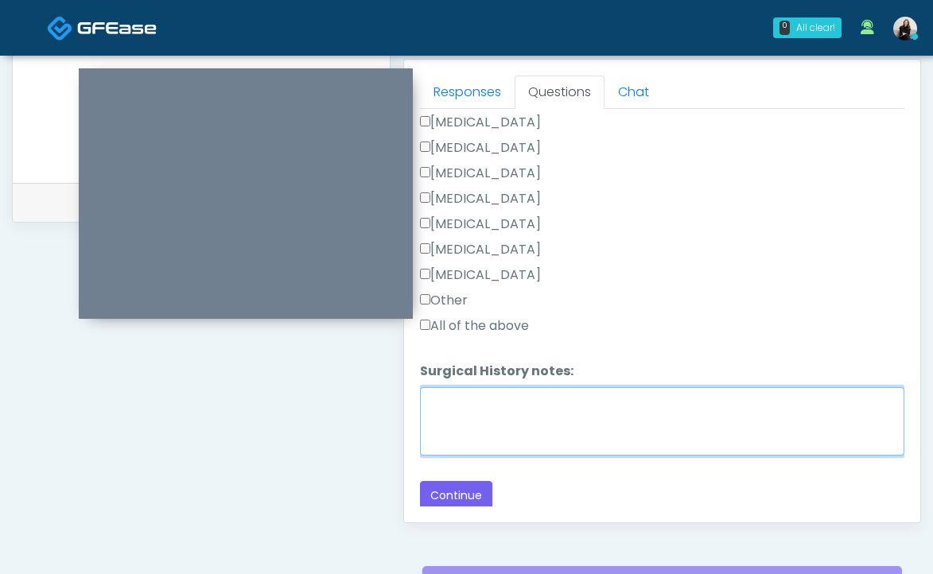
click at [455, 439] on textarea "Surgical History notes:" at bounding box center [662, 421] width 484 height 68
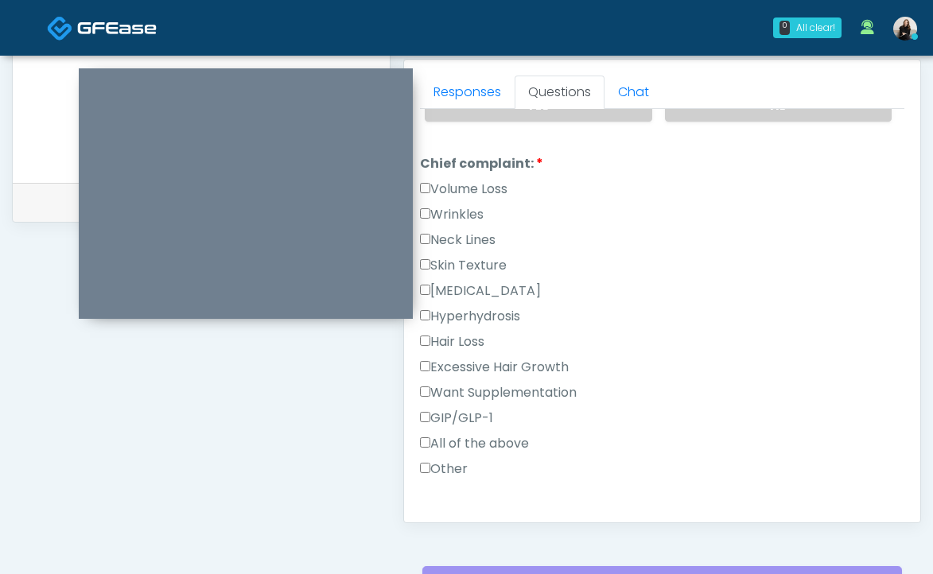
scroll to position [410, 0]
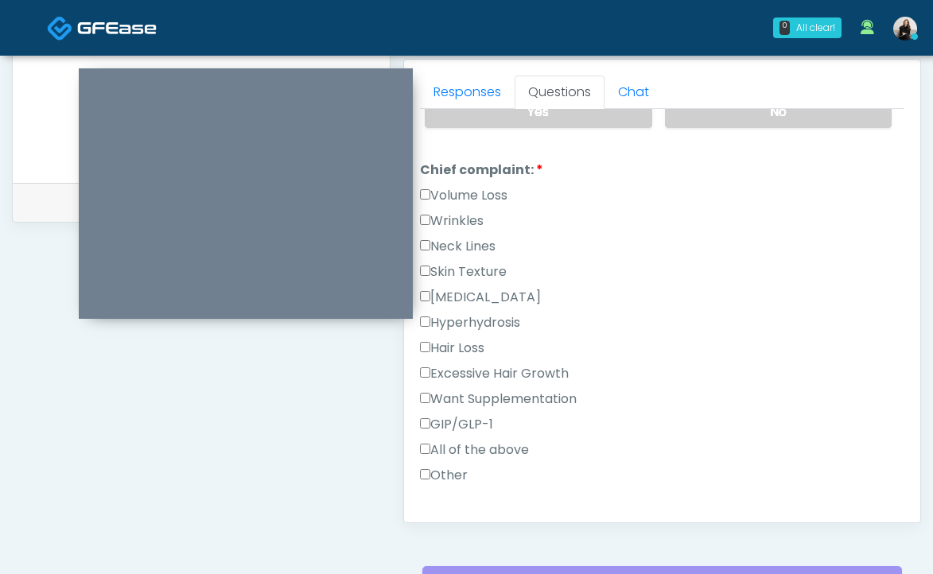
type textarea "**********"
click at [461, 219] on label "Wrinkles" at bounding box center [452, 221] width 64 height 19
click at [461, 417] on label "GIP/GLP-1" at bounding box center [456, 424] width 73 height 19
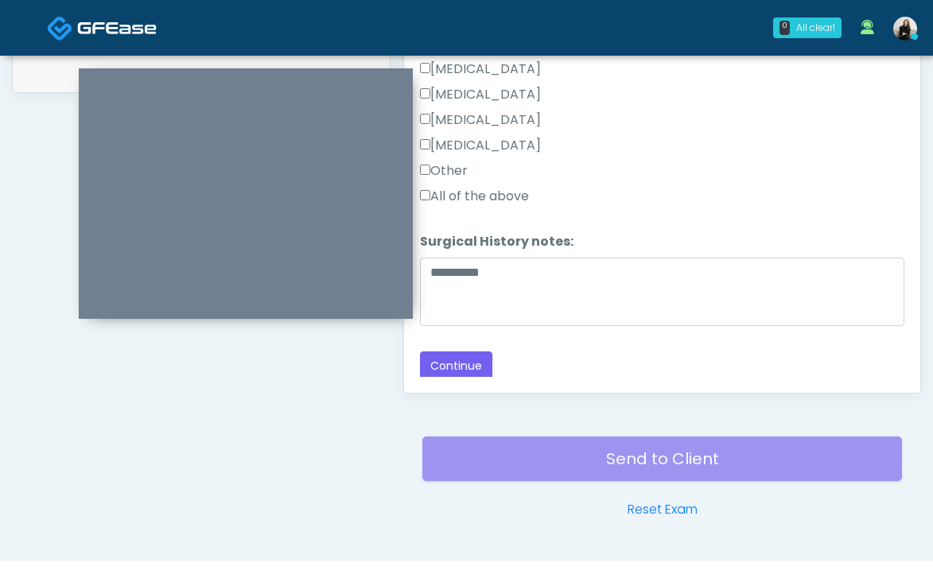
scroll to position [853, 0]
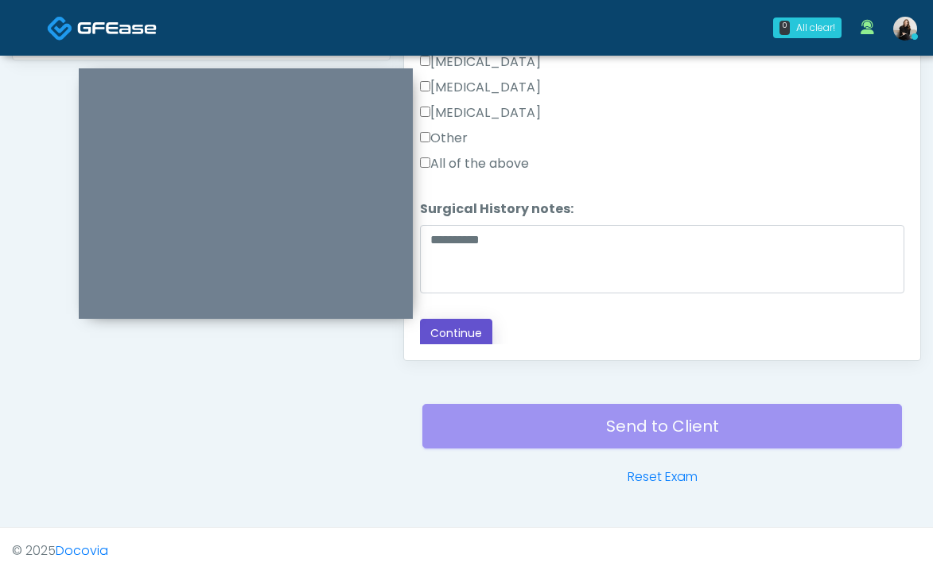
click at [449, 338] on button "Continue" at bounding box center [456, 333] width 72 height 29
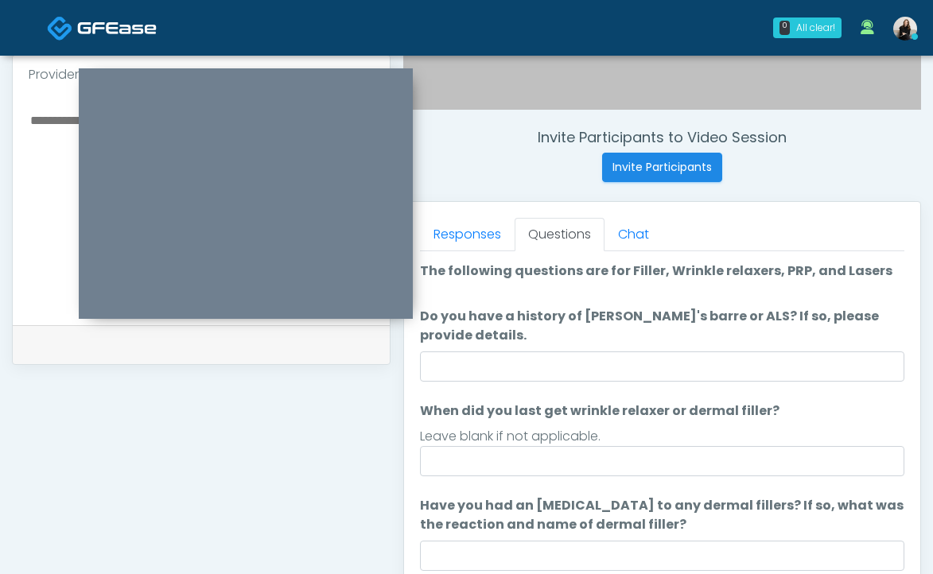
scroll to position [546, 0]
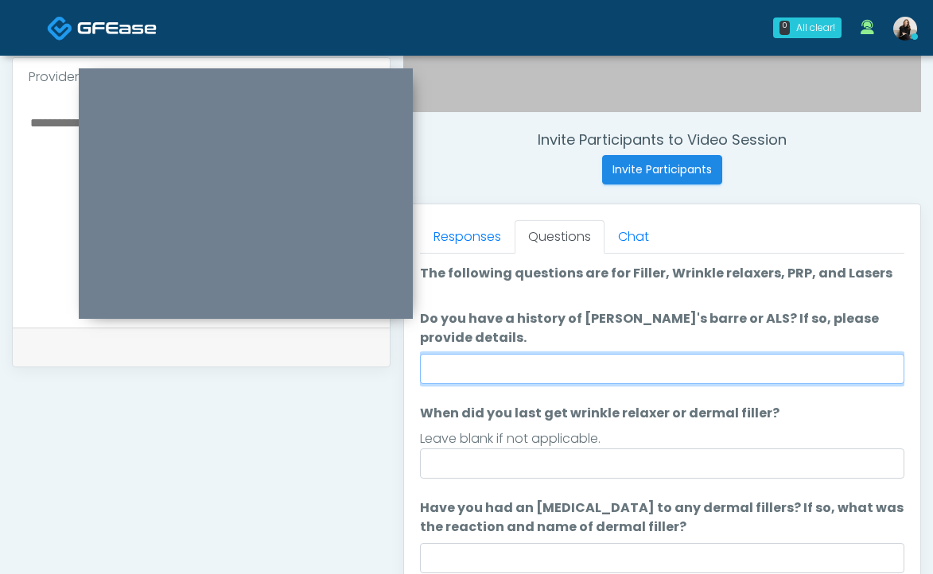
click at [595, 374] on input "Do you have a history of [PERSON_NAME]'s barre or ALS? If so, please provide de…" at bounding box center [662, 369] width 484 height 30
type input "**"
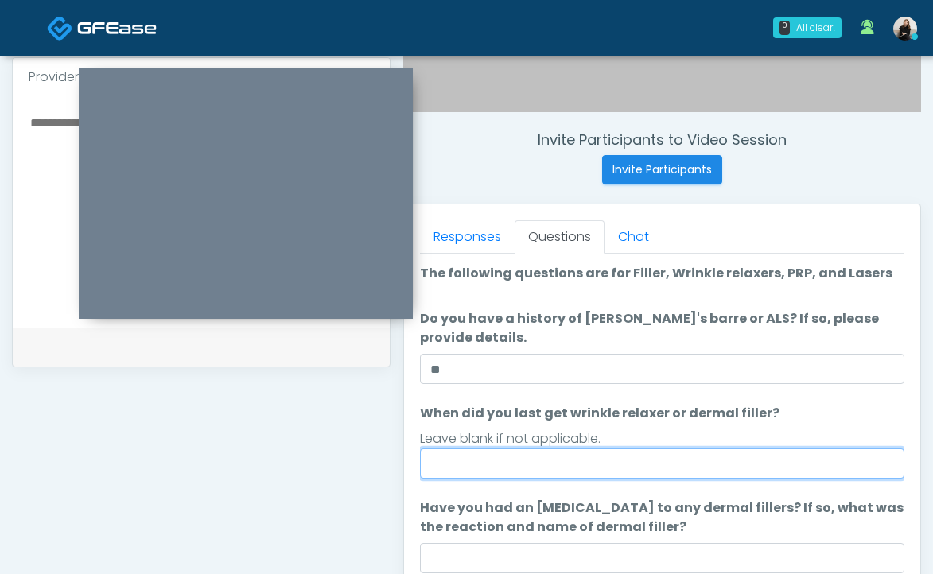
click at [574, 457] on input "When did you last get wrinkle relaxer or dermal filler?" at bounding box center [662, 464] width 484 height 30
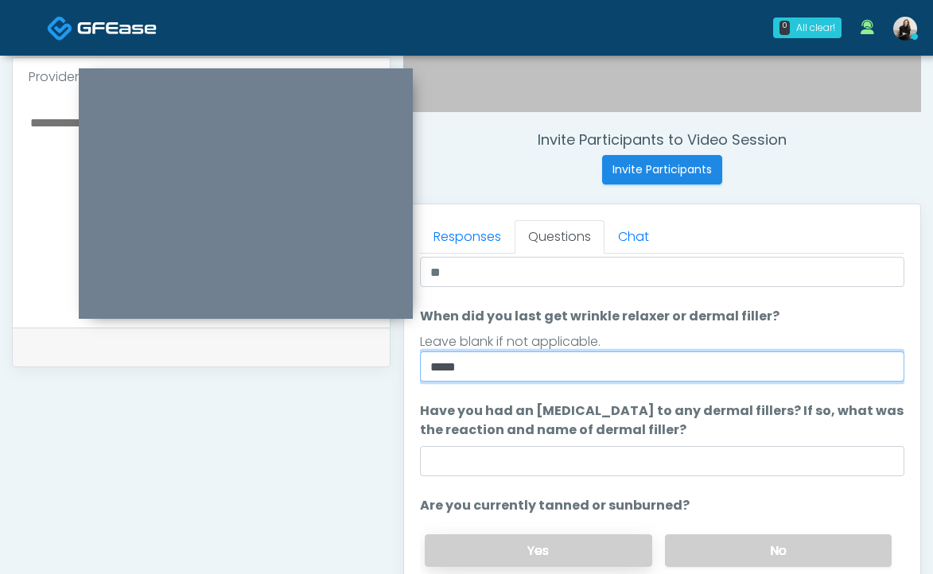
scroll to position [188, 0]
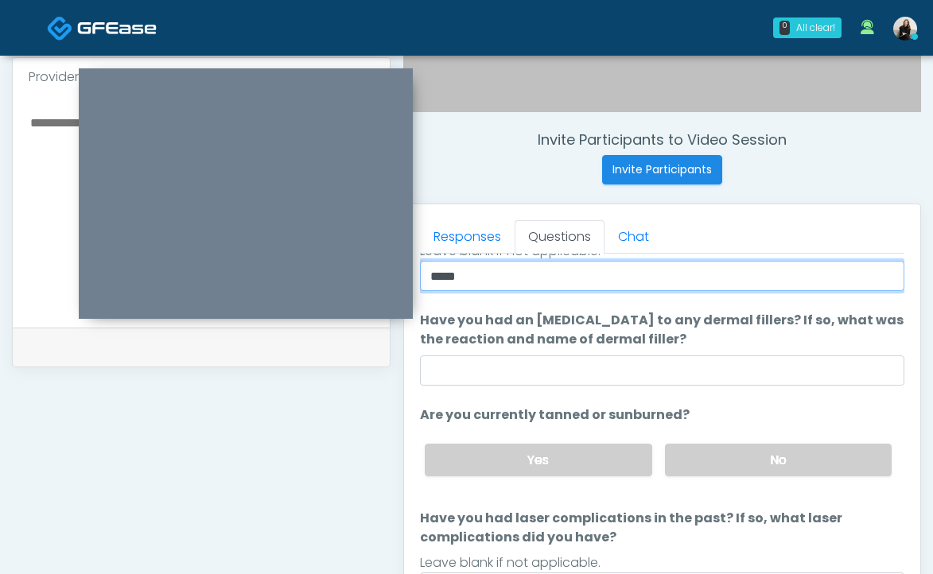
type input "*****"
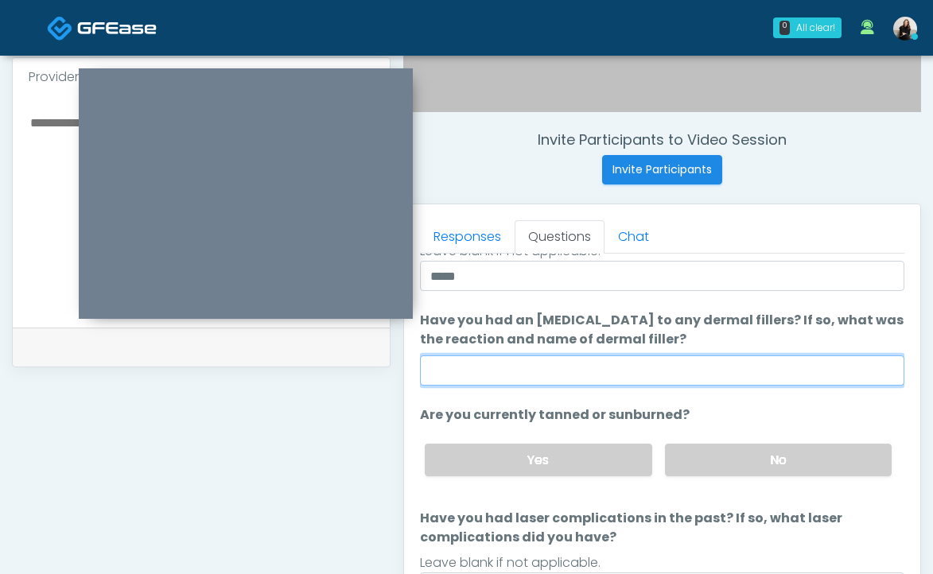
click at [582, 380] on input "Have you had an [MEDICAL_DATA] to any dermal fillers? If so, what was the react…" at bounding box center [662, 371] width 484 height 30
type input "*****"
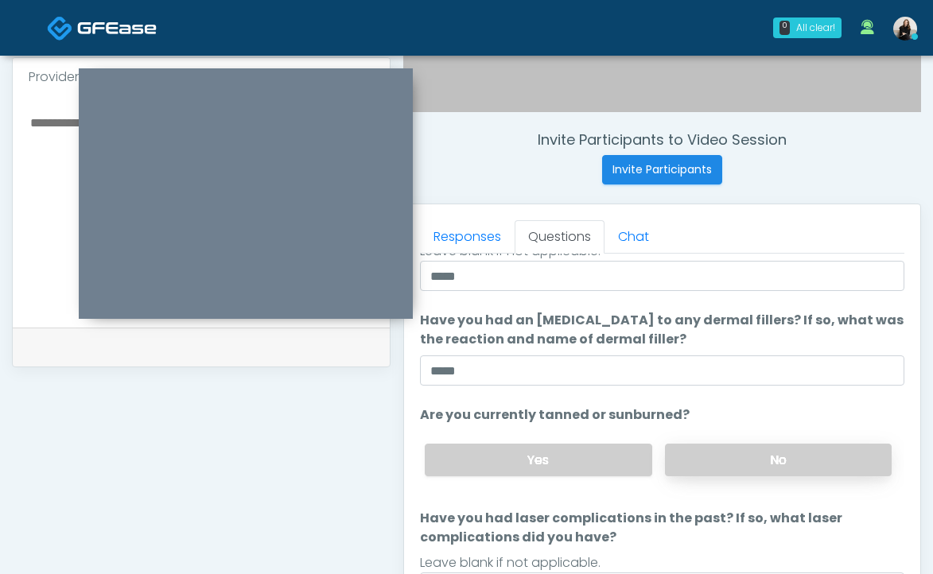
click at [827, 456] on label "No" at bounding box center [778, 460] width 227 height 33
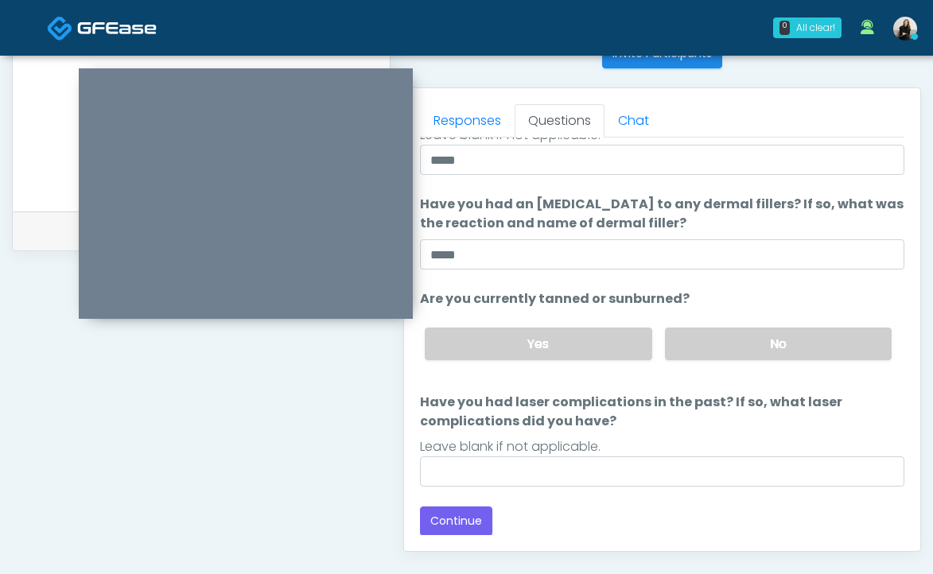
scroll to position [759, 0]
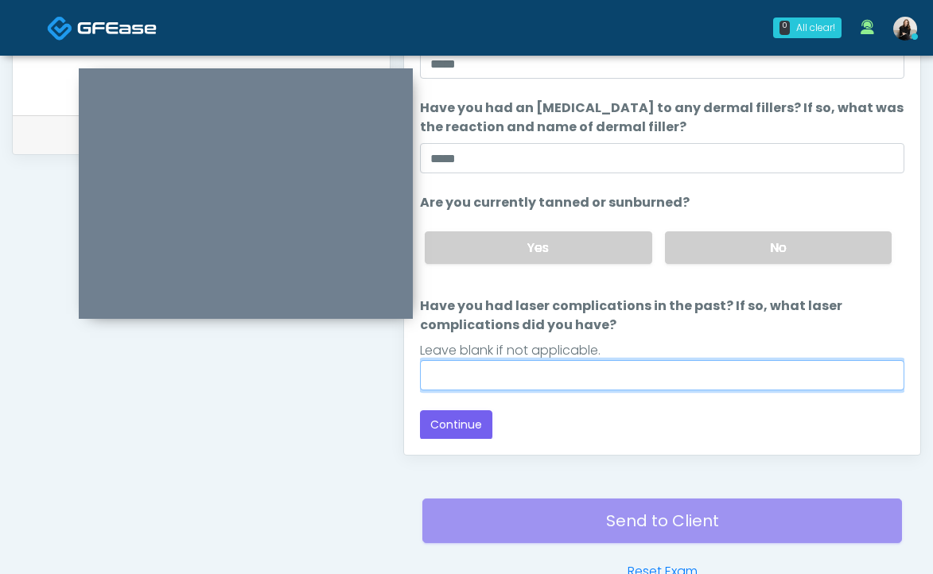
click at [656, 375] on input "Have you had laser complications in the past? If so, what laser complications d…" at bounding box center [662, 375] width 484 height 30
type input "*****"
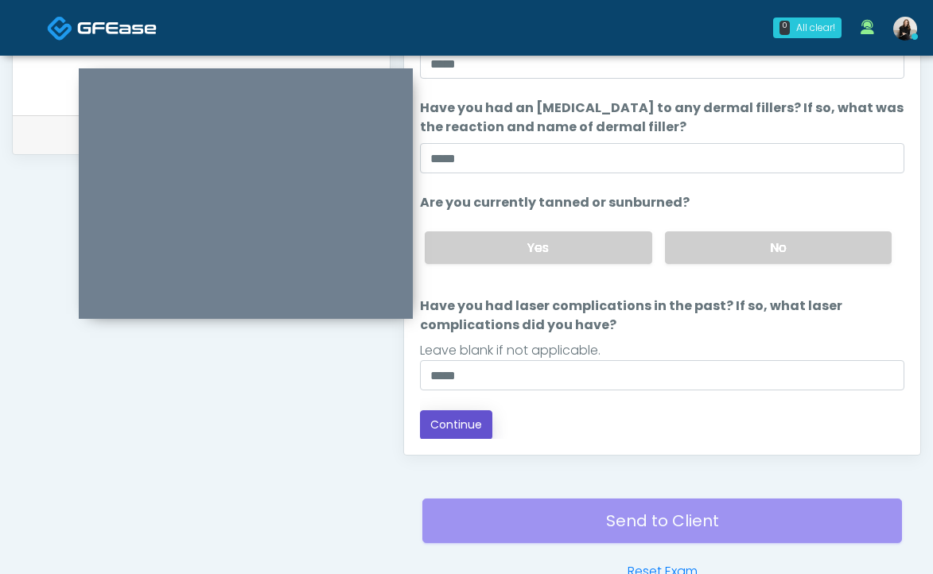
click at [478, 418] on button "Continue" at bounding box center [456, 424] width 72 height 29
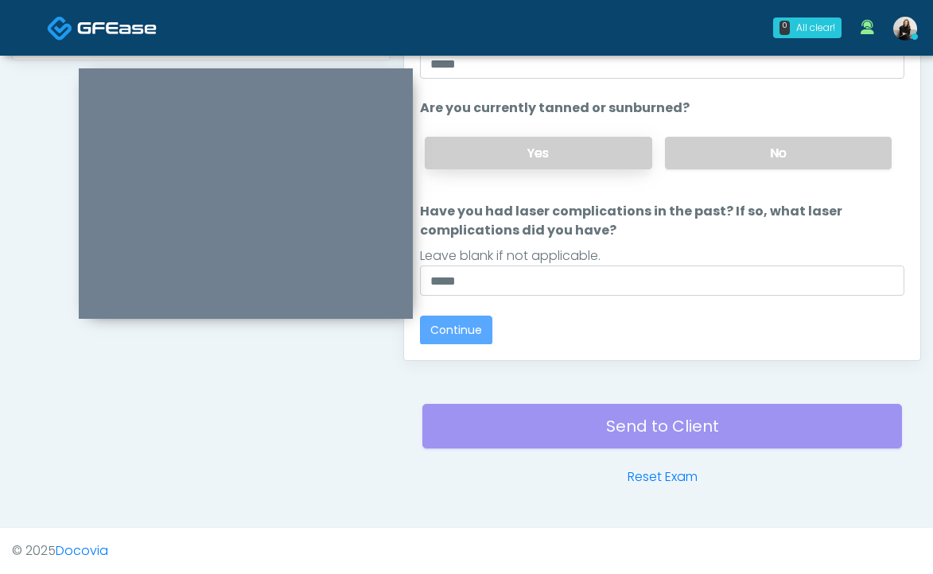
scroll to position [0, 0]
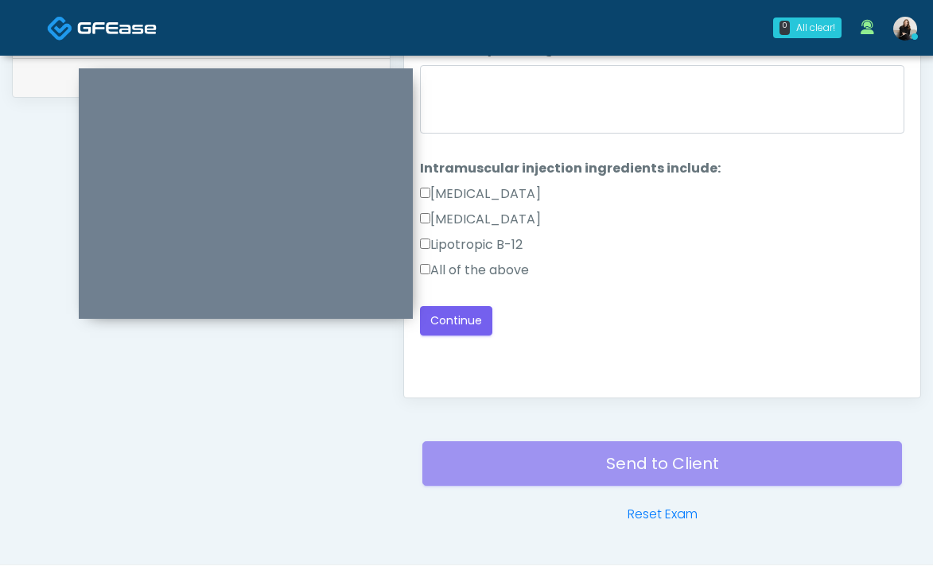
click at [518, 267] on label "All of the above" at bounding box center [474, 270] width 109 height 19
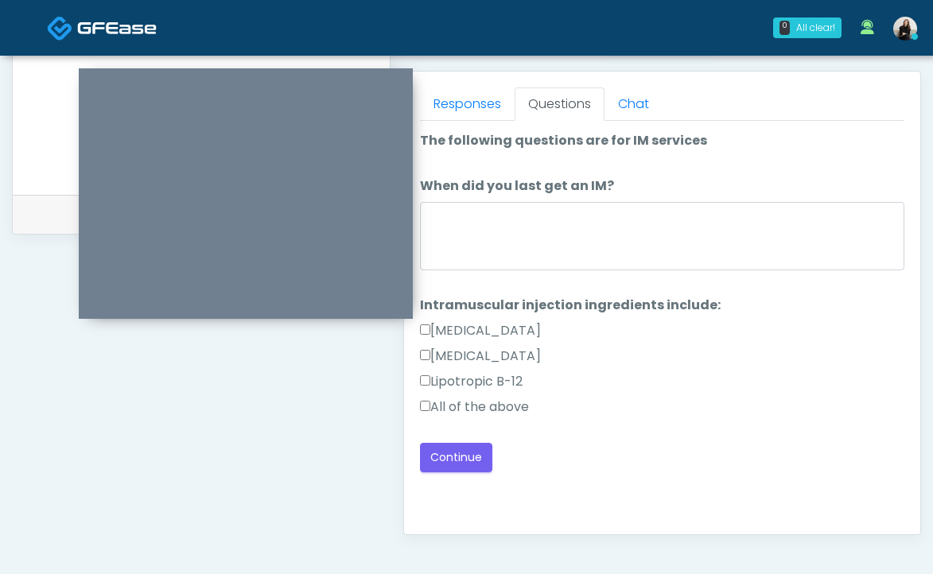
scroll to position [674, 0]
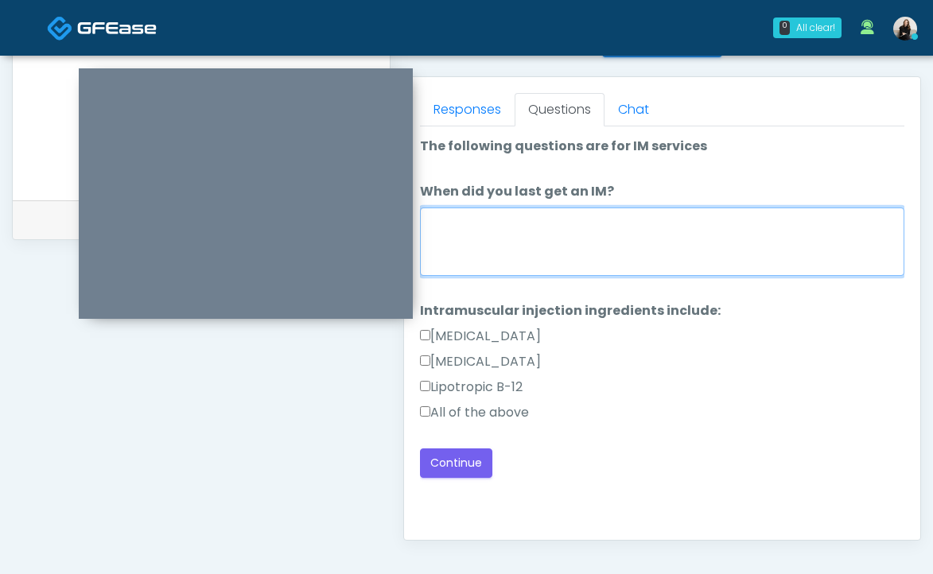
click at [522, 275] on textarea "When did you last get an IM?" at bounding box center [662, 242] width 484 height 68
type textarea "**********"
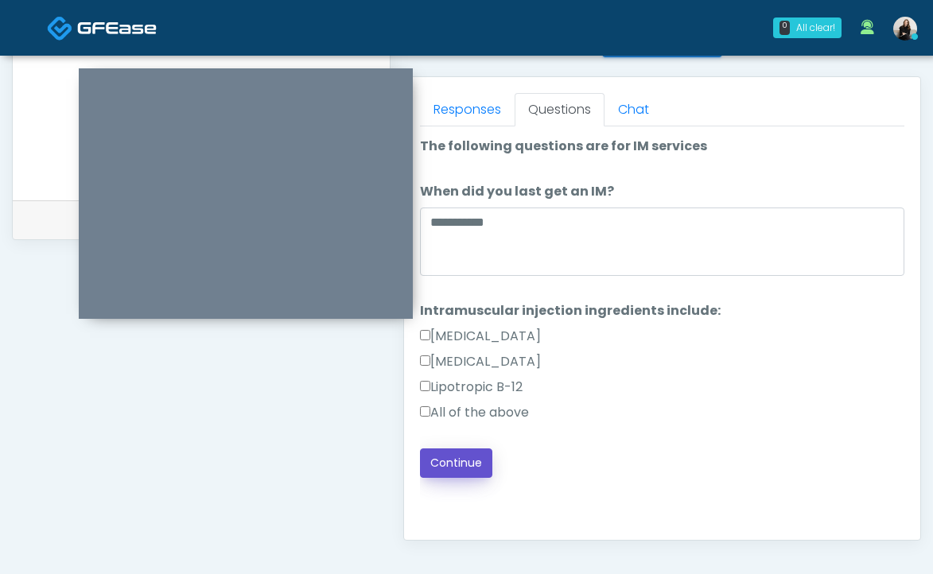
click at [457, 470] on button "Continue" at bounding box center [456, 463] width 72 height 29
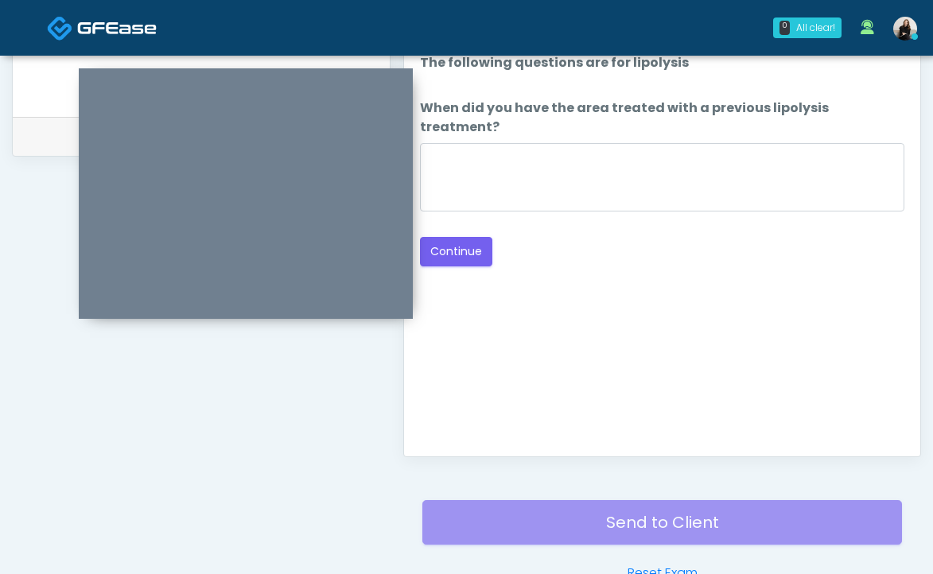
scroll to position [717, 0]
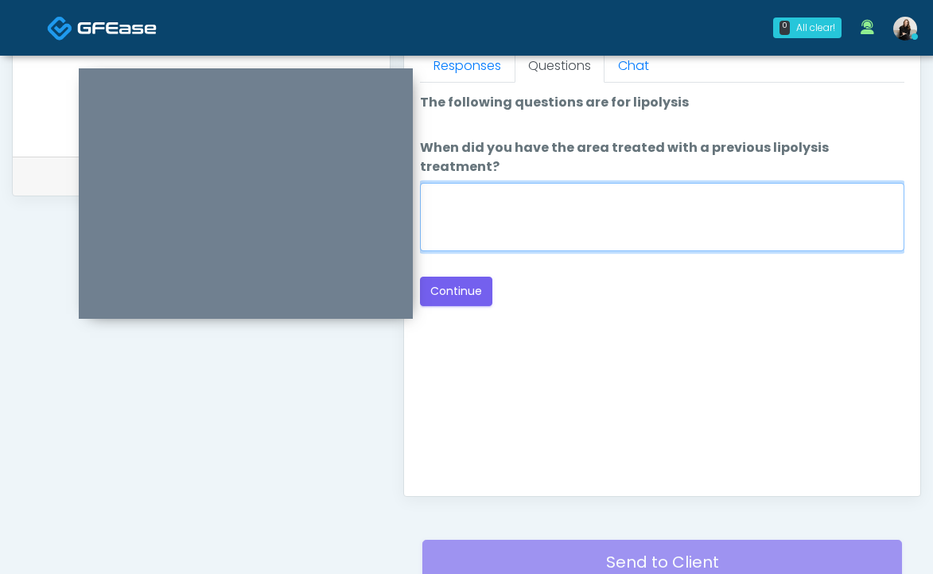
click at [636, 207] on textarea "When did you have the area treated with a previous lipolysis treatment?" at bounding box center [662, 217] width 484 height 68
type textarea "*****"
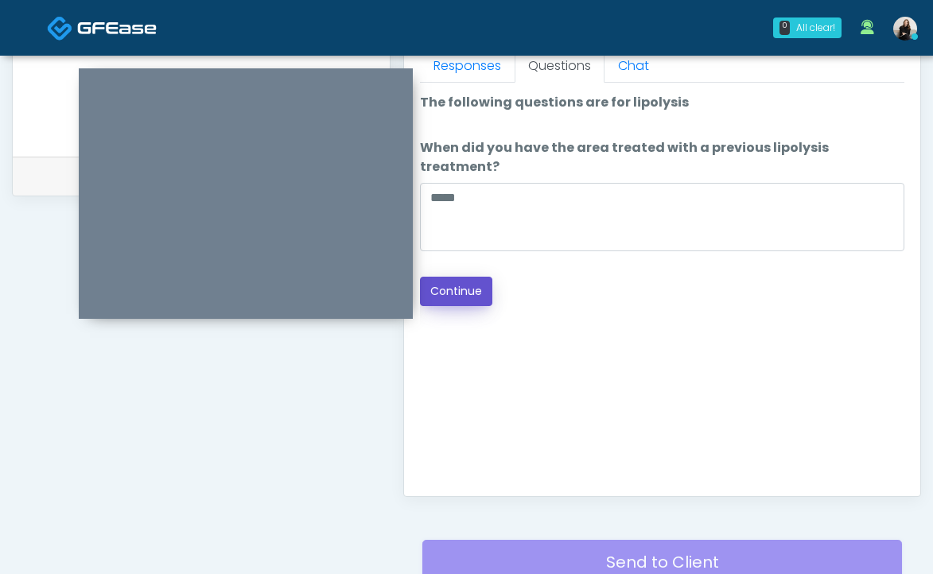
click at [472, 277] on button "Continue" at bounding box center [456, 291] width 72 height 29
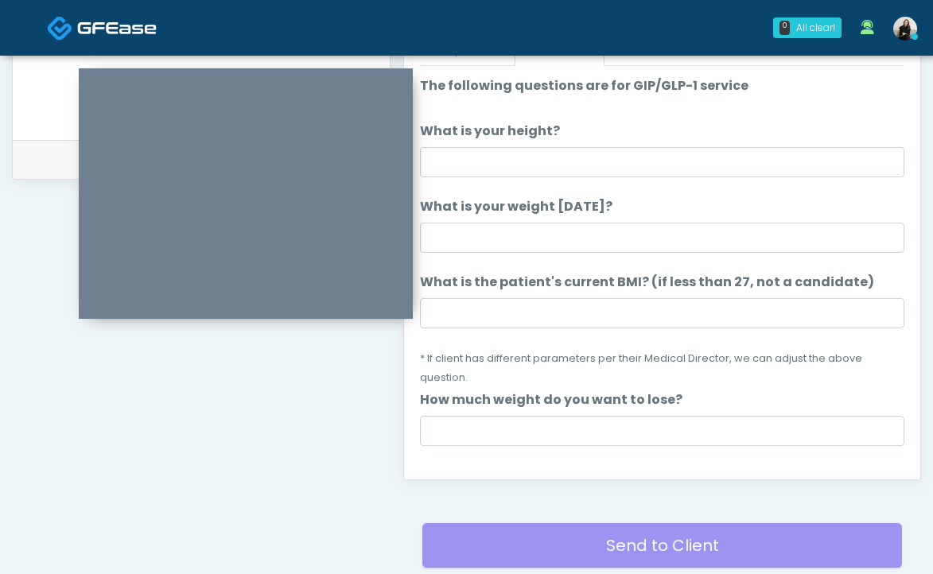
scroll to position [689, 0]
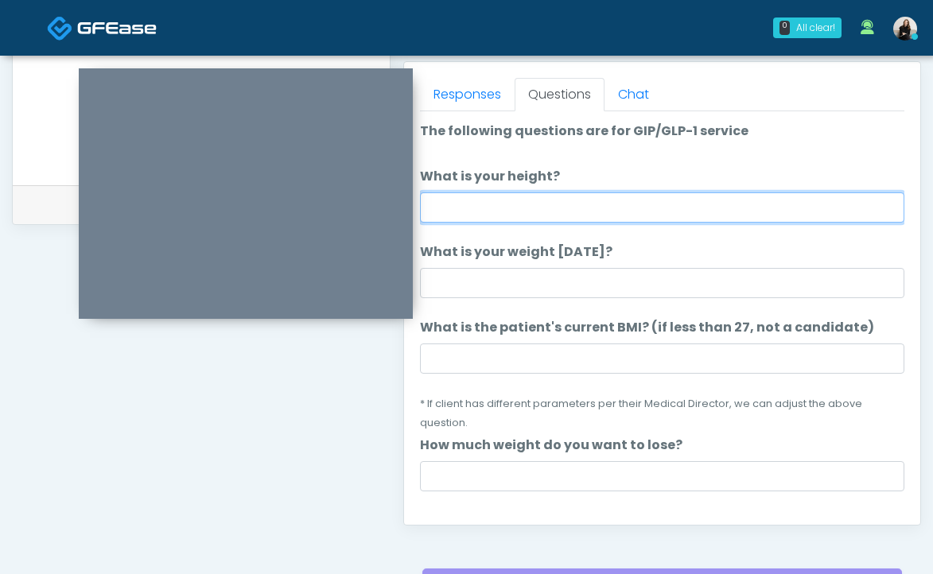
click at [514, 218] on input "What is your height?" at bounding box center [662, 207] width 484 height 30
type input "*******"
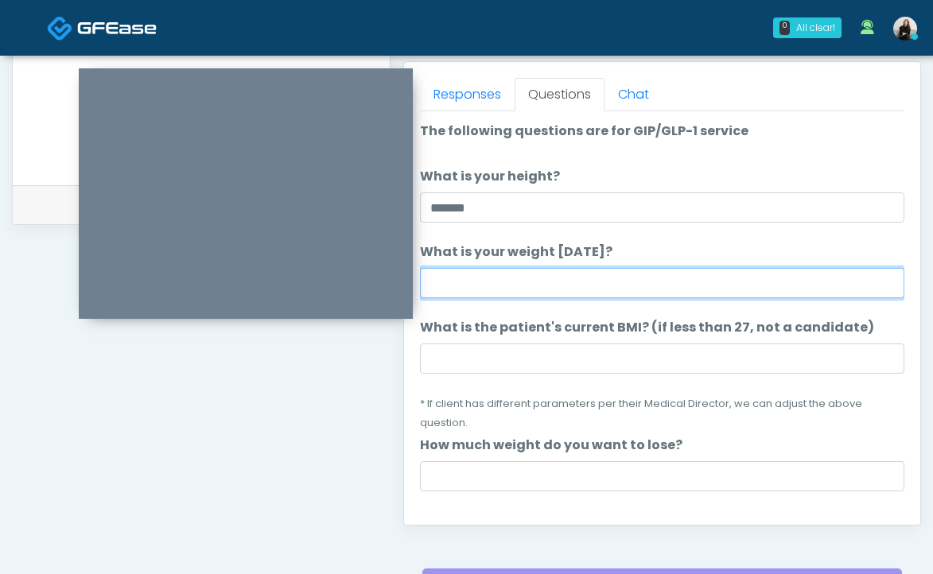
click at [490, 277] on input "What is your weight [DATE]?" at bounding box center [662, 283] width 484 height 30
type input "***"
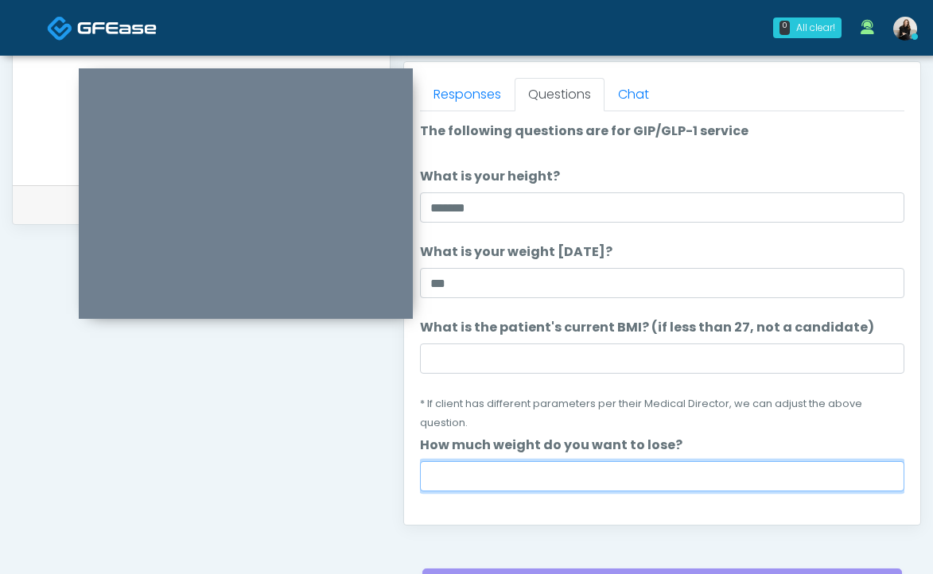
click at [504, 472] on input "How much weight do you want to lose?" at bounding box center [662, 476] width 484 height 30
type input "**"
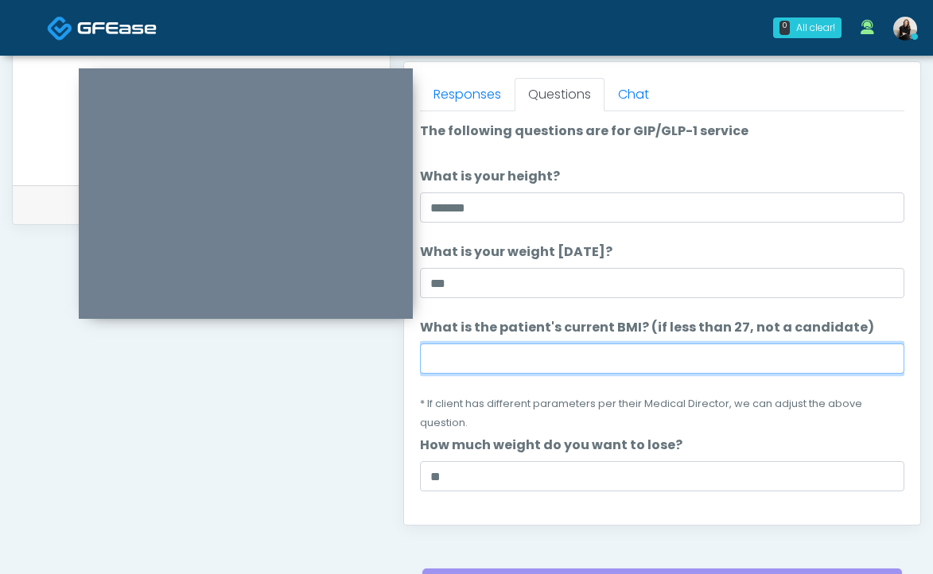
click at [519, 363] on input "What is the patient's current BMI? (if less than 27, not a candidate)" at bounding box center [662, 359] width 484 height 30
paste input "****"
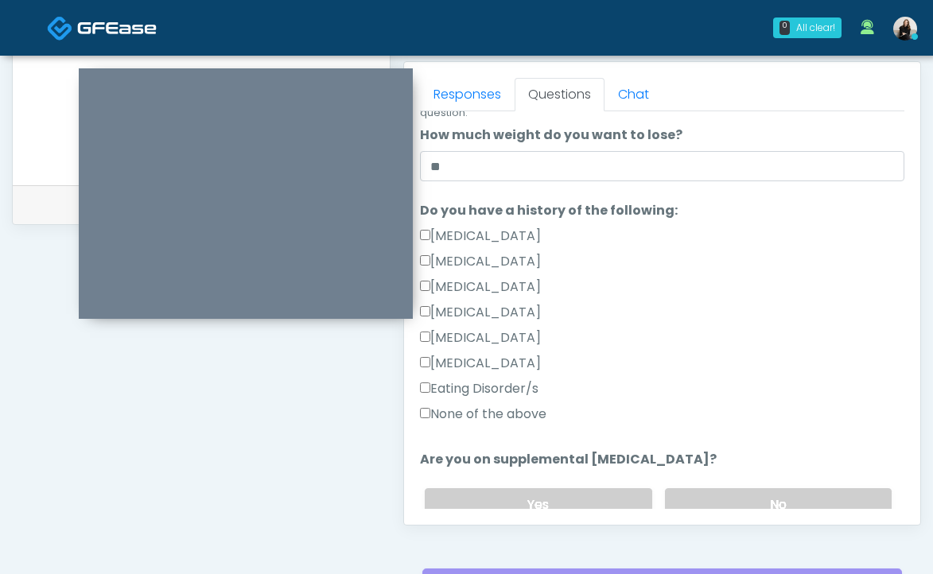
scroll to position [317, 0]
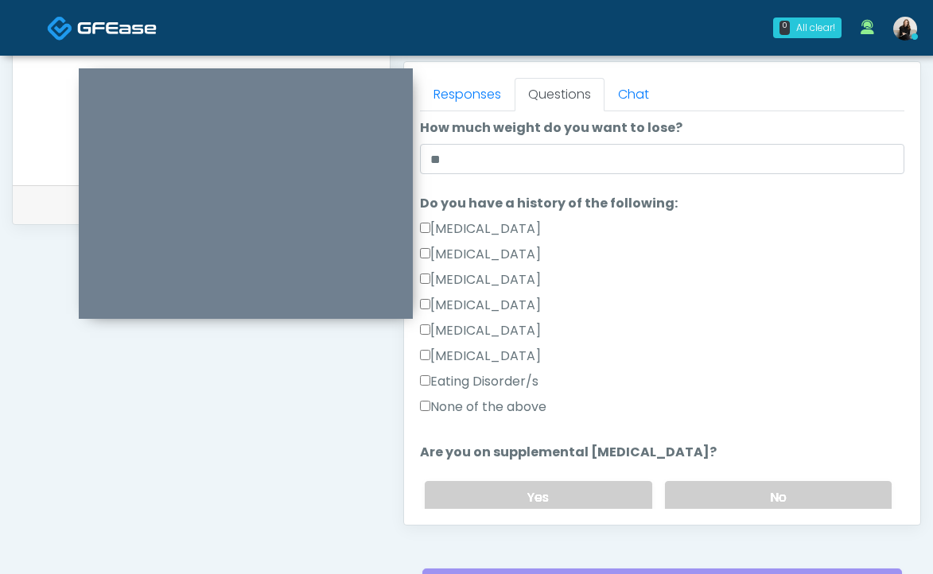
type input "****"
click at [507, 407] on label "None of the above" at bounding box center [483, 407] width 126 height 19
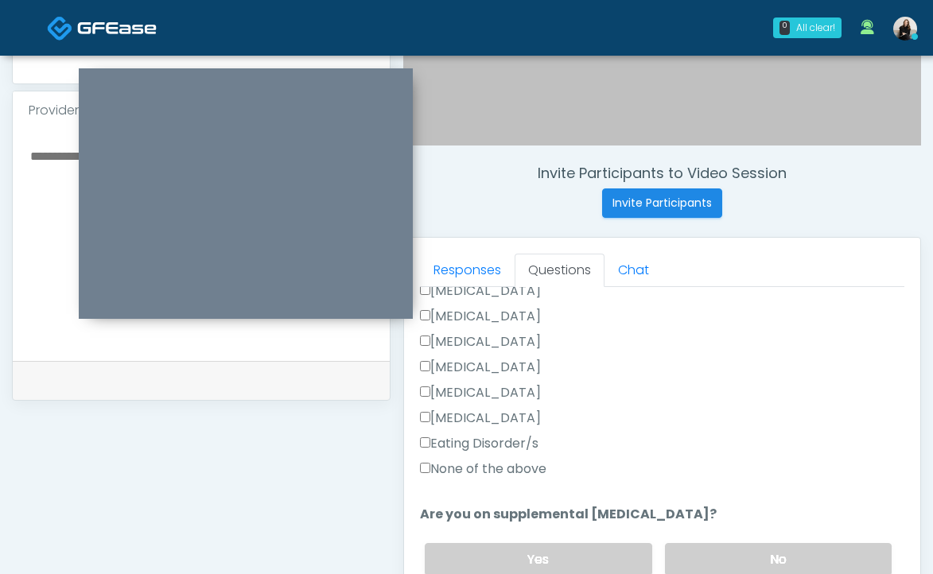
scroll to position [428, 0]
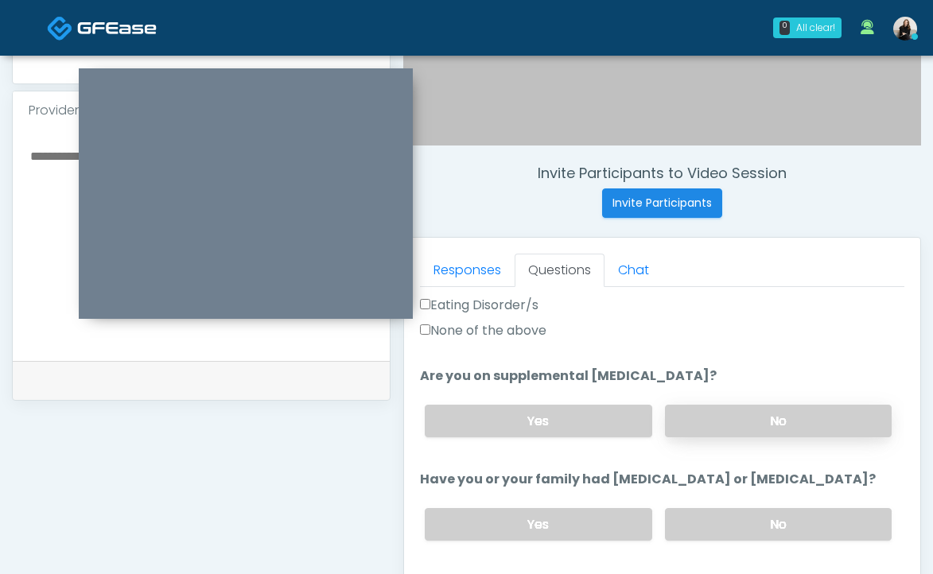
click at [733, 422] on label "No" at bounding box center [778, 421] width 227 height 33
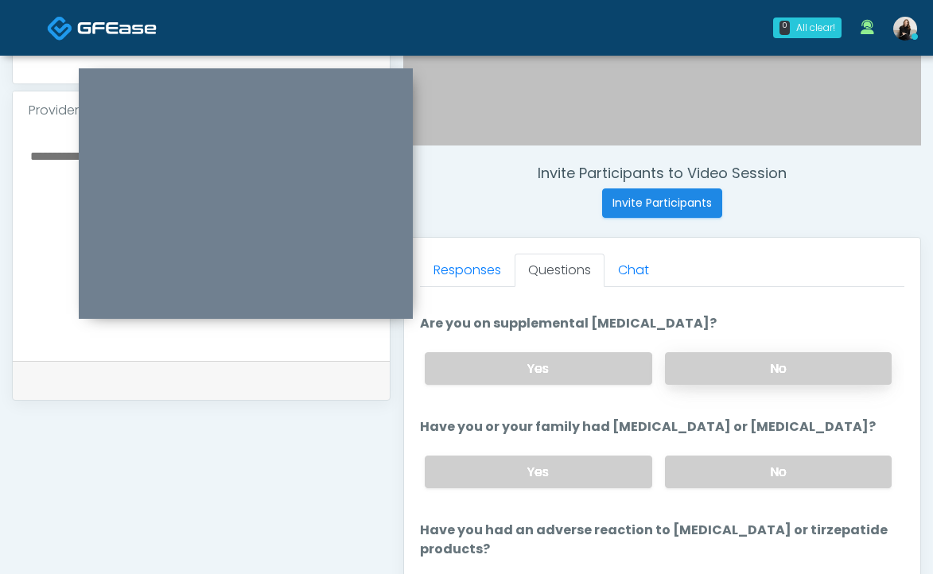
scroll to position [683, 0]
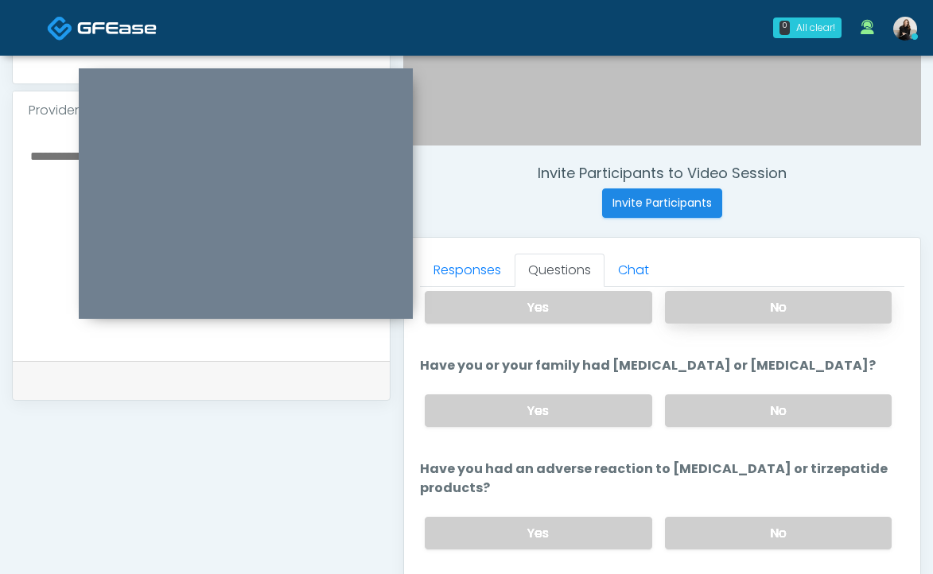
click at [733, 422] on label "No" at bounding box center [778, 410] width 227 height 33
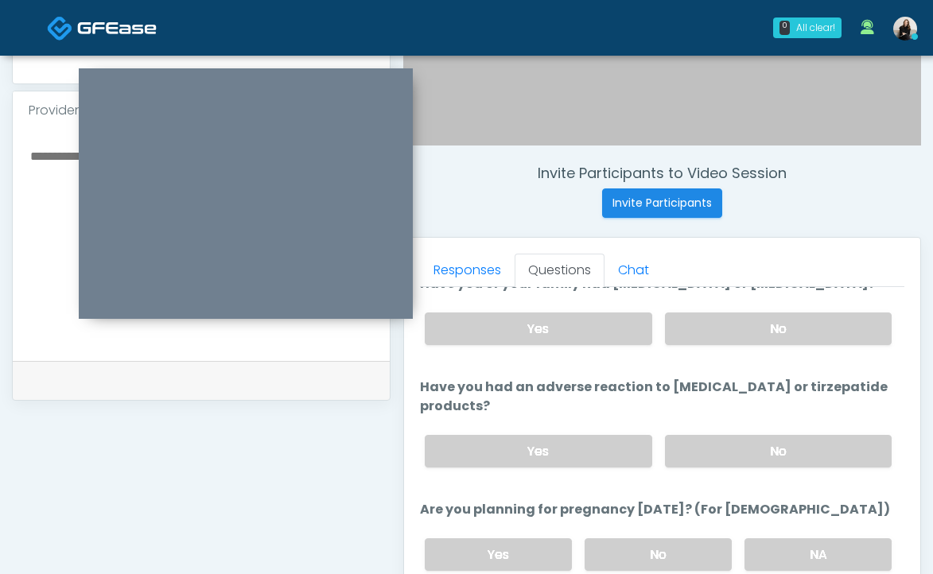
scroll to position [826, 0]
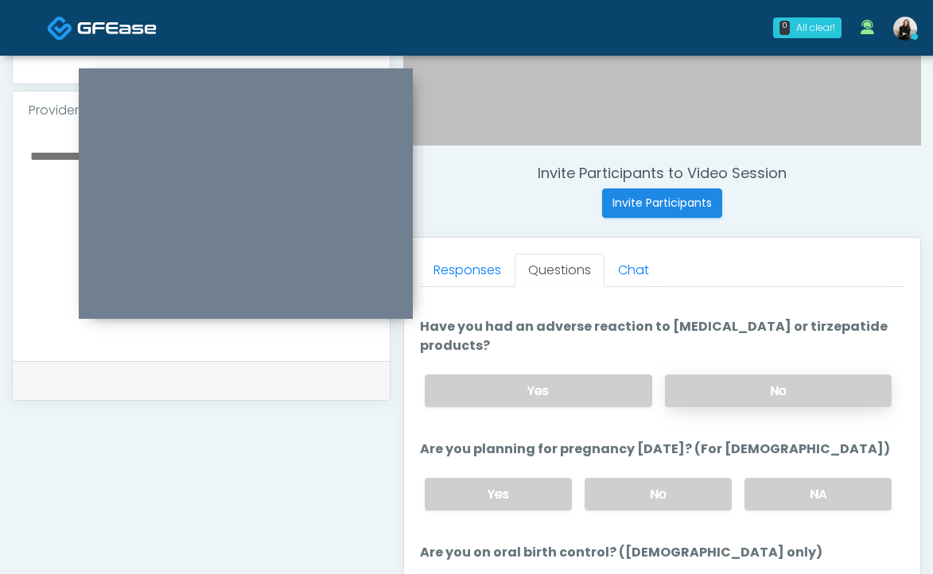
click at [734, 403] on label "No" at bounding box center [778, 391] width 227 height 33
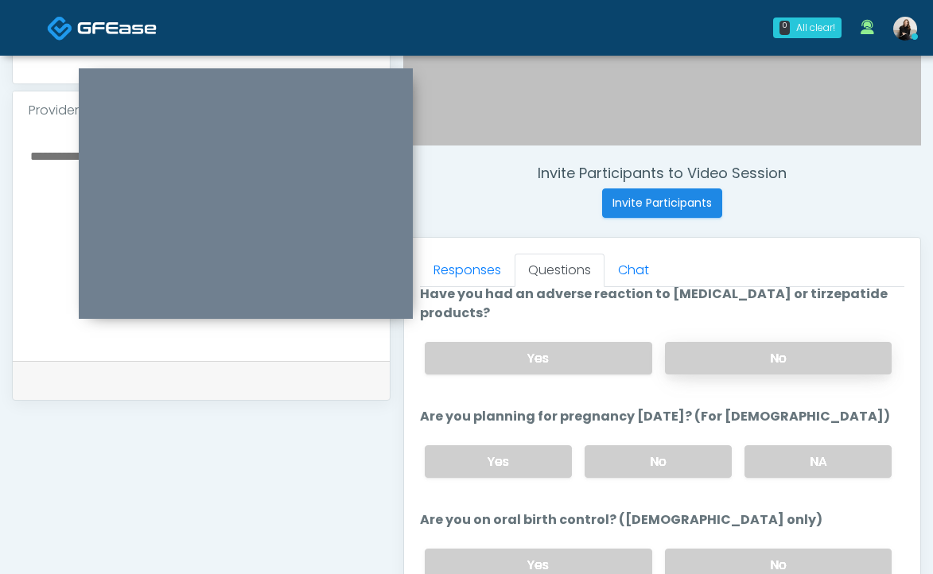
scroll to position [871, 0]
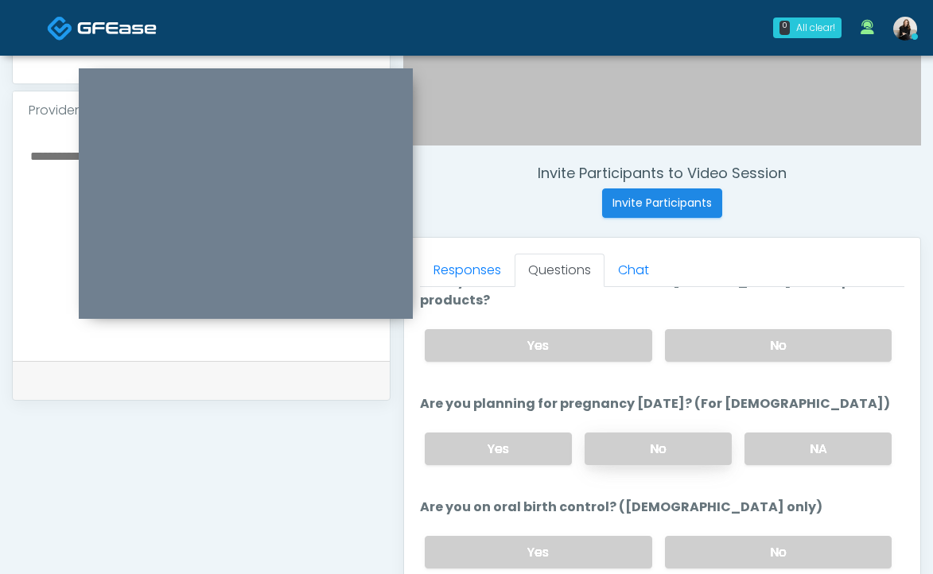
click at [698, 441] on label "No" at bounding box center [658, 449] width 147 height 33
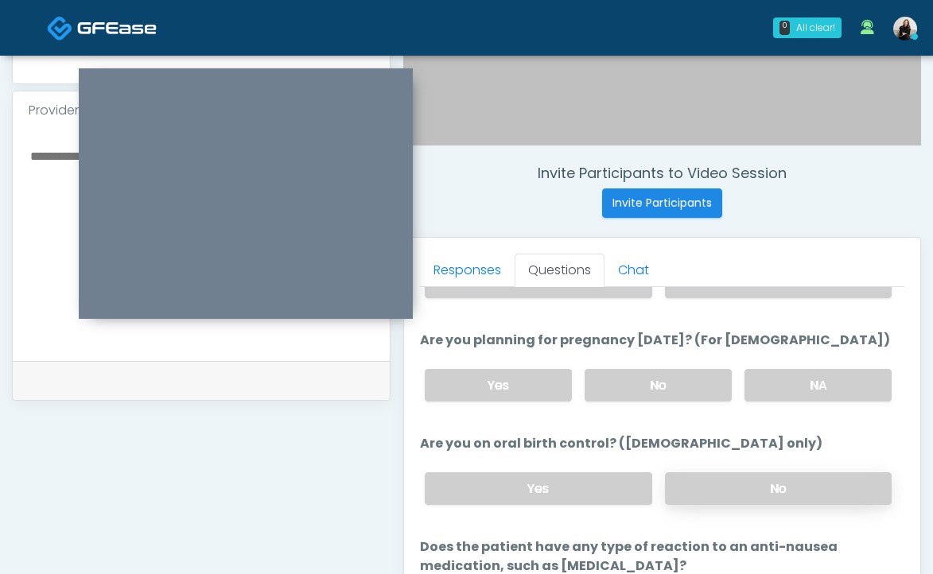
click at [693, 492] on label "No" at bounding box center [778, 488] width 227 height 33
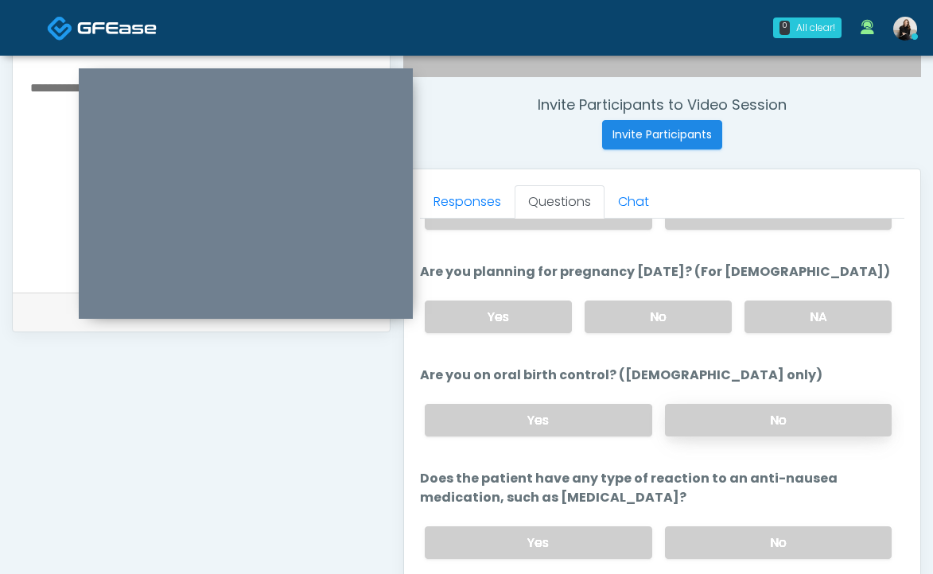
scroll to position [601, 0]
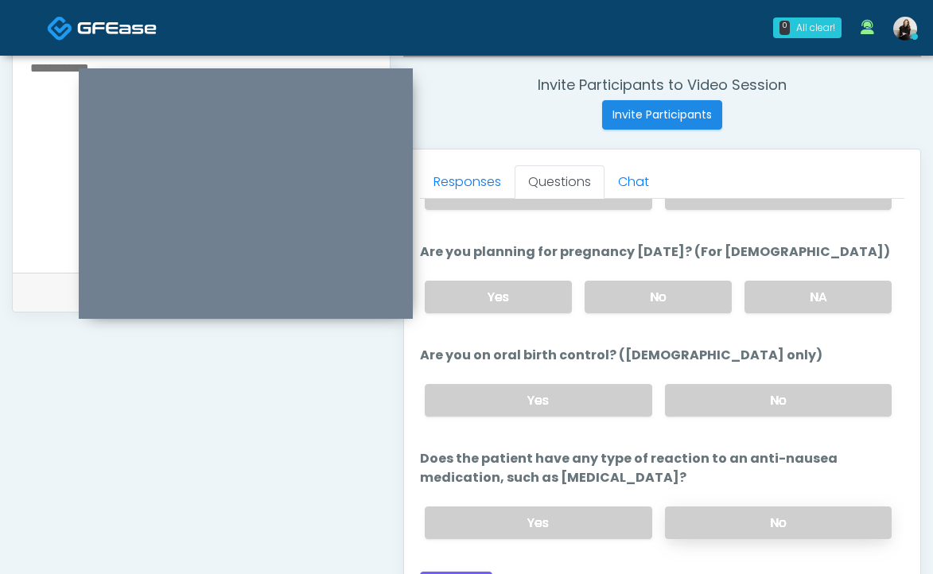
click at [689, 512] on label "No" at bounding box center [778, 523] width 227 height 33
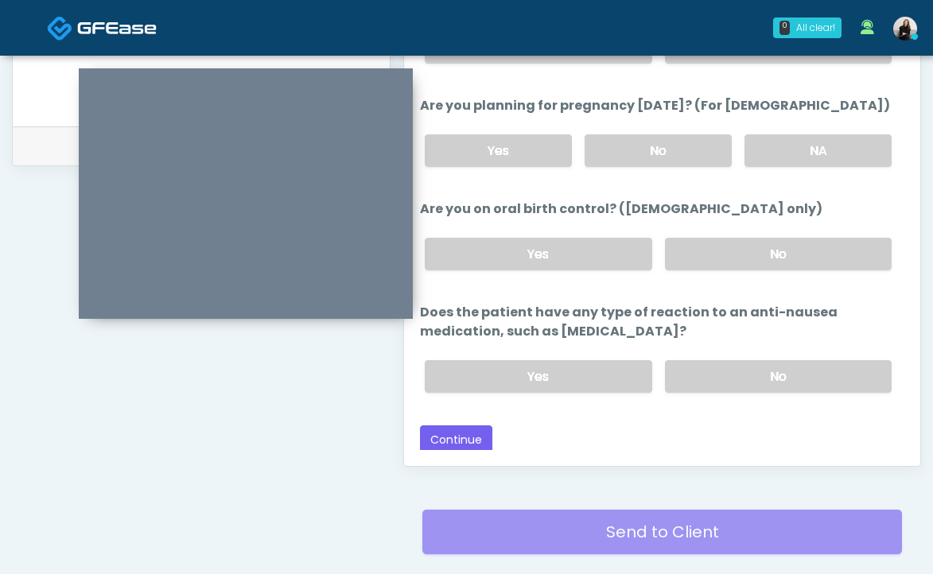
scroll to position [853, 0]
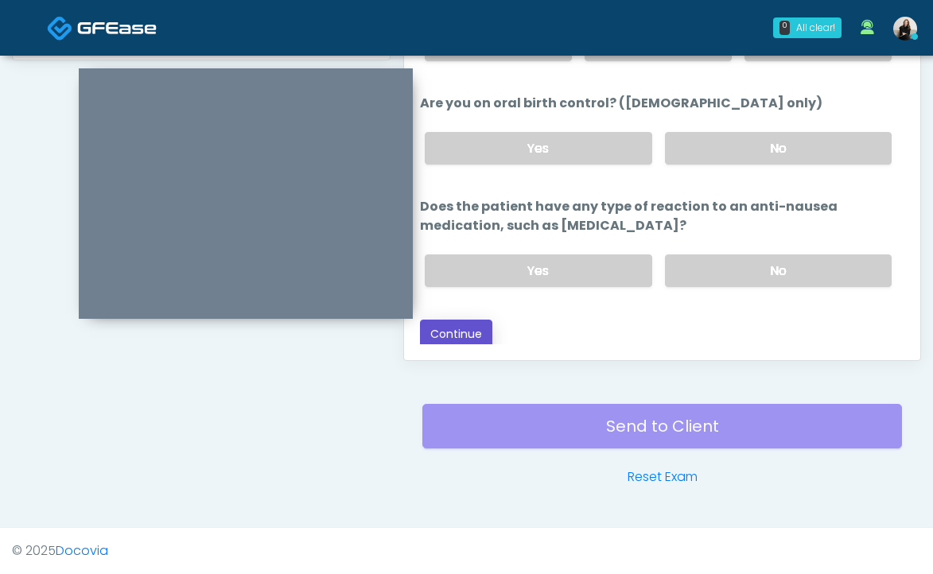
click at [474, 344] on button "Continue" at bounding box center [456, 334] width 72 height 29
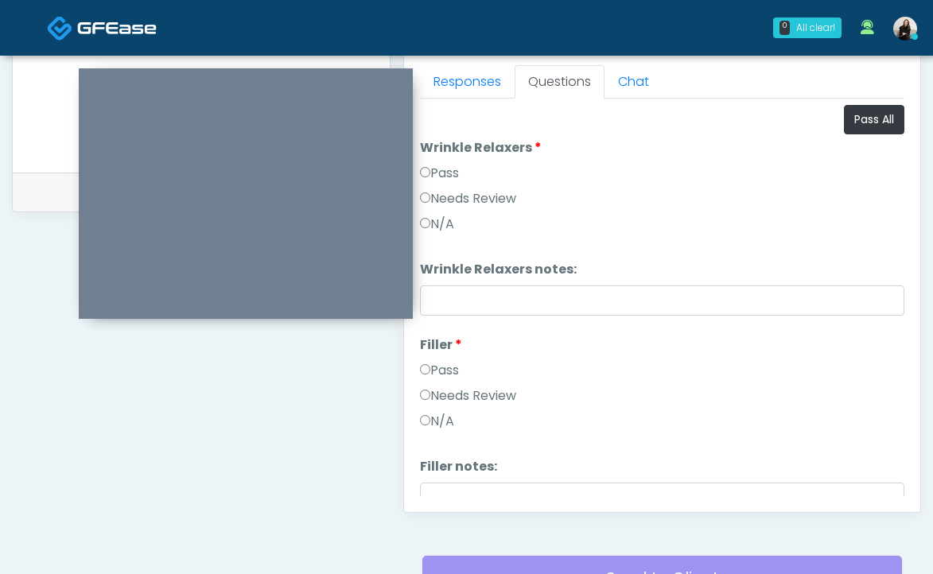
scroll to position [550, 0]
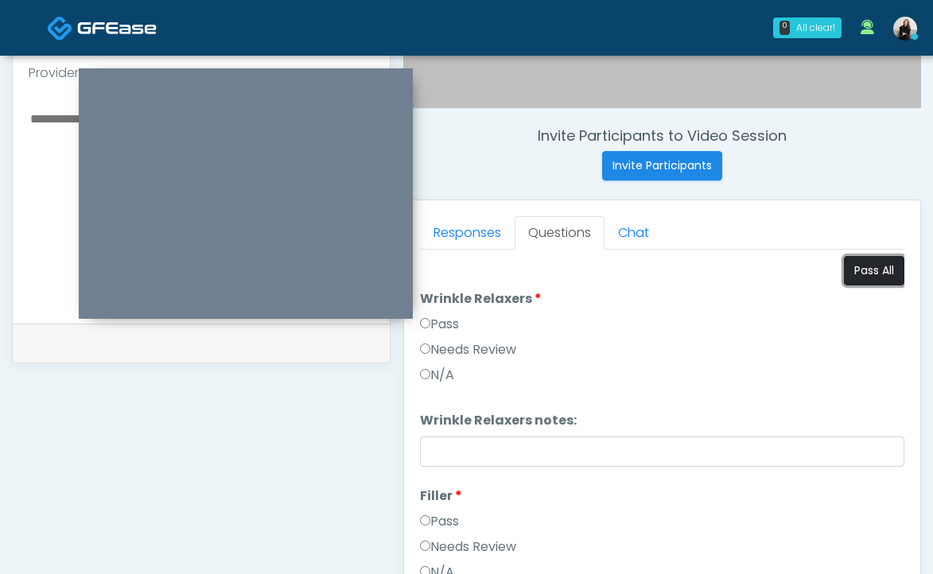
click at [861, 266] on button "Pass All" at bounding box center [874, 270] width 60 height 29
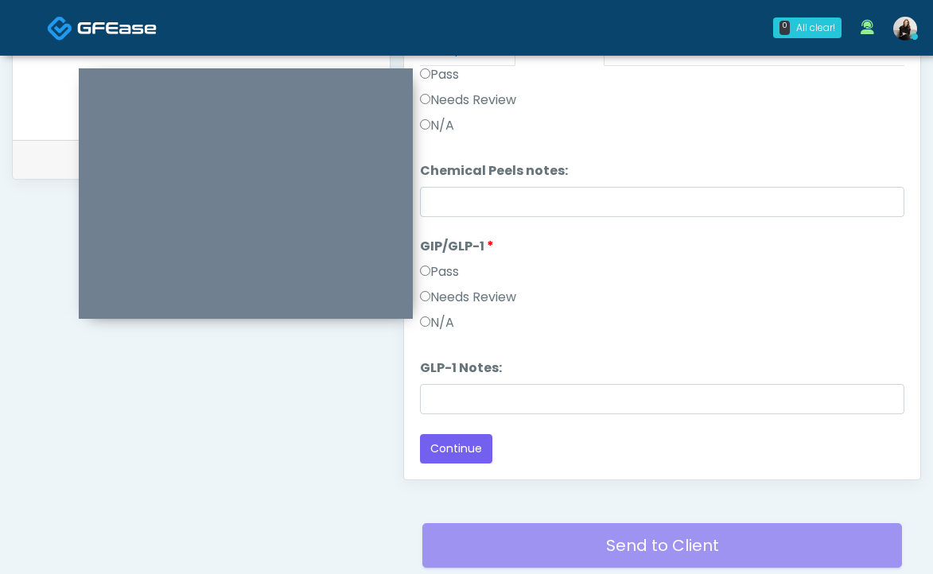
scroll to position [800, 0]
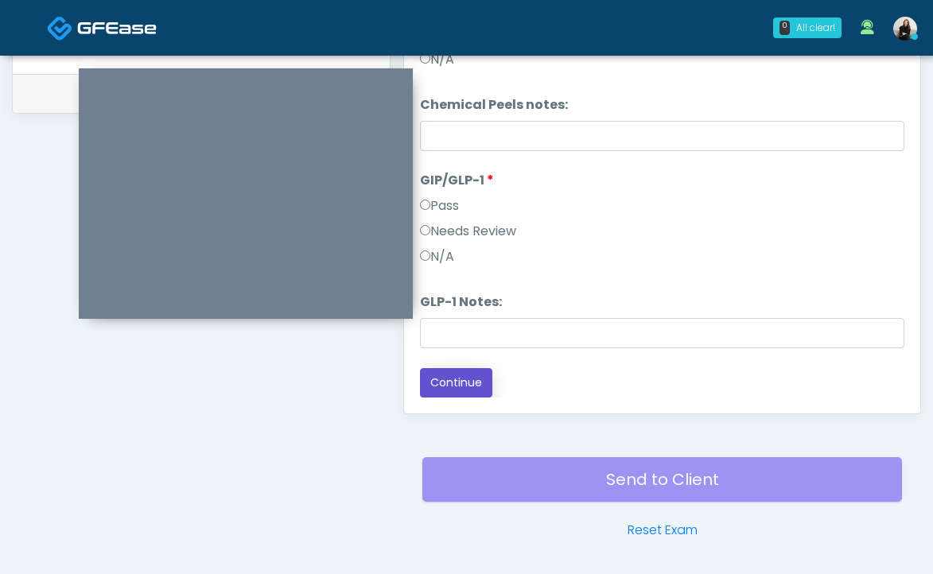
click at [439, 386] on button "Continue" at bounding box center [456, 382] width 72 height 29
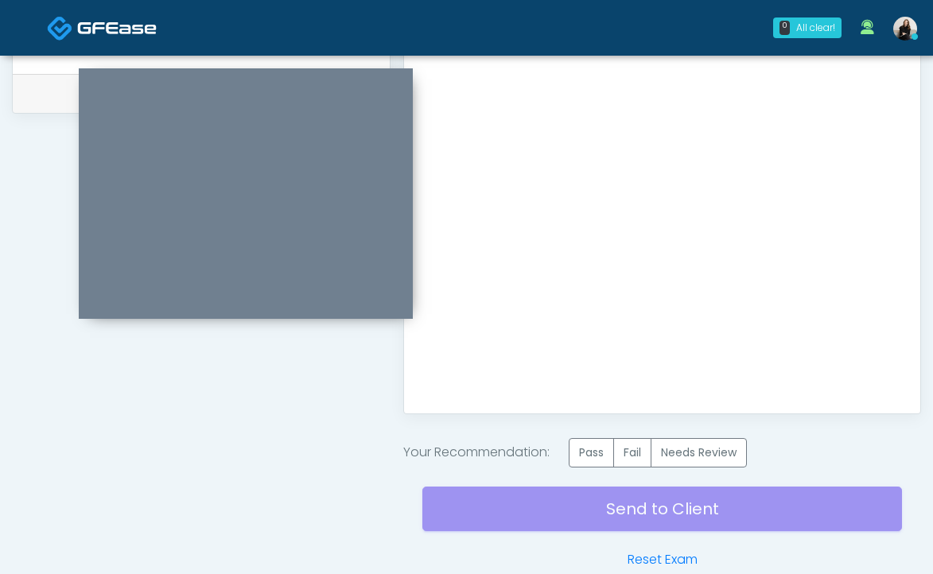
scroll to position [0, 0]
click at [590, 450] on label "Pass" at bounding box center [591, 452] width 45 height 29
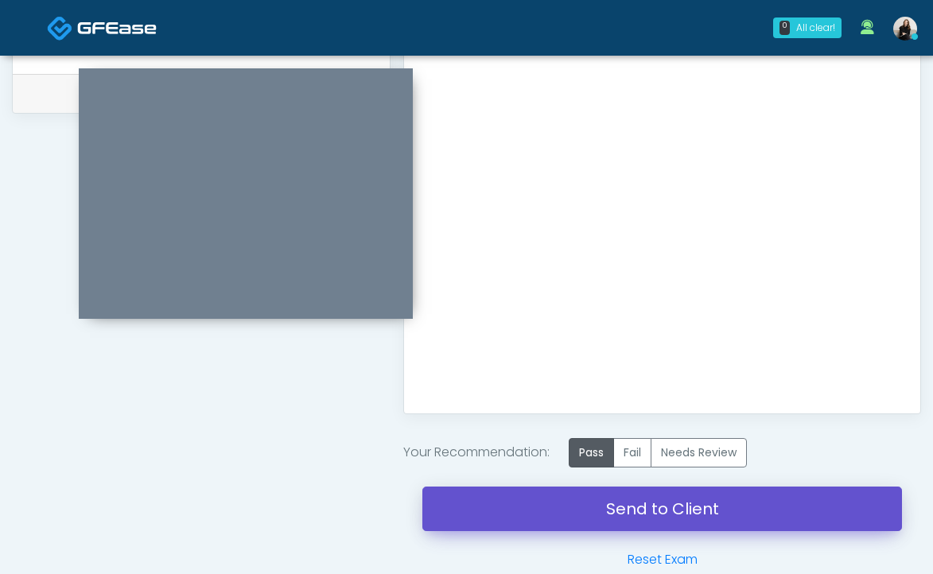
click at [606, 503] on link "Send to Client" at bounding box center [662, 509] width 480 height 45
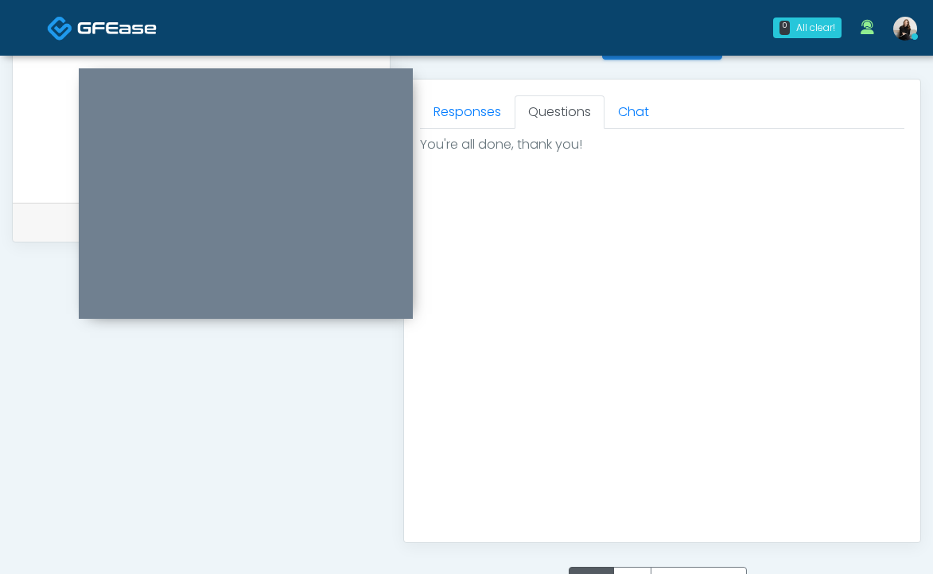
scroll to position [382, 0]
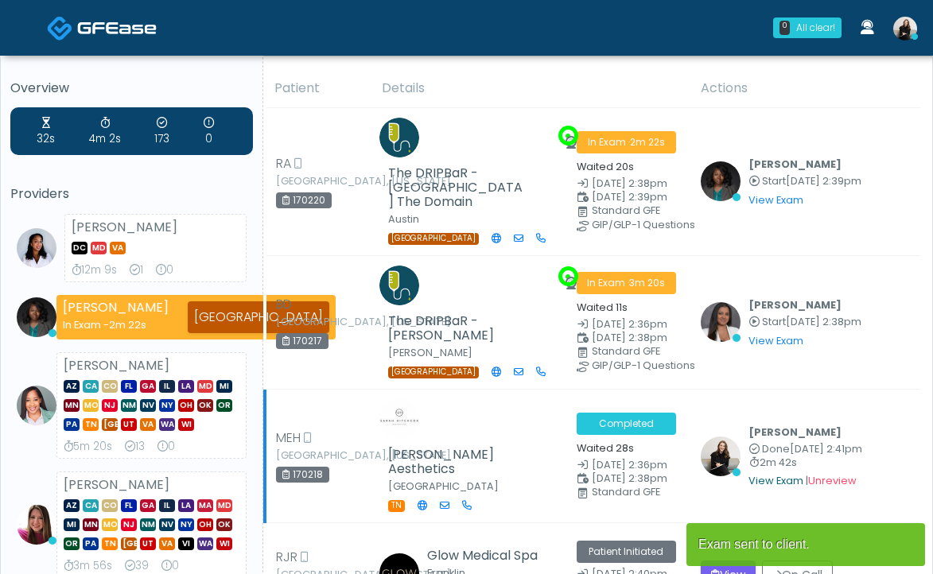
click at [782, 474] on link "View Exam" at bounding box center [775, 481] width 55 height 14
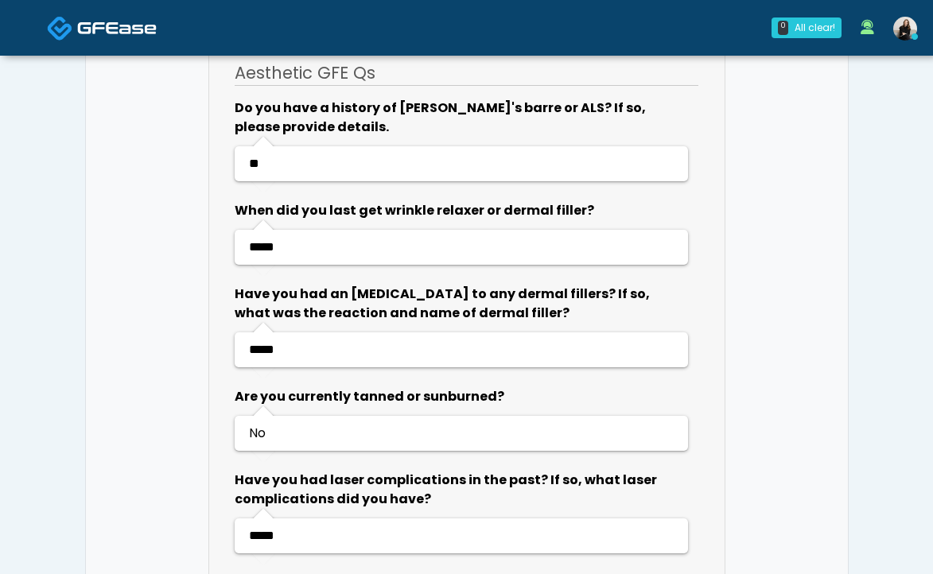
scroll to position [3488, 0]
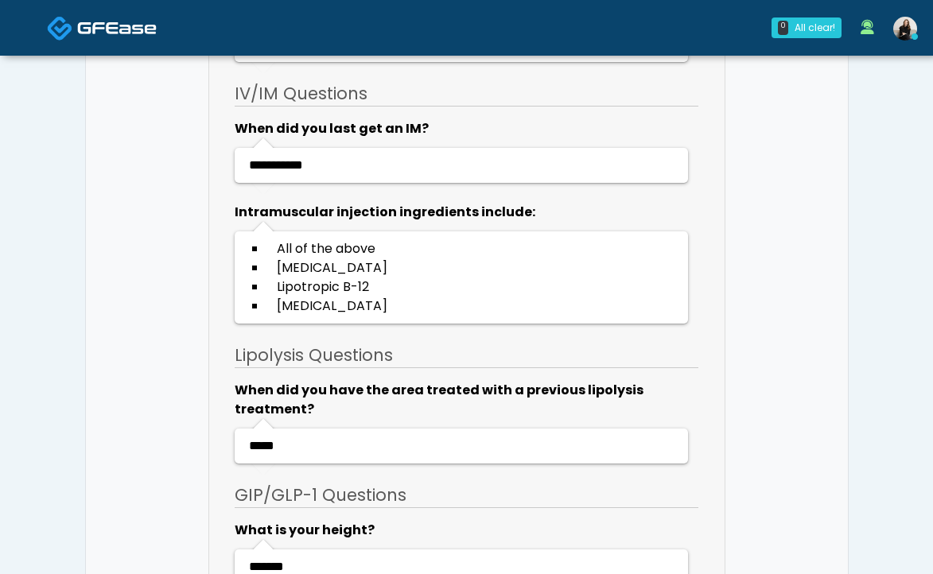
click at [111, 19] on span at bounding box center [117, 27] width 80 height 22
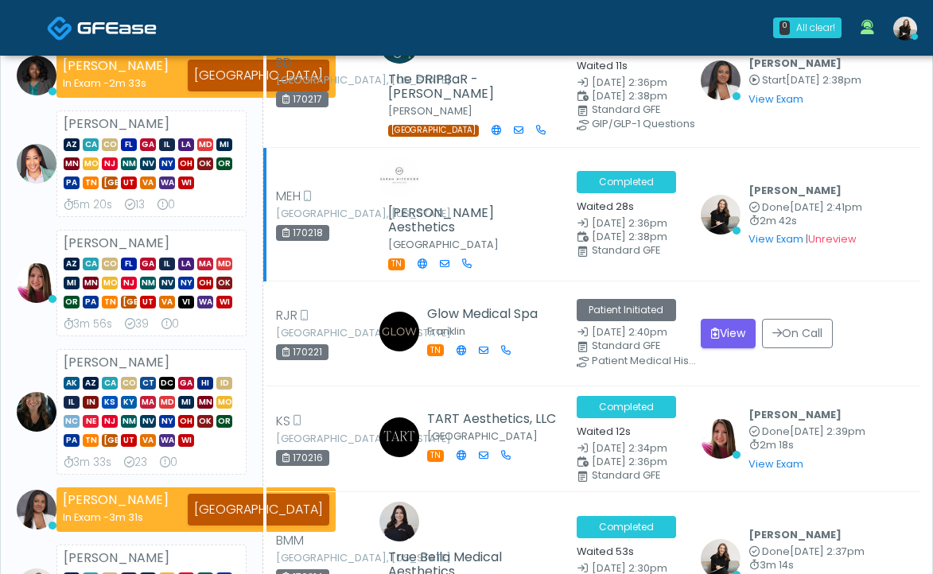
click at [838, 229] on div "View Exam | Unreview" at bounding box center [805, 238] width 114 height 19
click at [838, 232] on link "Unreview" at bounding box center [832, 239] width 49 height 14
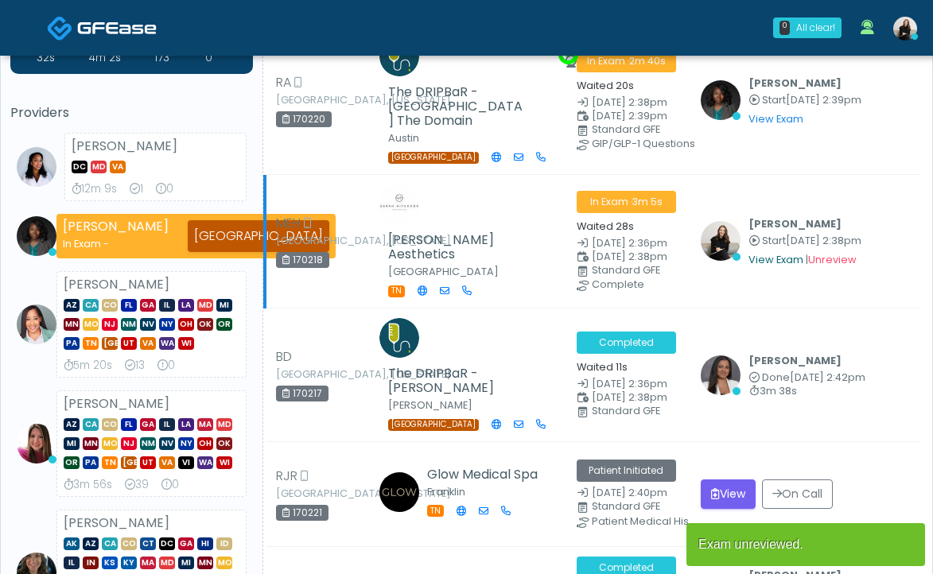
click at [762, 253] on link "View Exam" at bounding box center [775, 260] width 55 height 14
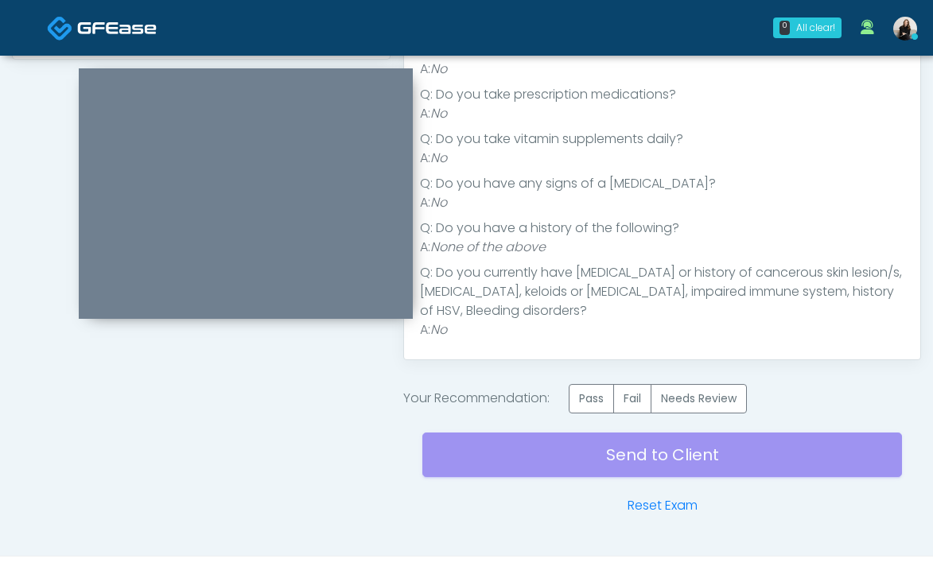
scroll to position [883, 0]
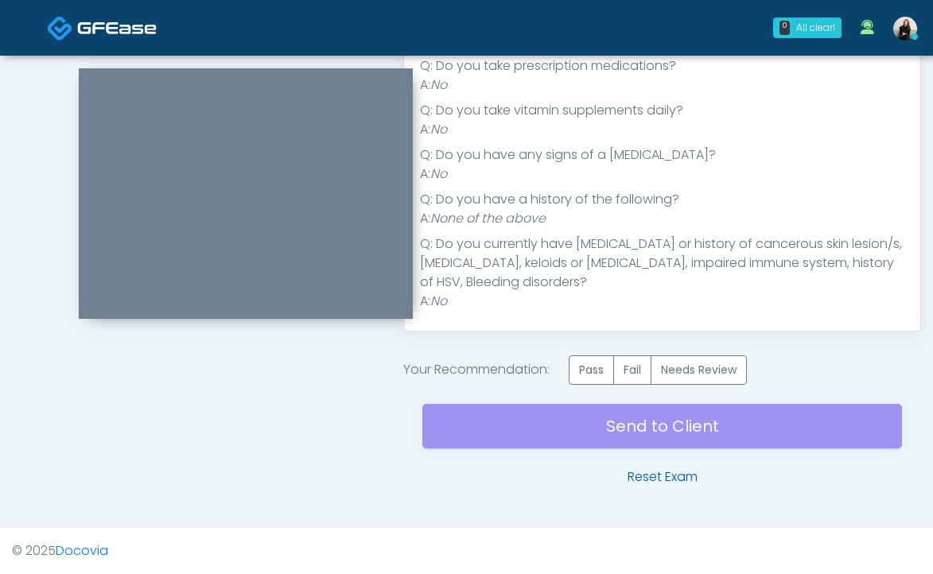
click at [655, 475] on link "Reset Exam" at bounding box center [663, 477] width 70 height 19
click at [596, 106] on li "Q: Do you take vitamin supplements daily?" at bounding box center [662, 110] width 484 height 19
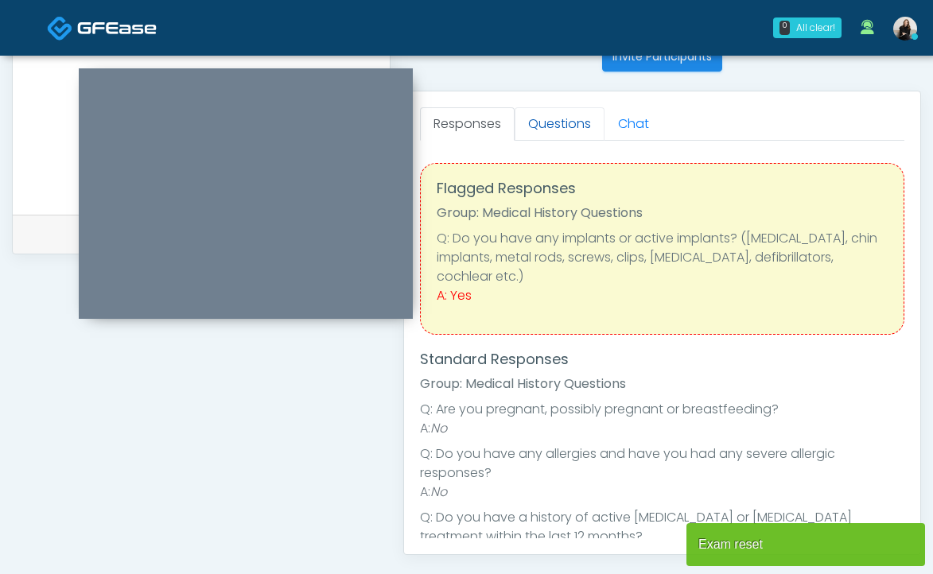
click at [554, 132] on link "Questions" at bounding box center [560, 123] width 90 height 33
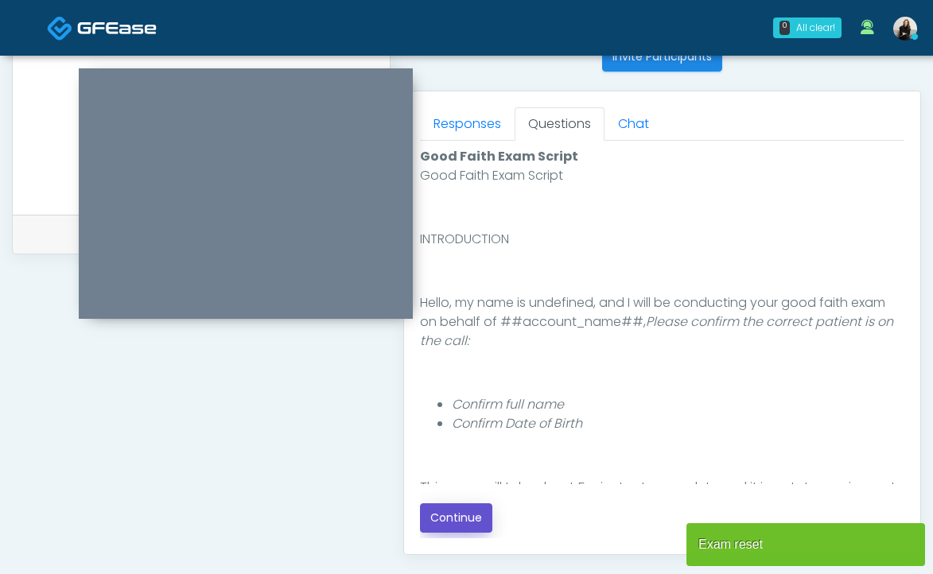
click at [478, 514] on button "Continue" at bounding box center [456, 517] width 72 height 29
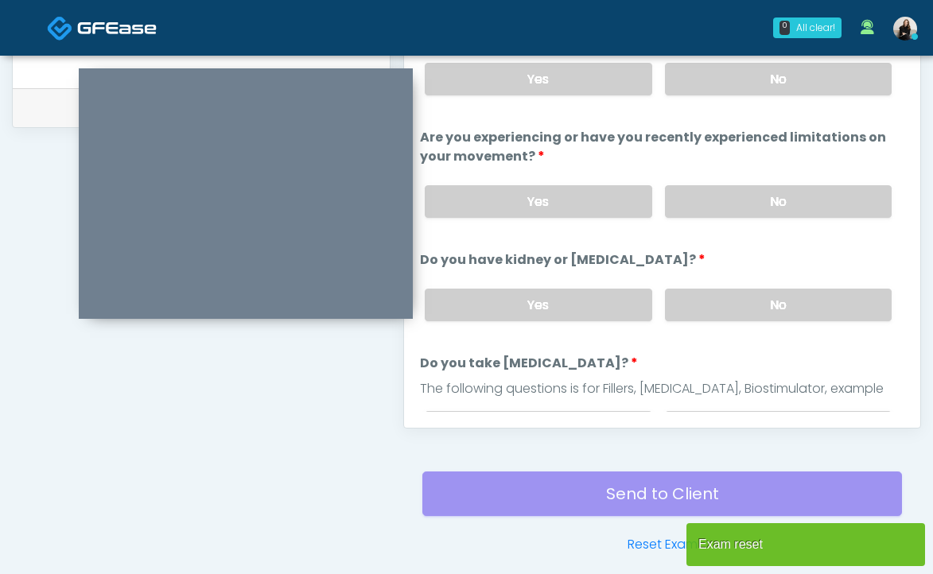
scroll to position [663, 0]
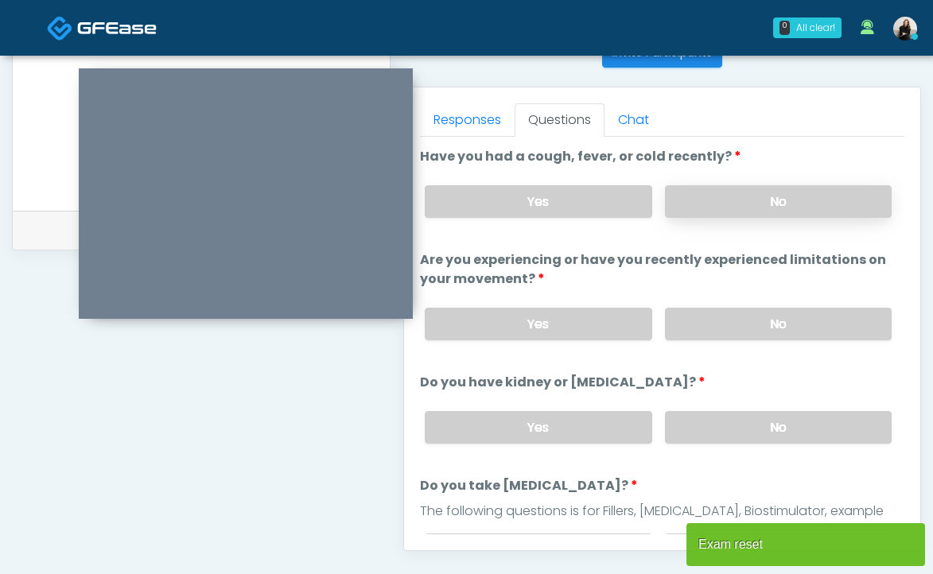
click at [715, 208] on label "No" at bounding box center [778, 201] width 227 height 33
click at [709, 323] on label "No" at bounding box center [778, 324] width 227 height 33
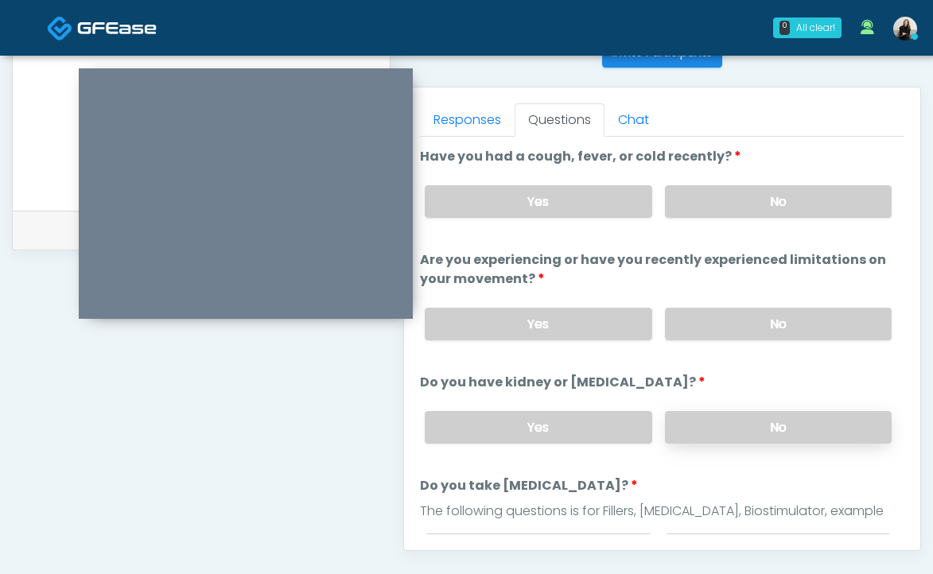
click at [709, 436] on label "No" at bounding box center [778, 427] width 227 height 33
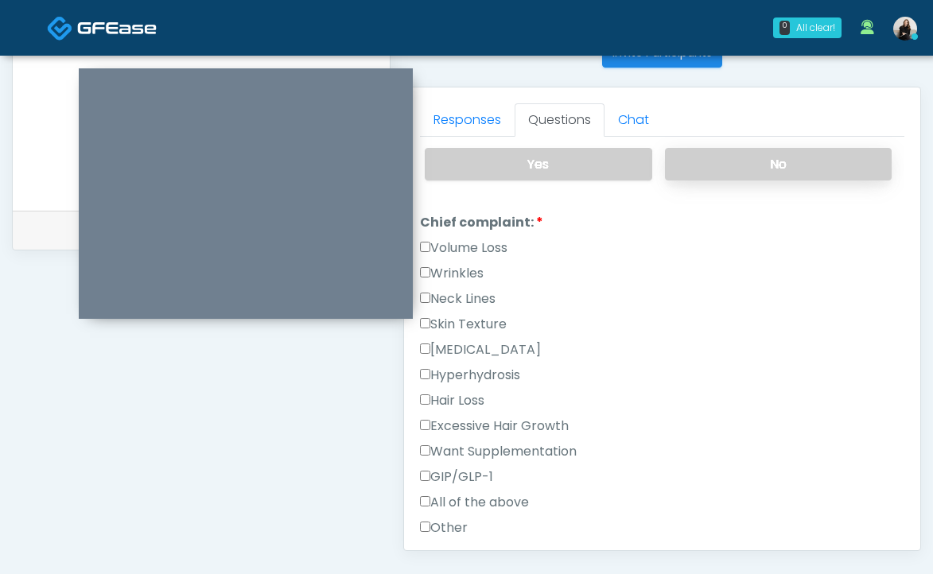
click at [739, 169] on label "No" at bounding box center [778, 164] width 227 height 33
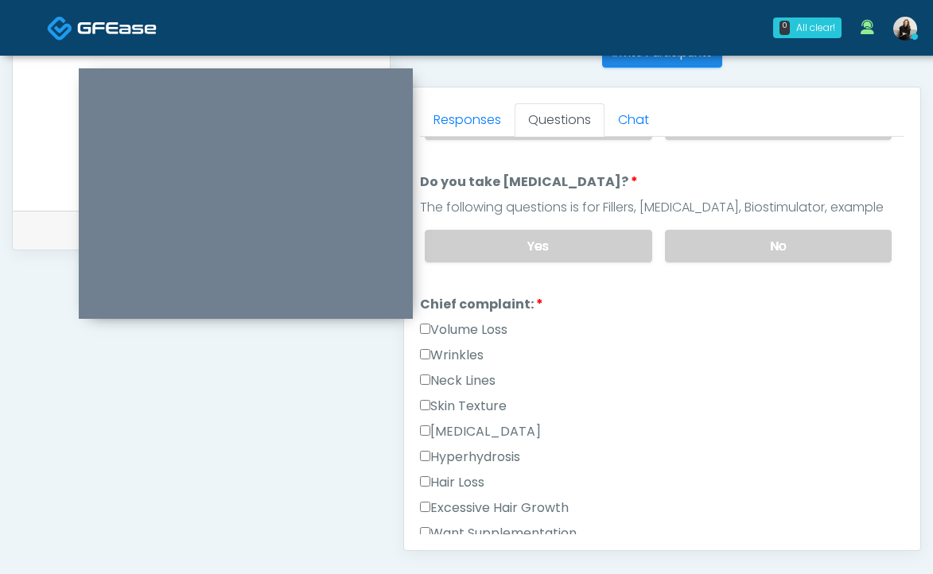
scroll to position [417, 0]
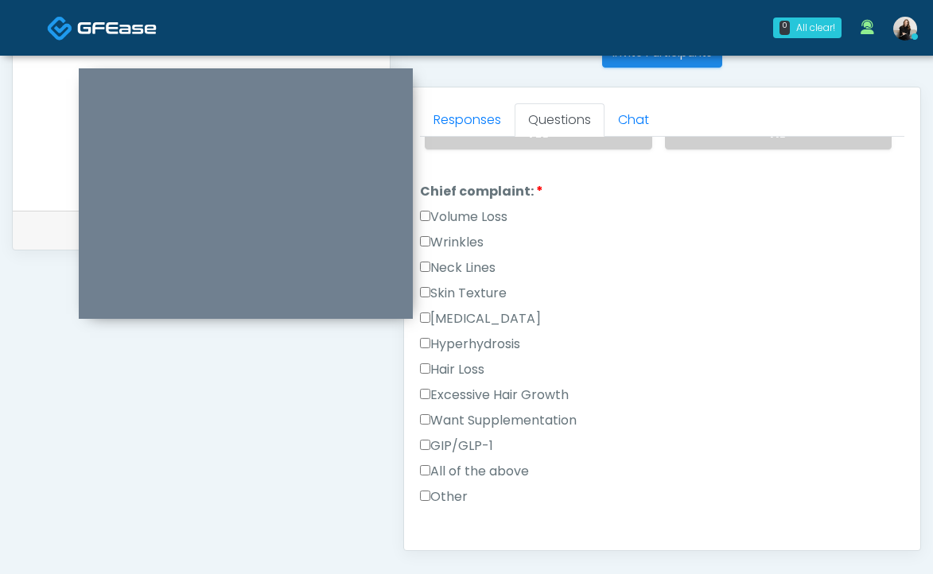
click at [461, 449] on label "GIP/GLP-1" at bounding box center [456, 446] width 73 height 19
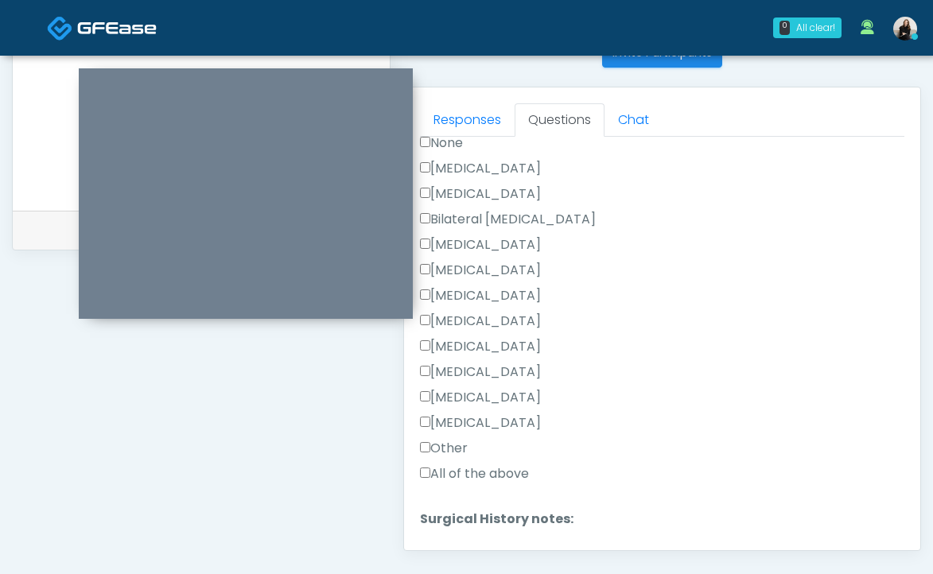
scroll to position [1040, 0]
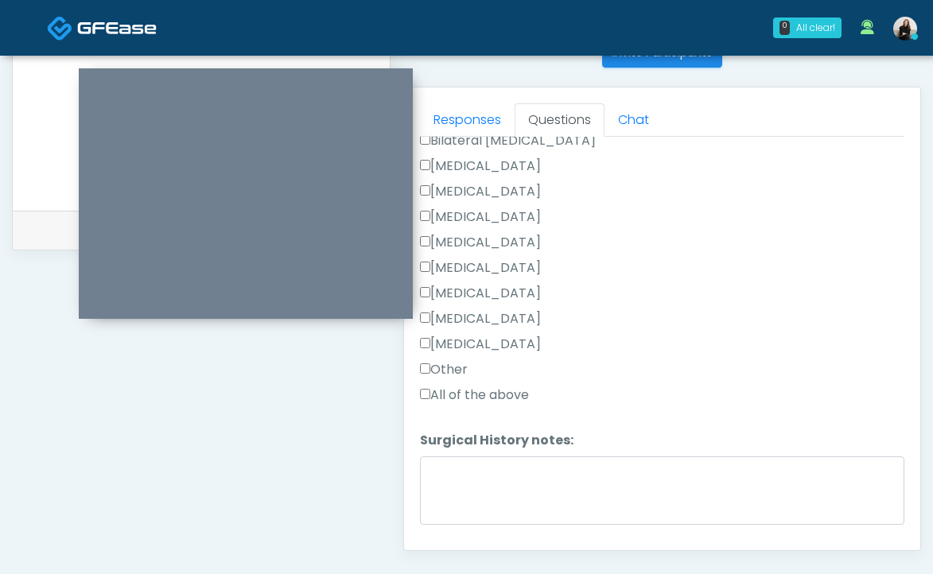
click at [447, 360] on label "Other" at bounding box center [444, 369] width 48 height 19
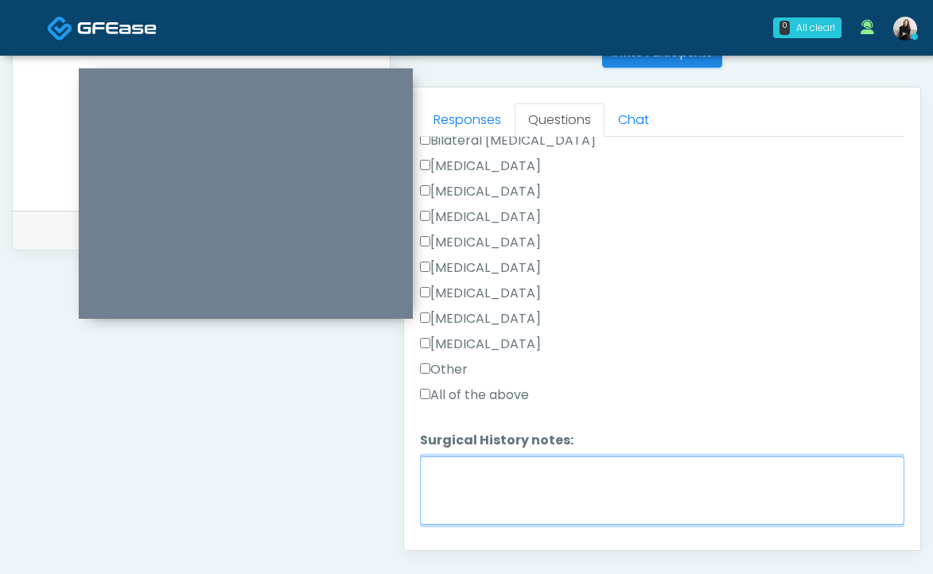
click at [444, 462] on textarea "Surgical History notes:" at bounding box center [662, 491] width 484 height 68
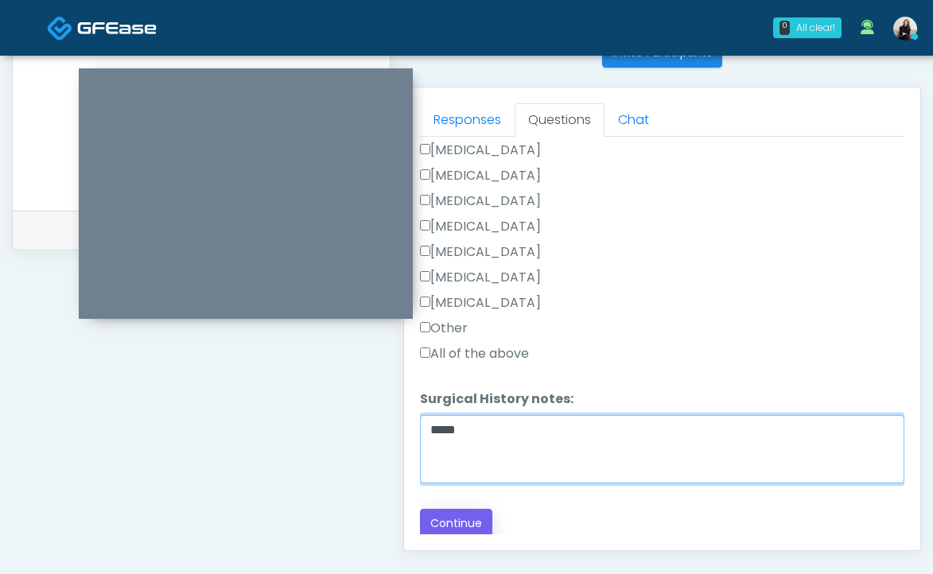
type textarea "*****"
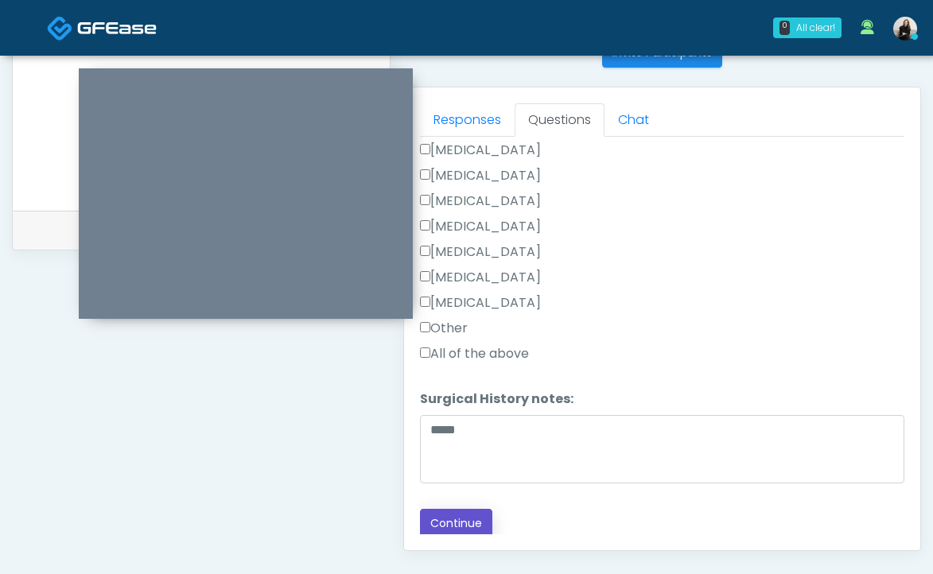
click at [436, 515] on button "Continue" at bounding box center [456, 523] width 72 height 29
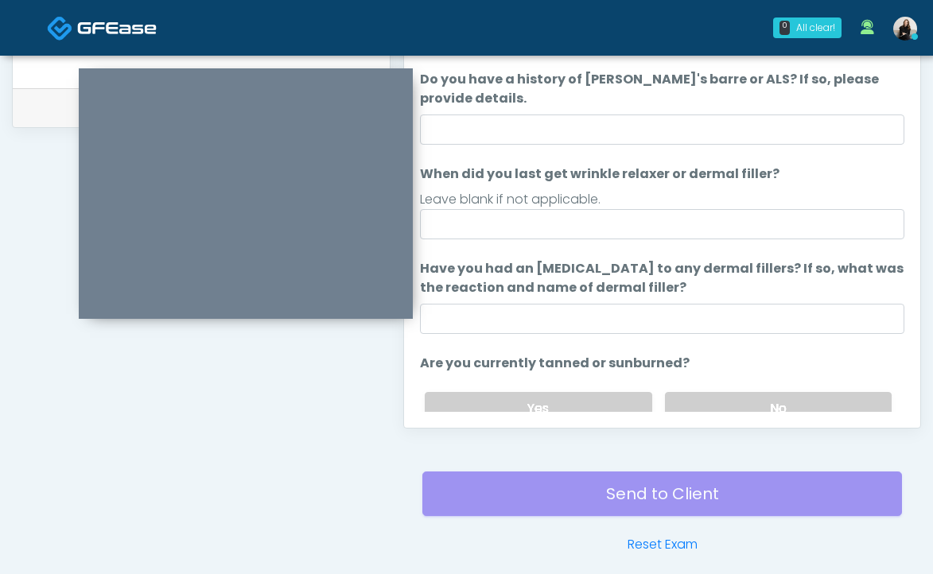
scroll to position [726, 0]
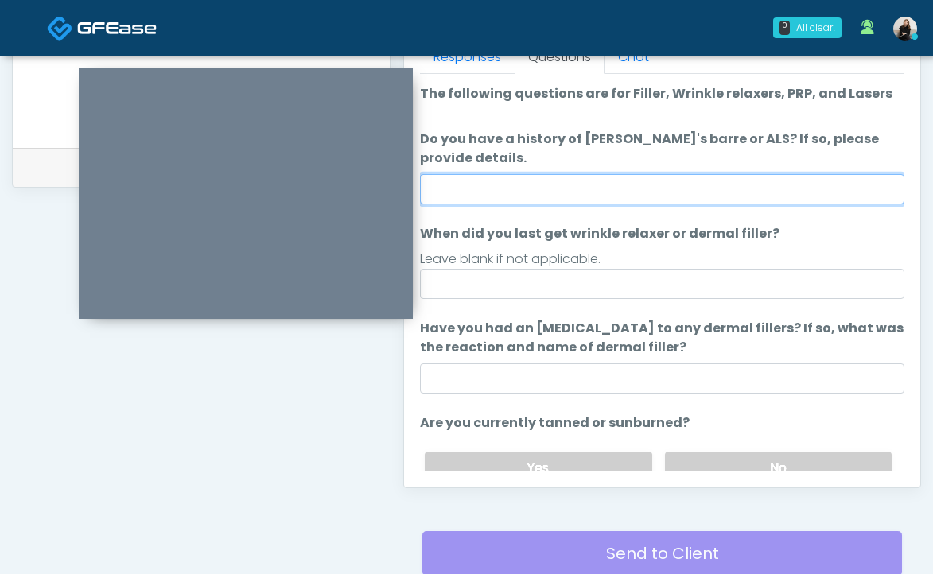
click at [566, 183] on input "Do you have a history of Guillain's barre or ALS? If so, please provide details." at bounding box center [662, 189] width 484 height 30
type input "**"
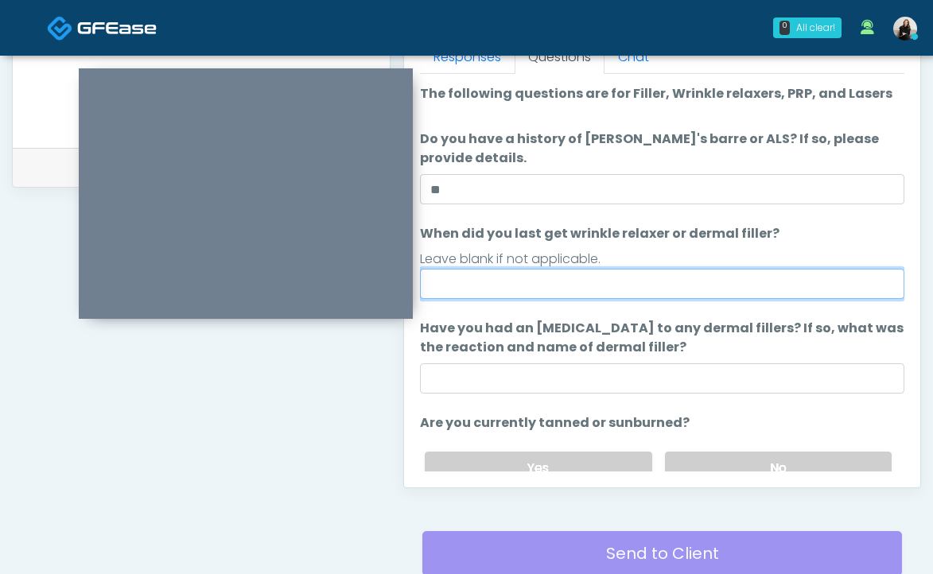
click at [559, 274] on input "When did you last get wrinkle relaxer or dermal filler?" at bounding box center [662, 284] width 484 height 30
type input "*****"
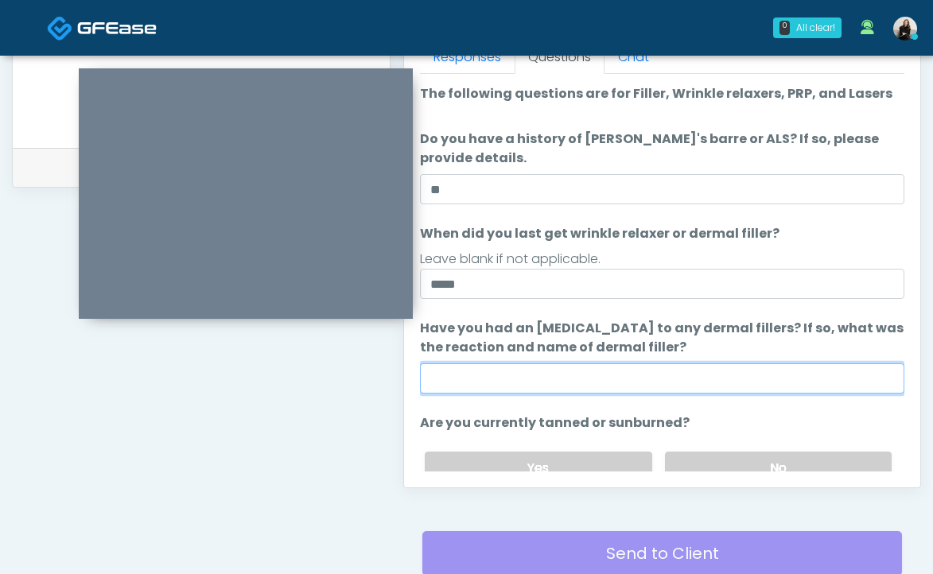
click at [527, 379] on input "Have you had an allergic response to any dermal fillers? If so, what was the re…" at bounding box center [662, 378] width 484 height 30
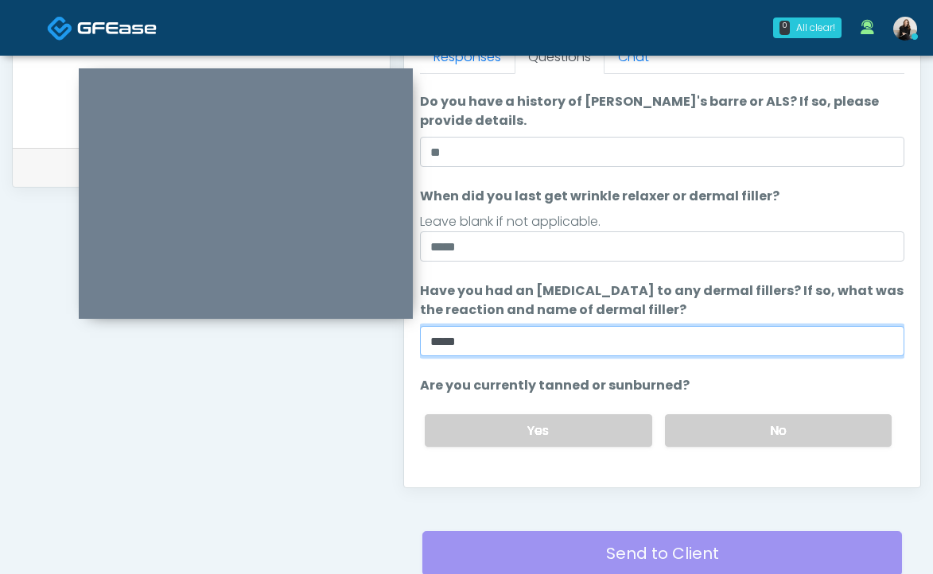
scroll to position [188, 0]
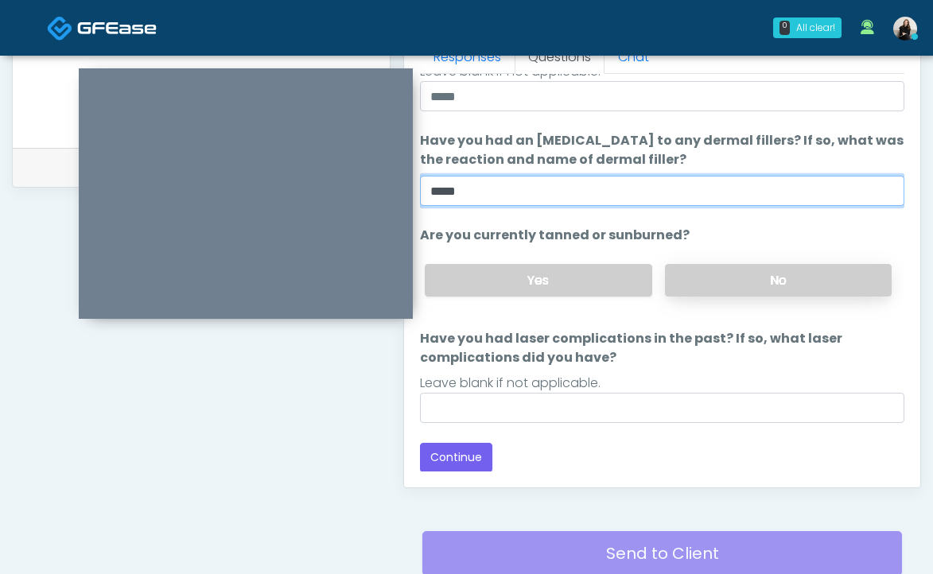
type input "*****"
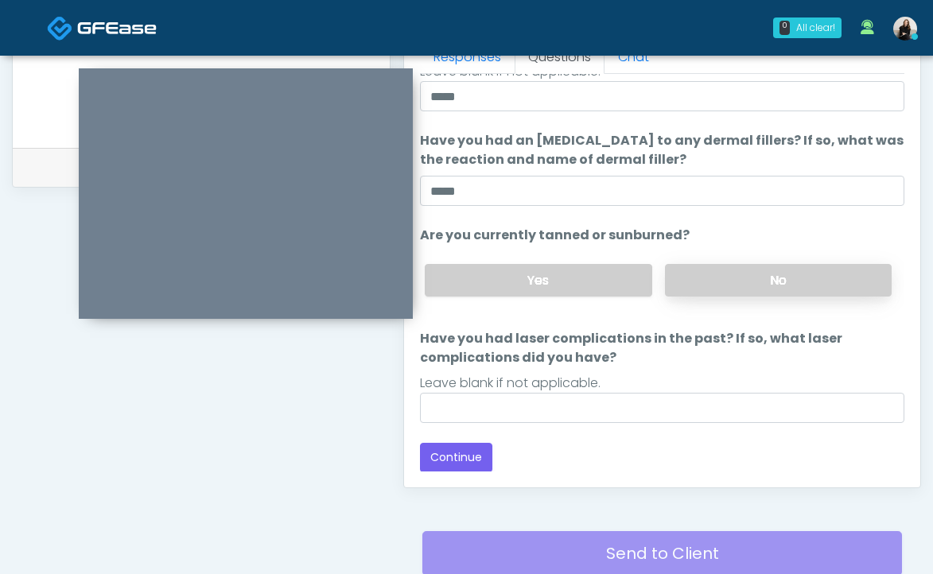
click at [698, 289] on label "No" at bounding box center [778, 280] width 227 height 33
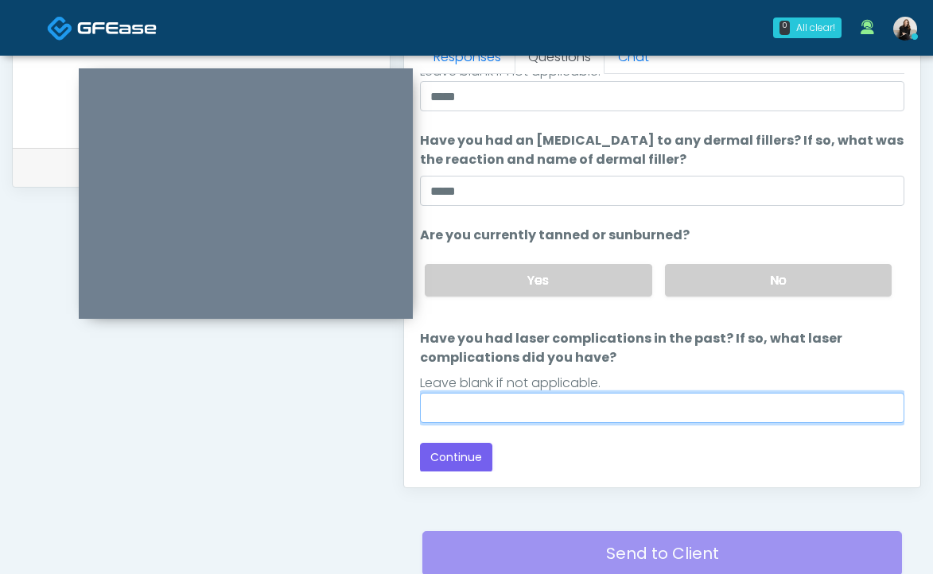
click at [632, 397] on input "Have you had laser complications in the past? If so, what laser complications d…" at bounding box center [662, 408] width 484 height 30
type input "*****"
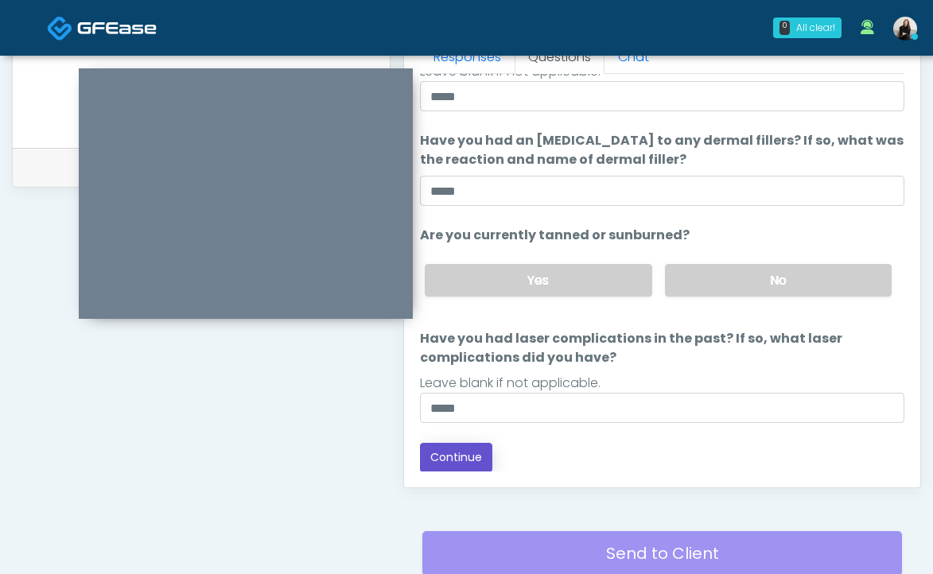
click at [477, 459] on button "Continue" at bounding box center [456, 457] width 72 height 29
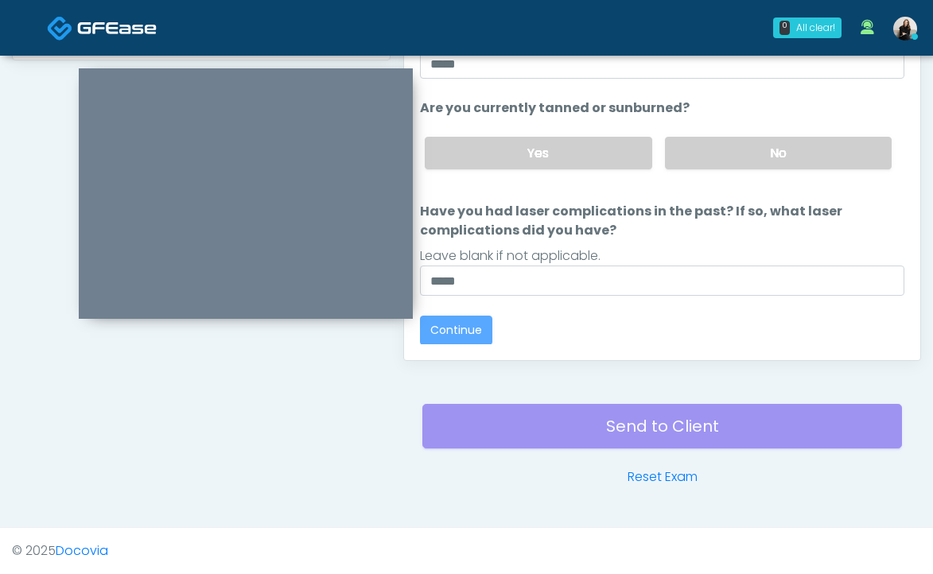
scroll to position [0, 0]
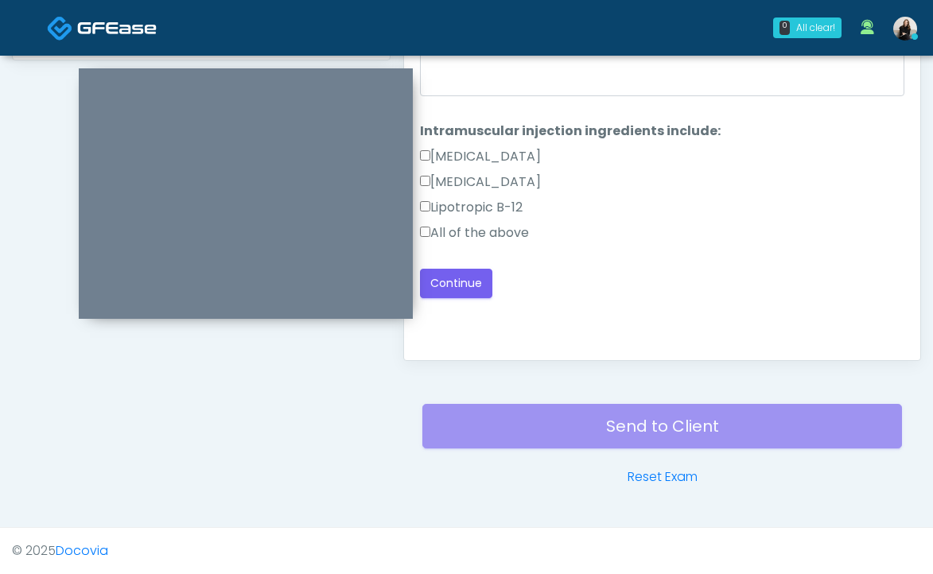
click at [499, 228] on label "All of the above" at bounding box center [474, 232] width 109 height 19
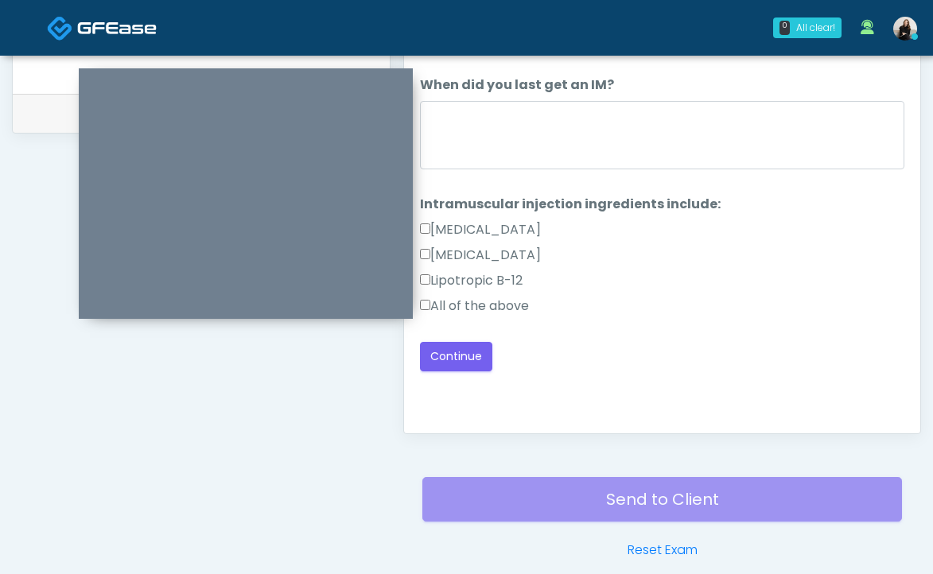
scroll to position [725, 0]
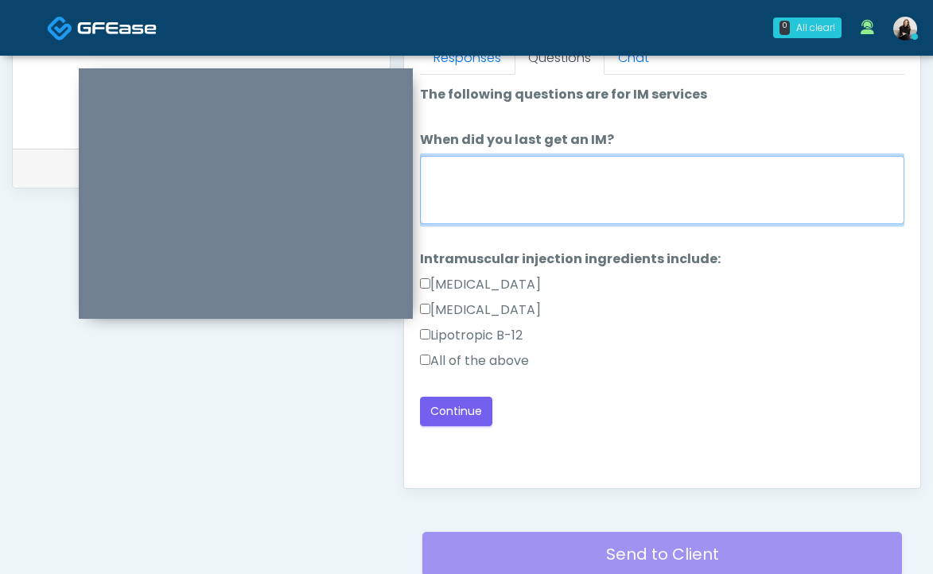
click at [516, 195] on textarea "When did you last get an IM?" at bounding box center [662, 190] width 484 height 68
type textarea "*"
type textarea "**********"
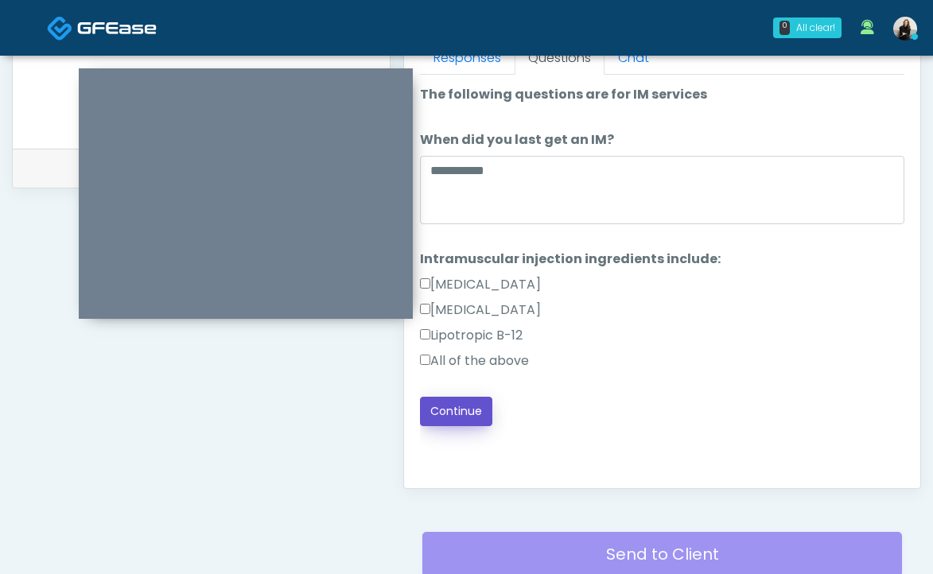
click at [437, 414] on button "Continue" at bounding box center [456, 411] width 72 height 29
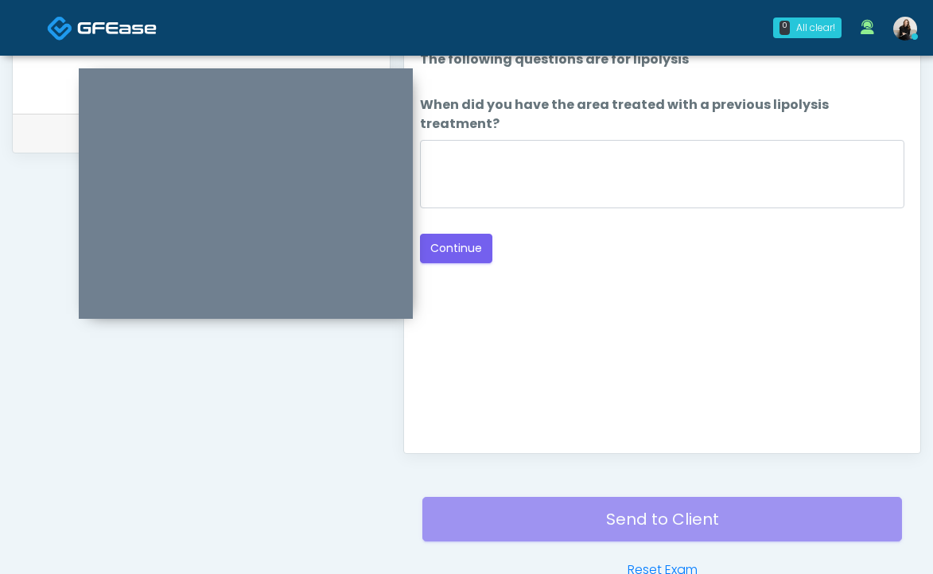
scroll to position [733, 0]
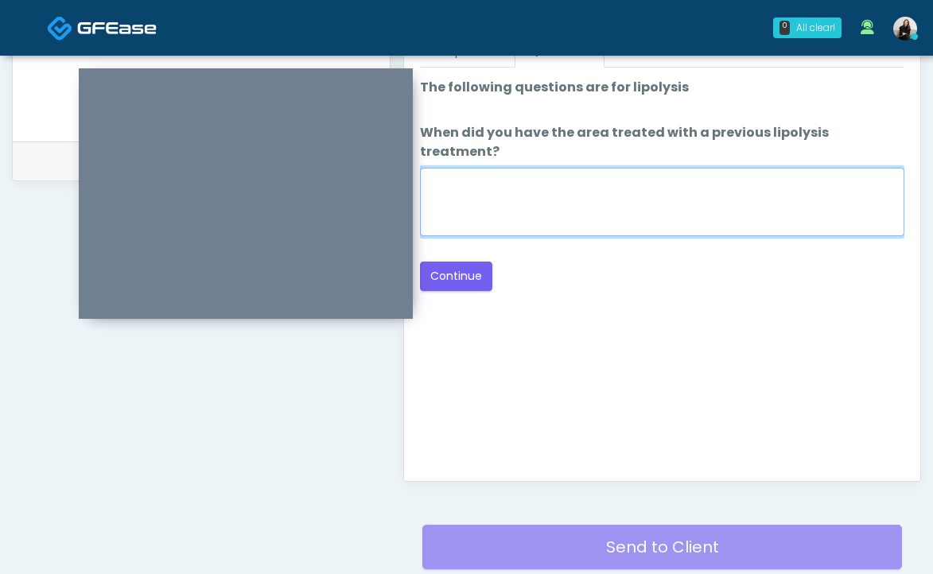
click at [576, 183] on textarea "When did you have the area treated with a previous lipolysis treatment?" at bounding box center [662, 202] width 484 height 68
type textarea "*****"
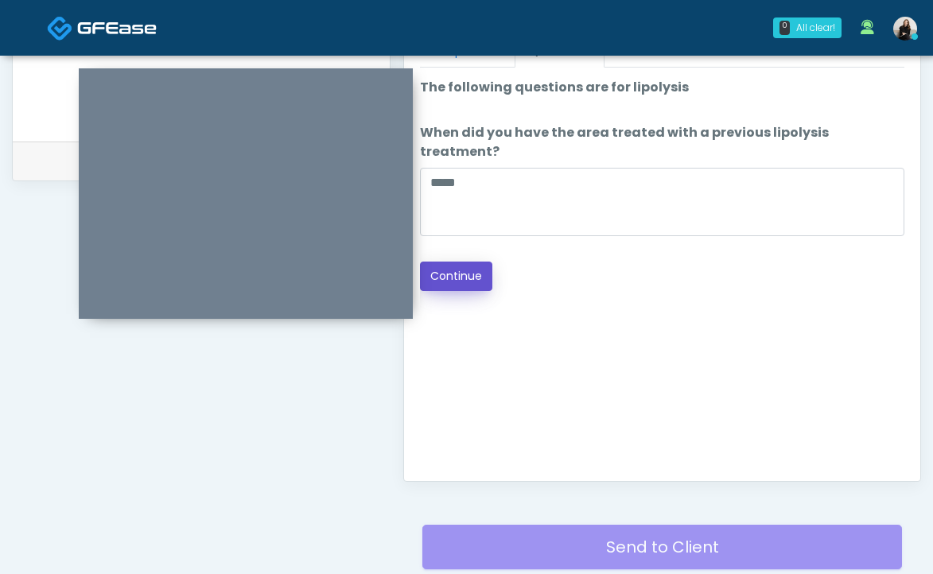
click at [448, 262] on button "Continue" at bounding box center [456, 276] width 72 height 29
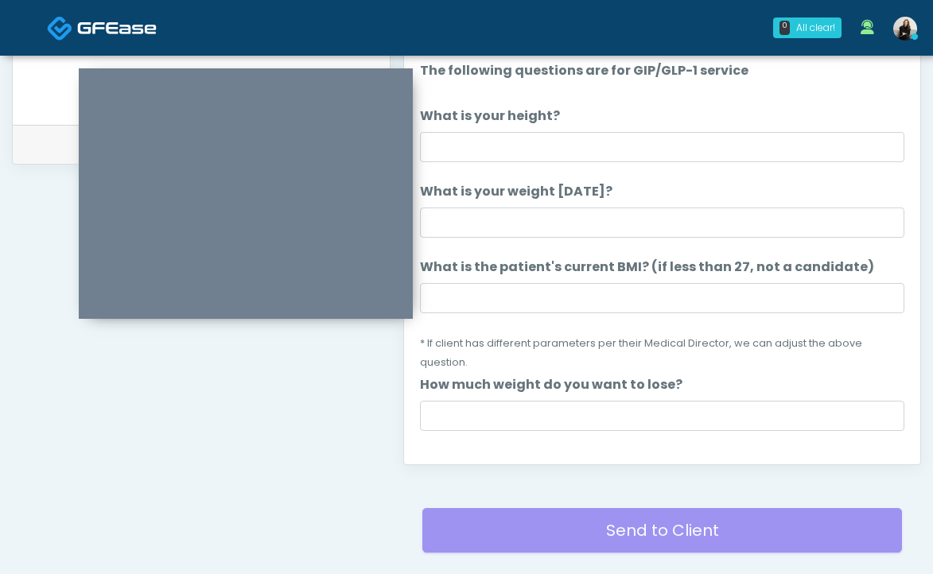
scroll to position [732, 0]
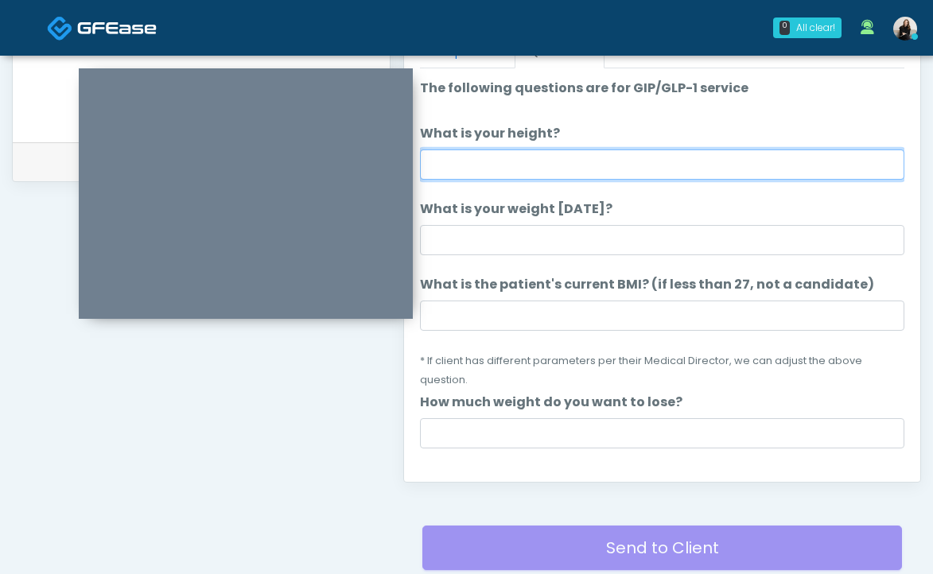
click at [564, 162] on input "What is your height?" at bounding box center [662, 165] width 484 height 30
type input "*******"
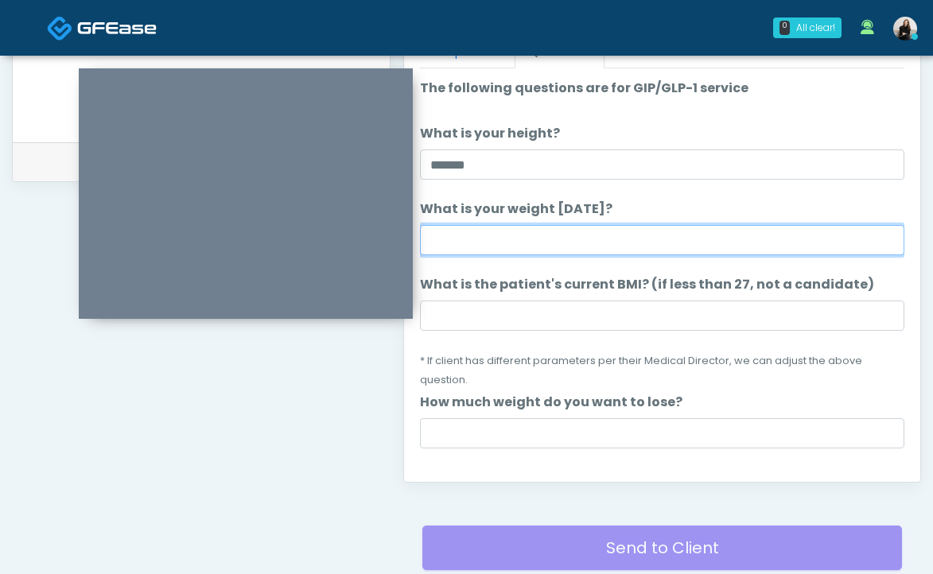
click at [541, 243] on input "What is your weight today?" at bounding box center [662, 240] width 484 height 30
type input "***"
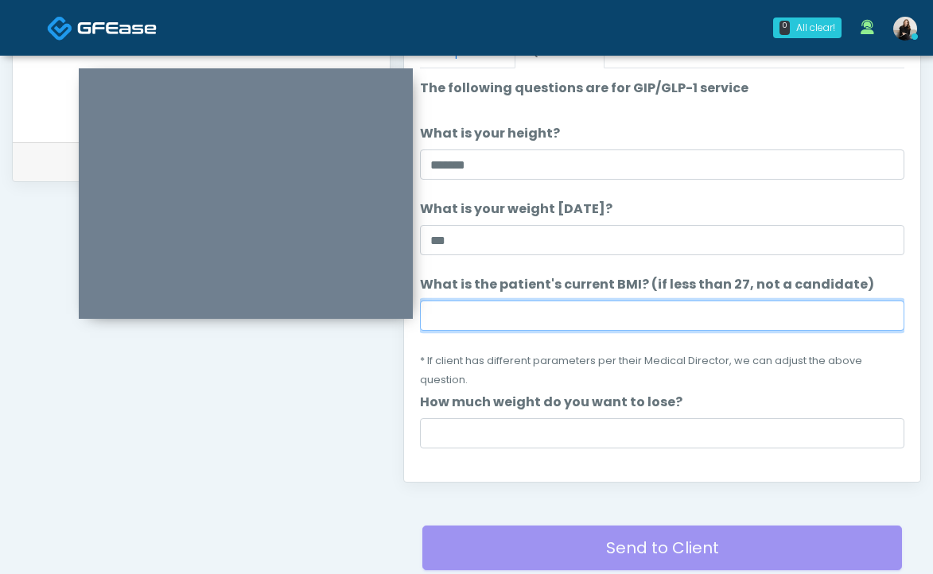
click at [529, 323] on input "What is the patient's current BMI? (if less than 27, not a candidate)" at bounding box center [662, 316] width 484 height 30
type input "****"
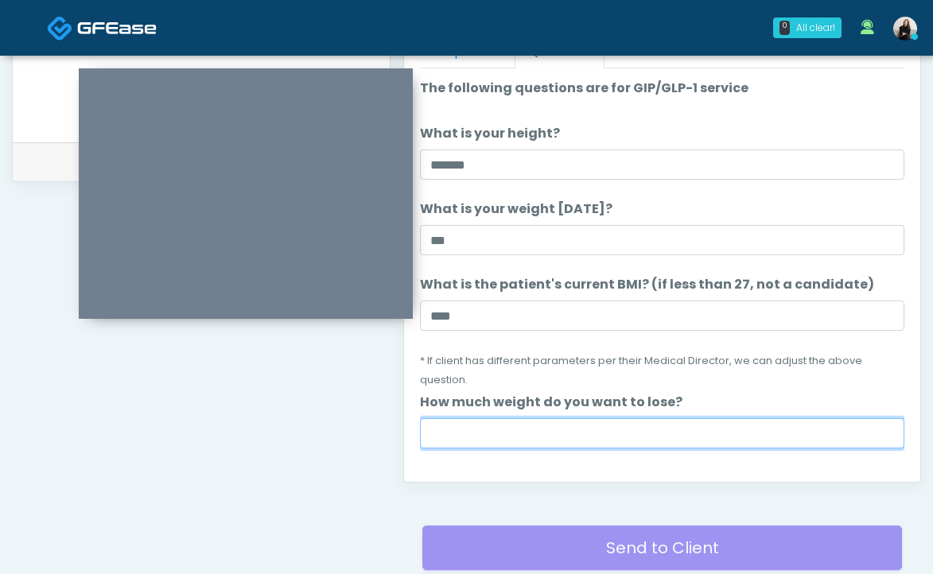
click at [511, 427] on input "How much weight do you want to lose?" at bounding box center [662, 433] width 484 height 30
type input "**"
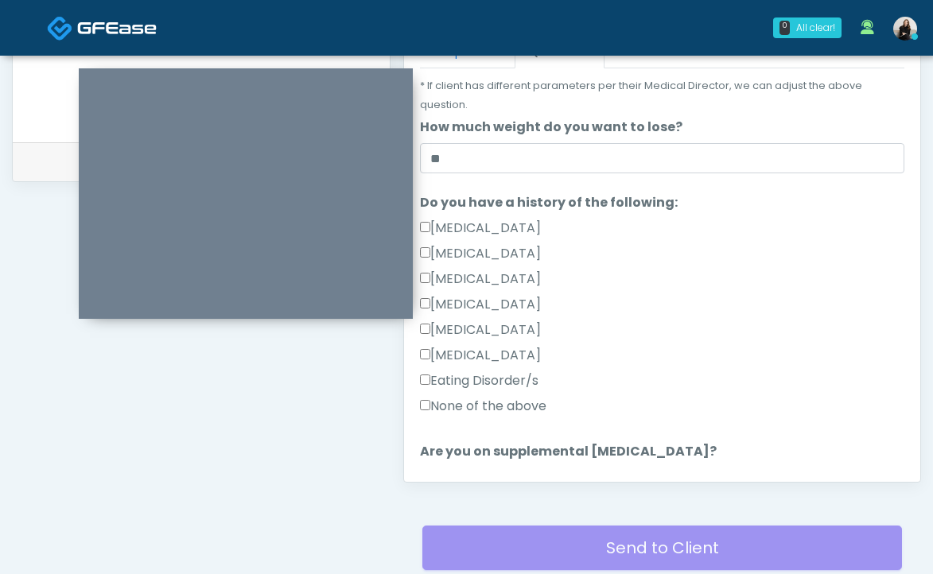
click at [509, 406] on label "None of the above" at bounding box center [483, 406] width 126 height 19
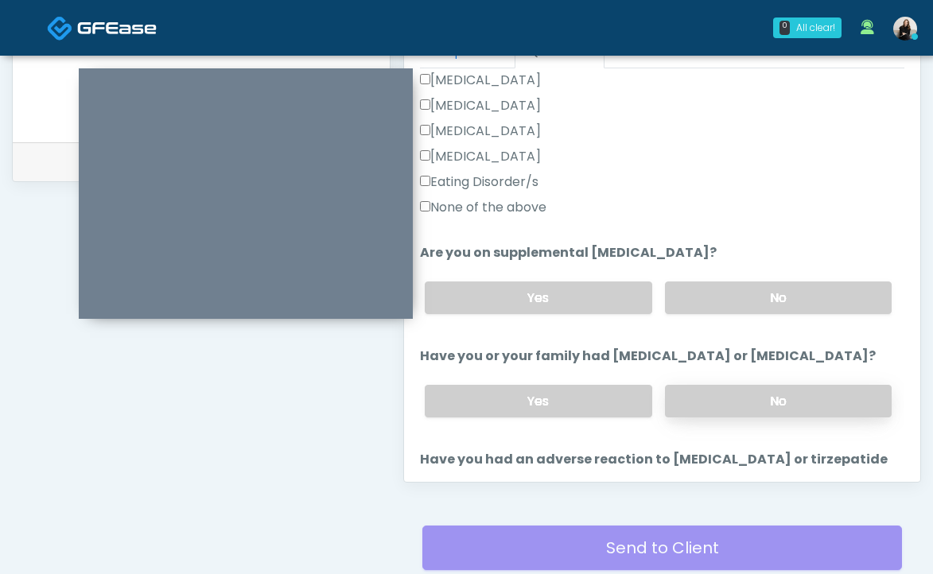
scroll to position [610, 0]
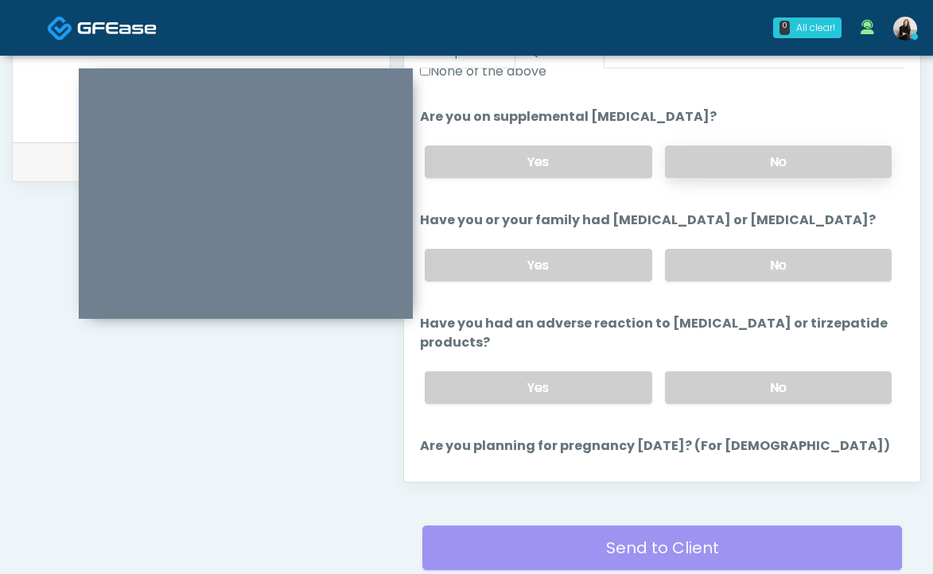
click at [776, 154] on label "No" at bounding box center [778, 162] width 227 height 33
click at [750, 255] on label "No" at bounding box center [778, 265] width 227 height 33
click at [739, 386] on label "No" at bounding box center [778, 387] width 227 height 33
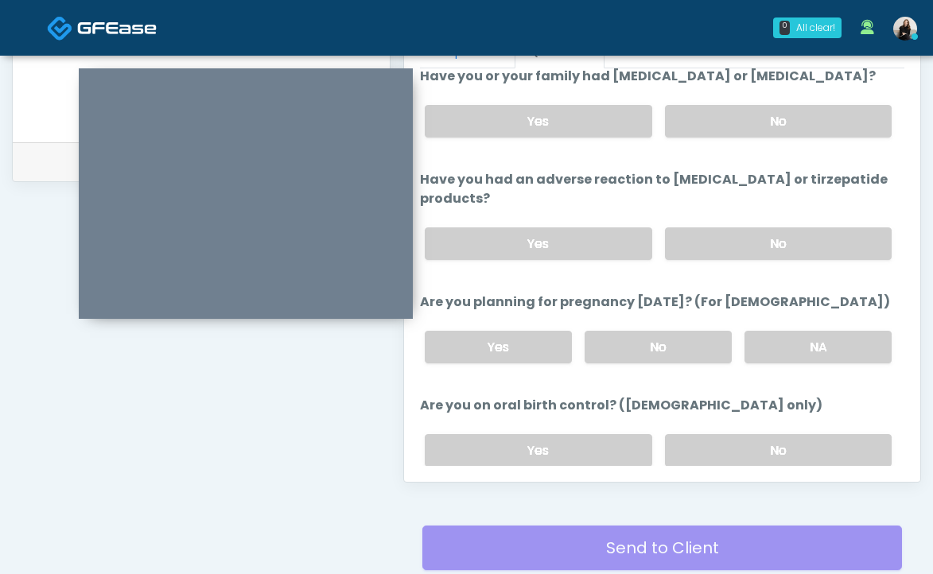
scroll to position [846, 0]
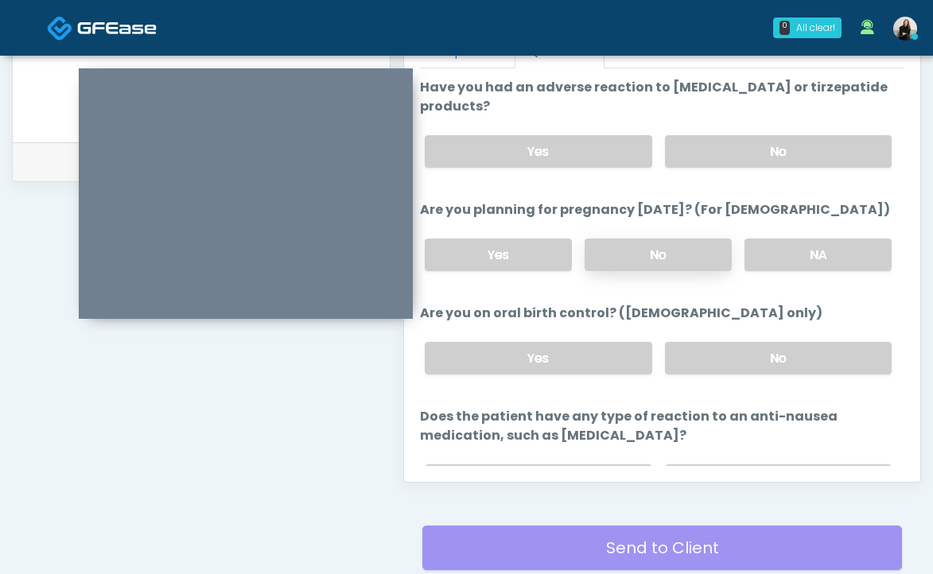
click at [714, 255] on label "No" at bounding box center [658, 255] width 147 height 33
click at [717, 348] on label "No" at bounding box center [778, 358] width 227 height 33
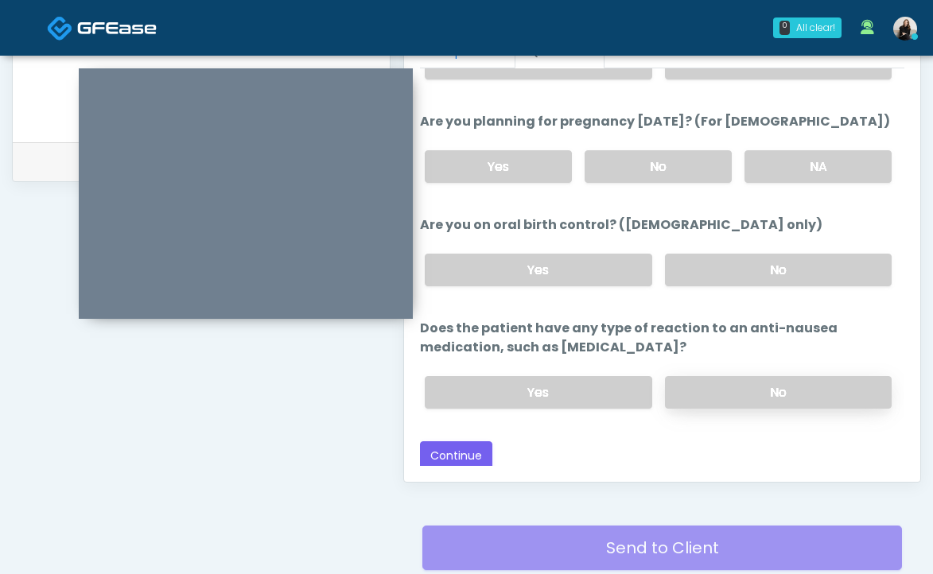
click at [703, 391] on label "No" at bounding box center [778, 392] width 227 height 33
click at [464, 468] on div "Responses Questions Chat Good Faith Exam Script Good Faith Exam Script INTRODUC…" at bounding box center [662, 250] width 516 height 463
click at [466, 460] on button "Continue" at bounding box center [456, 455] width 72 height 29
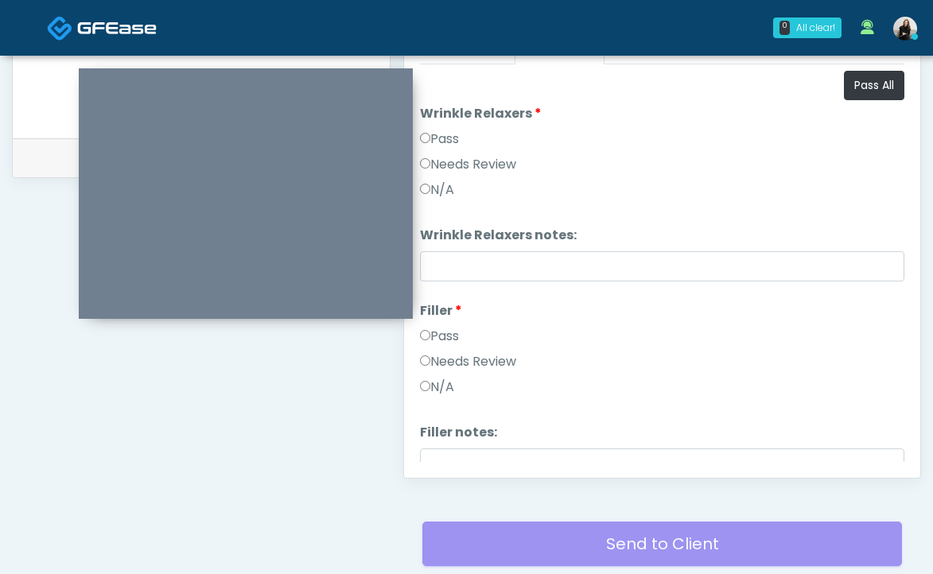
scroll to position [634, 0]
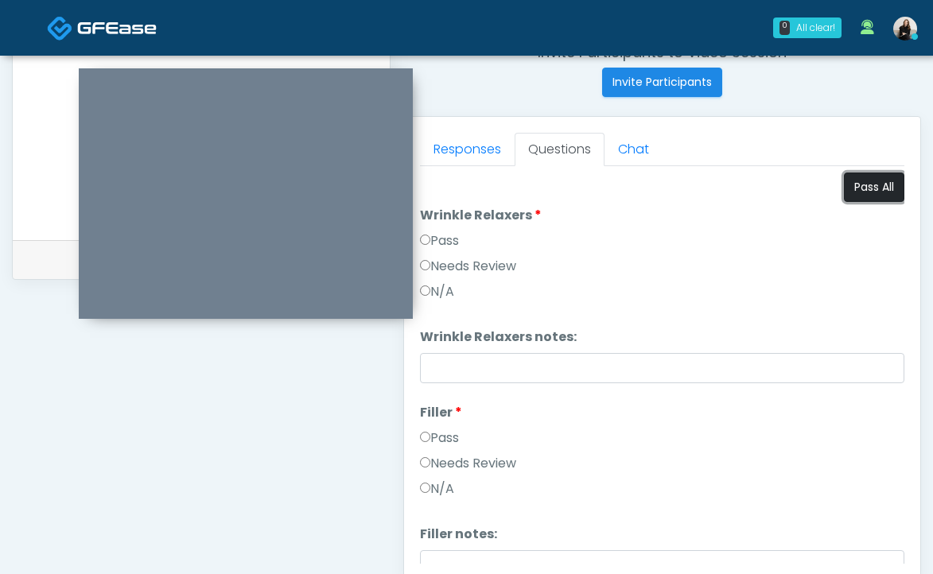
drag, startPoint x: 860, startPoint y: 184, endPoint x: 853, endPoint y: 190, distance: 9.6
click at [860, 184] on button "Pass All" at bounding box center [874, 187] width 60 height 29
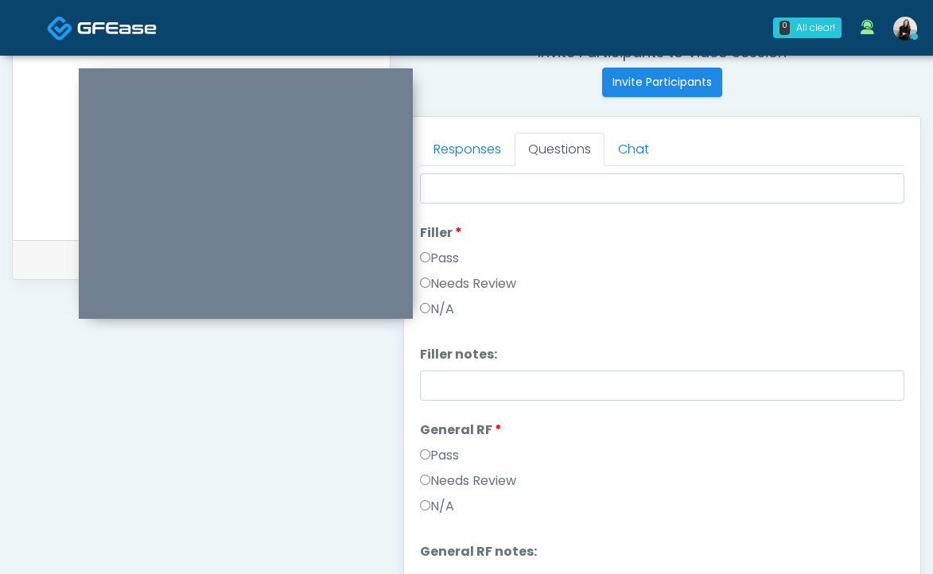
scroll to position [360, 0]
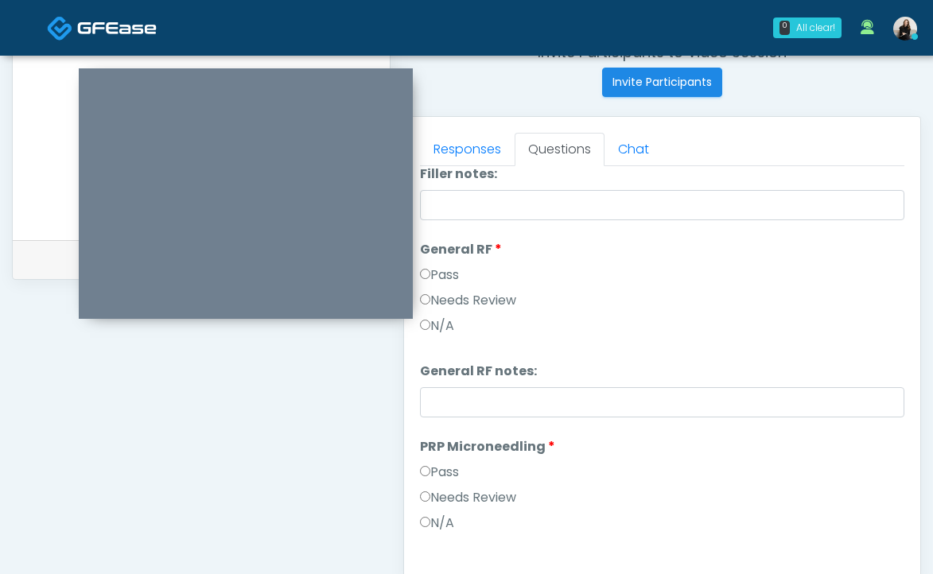
click at [482, 297] on label "Needs Review" at bounding box center [468, 300] width 96 height 19
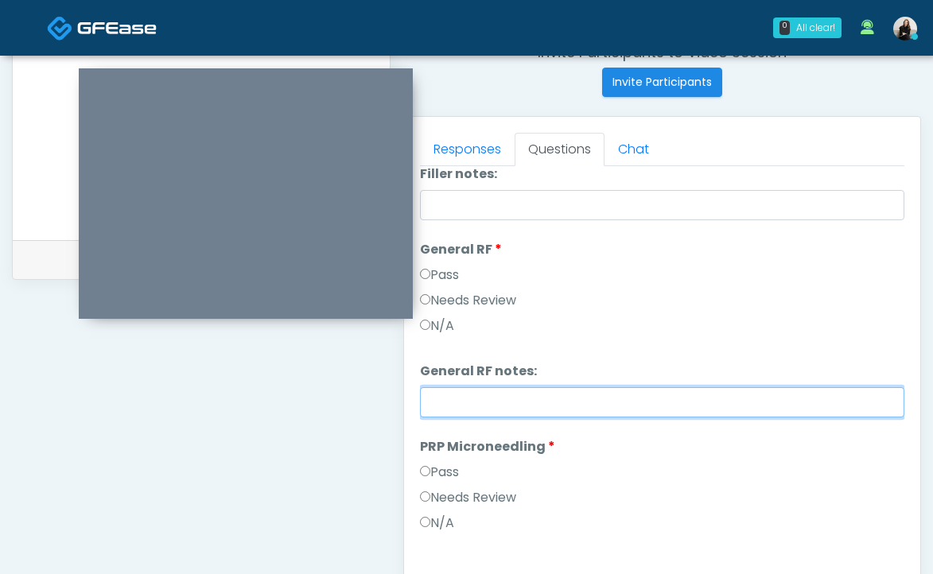
click at [482, 409] on input "General RF notes:" at bounding box center [662, 402] width 484 height 30
click at [482, 409] on input "**********" at bounding box center [662, 402] width 484 height 30
type input "**********"
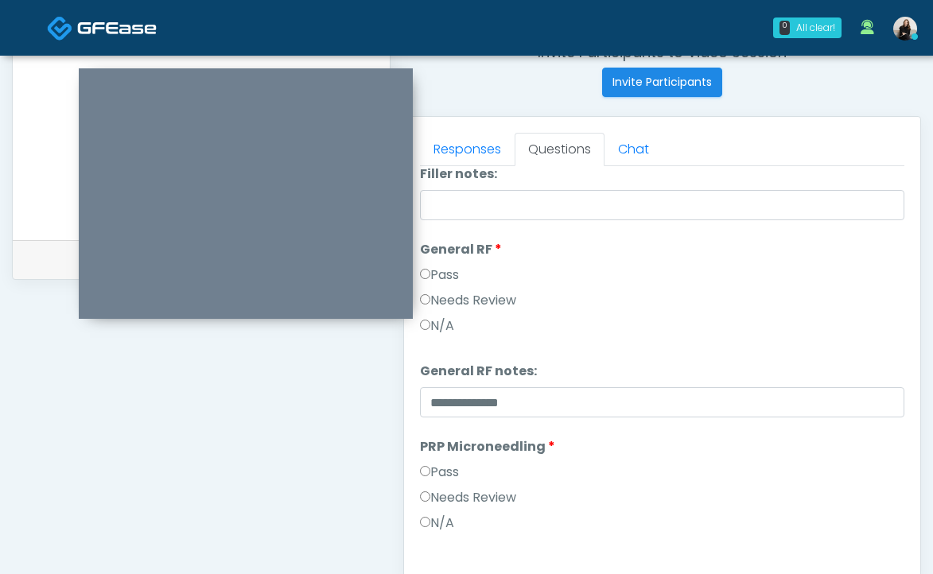
click at [507, 383] on li "**********" at bounding box center [662, 390] width 484 height 56
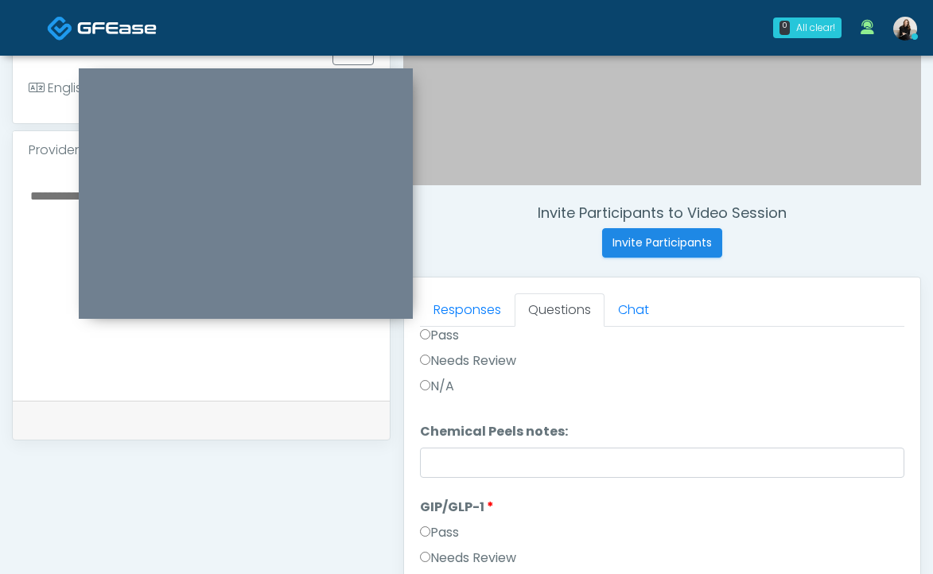
scroll to position [186, 0]
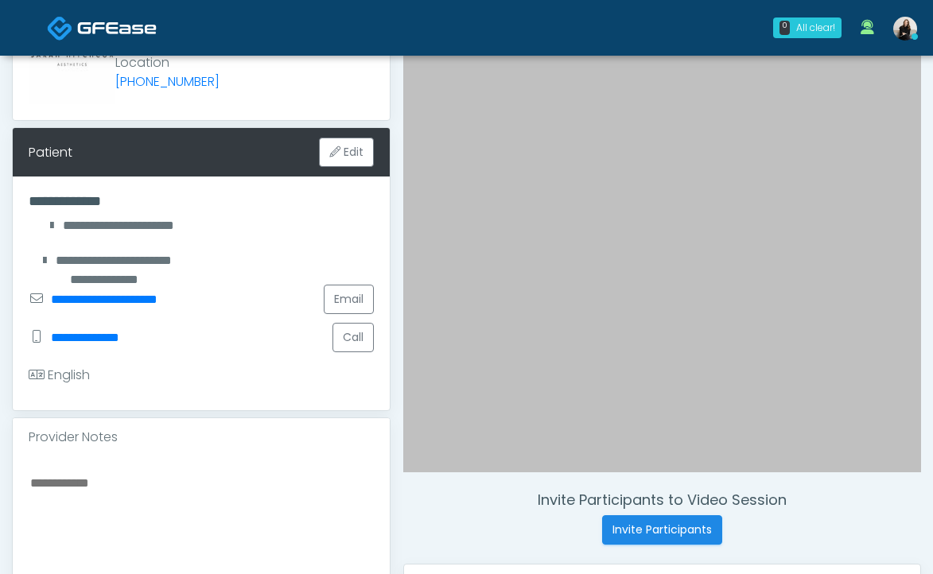
click at [210, 483] on textarea at bounding box center [201, 569] width 345 height 194
paste textarea "**********"
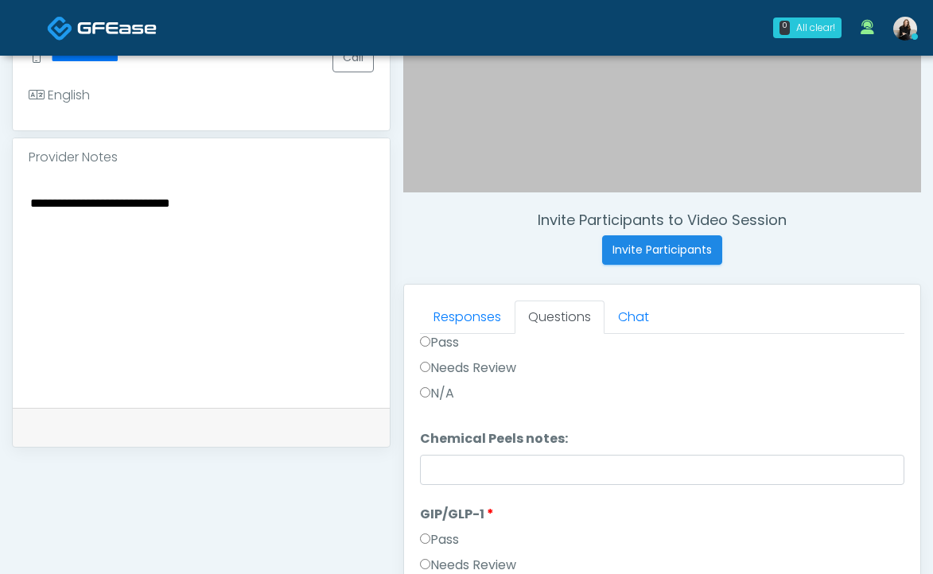
scroll to position [853, 0]
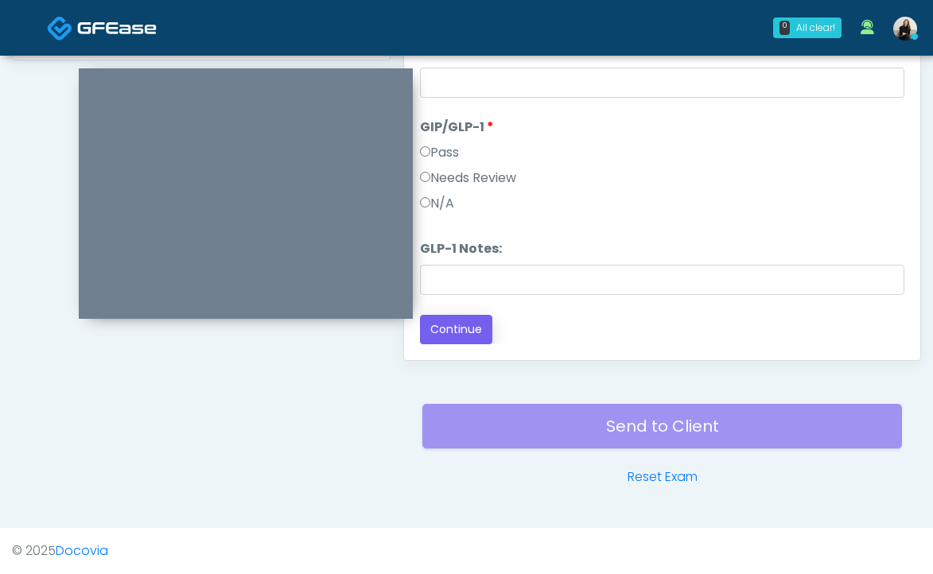
type textarea "**********"
click at [461, 329] on button "Continue" at bounding box center [456, 329] width 72 height 29
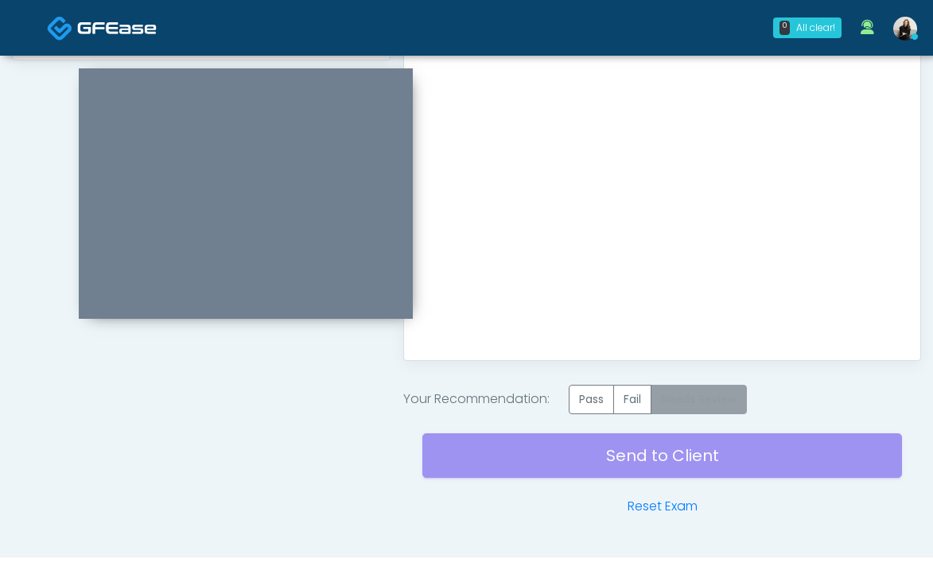
click at [737, 395] on label "Needs Review" at bounding box center [699, 399] width 96 height 29
click at [735, 448] on div "Send to Client Reset Exam" at bounding box center [662, 465] width 480 height 102
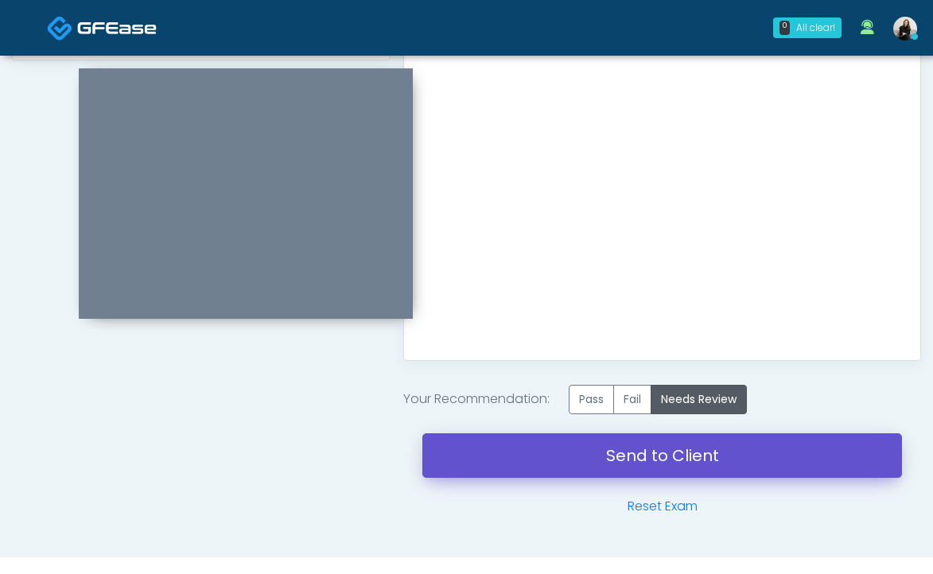
click at [727, 465] on link "Send to Client" at bounding box center [662, 455] width 480 height 45
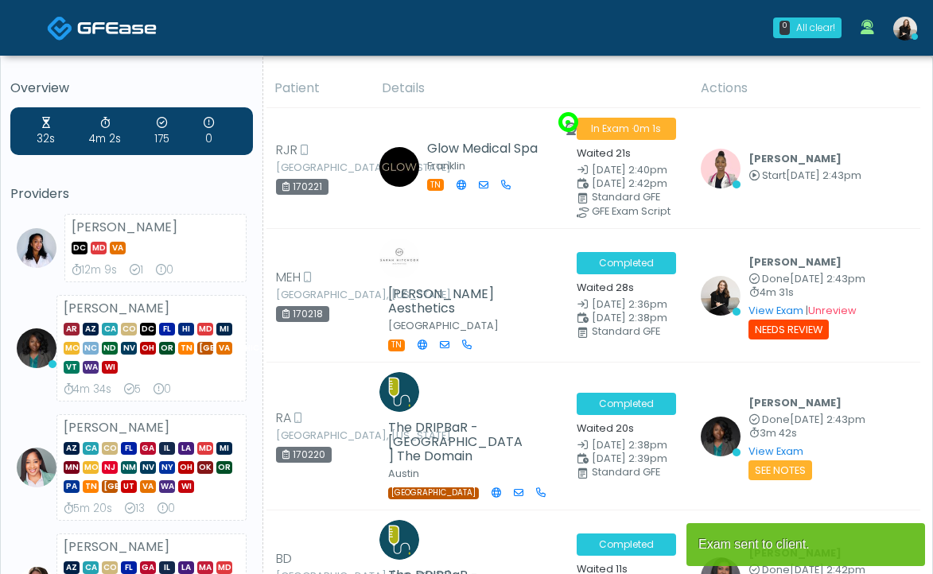
click at [109, 29] on img at bounding box center [117, 28] width 80 height 16
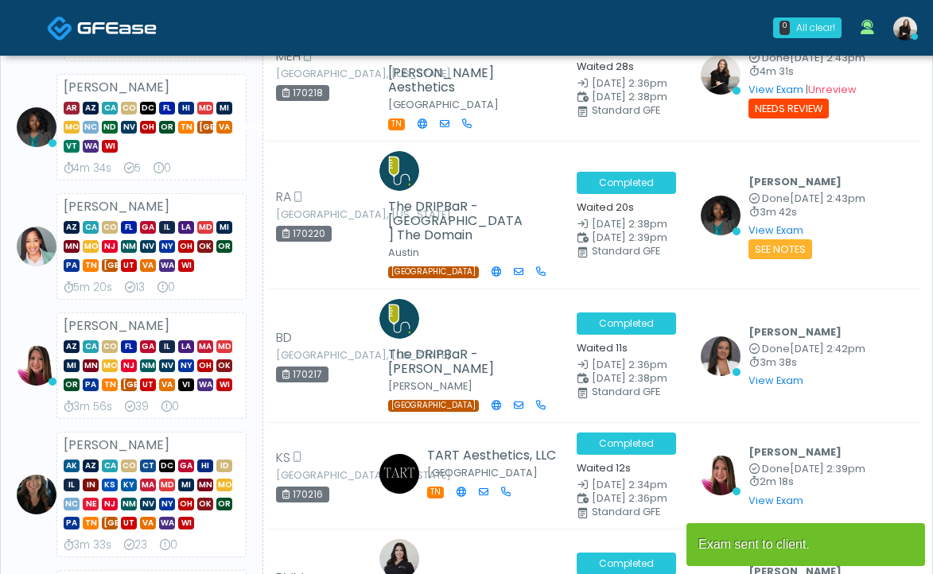
scroll to position [385, 0]
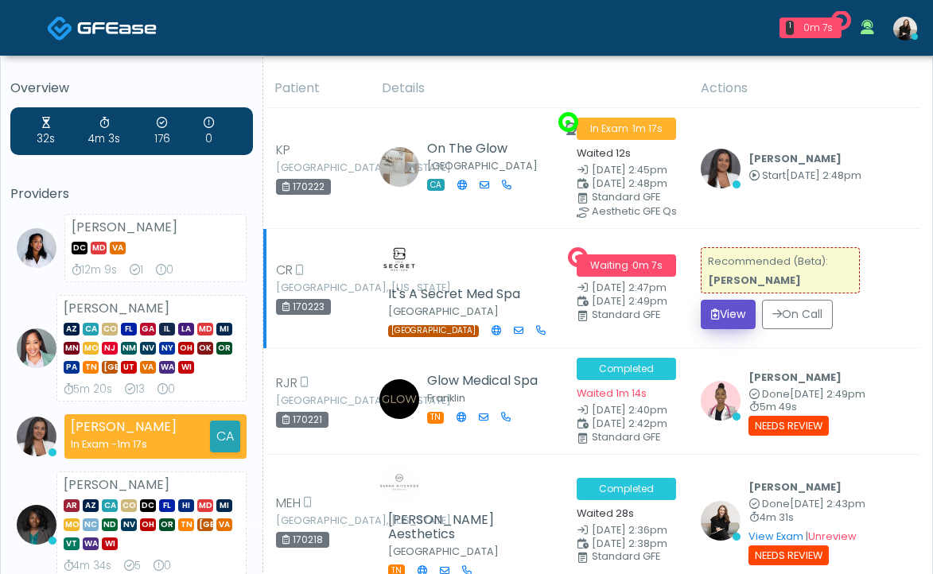
click at [712, 309] on icon "submit" at bounding box center [715, 314] width 9 height 11
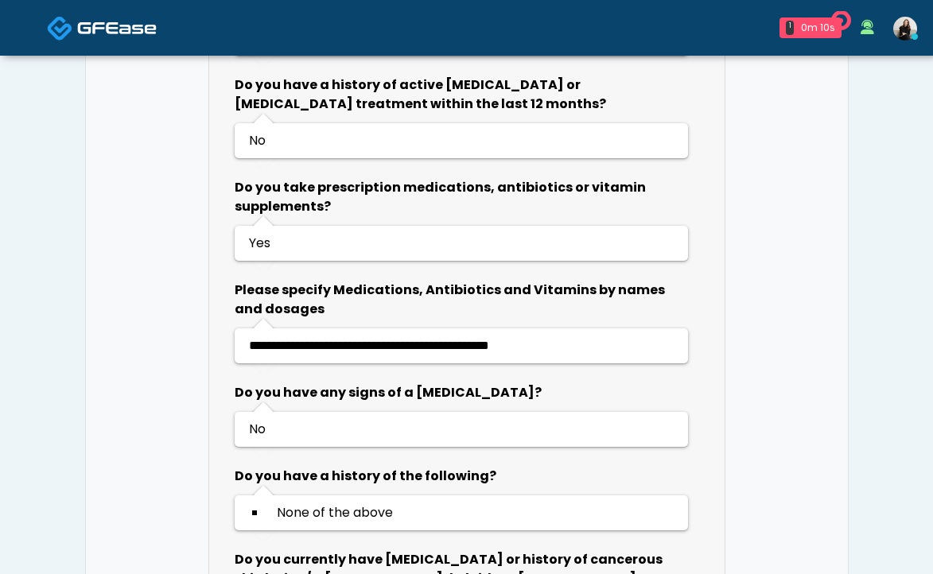
scroll to position [950, 0]
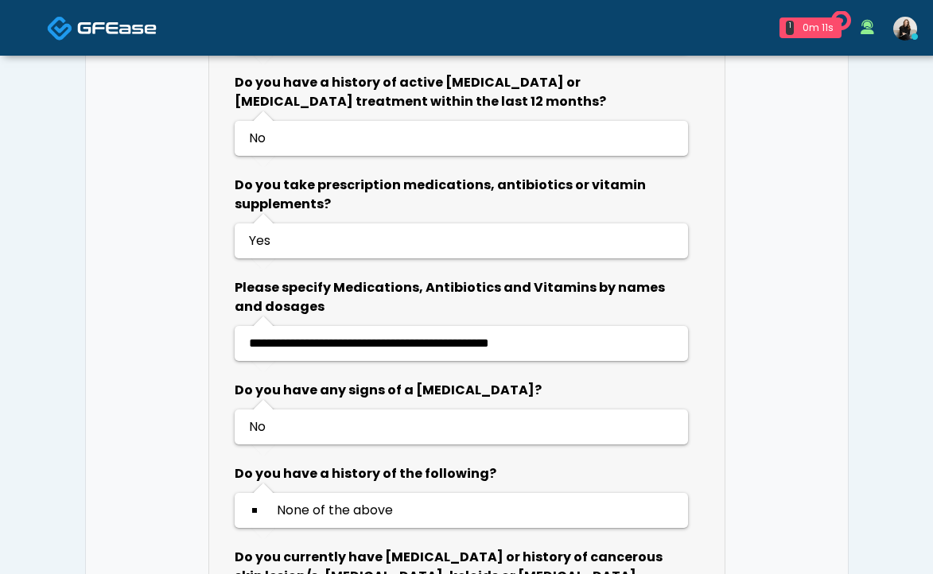
click at [139, 29] on img at bounding box center [117, 28] width 80 height 16
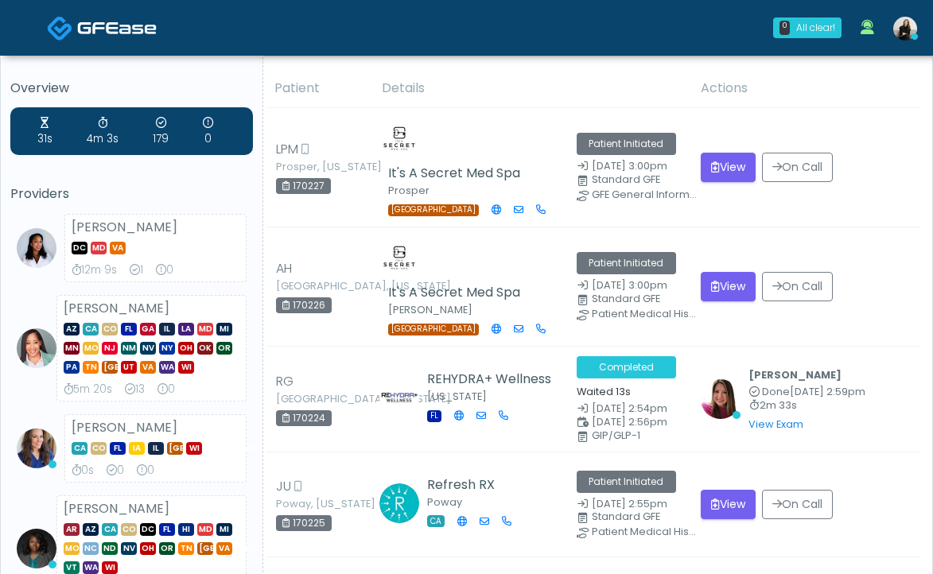
click at [129, 24] on img at bounding box center [117, 28] width 80 height 16
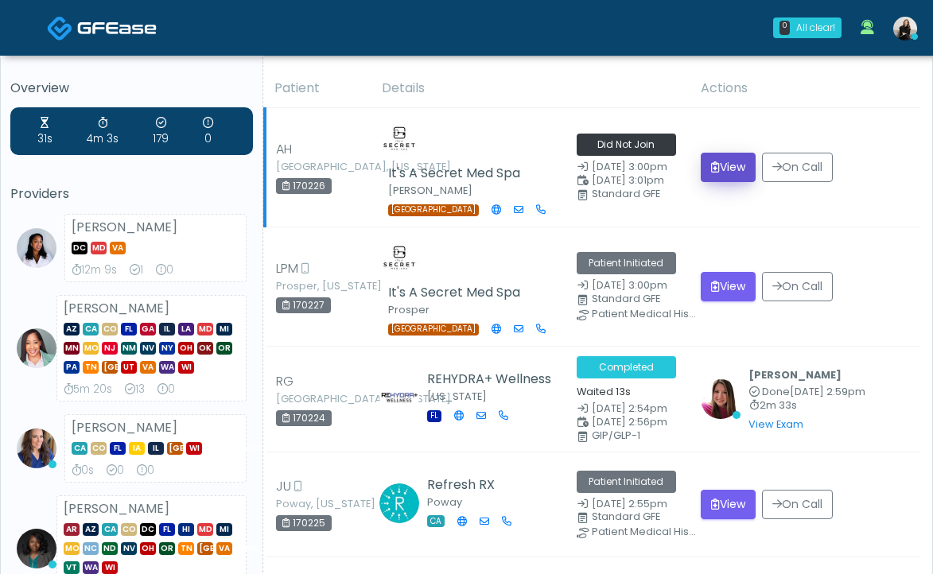
click at [721, 169] on button "View" at bounding box center [728, 167] width 55 height 29
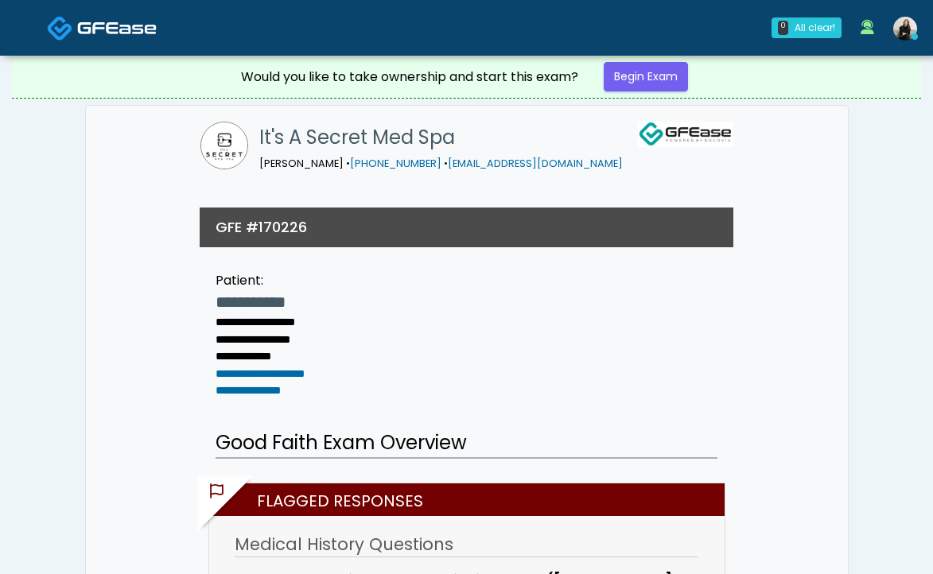
click at [118, 15] on link at bounding box center [102, 28] width 110 height 52
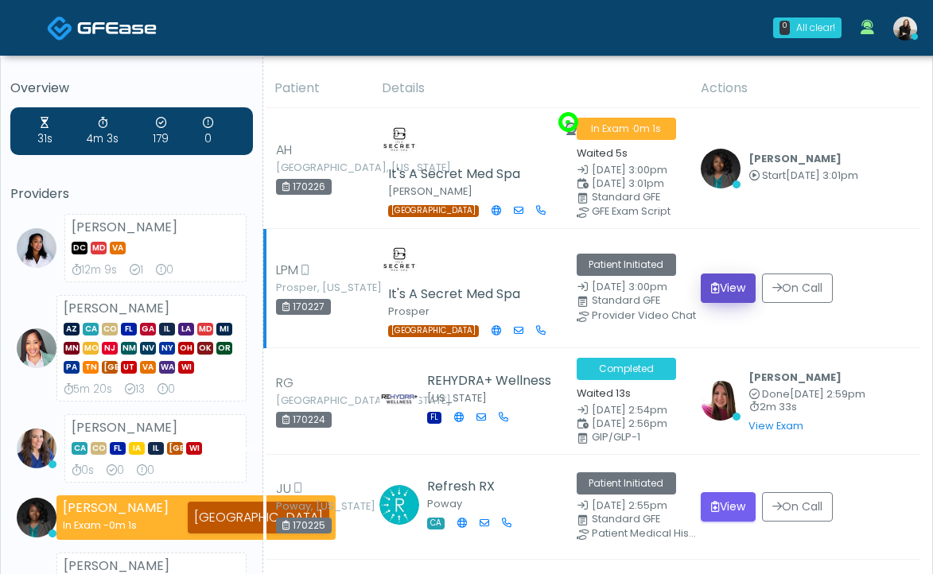
click at [740, 284] on button "View" at bounding box center [728, 288] width 55 height 29
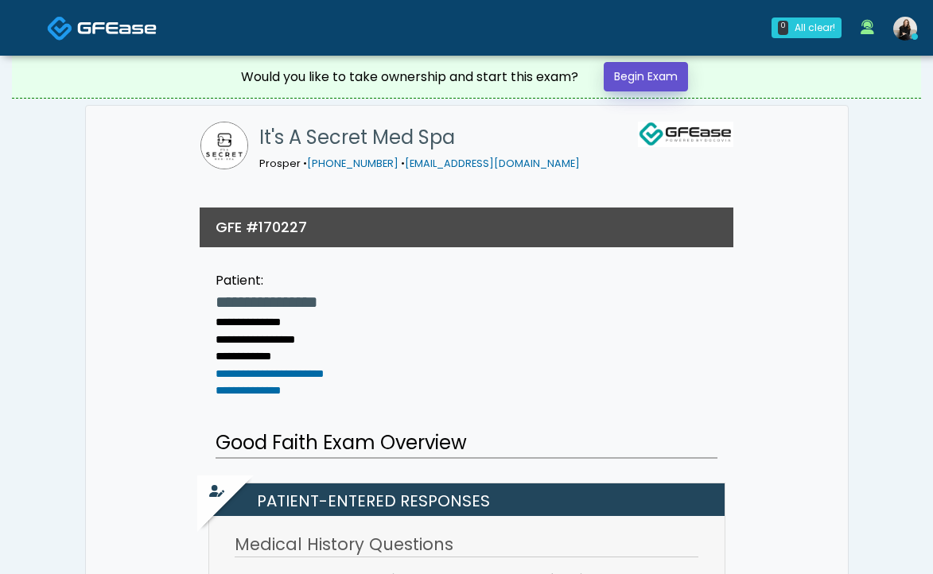
click at [633, 76] on link "Begin Exam" at bounding box center [646, 76] width 84 height 29
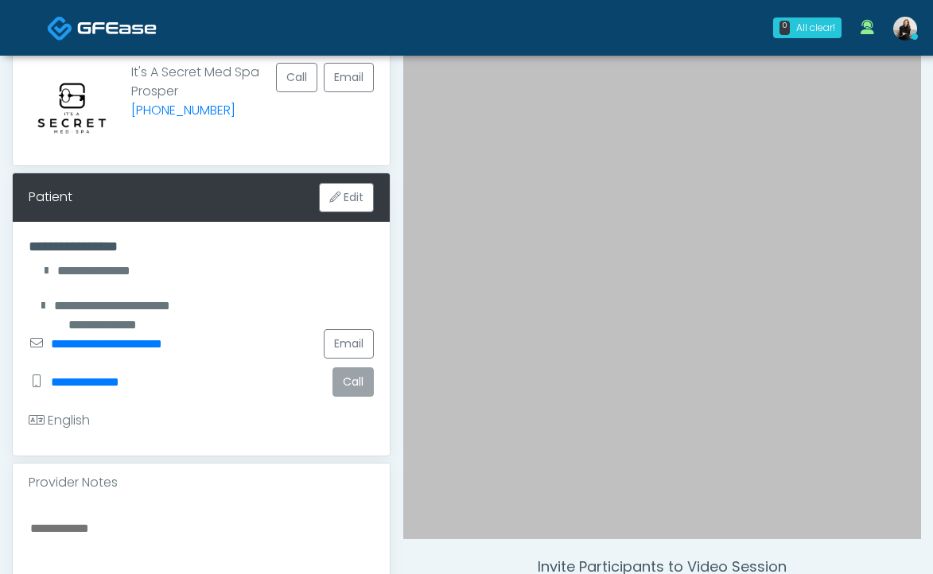
scroll to position [211, 0]
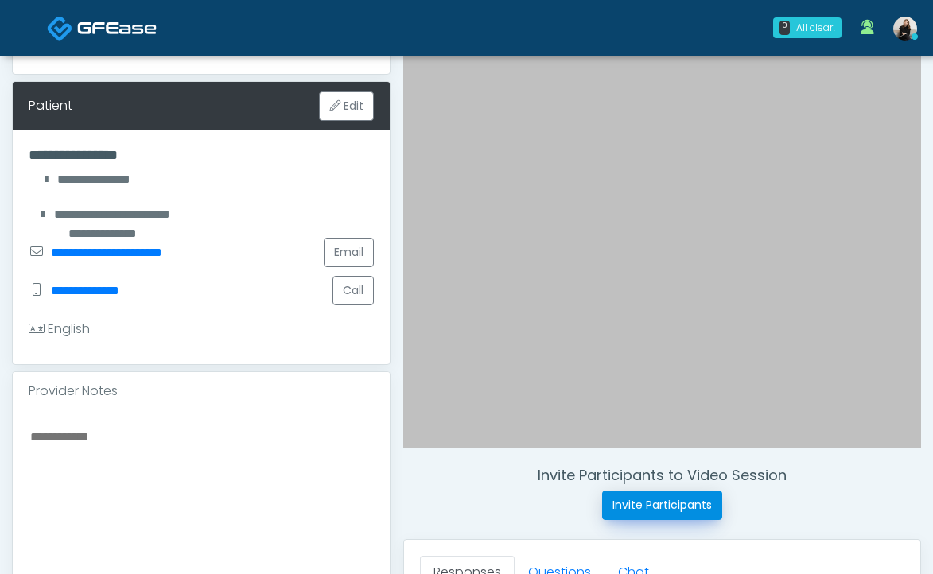
click at [652, 511] on button "Invite Participants" at bounding box center [662, 505] width 120 height 29
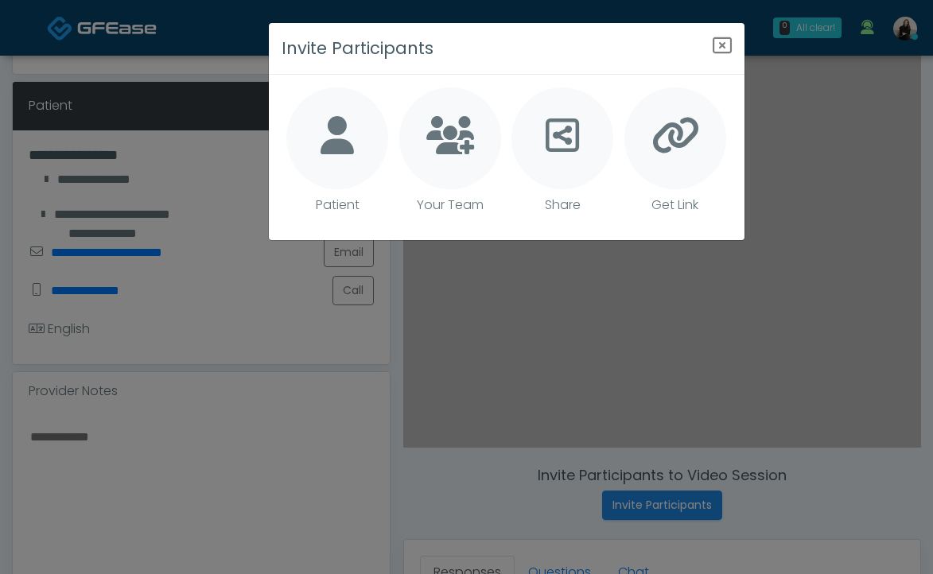
click at [368, 146] on div at bounding box center [337, 138] width 102 height 102
type textarea "**********"
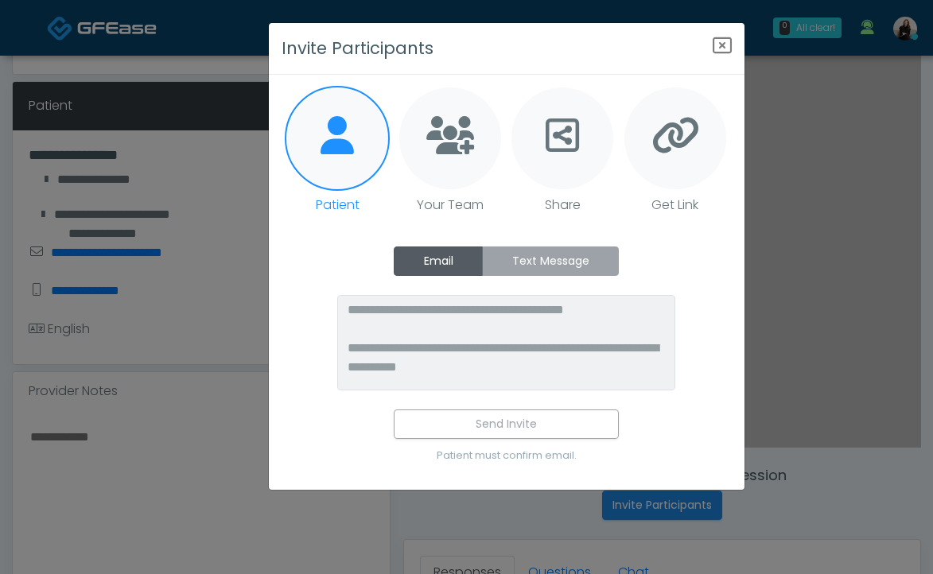
click at [579, 265] on label "Text Message" at bounding box center [550, 261] width 137 height 29
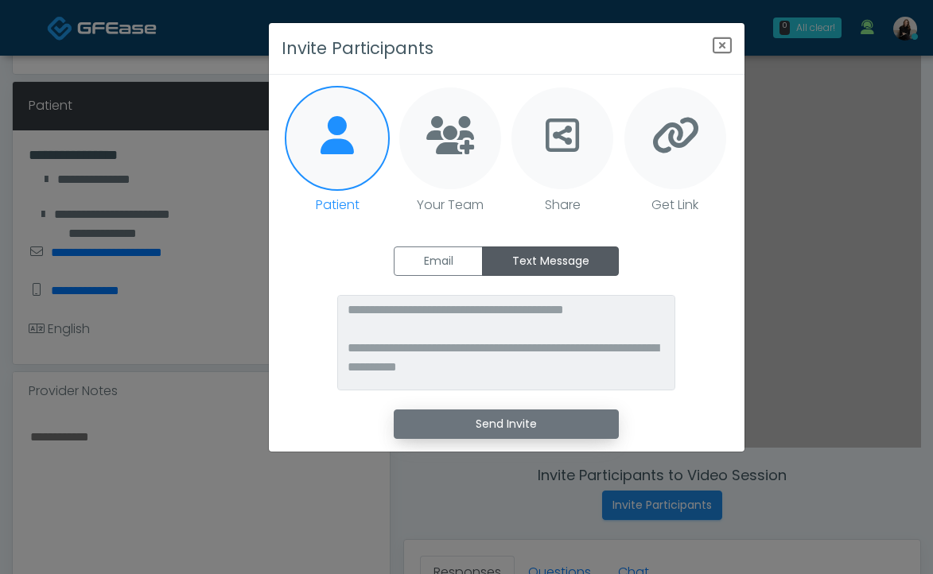
click at [507, 432] on button "Send Invite" at bounding box center [506, 424] width 225 height 29
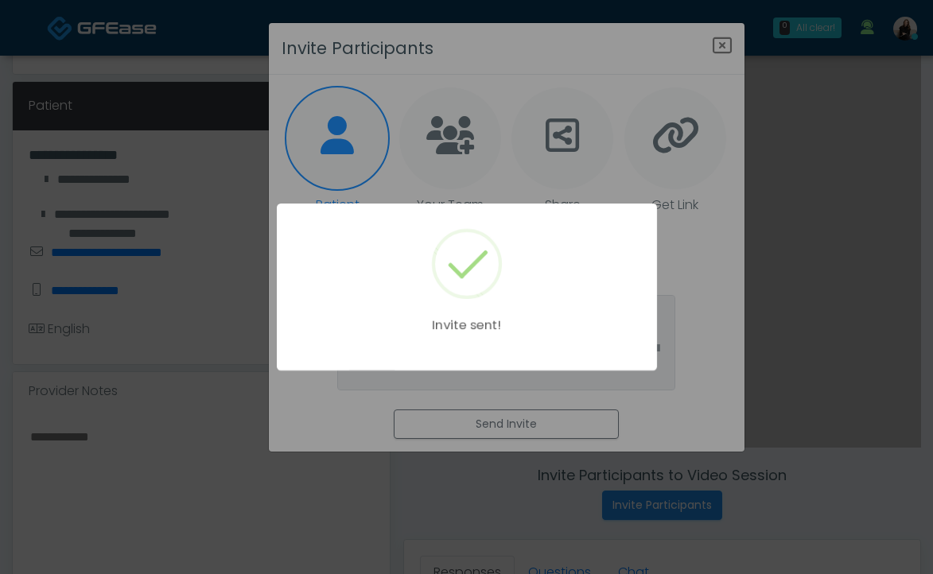
click at [719, 47] on div "Invite sent!" at bounding box center [466, 287] width 933 height 574
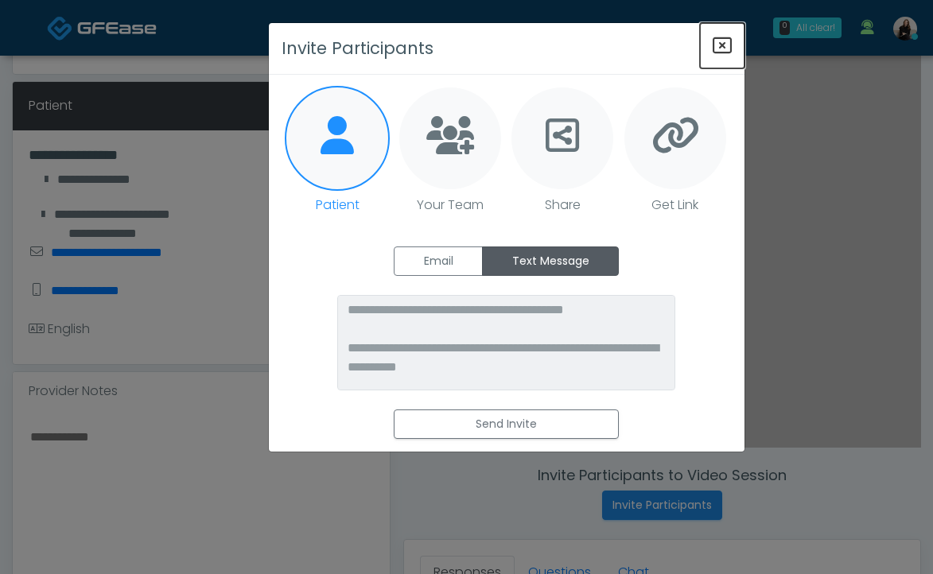
click at [719, 47] on icon "Close" at bounding box center [722, 45] width 19 height 19
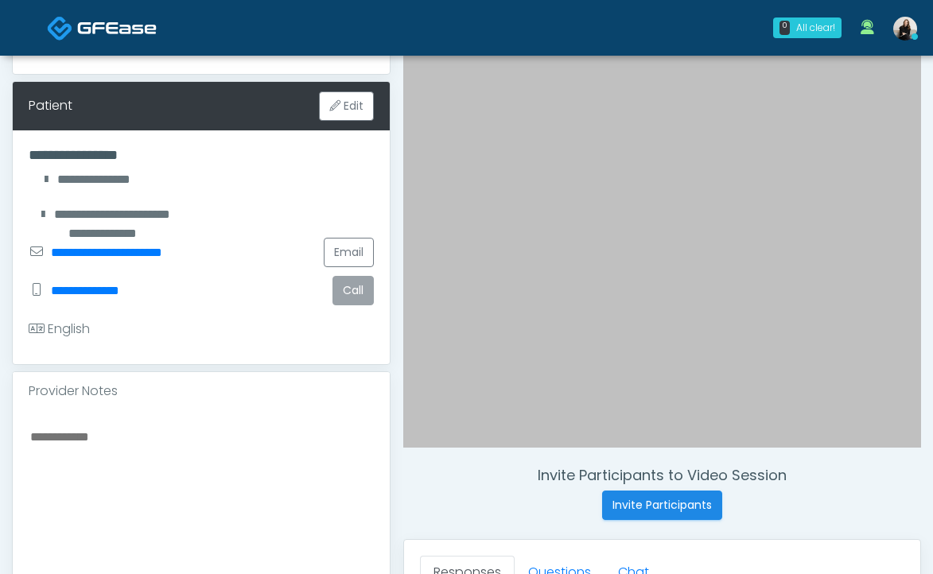
click at [341, 298] on button "Call" at bounding box center [352, 290] width 41 height 29
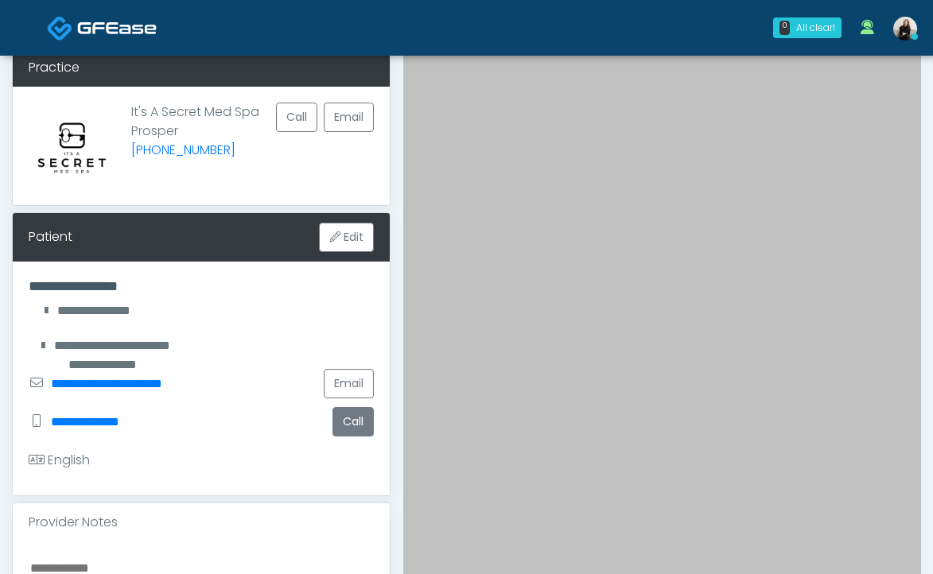
scroll to position [0, 0]
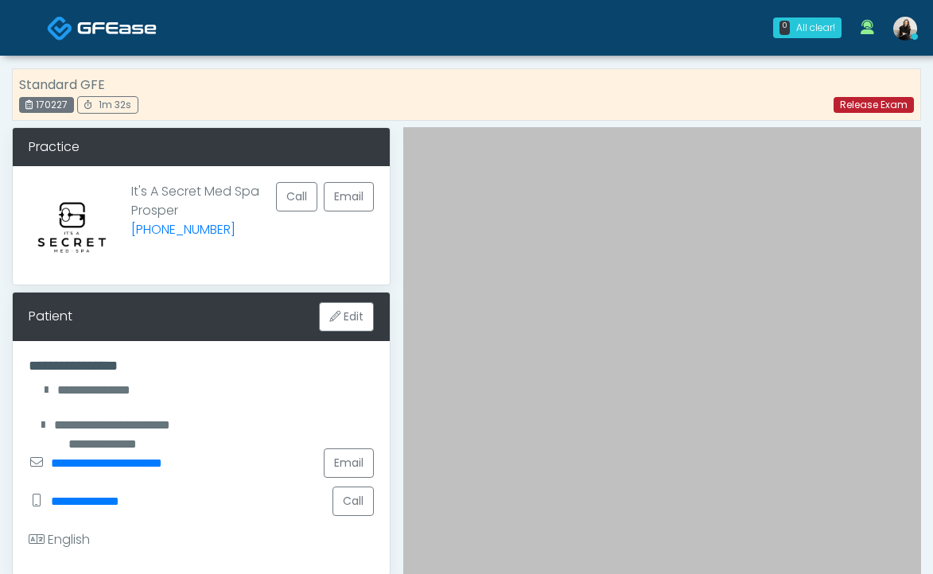
click at [858, 107] on link "Release Exam" at bounding box center [874, 105] width 80 height 16
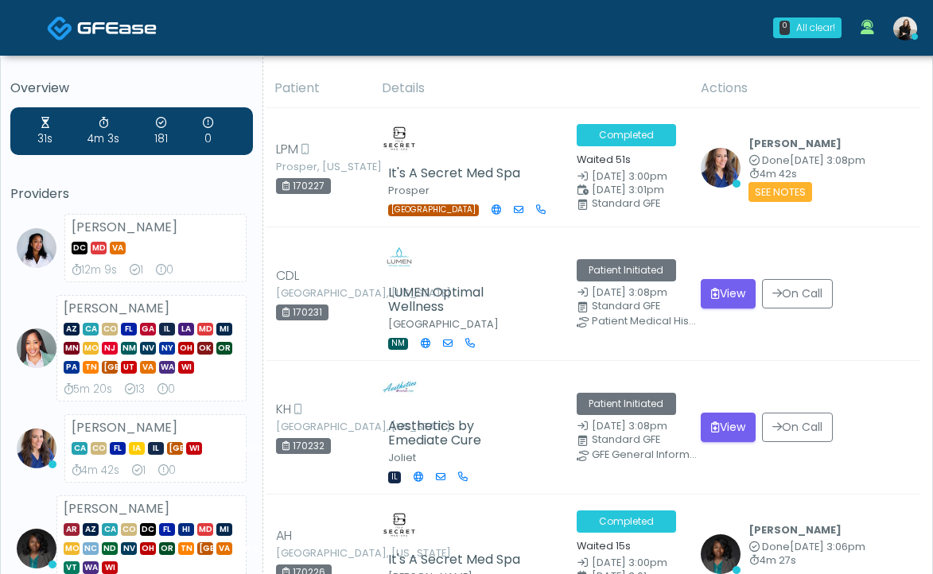
click at [143, 29] on img at bounding box center [117, 28] width 80 height 16
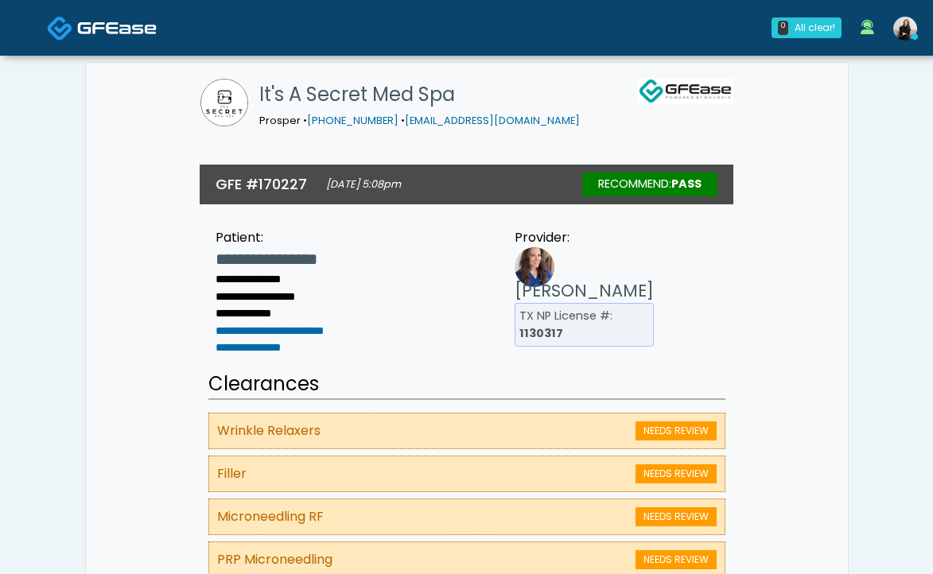
click at [114, 24] on img at bounding box center [117, 28] width 80 height 16
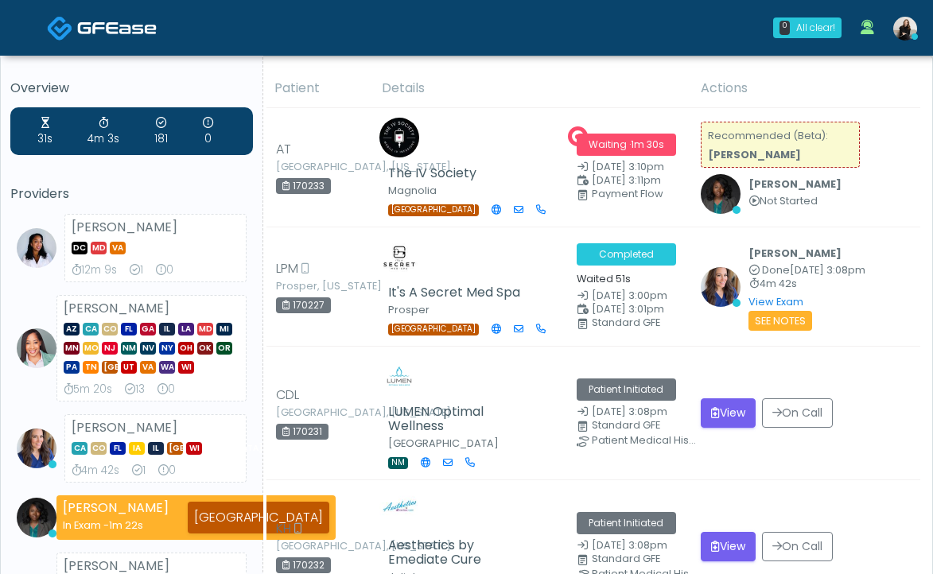
click at [117, 19] on span at bounding box center [117, 27] width 80 height 22
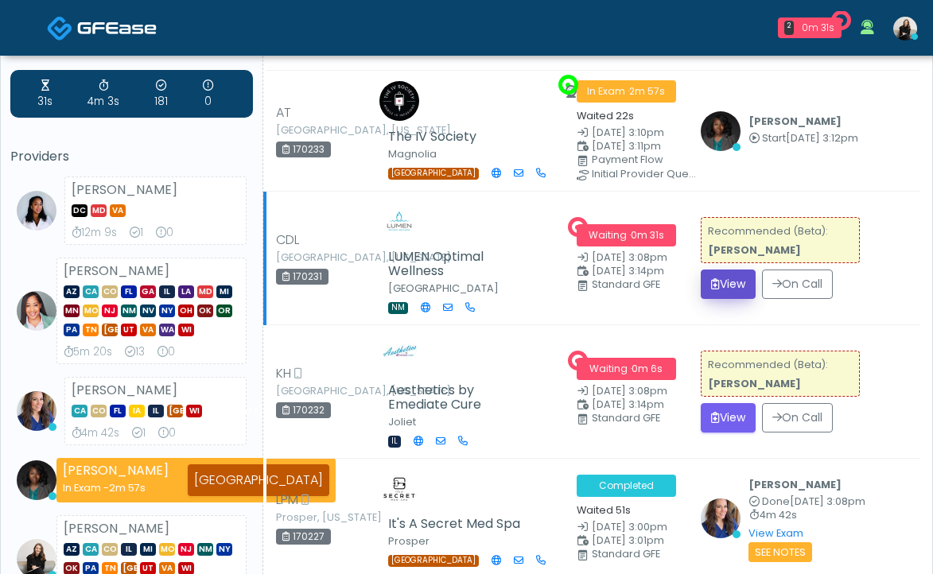
click at [736, 286] on button "View" at bounding box center [728, 284] width 55 height 29
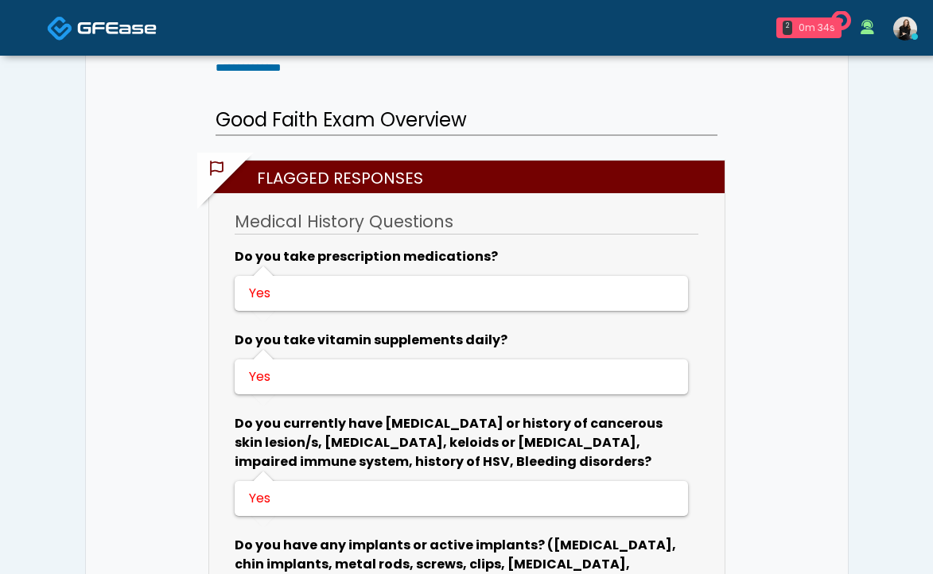
click at [792, 31] on div "2" at bounding box center [788, 28] width 10 height 14
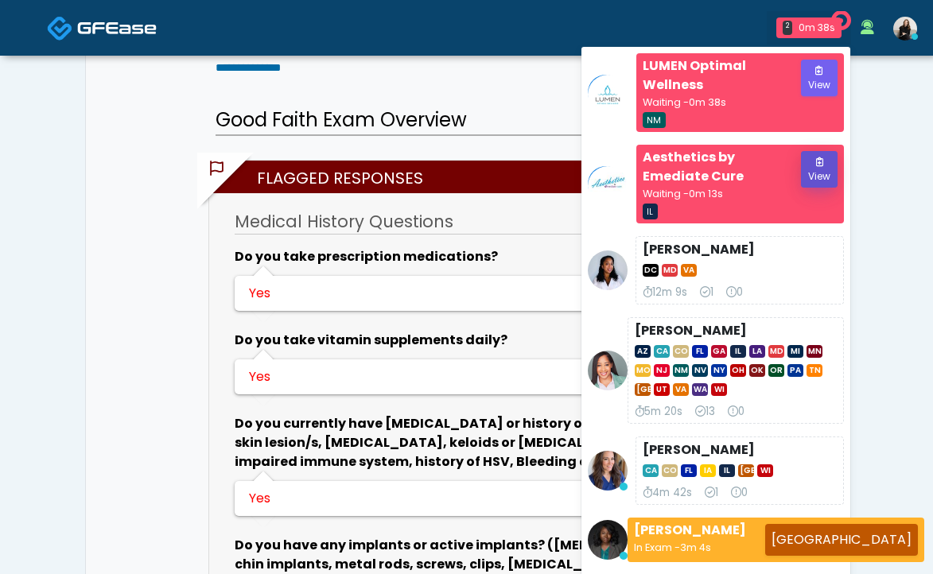
click at [814, 166] on button "View" at bounding box center [819, 169] width 37 height 37
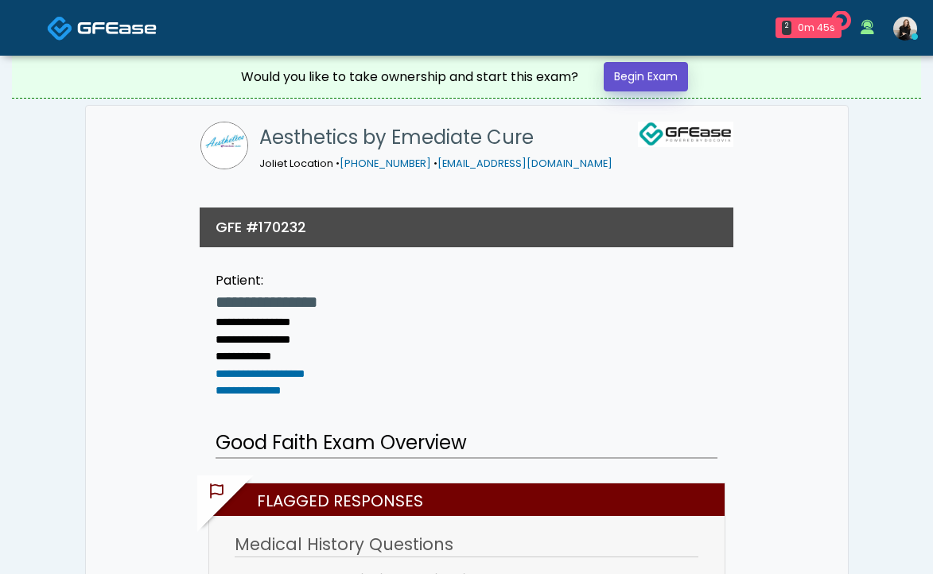
click at [650, 80] on link "Begin Exam" at bounding box center [646, 76] width 84 height 29
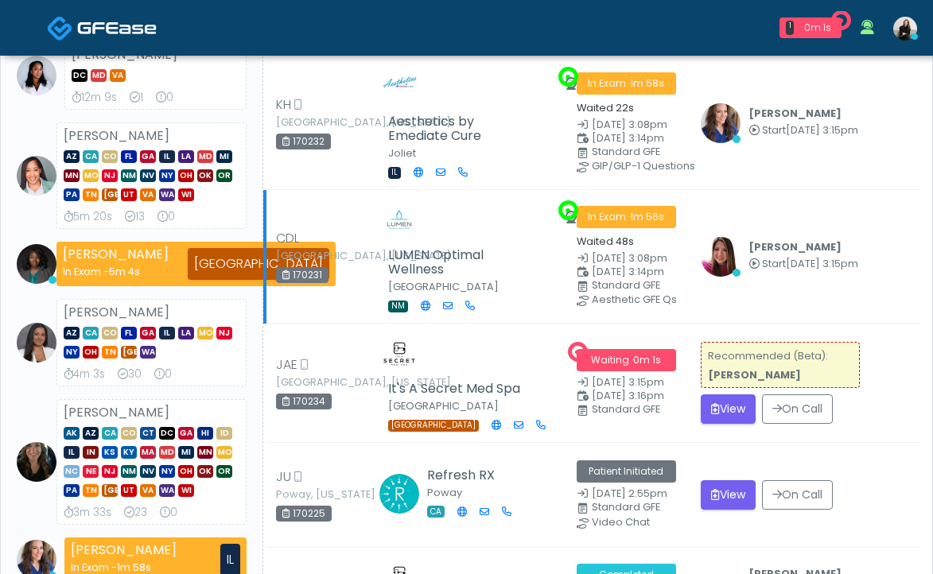
scroll to position [190, 0]
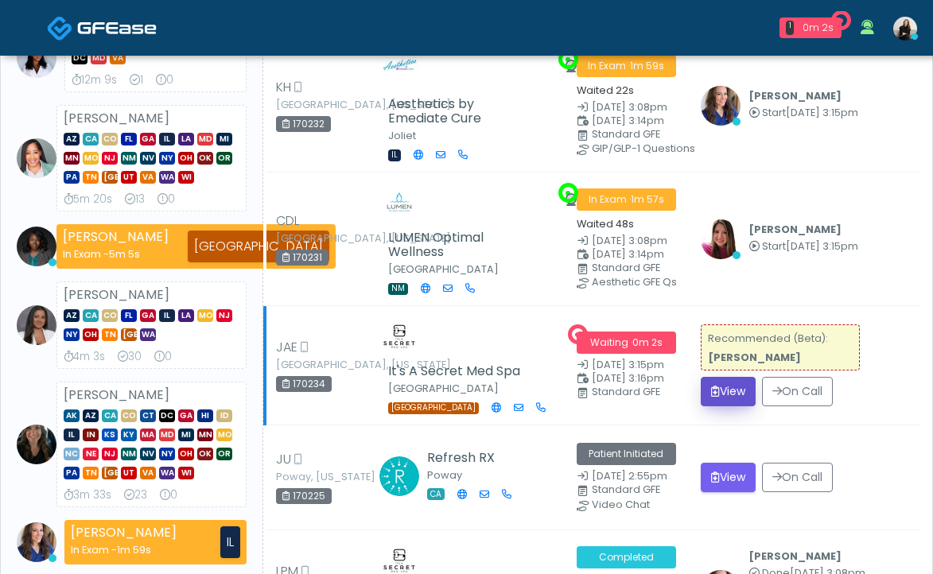
click at [729, 386] on button "View" at bounding box center [728, 391] width 55 height 29
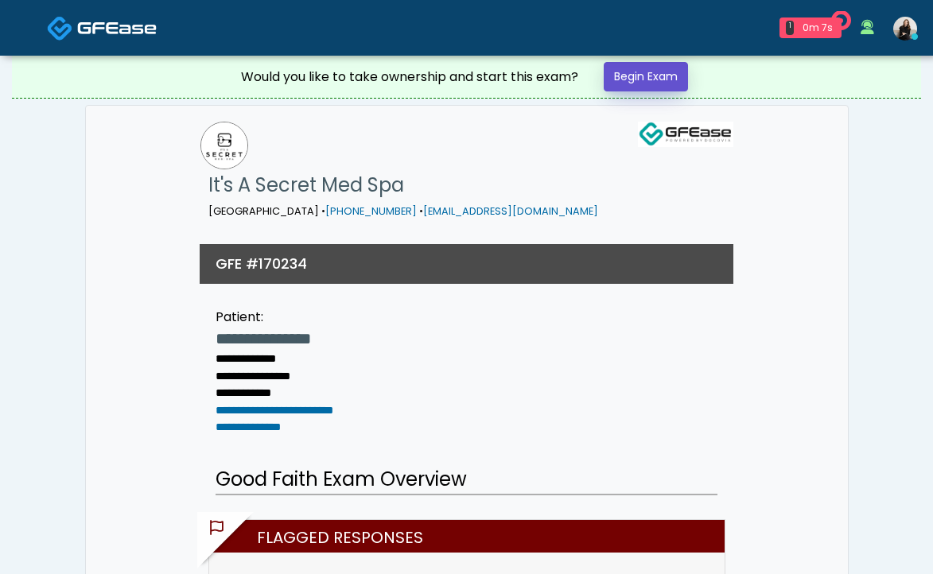
click at [669, 64] on link "Begin Exam" at bounding box center [646, 76] width 84 height 29
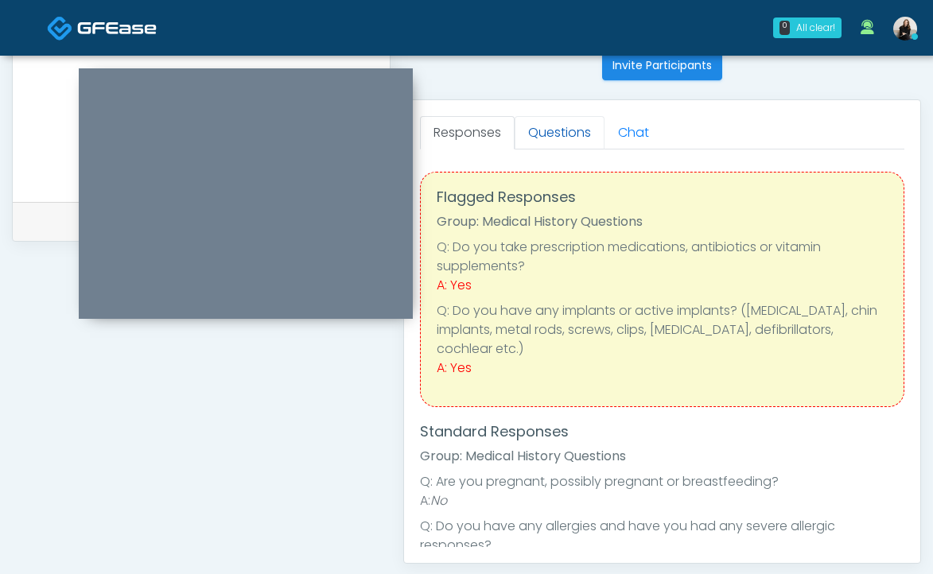
click at [569, 123] on link "Questions" at bounding box center [560, 132] width 90 height 33
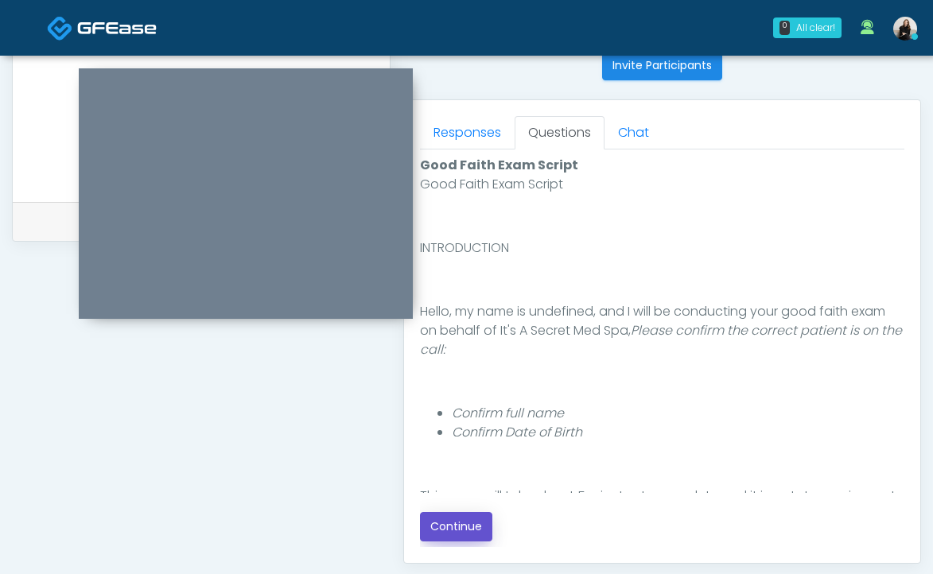
click at [452, 527] on button "Continue" at bounding box center [456, 526] width 72 height 29
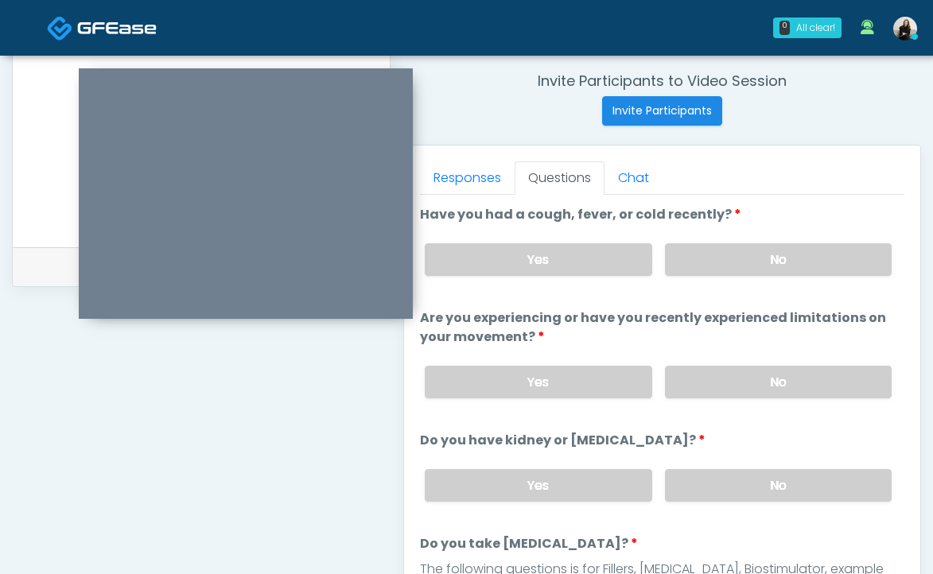
scroll to position [586, 0]
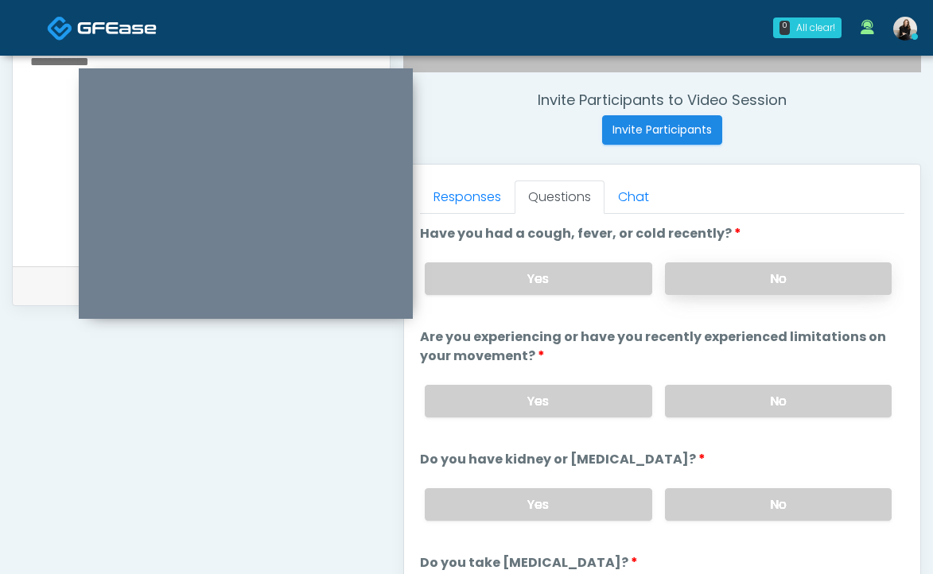
click at [694, 278] on label "No" at bounding box center [778, 278] width 227 height 33
click at [673, 400] on label "No" at bounding box center [778, 401] width 227 height 33
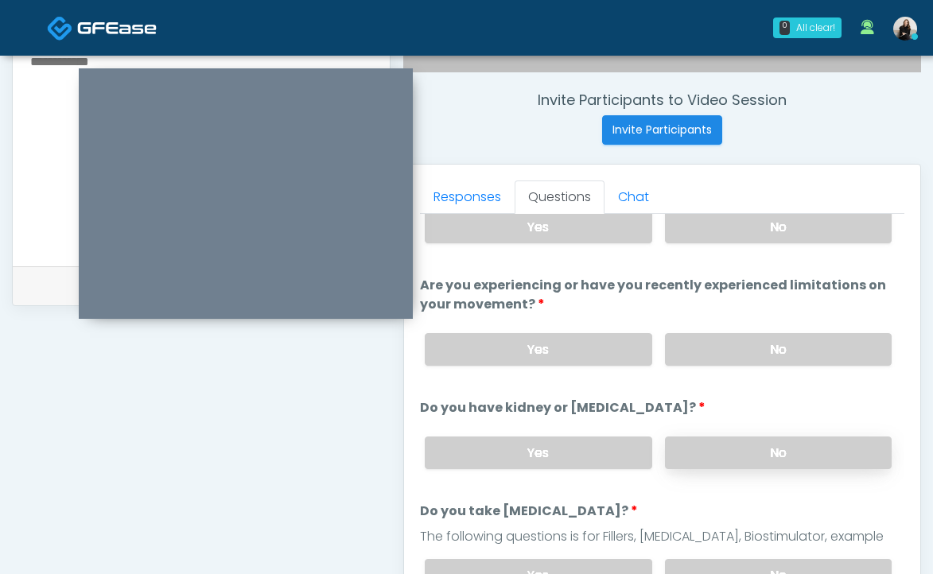
click at [683, 439] on label "No" at bounding box center [778, 453] width 227 height 33
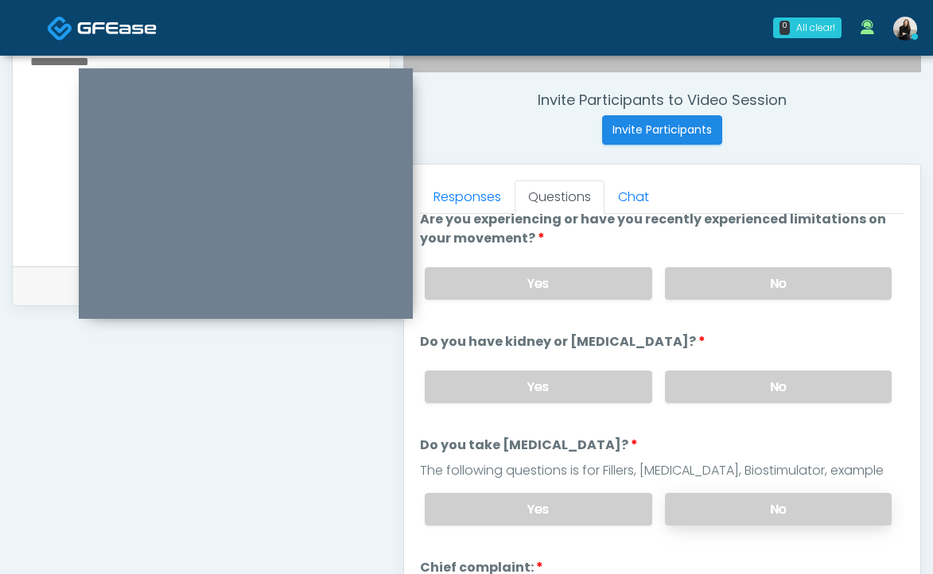
click at [684, 508] on label "No" at bounding box center [778, 509] width 227 height 33
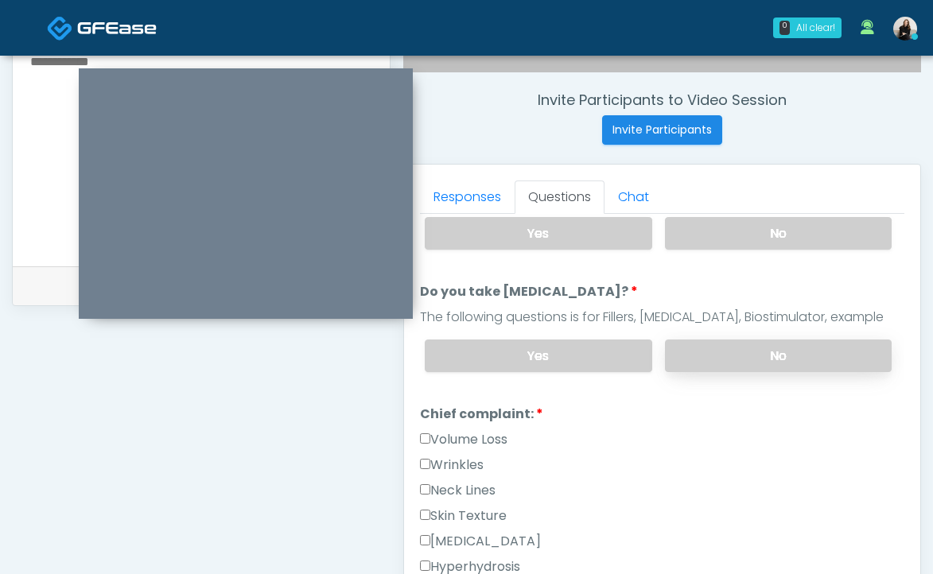
scroll to position [285, 0]
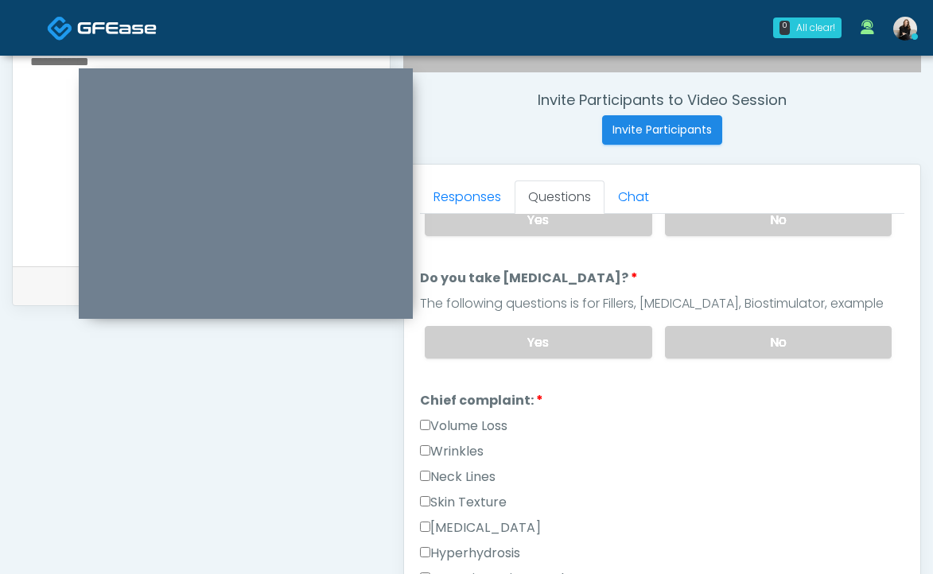
click at [457, 447] on label "Wrinkles" at bounding box center [452, 451] width 64 height 19
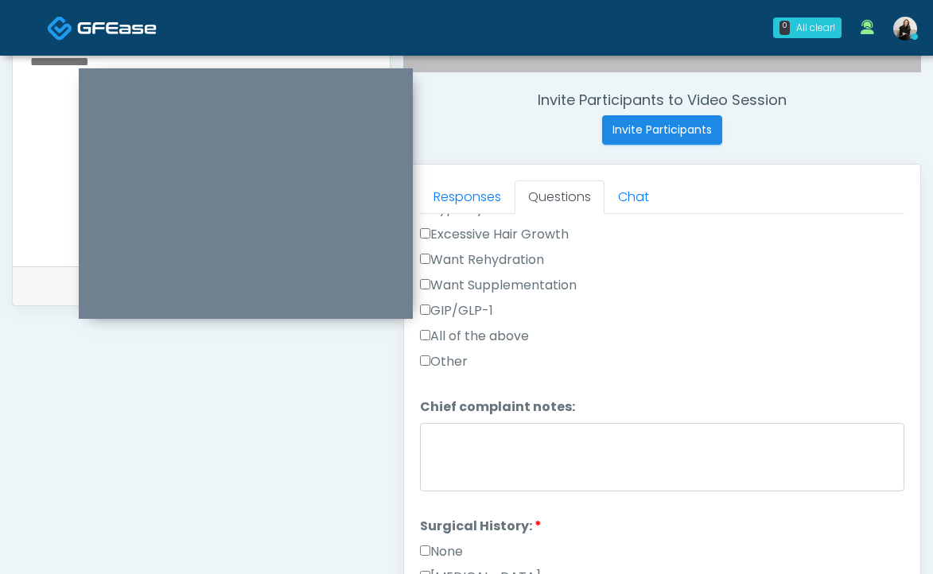
scroll to position [834, 0]
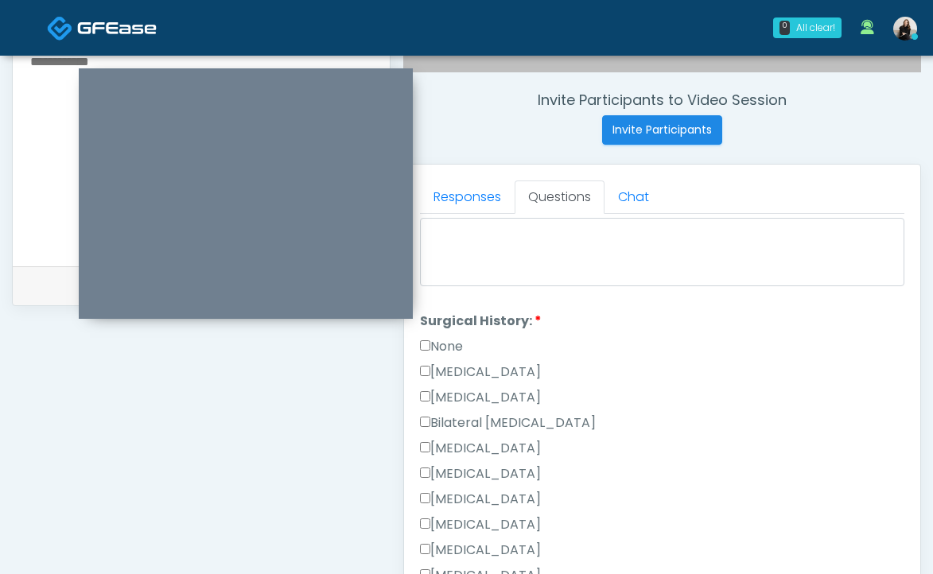
click at [450, 344] on label "None" at bounding box center [441, 346] width 43 height 19
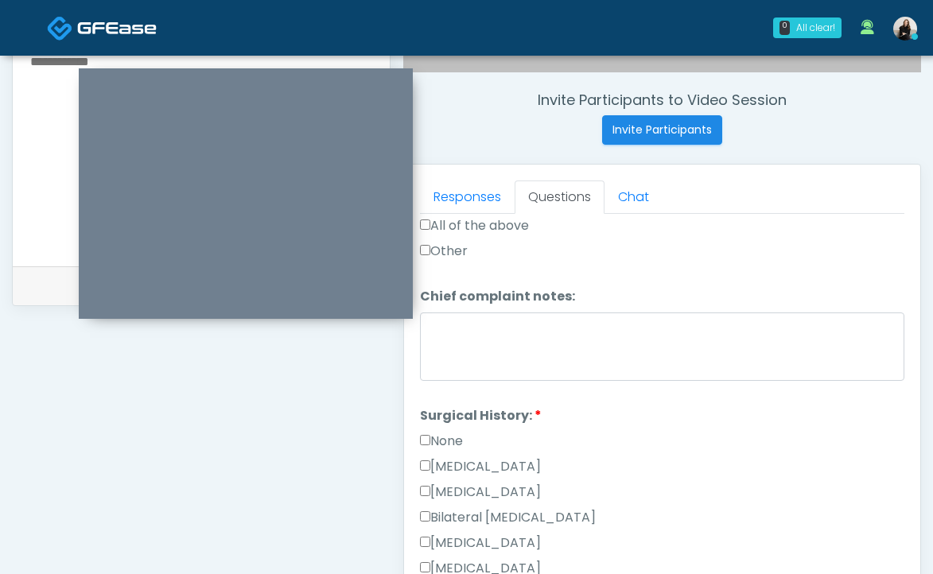
scroll to position [743, 0]
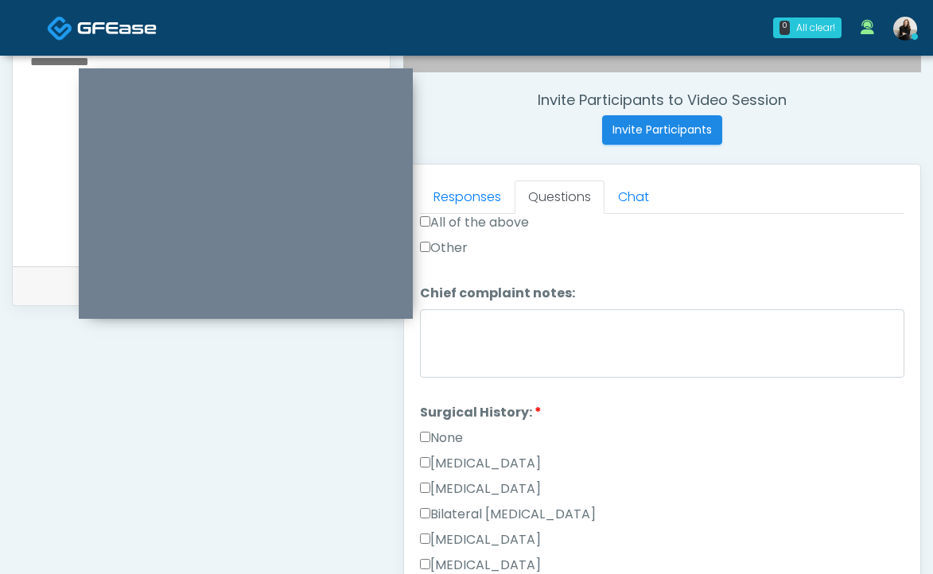
click at [468, 542] on label "[MEDICAL_DATA]" at bounding box center [480, 539] width 121 height 19
click at [453, 441] on label "None" at bounding box center [441, 438] width 43 height 19
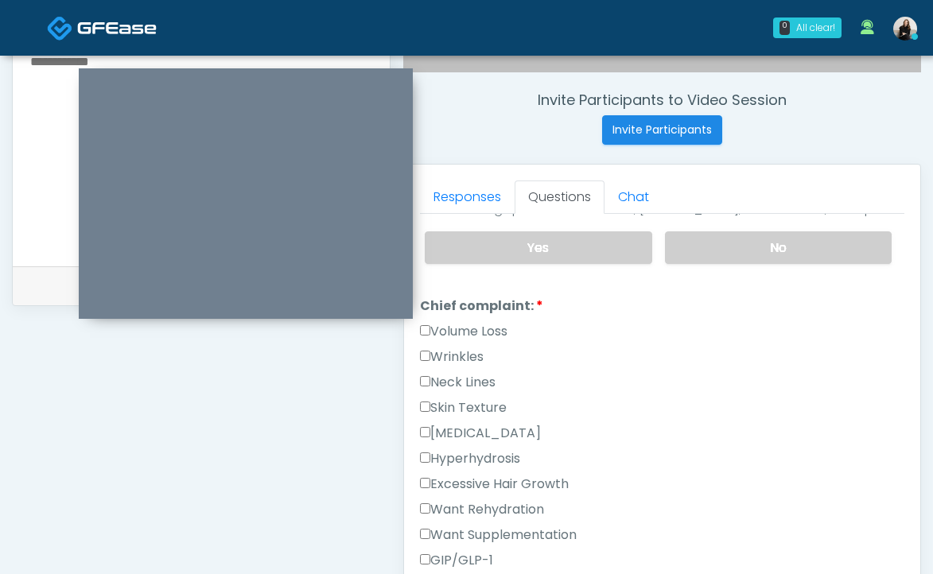
click at [463, 355] on label "Wrinkles" at bounding box center [452, 357] width 64 height 19
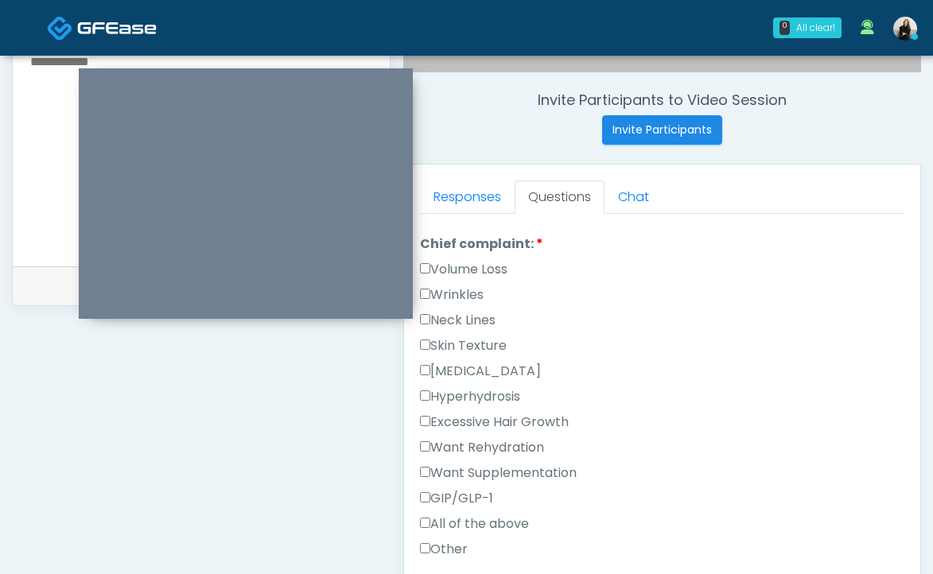
scroll to position [497, 0]
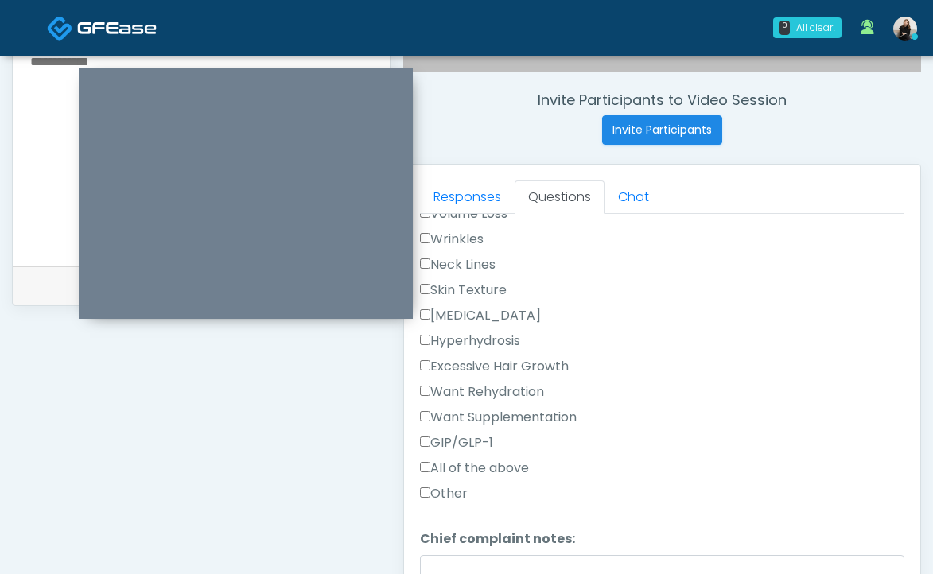
click at [455, 387] on label "Want Rehydration" at bounding box center [482, 392] width 124 height 19
click at [455, 414] on label "Want Supplementation" at bounding box center [498, 417] width 157 height 19
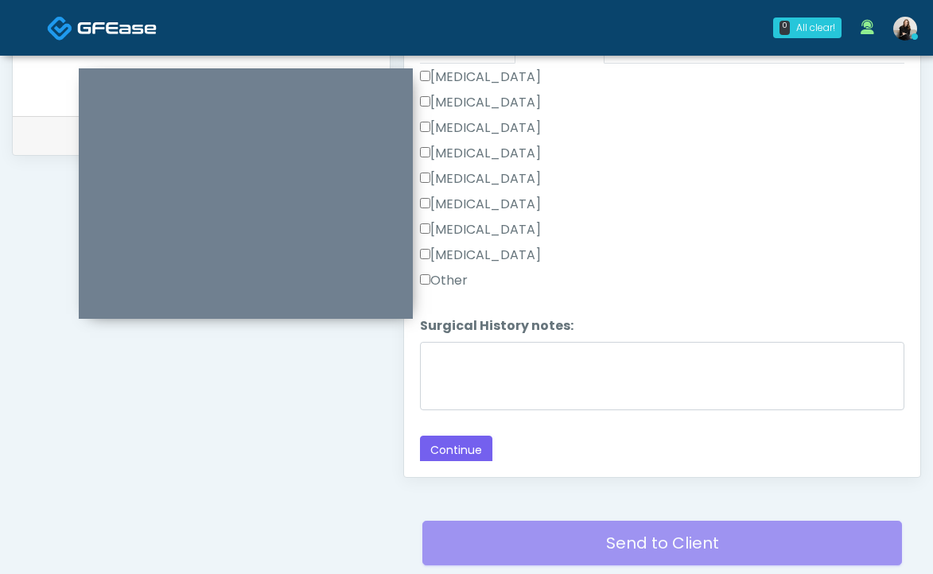
scroll to position [756, 0]
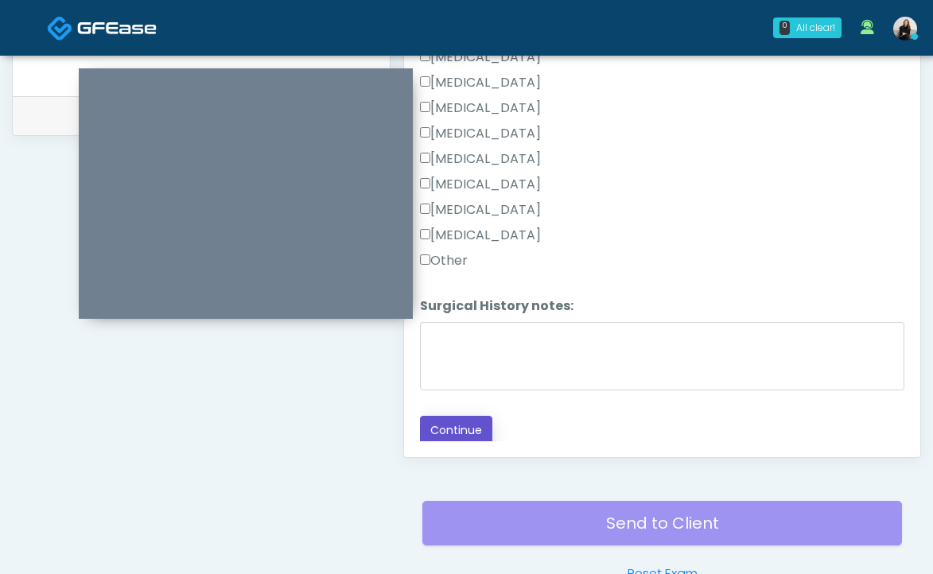
click at [453, 420] on button "Continue" at bounding box center [456, 430] width 72 height 29
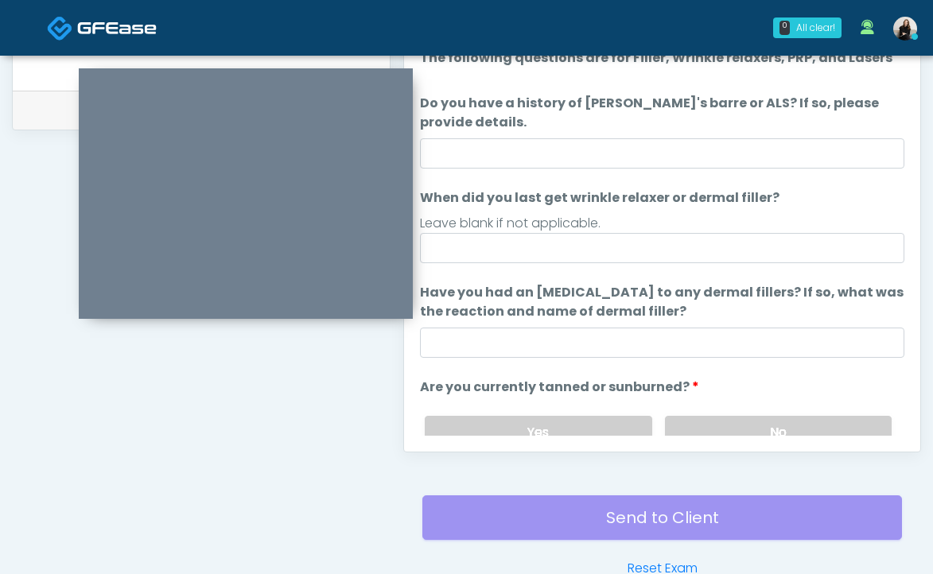
scroll to position [660, 0]
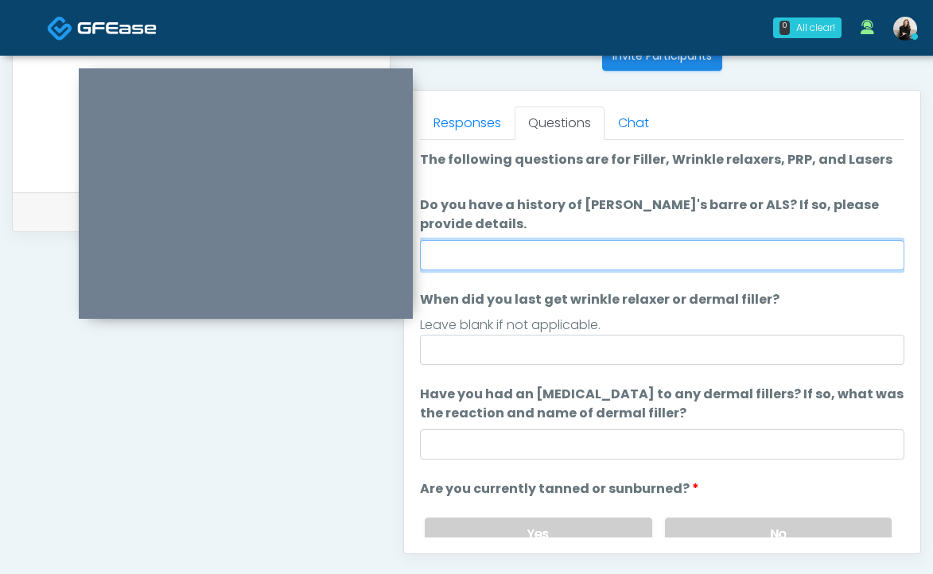
click at [629, 260] on input "Do you have a history of Guillain's barre or ALS? If so, please provide details." at bounding box center [662, 255] width 484 height 30
type input "**"
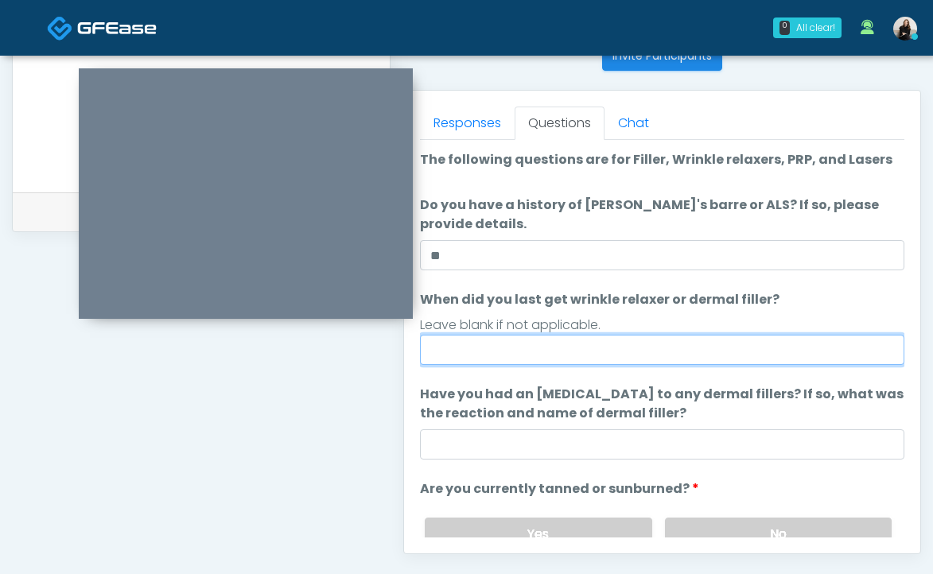
click at [539, 342] on input "When did you last get wrinkle relaxer or dermal filler?" at bounding box center [662, 350] width 484 height 30
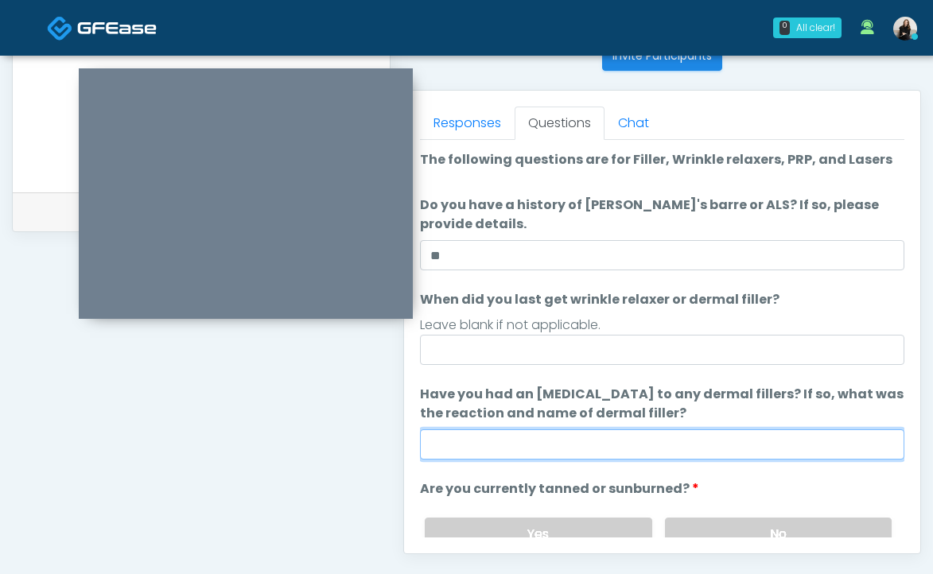
click at [444, 442] on input "Have you had an allergic response to any dermal fillers? If so, what was the re…" at bounding box center [662, 444] width 484 height 30
type input "**"
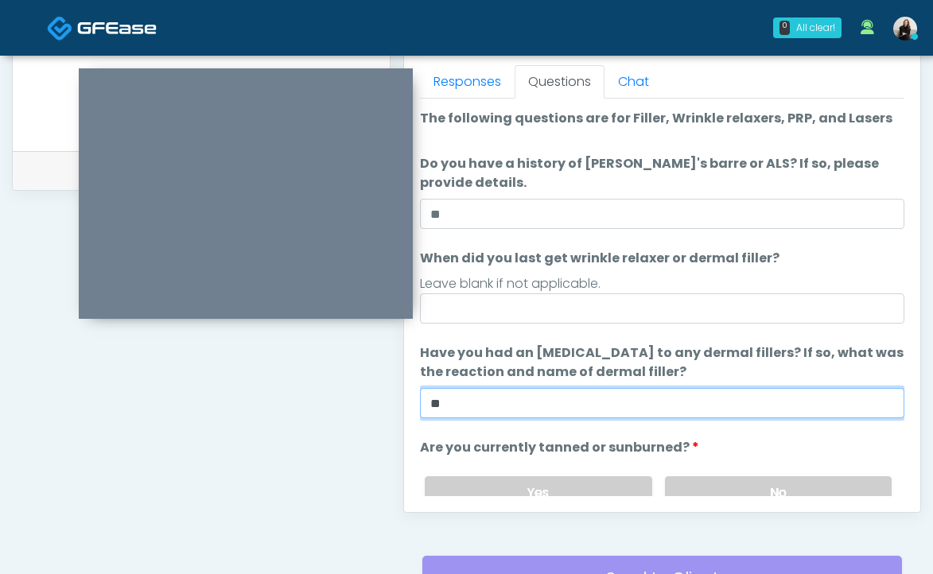
scroll to position [725, 0]
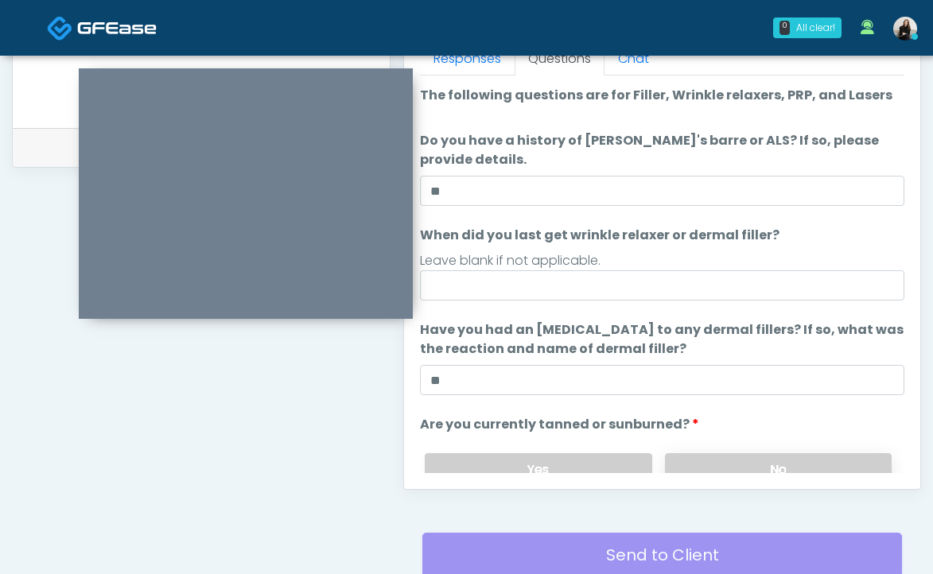
click at [704, 459] on label "No" at bounding box center [778, 469] width 227 height 33
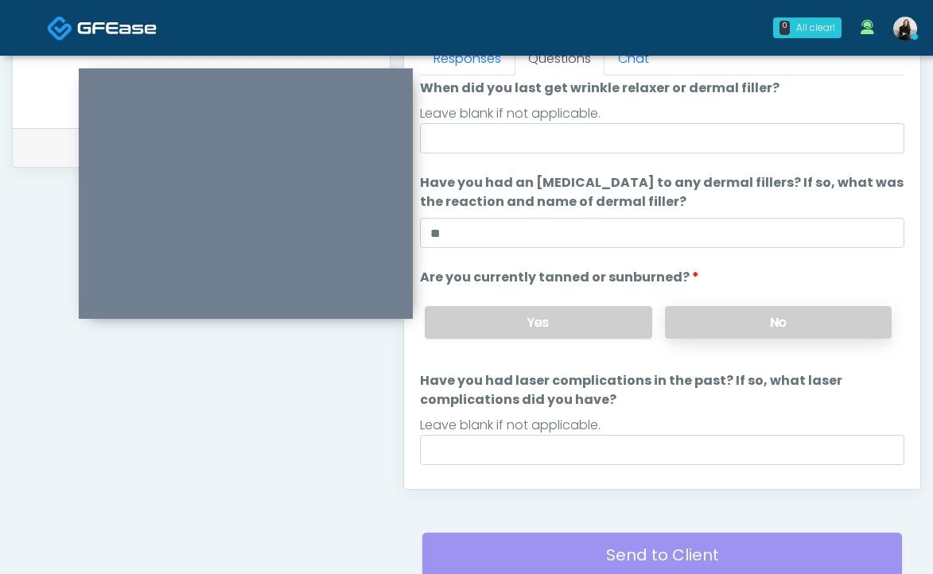
scroll to position [188, 0]
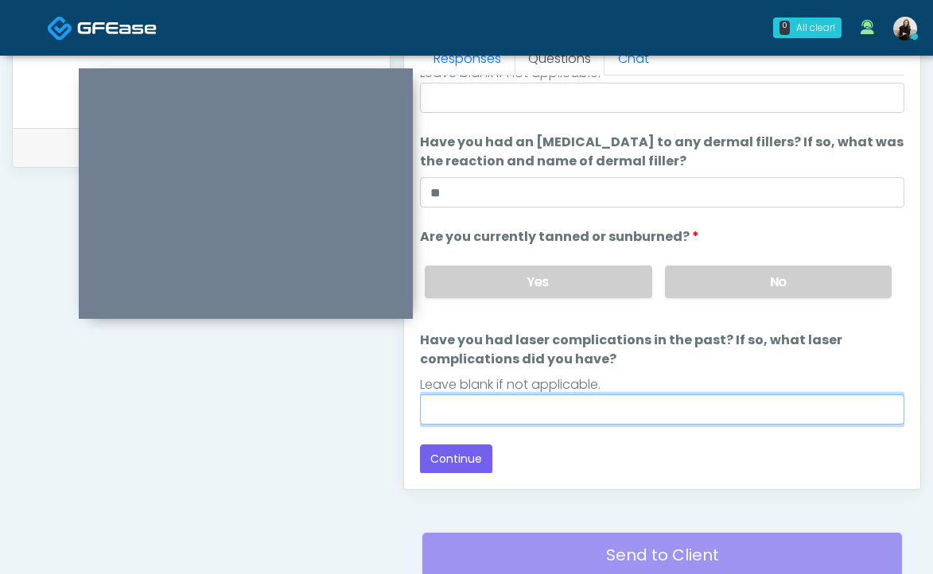
click at [685, 408] on input "Have you had laser complications in the past? If so, what laser complications d…" at bounding box center [662, 409] width 484 height 30
type input "**"
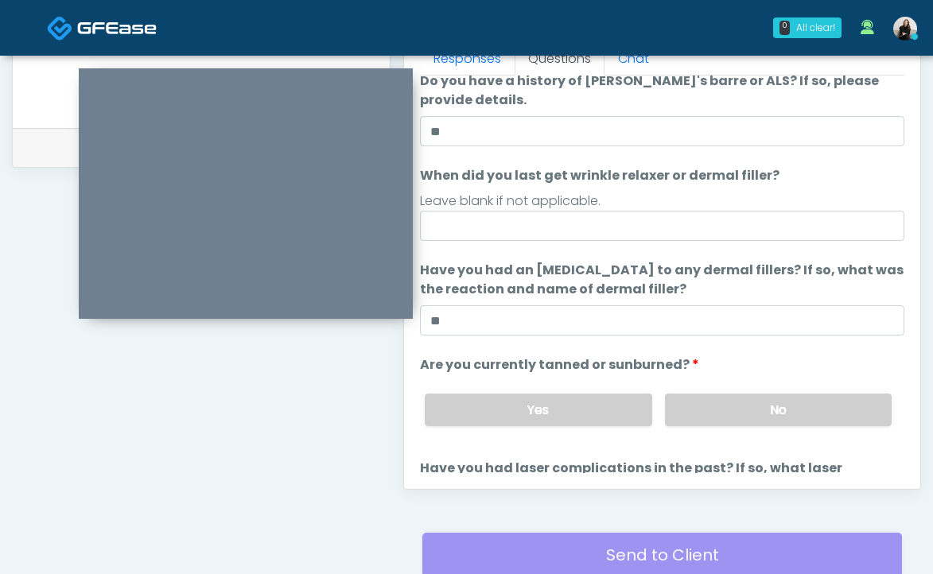
scroll to position [49, 0]
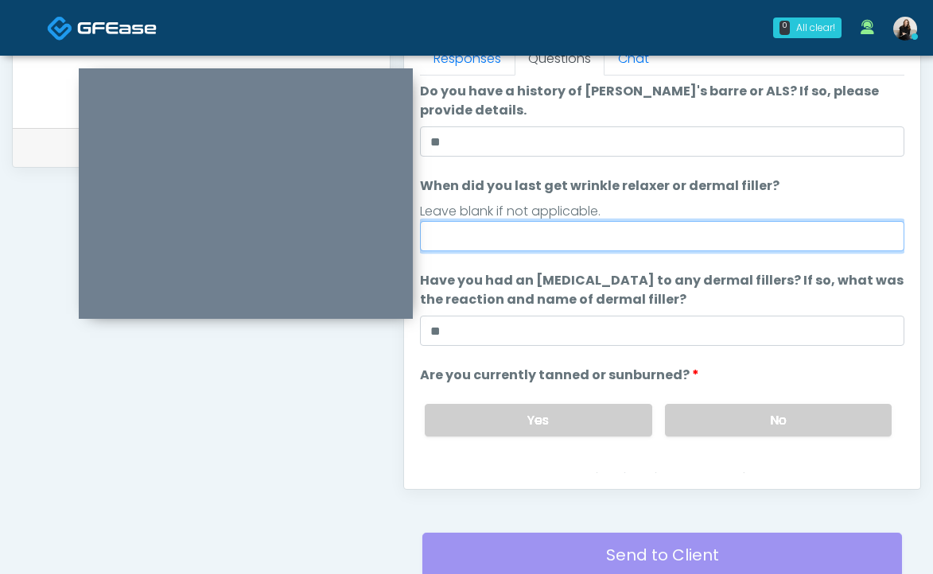
click at [542, 231] on input "When did you last get wrinkle relaxer or dermal filler?" at bounding box center [662, 236] width 484 height 30
drag, startPoint x: 437, startPoint y: 239, endPoint x: 405, endPoint y: 237, distance: 32.6
click at [391, 149] on div "Invite Participants to Video Session Invite Participants Responses Questions Ch…" at bounding box center [656, 9] width 530 height 1213
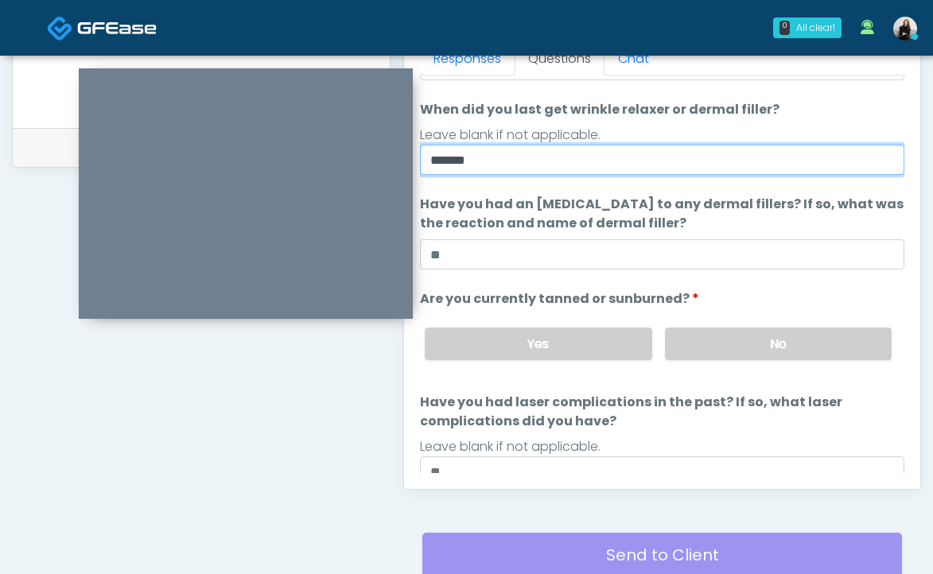
scroll to position [188, 0]
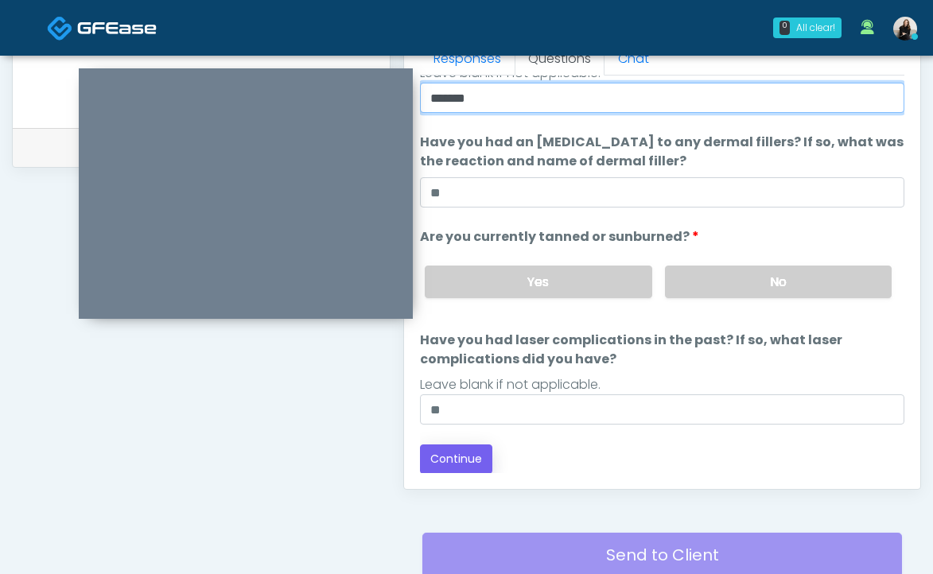
type input "*******"
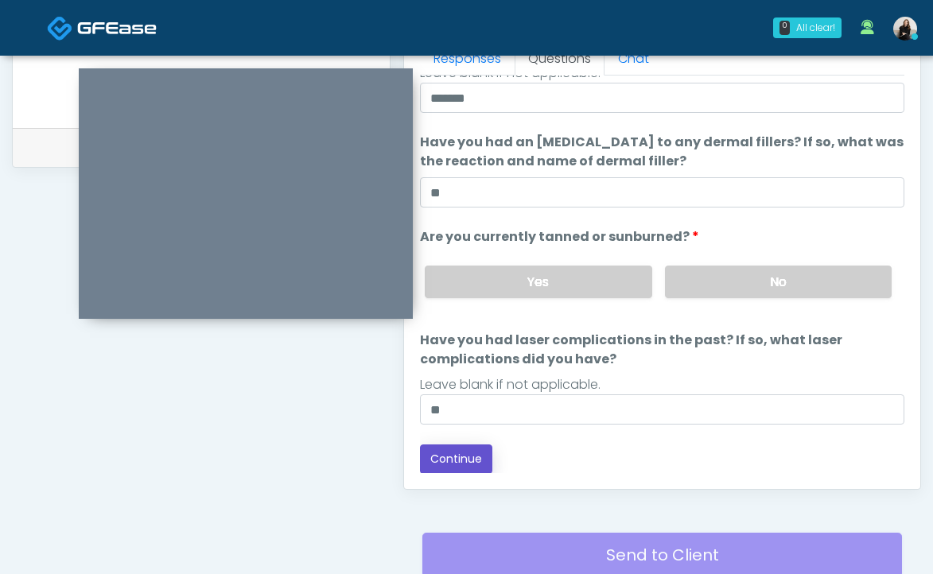
click at [462, 449] on button "Continue" at bounding box center [456, 459] width 72 height 29
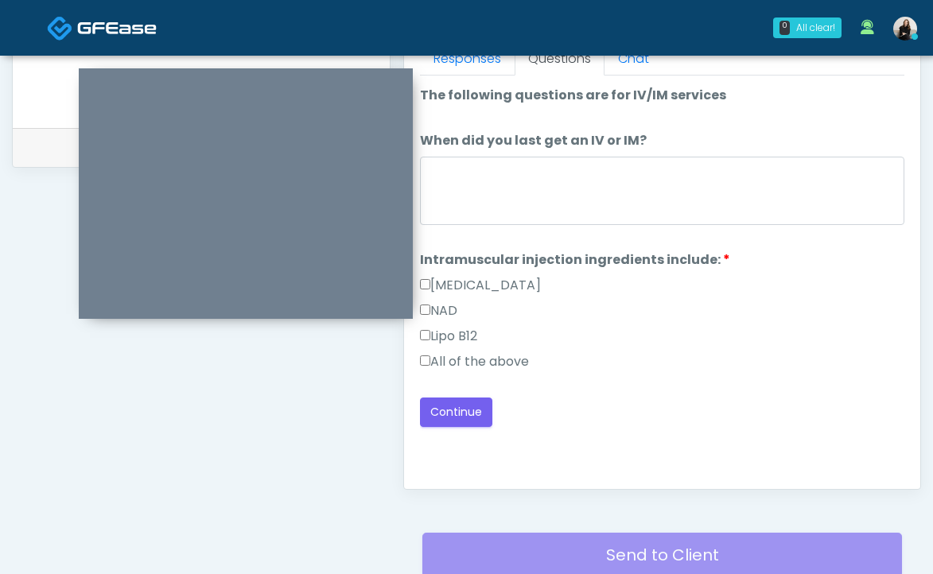
scroll to position [0, 0]
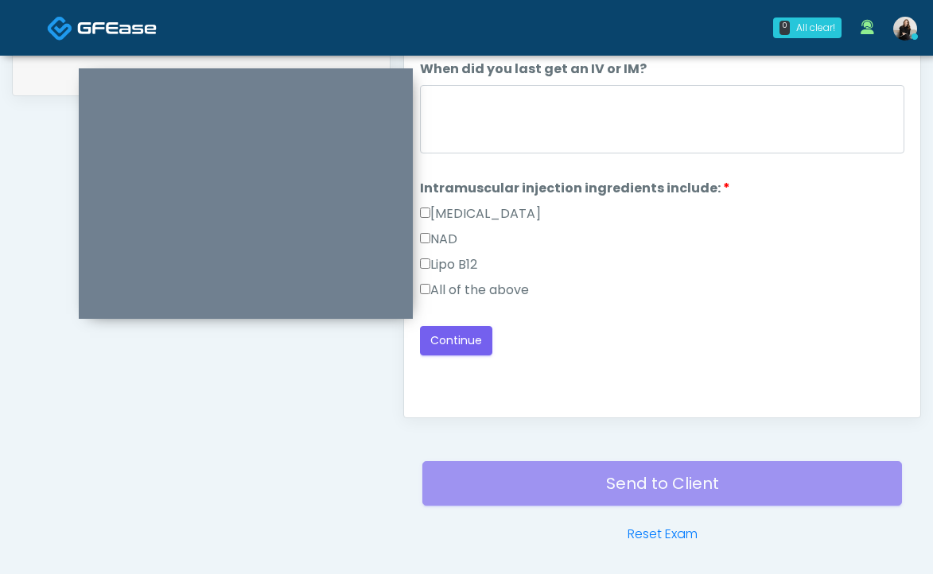
click at [507, 297] on label "All of the above" at bounding box center [474, 290] width 109 height 19
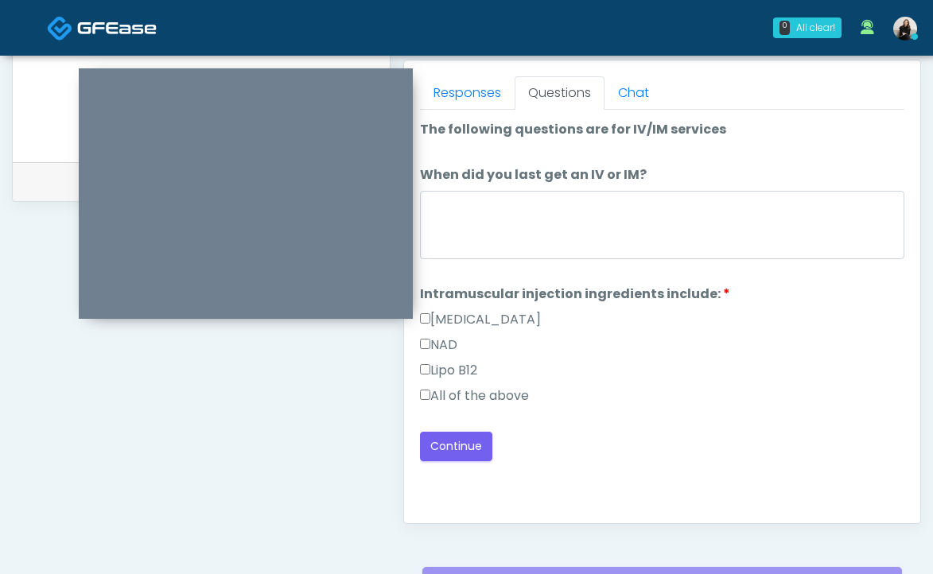
scroll to position [639, 0]
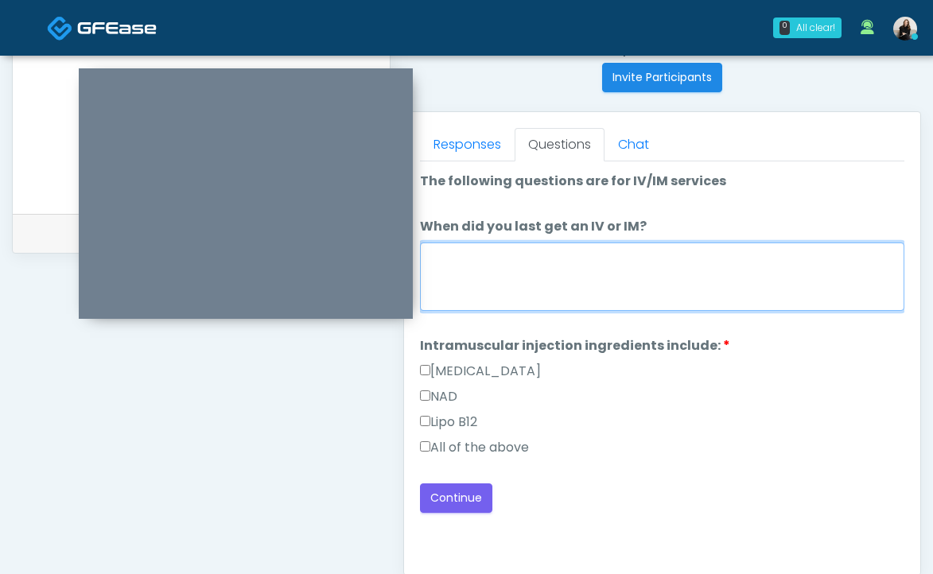
click at [507, 297] on textarea "When did you last get an IV or IM?" at bounding box center [662, 277] width 484 height 68
type textarea "*******"
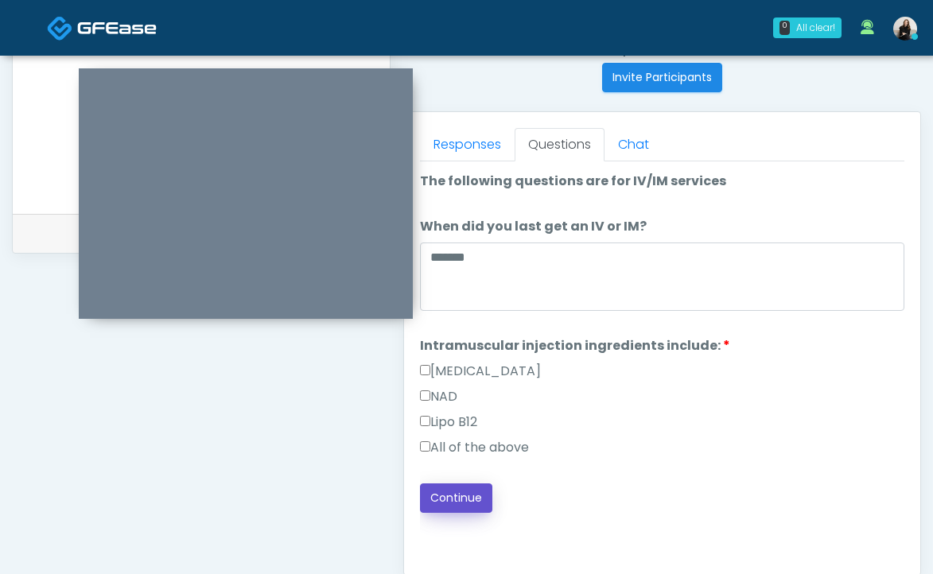
click at [452, 491] on button "Continue" at bounding box center [456, 498] width 72 height 29
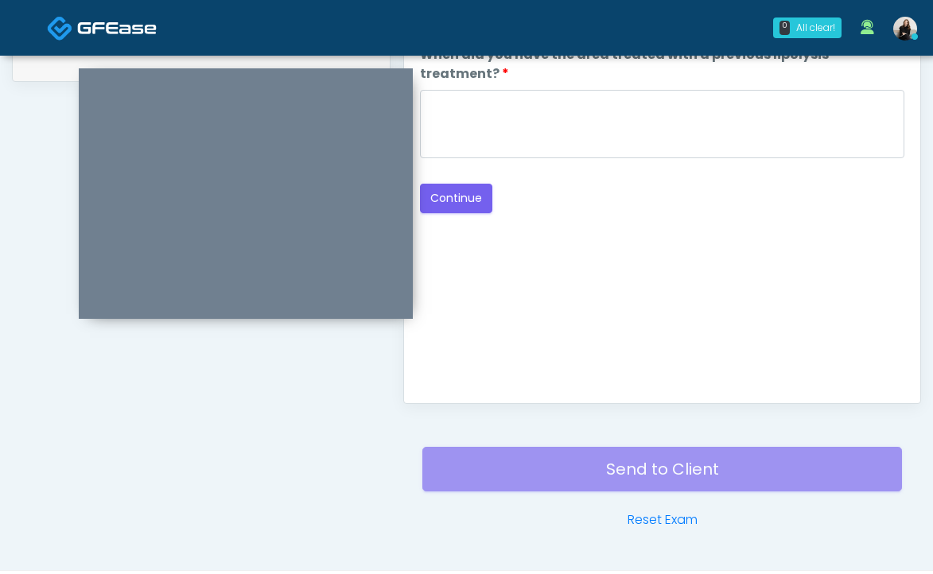
scroll to position [746, 0]
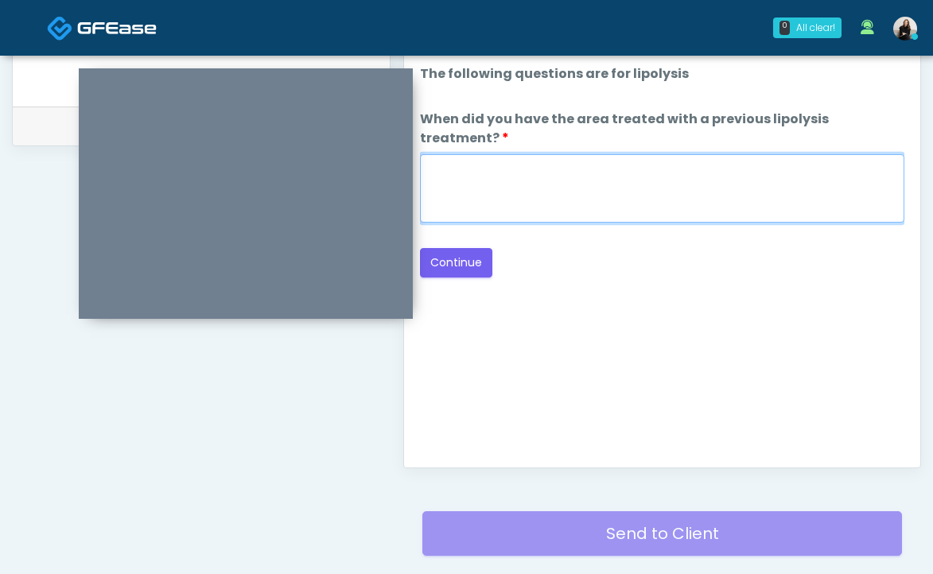
click at [546, 167] on textarea "When did you have the area treated with a previous lipolysis treatment?" at bounding box center [662, 188] width 484 height 68
type textarea "*****"
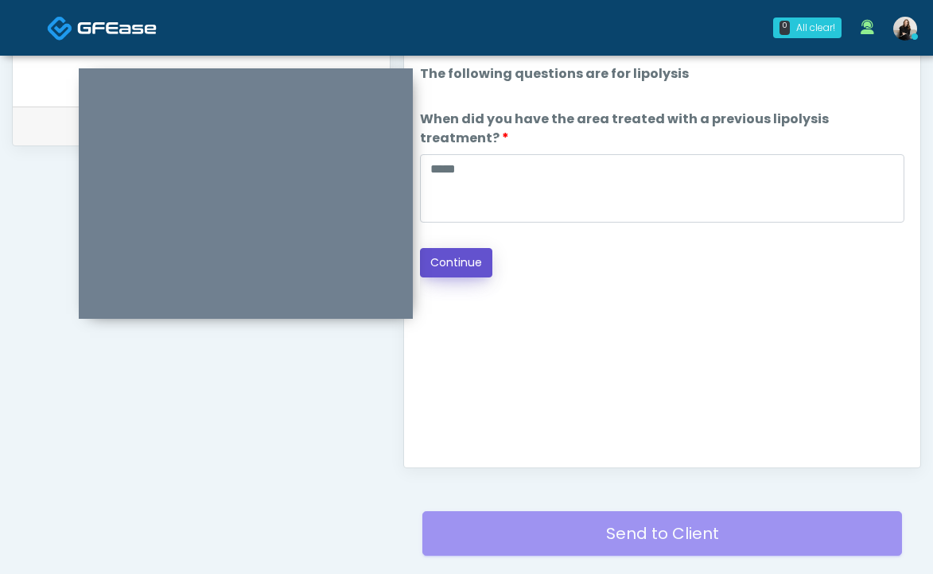
click at [472, 251] on button "Continue" at bounding box center [456, 262] width 72 height 29
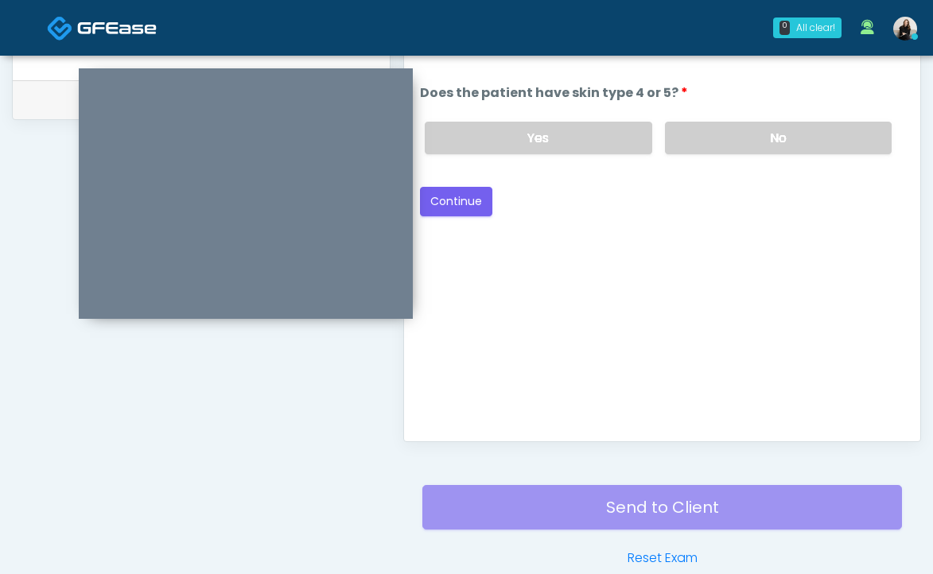
scroll to position [701, 0]
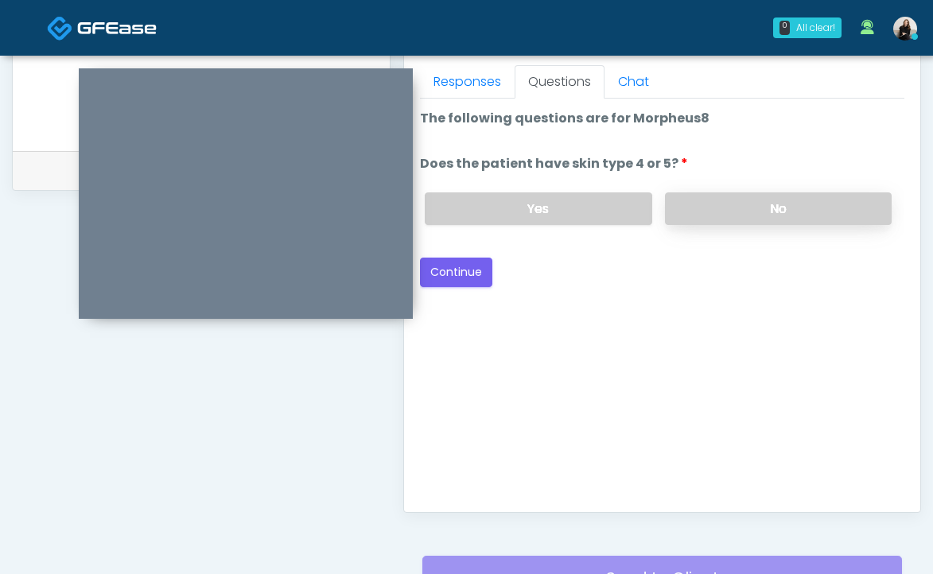
drag, startPoint x: 744, startPoint y: 212, endPoint x: 733, endPoint y: 212, distance: 11.1
click at [743, 212] on label "No" at bounding box center [778, 208] width 227 height 33
click at [478, 270] on button "Continue" at bounding box center [456, 272] width 72 height 29
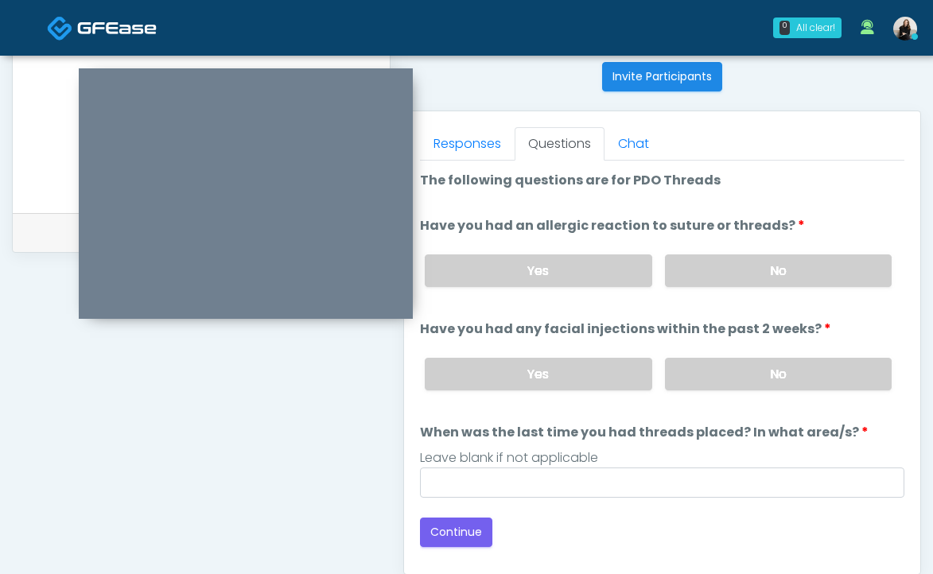
scroll to position [624, 0]
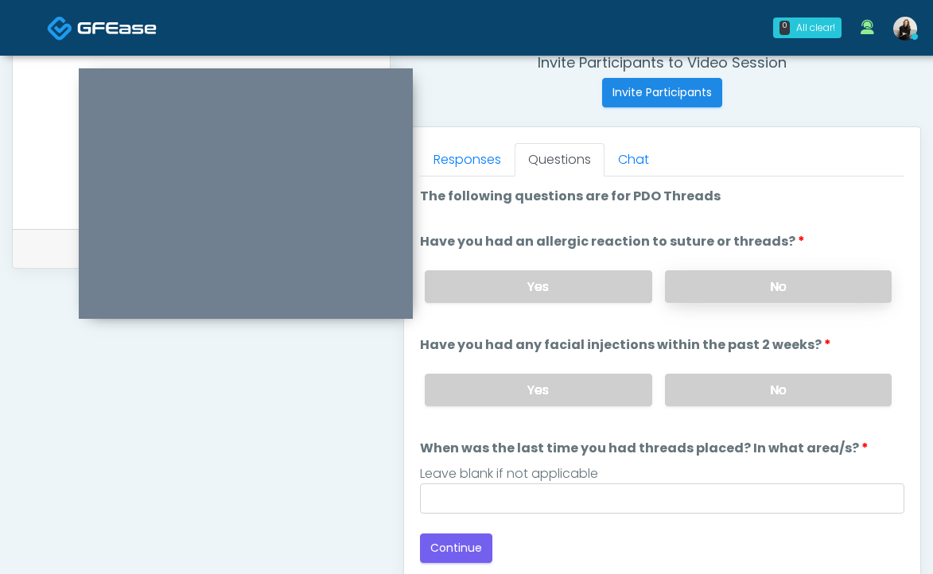
click at [729, 287] on label "No" at bounding box center [778, 286] width 227 height 33
click at [711, 397] on label "No" at bounding box center [778, 390] width 227 height 33
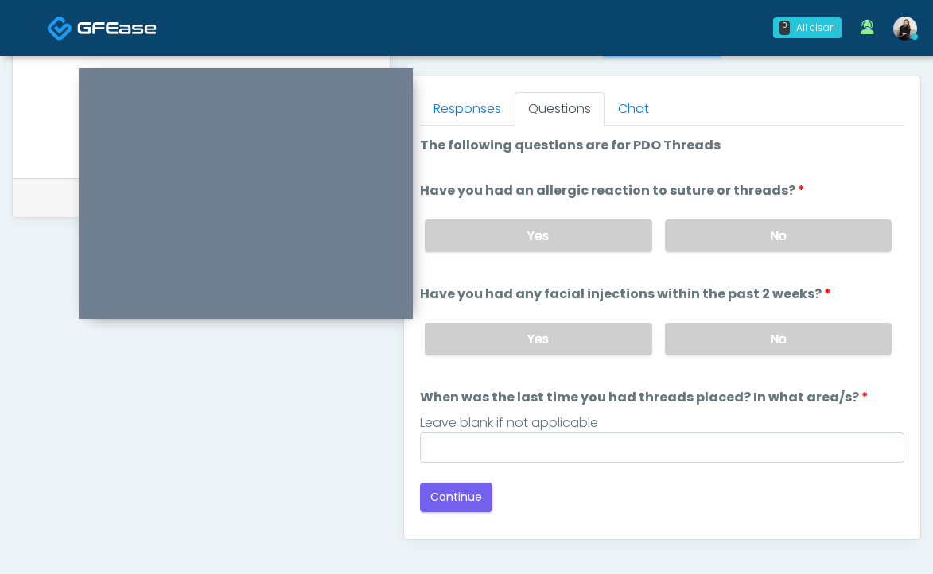
scroll to position [690, 0]
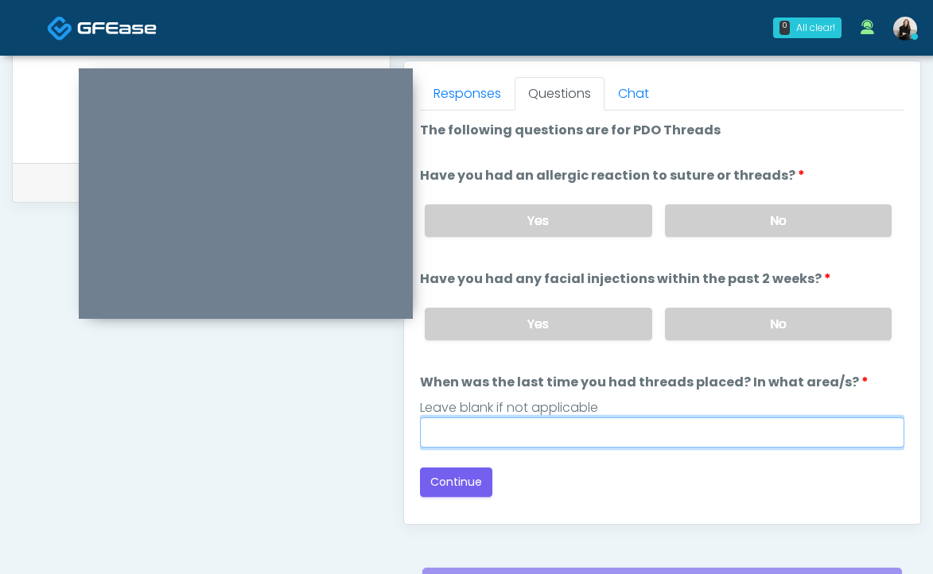
click at [684, 422] on input "When was the last time you had threads placed? In what area/s?" at bounding box center [662, 433] width 484 height 30
type input "*********"
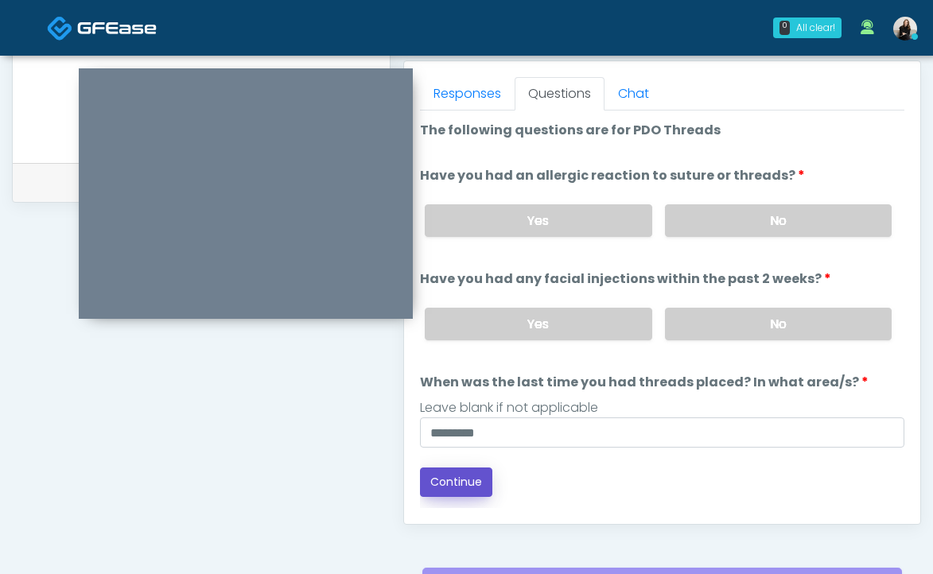
click at [465, 487] on button "Continue" at bounding box center [456, 482] width 72 height 29
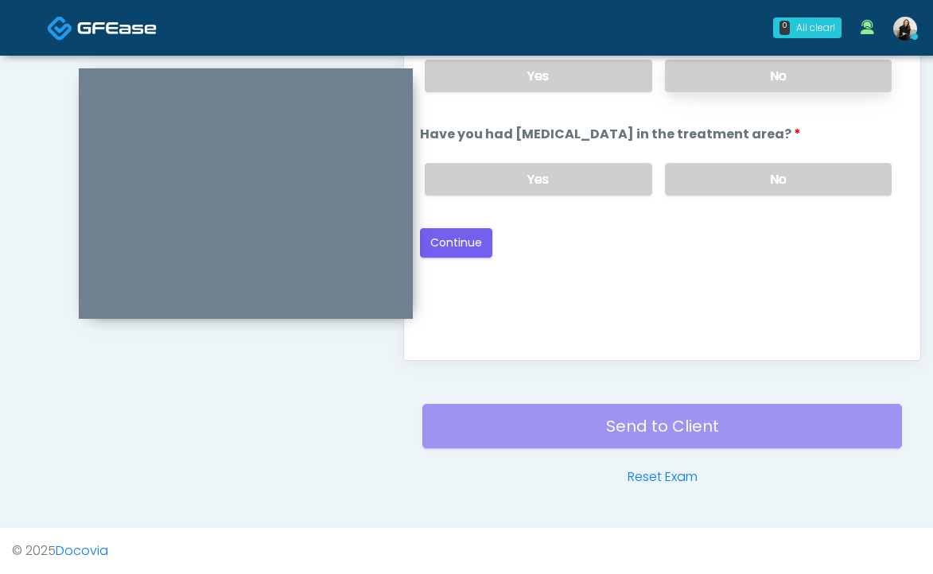
click at [772, 87] on label "No" at bounding box center [778, 76] width 227 height 33
click at [746, 196] on label "No" at bounding box center [778, 179] width 227 height 33
click at [468, 258] on button "Continue" at bounding box center [456, 242] width 72 height 29
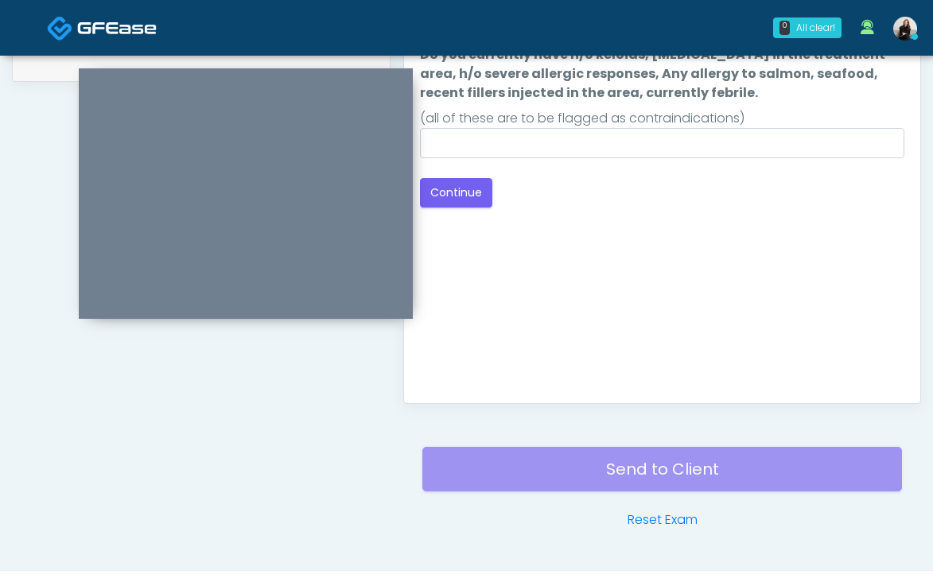
scroll to position [754, 0]
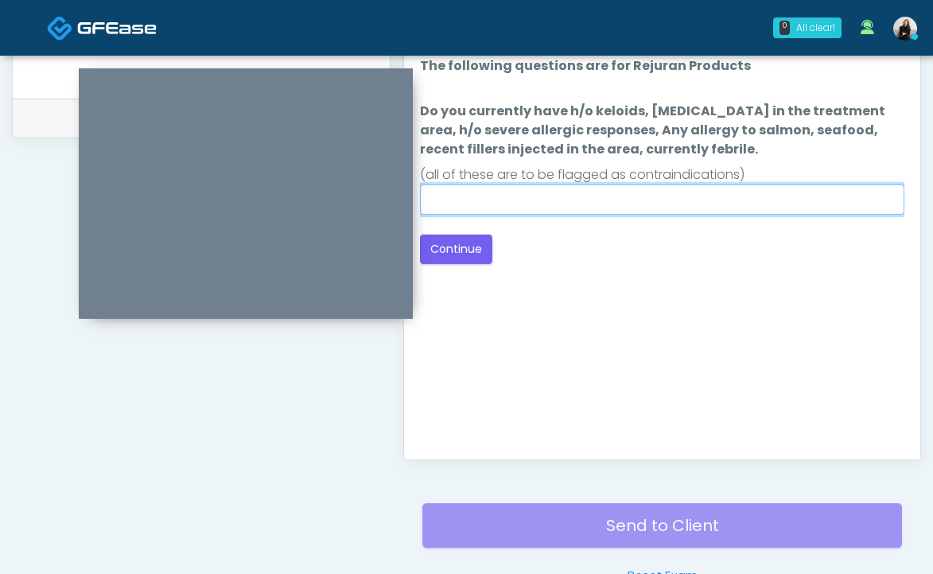
click at [559, 195] on input "Do you currently have h/o keloids, skin infection in the treatment area, h/o se…" at bounding box center [662, 200] width 484 height 30
type input "**"
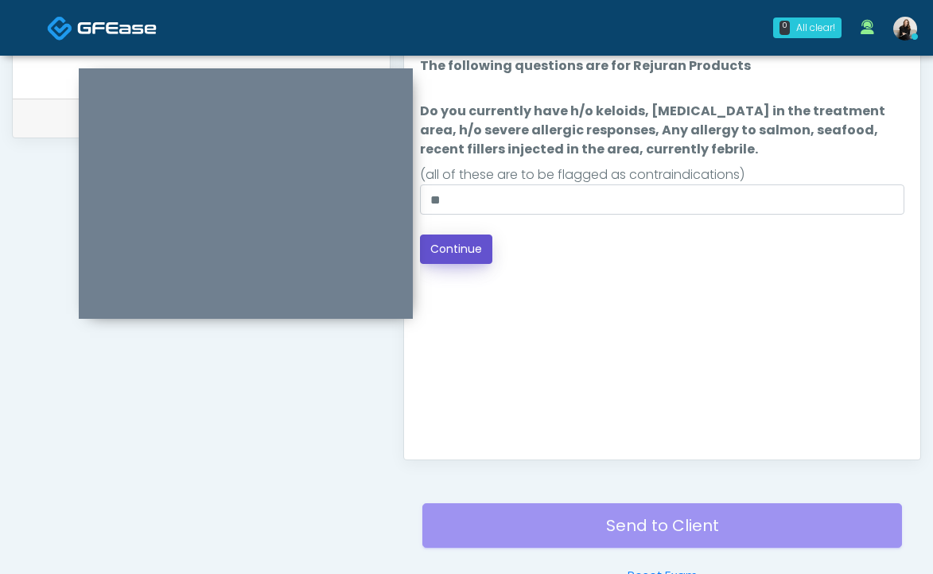
click at [464, 249] on button "Continue" at bounding box center [456, 249] width 72 height 29
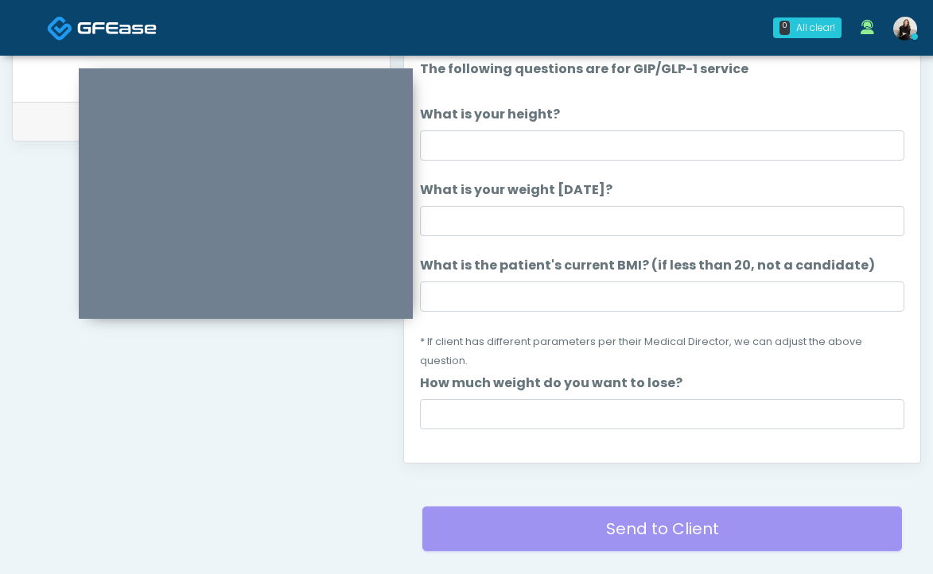
scroll to position [701, 0]
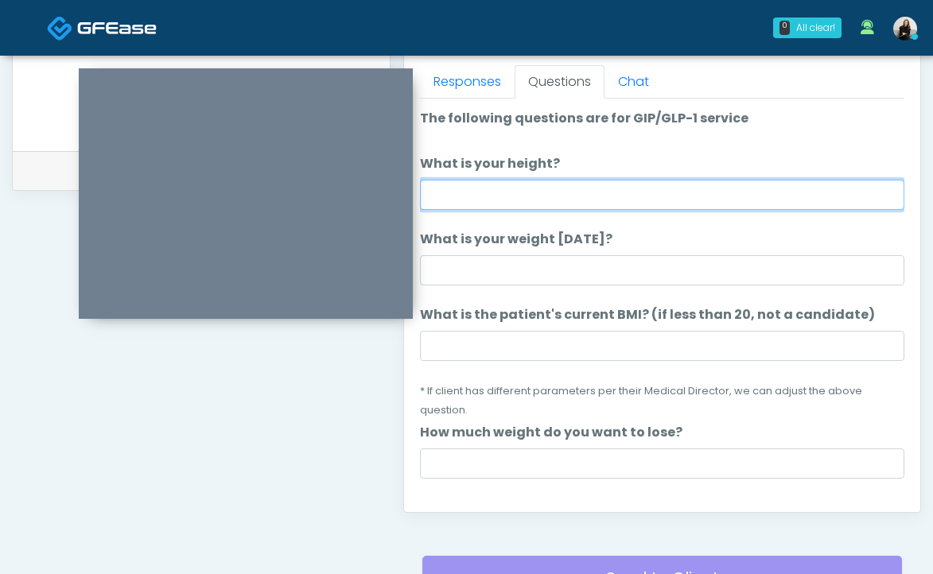
click at [515, 188] on input "What is your height?" at bounding box center [662, 195] width 484 height 30
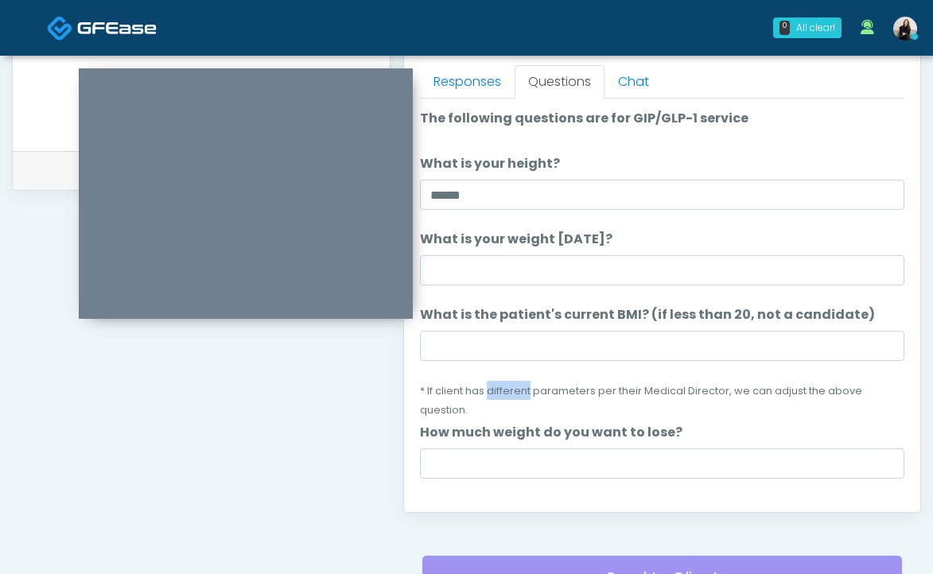
drag, startPoint x: 524, startPoint y: 386, endPoint x: 478, endPoint y: 270, distance: 124.2
click at [514, 358] on li "What is the patient's current BMI? (if less than 20, not a candidate) What is t…" at bounding box center [662, 362] width 484 height 114
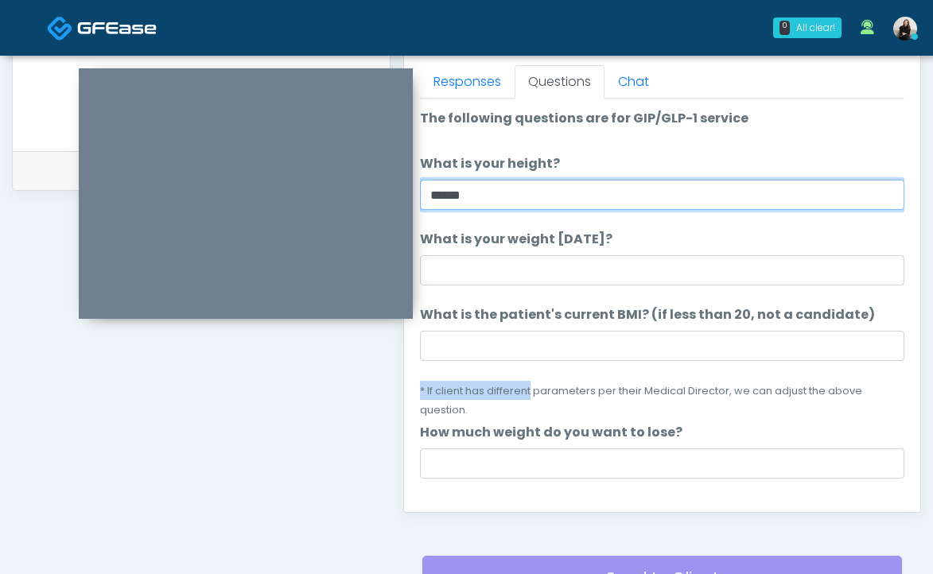
click at [452, 193] on input "******" at bounding box center [662, 195] width 484 height 30
type input "******"
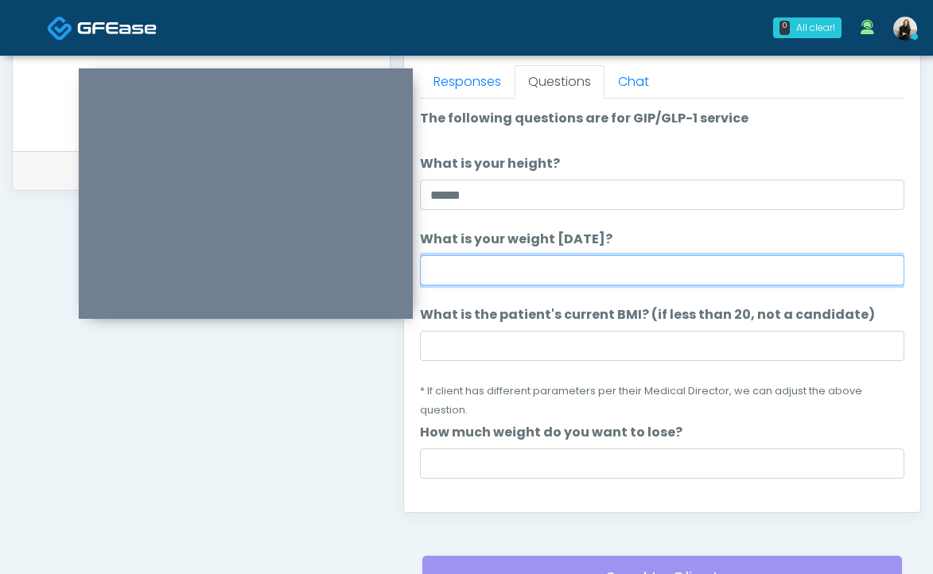
click at [466, 270] on input "What is your weight today?" at bounding box center [662, 270] width 484 height 30
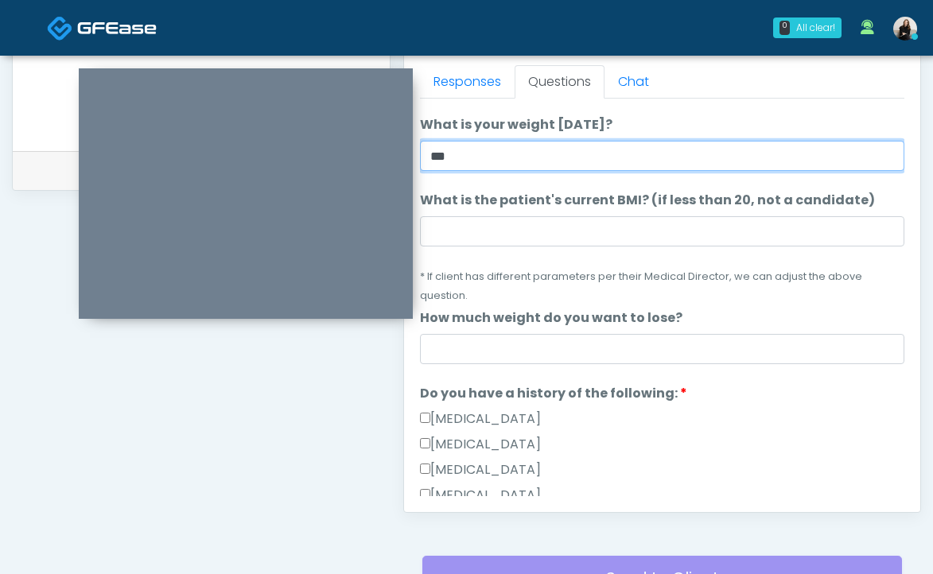
scroll to position [160, 0]
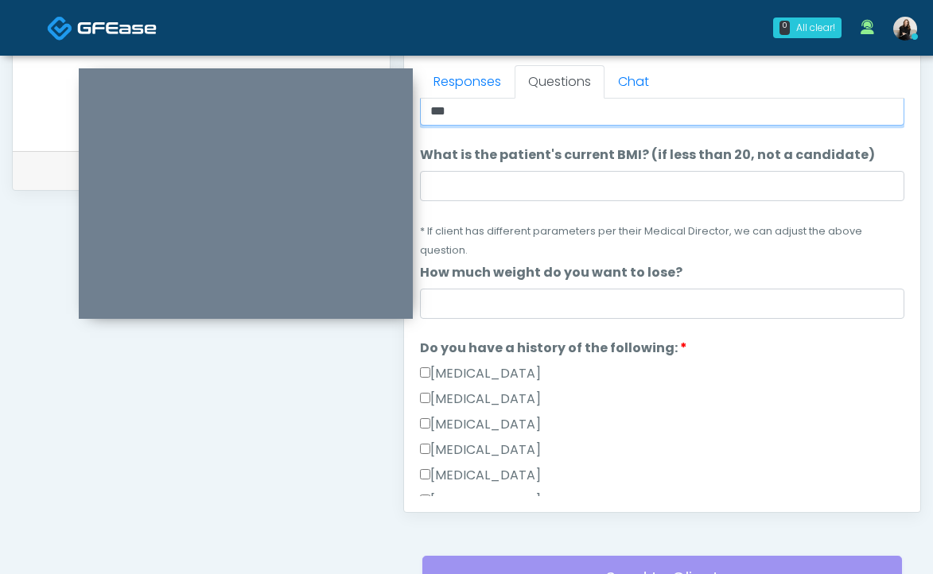
type input "***"
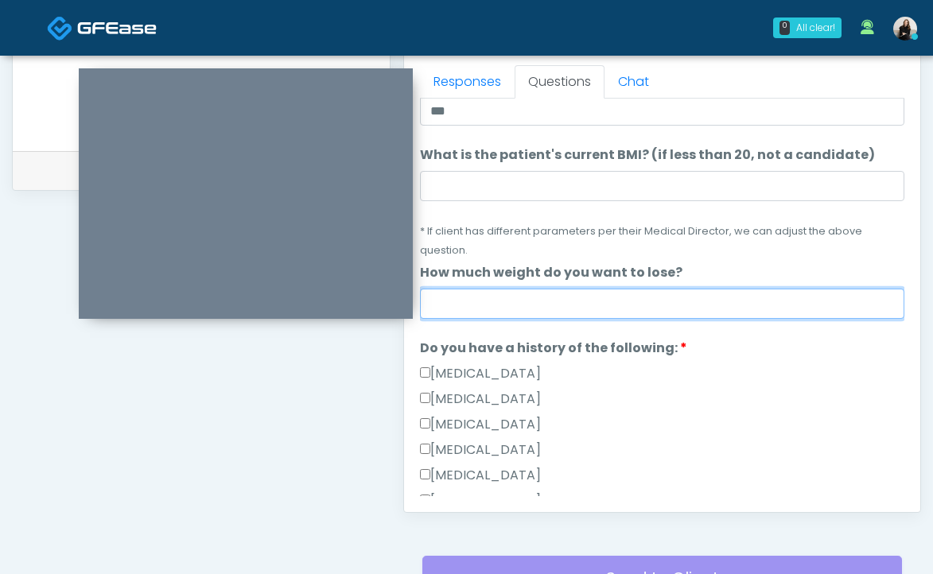
click at [527, 300] on input "How much weight do you want to lose?" at bounding box center [662, 304] width 484 height 30
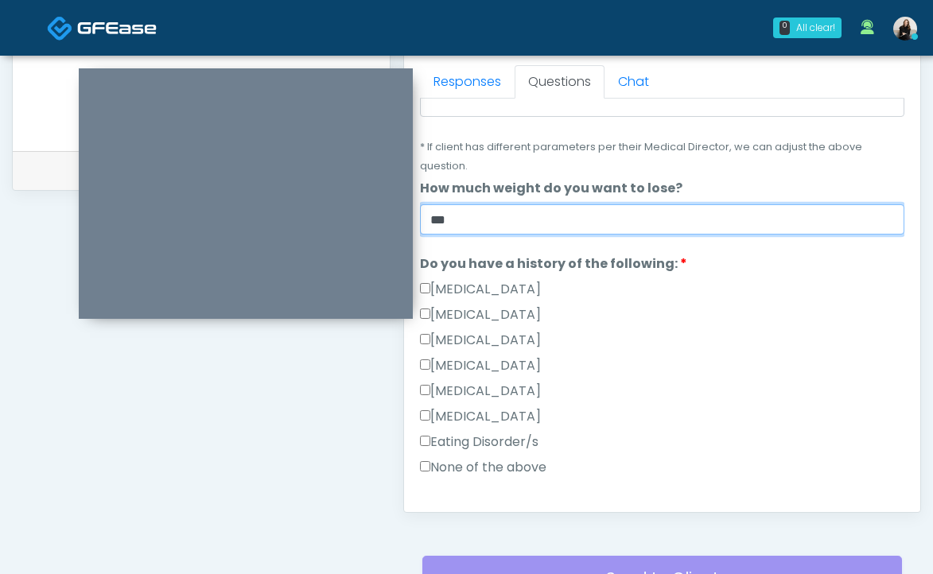
scroll to position [305, 0]
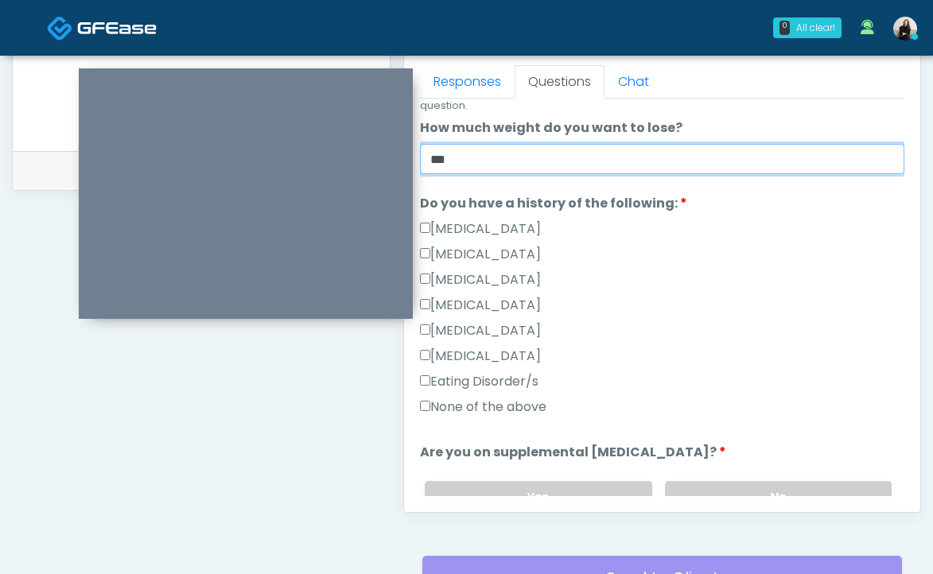
type input "***"
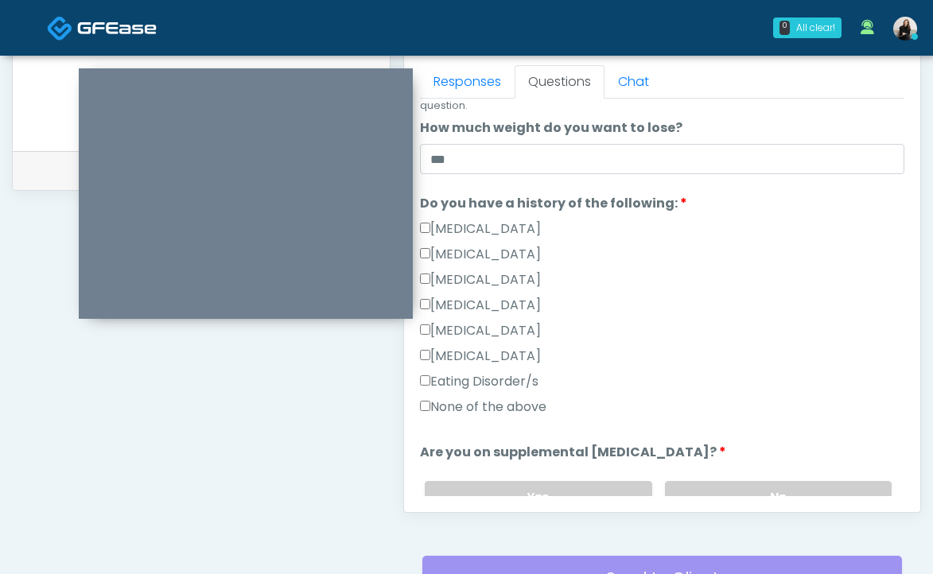
click at [496, 402] on label "None of the above" at bounding box center [483, 407] width 126 height 19
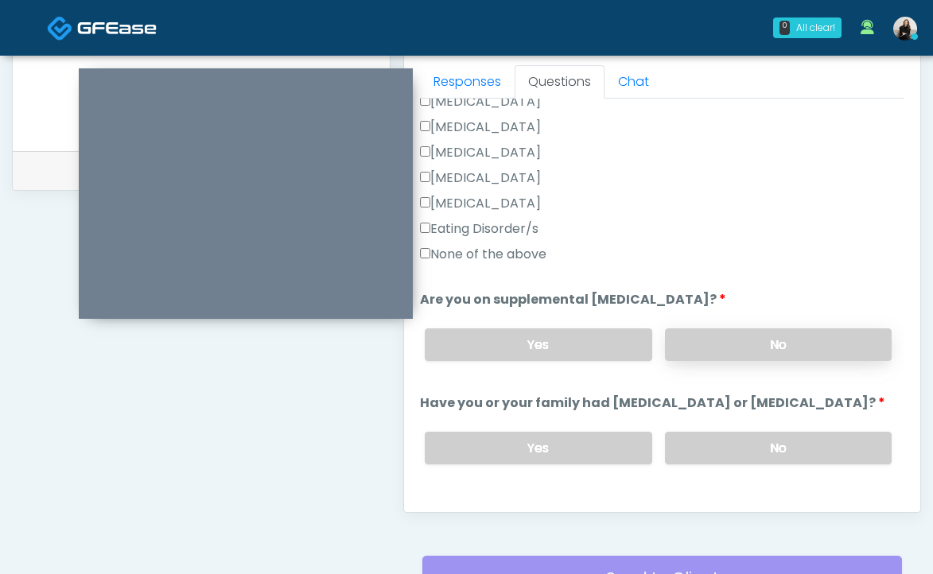
click at [771, 328] on label "No" at bounding box center [778, 344] width 227 height 33
click at [739, 453] on label "No" at bounding box center [778, 448] width 227 height 33
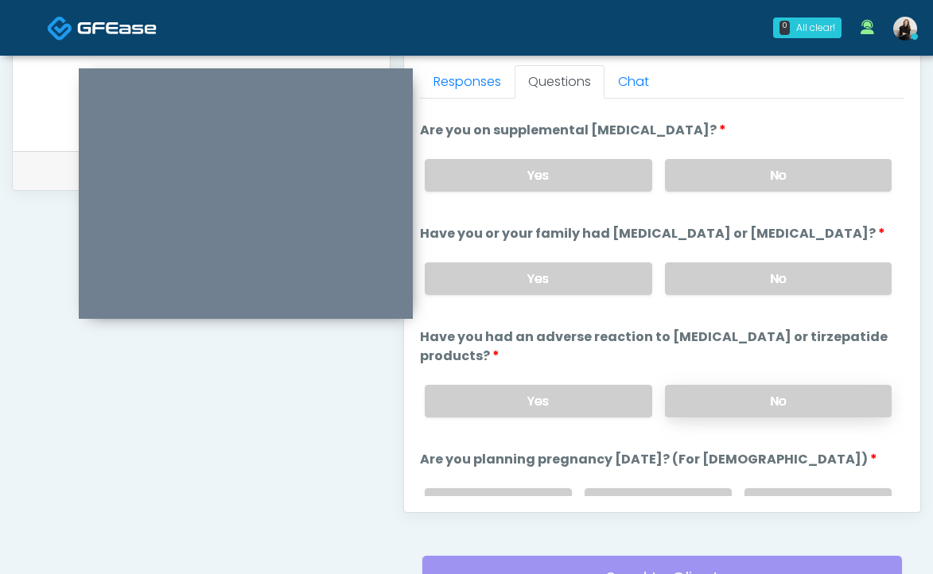
click at [745, 418] on label "No" at bounding box center [778, 401] width 227 height 33
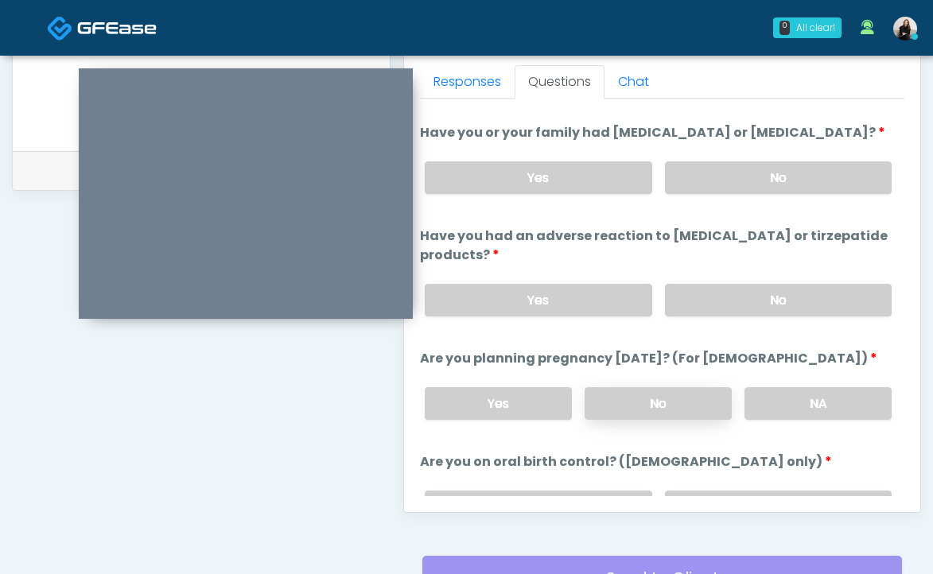
click at [710, 420] on label "No" at bounding box center [658, 403] width 147 height 33
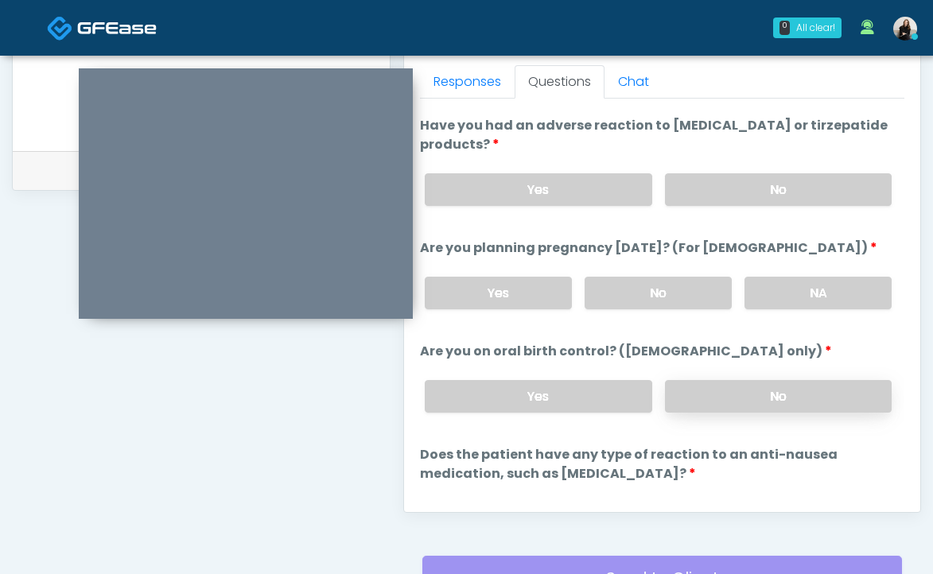
click at [709, 413] on label "No" at bounding box center [778, 396] width 227 height 33
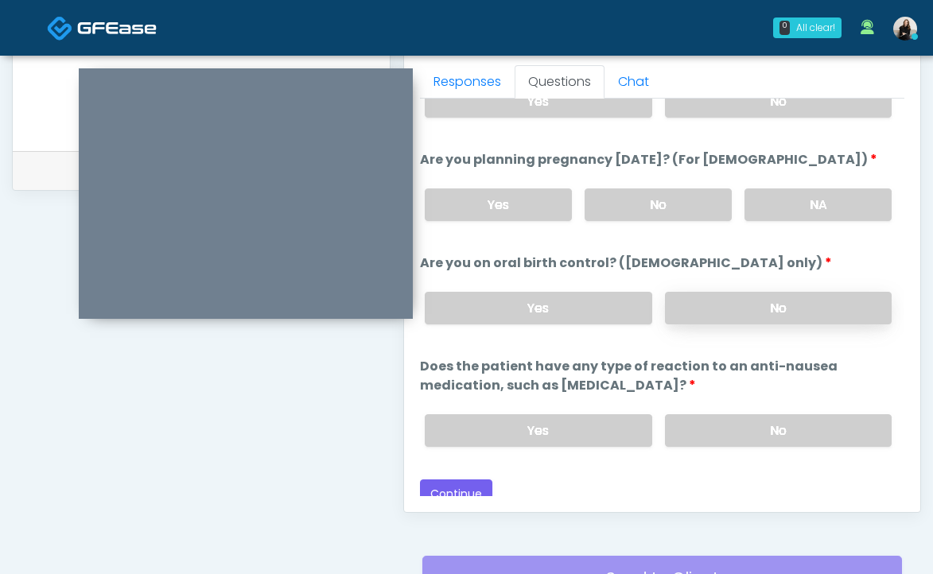
scroll to position [954, 0]
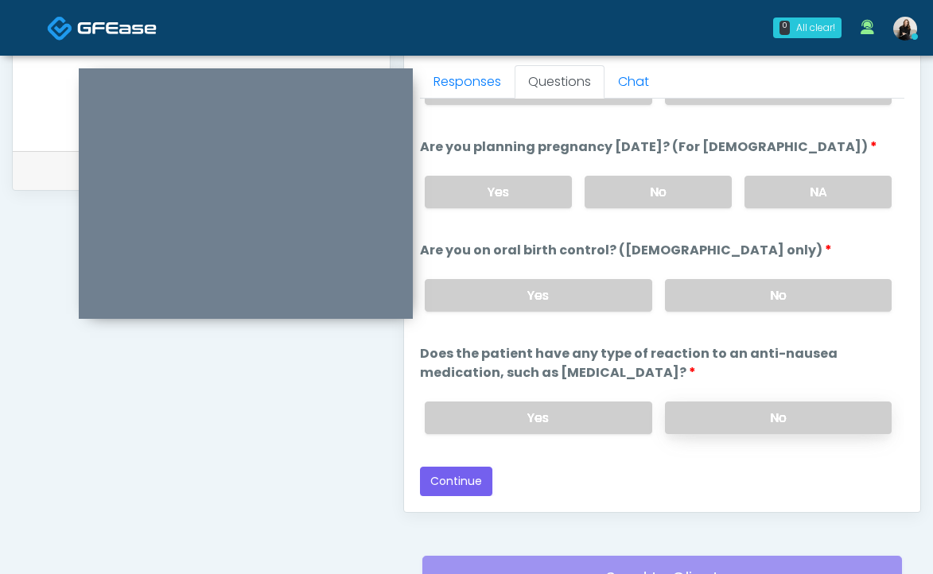
click at [708, 426] on label "No" at bounding box center [778, 418] width 227 height 33
click at [619, 292] on label "Yes" at bounding box center [538, 295] width 227 height 33
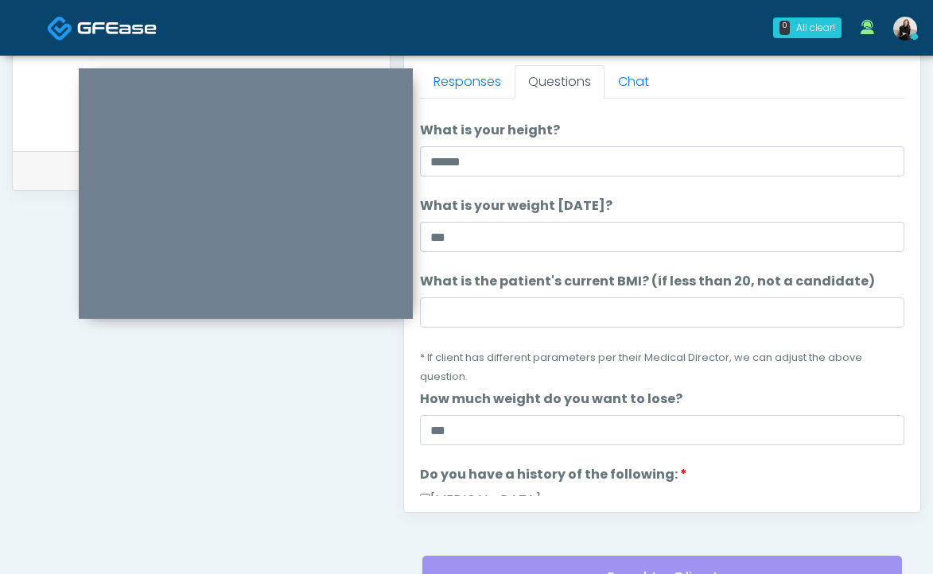
scroll to position [31, 0]
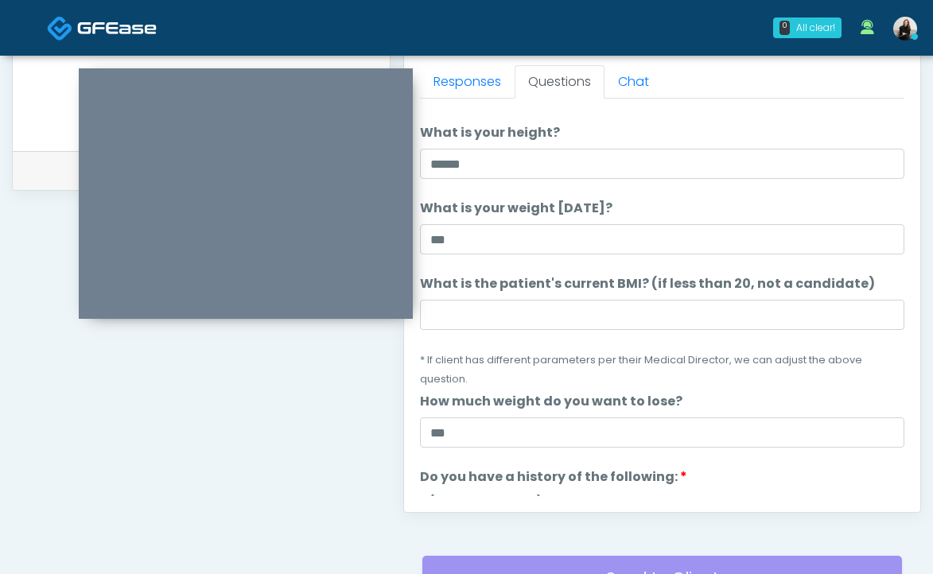
click at [500, 337] on li "What is the patient's current BMI? (if less than 20, not a candidate) What is t…" at bounding box center [662, 331] width 484 height 114
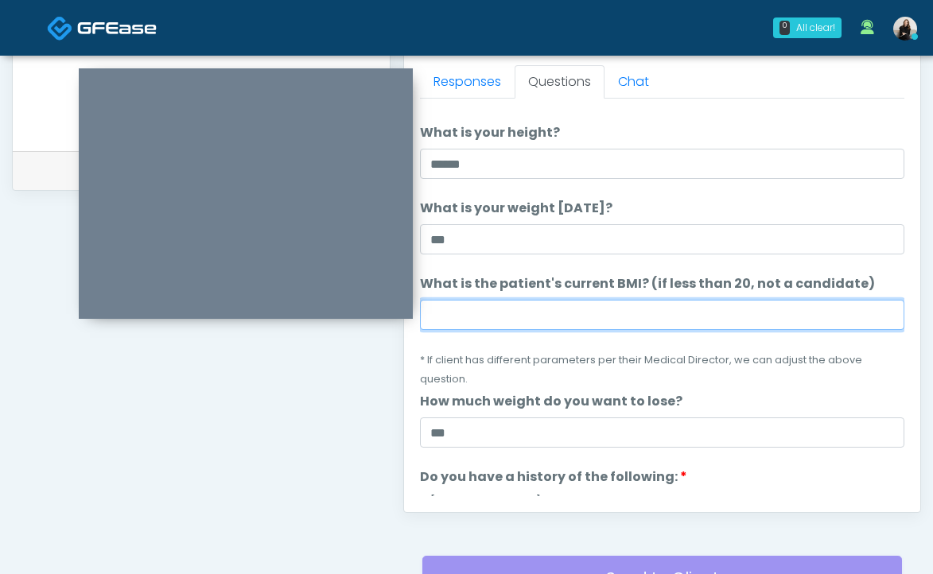
click at [500, 325] on input "What is the patient's current BMI? (if less than 20, not a candidate)" at bounding box center [662, 315] width 484 height 30
paste input "****"
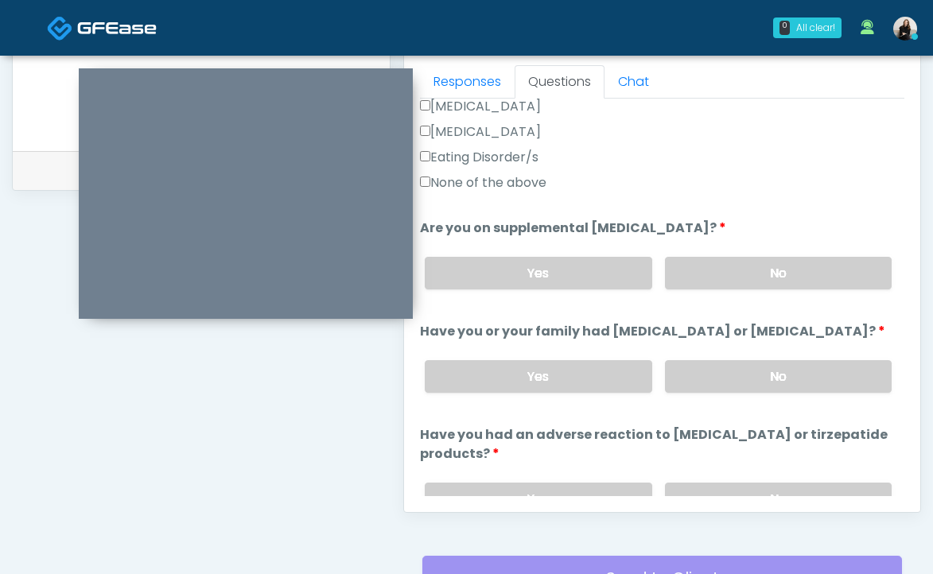
scroll to position [954, 0]
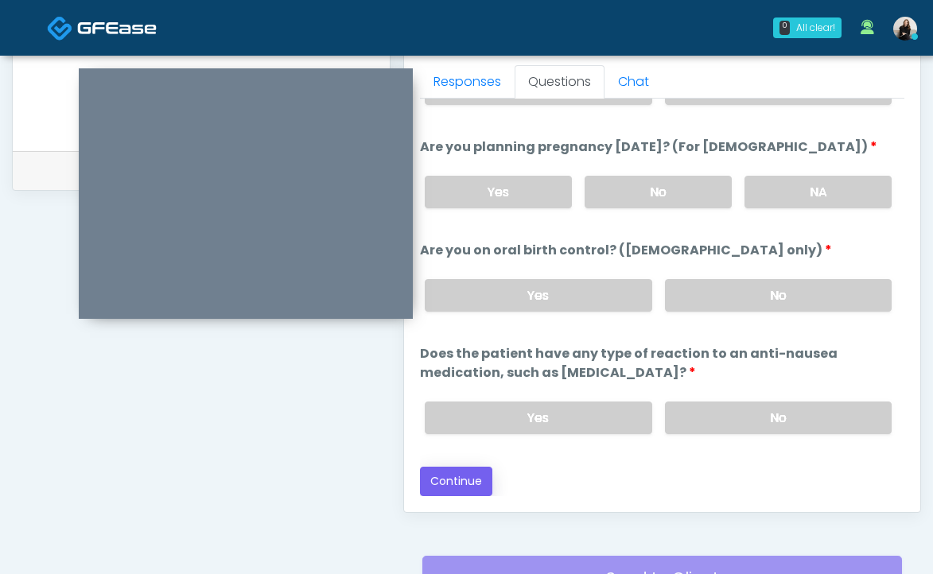
type input "****"
click at [465, 472] on button "Continue" at bounding box center [456, 481] width 72 height 29
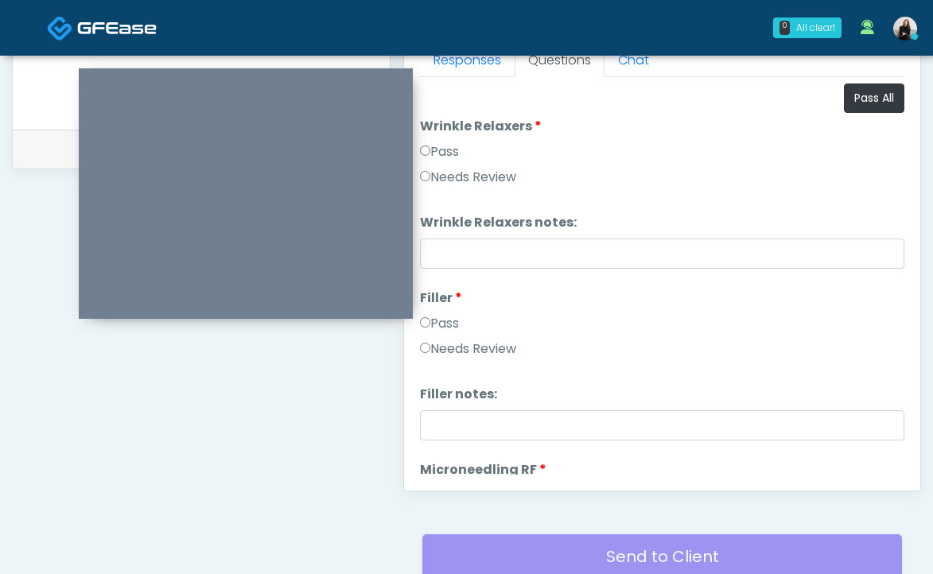
scroll to position [588, 0]
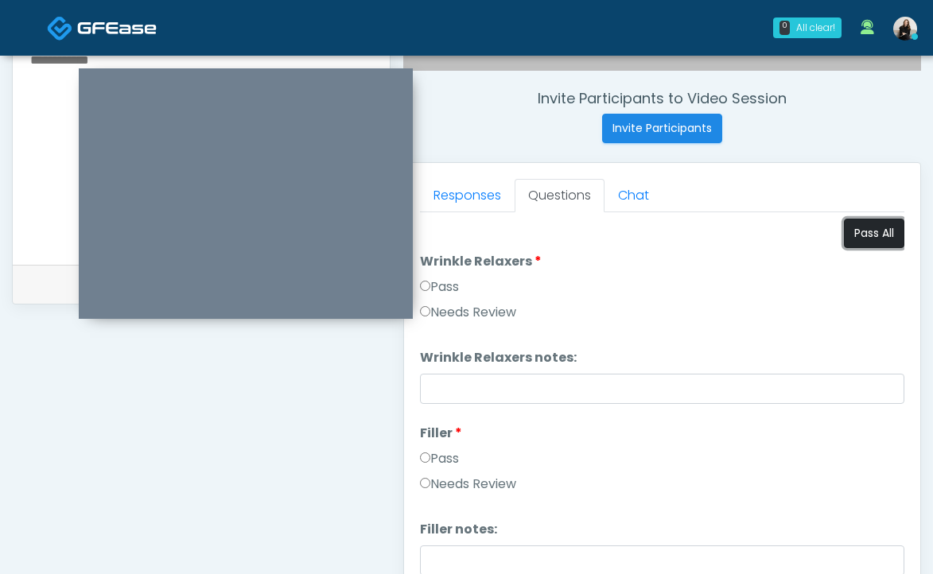
click at [862, 227] on button "Pass All" at bounding box center [874, 233] width 60 height 29
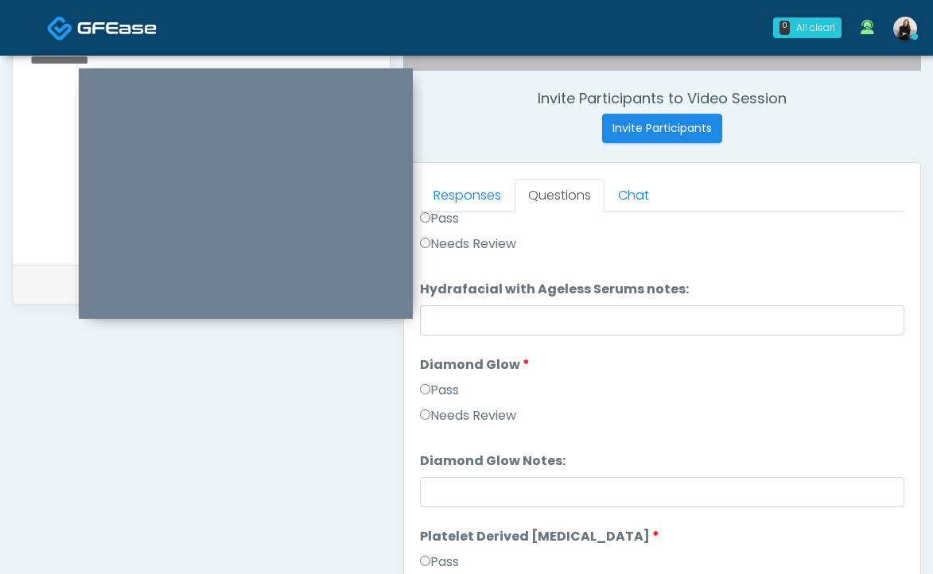
scroll to position [3133, 0]
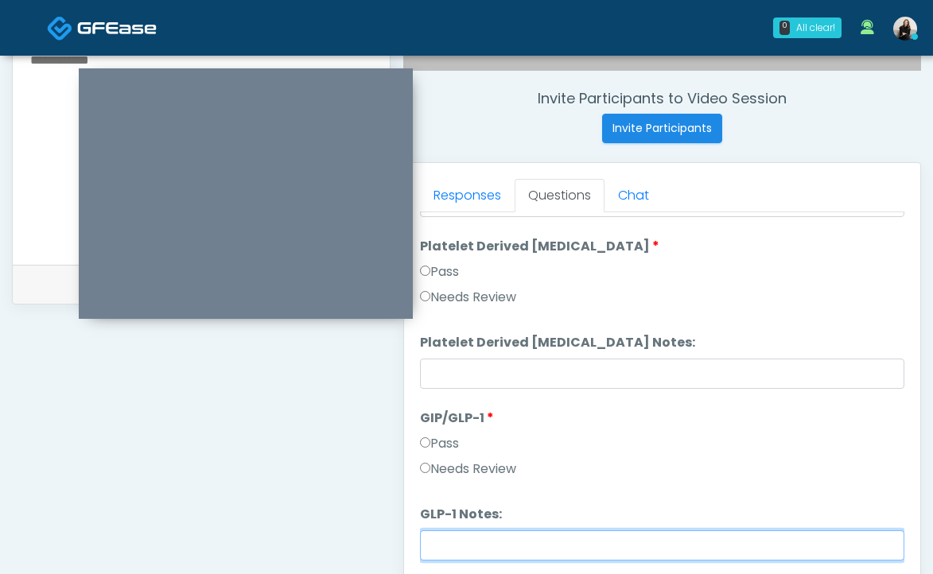
click at [486, 542] on input "GLP-1 Notes:" at bounding box center [662, 545] width 484 height 30
type input "**********"
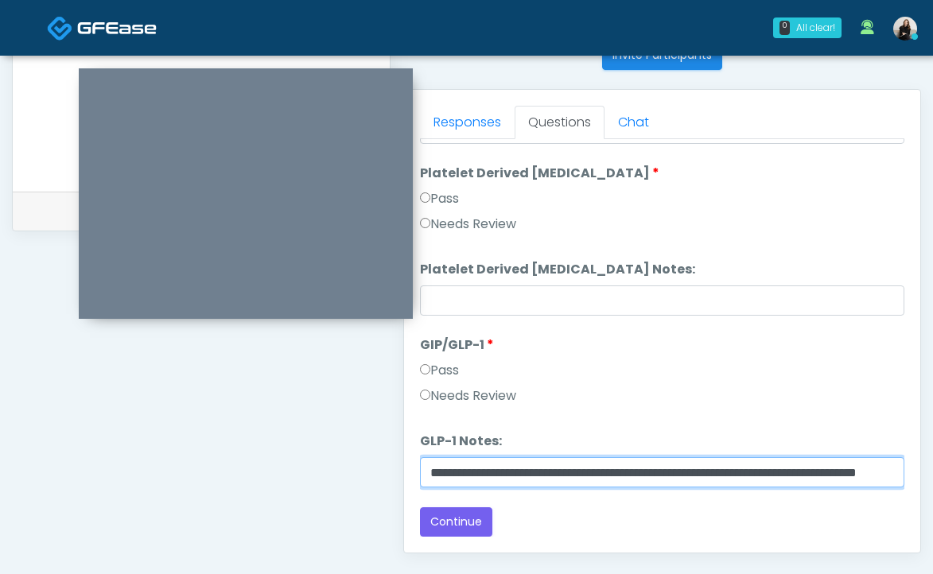
scroll to position [853, 0]
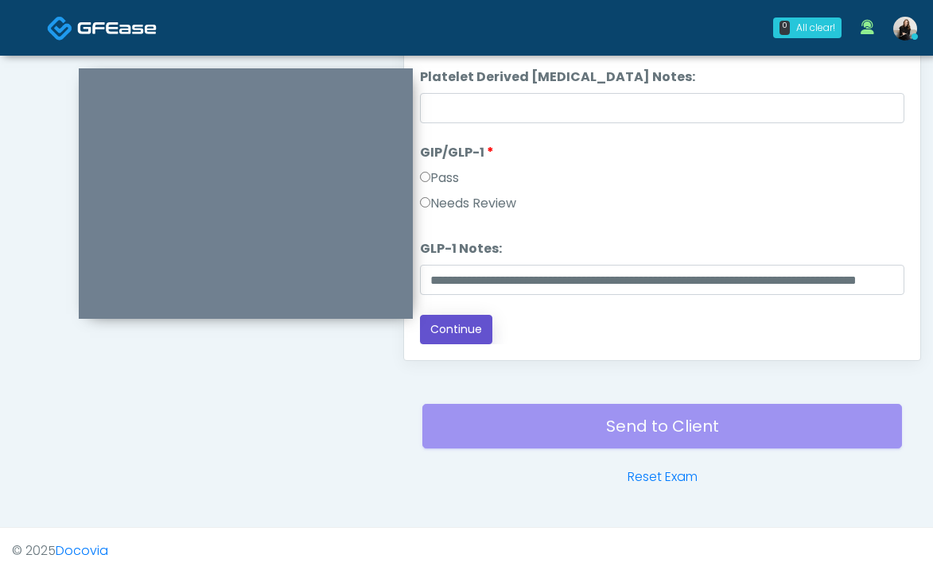
click at [476, 336] on button "Continue" at bounding box center [456, 329] width 72 height 29
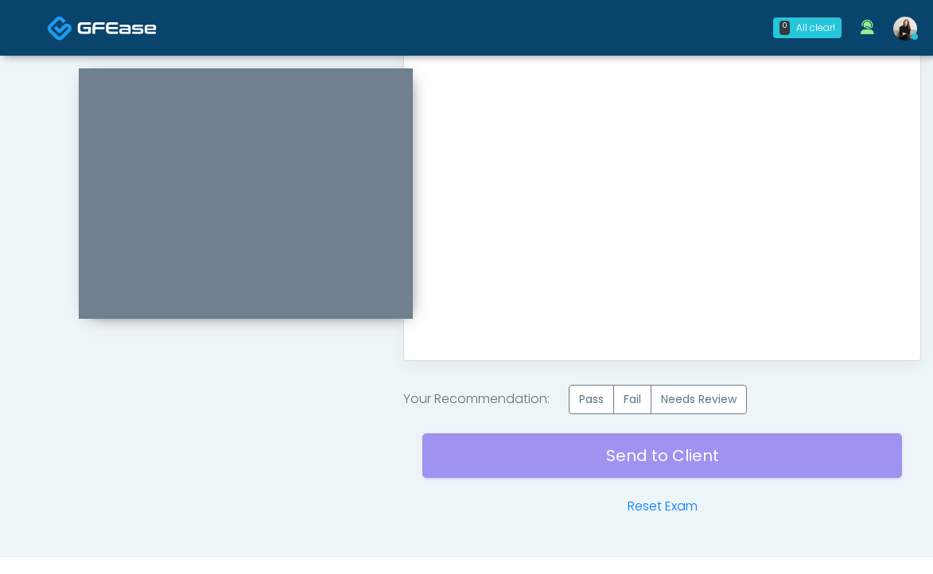
scroll to position [0, 0]
click at [591, 402] on label "Pass" at bounding box center [591, 399] width 45 height 29
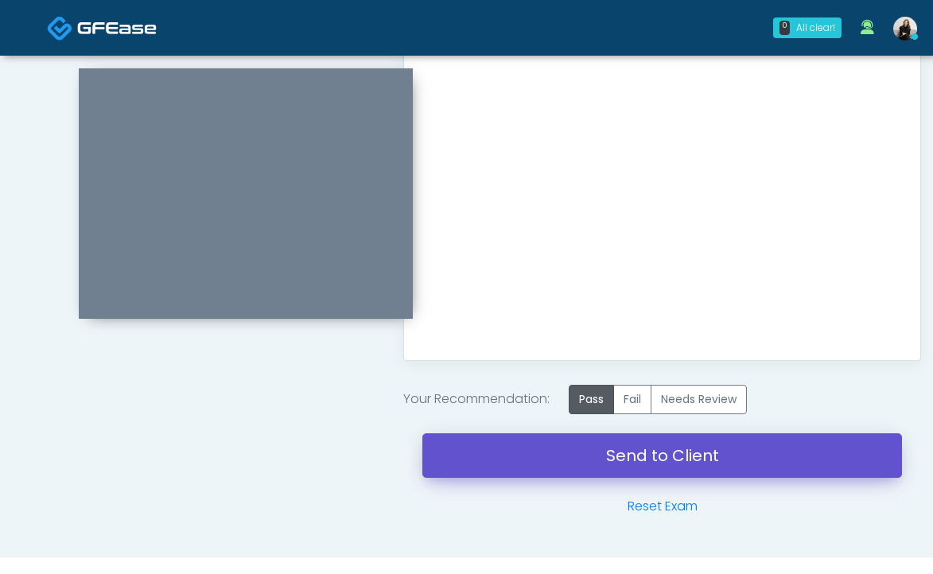
click at [601, 452] on link "Send to Client" at bounding box center [662, 455] width 480 height 45
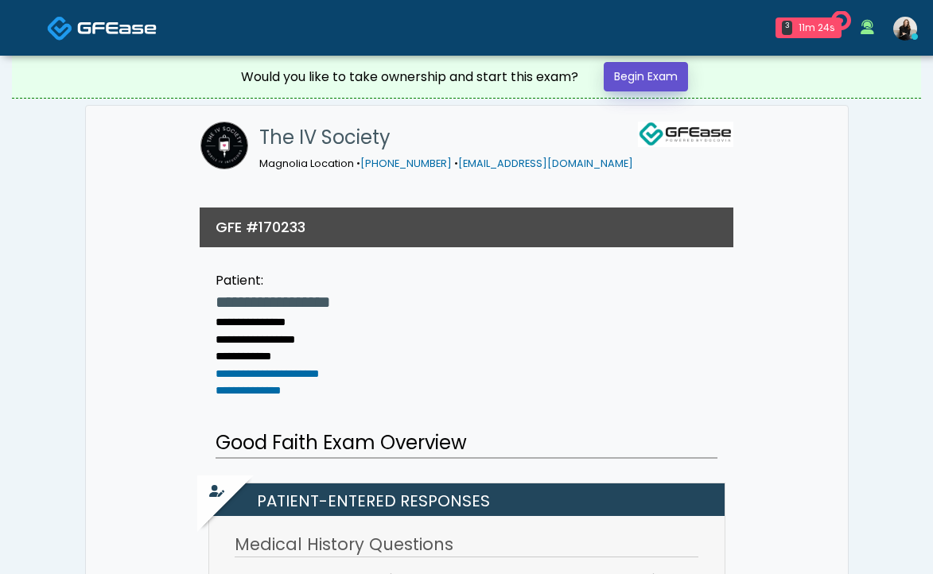
click at [643, 77] on link "Begin Exam" at bounding box center [646, 76] width 84 height 29
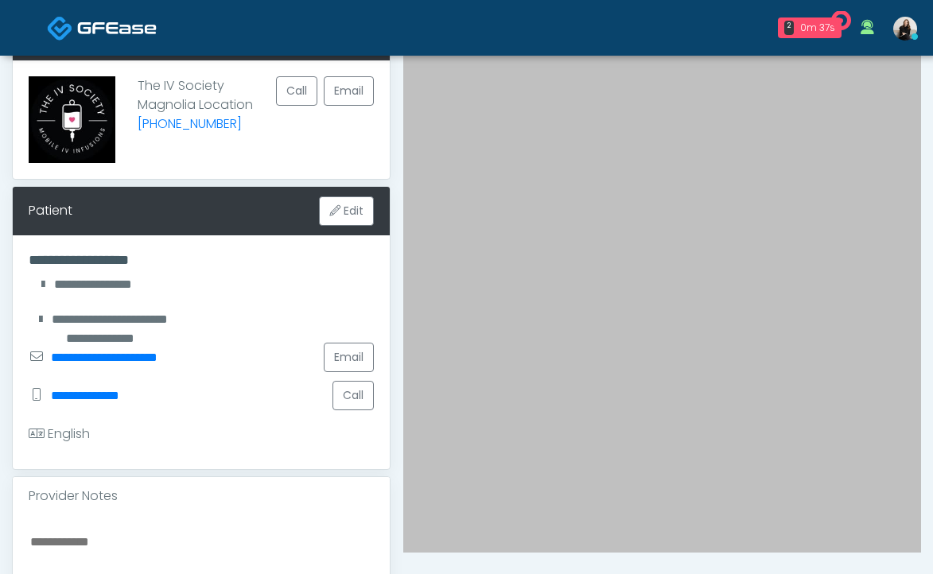
scroll to position [138, 0]
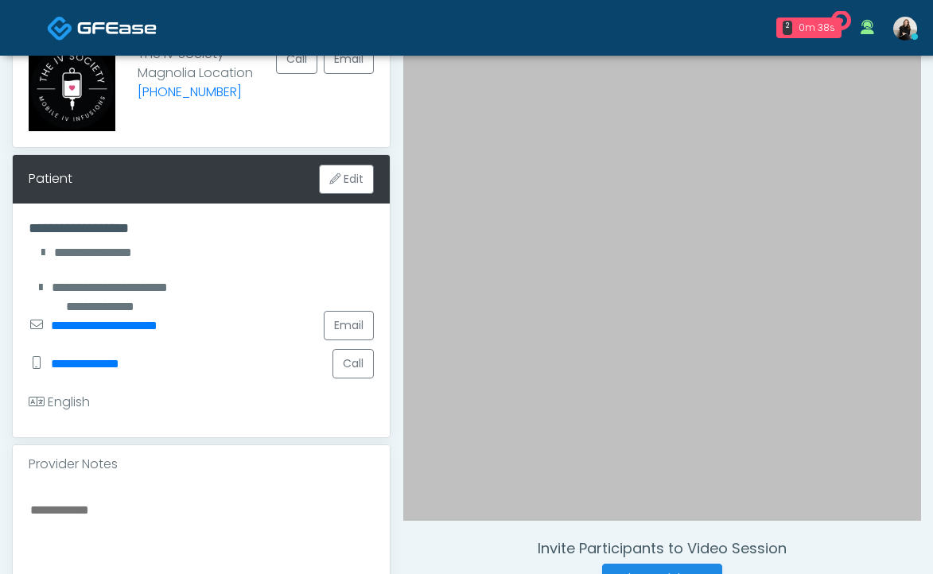
paste textarea "**********"
type textarea "**********"
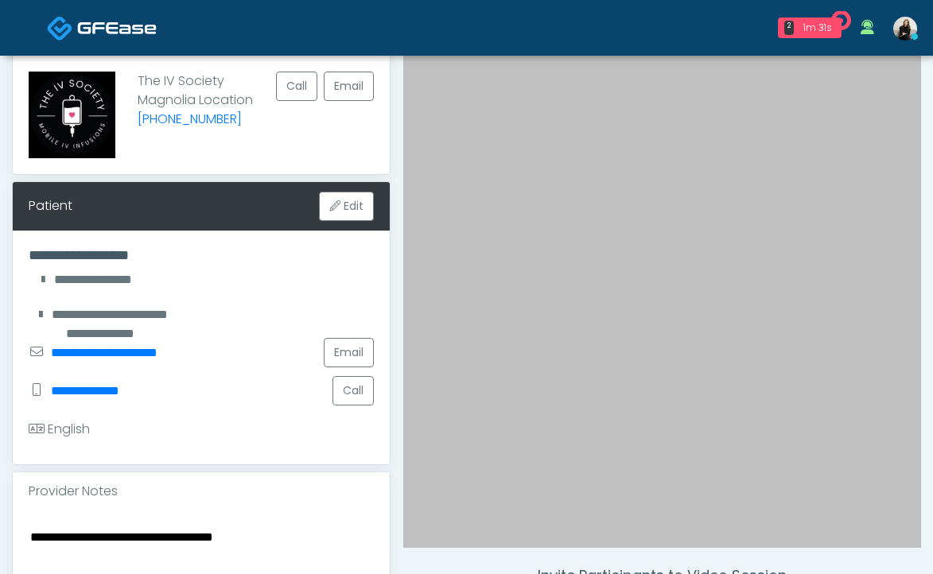
scroll to position [108, 0]
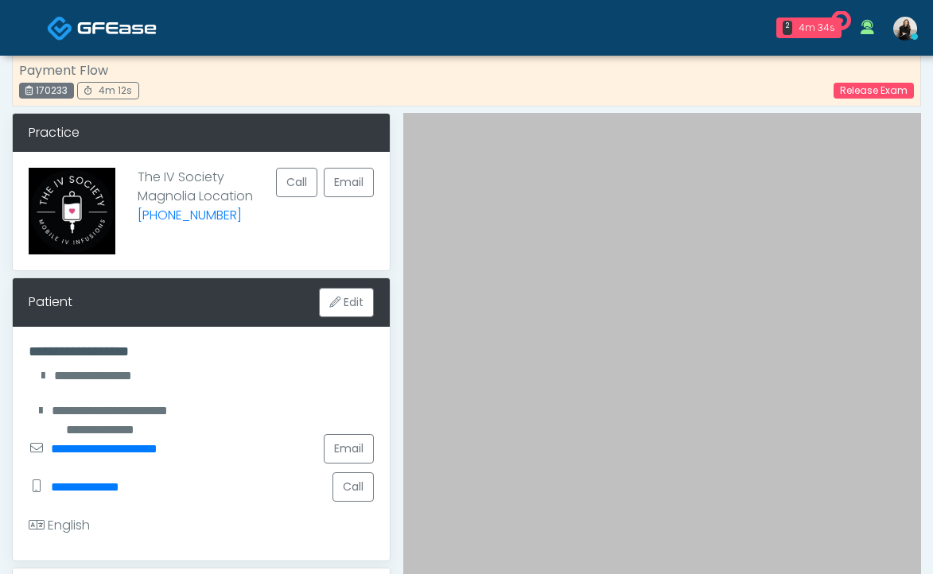
scroll to position [0, 0]
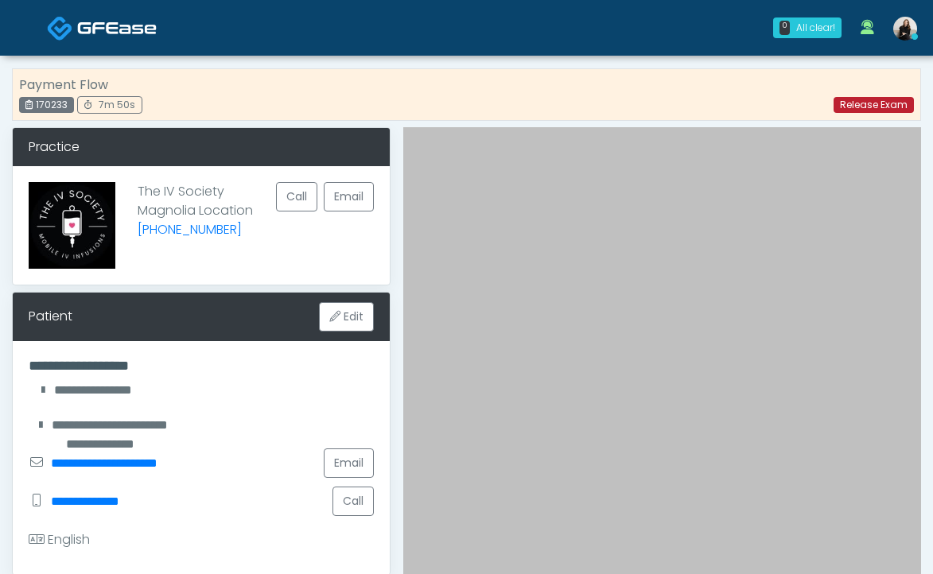
click at [865, 105] on link "Release Exam" at bounding box center [874, 105] width 80 height 16
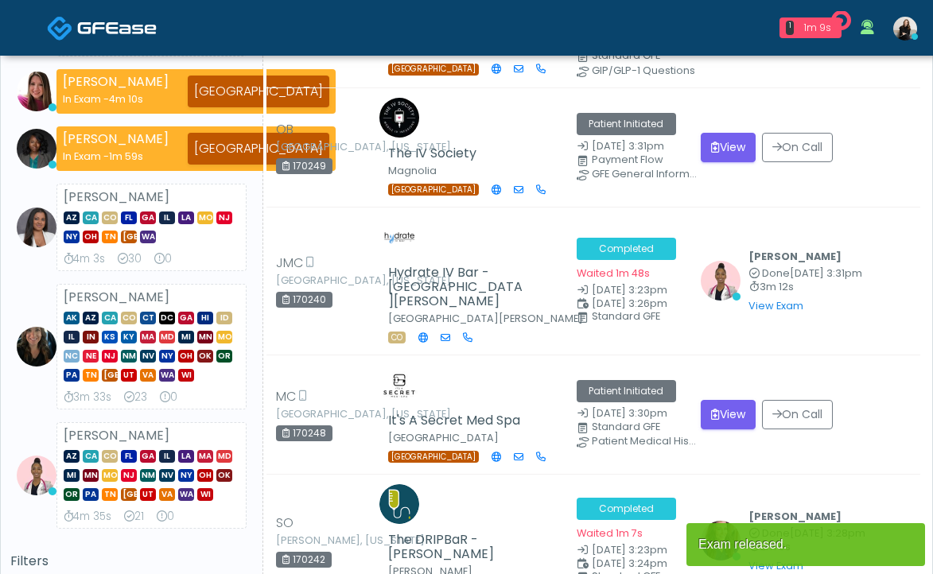
scroll to position [666, 0]
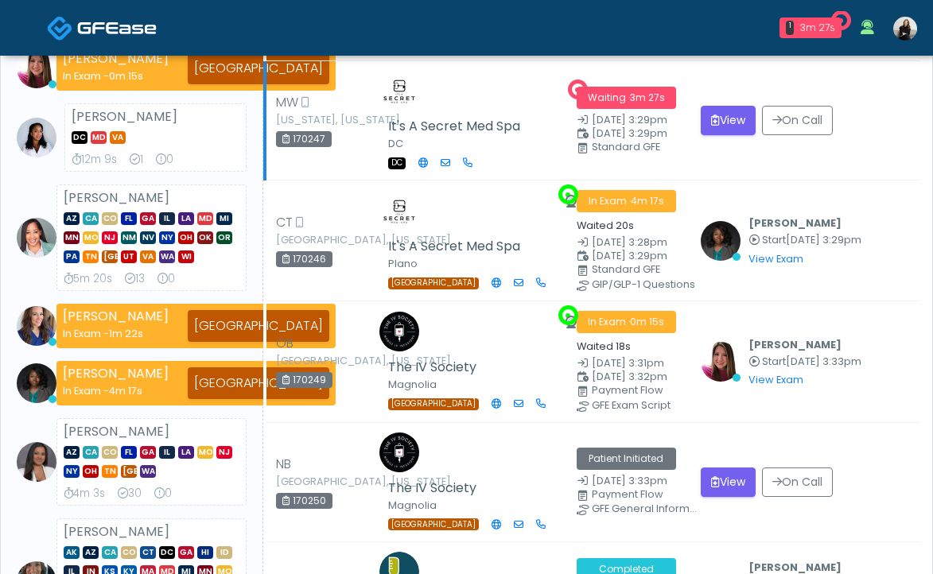
scroll to position [247, 0]
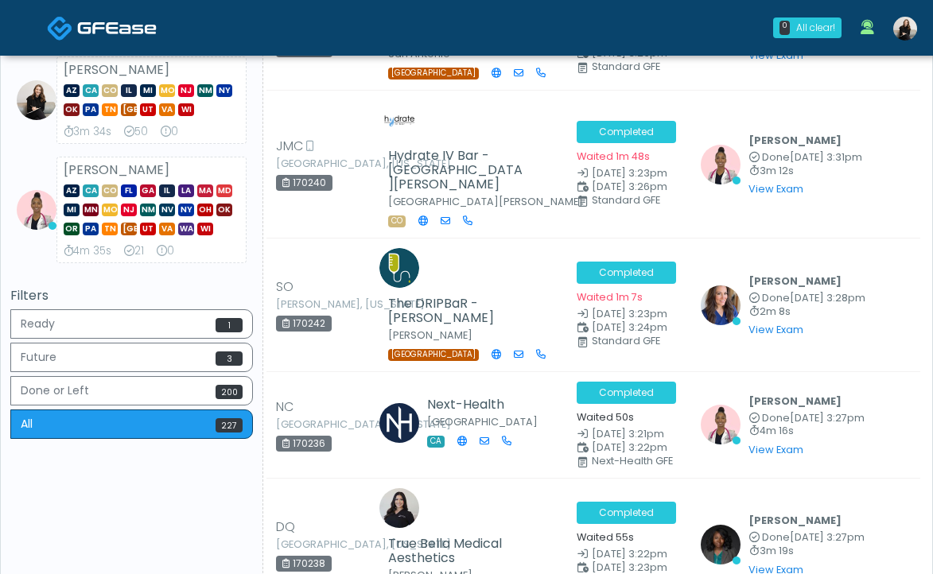
scroll to position [930, 0]
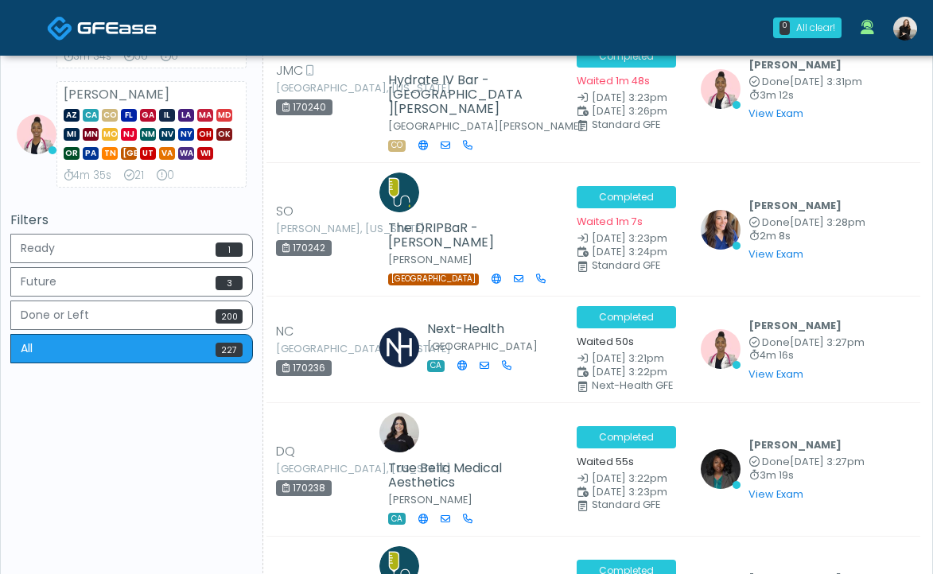
click at [134, 45] on link at bounding box center [102, 28] width 110 height 52
